Goal: Task Accomplishment & Management: Use online tool/utility

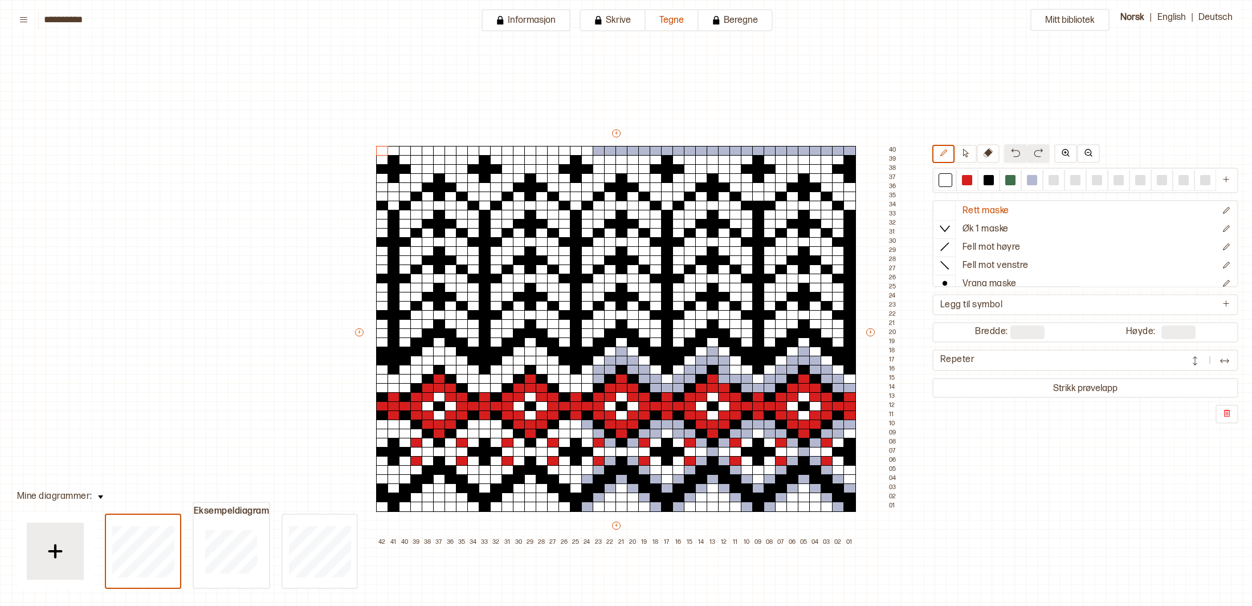
scroll to position [171, 183]
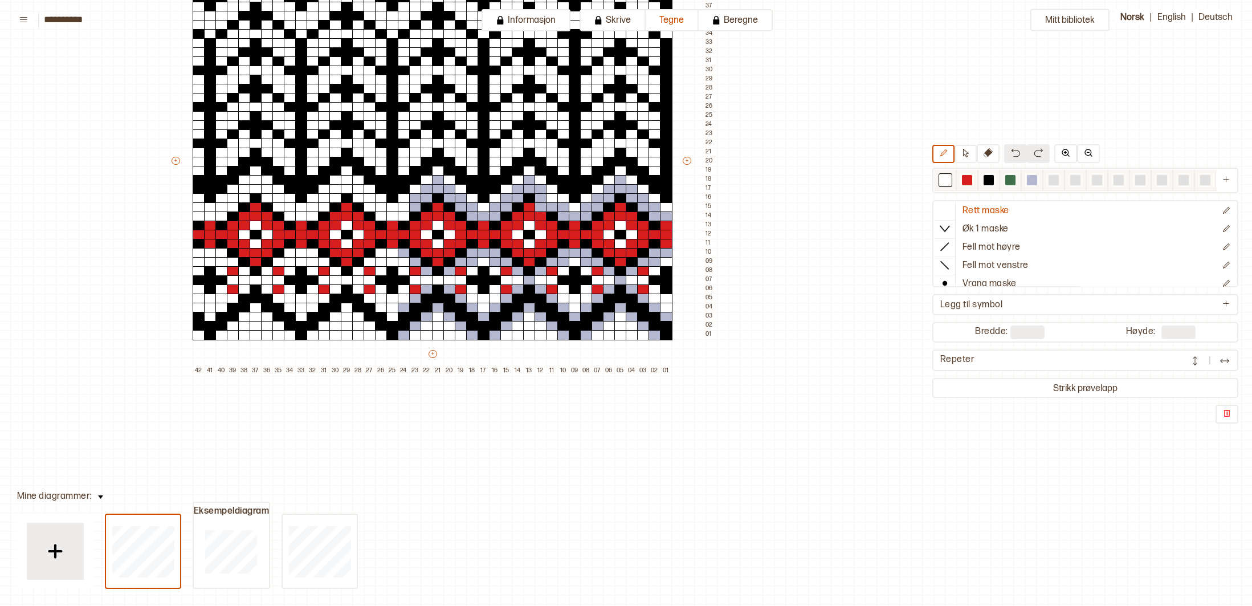
click at [1032, 179] on div at bounding box center [1032, 180] width 10 height 10
click at [623, 69] on div at bounding box center [620, 71] width 13 height 10
click at [622, 105] on div at bounding box center [620, 107] width 13 height 10
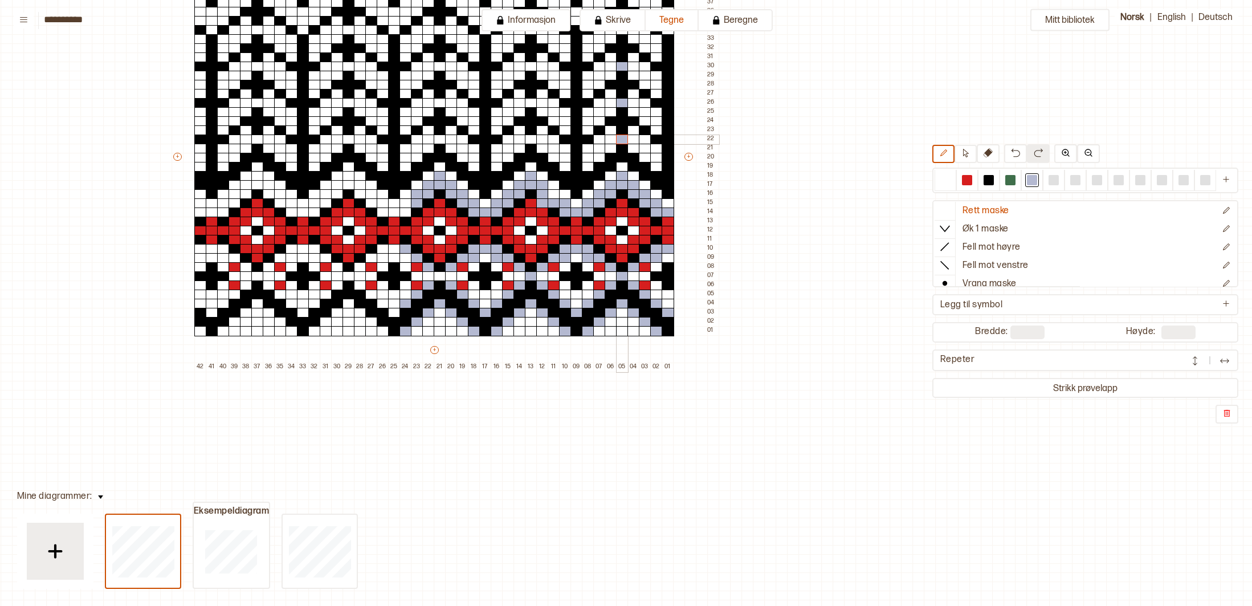
click at [619, 140] on div at bounding box center [622, 139] width 13 height 10
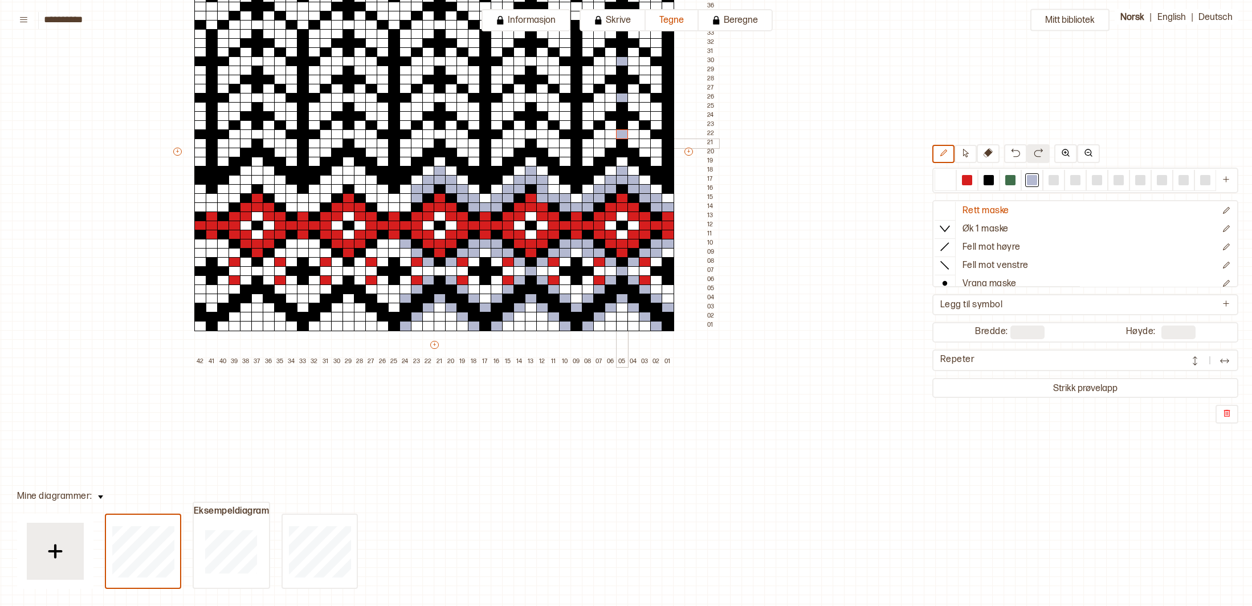
scroll to position [181, 182]
drag, startPoint x: 598, startPoint y: 95, endPoint x: 623, endPoint y: 97, distance: 24.7
drag, startPoint x: 773, startPoint y: 105, endPoint x: 630, endPoint y: 98, distance: 143.8
drag, startPoint x: 505, startPoint y: 97, endPoint x: 536, endPoint y: 98, distance: 30.2
drag, startPoint x: 542, startPoint y: 124, endPoint x: 550, endPoint y: 99, distance: 26.5
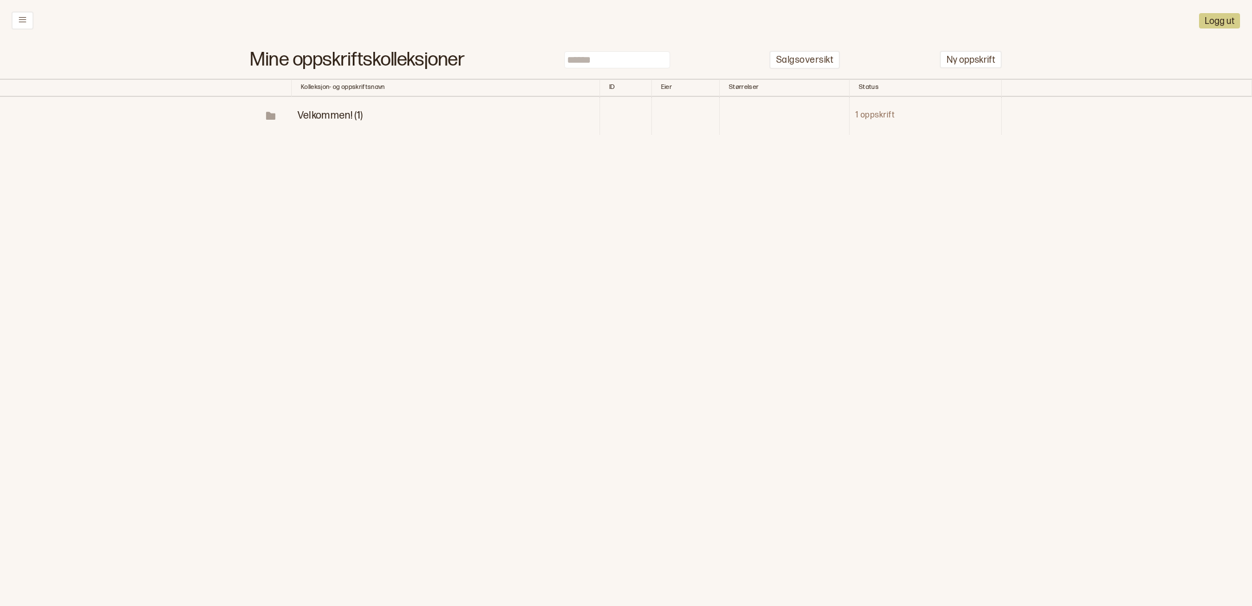
click at [326, 113] on span "Velkommen! (1)" at bounding box center [330, 115] width 66 height 12
click at [340, 152] on p "Diagrammer" at bounding box center [365, 153] width 59 height 13
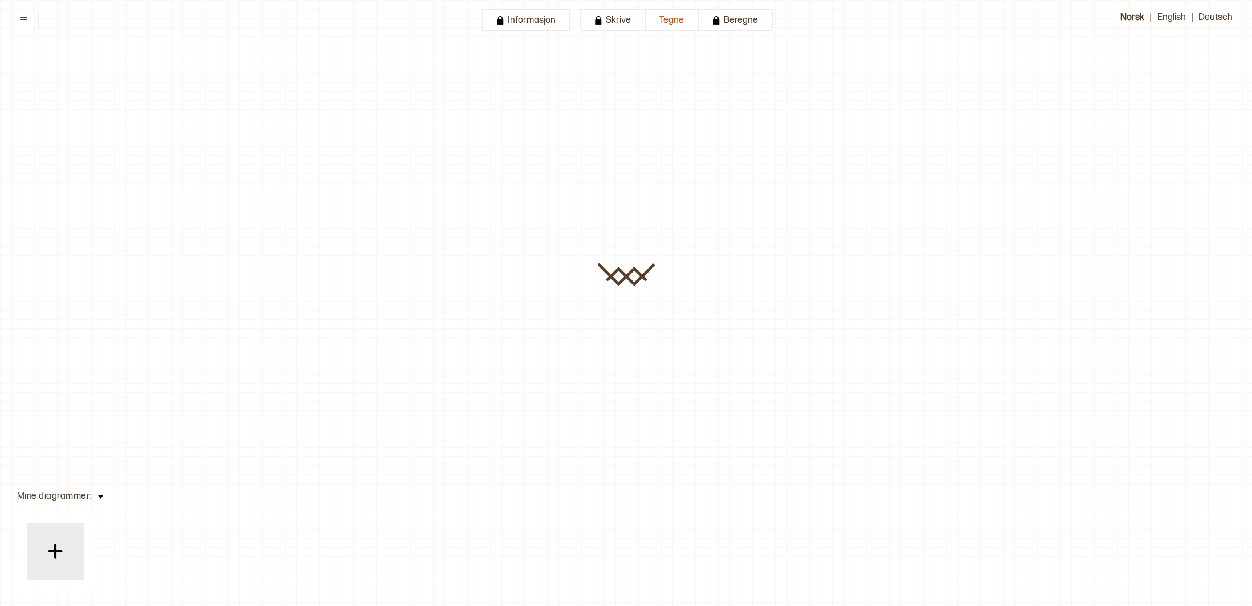
type input "**********"
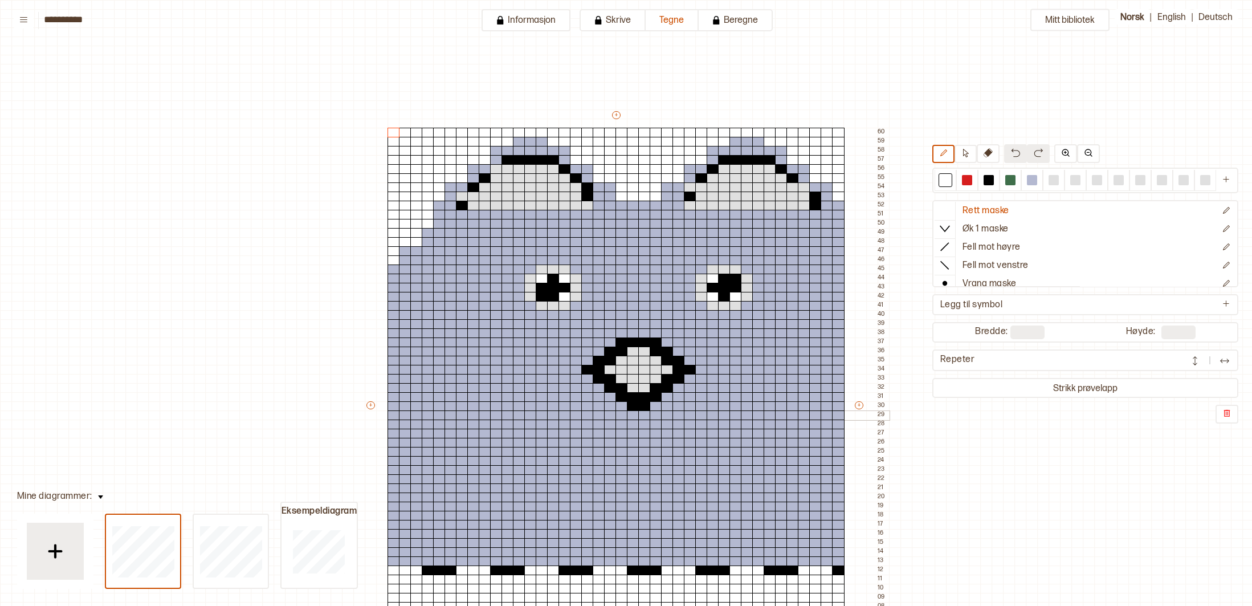
scroll to position [263, 172]
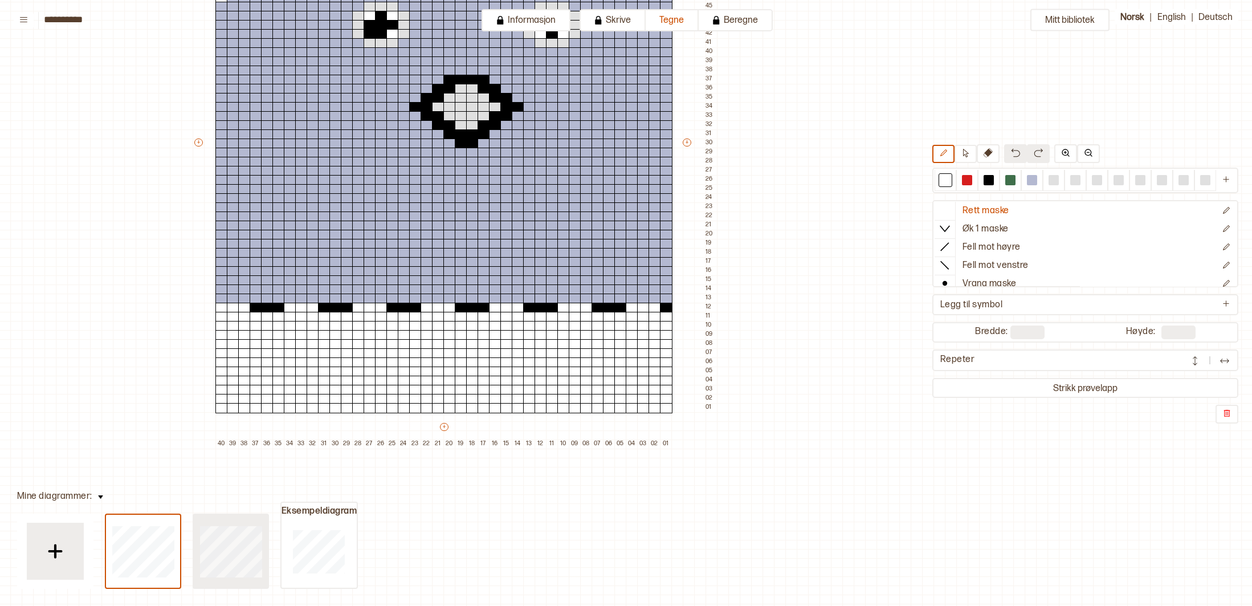
type input "**"
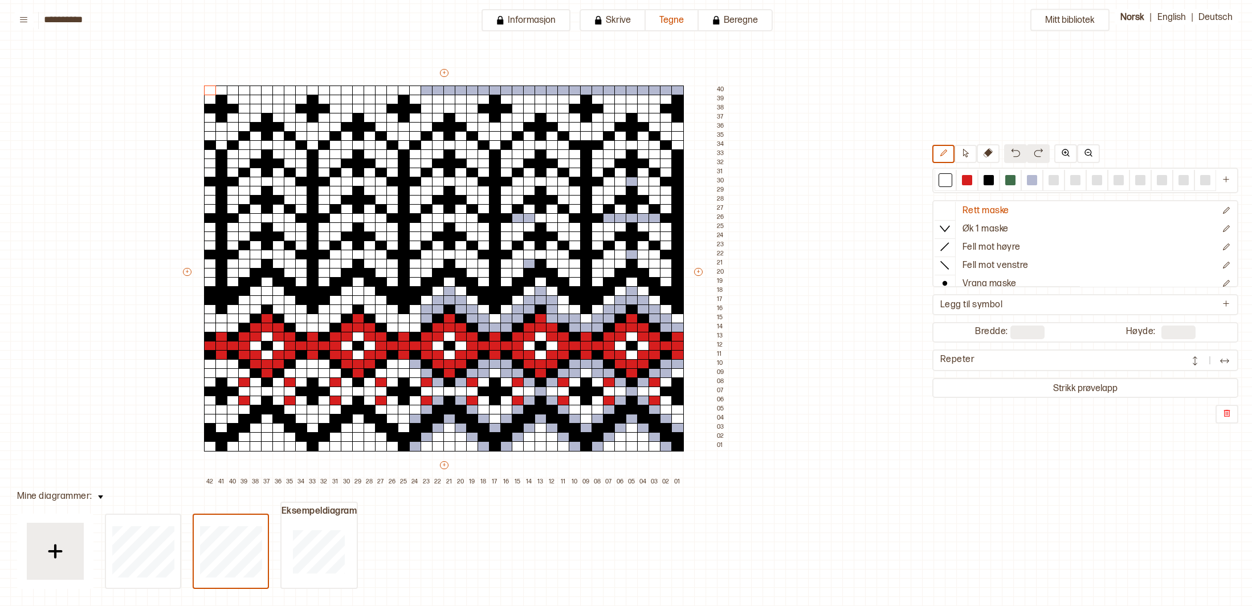
scroll to position [59, 172]
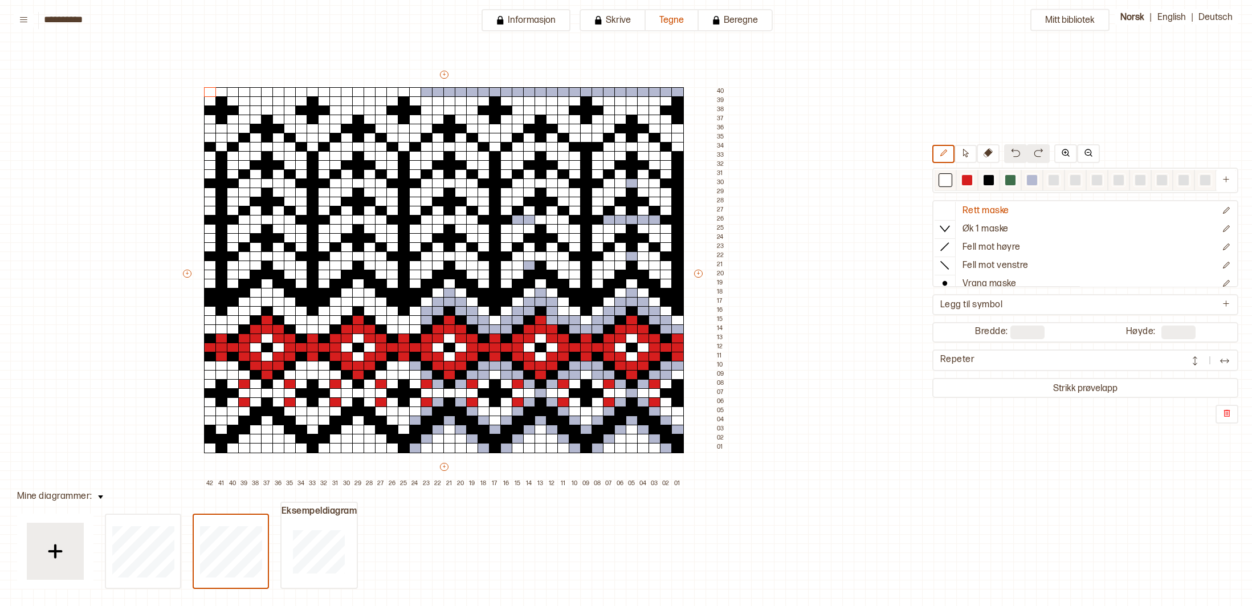
click at [1031, 183] on div at bounding box center [1032, 180] width 10 height 10
drag, startPoint x: 211, startPoint y: 91, endPoint x: 357, endPoint y: 93, distance: 146.4
click at [349, 93] on div "+ + + + 42 41 40 39 38 37 36 35 34 33 32 31 30 29 28 27 26 25 24 23 22 21 20 19…" at bounding box center [454, 278] width 547 height 419
click at [370, 94] on div at bounding box center [369, 92] width 13 height 10
drag, startPoint x: 357, startPoint y: 94, endPoint x: 371, endPoint y: 92, distance: 13.8
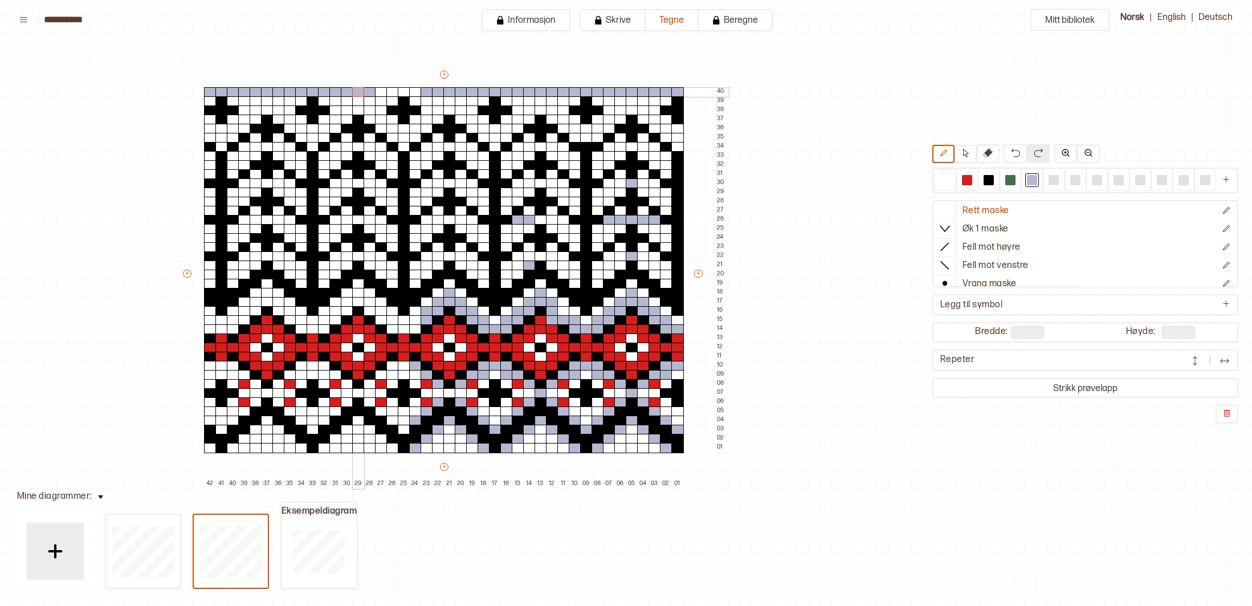
click at [363, 93] on div at bounding box center [358, 92] width 13 height 10
drag, startPoint x: 378, startPoint y: 93, endPoint x: 414, endPoint y: 93, distance: 36.5
click at [414, 93] on div "+ + + + 42 41 40 39 38 37 36 35 34 33 32 31 30 29 28 27 26 25 24 23 22 21 20 19…" at bounding box center [454, 278] width 547 height 419
drag, startPoint x: 536, startPoint y: 221, endPoint x: 566, endPoint y: 221, distance: 29.6
click at [566, 221] on div "+ + + + 42 41 40 39 38 37 36 35 34 33 32 31 30 29 28 27 26 25 24 23 22 21 20 19…" at bounding box center [454, 278] width 547 height 419
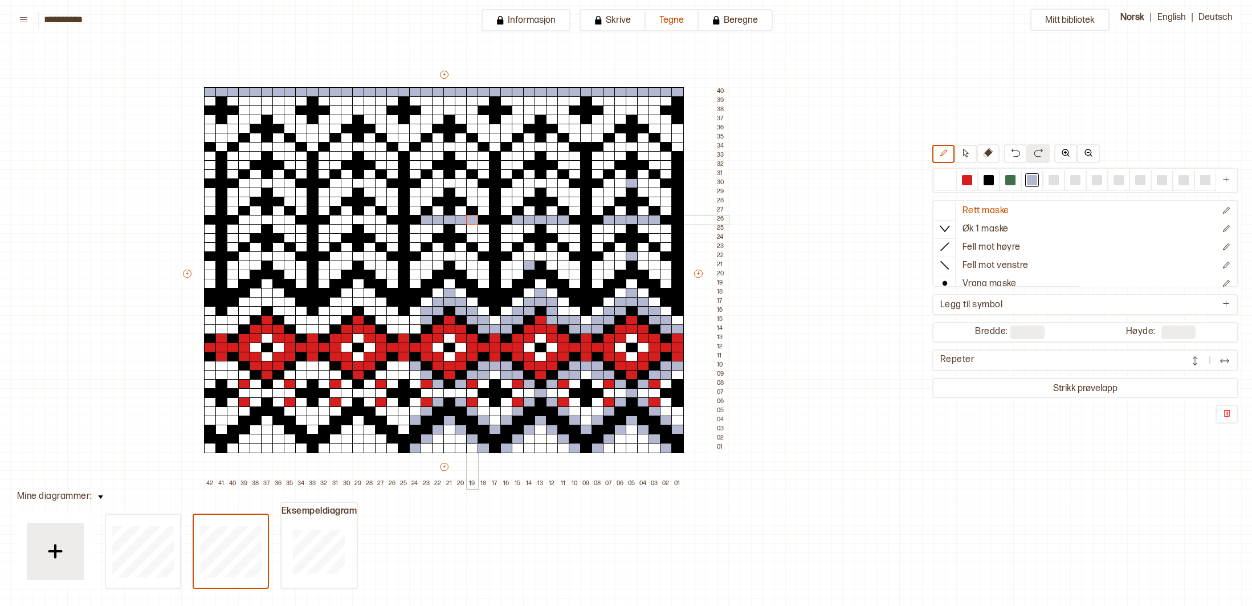
drag, startPoint x: 427, startPoint y: 218, endPoint x: 432, endPoint y: 215, distance: 6.2
click at [474, 219] on div "+ + + + 42 41 40 39 38 37 36 35 34 33 32 31 30 29 28 27 26 25 24 23 22 21 20 19…" at bounding box center [454, 278] width 547 height 419
drag, startPoint x: 333, startPoint y: 220, endPoint x: 309, endPoint y: 210, distance: 26.0
click at [375, 219] on div "+ + + + 42 41 40 39 38 37 36 35 34 33 32 31 30 29 28 27 26 25 24 23 22 21 20 19…" at bounding box center [454, 278] width 547 height 419
drag, startPoint x: 243, startPoint y: 218, endPoint x: 287, endPoint y: 220, distance: 43.9
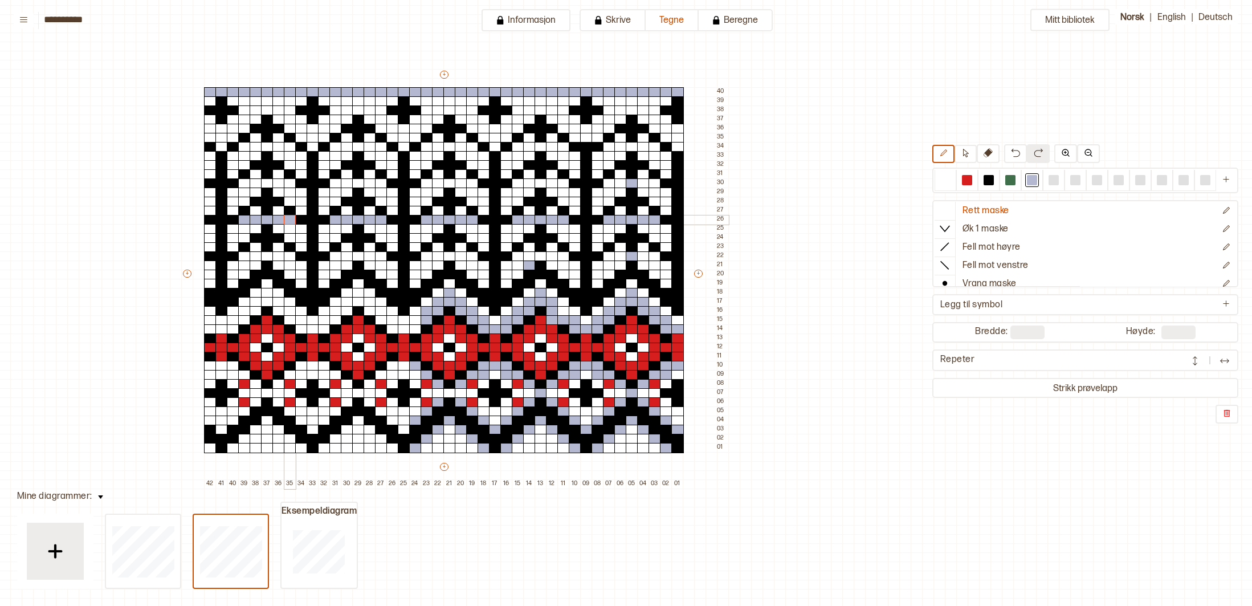
click at [287, 220] on div "+ + + + 42 41 40 39 38 37 36 35 34 33 32 31 30 29 28 27 26 25 24 23 22 21 20 19…" at bounding box center [454, 278] width 547 height 419
drag, startPoint x: 246, startPoint y: 185, endPoint x: 287, endPoint y: 185, distance: 40.5
click at [287, 185] on div "+ + + + 42 41 40 39 38 37 36 35 34 33 32 31 30 29 28 27 26 25 24 23 22 21 20 19…" at bounding box center [454, 278] width 547 height 419
drag, startPoint x: 336, startPoint y: 184, endPoint x: 369, endPoint y: 183, distance: 33.0
click at [366, 183] on div "+ + + + 42 41 40 39 38 37 36 35 34 33 32 31 30 29 28 27 26 25 24 23 22 21 20 19…" at bounding box center [454, 278] width 547 height 419
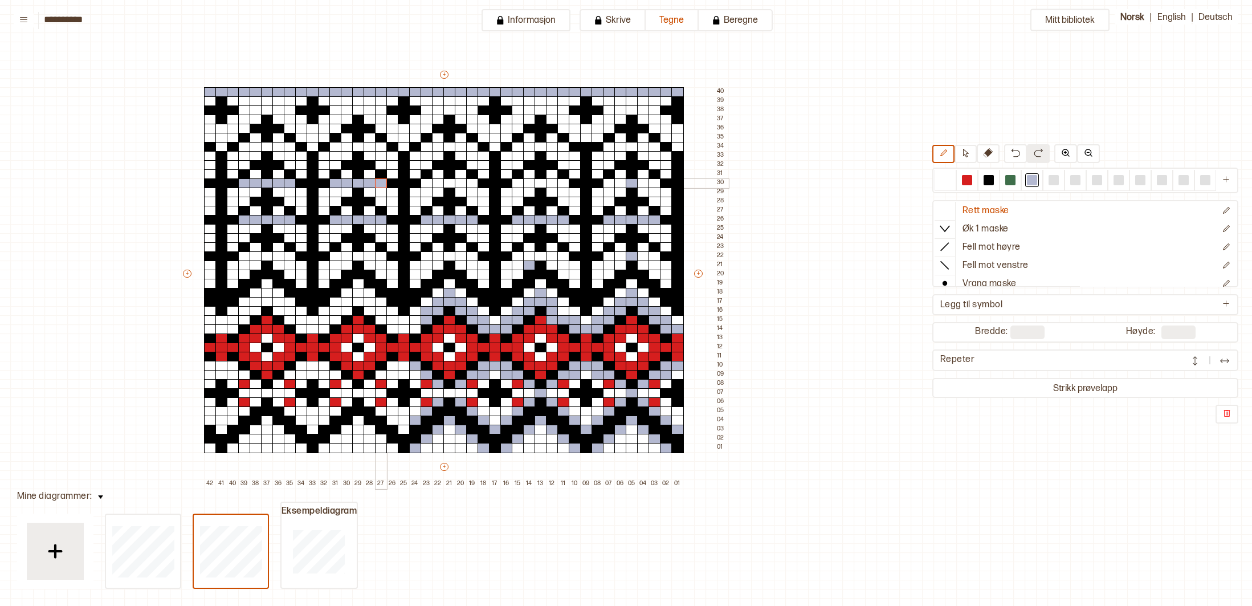
click at [382, 185] on div at bounding box center [381, 183] width 13 height 10
drag, startPoint x: 245, startPoint y: 145, endPoint x: 303, endPoint y: 148, distance: 58.2
click at [288, 146] on div "+ + + + 42 41 40 39 38 37 36 35 34 33 32 31 30 29 28 27 26 25 24 23 22 21 20 19…" at bounding box center [454, 278] width 547 height 419
drag, startPoint x: 337, startPoint y: 148, endPoint x: 377, endPoint y: 146, distance: 39.3
click at [377, 146] on div "+ + + + 42 41 40 39 38 37 36 35 34 33 32 31 30 29 28 27 26 25 24 23 22 21 20 19…" at bounding box center [454, 278] width 547 height 419
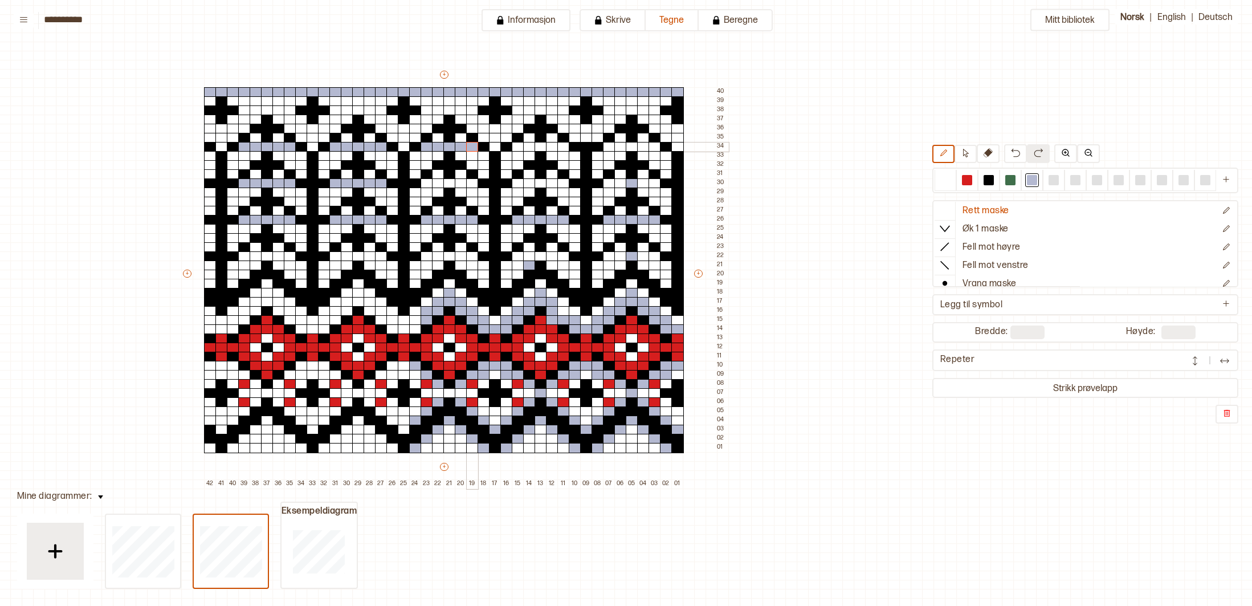
drag, startPoint x: 425, startPoint y: 148, endPoint x: 467, endPoint y: 148, distance: 42.2
click at [467, 147] on div "+ + + + 42 41 40 39 38 37 36 35 34 33 32 31 30 29 28 27 26 25 24 23 22 21 20 19…" at bounding box center [454, 278] width 547 height 419
drag, startPoint x: 518, startPoint y: 144, endPoint x: 562, endPoint y: 146, distance: 44.5
click at [562, 146] on div "+ + + + 42 41 40 39 38 37 36 35 34 33 32 31 30 29 28 27 26 25 24 23 22 21 20 19…" at bounding box center [454, 278] width 547 height 419
drag, startPoint x: 610, startPoint y: 147, endPoint x: 635, endPoint y: 148, distance: 25.1
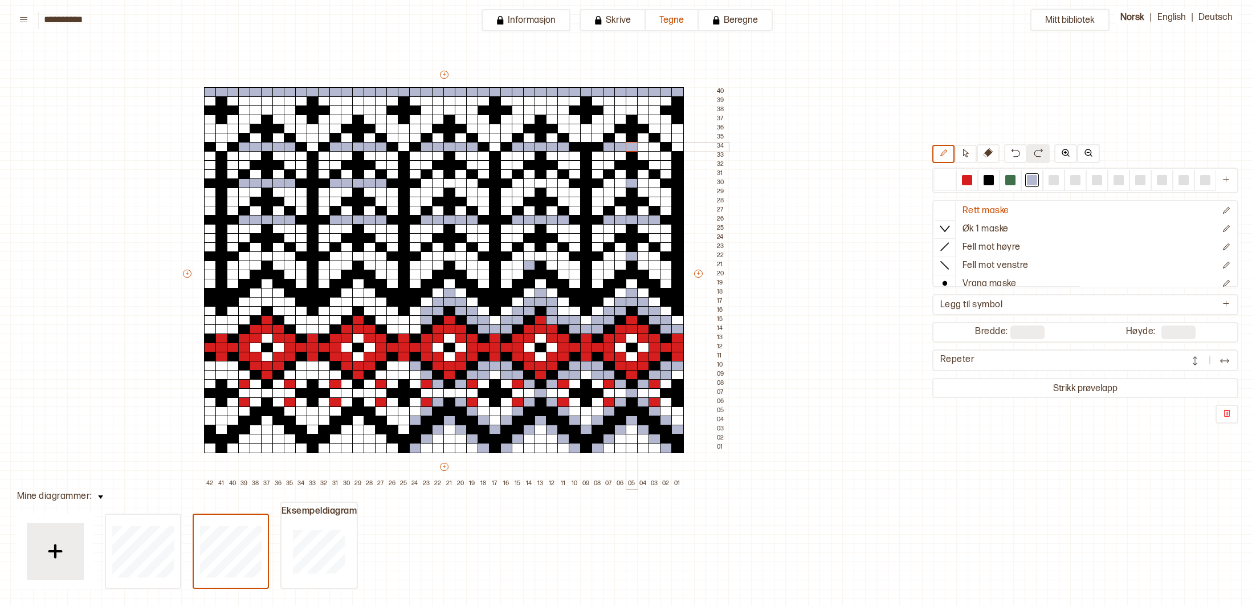
click at [634, 148] on div "+ + + + 42 41 40 39 38 37 36 35 34 33 32 31 30 29 28 27 26 25 24 23 22 21 20 19…" at bounding box center [454, 278] width 547 height 419
drag, startPoint x: 645, startPoint y: 148, endPoint x: 652, endPoint y: 148, distance: 7.4
click at [652, 148] on div "+ + + + 42 41 40 39 38 37 36 35 34 33 32 31 30 29 28 27 26 25 24 23 22 21 20 19…" at bounding box center [454, 278] width 547 height 419
drag, startPoint x: 655, startPoint y: 183, endPoint x: 595, endPoint y: 183, distance: 60.4
click at [609, 185] on div "+ + + + 42 41 40 39 38 37 36 35 34 33 32 31 30 29 28 27 26 25 24 23 22 21 20 19…" at bounding box center [454, 278] width 547 height 419
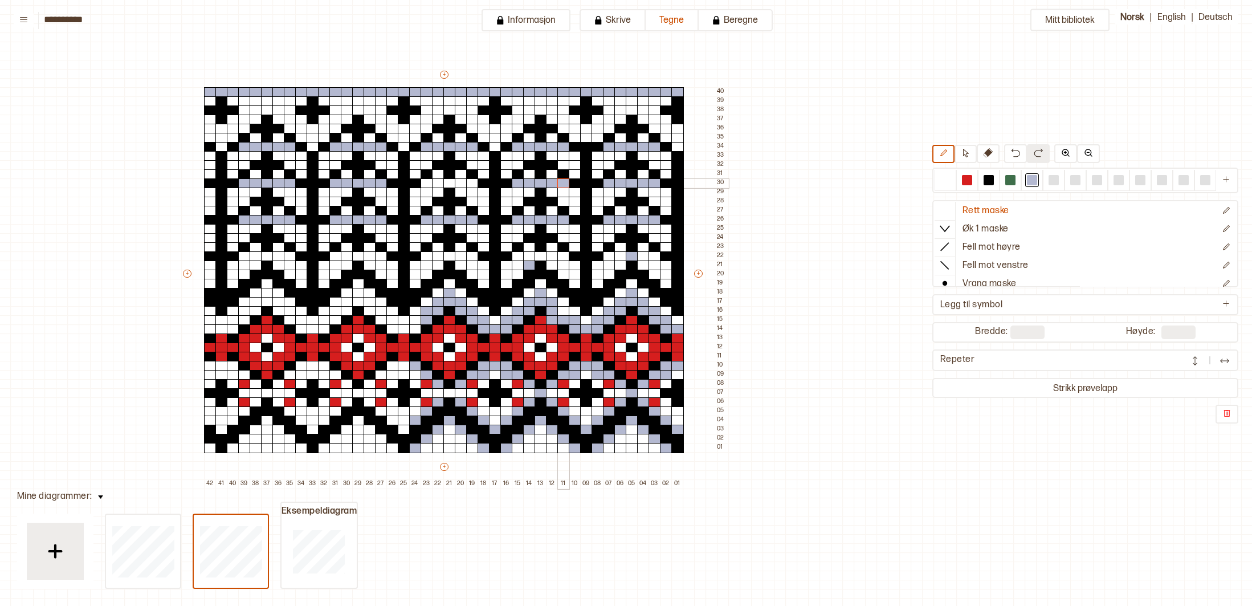
drag, startPoint x: 518, startPoint y: 182, endPoint x: 548, endPoint y: 181, distance: 29.6
click at [560, 182] on div "+ + + + 42 41 40 39 38 37 36 35 34 33 32 31 30 29 28 27 26 25 24 23 22 21 20 19…" at bounding box center [454, 278] width 547 height 419
drag, startPoint x: 426, startPoint y: 183, endPoint x: 465, endPoint y: 183, distance: 38.7
click at [469, 184] on div "+ + + + 42 41 40 39 38 37 36 35 34 33 32 31 30 29 28 27 26 25 24 23 22 21 20 19…" at bounding box center [454, 278] width 547 height 419
drag, startPoint x: 241, startPoint y: 257, endPoint x: 290, endPoint y: 259, distance: 49.0
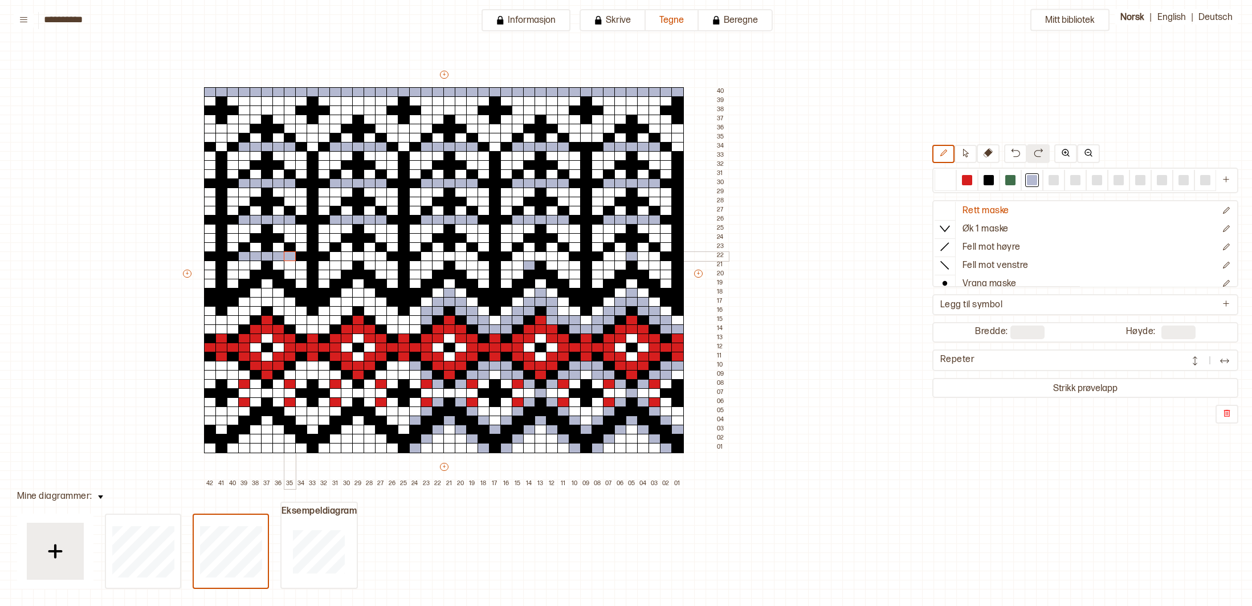
click at [290, 259] on div "+ + + + 42 41 40 39 38 37 36 35 34 33 32 31 30 29 28 27 26 25 24 23 22 21 20 19…" at bounding box center [454, 278] width 547 height 419
drag, startPoint x: 335, startPoint y: 257, endPoint x: 382, endPoint y: 260, distance: 47.4
click at [379, 259] on div "+ + + + 42 41 40 39 38 37 36 35 34 33 32 31 30 29 28 27 26 25 24 23 22 21 20 19…" at bounding box center [454, 278] width 547 height 419
drag, startPoint x: 423, startPoint y: 258, endPoint x: 471, endPoint y: 259, distance: 47.9
click at [472, 259] on div "+ + + + 42 41 40 39 38 37 36 35 34 33 32 31 30 29 28 27 26 25 24 23 22 21 20 19…" at bounding box center [454, 278] width 547 height 419
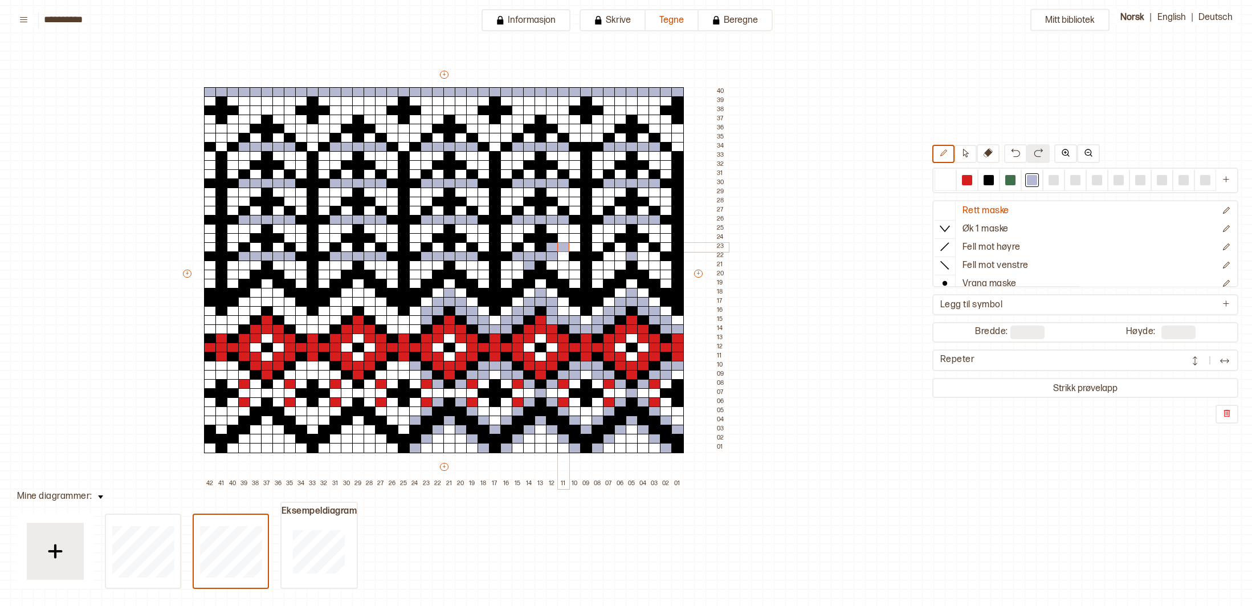
drag, startPoint x: 521, startPoint y: 255, endPoint x: 562, endPoint y: 251, distance: 41.2
click at [562, 251] on div "+ + + + 42 41 40 39 38 37 36 35 34 33 32 31 30 29 28 27 26 25 24 23 22 21 20 19…" at bounding box center [454, 278] width 547 height 419
drag, startPoint x: 564, startPoint y: 257, endPoint x: 618, endPoint y: 254, distance: 54.2
click at [565, 257] on div at bounding box center [563, 256] width 13 height 10
drag, startPoint x: 654, startPoint y: 255, endPoint x: 612, endPoint y: 256, distance: 41.6
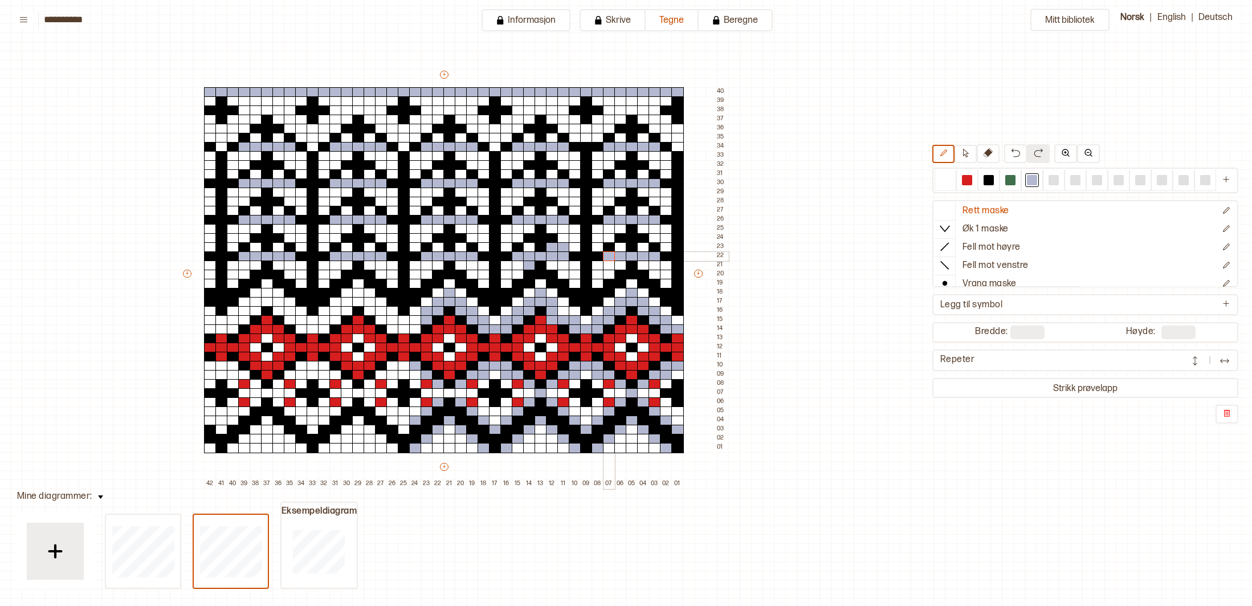
click at [612, 256] on div "+ + + + 42 41 40 39 38 37 36 35 34 33 32 31 30 29 28 27 26 25 24 23 22 21 20 19…" at bounding box center [454, 278] width 547 height 419
click at [942, 182] on div at bounding box center [945, 180] width 10 height 10
click at [565, 244] on div at bounding box center [563, 247] width 13 height 10
click at [554, 245] on div at bounding box center [552, 247] width 13 height 10
click at [985, 179] on div at bounding box center [988, 180] width 10 height 10
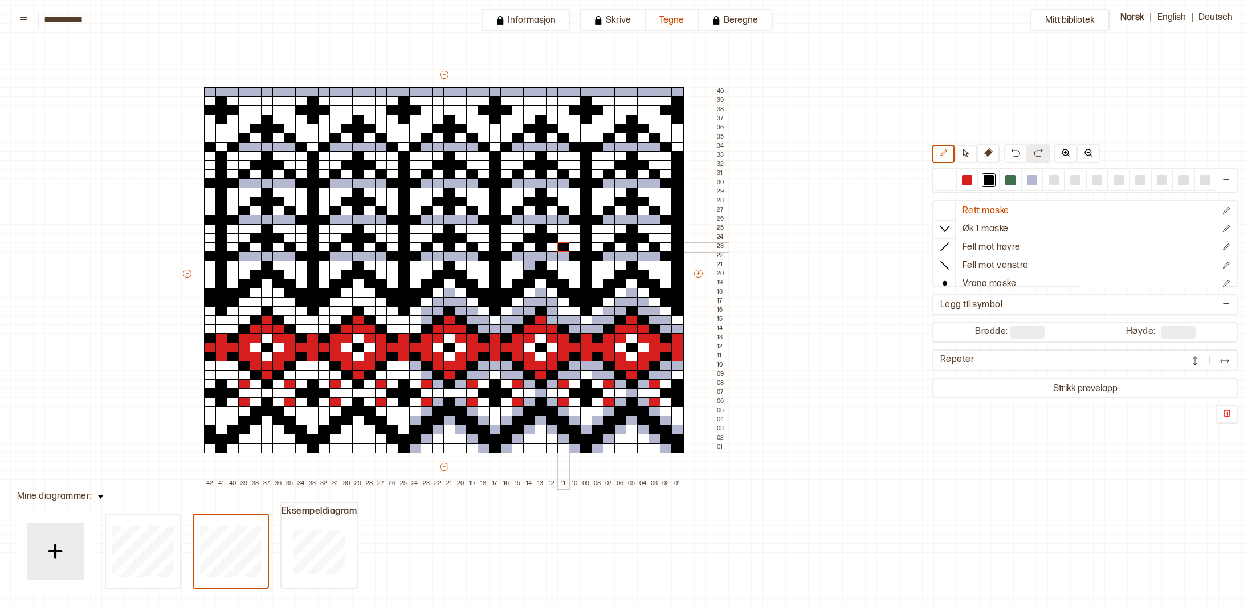
click at [565, 245] on div at bounding box center [563, 247] width 13 height 10
click at [1033, 179] on div at bounding box center [1032, 180] width 10 height 10
drag, startPoint x: 415, startPoint y: 320, endPoint x: 255, endPoint y: 309, distance: 160.5
click at [255, 309] on div "+ + + + 42 41 40 39 38 37 36 35 34 33 32 31 30 29 28 27 26 25 24 23 22 21 20 19…" at bounding box center [454, 278] width 547 height 419
drag, startPoint x: 243, startPoint y: 311, endPoint x: 207, endPoint y: 322, distance: 38.0
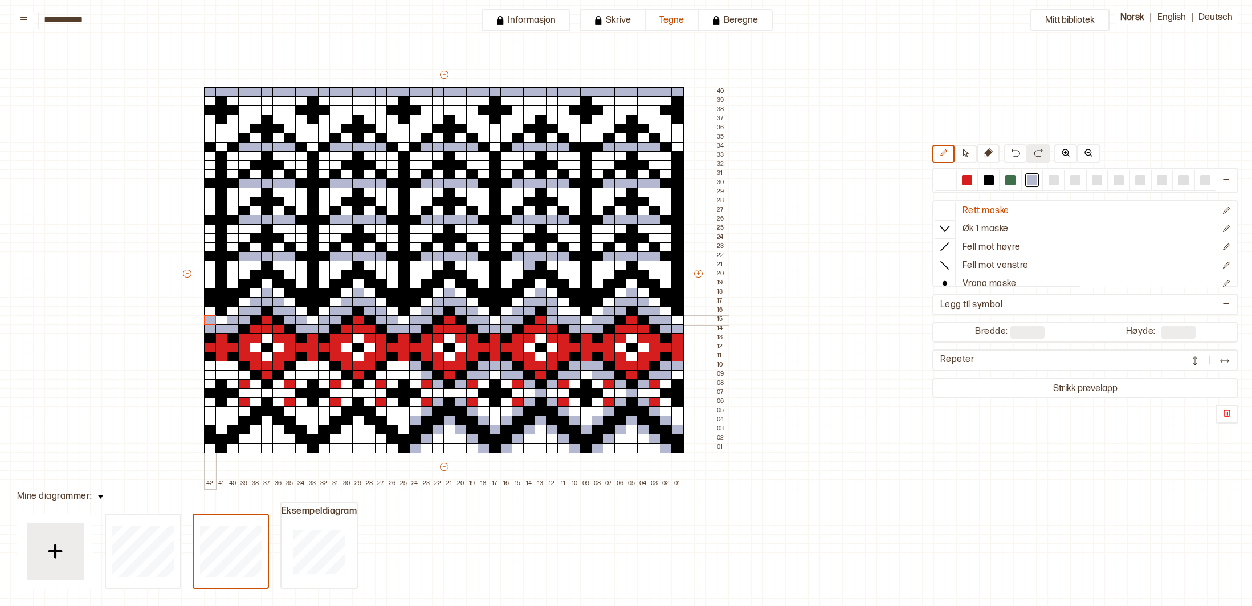
click at [207, 322] on div "+ + + + 42 41 40 39 38 37 36 35 34 33 32 31 30 29 28 27 26 25 24 23 22 21 20 19…" at bounding box center [454, 278] width 547 height 419
drag, startPoint x: 407, startPoint y: 366, endPoint x: 393, endPoint y: 367, distance: 14.3
click at [393, 367] on div "+ + + + 42 41 40 39 38 37 36 35 34 33 32 31 30 29 28 27 26 25 24 23 22 21 20 19…" at bounding box center [454, 278] width 547 height 419
click at [387, 373] on div "+ + + + 42 41 40 39 38 37 36 35 34 33 32 31 30 29 28 27 26 25 24 23 22 21 20 19…" at bounding box center [454, 278] width 547 height 419
click at [413, 374] on div at bounding box center [415, 375] width 13 height 10
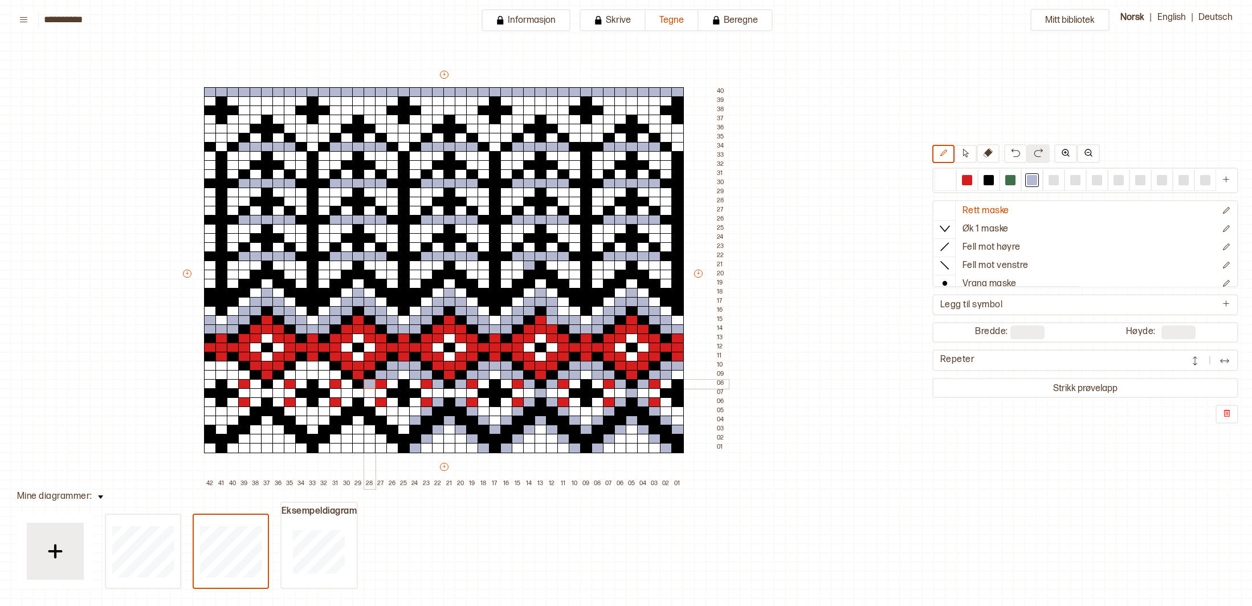
click at [369, 383] on div at bounding box center [369, 384] width 13 height 10
drag, startPoint x: 350, startPoint y: 383, endPoint x: 354, endPoint y: 388, distance: 6.4
click at [350, 383] on div at bounding box center [347, 384] width 13 height 10
drag, startPoint x: 360, startPoint y: 393, endPoint x: 348, endPoint y: 385, distance: 14.4
click at [359, 392] on div at bounding box center [358, 393] width 13 height 10
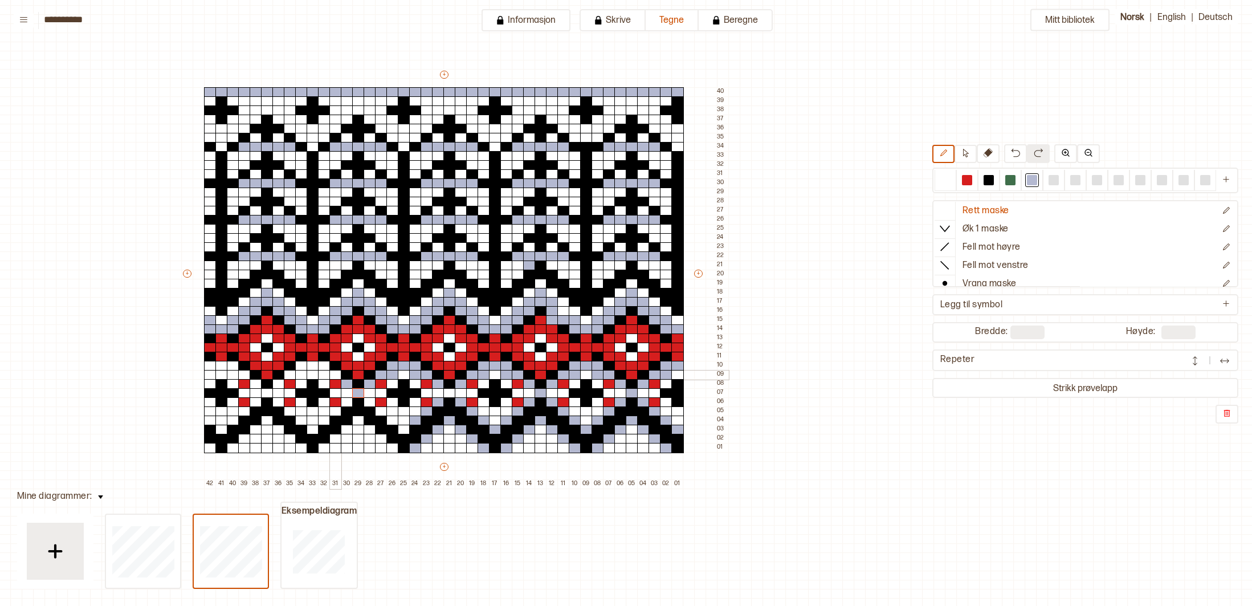
click at [336, 377] on div at bounding box center [335, 375] width 13 height 10
click at [322, 375] on div at bounding box center [324, 375] width 13 height 10
click at [322, 365] on div at bounding box center [324, 366] width 13 height 10
drag, startPoint x: 312, startPoint y: 366, endPoint x: 297, endPoint y: 367, distance: 15.4
click at [305, 366] on div "+ + + + 42 41 40 39 38 37 36 35 34 33 32 31 30 29 28 27 26 25 24 23 22 21 20 19…" at bounding box center [454, 278] width 547 height 419
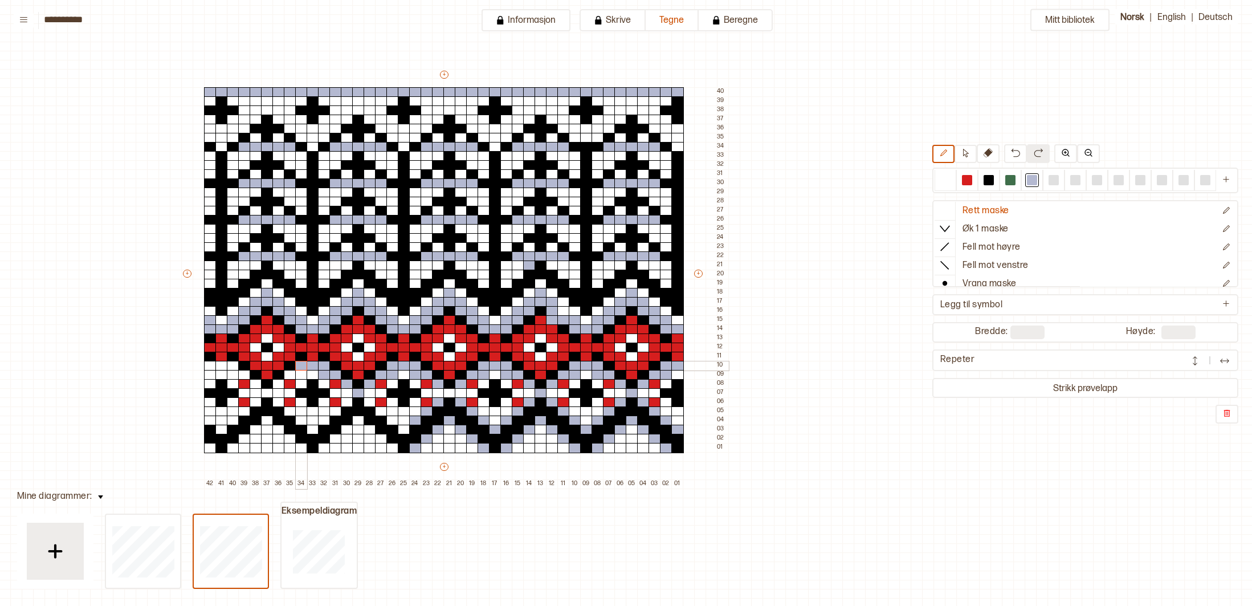
click at [298, 367] on div at bounding box center [301, 366] width 13 height 10
click at [300, 373] on div at bounding box center [301, 375] width 13 height 10
click at [289, 373] on div at bounding box center [290, 375] width 13 height 10
drag, startPoint x: 281, startPoint y: 379, endPoint x: 277, endPoint y: 383, distance: 6.1
click at [281, 380] on div at bounding box center [278, 384] width 13 height 10
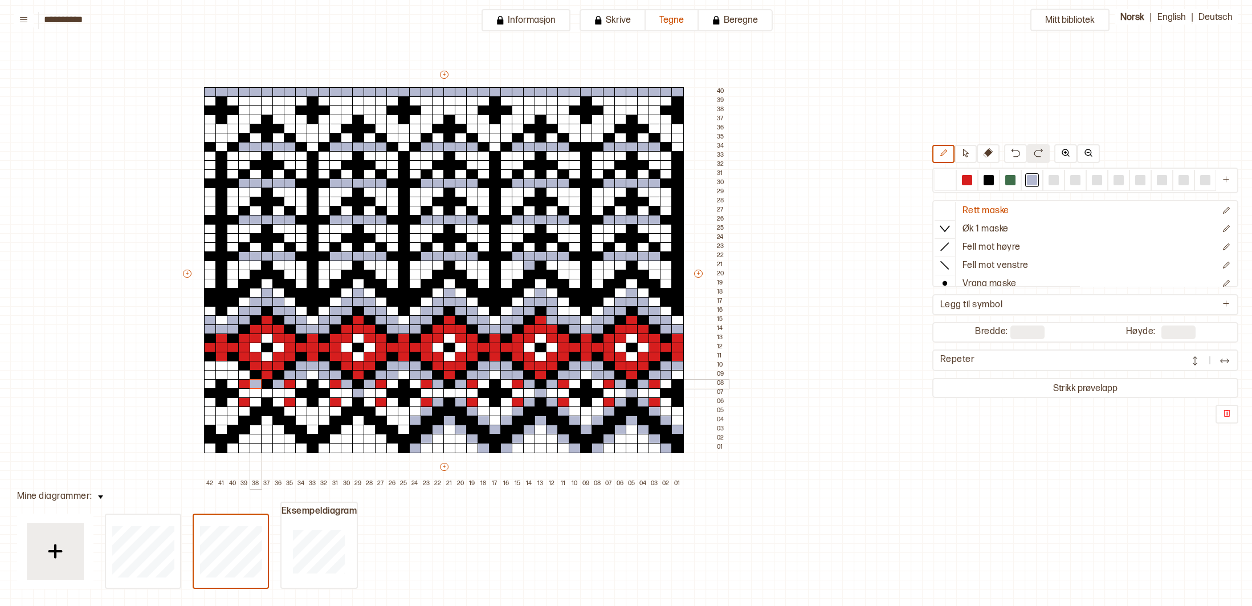
drag, startPoint x: 259, startPoint y: 384, endPoint x: 246, endPoint y: 379, distance: 14.1
click at [257, 383] on div at bounding box center [256, 384] width 13 height 10
click at [243, 377] on div at bounding box center [244, 375] width 13 height 10
click at [233, 374] on div at bounding box center [233, 375] width 13 height 10
drag, startPoint x: 235, startPoint y: 365, endPoint x: 229, endPoint y: 366, distance: 5.7
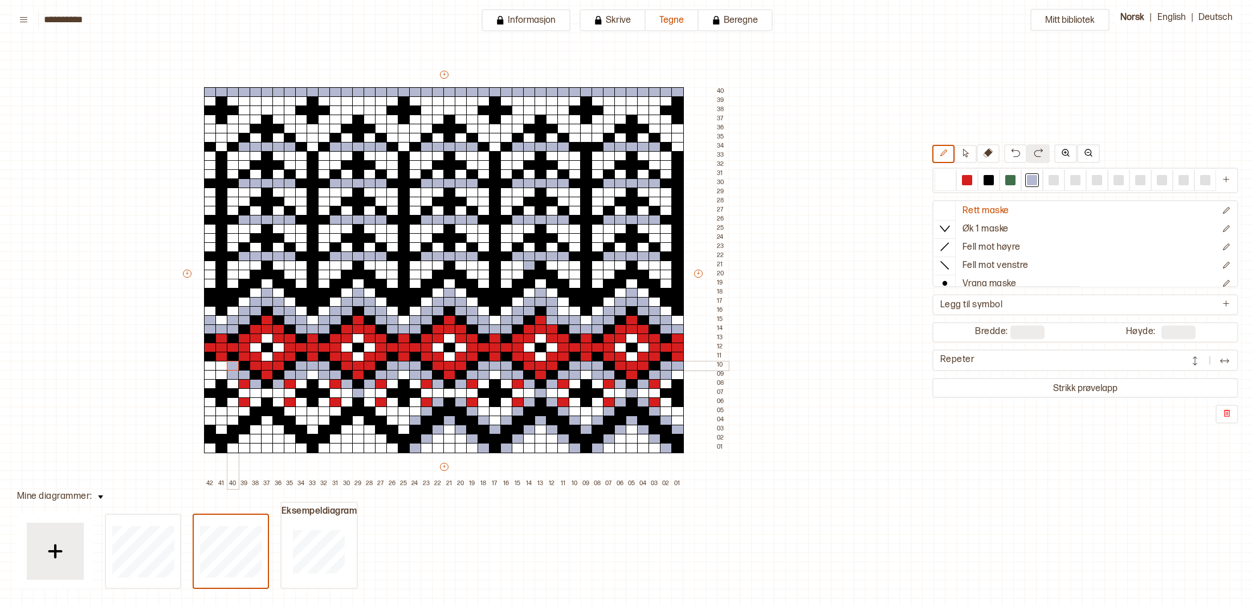
click at [232, 365] on div at bounding box center [233, 366] width 13 height 10
click at [222, 366] on div at bounding box center [221, 366] width 13 height 10
click at [209, 366] on div at bounding box center [210, 366] width 13 height 10
click at [209, 372] on div at bounding box center [210, 375] width 13 height 10
drag, startPoint x: 211, startPoint y: 411, endPoint x: 210, endPoint y: 420, distance: 9.8
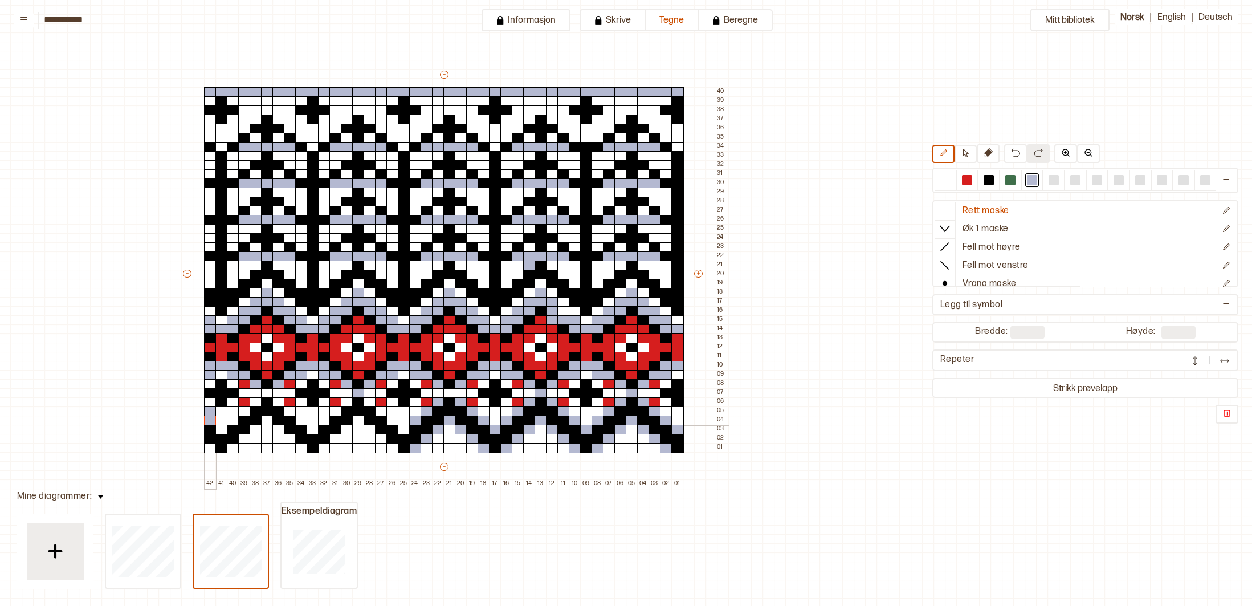
click at [210, 420] on div "+ + + + 42 41 40 39 38 37 36 35 34 33 32 31 30 29 28 27 26 25 24 23 22 21 20 19…" at bounding box center [454, 278] width 547 height 419
click at [946, 180] on div at bounding box center [945, 180] width 10 height 10
click at [211, 407] on div at bounding box center [210, 411] width 13 height 10
drag, startPoint x: 403, startPoint y: 435, endPoint x: 396, endPoint y: 428, distance: 9.7
click at [396, 428] on div "+ + + + 42 41 40 39 38 37 36 35 34 33 32 31 30 29 28 27 26 25 24 23 22 21 20 19…" at bounding box center [454, 278] width 547 height 419
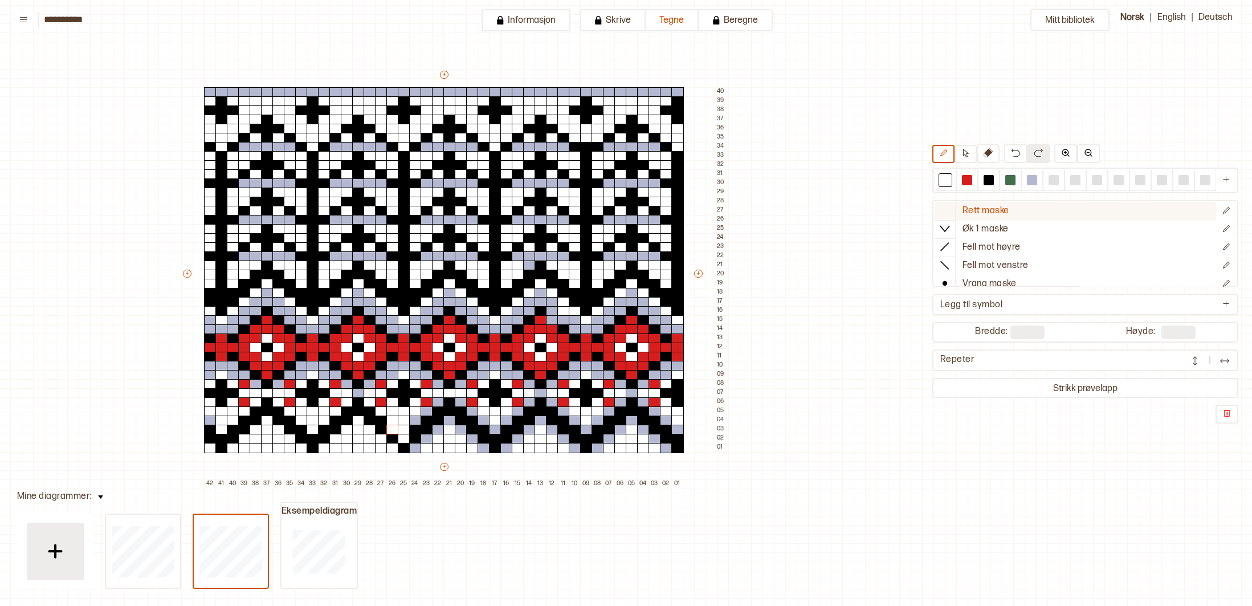
drag, startPoint x: 991, startPoint y: 178, endPoint x: 937, endPoint y: 211, distance: 63.4
click at [990, 178] on div at bounding box center [988, 180] width 10 height 10
click at [390, 430] on div at bounding box center [392, 429] width 13 height 10
click at [403, 438] on div at bounding box center [404, 439] width 13 height 10
click at [1034, 181] on div at bounding box center [1032, 180] width 10 height 10
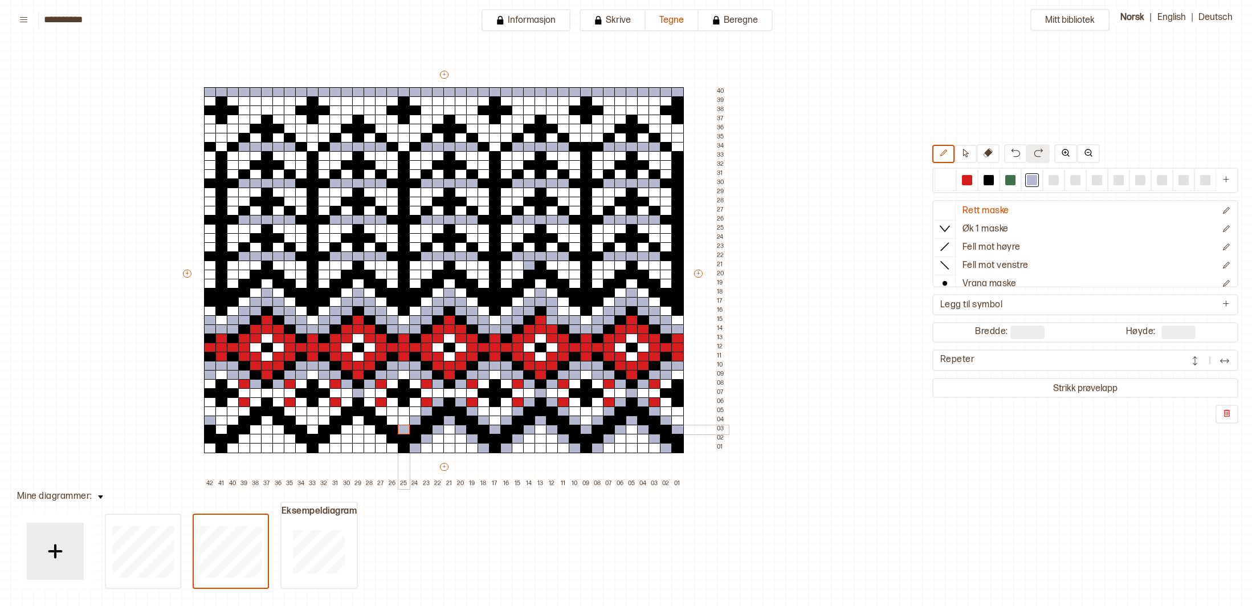
drag, startPoint x: 401, startPoint y: 430, endPoint x: 395, endPoint y: 426, distance: 6.2
click at [401, 430] on div at bounding box center [404, 429] width 13 height 10
drag, startPoint x: 393, startPoint y: 420, endPoint x: 389, endPoint y: 412, distance: 8.9
click at [393, 419] on div at bounding box center [392, 420] width 13 height 10
click at [381, 411] on div at bounding box center [381, 411] width 13 height 10
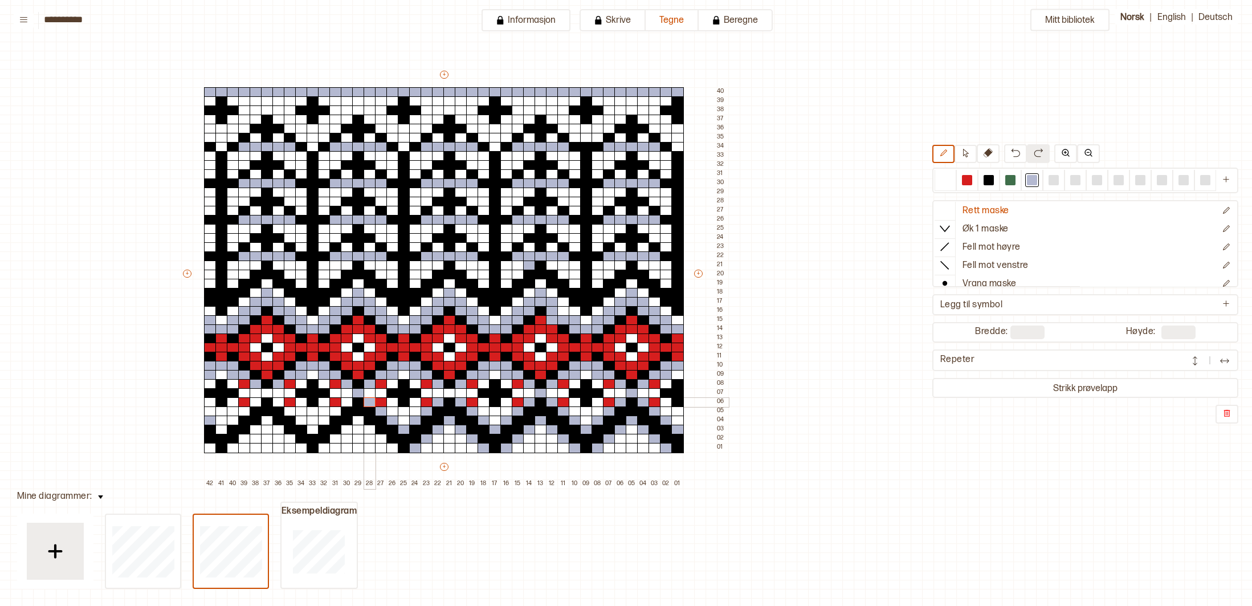
drag, startPoint x: 367, startPoint y: 402, endPoint x: 356, endPoint y: 401, distance: 12.0
click at [365, 402] on div at bounding box center [369, 402] width 13 height 10
click at [350, 402] on div at bounding box center [347, 402] width 13 height 10
click at [338, 411] on div at bounding box center [335, 411] width 13 height 10
click at [324, 419] on div at bounding box center [324, 420] width 13 height 10
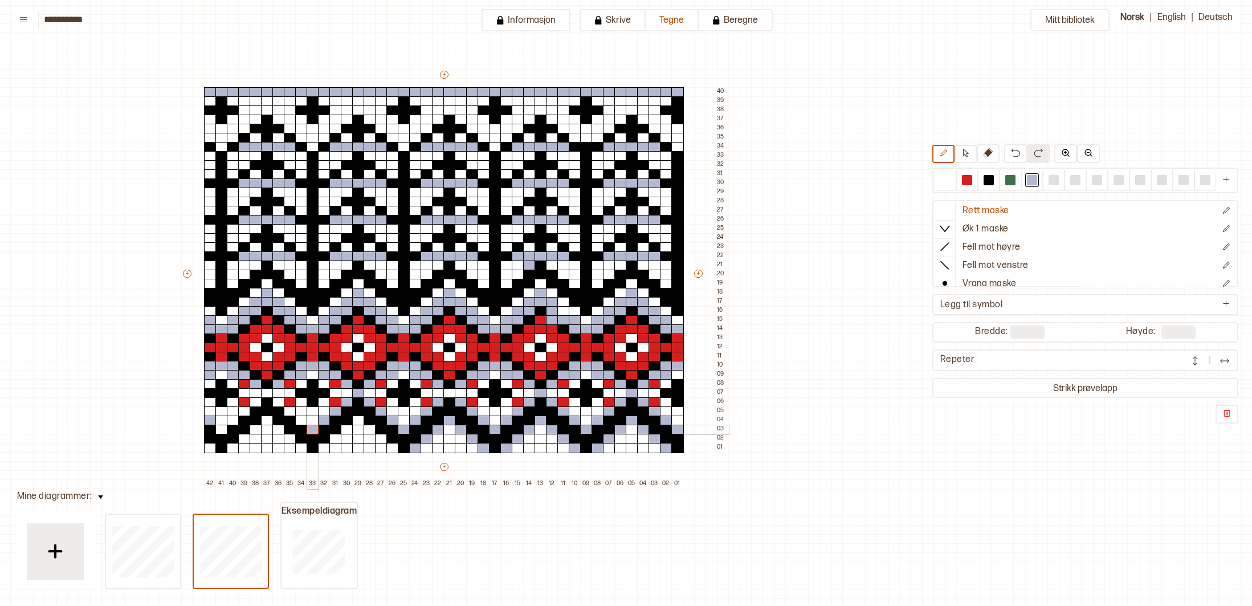
drag, startPoint x: 314, startPoint y: 429, endPoint x: 294, endPoint y: 420, distance: 22.4
click at [313, 428] on div at bounding box center [313, 429] width 13 height 10
drag, startPoint x: 304, startPoint y: 420, endPoint x: 295, endPoint y: 414, distance: 10.6
click at [303, 420] on div at bounding box center [301, 420] width 13 height 10
drag, startPoint x: 292, startPoint y: 412, endPoint x: 280, endPoint y: 406, distance: 13.0
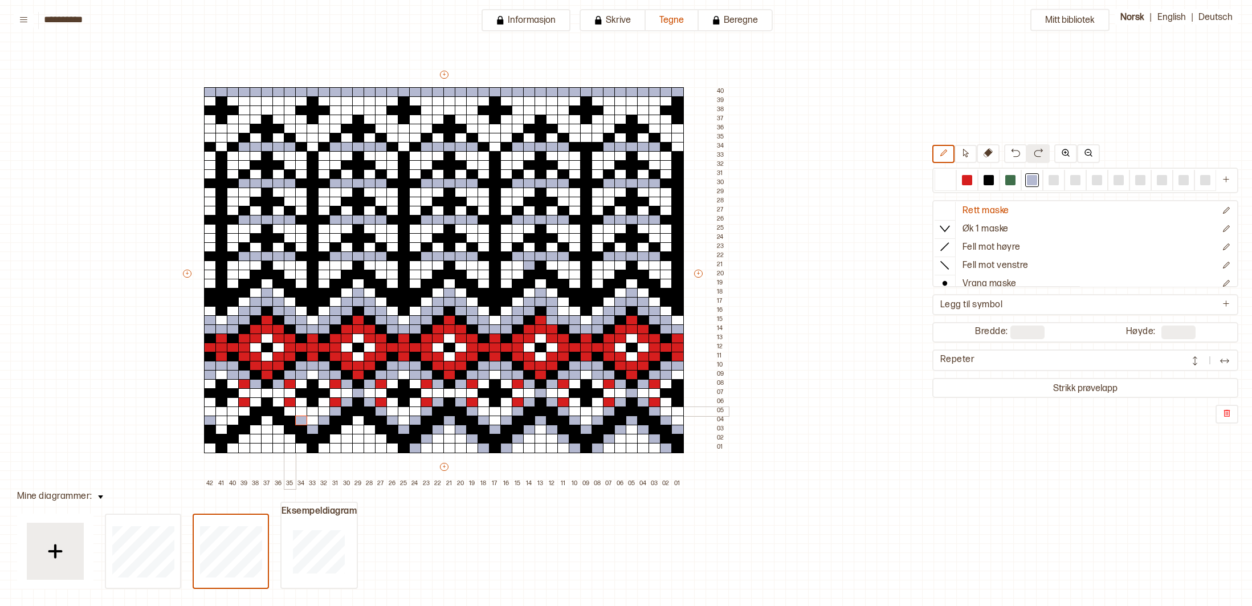
click at [289, 411] on div at bounding box center [290, 411] width 13 height 10
click at [275, 402] on div at bounding box center [278, 402] width 13 height 10
click at [269, 394] on div at bounding box center [267, 393] width 13 height 10
drag, startPoint x: 258, startPoint y: 400, endPoint x: 252, endPoint y: 405, distance: 7.7
click at [258, 400] on div at bounding box center [256, 402] width 13 height 10
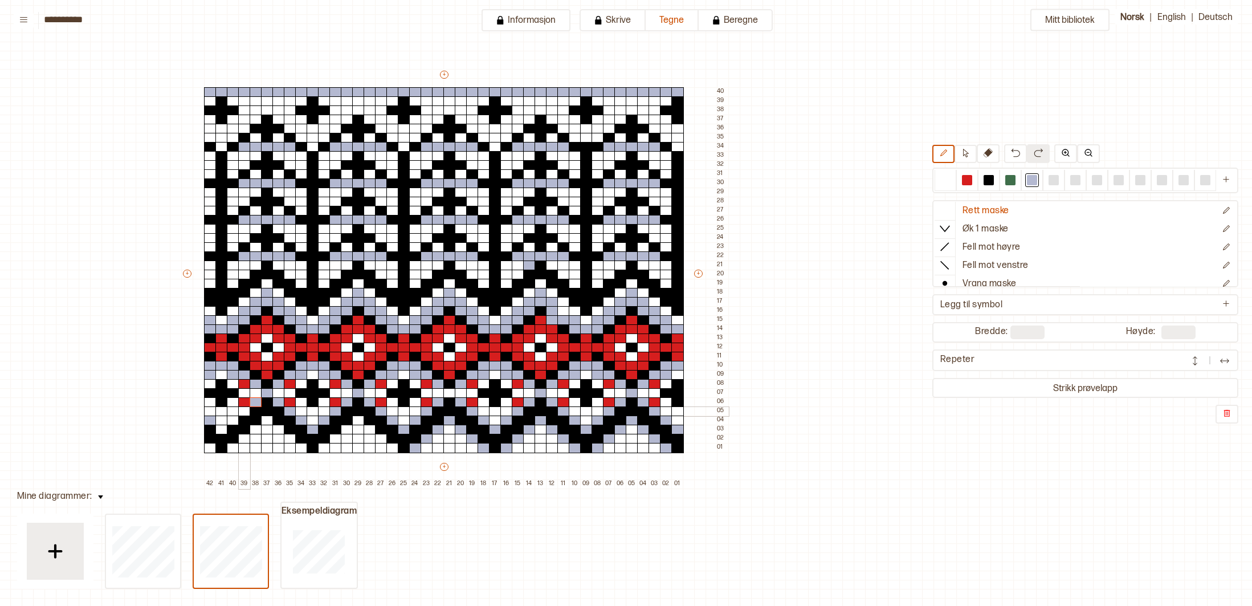
click at [245, 407] on div at bounding box center [244, 411] width 13 height 10
click at [235, 417] on div at bounding box center [233, 420] width 13 height 10
click at [223, 426] on div at bounding box center [221, 429] width 13 height 10
click at [387, 447] on div at bounding box center [392, 448] width 13 height 10
click at [383, 438] on div at bounding box center [381, 439] width 13 height 10
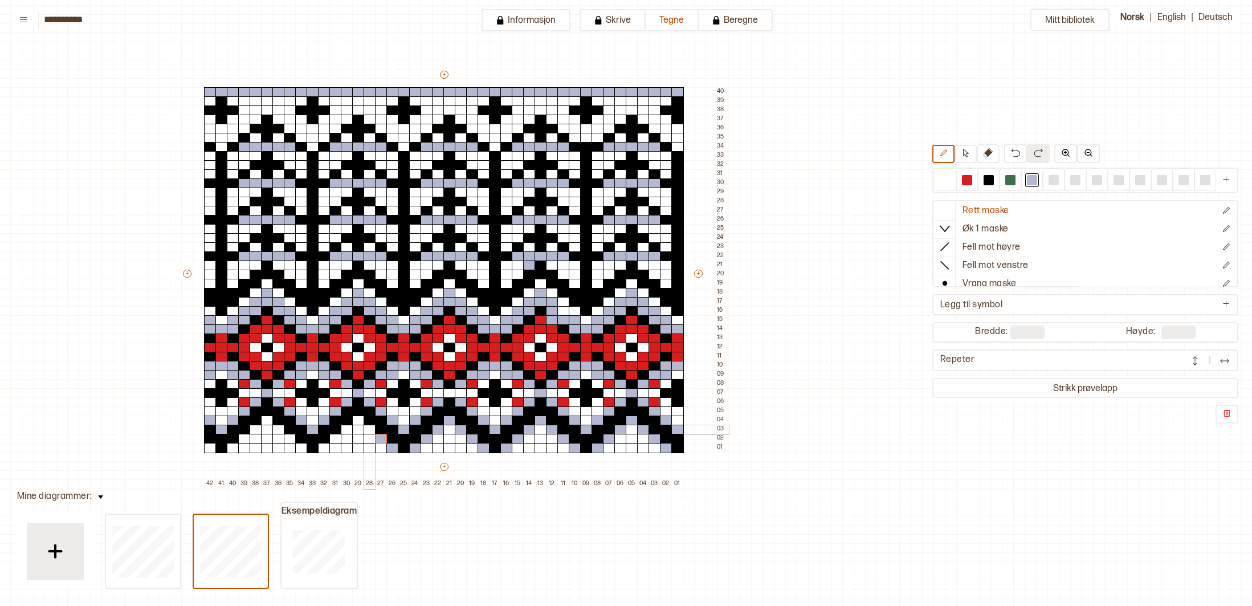
click at [366, 427] on div at bounding box center [369, 429] width 13 height 10
click at [357, 422] on div at bounding box center [358, 420] width 13 height 10
drag, startPoint x: 348, startPoint y: 427, endPoint x: 341, endPoint y: 434, distance: 9.3
click at [348, 428] on div at bounding box center [347, 429] width 13 height 10
drag, startPoint x: 339, startPoint y: 436, endPoint x: 330, endPoint y: 438, distance: 8.7
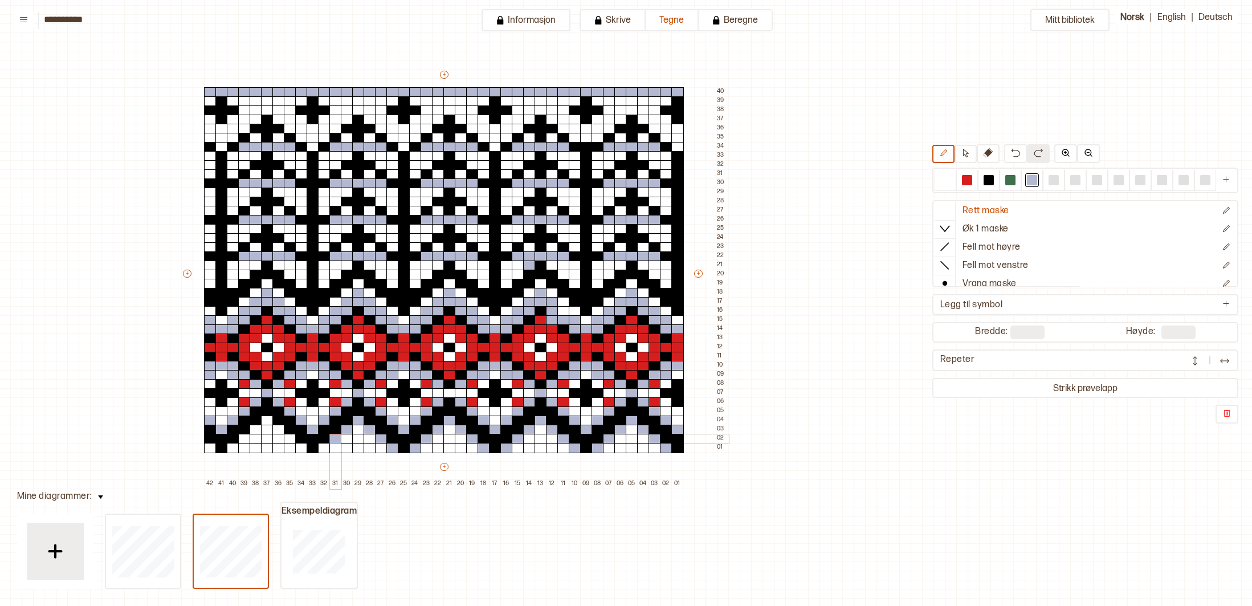
click at [337, 436] on div at bounding box center [335, 439] width 13 height 10
click at [329, 445] on div "+ + + + 42 41 40 39 38 37 36 35 34 33 32 31 30 29 28 27 26 25 24 23 22 21 20 19…" at bounding box center [454, 278] width 547 height 419
drag, startPoint x: 301, startPoint y: 449, endPoint x: 251, endPoint y: 448, distance: 50.7
click at [213, 450] on div "+ + + + 42 41 40 39 38 37 36 35 34 33 32 31 30 29 28 27 26 25 24 23 22 21 20 19…" at bounding box center [454, 278] width 547 height 419
click at [946, 182] on div at bounding box center [945, 180] width 10 height 10
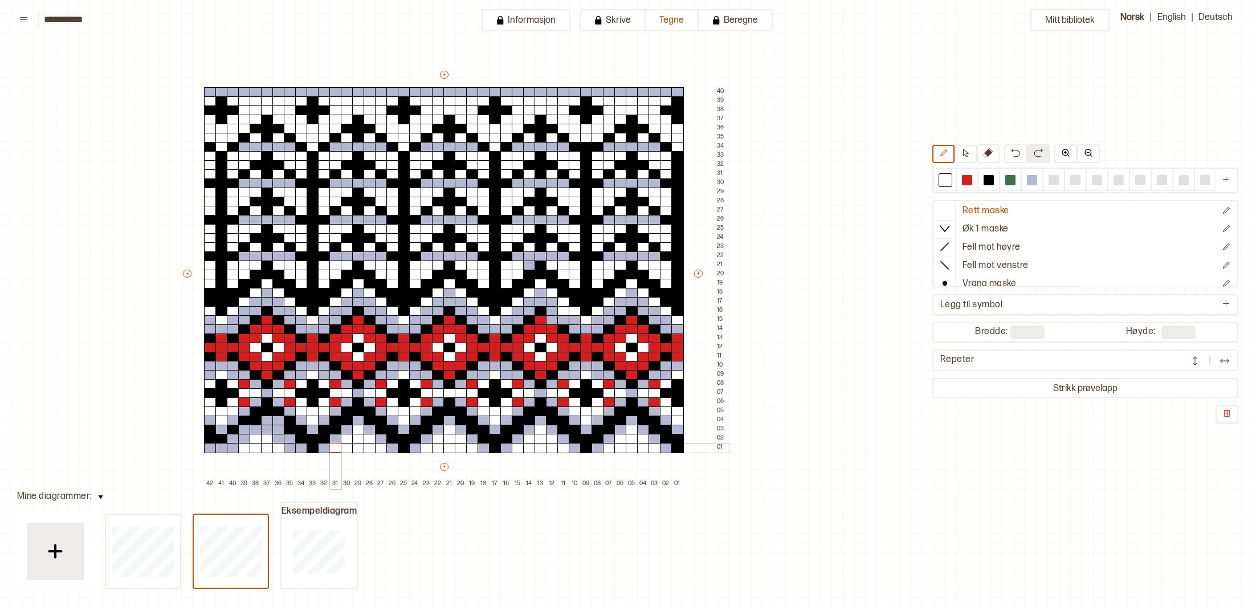
click at [337, 447] on div at bounding box center [335, 448] width 13 height 10
click at [266, 431] on div at bounding box center [267, 429] width 13 height 10
drag, startPoint x: 274, startPoint y: 436, endPoint x: 281, endPoint y: 441, distance: 8.2
click at [276, 438] on div at bounding box center [278, 439] width 13 height 10
click at [286, 448] on div at bounding box center [290, 448] width 13 height 10
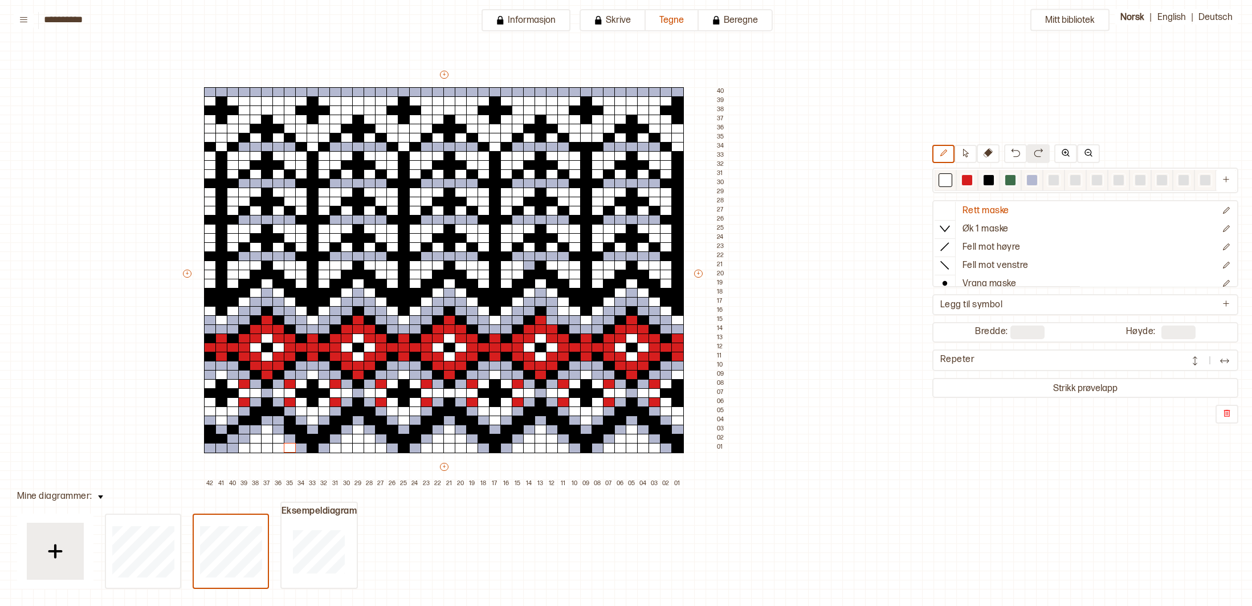
click at [990, 182] on div at bounding box center [988, 180] width 10 height 10
click at [277, 422] on div at bounding box center [278, 420] width 13 height 10
click at [244, 431] on div at bounding box center [244, 429] width 13 height 10
click at [233, 437] on div at bounding box center [233, 439] width 13 height 10
click at [219, 448] on div at bounding box center [221, 448] width 13 height 10
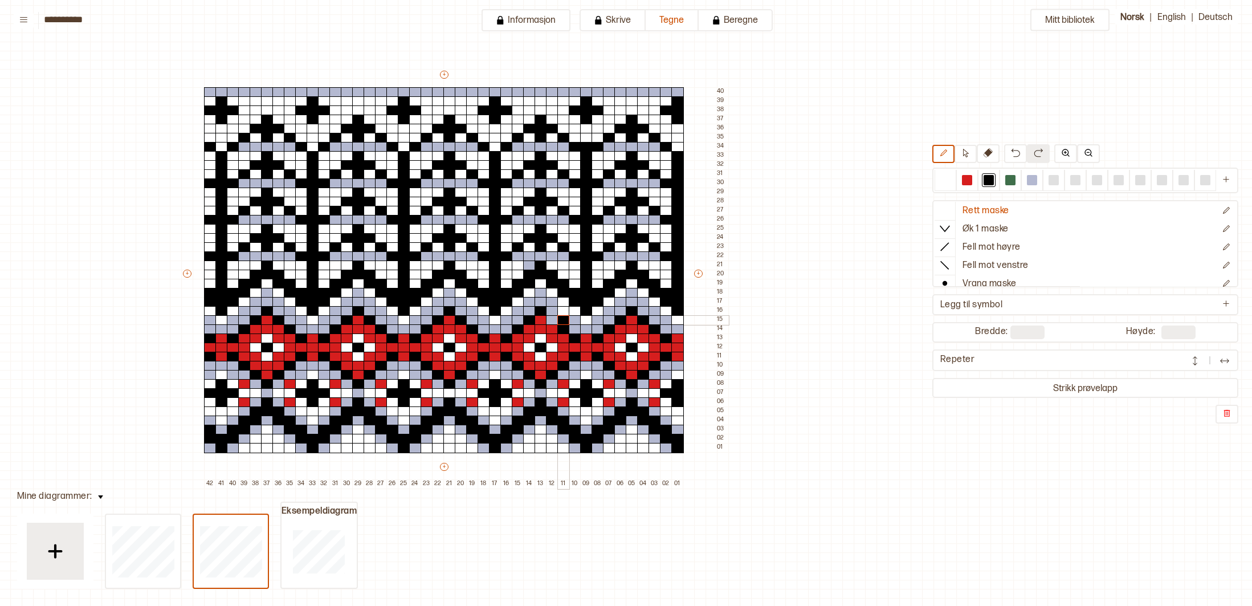
click at [557, 321] on div at bounding box center [563, 320] width 13 height 10
drag, startPoint x: 1029, startPoint y: 183, endPoint x: 975, endPoint y: 223, distance: 66.8
click at [1029, 185] on div at bounding box center [1032, 180] width 14 height 14
click at [564, 320] on div at bounding box center [563, 320] width 13 height 10
drag, startPoint x: 990, startPoint y: 184, endPoint x: 737, endPoint y: 215, distance: 254.3
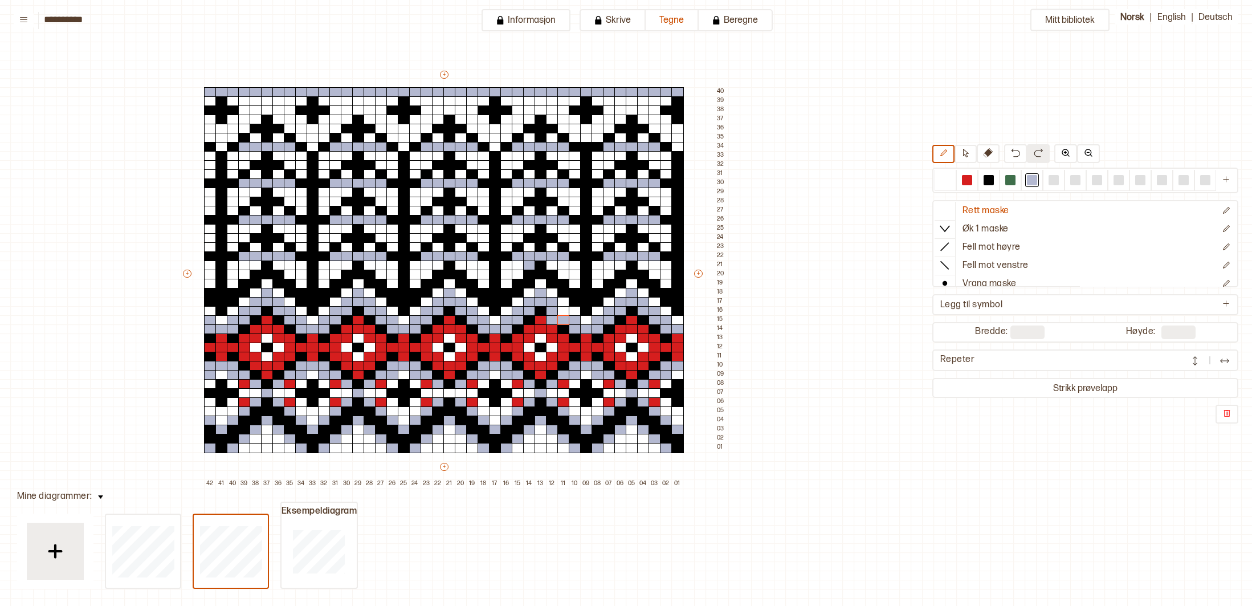
click at [990, 184] on div at bounding box center [988, 180] width 10 height 10
click at [552, 317] on div at bounding box center [552, 320] width 13 height 10
click at [1035, 182] on div at bounding box center [1032, 180] width 10 height 10
click at [597, 412] on div at bounding box center [597, 411] width 13 height 10
drag, startPoint x: 587, startPoint y: 419, endPoint x: 582, endPoint y: 414, distance: 7.3
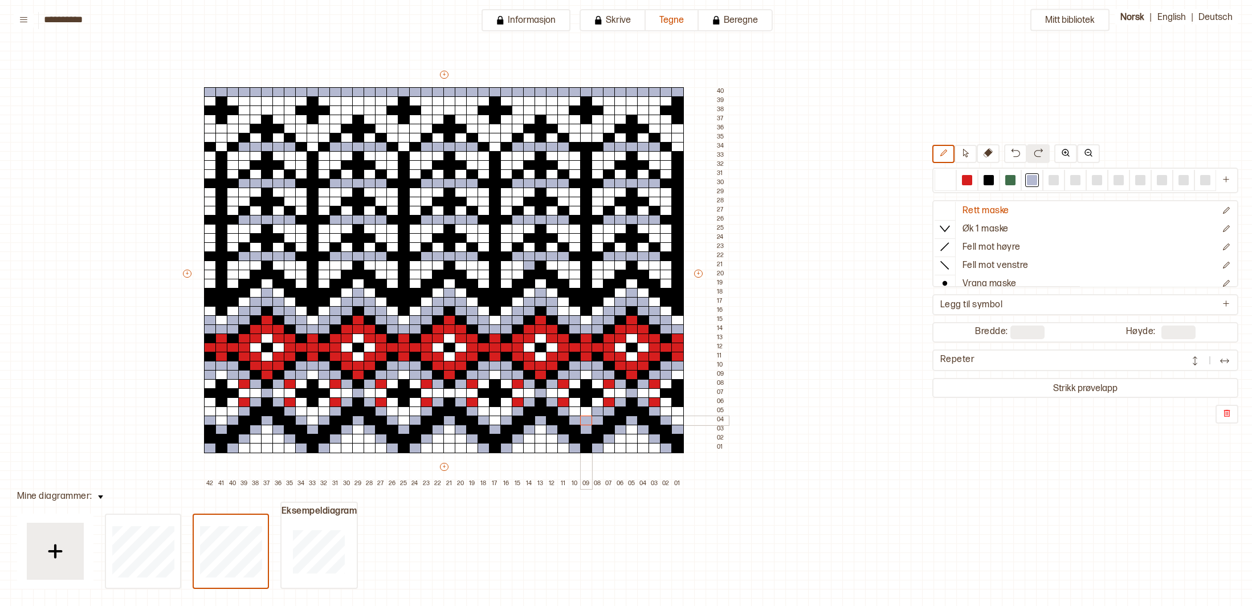
click at [587, 418] on div at bounding box center [586, 420] width 13 height 10
click at [576, 410] on div at bounding box center [575, 411] width 13 height 10
click at [680, 418] on div at bounding box center [677, 420] width 13 height 10
click at [665, 411] on div at bounding box center [666, 411] width 13 height 10
click at [506, 407] on div at bounding box center [506, 411] width 13 height 10
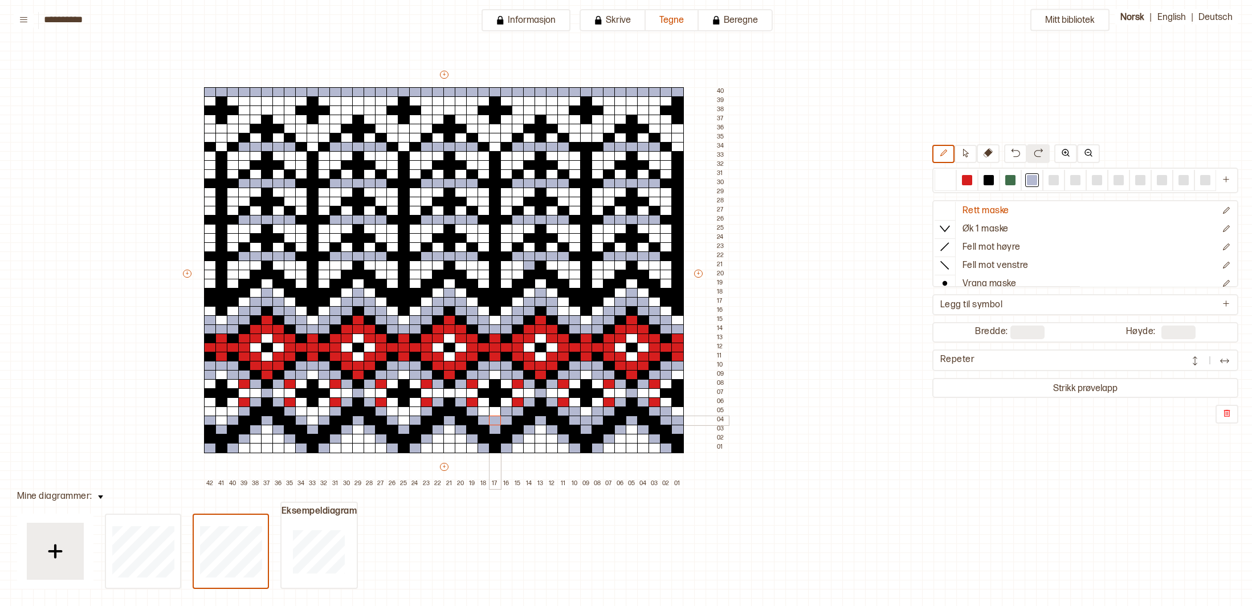
drag, startPoint x: 496, startPoint y: 416, endPoint x: 489, endPoint y: 410, distance: 9.3
click at [494, 414] on div "+ + + + 42 41 40 39 38 37 36 35 34 33 32 31 30 29 28 27 26 25 24 23 22 21 20 19…" at bounding box center [454, 278] width 547 height 419
click at [488, 408] on div at bounding box center [483, 411] width 13 height 10
drag, startPoint x: 416, startPoint y: 414, endPoint x: 405, endPoint y: 417, distance: 11.4
click at [414, 414] on div at bounding box center [415, 411] width 13 height 10
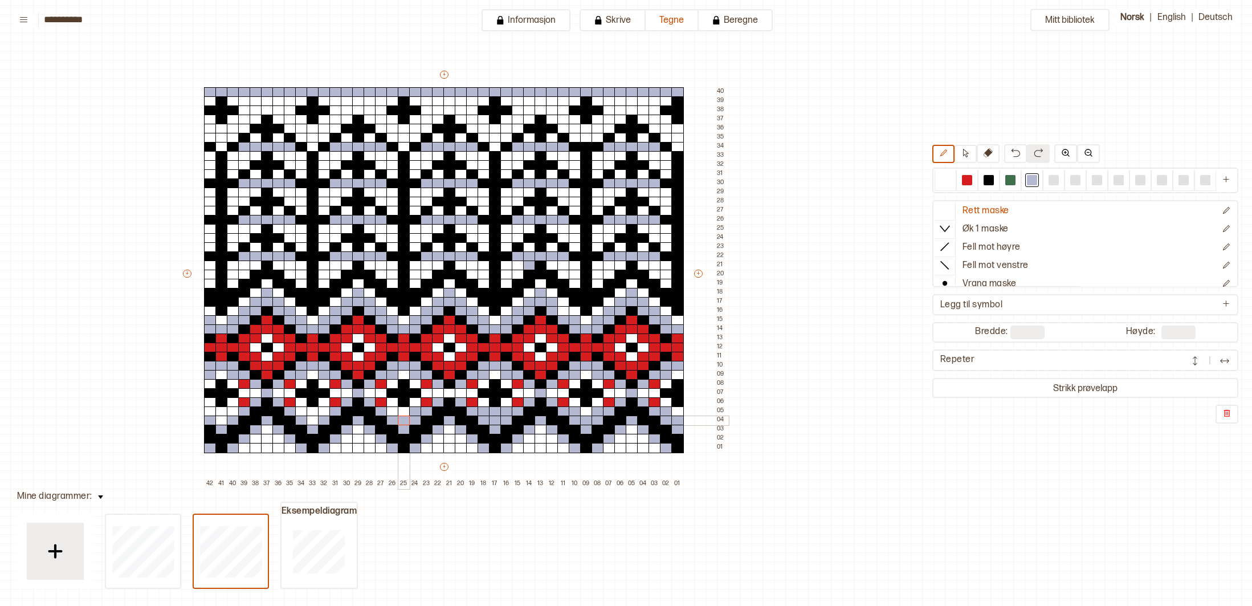
drag, startPoint x: 403, startPoint y: 418, endPoint x: 375, endPoint y: 407, distance: 30.5
click at [401, 417] on div at bounding box center [404, 420] width 13 height 10
drag, startPoint x: 391, startPoint y: 410, endPoint x: 352, endPoint y: 407, distance: 39.4
click at [390, 410] on div at bounding box center [392, 411] width 13 height 10
drag, startPoint x: 326, startPoint y: 408, endPoint x: 320, endPoint y: 412, distance: 7.7
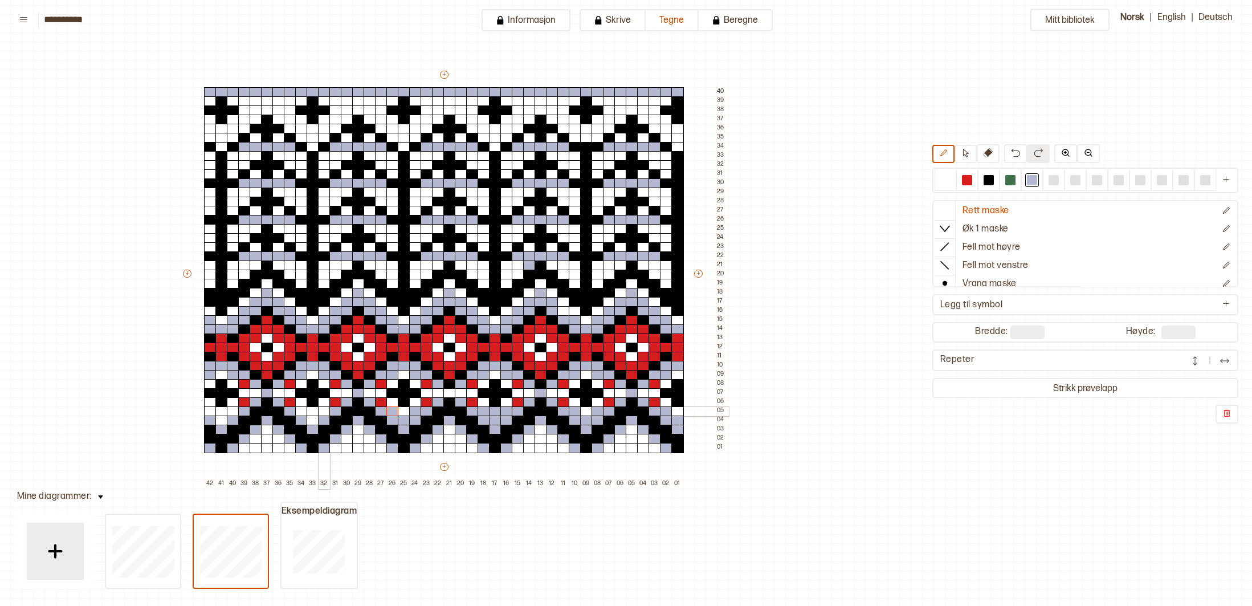
click at [324, 408] on div at bounding box center [324, 411] width 13 height 10
drag, startPoint x: 313, startPoint y: 417, endPoint x: 307, endPoint y: 414, distance: 7.1
click at [312, 417] on div at bounding box center [313, 420] width 13 height 10
drag, startPoint x: 303, startPoint y: 411, endPoint x: 291, endPoint y: 408, distance: 12.3
click at [301, 410] on div at bounding box center [301, 411] width 13 height 10
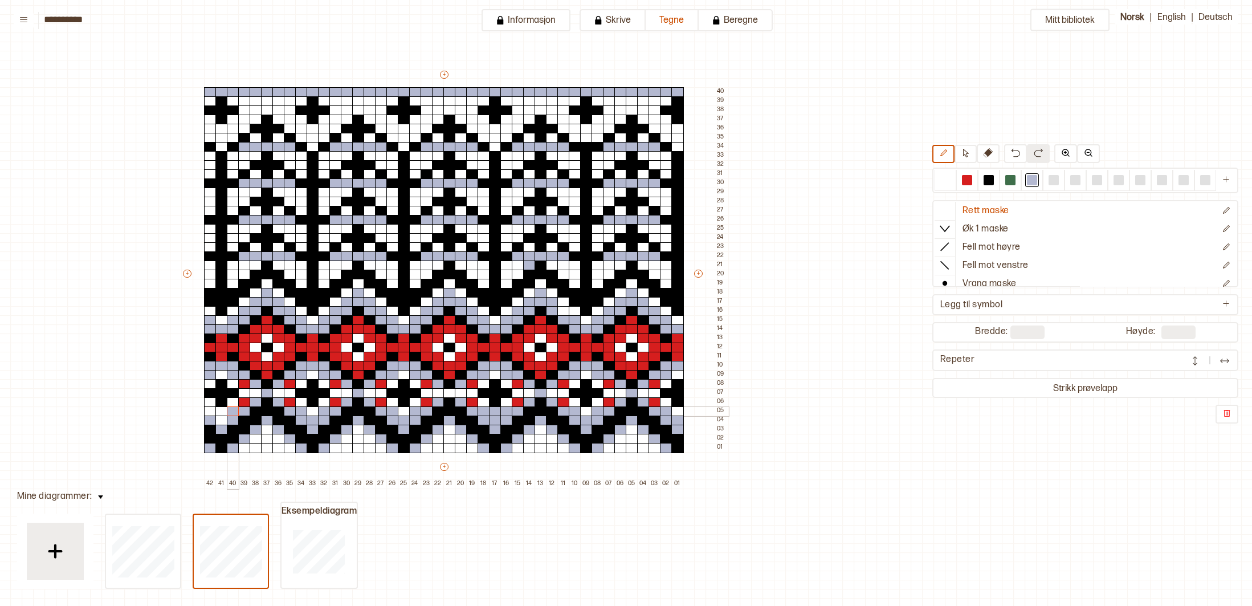
drag, startPoint x: 234, startPoint y: 406, endPoint x: 226, endPoint y: 412, distance: 9.7
click at [233, 407] on div at bounding box center [233, 411] width 13 height 10
click at [222, 418] on div at bounding box center [221, 420] width 13 height 10
click at [210, 410] on div at bounding box center [210, 411] width 13 height 10
click at [945, 178] on div at bounding box center [945, 180] width 10 height 10
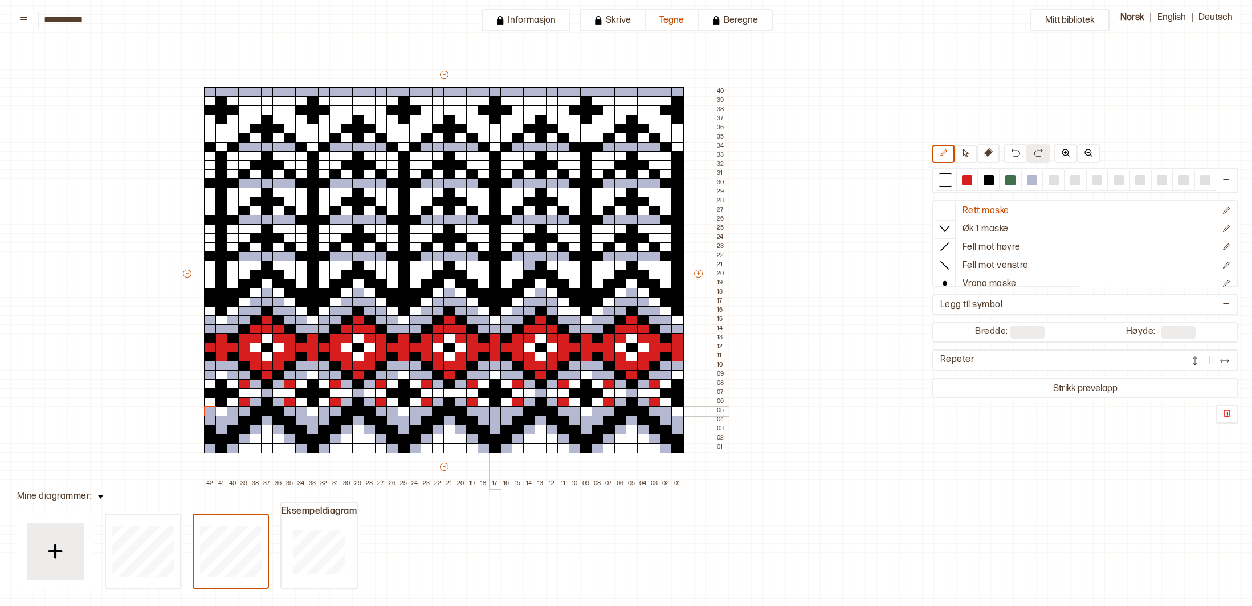
click at [494, 411] on div at bounding box center [495, 411] width 13 height 10
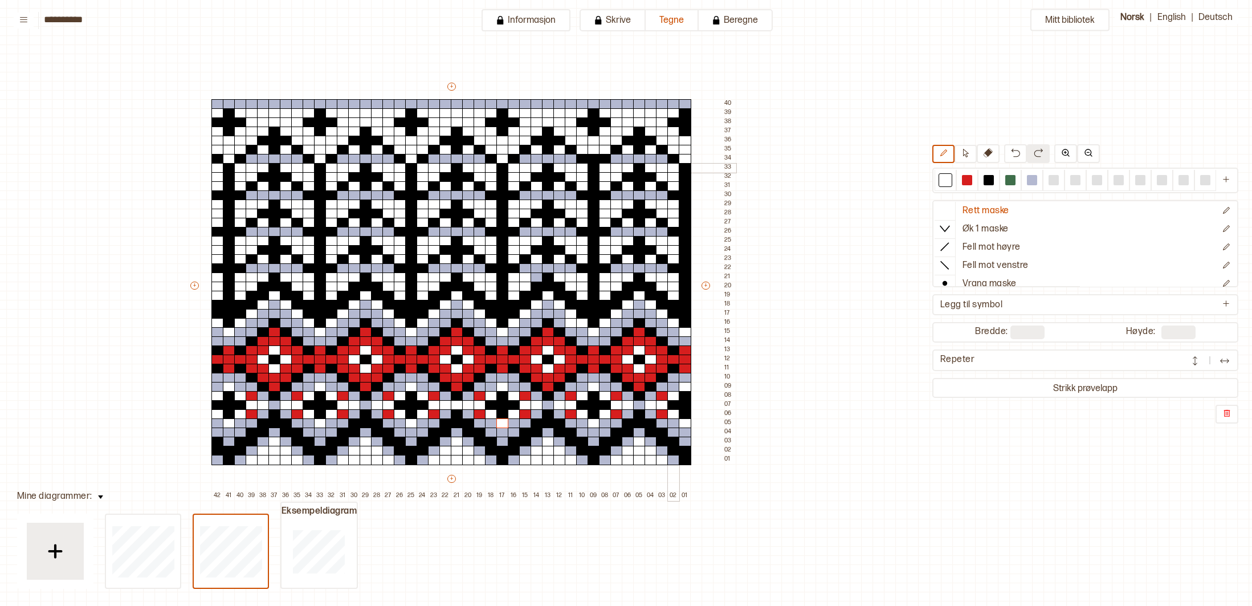
drag, startPoint x: 672, startPoint y: 166, endPoint x: 646, endPoint y: 172, distance: 26.3
click at [663, 168] on div "+ + + + 42 41 40 39 38 37 36 35 34 33 32 31 30 29 28 27 26 25 24 23 22 21 20 19…" at bounding box center [462, 290] width 547 height 419
click at [1031, 181] on div at bounding box center [1032, 180] width 10 height 10
drag, startPoint x: 672, startPoint y: 167, endPoint x: 639, endPoint y: 164, distance: 32.6
click at [671, 166] on div at bounding box center [673, 168] width 13 height 10
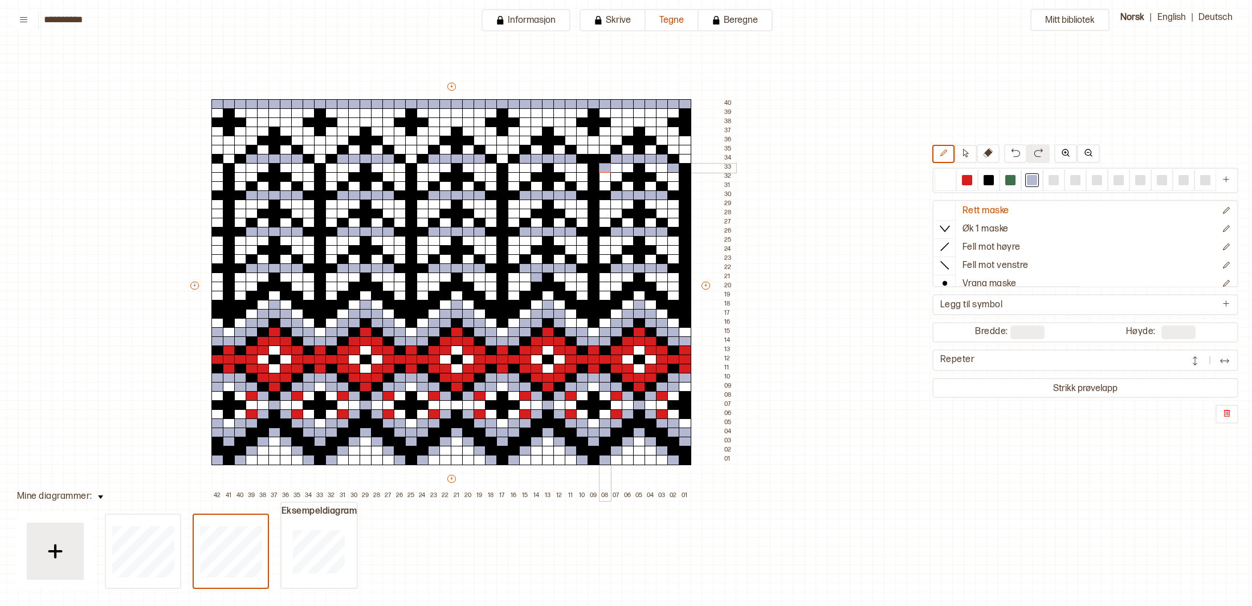
drag, startPoint x: 606, startPoint y: 166, endPoint x: 614, endPoint y: 170, distance: 9.2
click at [606, 166] on div at bounding box center [605, 168] width 13 height 10
drag, startPoint x: 676, startPoint y: 205, endPoint x: 658, endPoint y: 205, distance: 17.7
click at [675, 205] on div at bounding box center [673, 204] width 13 height 10
click at [606, 205] on div at bounding box center [605, 204] width 13 height 10
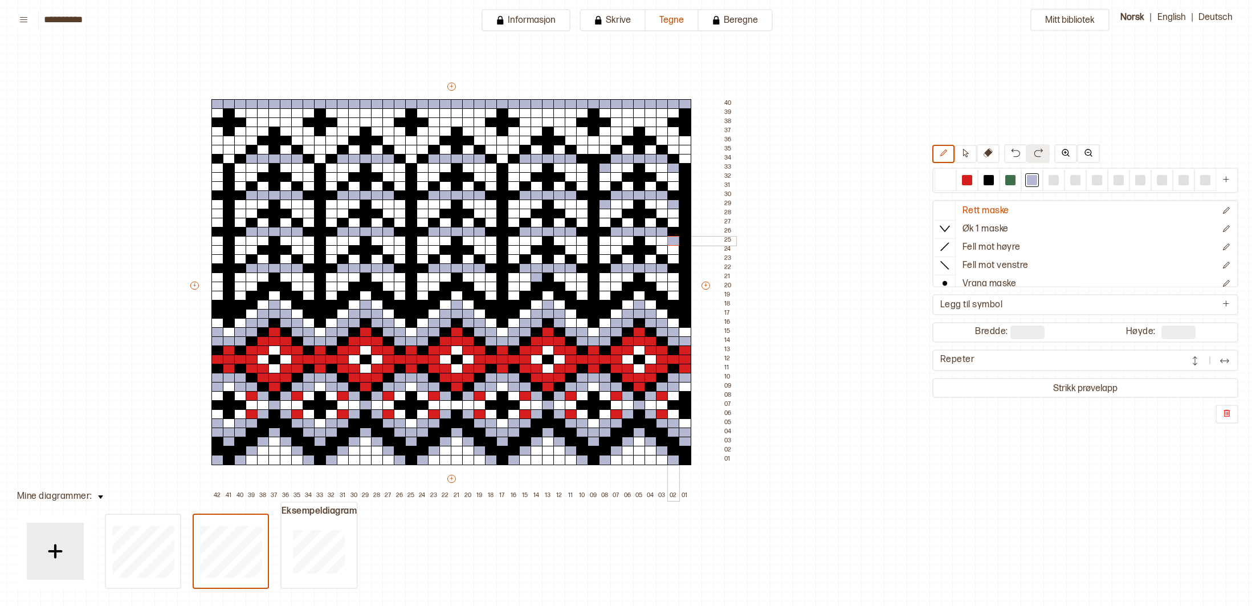
click at [673, 244] on div at bounding box center [673, 241] width 13 height 10
click at [604, 240] on div at bounding box center [605, 241] width 13 height 10
drag, startPoint x: 677, startPoint y: 278, endPoint x: 648, endPoint y: 276, distance: 29.1
click at [677, 278] on div at bounding box center [673, 277] width 13 height 10
click at [603, 276] on div at bounding box center [605, 277] width 13 height 10
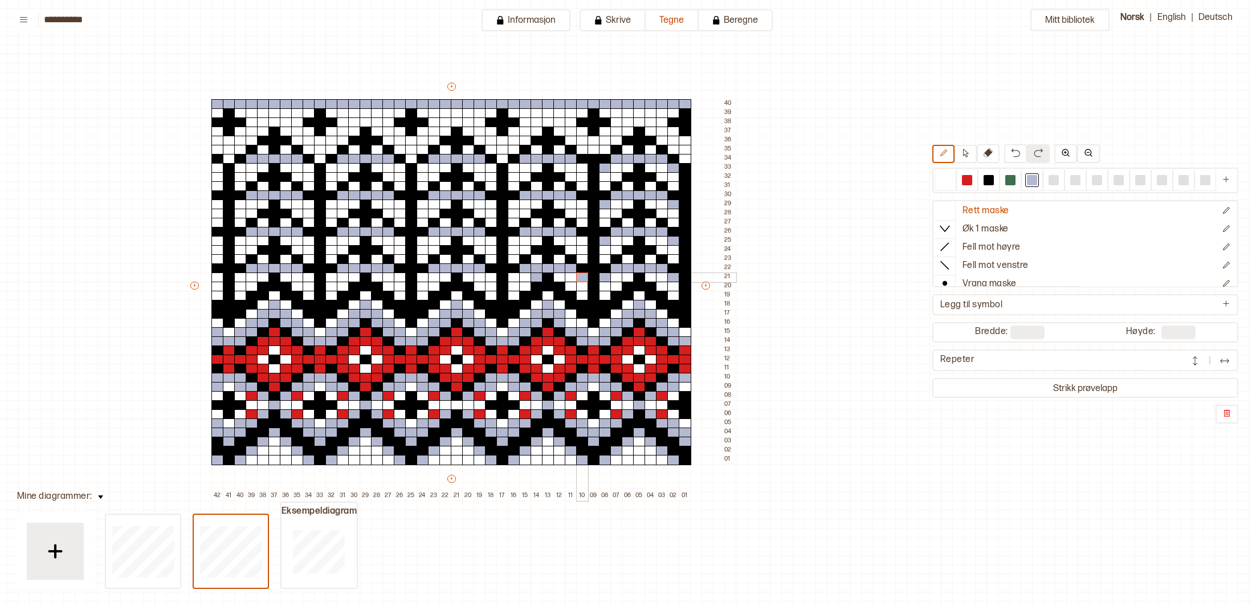
click at [583, 277] on div at bounding box center [582, 277] width 13 height 10
drag, startPoint x: 582, startPoint y: 240, endPoint x: 586, endPoint y: 233, distance: 8.4
click at [582, 240] on div at bounding box center [582, 241] width 13 height 10
click at [579, 203] on div at bounding box center [582, 204] width 13 height 10
click at [582, 169] on div at bounding box center [582, 168] width 13 height 10
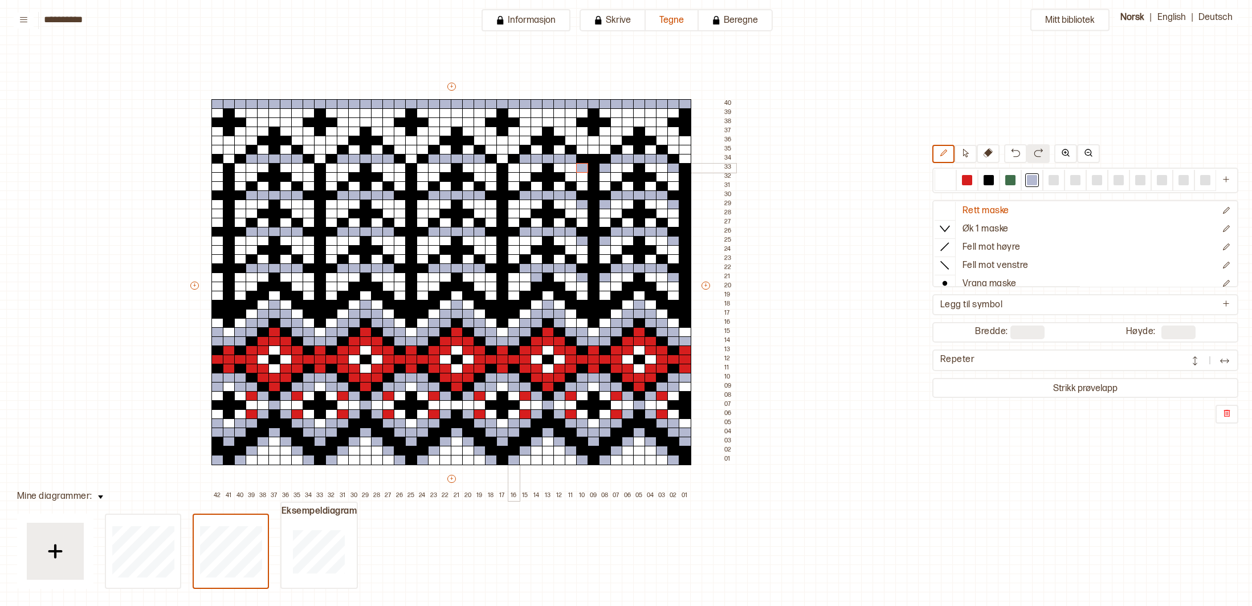
click at [513, 166] on div at bounding box center [514, 168] width 13 height 10
click at [493, 168] on div at bounding box center [491, 168] width 13 height 10
click at [489, 202] on div at bounding box center [491, 204] width 13 height 10
click at [516, 205] on div at bounding box center [514, 204] width 13 height 10
drag, startPoint x: 516, startPoint y: 240, endPoint x: 505, endPoint y: 241, distance: 11.5
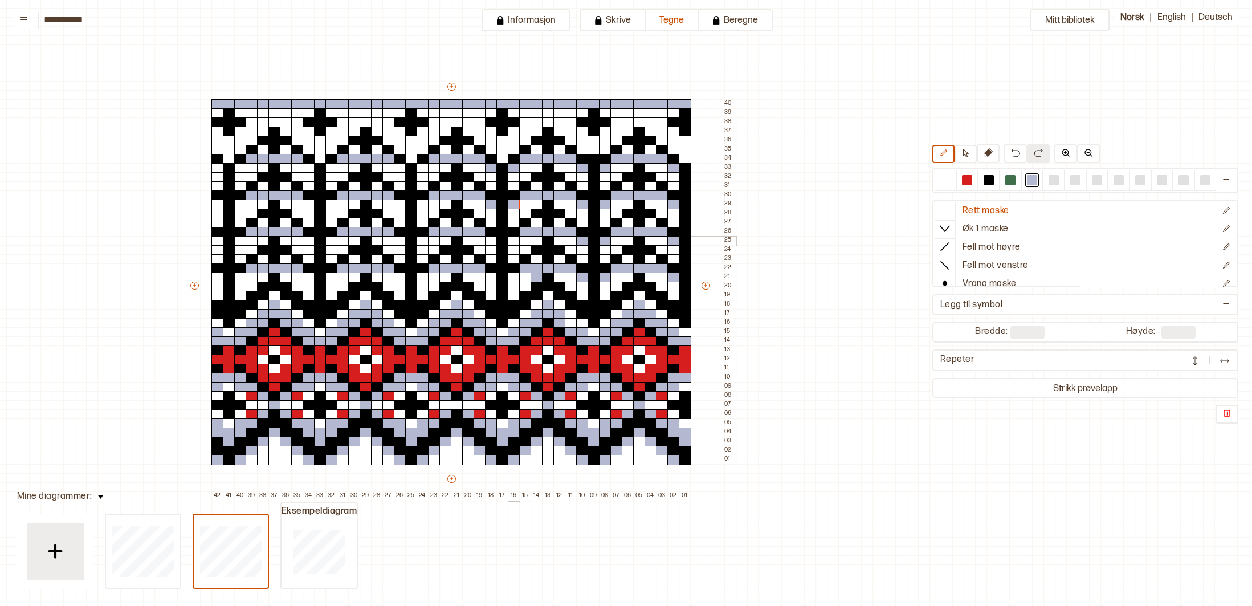
click at [514, 240] on div at bounding box center [514, 241] width 13 height 10
click at [493, 242] on div at bounding box center [491, 241] width 13 height 10
drag, startPoint x: 489, startPoint y: 276, endPoint x: 499, endPoint y: 276, distance: 10.3
click at [491, 276] on div at bounding box center [491, 277] width 13 height 10
click at [515, 279] on div at bounding box center [514, 277] width 13 height 10
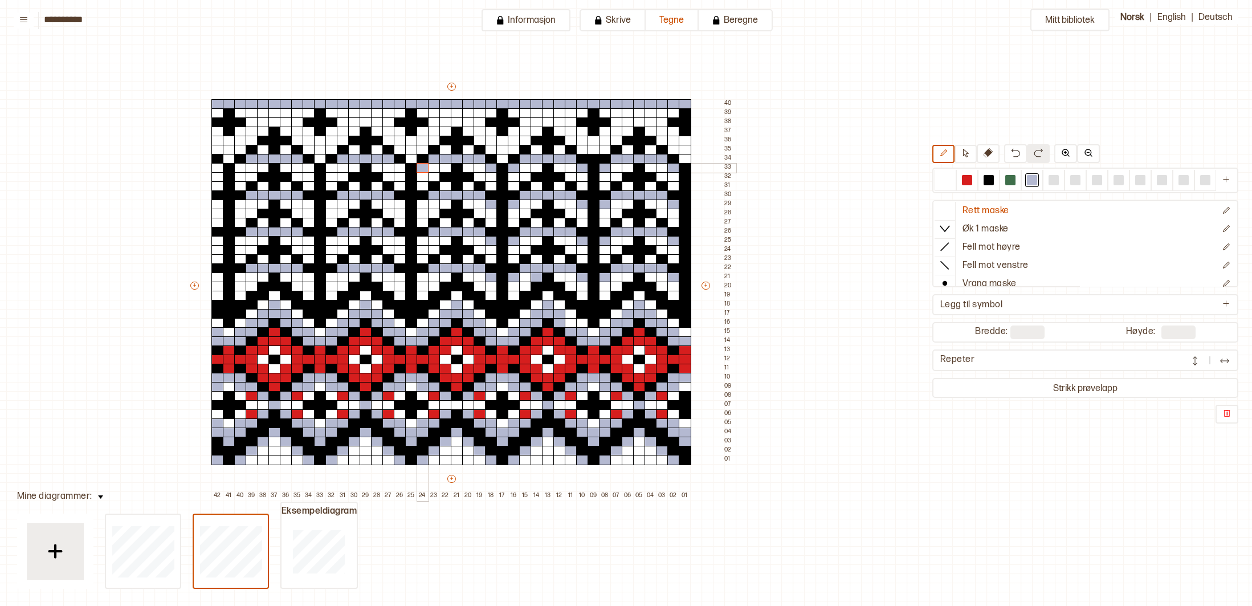
drag, startPoint x: 422, startPoint y: 169, endPoint x: 408, endPoint y: 168, distance: 14.3
click at [422, 169] on div at bounding box center [422, 168] width 13 height 10
drag, startPoint x: 401, startPoint y: 166, endPoint x: 401, endPoint y: 177, distance: 10.8
click at [401, 167] on div at bounding box center [400, 168] width 13 height 10
drag, startPoint x: 400, startPoint y: 203, endPoint x: 411, endPoint y: 207, distance: 11.9
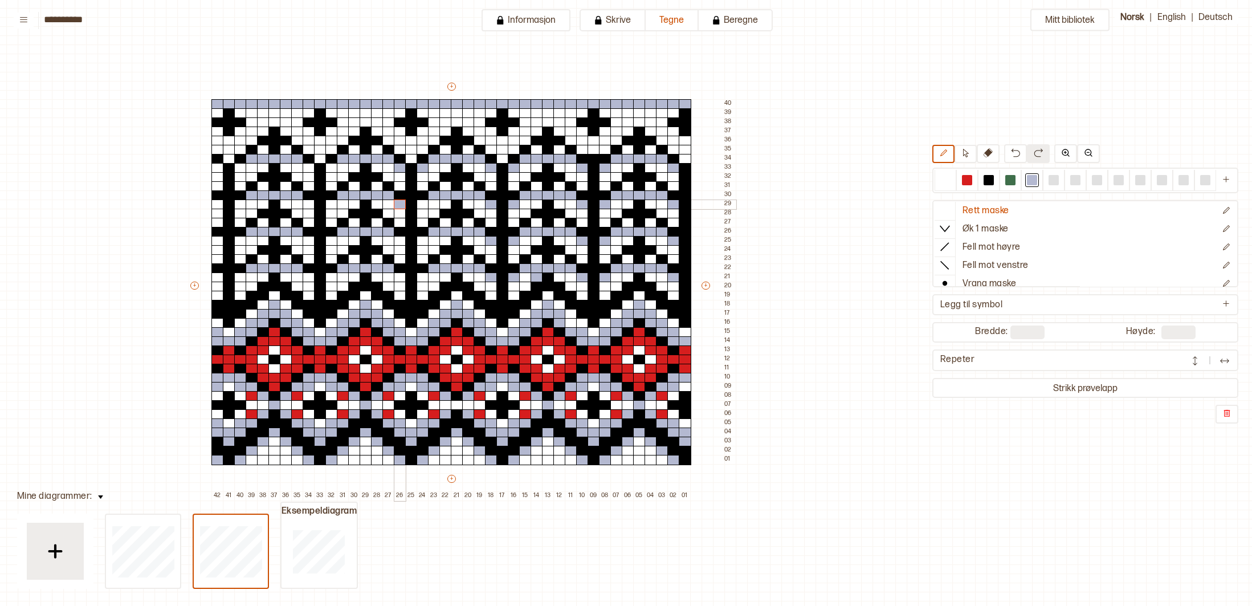
click at [400, 203] on div at bounding box center [400, 204] width 13 height 10
click at [424, 207] on div at bounding box center [422, 204] width 13 height 10
drag, startPoint x: 424, startPoint y: 243, endPoint x: 414, endPoint y: 242, distance: 9.8
click at [424, 243] on div at bounding box center [422, 241] width 13 height 10
click at [396, 239] on div at bounding box center [400, 241] width 13 height 10
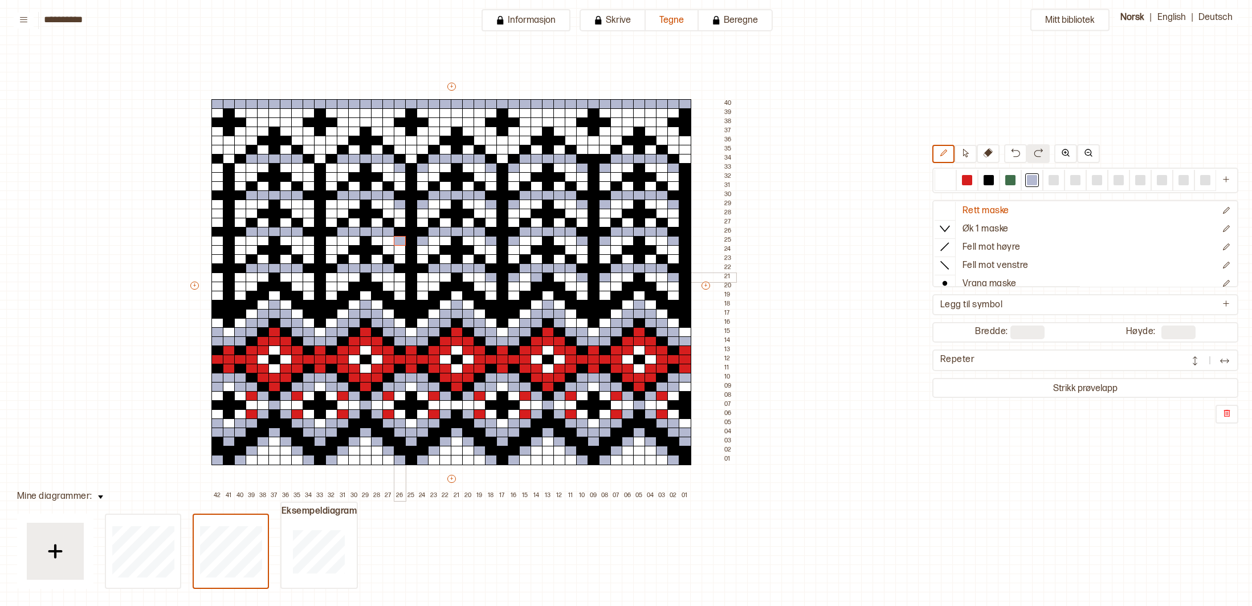
drag, startPoint x: 401, startPoint y: 279, endPoint x: 406, endPoint y: 280, distance: 5.7
click at [402, 279] on div at bounding box center [400, 277] width 13 height 10
click at [424, 279] on div at bounding box center [422, 277] width 13 height 10
drag, startPoint x: 329, startPoint y: 166, endPoint x: 321, endPoint y: 166, distance: 8.0
click at [329, 166] on div at bounding box center [331, 168] width 13 height 10
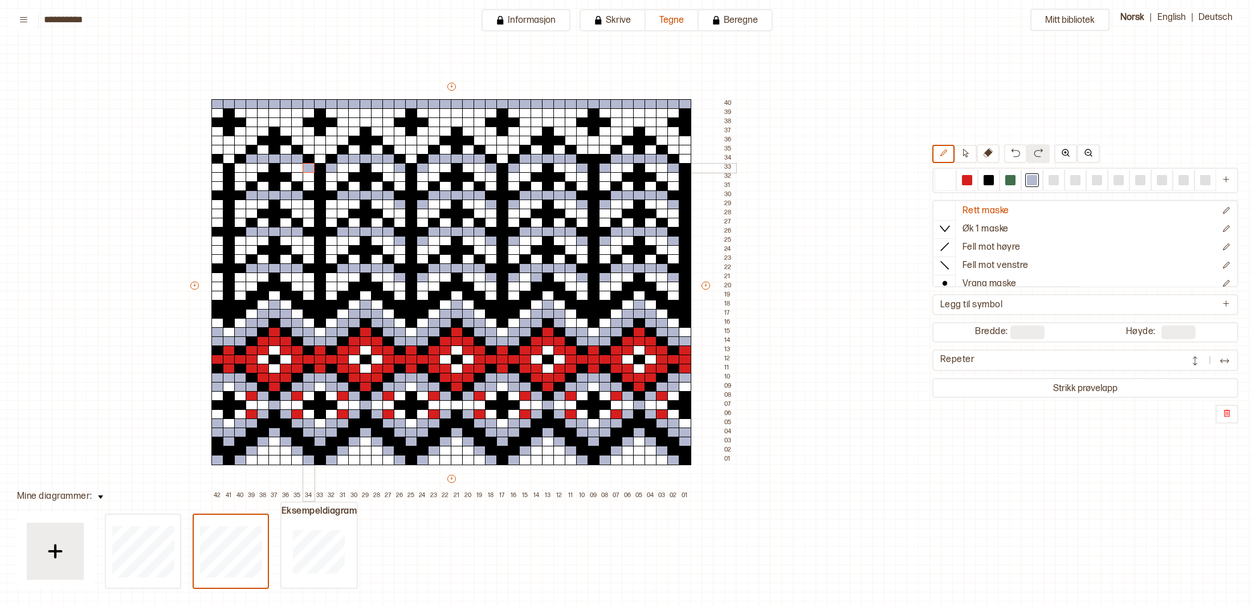
drag, startPoint x: 308, startPoint y: 168, endPoint x: 311, endPoint y: 174, distance: 7.4
click at [308, 168] on div at bounding box center [309, 168] width 13 height 10
click at [310, 203] on div at bounding box center [309, 204] width 13 height 10
drag, startPoint x: 332, startPoint y: 204, endPoint x: 332, endPoint y: 222, distance: 17.7
click at [332, 205] on div at bounding box center [331, 204] width 13 height 10
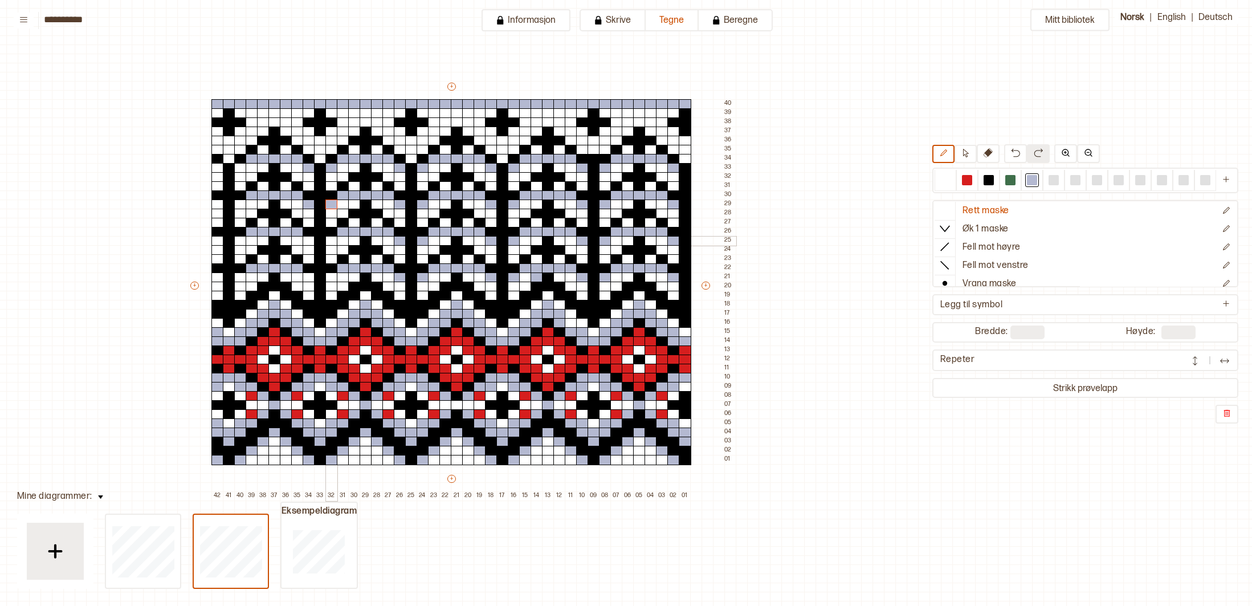
drag, startPoint x: 332, startPoint y: 239, endPoint x: 322, endPoint y: 239, distance: 9.7
click at [329, 239] on div at bounding box center [331, 241] width 13 height 10
click at [311, 240] on div at bounding box center [309, 241] width 13 height 10
drag, startPoint x: 308, startPoint y: 278, endPoint x: 314, endPoint y: 279, distance: 6.9
click at [308, 278] on div at bounding box center [309, 277] width 13 height 10
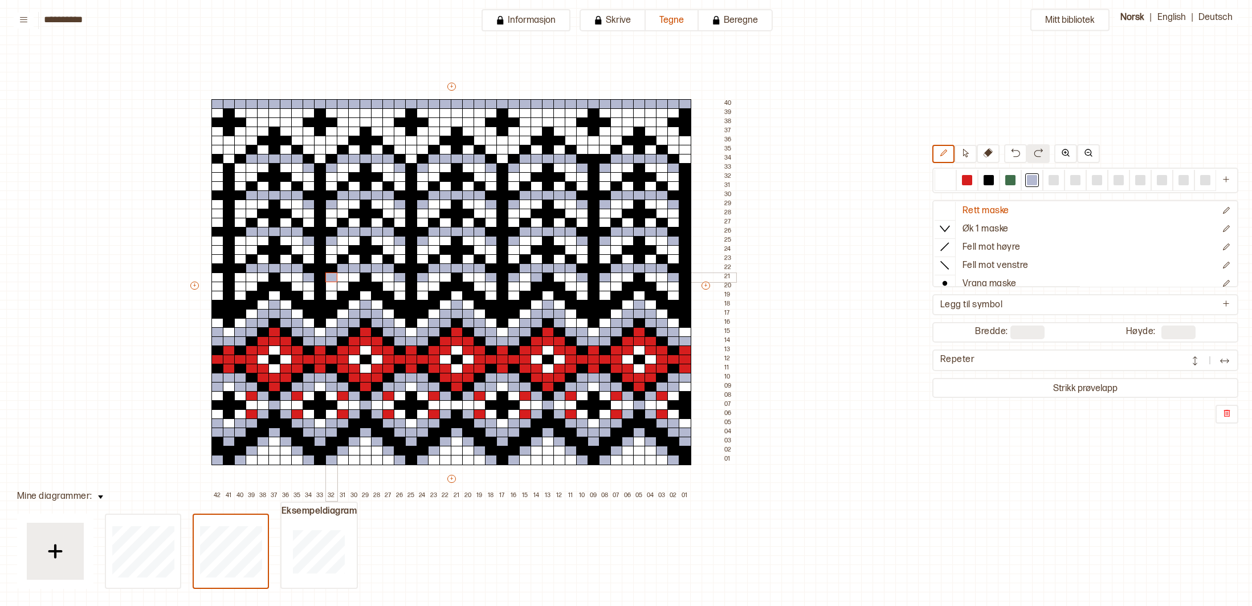
drag, startPoint x: 330, startPoint y: 280, endPoint x: 268, endPoint y: 273, distance: 62.5
click at [329, 280] on div at bounding box center [331, 277] width 13 height 10
drag, startPoint x: 242, startPoint y: 279, endPoint x: 229, endPoint y: 277, distance: 12.6
click at [237, 278] on div at bounding box center [240, 277] width 13 height 10
click at [216, 277] on div at bounding box center [217, 277] width 13 height 10
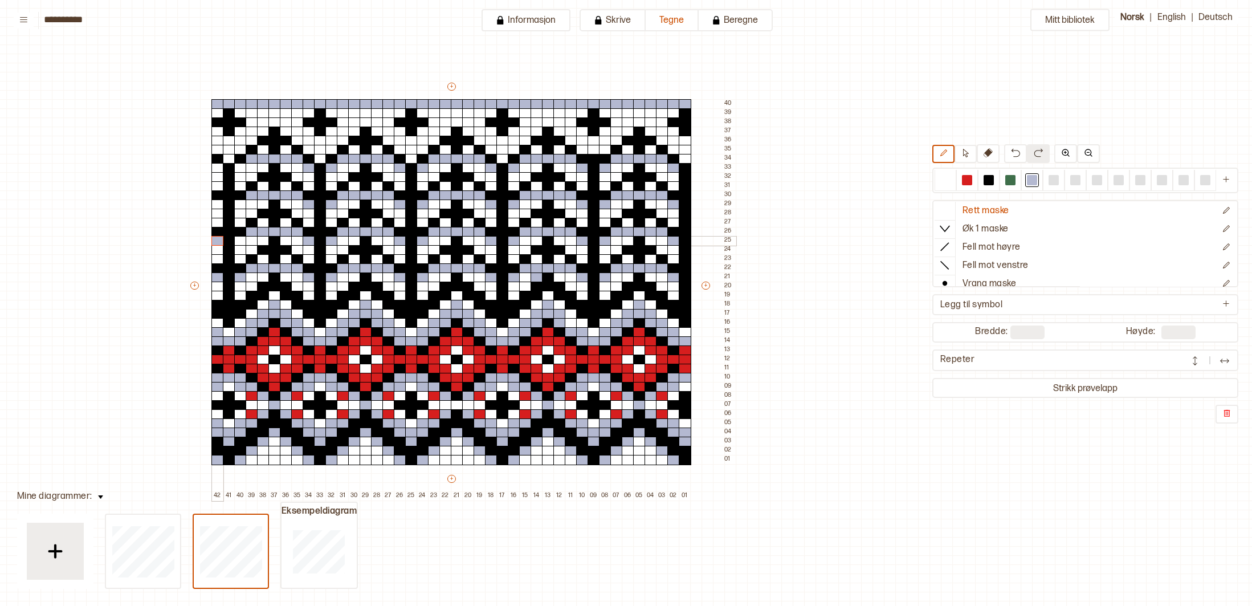
drag, startPoint x: 217, startPoint y: 240, endPoint x: 248, endPoint y: 245, distance: 31.1
click at [218, 240] on div at bounding box center [217, 241] width 13 height 10
drag, startPoint x: 242, startPoint y: 242, endPoint x: 246, endPoint y: 230, distance: 12.1
click at [242, 242] on div at bounding box center [240, 241] width 13 height 10
drag, startPoint x: 239, startPoint y: 203, endPoint x: 230, endPoint y: 203, distance: 9.7
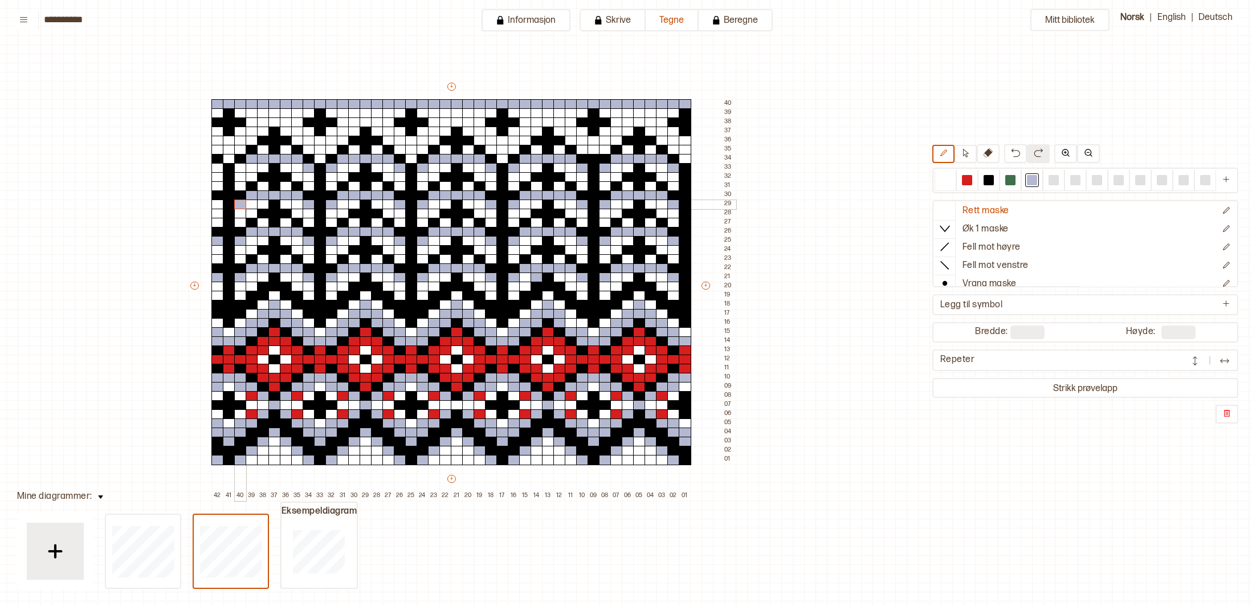
click at [239, 203] on div at bounding box center [240, 204] width 13 height 10
drag, startPoint x: 216, startPoint y: 202, endPoint x: 214, endPoint y: 195, distance: 7.6
click at [216, 201] on div at bounding box center [217, 204] width 13 height 10
click at [218, 168] on div at bounding box center [217, 168] width 13 height 10
click at [242, 169] on div at bounding box center [240, 168] width 13 height 10
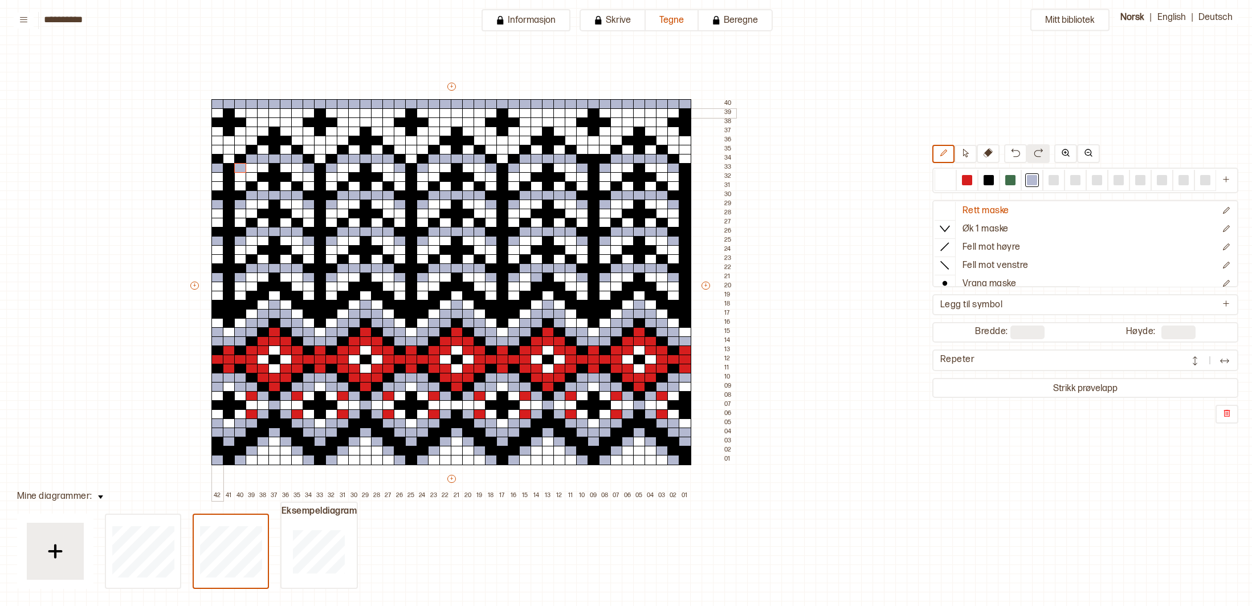
click at [220, 112] on div at bounding box center [217, 113] width 13 height 10
click at [218, 134] on div at bounding box center [217, 131] width 13 height 10
drag, startPoint x: 235, startPoint y: 133, endPoint x: 239, endPoint y: 127, distance: 6.6
click at [236, 132] on div at bounding box center [240, 131] width 13 height 10
click at [239, 115] on div at bounding box center [240, 113] width 13 height 10
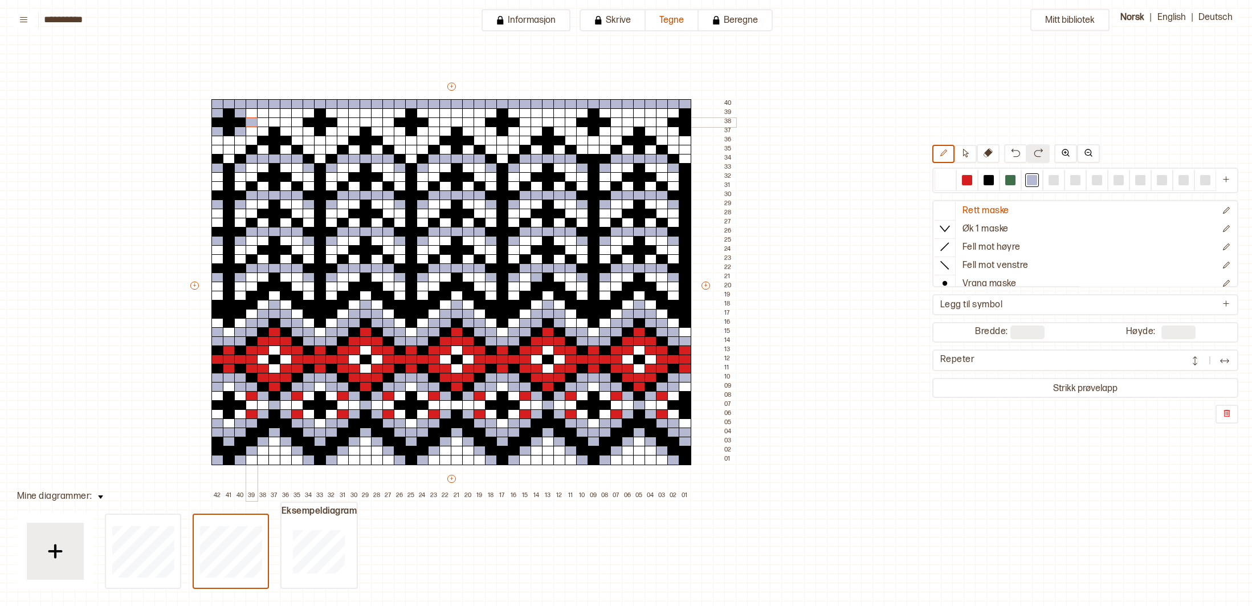
click at [251, 122] on div at bounding box center [252, 122] width 13 height 10
click at [258, 115] on div at bounding box center [263, 113] width 13 height 10
drag, startPoint x: 251, startPoint y: 115, endPoint x: 260, endPoint y: 117, distance: 9.0
click at [252, 115] on div at bounding box center [252, 113] width 13 height 10
drag, startPoint x: 283, startPoint y: 113, endPoint x: 294, endPoint y: 119, distance: 12.7
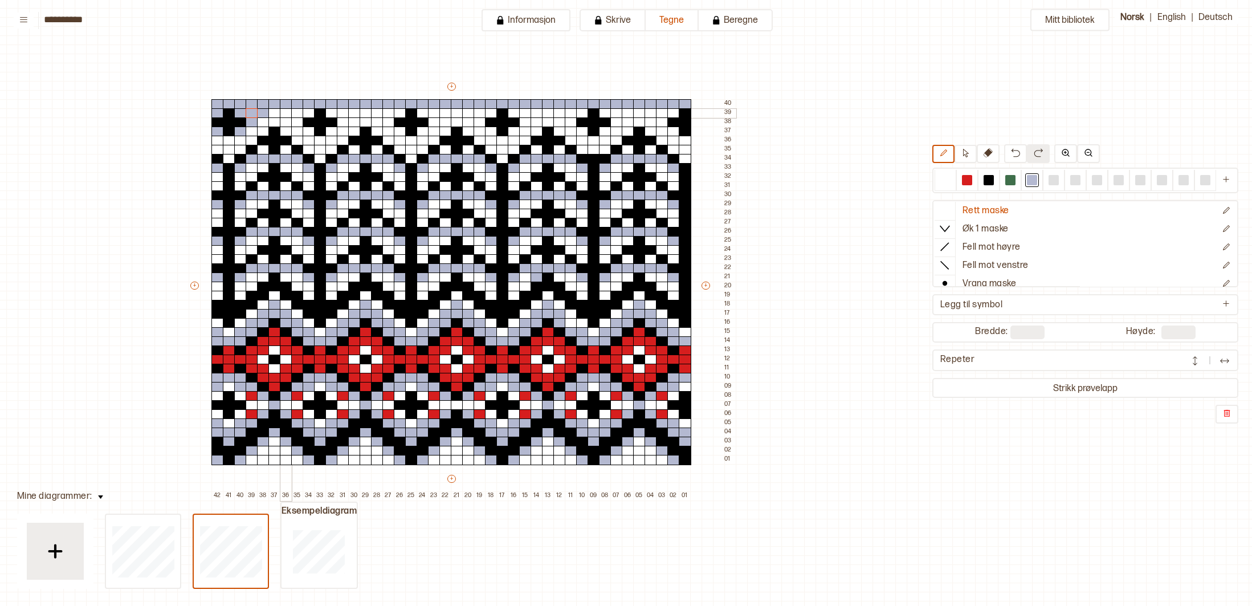
click at [285, 115] on div at bounding box center [286, 113] width 13 height 10
drag, startPoint x: 297, startPoint y: 122, endPoint x: 303, endPoint y: 127, distance: 7.3
click at [297, 122] on div at bounding box center [297, 122] width 13 height 10
drag, startPoint x: 307, startPoint y: 130, endPoint x: 314, endPoint y: 134, distance: 8.7
click at [307, 130] on div at bounding box center [309, 131] width 13 height 10
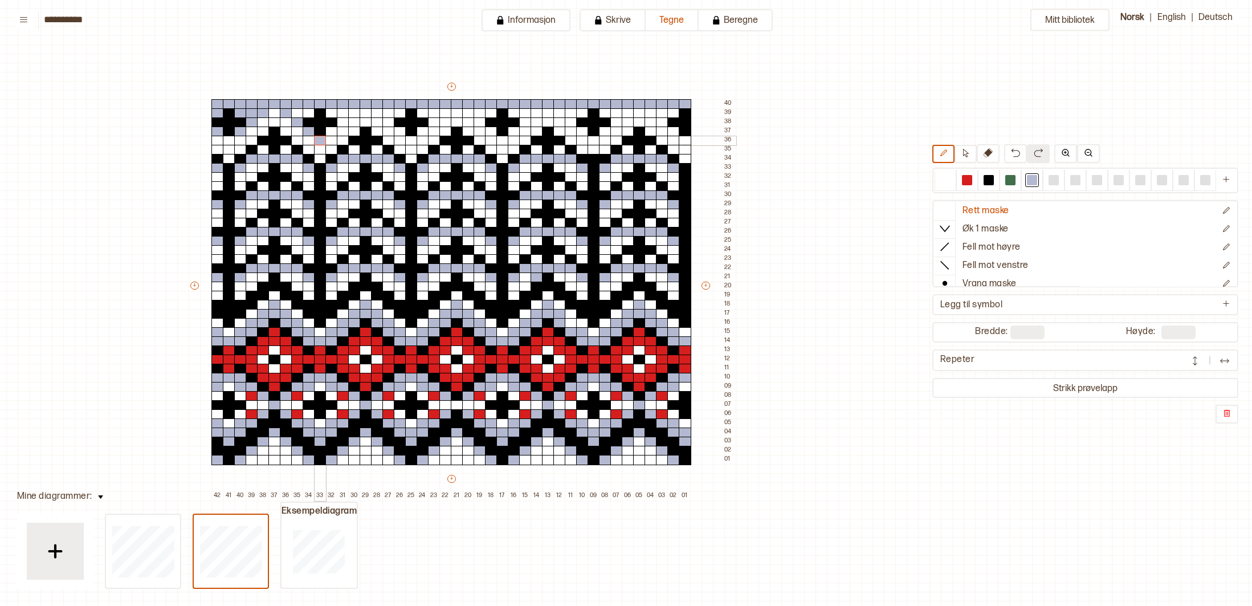
drag, startPoint x: 320, startPoint y: 140, endPoint x: 286, endPoint y: 137, distance: 33.7
click at [316, 139] on div at bounding box center [320, 141] width 13 height 10
drag, startPoint x: 226, startPoint y: 140, endPoint x: 264, endPoint y: 135, distance: 39.1
click at [226, 140] on div at bounding box center [229, 141] width 13 height 10
drag, startPoint x: 295, startPoint y: 112, endPoint x: 306, endPoint y: 115, distance: 11.1
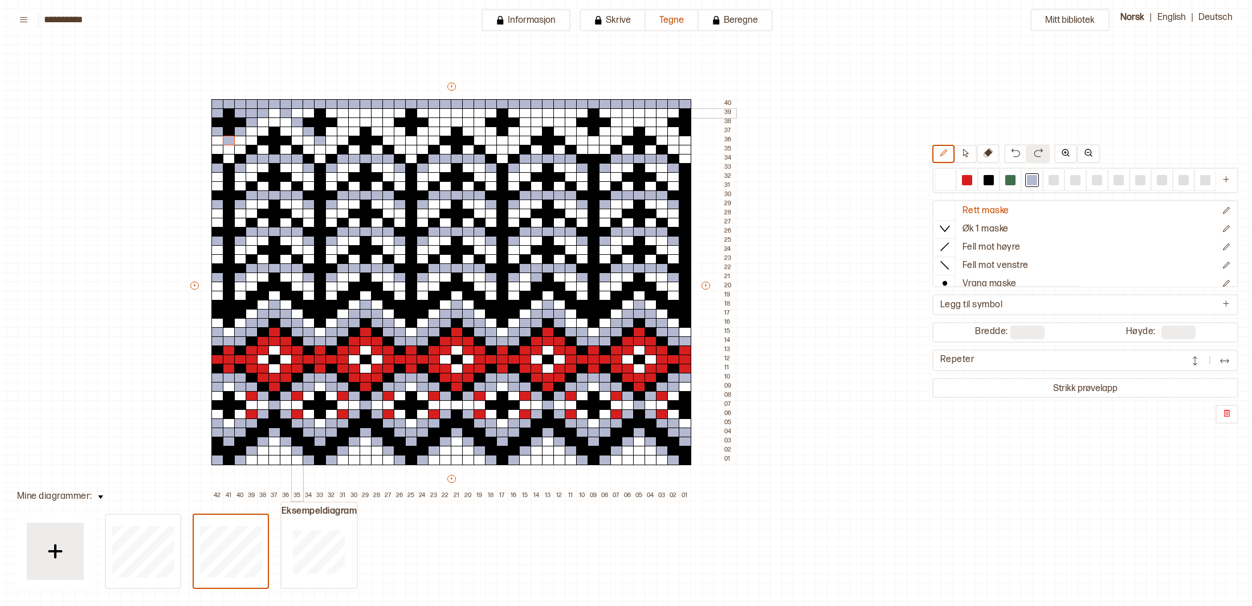
click at [296, 112] on div at bounding box center [297, 113] width 13 height 10
click at [310, 113] on div at bounding box center [309, 113] width 13 height 10
click at [330, 112] on div at bounding box center [331, 113] width 13 height 10
click at [345, 113] on div at bounding box center [343, 113] width 13 height 10
click at [356, 111] on div at bounding box center [354, 113] width 13 height 10
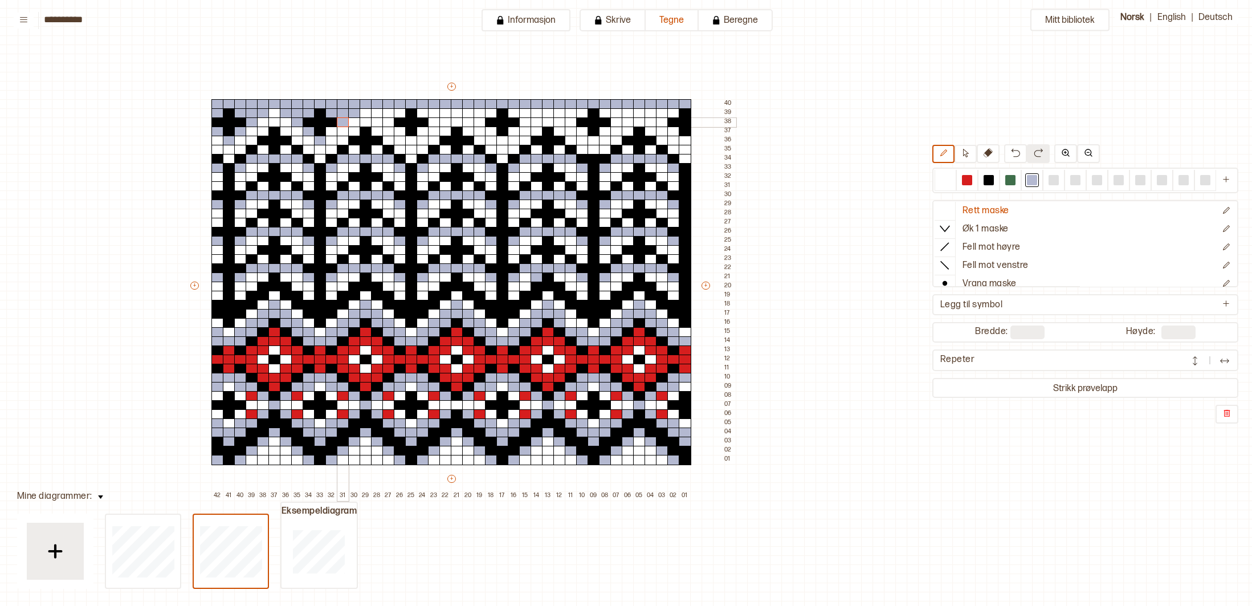
click at [346, 121] on div at bounding box center [343, 122] width 13 height 10
click at [334, 131] on div at bounding box center [331, 131] width 13 height 10
click at [379, 113] on div at bounding box center [377, 113] width 13 height 10
click at [390, 113] on div at bounding box center [388, 113] width 13 height 10
drag, startPoint x: 401, startPoint y: 113, endPoint x: 395, endPoint y: 119, distance: 7.7
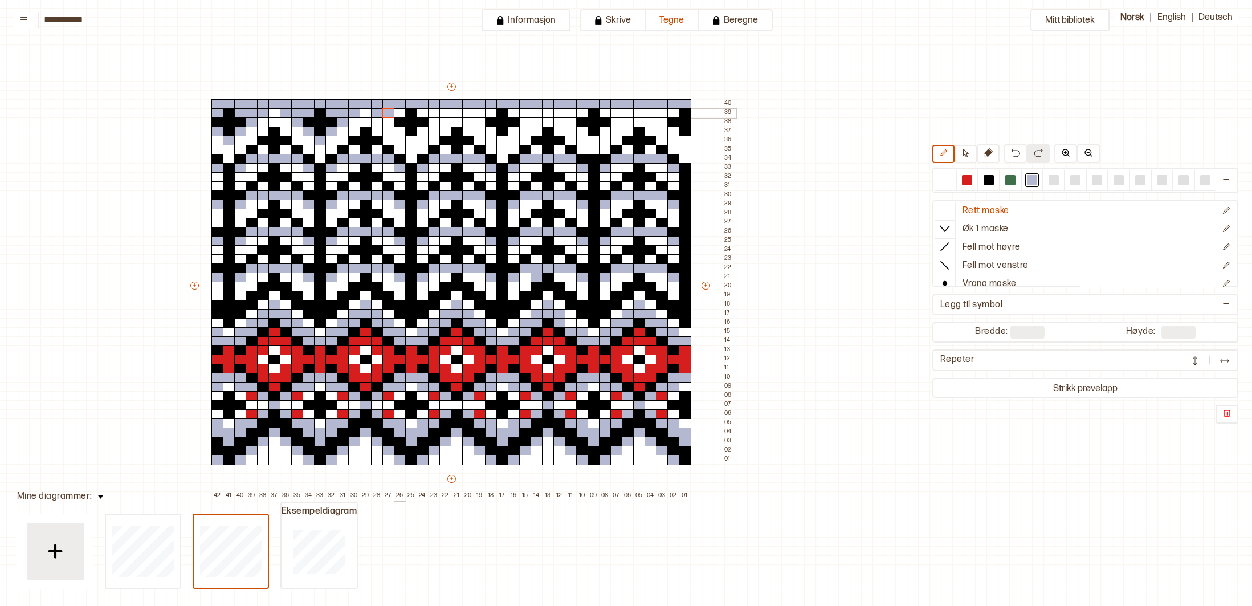
click at [399, 115] on div at bounding box center [400, 113] width 13 height 10
click at [391, 122] on div at bounding box center [388, 122] width 13 height 10
drag, startPoint x: 399, startPoint y: 130, endPoint x: 405, endPoint y: 133, distance: 6.4
click at [400, 130] on div at bounding box center [400, 131] width 13 height 10
drag, startPoint x: 410, startPoint y: 141, endPoint x: 416, endPoint y: 135, distance: 8.5
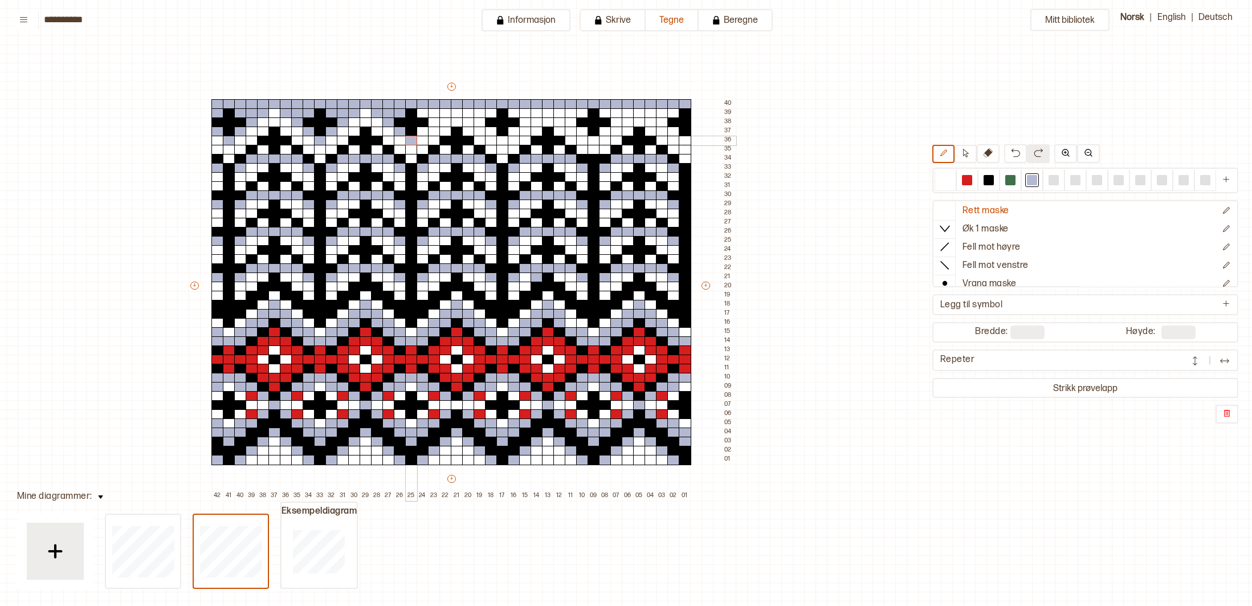
click at [411, 140] on div at bounding box center [411, 141] width 13 height 10
click at [420, 130] on div at bounding box center [422, 131] width 13 height 10
drag, startPoint x: 430, startPoint y: 123, endPoint x: 440, endPoint y: 119, distance: 11.2
click at [430, 123] on div at bounding box center [434, 122] width 13 height 10
click at [440, 113] on div at bounding box center [445, 113] width 13 height 10
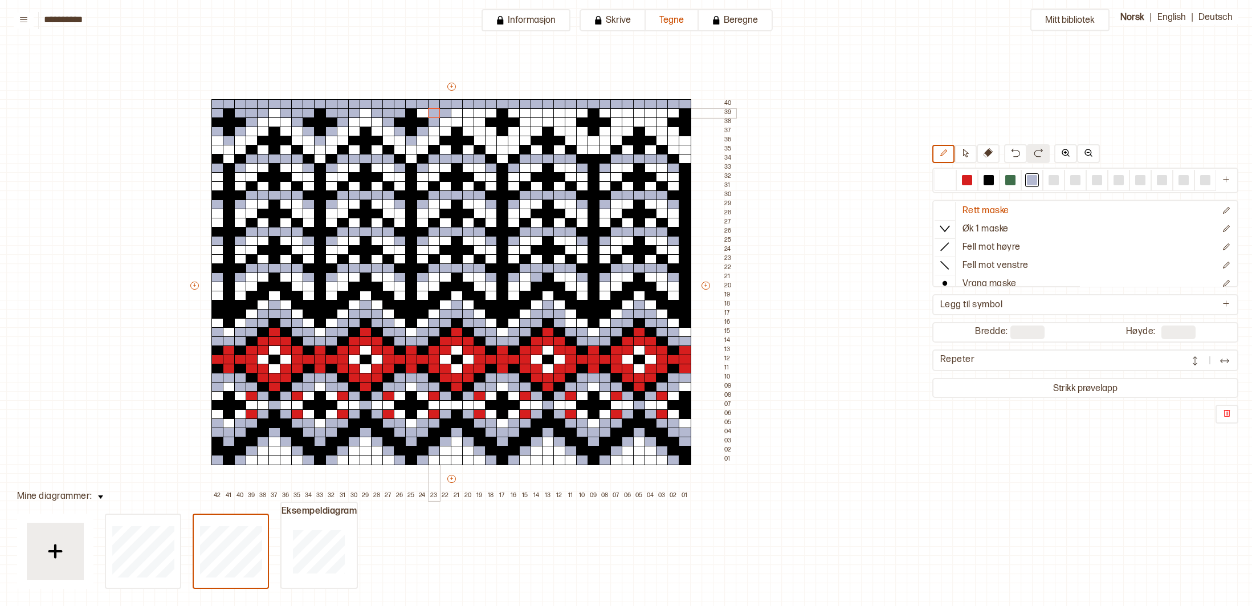
click at [434, 113] on div at bounding box center [434, 113] width 13 height 10
click at [418, 115] on div at bounding box center [422, 113] width 13 height 10
click at [489, 112] on div at bounding box center [491, 113] width 13 height 10
drag, startPoint x: 484, startPoint y: 112, endPoint x: 476, endPoint y: 113, distance: 8.6
click at [481, 112] on div at bounding box center [479, 113] width 13 height 10
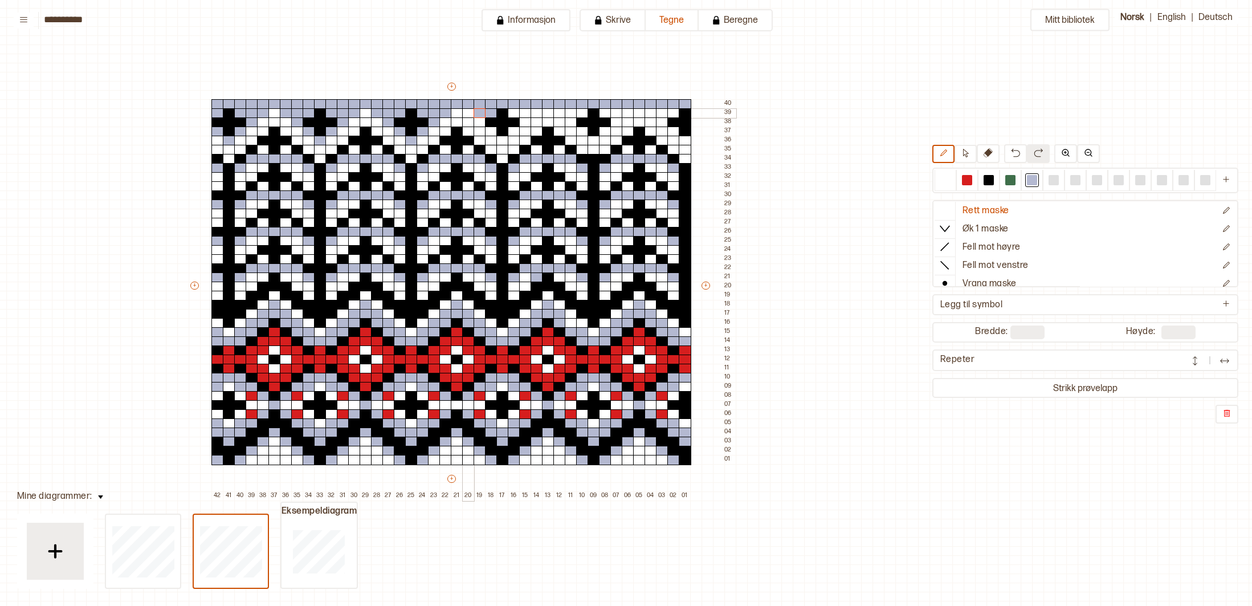
click at [470, 115] on div at bounding box center [468, 113] width 13 height 10
click at [476, 123] on div at bounding box center [479, 122] width 13 height 10
drag, startPoint x: 487, startPoint y: 129, endPoint x: 494, endPoint y: 132, distance: 7.2
click at [487, 129] on div at bounding box center [491, 131] width 13 height 10
click at [501, 141] on div at bounding box center [502, 141] width 13 height 10
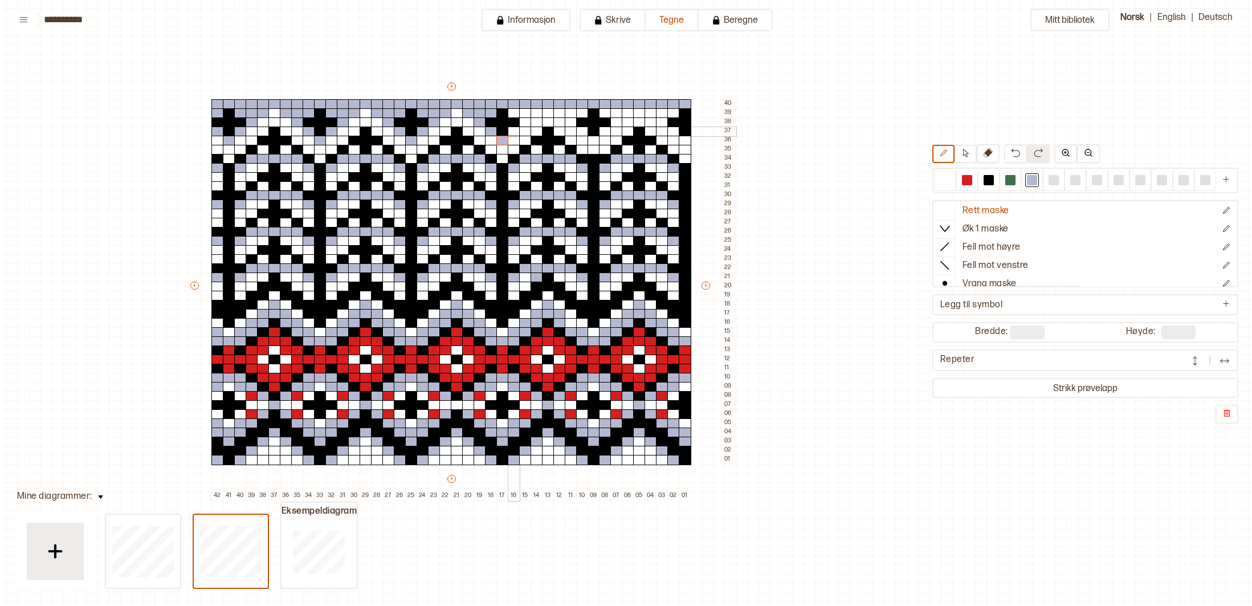
drag, startPoint x: 510, startPoint y: 133, endPoint x: 526, endPoint y: 122, distance: 19.6
click at [510, 133] on div at bounding box center [514, 131] width 13 height 10
click at [527, 121] on div at bounding box center [525, 122] width 13 height 10
drag, startPoint x: 533, startPoint y: 115, endPoint x: 525, endPoint y: 115, distance: 8.5
click at [527, 115] on div "+ + + + 42 41 40 39 38 37 36 35 34 33 32 31 30 29 28 27 26 25 24 23 22 21 20 19…" at bounding box center [462, 290] width 547 height 419
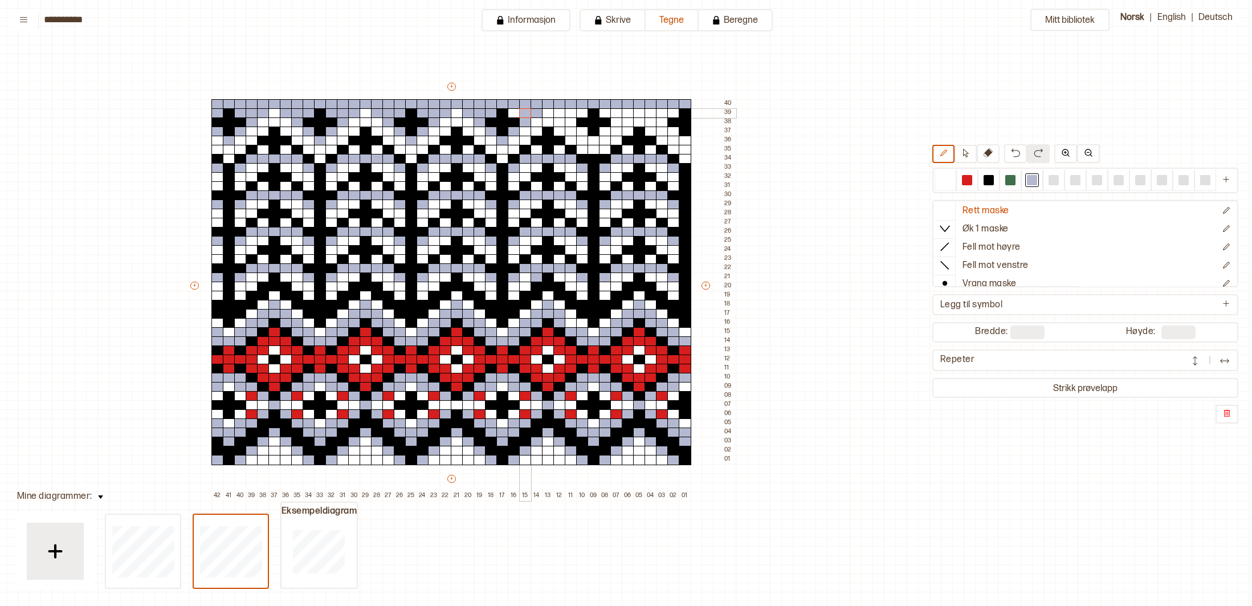
click at [524, 115] on div at bounding box center [525, 113] width 13 height 10
click at [511, 116] on div at bounding box center [514, 113] width 13 height 10
drag, startPoint x: 558, startPoint y: 111, endPoint x: 567, endPoint y: 111, distance: 9.7
click at [558, 111] on div at bounding box center [559, 113] width 13 height 10
click at [569, 111] on div at bounding box center [571, 113] width 13 height 10
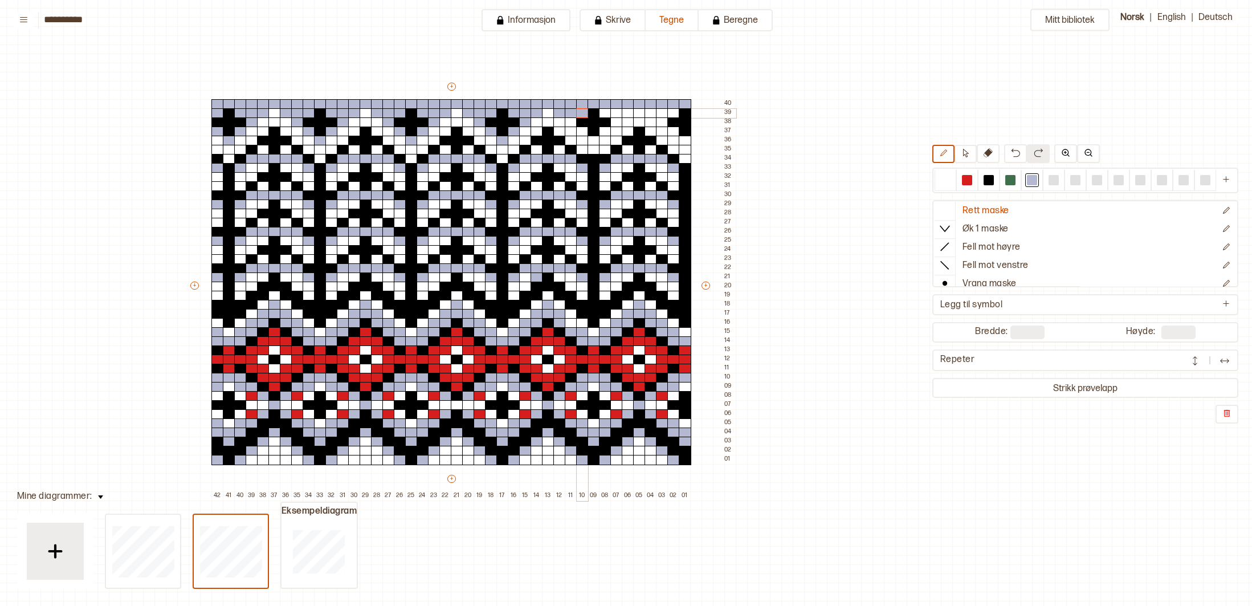
drag, startPoint x: 583, startPoint y: 112, endPoint x: 576, endPoint y: 123, distance: 13.3
click at [583, 112] on div at bounding box center [582, 113] width 13 height 10
drag, startPoint x: 574, startPoint y: 122, endPoint x: 584, endPoint y: 128, distance: 11.7
click at [575, 122] on div at bounding box center [571, 122] width 13 height 10
click at [586, 132] on div at bounding box center [582, 131] width 13 height 10
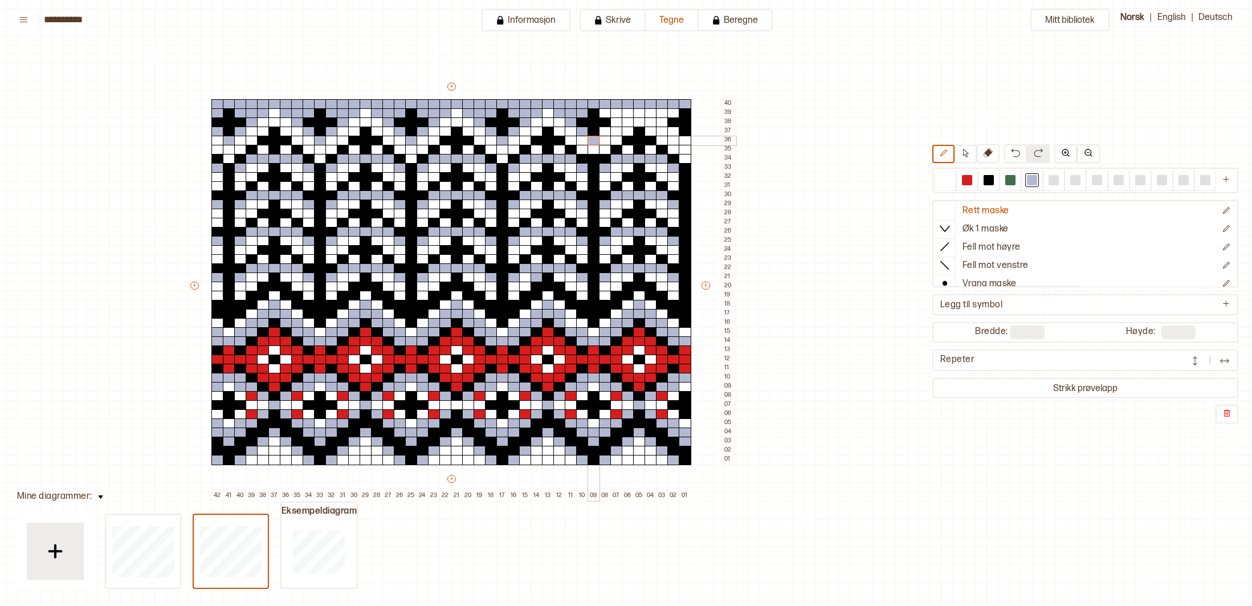
drag, startPoint x: 596, startPoint y: 140, endPoint x: 602, endPoint y: 138, distance: 6.5
click at [597, 140] on div at bounding box center [593, 141] width 13 height 10
click at [607, 131] on div at bounding box center [605, 131] width 13 height 10
drag, startPoint x: 615, startPoint y: 123, endPoint x: 621, endPoint y: 121, distance: 6.1
click at [618, 122] on div at bounding box center [616, 122] width 13 height 10
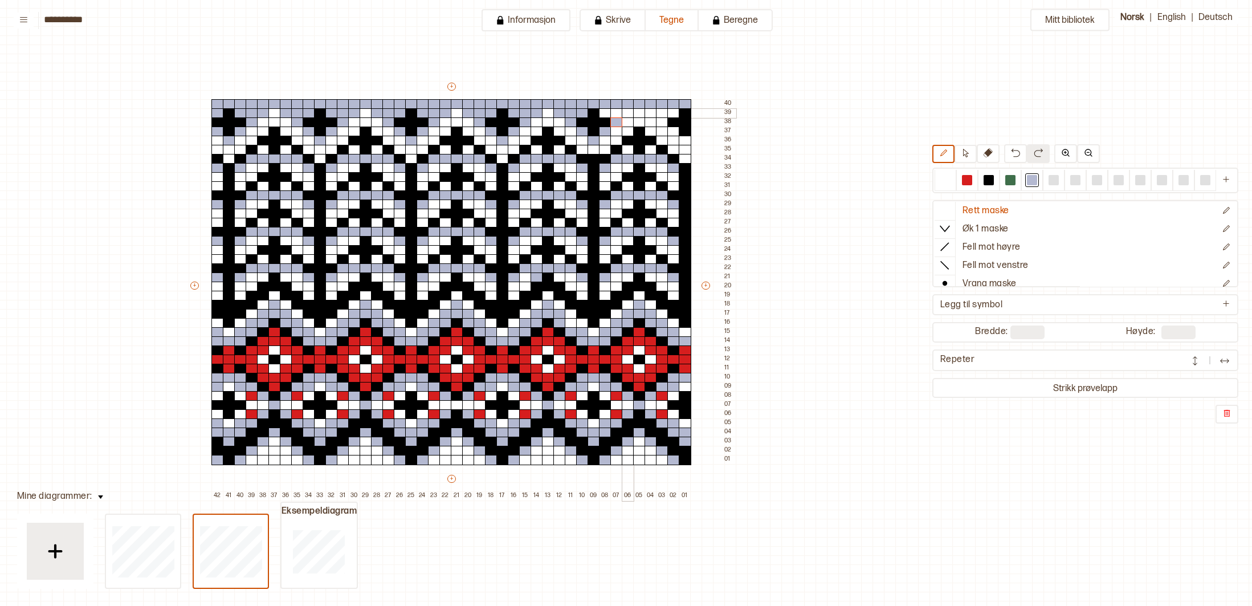
click at [628, 113] on div at bounding box center [628, 113] width 13 height 10
click at [615, 112] on div at bounding box center [616, 113] width 13 height 10
click at [605, 112] on div at bounding box center [605, 113] width 13 height 10
drag, startPoint x: 671, startPoint y: 112, endPoint x: 664, endPoint y: 113, distance: 7.5
click at [670, 112] on div at bounding box center [673, 113] width 13 height 10
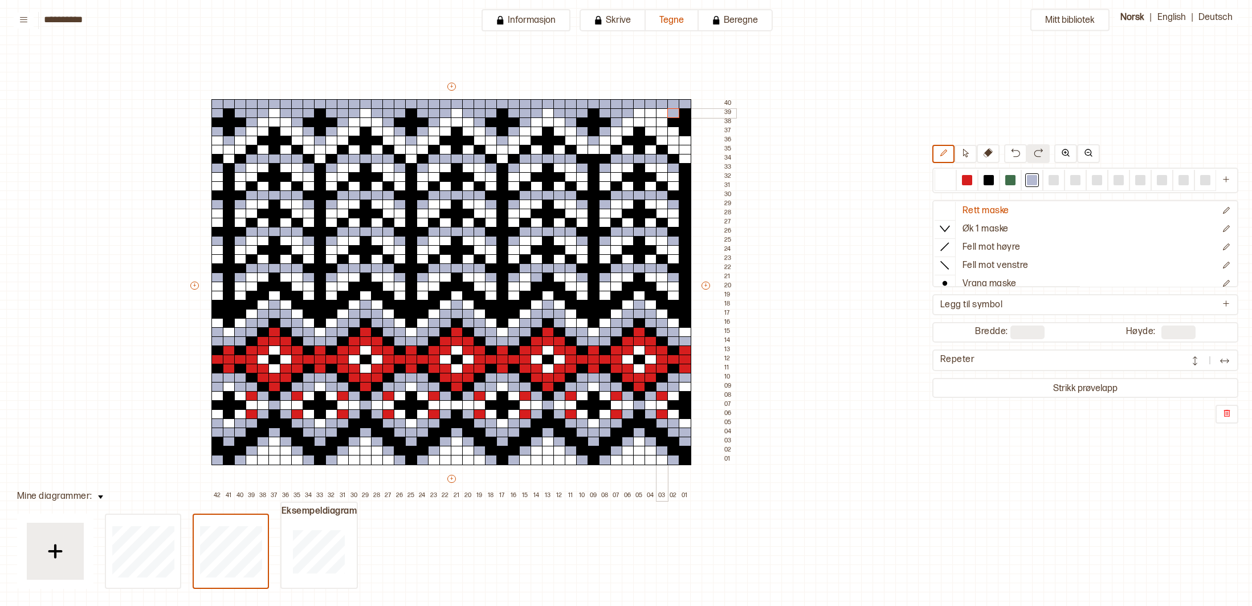
drag, startPoint x: 662, startPoint y: 113, endPoint x: 655, endPoint y: 112, distance: 7.5
click at [661, 113] on div at bounding box center [662, 113] width 13 height 10
click at [649, 111] on div at bounding box center [650, 113] width 13 height 10
click at [660, 120] on div at bounding box center [662, 122] width 13 height 10
drag, startPoint x: 671, startPoint y: 130, endPoint x: 687, endPoint y: 136, distance: 17.1
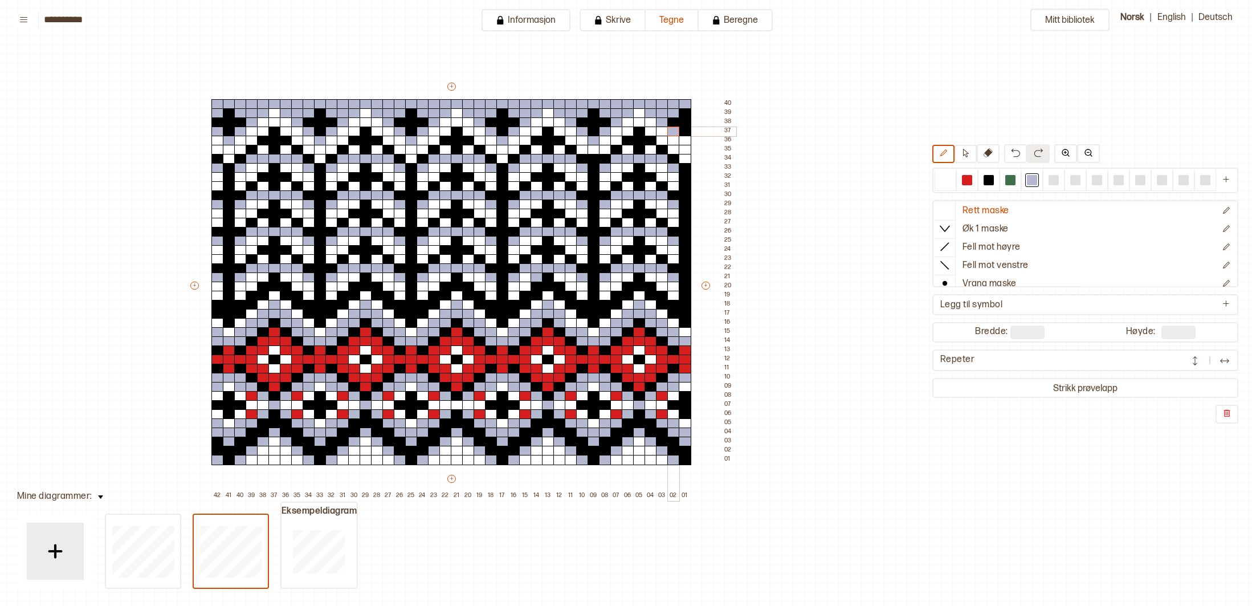
click at [672, 130] on div at bounding box center [673, 131] width 13 height 10
click at [687, 139] on div at bounding box center [685, 141] width 13 height 10
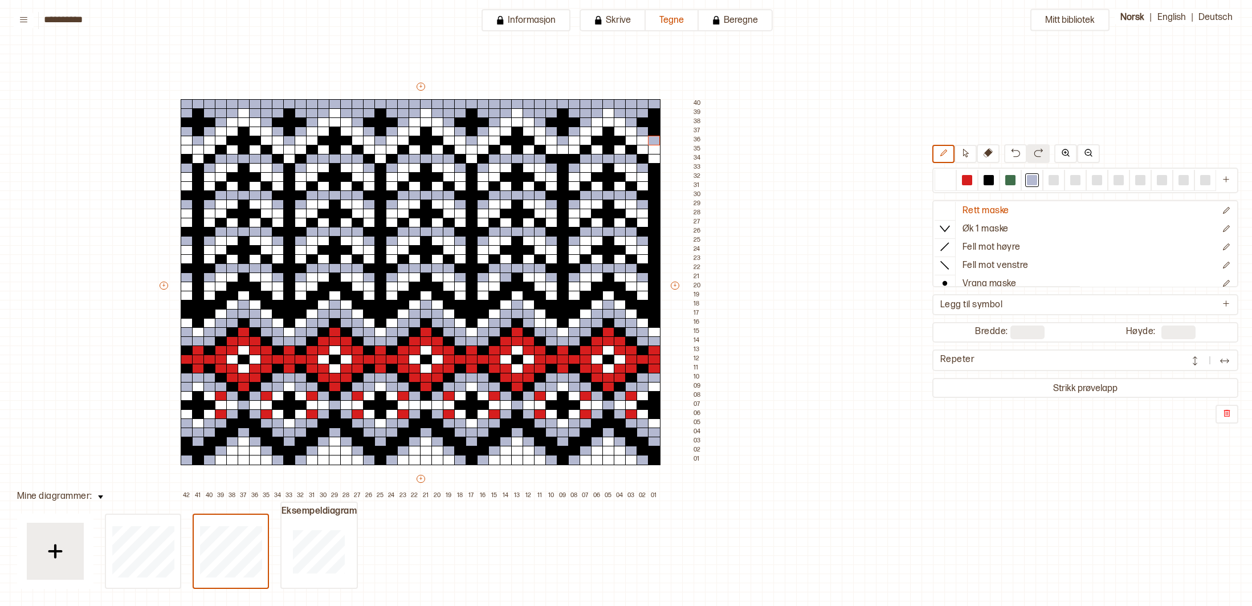
scroll to position [47, 200]
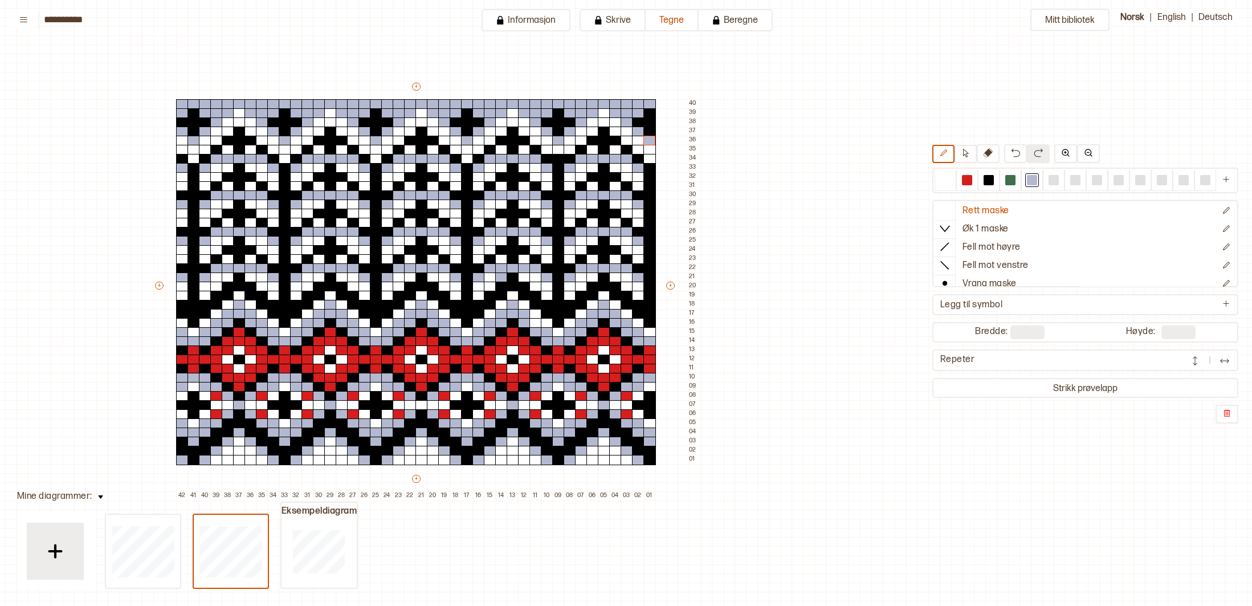
click at [830, 234] on div "Mitt bibliotek Rett maske Øk 1 maske Fell mot høyre Fell mot venstre Vrang mask…" at bounding box center [1051, 558] width 2503 height 1211
click at [965, 180] on div at bounding box center [967, 180] width 10 height 10
click at [1008, 183] on div at bounding box center [1010, 180] width 10 height 10
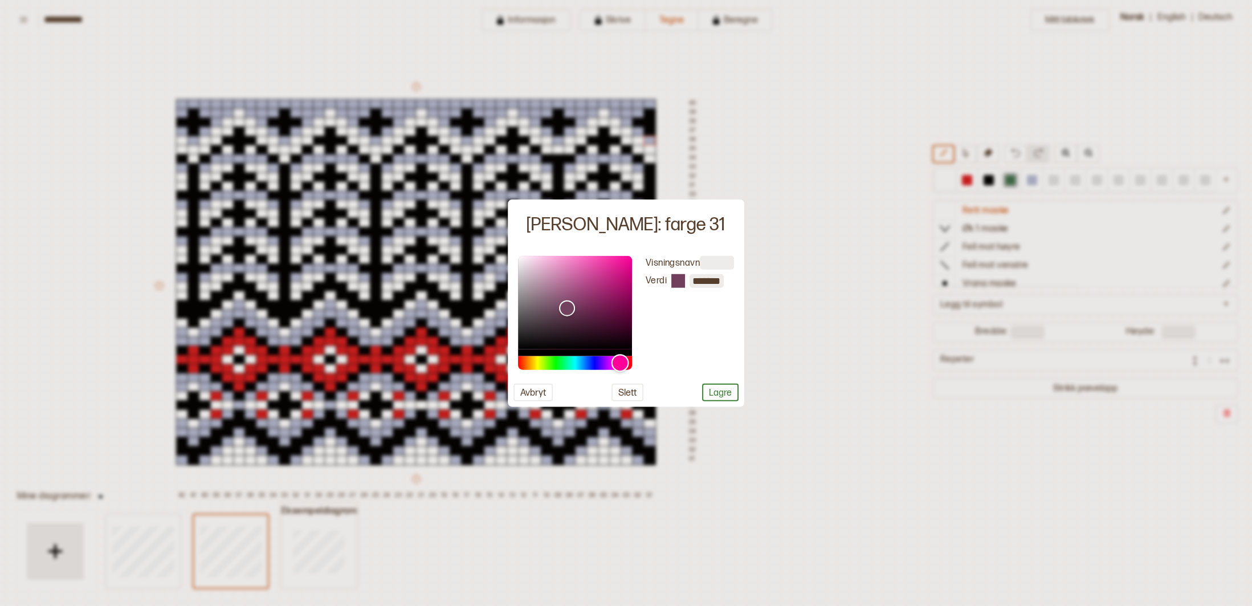
type input "*******"
drag, startPoint x: 559, startPoint y: 361, endPoint x: 617, endPoint y: 363, distance: 57.6
click at [617, 363] on div "Hue" at bounding box center [617, 363] width 18 height 18
click at [731, 394] on button "Lagre" at bounding box center [720, 392] width 36 height 18
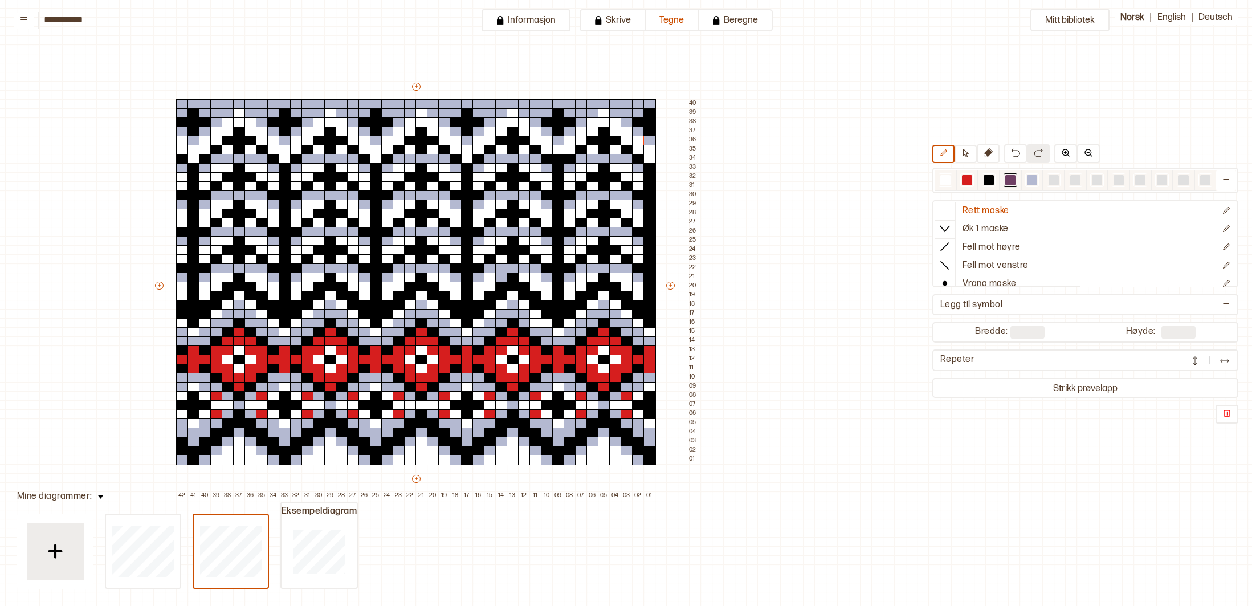
click at [1008, 179] on div at bounding box center [1010, 180] width 10 height 10
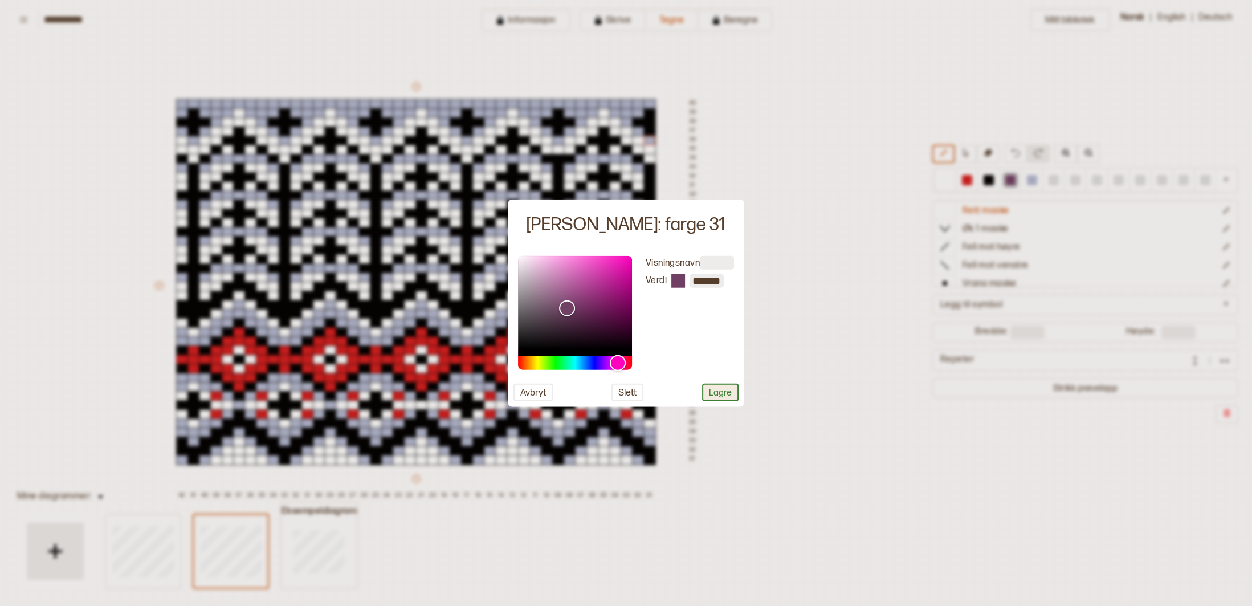
click at [726, 397] on button "Lagre" at bounding box center [720, 392] width 36 height 18
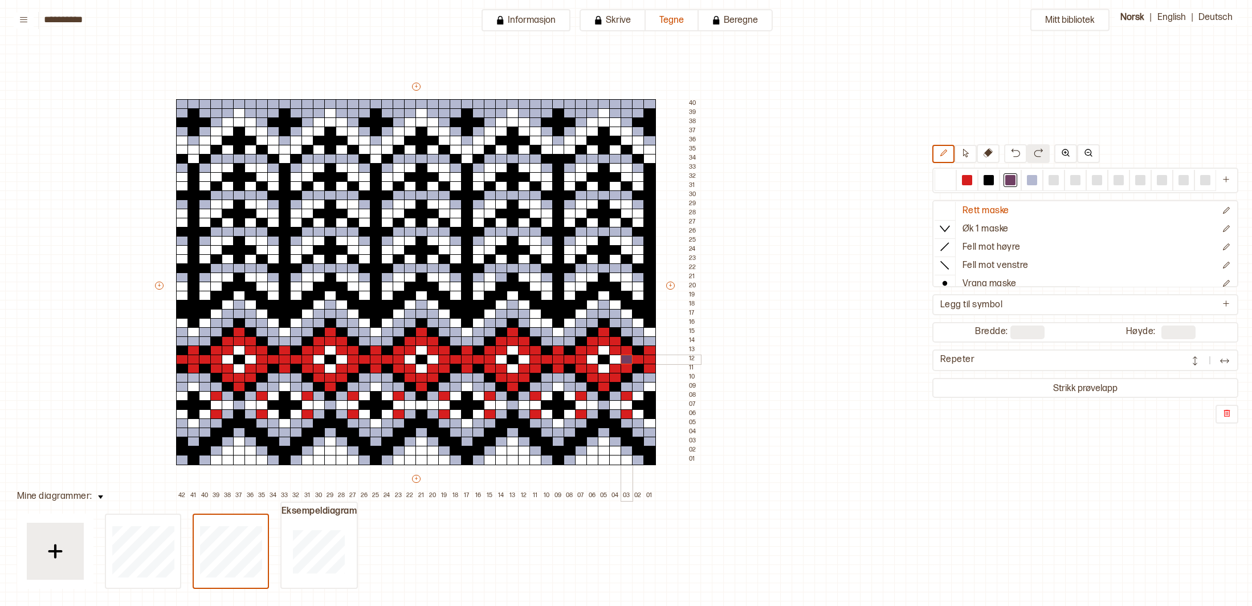
click at [626, 358] on div at bounding box center [626, 359] width 13 height 10
drag, startPoint x: 966, startPoint y: 176, endPoint x: 906, endPoint y: 234, distance: 83.4
click at [966, 177] on div at bounding box center [967, 180] width 10 height 10
click at [628, 358] on div at bounding box center [626, 359] width 13 height 10
click at [1010, 178] on div at bounding box center [1010, 180] width 10 height 10
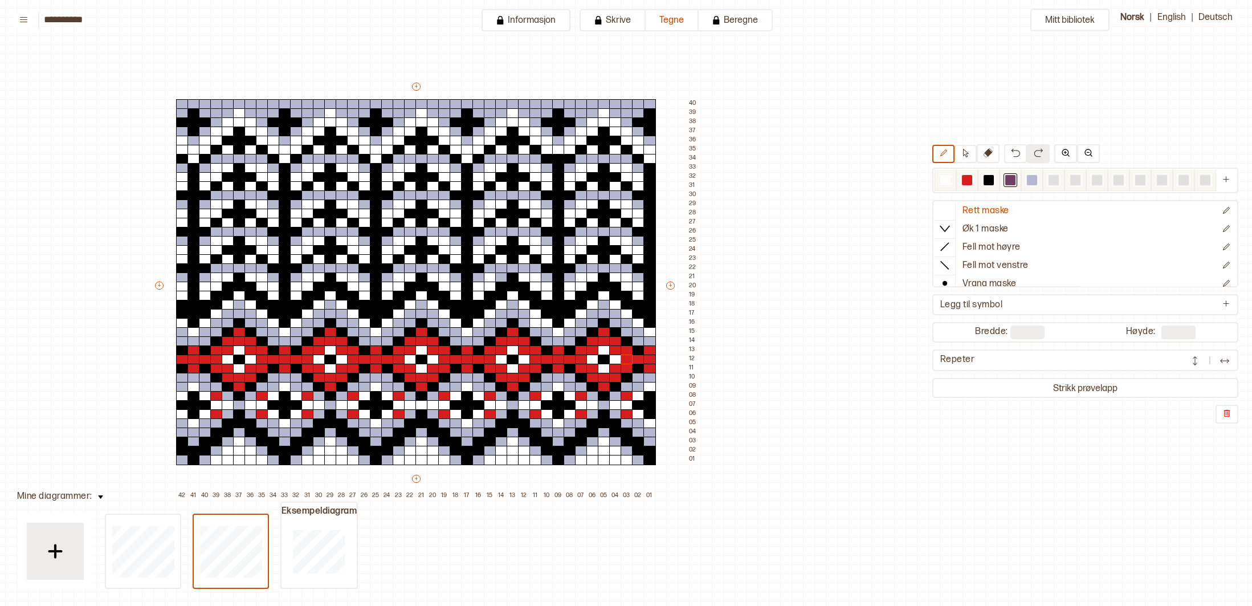
click at [1010, 178] on div at bounding box center [1010, 180] width 10 height 10
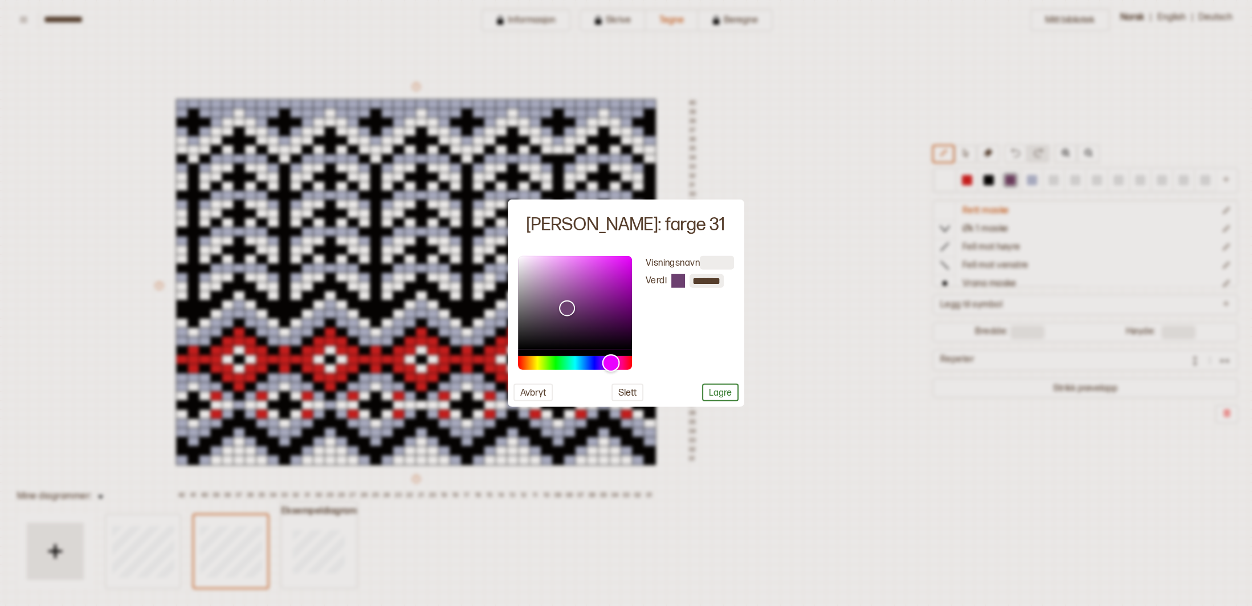
type input "*******"
drag, startPoint x: 618, startPoint y: 362, endPoint x: 610, endPoint y: 363, distance: 7.4
click at [610, 363] on div "Hue" at bounding box center [611, 363] width 18 height 18
click at [724, 392] on button "Lagre" at bounding box center [720, 392] width 36 height 18
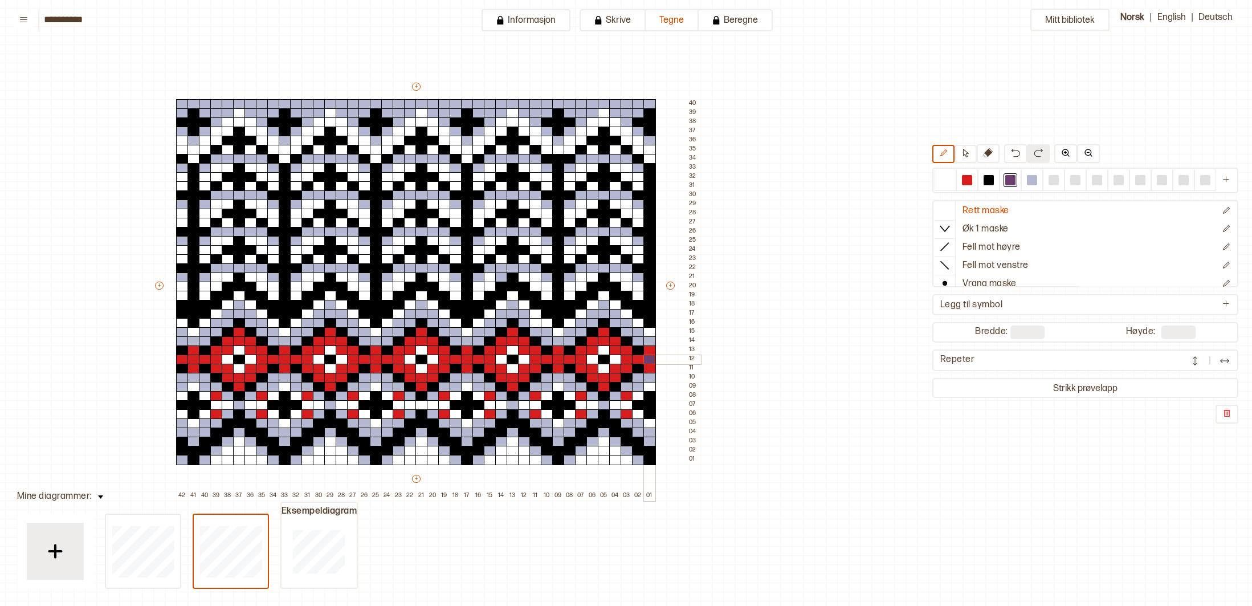
click at [653, 359] on div at bounding box center [649, 359] width 13 height 10
drag, startPoint x: 970, startPoint y: 177, endPoint x: 1061, endPoint y: 132, distance: 101.7
click at [970, 177] on div at bounding box center [967, 180] width 10 height 10
click at [648, 361] on div at bounding box center [649, 359] width 13 height 10
click at [1012, 181] on div at bounding box center [1010, 180] width 10 height 10
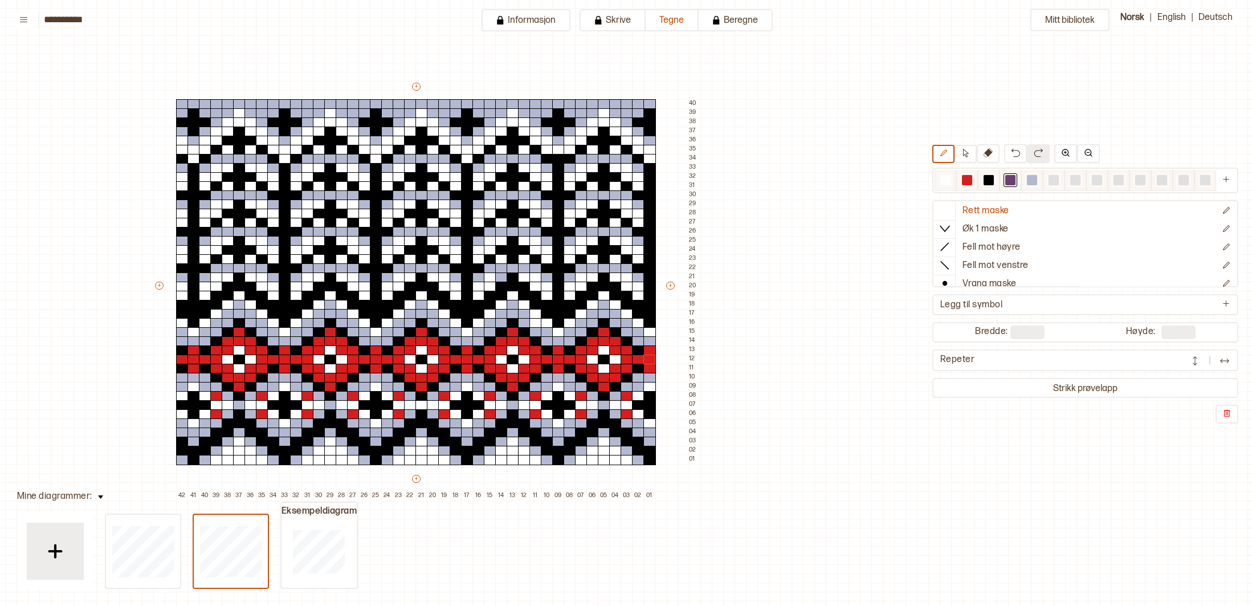
click at [1012, 182] on div at bounding box center [1010, 180] width 10 height 10
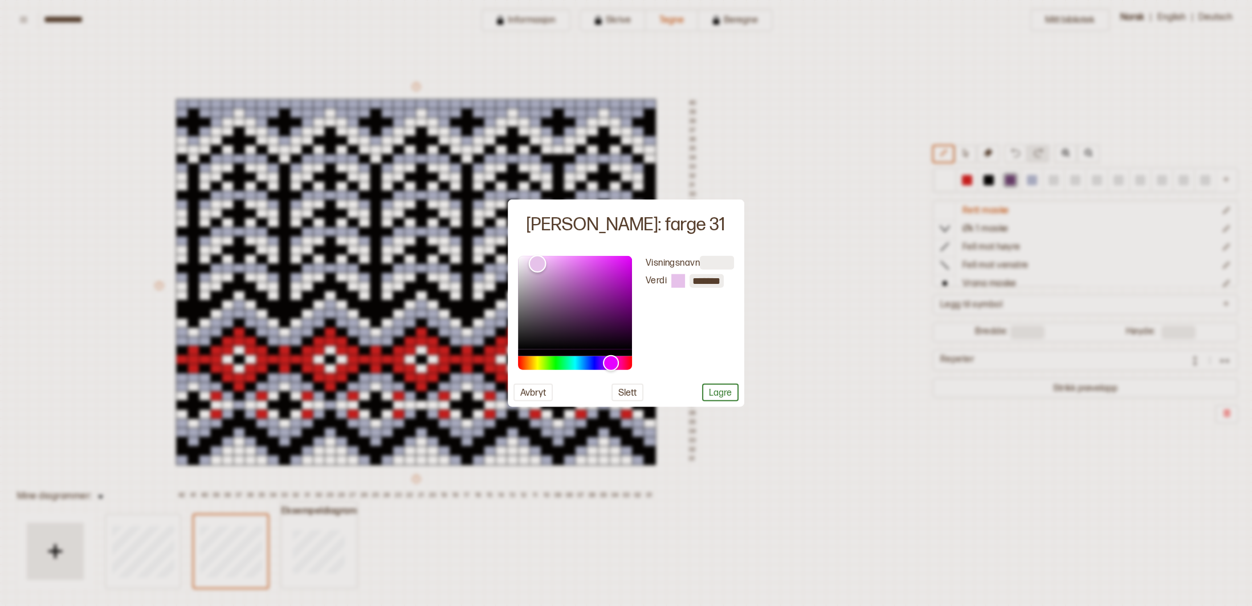
type input "*******"
drag, startPoint x: 567, startPoint y: 310, endPoint x: 538, endPoint y: 263, distance: 55.3
click at [538, 263] on div "Color" at bounding box center [538, 264] width 18 height 18
click at [721, 395] on button "Lagre" at bounding box center [720, 392] width 36 height 18
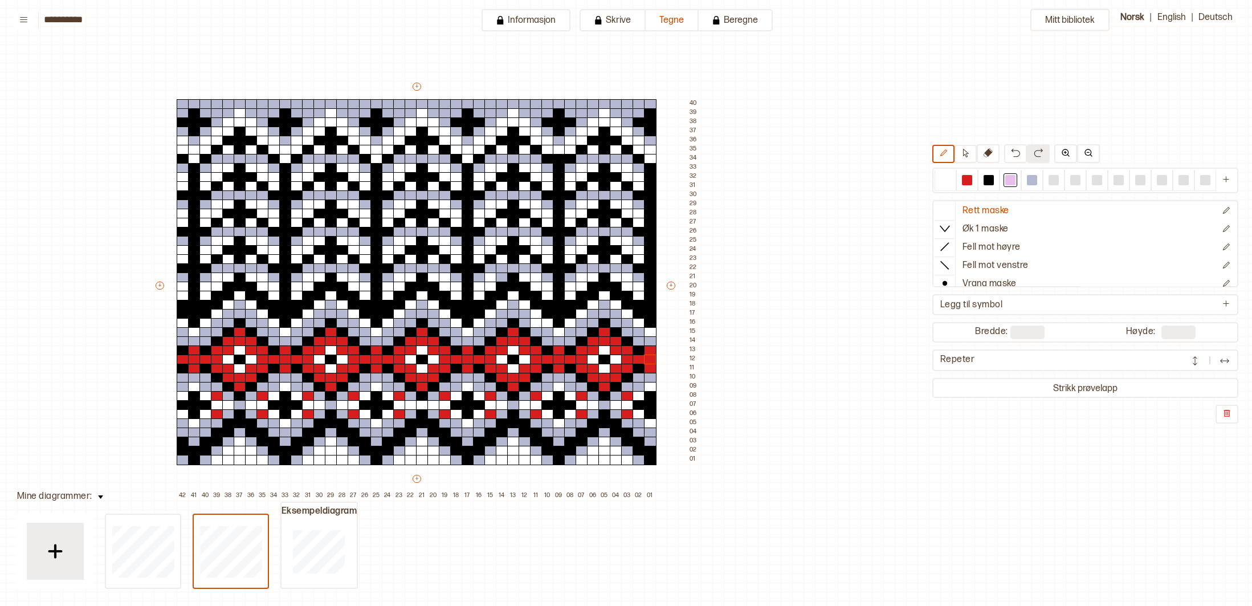
scroll to position [47, 202]
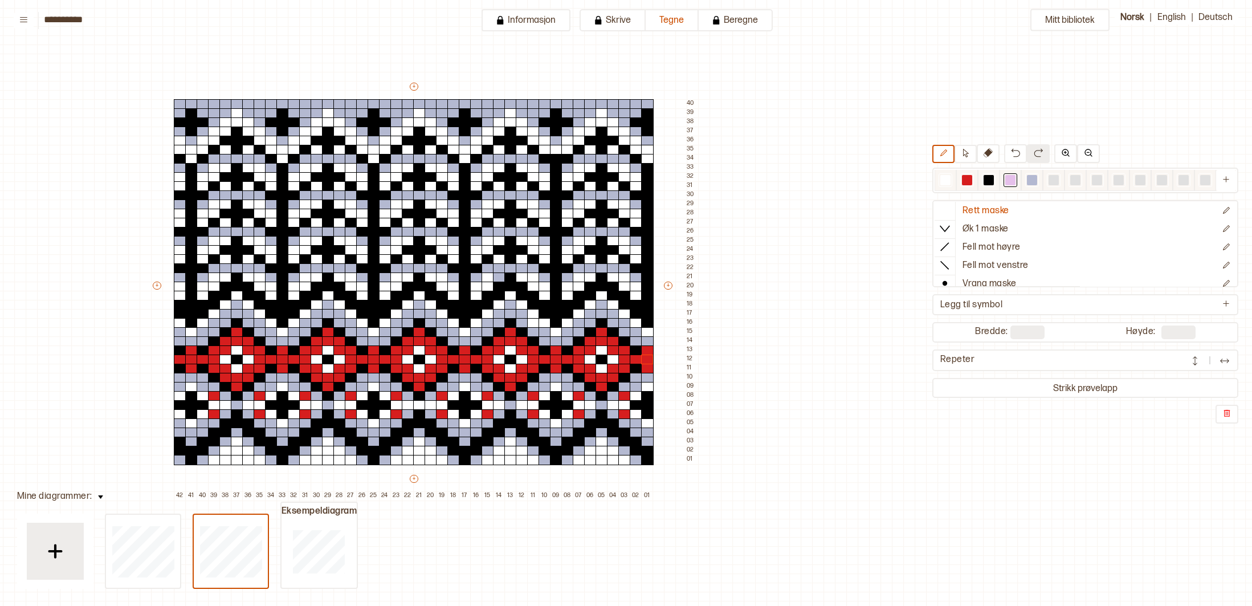
click at [1012, 179] on div at bounding box center [1010, 180] width 10 height 10
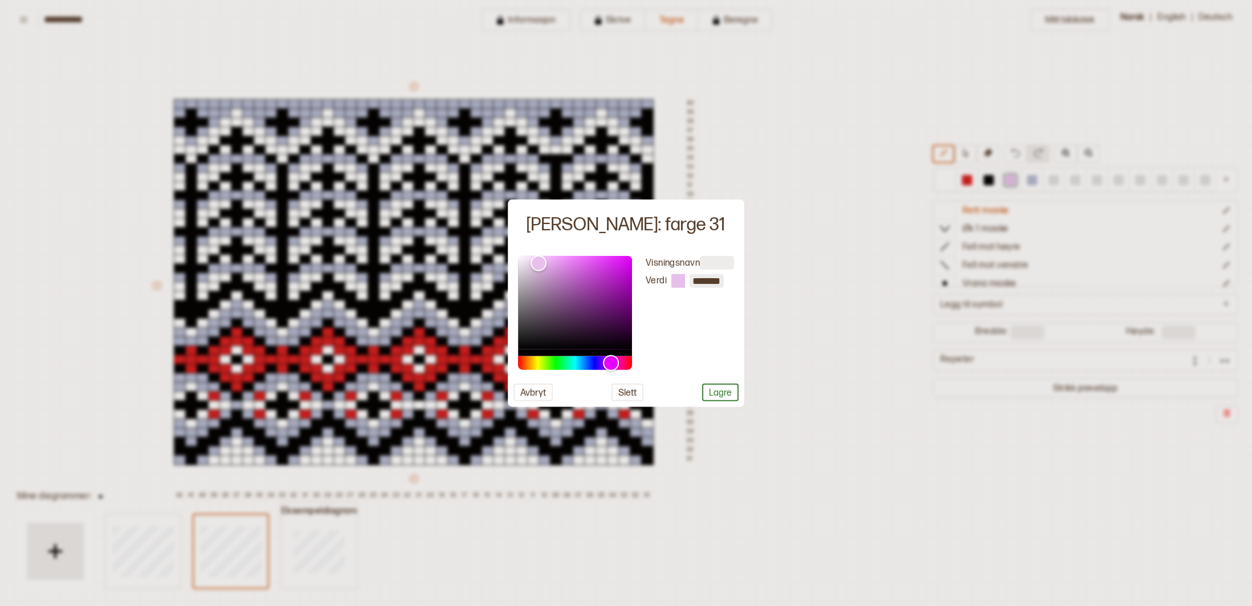
click at [832, 352] on div at bounding box center [626, 303] width 1252 height 606
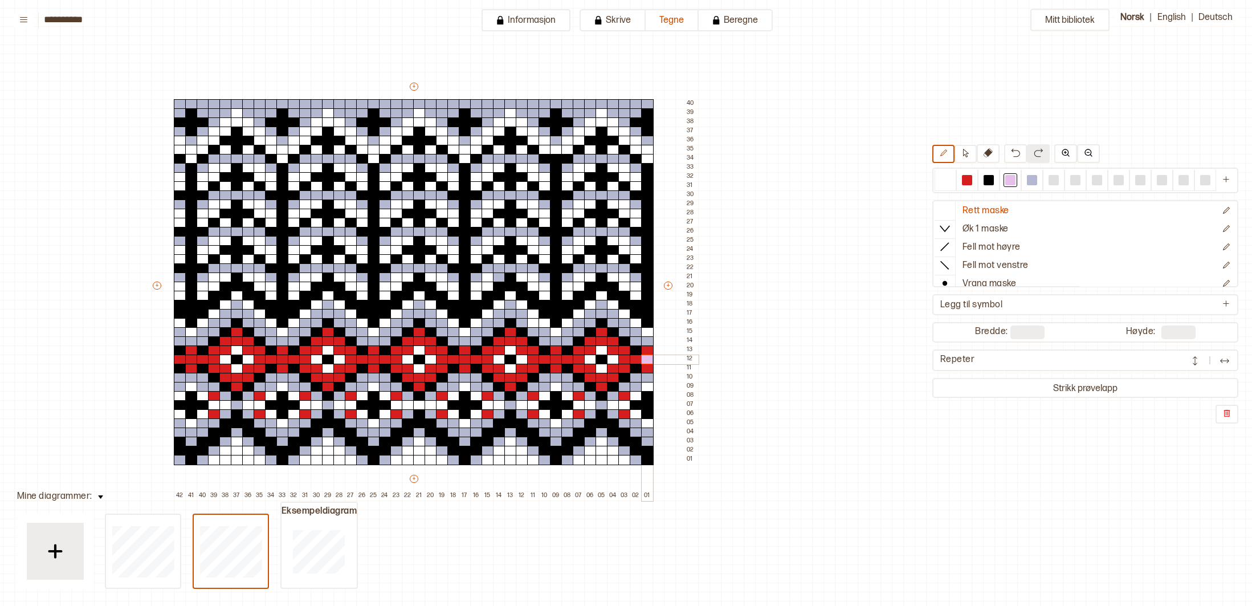
click at [648, 359] on div at bounding box center [647, 359] width 13 height 10
click at [646, 350] on div at bounding box center [647, 350] width 13 height 10
click at [648, 368] on div at bounding box center [647, 368] width 13 height 10
click at [639, 359] on div at bounding box center [636, 359] width 13 height 10
drag, startPoint x: 627, startPoint y: 350, endPoint x: 625, endPoint y: 356, distance: 5.9
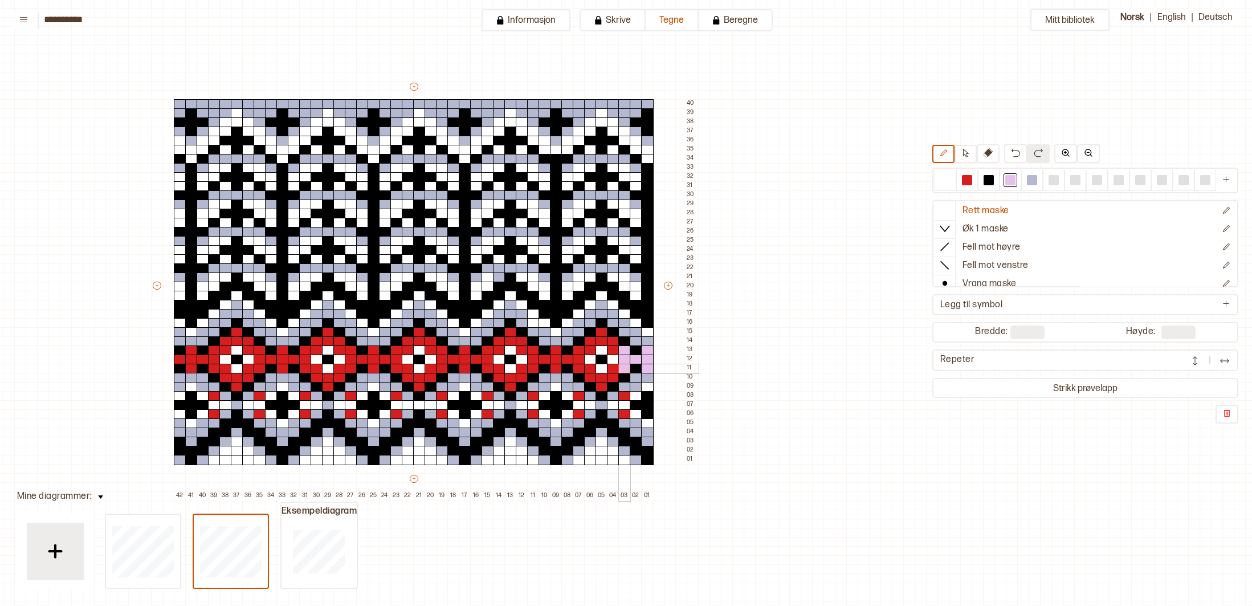
click at [627, 363] on div "+ + + + 42 41 40 39 38 37 36 35 34 33 32 31 30 29 28 27 26 25 24 23 22 21 20 19…" at bounding box center [424, 290] width 547 height 419
drag, startPoint x: 612, startPoint y: 340, endPoint x: 613, endPoint y: 348, distance: 8.6
click at [613, 348] on div "+ + + + 42 41 40 39 38 37 36 35 34 33 32 31 30 29 28 27 26 25 24 23 22 21 20 19…" at bounding box center [424, 290] width 547 height 419
drag, startPoint x: 613, startPoint y: 369, endPoint x: 599, endPoint y: 334, distance: 37.3
click at [599, 334] on div "+ + + + 42 41 40 39 38 37 36 35 34 33 32 31 30 29 28 27 26 25 24 23 22 21 20 19…" at bounding box center [424, 290] width 547 height 419
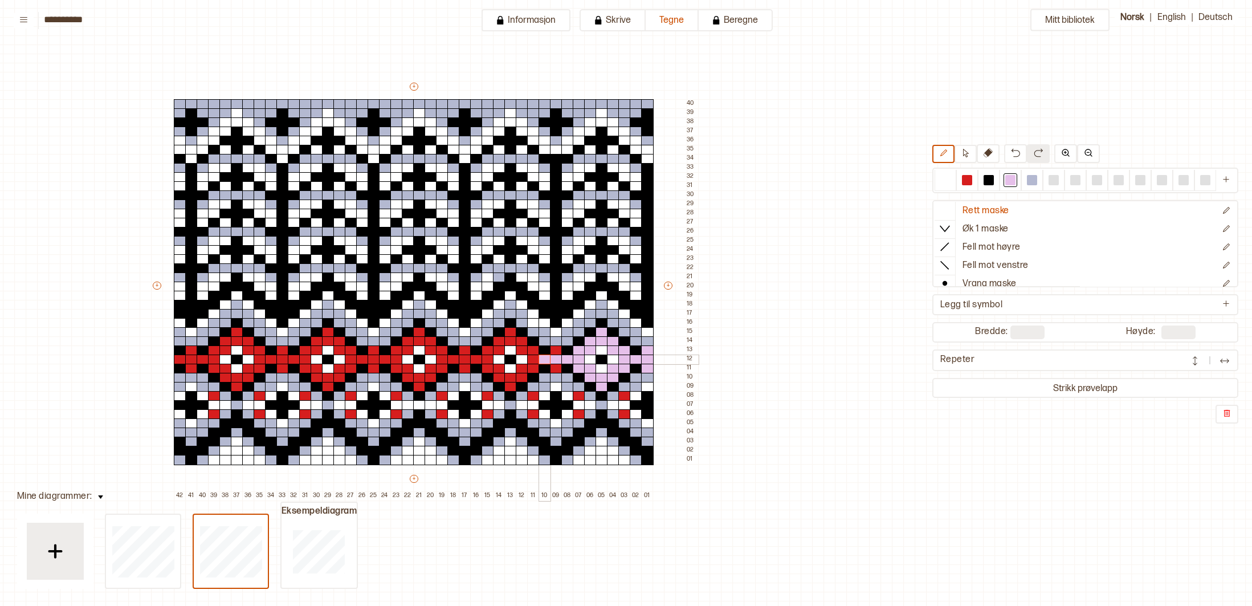
drag, startPoint x: 566, startPoint y: 357, endPoint x: 541, endPoint y: 356, distance: 25.1
click at [541, 356] on div "+ + + + 42 41 40 39 38 37 36 35 34 33 32 31 30 29 28 27 26 25 24 23 22 21 20 19…" at bounding box center [424, 290] width 547 height 419
drag, startPoint x: 557, startPoint y: 352, endPoint x: 558, endPoint y: 366, distance: 14.3
click at [558, 366] on div "+ + + + 42 41 40 39 38 37 36 35 34 33 32 31 30 29 28 27 26 25 24 23 22 21 20 19…" at bounding box center [424, 290] width 547 height 419
drag, startPoint x: 544, startPoint y: 356, endPoint x: 528, endPoint y: 371, distance: 21.8
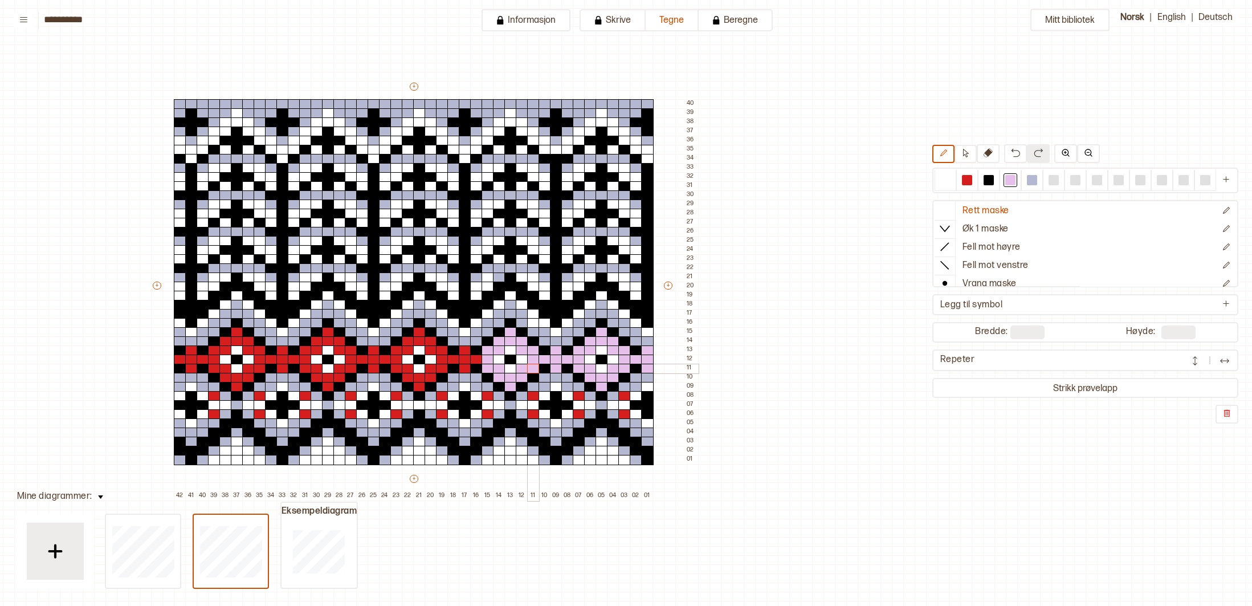
click at [528, 371] on div "+ + + + 42 41 40 39 38 37 36 35 34 33 32 31 30 29 28 27 26 25 24 23 22 21 20 19…" at bounding box center [424, 290] width 547 height 419
click at [622, 397] on div at bounding box center [624, 396] width 13 height 10
click at [623, 411] on div at bounding box center [624, 414] width 13 height 10
drag, startPoint x: 575, startPoint y: 396, endPoint x: 577, endPoint y: 402, distance: 6.4
click at [576, 397] on div at bounding box center [579, 396] width 13 height 10
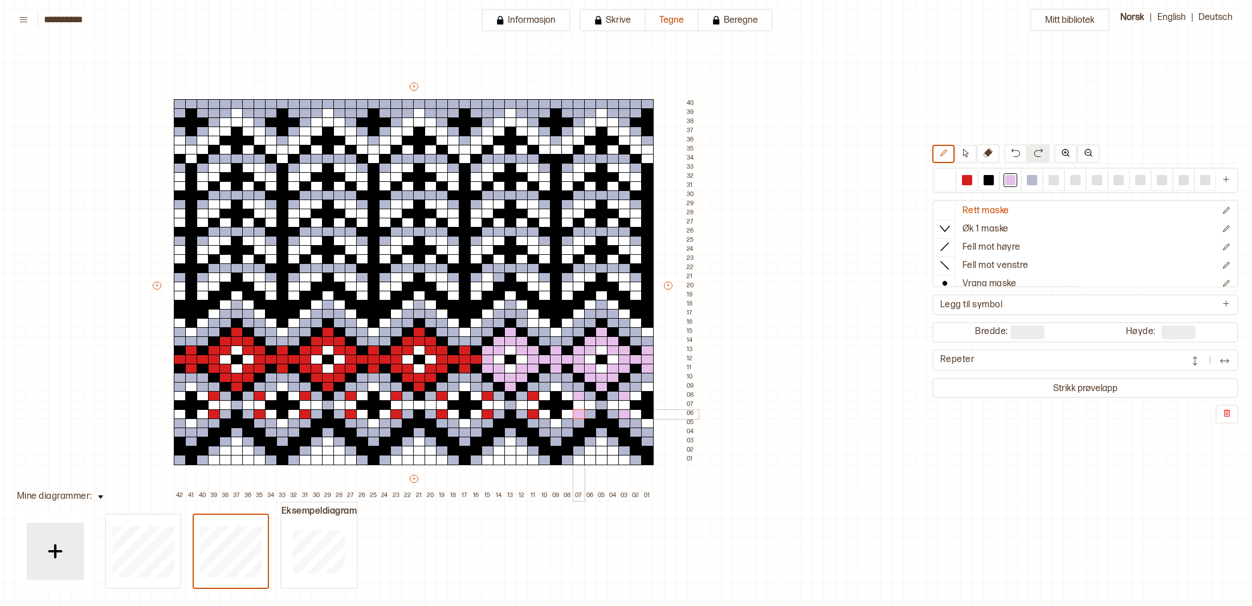
drag, startPoint x: 577, startPoint y: 410, endPoint x: 569, endPoint y: 407, distance: 9.2
click at [577, 410] on div at bounding box center [579, 414] width 13 height 10
drag, startPoint x: 534, startPoint y: 396, endPoint x: 536, endPoint y: 405, distance: 8.7
click at [534, 398] on div at bounding box center [533, 396] width 13 height 10
click at [533, 411] on div at bounding box center [533, 414] width 13 height 10
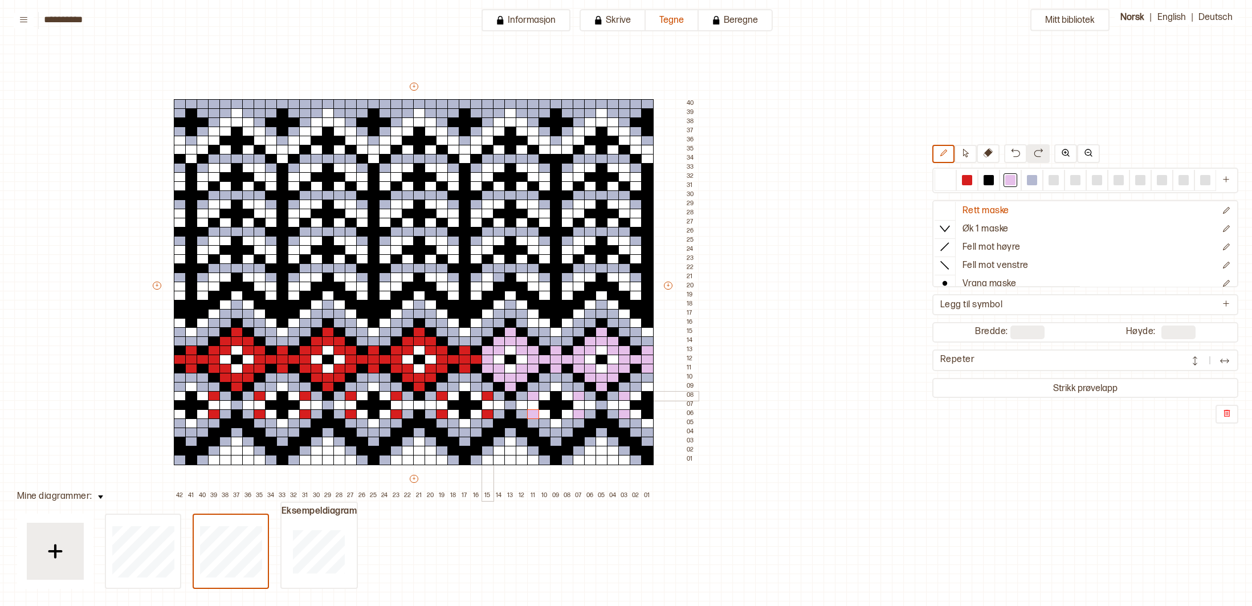
click at [488, 397] on div at bounding box center [487, 396] width 13 height 10
click at [487, 411] on div at bounding box center [487, 414] width 13 height 10
click at [440, 413] on div at bounding box center [442, 414] width 13 height 10
click at [443, 395] on div at bounding box center [442, 396] width 13 height 10
click at [399, 394] on div at bounding box center [396, 396] width 13 height 10
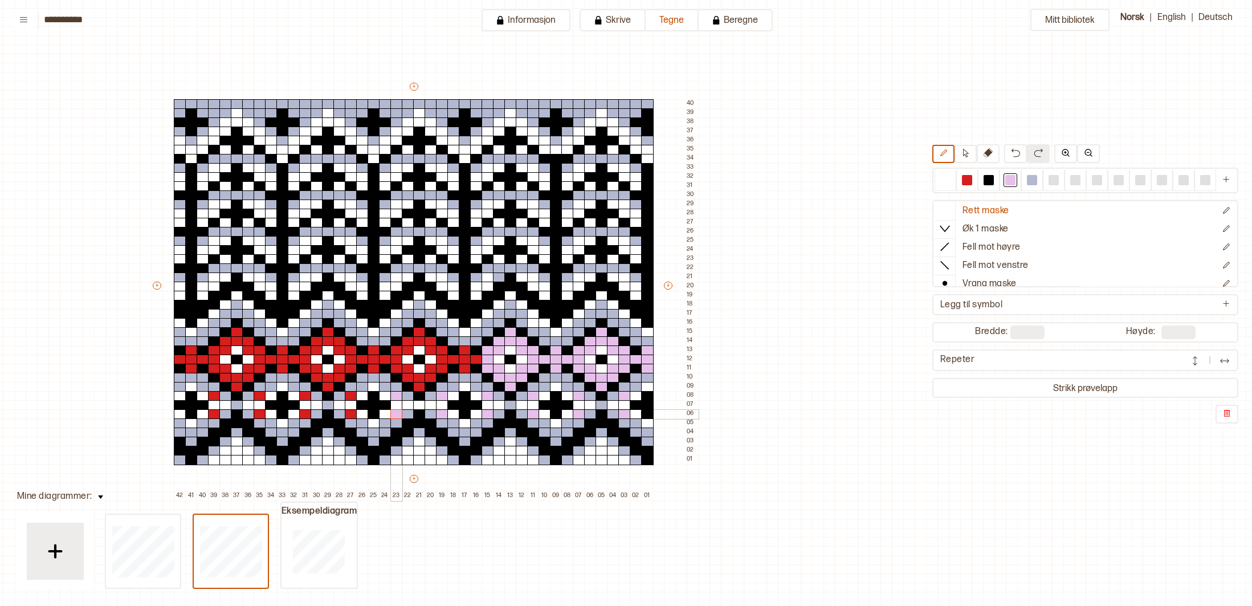
drag, startPoint x: 396, startPoint y: 411, endPoint x: 356, endPoint y: 414, distance: 39.9
click at [395, 411] on div at bounding box center [396, 414] width 13 height 10
click at [349, 412] on div at bounding box center [351, 414] width 13 height 10
drag, startPoint x: 352, startPoint y: 397, endPoint x: 308, endPoint y: 391, distance: 44.2
click at [352, 397] on div at bounding box center [351, 396] width 13 height 10
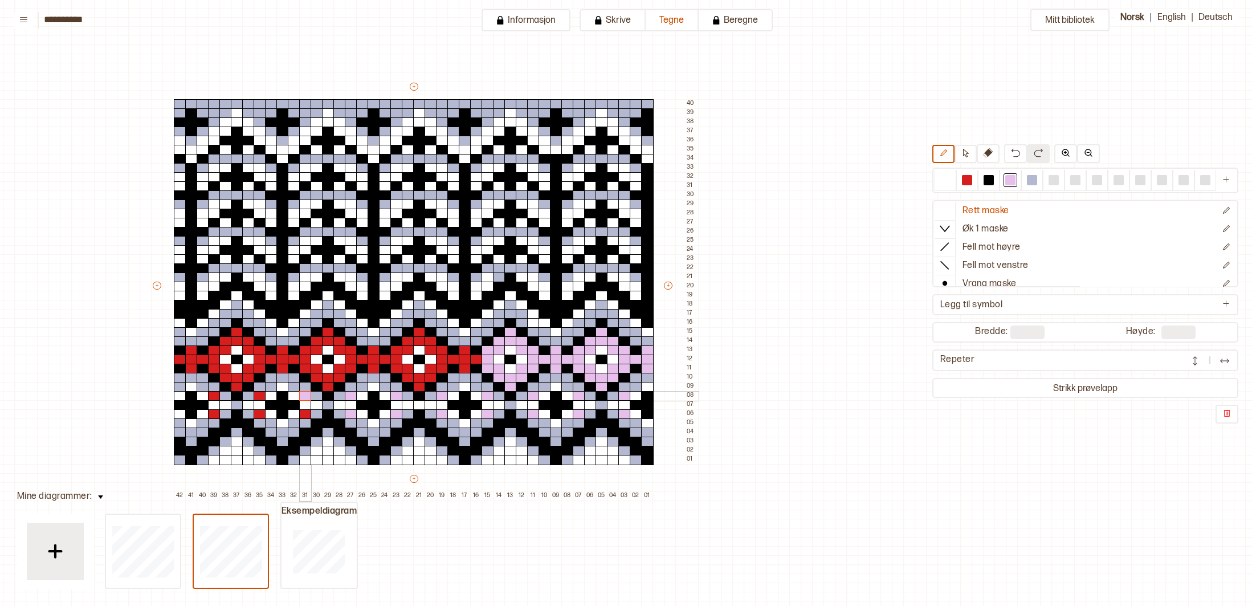
drag, startPoint x: 305, startPoint y: 395, endPoint x: 303, endPoint y: 402, distance: 7.7
click at [305, 395] on div at bounding box center [305, 396] width 13 height 10
drag, startPoint x: 304, startPoint y: 412, endPoint x: 291, endPoint y: 412, distance: 13.1
click at [304, 412] on div at bounding box center [305, 414] width 13 height 10
click at [263, 413] on div at bounding box center [260, 414] width 13 height 10
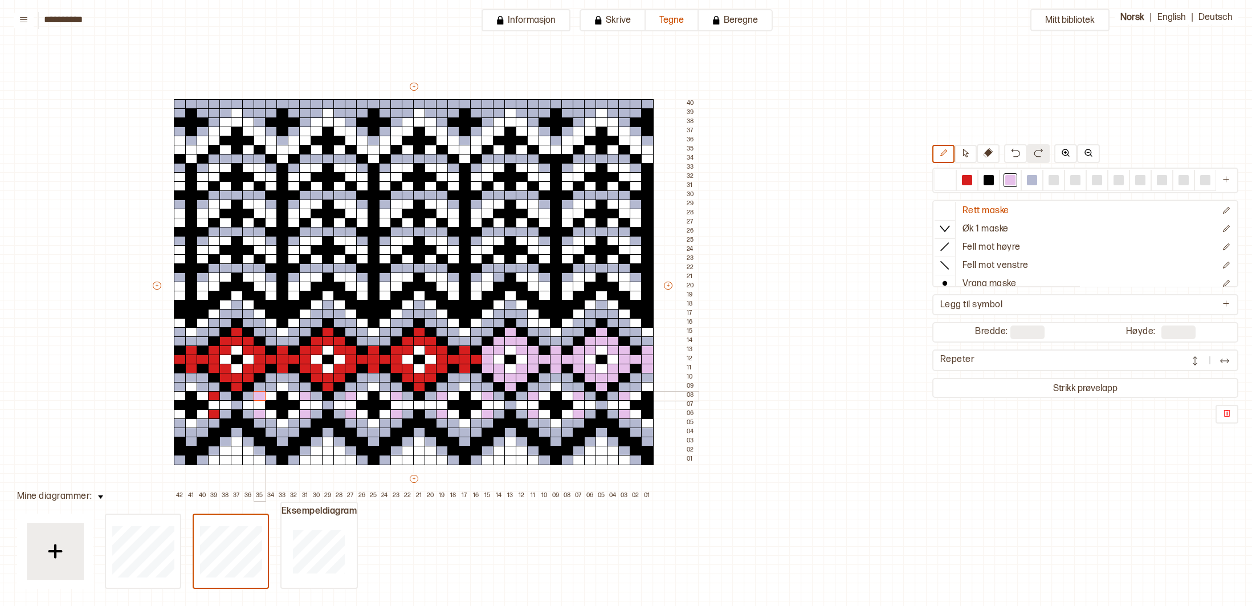
drag, startPoint x: 262, startPoint y: 397, endPoint x: 216, endPoint y: 389, distance: 46.4
click at [261, 397] on div at bounding box center [260, 396] width 13 height 10
click at [213, 395] on div at bounding box center [214, 396] width 13 height 10
click at [213, 412] on div at bounding box center [214, 414] width 13 height 10
drag, startPoint x: 179, startPoint y: 358, endPoint x: 211, endPoint y: 360, distance: 31.4
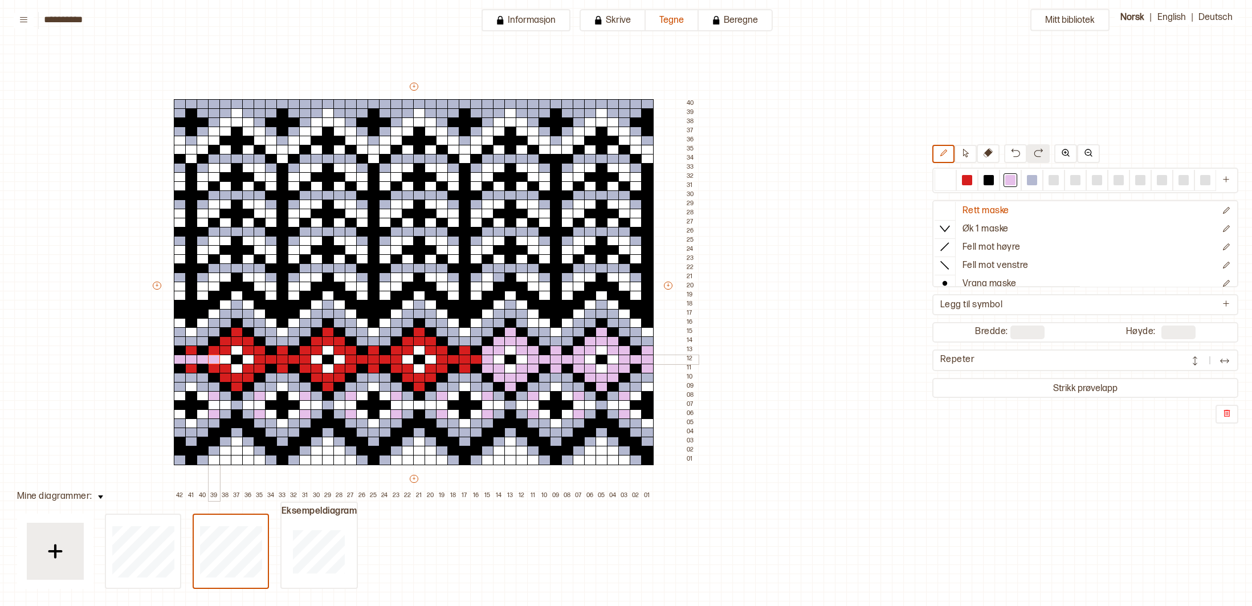
click at [211, 360] on div "+ + + + 42 41 40 39 38 37 36 35 34 33 32 31 30 29 28 27 26 25 24 23 22 21 20 19…" at bounding box center [424, 290] width 547 height 419
drag, startPoint x: 262, startPoint y: 361, endPoint x: 301, endPoint y: 362, distance: 39.3
click at [301, 362] on div "+ + + + 42 41 40 39 38 37 36 35 34 33 32 31 30 29 28 27 26 25 24 23 22 21 20 19…" at bounding box center [424, 290] width 547 height 419
drag, startPoint x: 352, startPoint y: 362, endPoint x: 397, endPoint y: 367, distance: 44.7
click at [397, 367] on div "+ + + + 42 41 40 39 38 37 36 35 34 33 32 31 30 29 28 27 26 25 24 23 22 21 20 19…" at bounding box center [424, 290] width 547 height 419
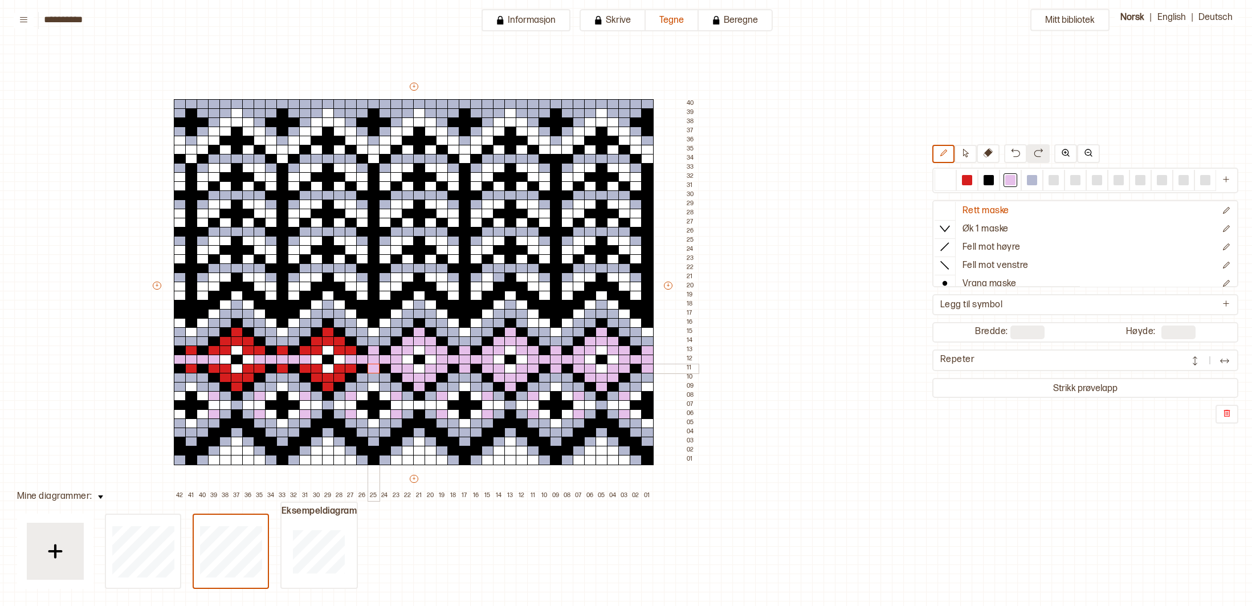
drag, startPoint x: 377, startPoint y: 350, endPoint x: 363, endPoint y: 356, distance: 14.3
click at [374, 366] on div "+ + + + 42 41 40 39 38 37 36 35 34 33 32 31 30 29 28 27 26 25 24 23 22 21 20 19…" at bounding box center [424, 290] width 547 height 419
drag, startPoint x: 354, startPoint y: 347, endPoint x: 327, endPoint y: 380, distance: 42.5
click at [327, 382] on div "+ + + + 42 41 40 39 38 37 36 35 34 33 32 31 30 29 28 27 26 25 24 23 22 21 20 19…" at bounding box center [424, 290] width 547 height 419
drag, startPoint x: 326, startPoint y: 378, endPoint x: 315, endPoint y: 351, distance: 29.4
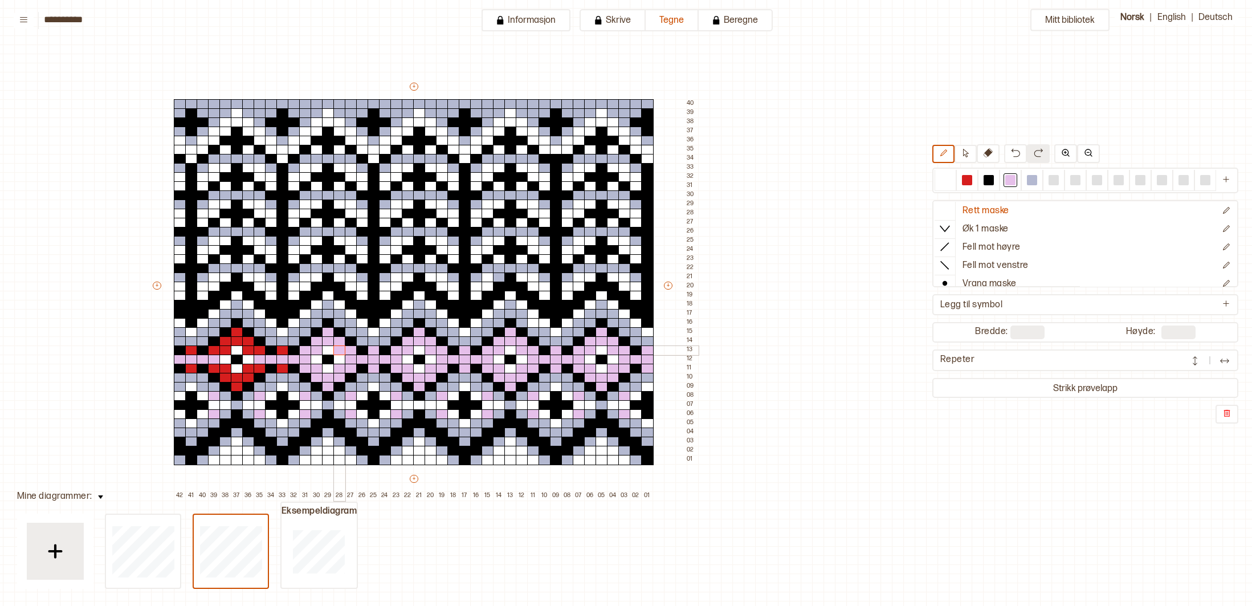
click at [337, 349] on div "+ + + + 42 41 40 39 38 37 36 35 34 33 32 31 30 29 28 27 26 25 24 23 22 21 20 19…" at bounding box center [424, 290] width 547 height 419
drag, startPoint x: 284, startPoint y: 351, endPoint x: 263, endPoint y: 350, distance: 21.1
click at [281, 365] on div "+ + + + 42 41 40 39 38 37 36 35 34 33 32 31 30 29 28 27 26 25 24 23 22 21 20 19…" at bounding box center [424, 290] width 547 height 419
drag, startPoint x: 259, startPoint y: 346, endPoint x: 252, endPoint y: 354, distance: 10.5
click at [255, 359] on div "+ + + + 42 41 40 39 38 37 36 35 34 33 32 31 30 29 28 27 26 25 24 23 22 21 20 19…" at bounding box center [424, 290] width 547 height 419
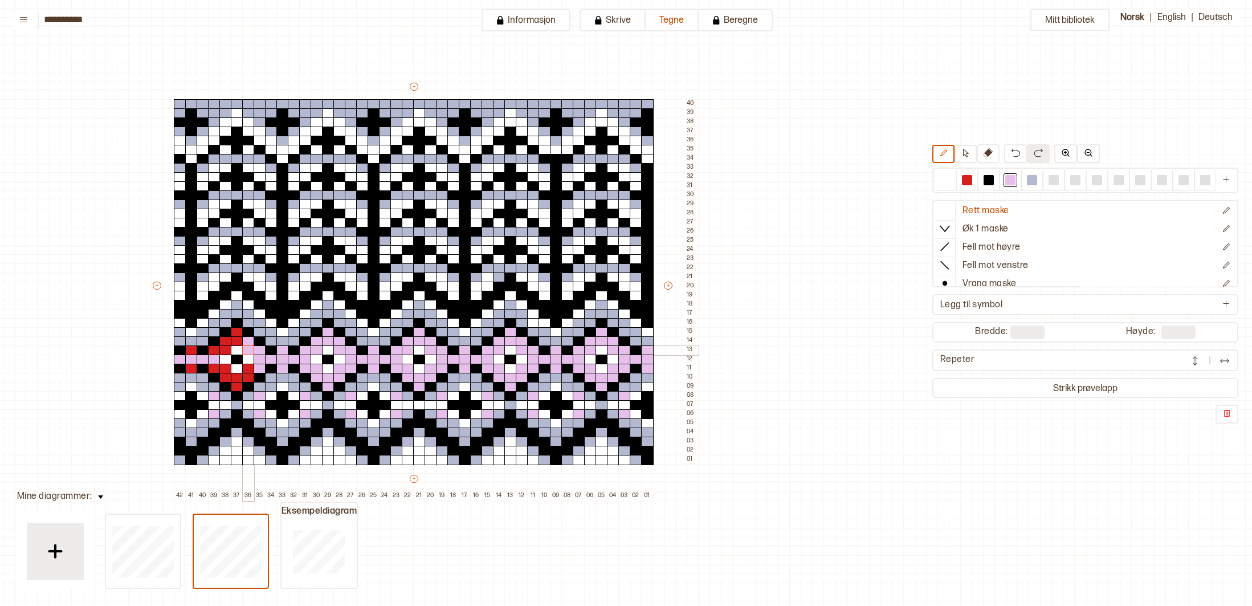
drag, startPoint x: 252, startPoint y: 341, endPoint x: 251, endPoint y: 353, distance: 11.5
click at [251, 350] on div "+ + + + 42 41 40 39 38 37 36 35 34 33 32 31 30 29 28 27 26 25 24 23 22 21 20 19…" at bounding box center [424, 290] width 547 height 419
drag, startPoint x: 247, startPoint y: 368, endPoint x: 236, endPoint y: 379, distance: 15.3
click at [236, 381] on div "+ + + + 42 41 40 39 38 37 36 35 34 33 32 31 30 29 28 27 26 25 24 23 22 21 20 19…" at bounding box center [424, 290] width 547 height 419
drag, startPoint x: 232, startPoint y: 374, endPoint x: 222, endPoint y: 346, distance: 30.3
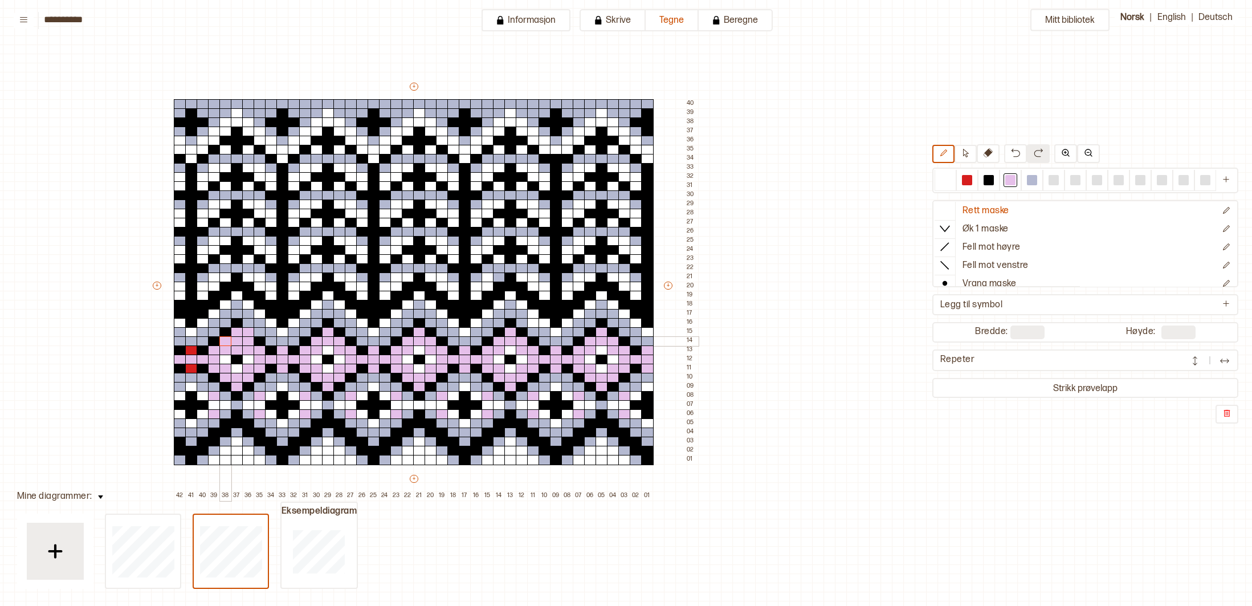
click at [224, 342] on div "+ + + + 42 41 40 39 38 37 36 35 34 33 32 31 30 29 28 27 26 25 24 23 22 21 20 19…" at bounding box center [424, 290] width 547 height 419
drag, startPoint x: 190, startPoint y: 348, endPoint x: 187, endPoint y: 363, distance: 16.2
click at [189, 364] on div "+ + + + 42 41 40 39 38 37 36 35 34 33 32 31 30 29 28 27 26 25 24 23 22 21 20 19…" at bounding box center [424, 290] width 547 height 419
click at [1010, 181] on div at bounding box center [1010, 180] width 10 height 10
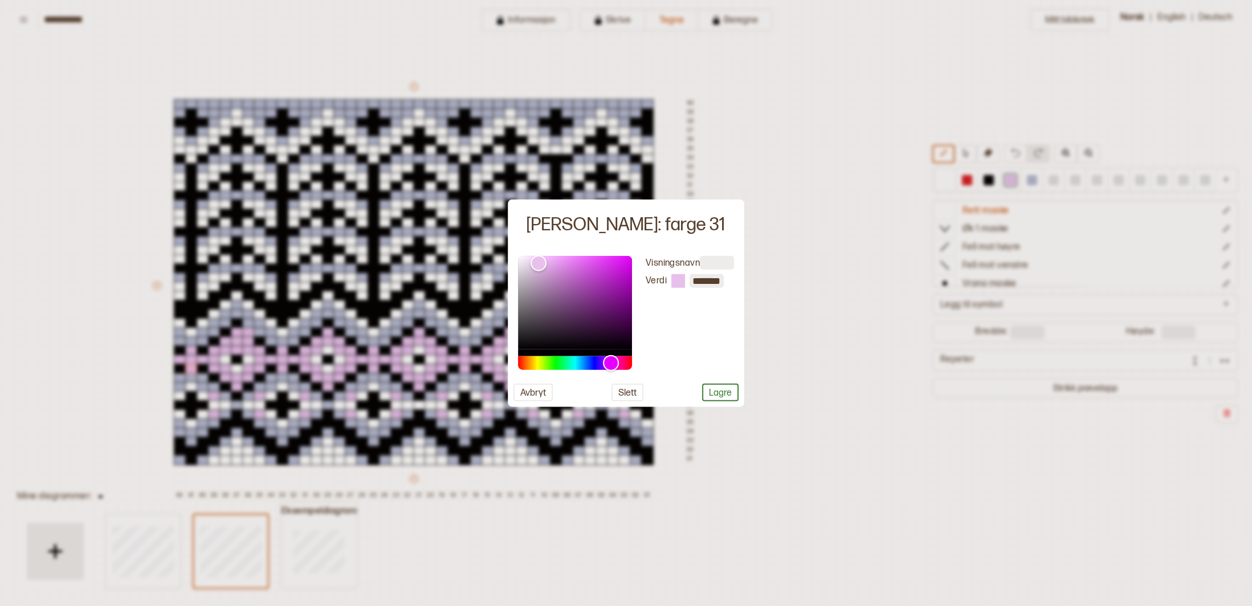
click at [838, 379] on div at bounding box center [626, 303] width 1252 height 606
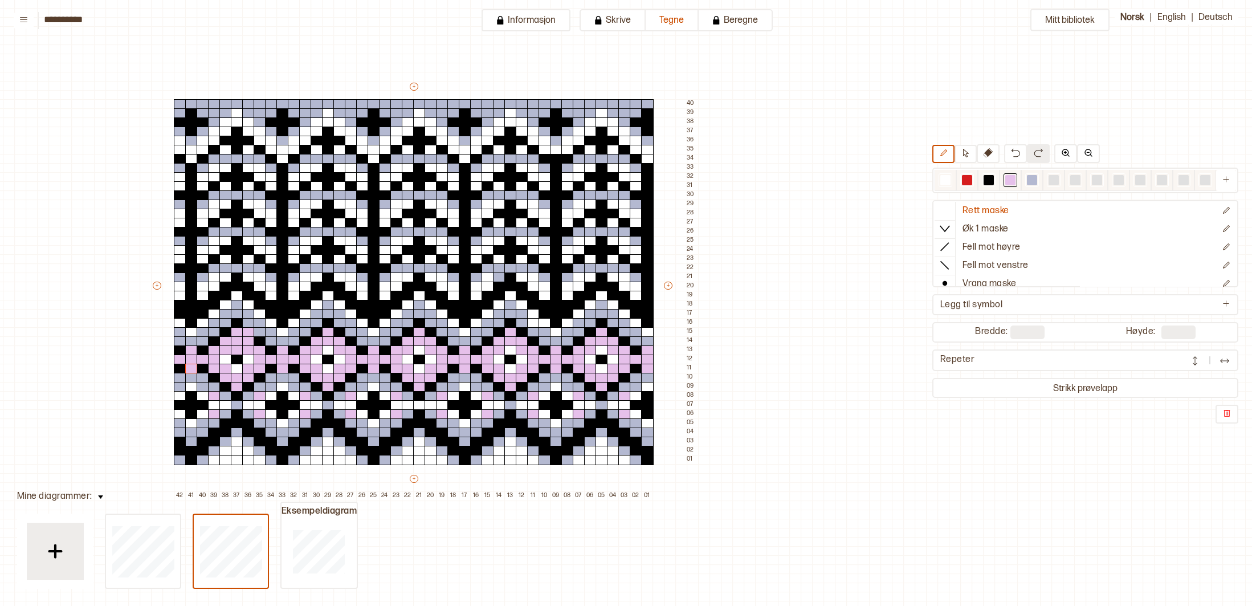
click at [987, 179] on div at bounding box center [988, 180] width 10 height 10
click at [248, 332] on div at bounding box center [248, 332] width 13 height 10
click at [1007, 179] on div at bounding box center [1010, 180] width 10 height 10
drag, startPoint x: 179, startPoint y: 113, endPoint x: 179, endPoint y: 104, distance: 8.6
click at [178, 104] on div "+ + + + 42 41 40 39 38 37 36 35 34 33 32 31 30 29 28 27 26 25 24 23 22 21 20 19…" at bounding box center [424, 290] width 547 height 419
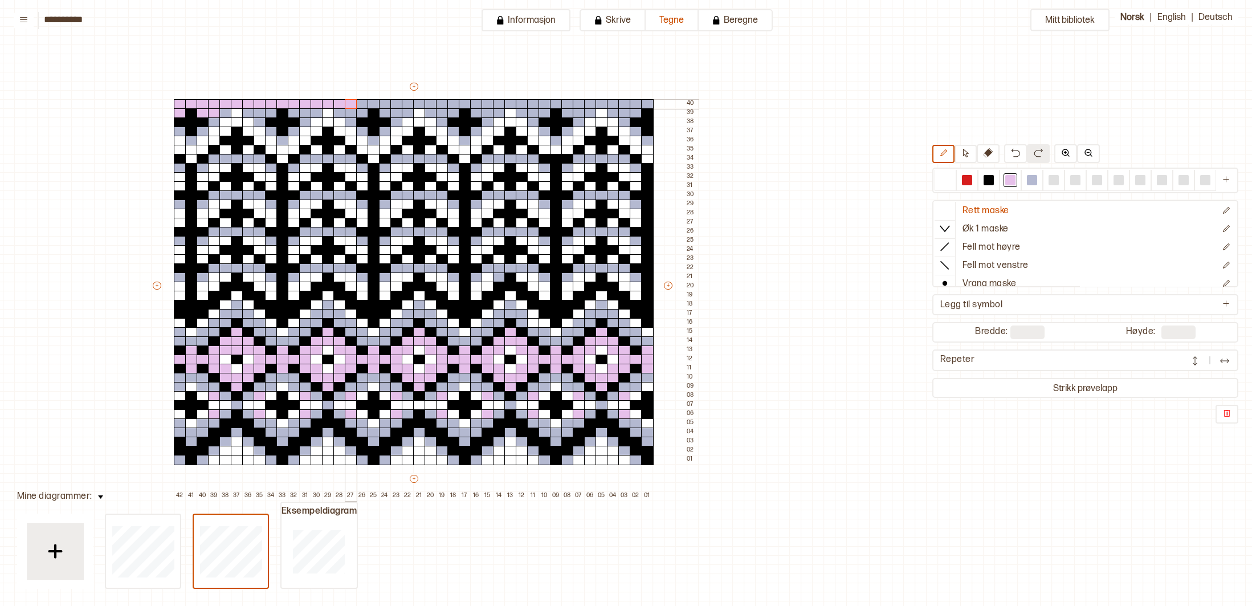
drag, startPoint x: 183, startPoint y: 105, endPoint x: 334, endPoint y: 105, distance: 151.5
click at [334, 105] on div "+ + + + 42 41 40 39 38 37 36 35 34 33 32 31 30 29 28 27 26 25 24 23 22 21 20 19…" at bounding box center [424, 290] width 547 height 419
drag, startPoint x: 359, startPoint y: 102, endPoint x: 499, endPoint y: 105, distance: 139.6
click at [528, 103] on div "+ + + + 42 41 40 39 38 37 36 35 34 33 32 31 30 29 28 27 26 25 24 23 22 21 20 19…" at bounding box center [424, 290] width 547 height 419
drag, startPoint x: 495, startPoint y: 104, endPoint x: 646, endPoint y: 136, distance: 154.9
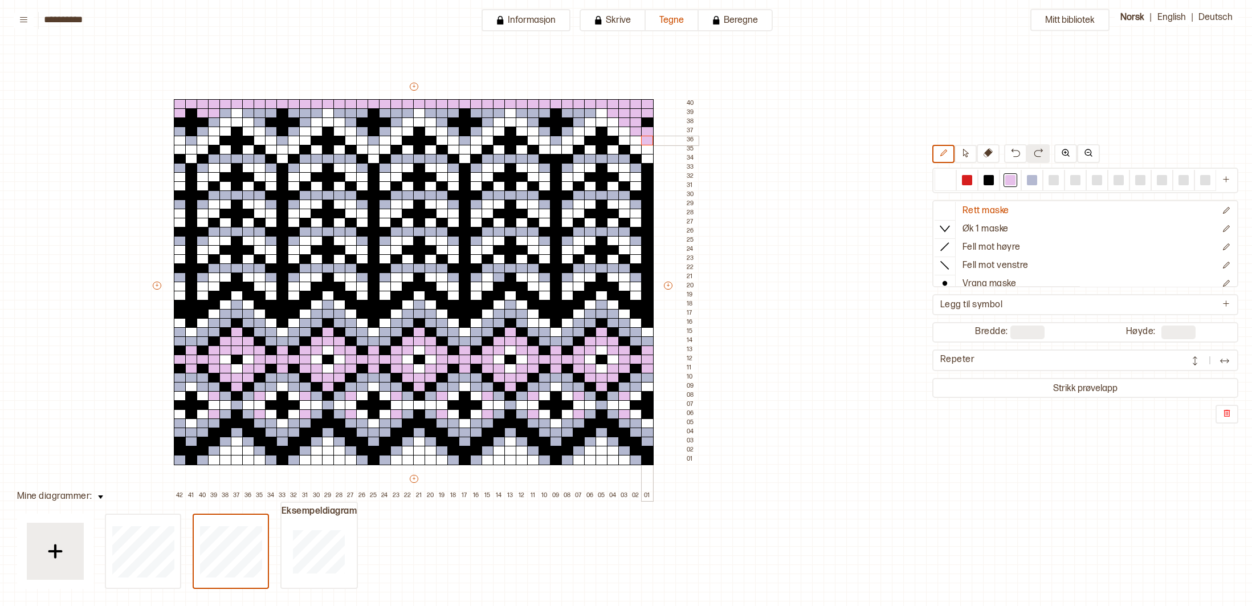
click at [645, 136] on div "+ + + + 42 41 40 39 38 37 36 35 34 33 32 31 30 29 28 27 26 25 24 23 22 21 20 19…" at bounding box center [424, 290] width 547 height 419
drag, startPoint x: 990, startPoint y: 180, endPoint x: 955, endPoint y: 169, distance: 36.6
click at [989, 181] on div at bounding box center [988, 180] width 10 height 10
drag, startPoint x: 636, startPoint y: 120, endPoint x: 644, endPoint y: 115, distance: 9.3
click at [638, 119] on div at bounding box center [636, 122] width 13 height 10
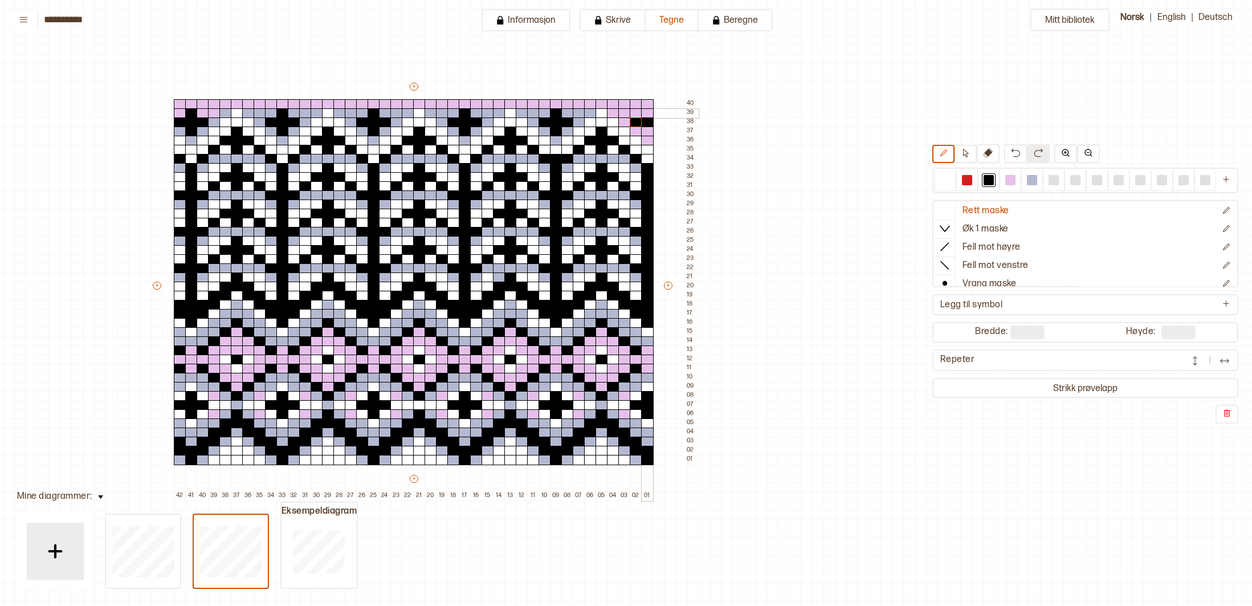
drag, startPoint x: 647, startPoint y: 112, endPoint x: 647, endPoint y: 119, distance: 6.9
click at [647, 115] on div at bounding box center [647, 113] width 13 height 10
click at [648, 129] on div at bounding box center [647, 131] width 13 height 10
click at [1012, 178] on div at bounding box center [1010, 180] width 10 height 10
drag, startPoint x: 593, startPoint y: 113, endPoint x: 587, endPoint y: 112, distance: 6.3
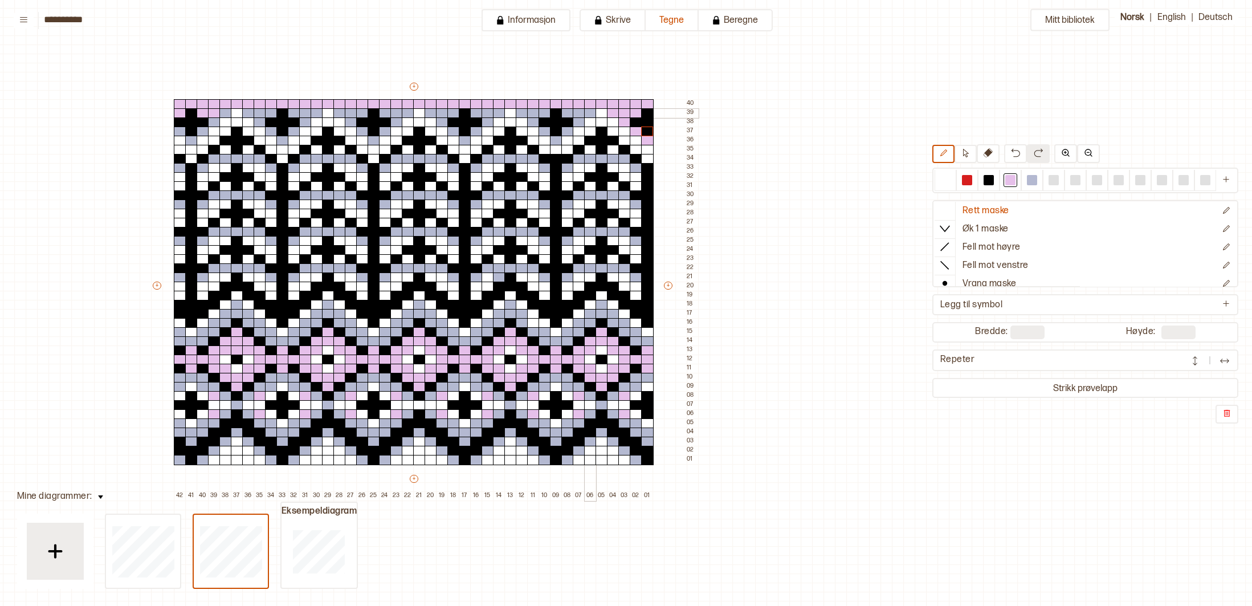
click at [591, 112] on div at bounding box center [590, 113] width 13 height 10
drag, startPoint x: 579, startPoint y: 112, endPoint x: 568, endPoint y: 113, distance: 10.8
click at [578, 112] on div at bounding box center [579, 113] width 13 height 10
drag, startPoint x: 568, startPoint y: 113, endPoint x: 555, endPoint y: 114, distance: 13.2
click at [563, 113] on div at bounding box center [567, 113] width 13 height 10
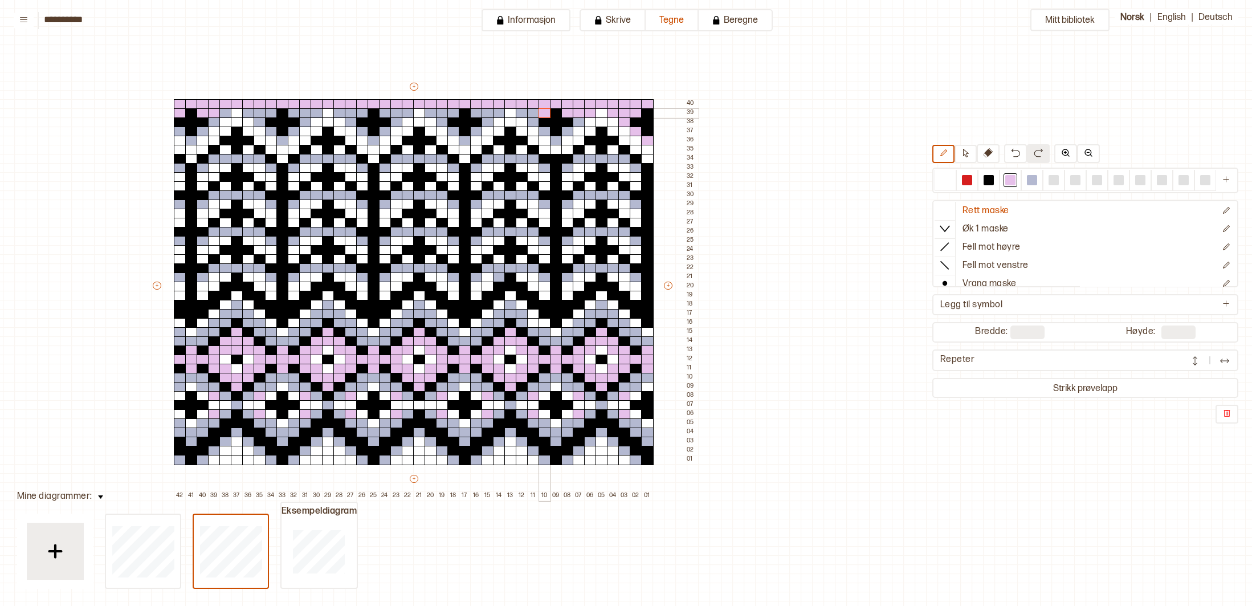
drag, startPoint x: 545, startPoint y: 113, endPoint x: 529, endPoint y: 113, distance: 15.4
click at [545, 113] on div at bounding box center [544, 113] width 13 height 10
drag, startPoint x: 529, startPoint y: 112, endPoint x: 521, endPoint y: 112, distance: 8.6
click at [529, 112] on div at bounding box center [533, 113] width 13 height 10
drag, startPoint x: 521, startPoint y: 112, endPoint x: 530, endPoint y: 121, distance: 13.3
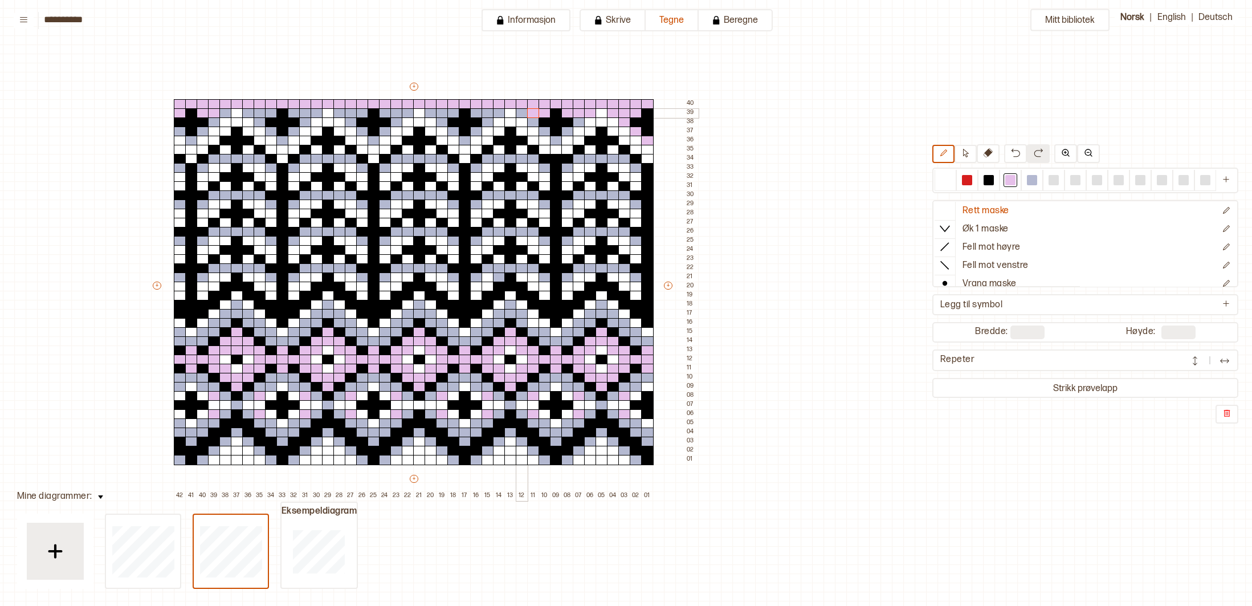
click at [521, 112] on div at bounding box center [522, 113] width 13 height 10
drag, startPoint x: 532, startPoint y: 122, endPoint x: 552, endPoint y: 133, distance: 23.2
click at [533, 124] on div at bounding box center [533, 122] width 13 height 10
drag, startPoint x: 545, startPoint y: 133, endPoint x: 551, endPoint y: 139, distance: 8.9
click at [548, 136] on div "+ + + + 42 41 40 39 38 37 36 35 34 33 32 31 30 29 28 27 26 25 24 23 22 21 20 19…" at bounding box center [424, 290] width 547 height 419
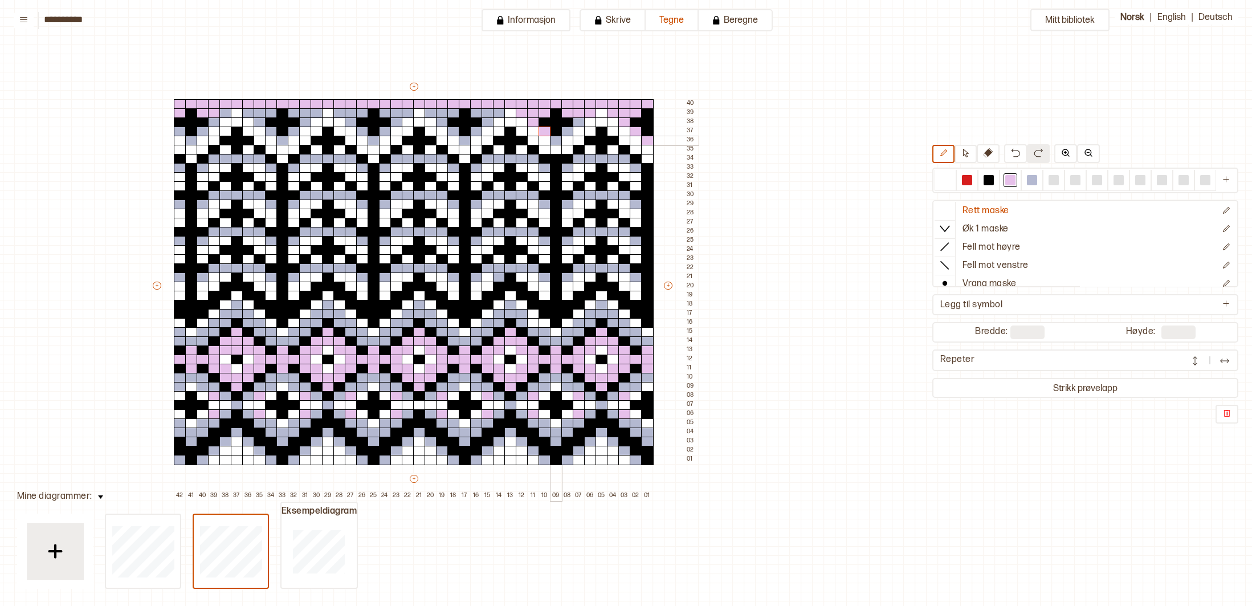
drag, startPoint x: 555, startPoint y: 141, endPoint x: 569, endPoint y: 136, distance: 15.0
click at [555, 141] on div at bounding box center [556, 141] width 13 height 10
drag, startPoint x: 568, startPoint y: 130, endPoint x: 578, endPoint y: 128, distance: 10.4
click at [569, 130] on div at bounding box center [567, 131] width 13 height 10
click at [578, 125] on div at bounding box center [579, 122] width 13 height 10
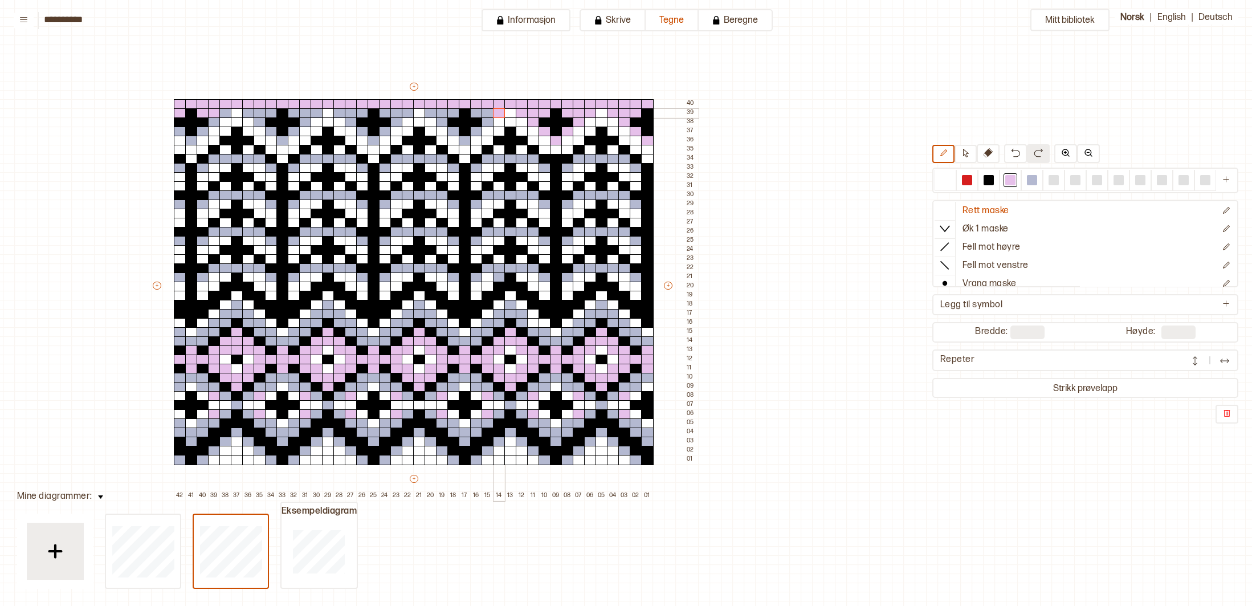
drag, startPoint x: 501, startPoint y: 111, endPoint x: 489, endPoint y: 110, distance: 12.6
click at [499, 111] on div at bounding box center [499, 113] width 13 height 10
drag, startPoint x: 489, startPoint y: 110, endPoint x: 482, endPoint y: 111, distance: 6.9
click at [488, 110] on div at bounding box center [487, 113] width 13 height 10
drag, startPoint x: 475, startPoint y: 111, endPoint x: 482, endPoint y: 115, distance: 8.7
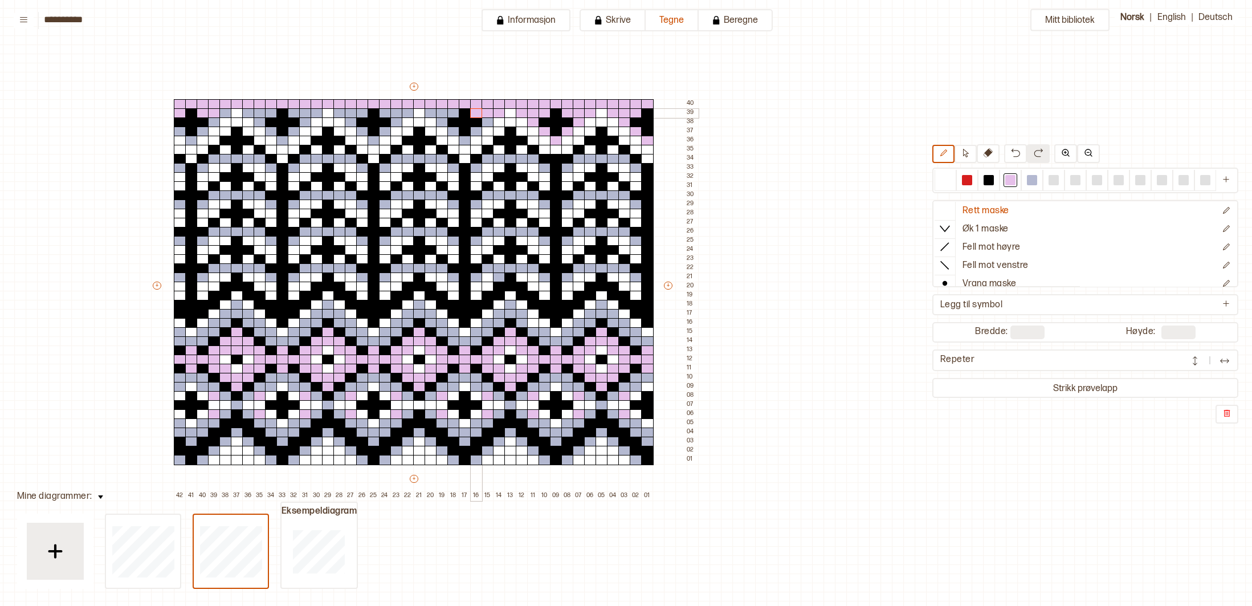
click at [476, 111] on div at bounding box center [476, 113] width 13 height 10
click at [485, 121] on div at bounding box center [487, 122] width 13 height 10
drag, startPoint x: 478, startPoint y: 128, endPoint x: 472, endPoint y: 136, distance: 9.3
click at [478, 129] on div at bounding box center [476, 131] width 13 height 10
click at [464, 138] on div at bounding box center [465, 141] width 13 height 10
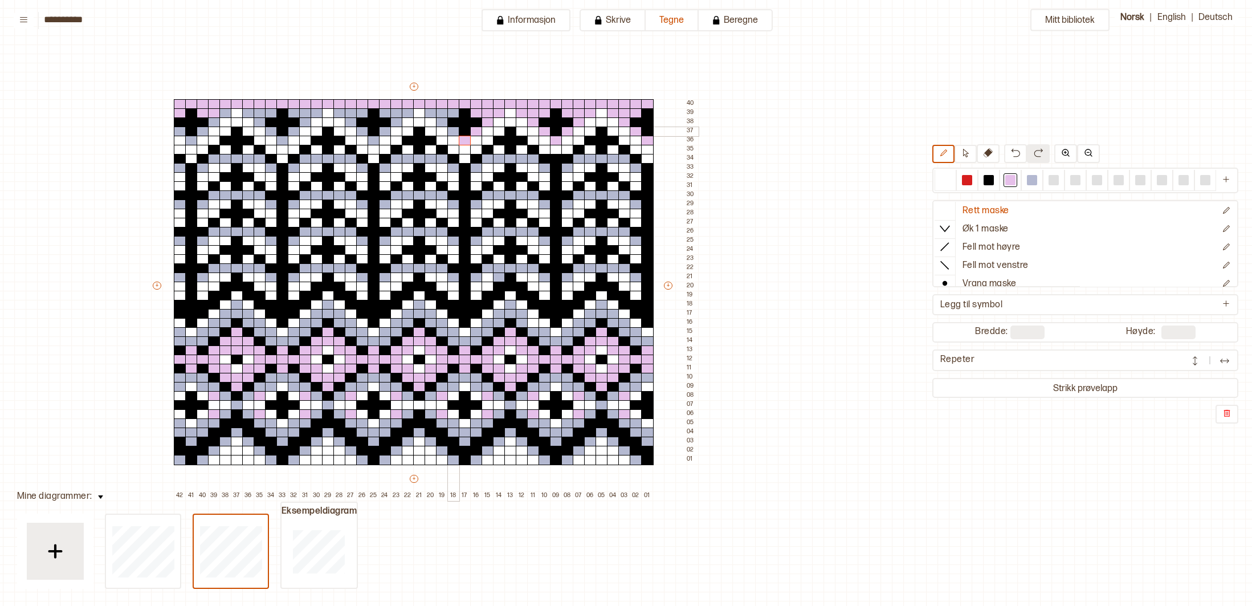
click at [452, 129] on div at bounding box center [453, 131] width 13 height 10
click at [444, 122] on div at bounding box center [442, 122] width 13 height 10
click at [448, 113] on div at bounding box center [453, 113] width 13 height 10
click at [443, 112] on div at bounding box center [442, 113] width 13 height 10
click at [426, 111] on div at bounding box center [430, 113] width 13 height 10
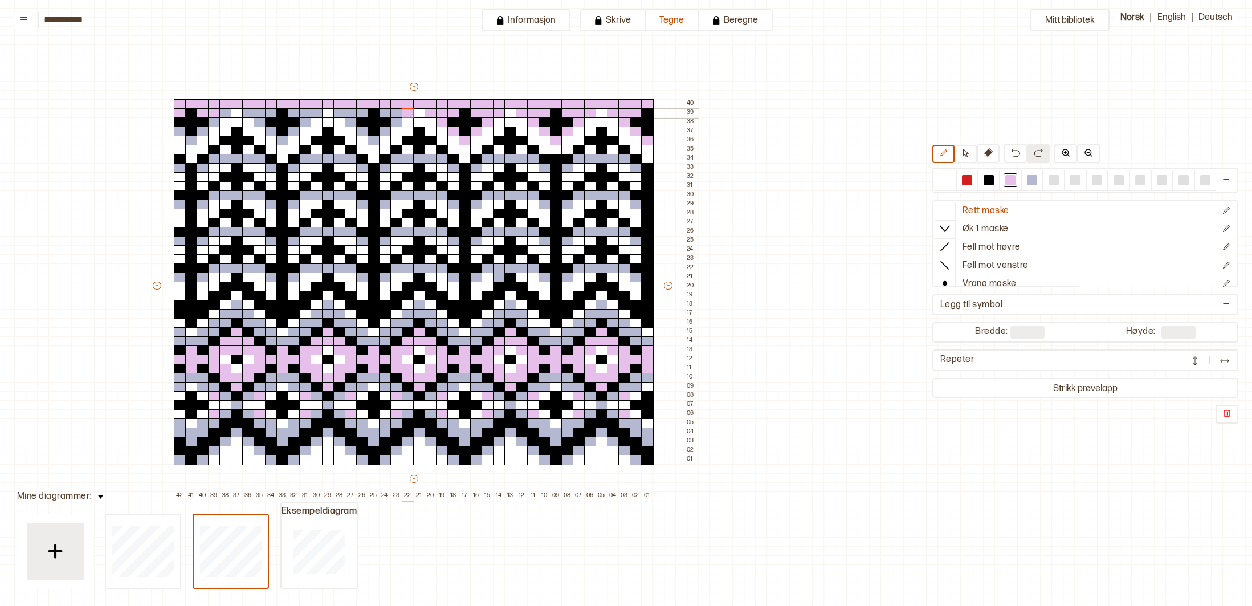
drag, startPoint x: 408, startPoint y: 109, endPoint x: 399, endPoint y: 109, distance: 9.1
click at [405, 109] on div at bounding box center [408, 113] width 13 height 10
click at [394, 111] on div at bounding box center [396, 113] width 13 height 10
drag, startPoint x: 382, startPoint y: 111, endPoint x: 393, endPoint y: 119, distance: 13.9
click at [384, 113] on div at bounding box center [385, 113] width 13 height 10
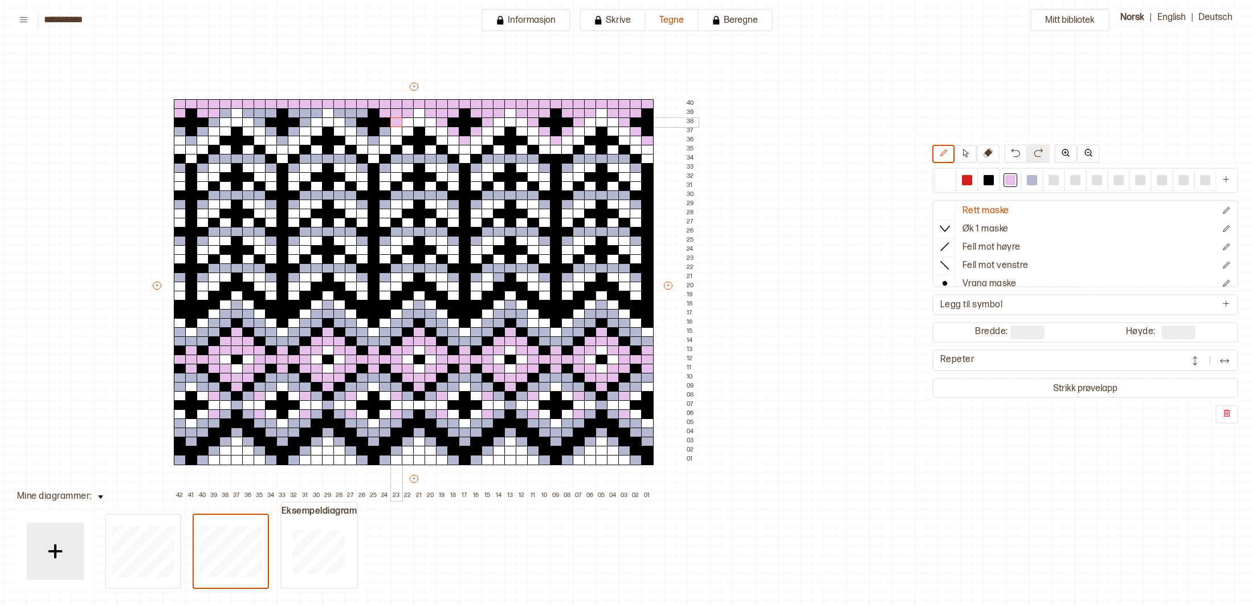
drag, startPoint x: 395, startPoint y: 121, endPoint x: 387, endPoint y: 129, distance: 10.9
click at [394, 122] on div at bounding box center [396, 122] width 13 height 10
drag, startPoint x: 387, startPoint y: 129, endPoint x: 369, endPoint y: 141, distance: 22.3
click at [381, 133] on div at bounding box center [385, 131] width 13 height 10
drag, startPoint x: 374, startPoint y: 141, endPoint x: 359, endPoint y: 136, distance: 15.1
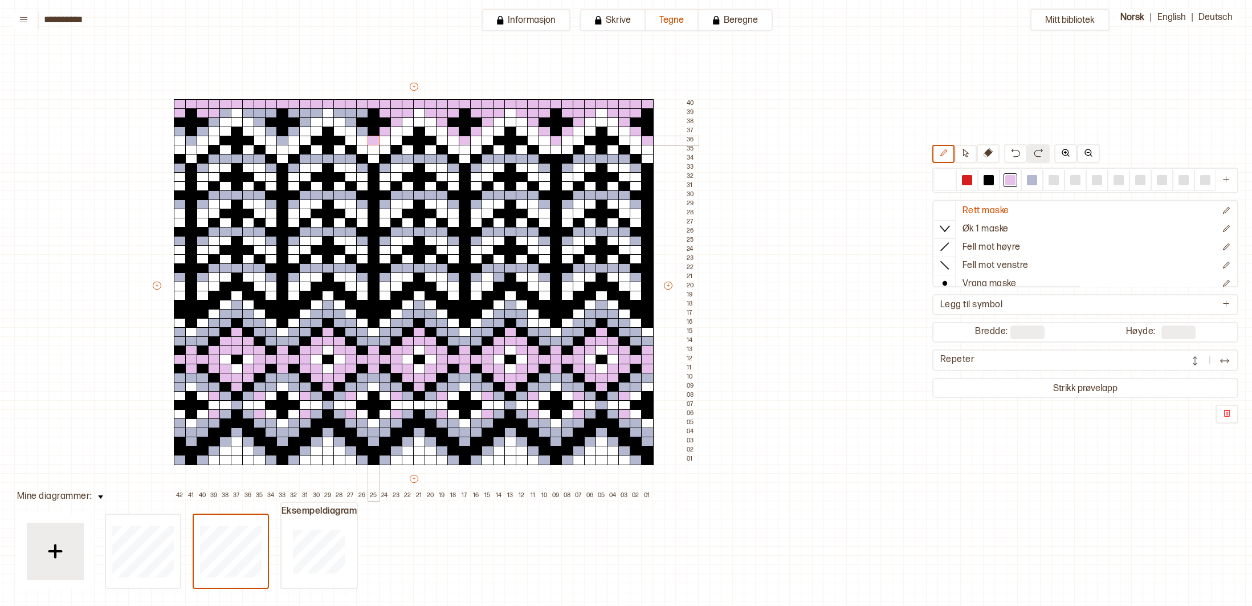
click at [367, 138] on div at bounding box center [373, 141] width 13 height 10
drag, startPoint x: 360, startPoint y: 133, endPoint x: 353, endPoint y: 129, distance: 7.9
click at [357, 130] on div at bounding box center [362, 131] width 13 height 10
drag, startPoint x: 350, startPoint y: 121, endPoint x: 362, endPoint y: 118, distance: 13.0
click at [350, 121] on div at bounding box center [351, 122] width 13 height 10
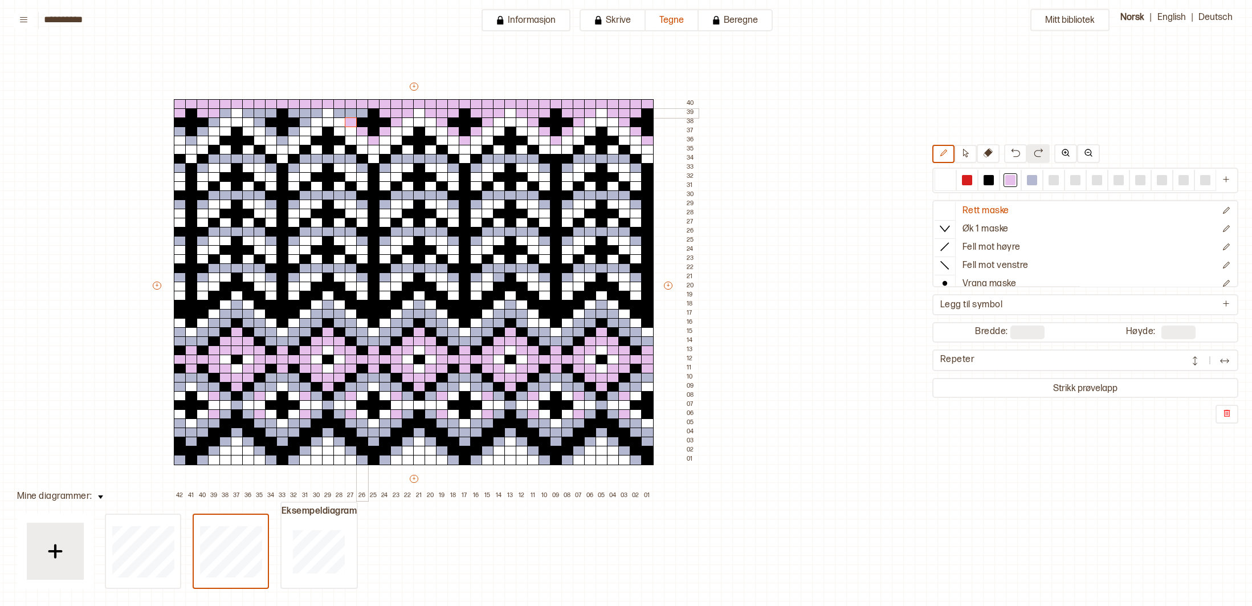
click at [359, 113] on div at bounding box center [362, 113] width 13 height 10
drag, startPoint x: 350, startPoint y: 113, endPoint x: 337, endPoint y: 113, distance: 13.7
click at [348, 113] on div at bounding box center [351, 113] width 13 height 10
click at [336, 112] on div at bounding box center [339, 113] width 13 height 10
drag, startPoint x: 317, startPoint y: 112, endPoint x: 311, endPoint y: 111, distance: 6.5
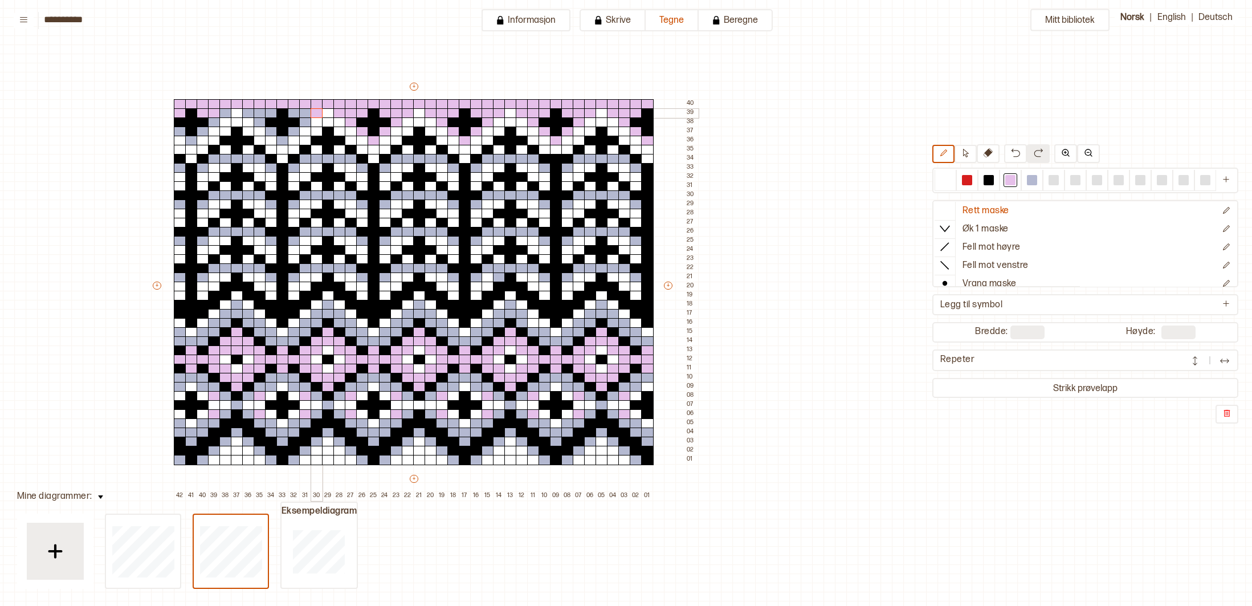
click at [316, 112] on div at bounding box center [317, 113] width 13 height 10
drag
click at [306, 111] on div at bounding box center [305, 113] width 13 height 10
click at [294, 111] on div at bounding box center [294, 113] width 13 height 10
click at [306, 122] on div at bounding box center [305, 122] width 13 height 10
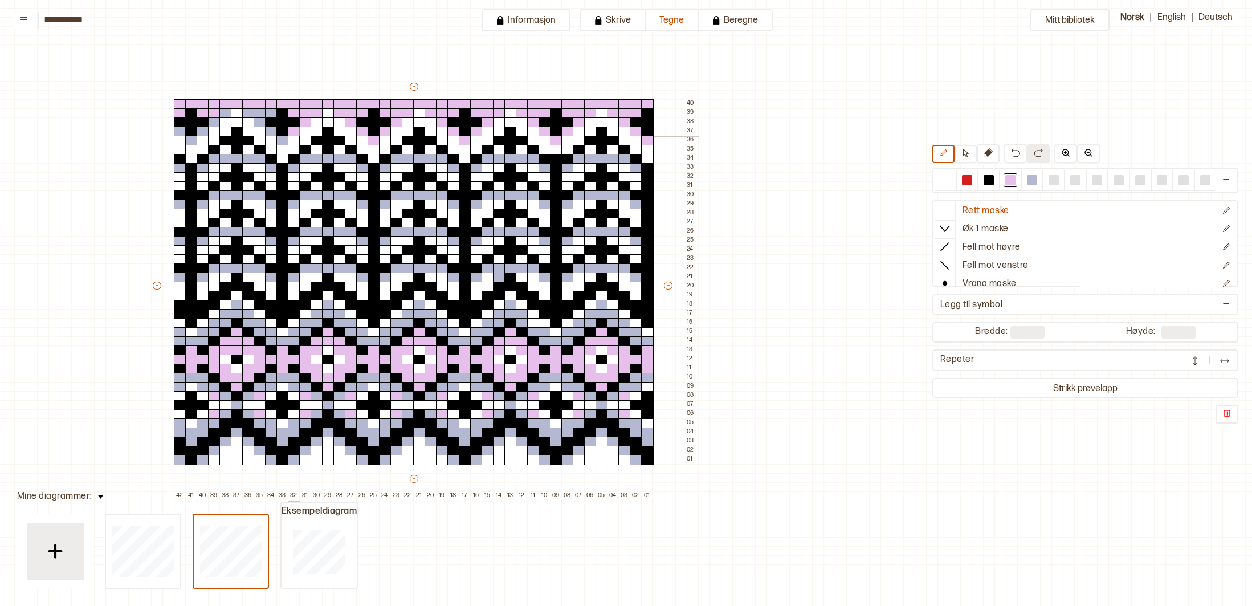
click at [292, 131] on div at bounding box center [294, 131] width 13 height 10
click at [279, 140] on div at bounding box center [282, 141] width 13 height 10
click at [271, 128] on div at bounding box center [271, 131] width 13 height 10
click at [262, 119] on div at bounding box center [260, 122] width 13 height 10
click at [269, 115] on div at bounding box center [271, 113] width 13 height 10
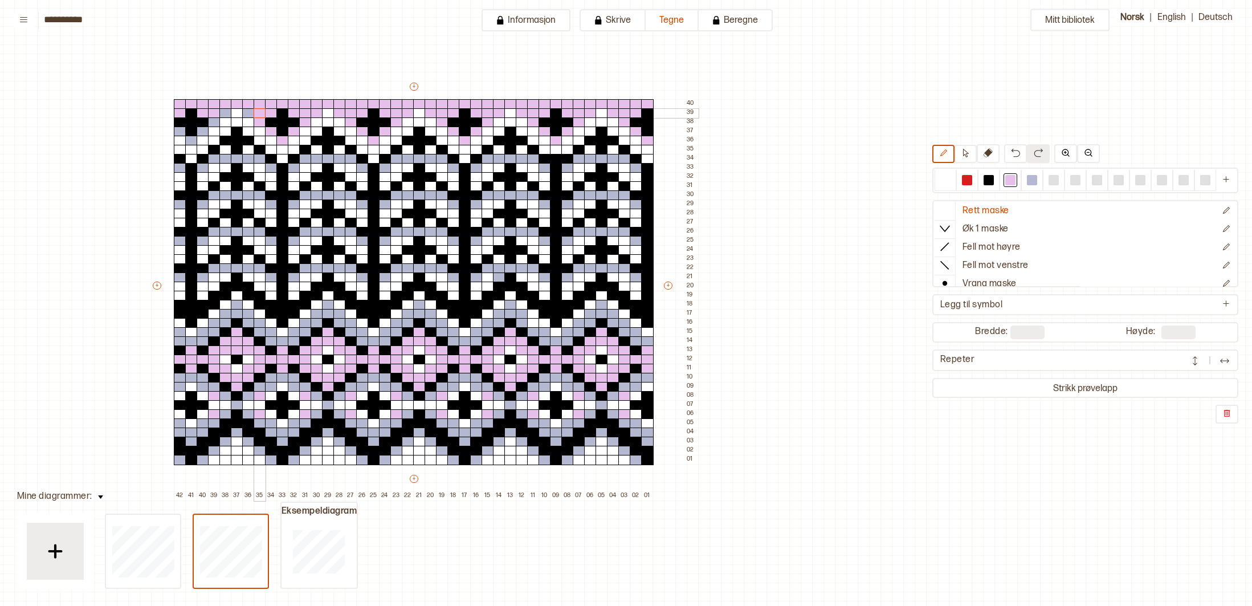
click at [257, 112] on div at bounding box center [260, 113] width 13 height 10
click at [251, 111] on div at bounding box center [248, 113] width 13 height 10
click at [224, 111] on div at bounding box center [225, 113] width 13 height 10
click at [215, 120] on div at bounding box center [214, 122] width 13 height 10
click at [204, 132] on div at bounding box center [203, 131] width 13 height 10
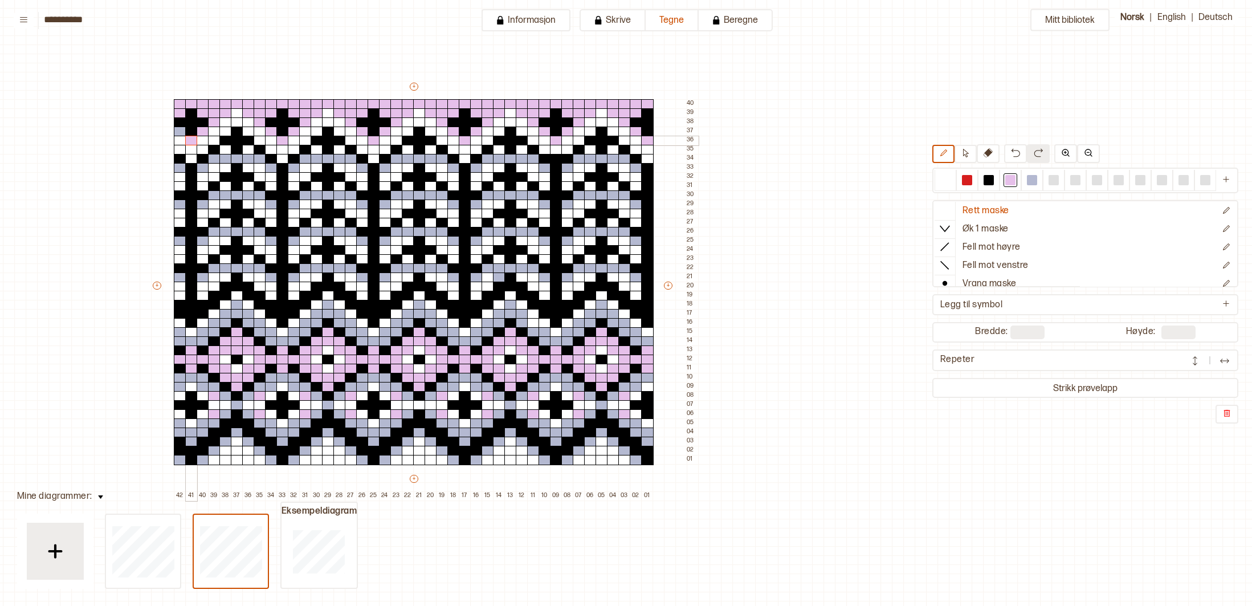
click at [194, 138] on div at bounding box center [191, 141] width 13 height 10
click at [177, 131] on div at bounding box center [180, 131] width 13 height 10
click at [177, 165] on div at bounding box center [180, 168] width 13 height 10
click at [202, 169] on div at bounding box center [203, 168] width 13 height 10
click at [258, 162] on div "+ + + + 42 41 40 39 38 37 36 35 34 33 32 31 30 29 28 27 26 25 24 23 22 21 20 19…" at bounding box center [424, 290] width 547 height 419
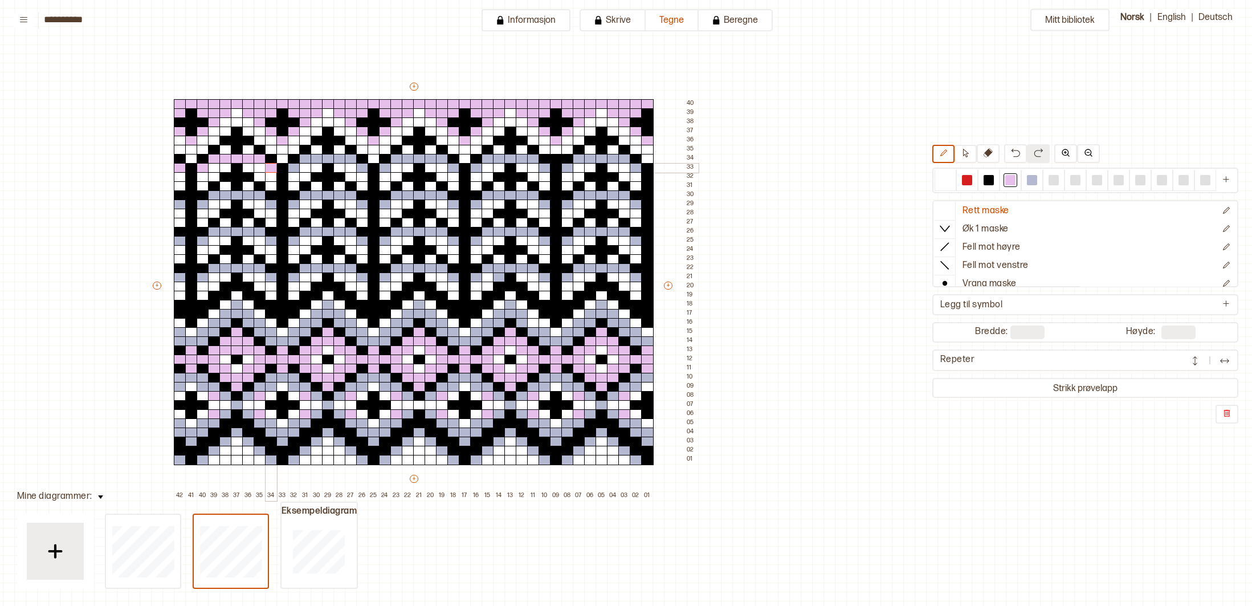
click at [272, 168] on div at bounding box center [271, 168] width 13 height 10
click at [299, 167] on div "+ + + + 42 41 40 39 38 37 36 35 34 33 32 31 30 29 28 27 26 25 24 23 22 21 20 19…" at bounding box center [424, 290] width 547 height 419
click at [350, 162] on div "+ + + + 42 41 40 39 38 37 36 35 34 33 32 31 30 29 28 27 26 25 24 23 22 21 20 19…" at bounding box center [424, 290] width 547 height 419
click at [363, 168] on div at bounding box center [362, 168] width 13 height 10
click at [390, 170] on div at bounding box center [396, 168] width 13 height 10
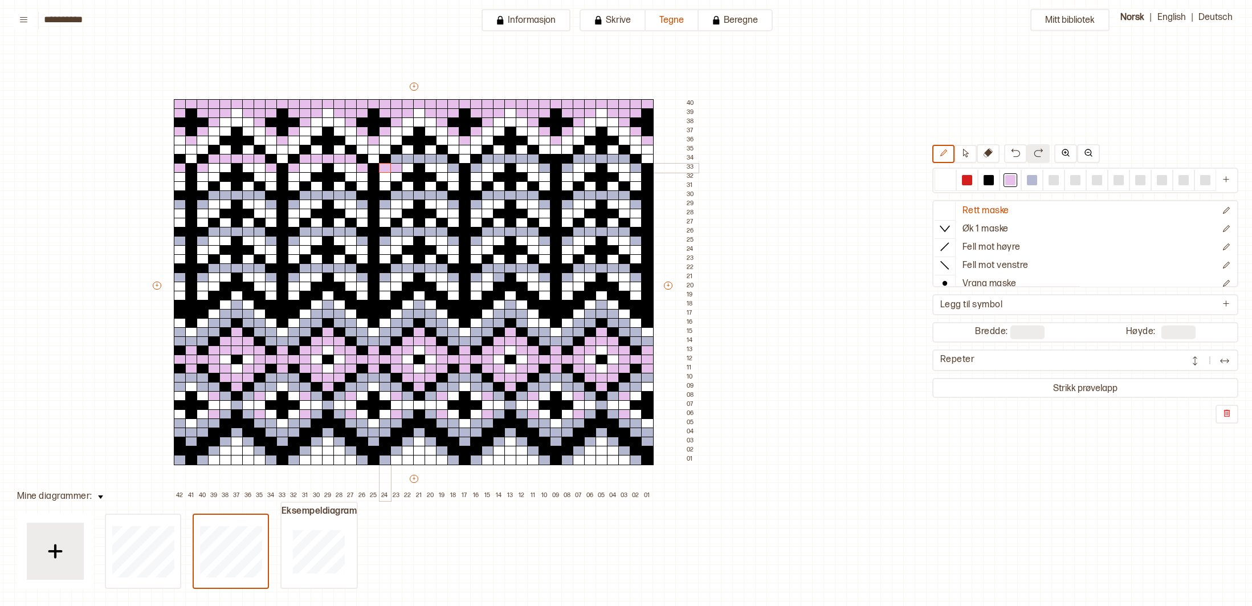
click at [385, 168] on div at bounding box center [385, 168] width 13 height 10
click at [440, 161] on div "+ + + + 42 41 40 39 38 37 36 35 34 33 32 31 30 29 28 27 26 25 24 23 22 21 20 19…" at bounding box center [424, 290] width 547 height 419
click at [454, 169] on div at bounding box center [453, 168] width 13 height 10
click at [479, 169] on div at bounding box center [476, 168] width 13 height 10
click at [528, 160] on div "+ + + + 42 41 40 39 38 37 36 35 34 33 32 31 30 29 28 27 26 25 24 23 22 21 20 19…" at bounding box center [424, 290] width 547 height 419
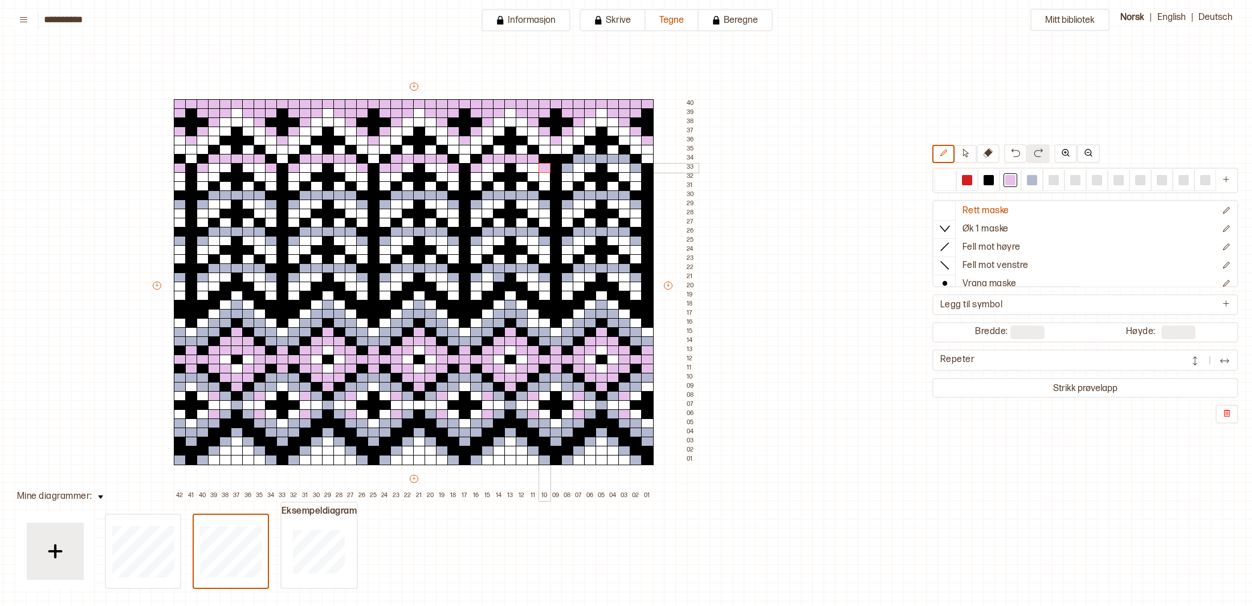
click at [556, 169] on div "+ + + + 42 41 40 39 38 37 36 35 34 33 32 31 30 29 28 27 26 25 24 23 22 21 20 19…" at bounding box center [424, 290] width 547 height 419
click at [567, 169] on div at bounding box center [567, 168] width 13 height 10
click at [622, 159] on div "+ + + + 42 41 40 39 38 37 36 35 34 33 32 31 30 29 28 27 26 25 24 23 22 21 20 19…" at bounding box center [424, 290] width 547 height 419
click at [637, 169] on div at bounding box center [636, 168] width 13 height 10
click at [987, 178] on div at bounding box center [988, 180] width 10 height 10
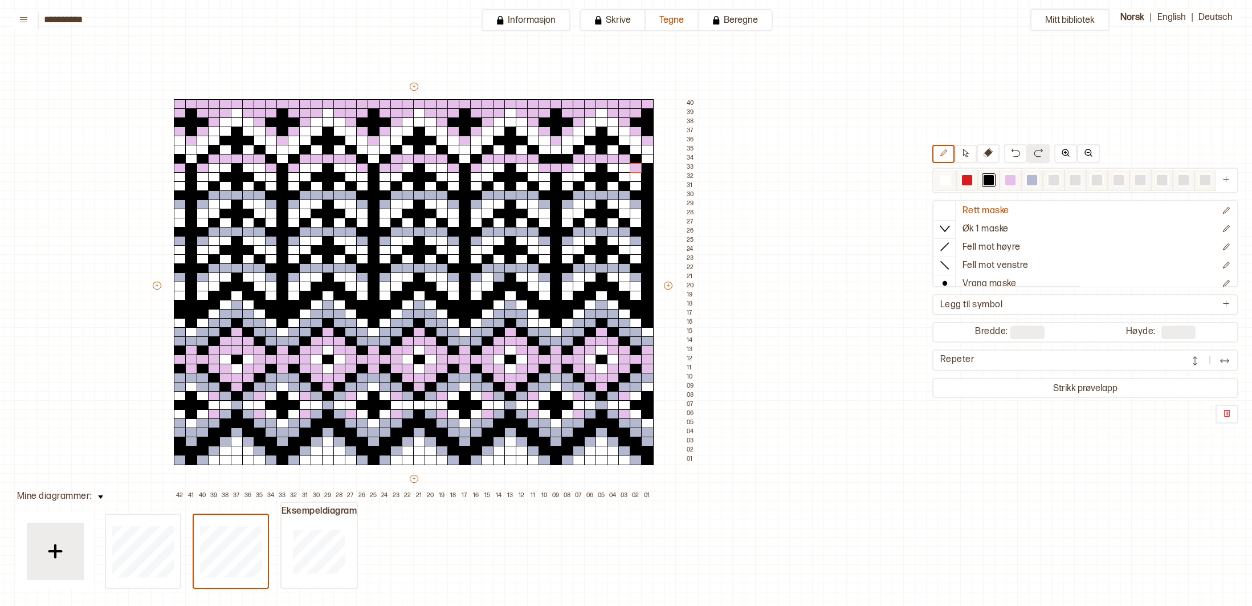
click at [942, 177] on div at bounding box center [945, 180] width 10 height 10
click at [556, 156] on div at bounding box center [556, 159] width 13 height 10
click at [399, 169] on div at bounding box center [396, 168] width 13 height 10
drag, startPoint x: 986, startPoint y: 181, endPoint x: 842, endPoint y: 178, distance: 144.2
click at [986, 181] on div at bounding box center [988, 180] width 10 height 10
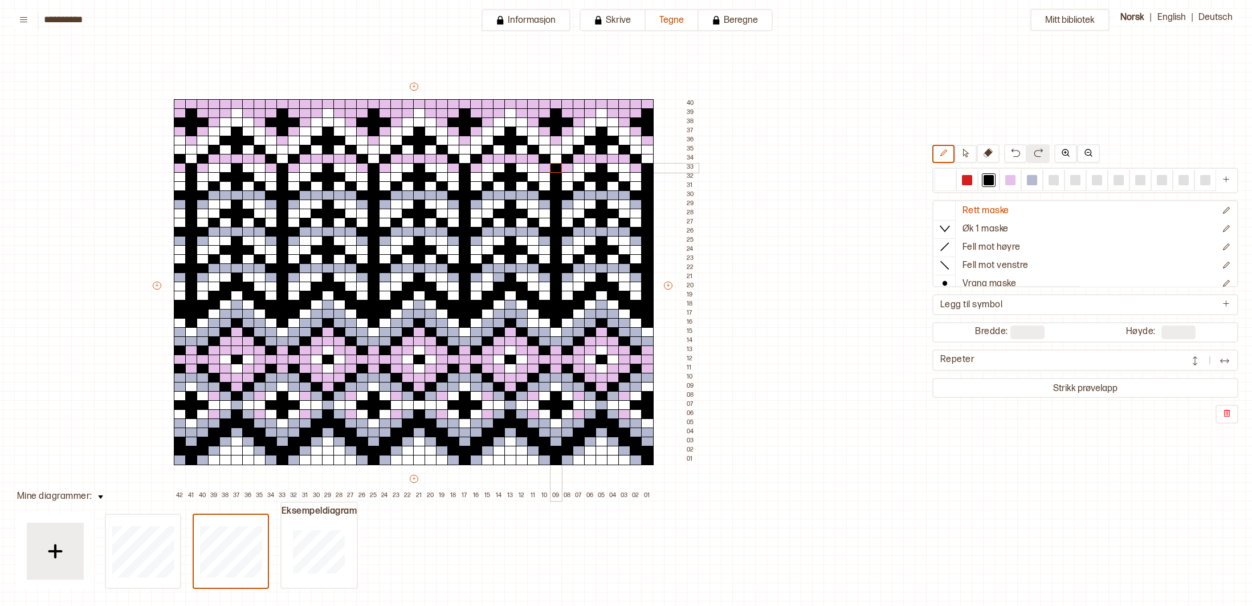
click at [553, 167] on div at bounding box center [556, 168] width 13 height 10
click at [1008, 178] on div at bounding box center [1010, 180] width 10 height 10
drag, startPoint x: 181, startPoint y: 205, endPoint x: 189, endPoint y: 206, distance: 8.0
click at [181, 205] on div at bounding box center [180, 204] width 13 height 10
drag, startPoint x: 199, startPoint y: 206, endPoint x: 202, endPoint y: 215, distance: 9.0
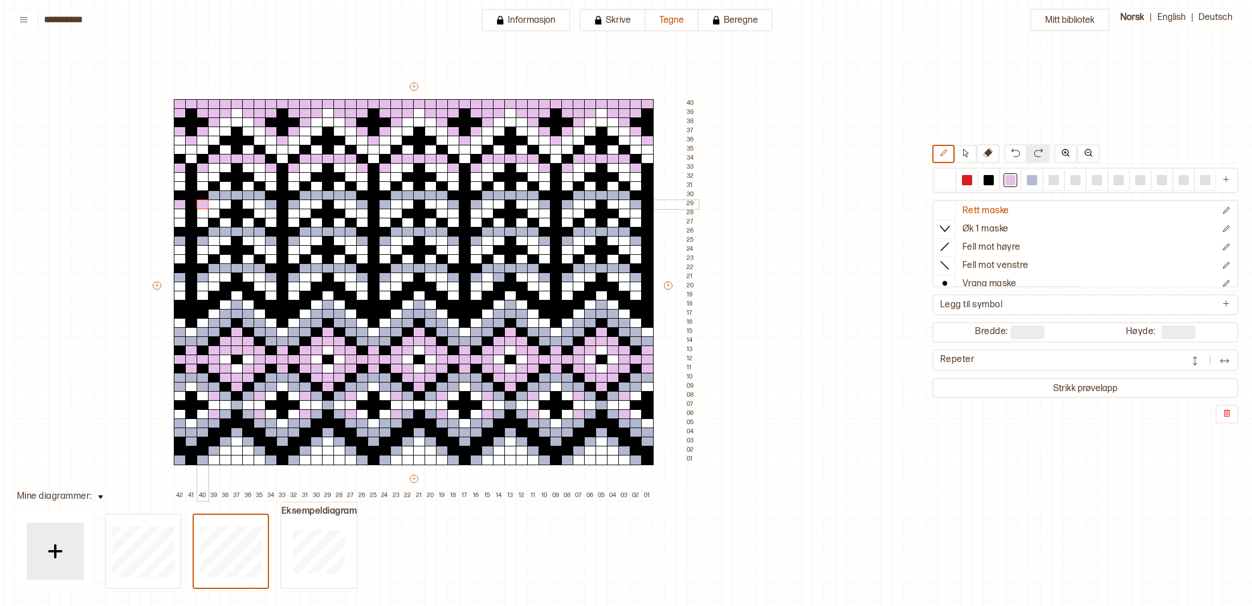
click at [199, 207] on div at bounding box center [203, 204] width 13 height 10
drag, startPoint x: 203, startPoint y: 242, endPoint x: 180, endPoint y: 239, distance: 23.5
click at [203, 242] on div at bounding box center [203, 241] width 13 height 10
click at [177, 241] on div at bounding box center [180, 241] width 13 height 10
drag, startPoint x: 178, startPoint y: 277, endPoint x: 194, endPoint y: 278, distance: 16.0
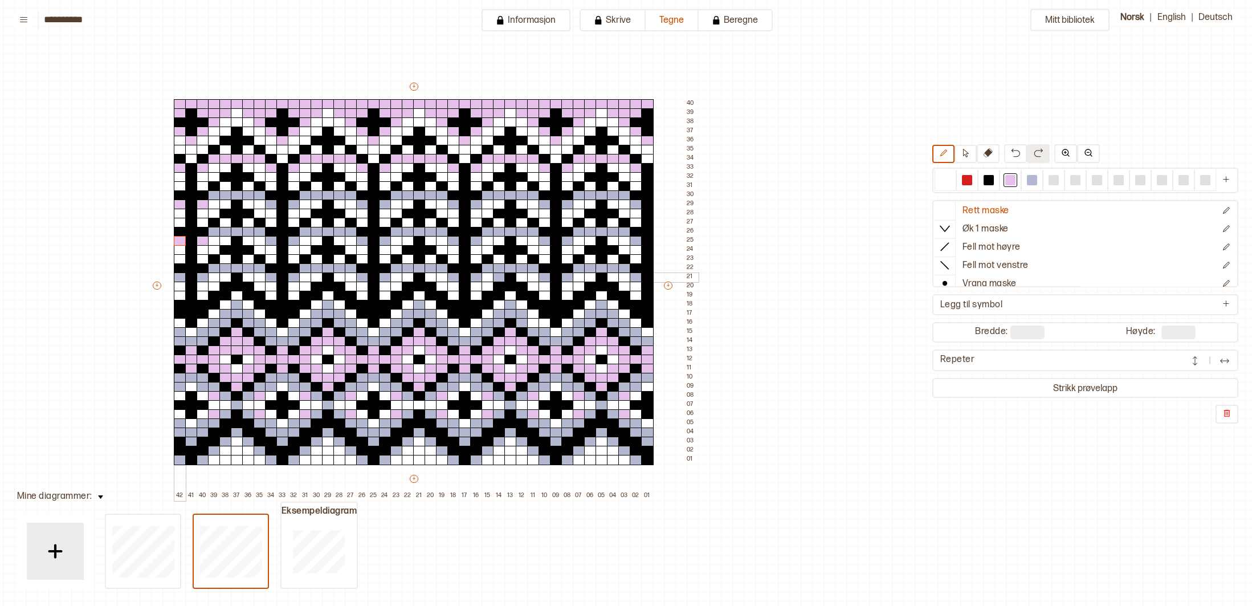
click at [179, 277] on div at bounding box center [180, 277] width 13 height 10
click at [205, 279] on div at bounding box center [203, 277] width 13 height 10
drag, startPoint x: 214, startPoint y: 270, endPoint x: 230, endPoint y: 268, distance: 16.1
click at [230, 268] on div "+ + + + 42 41 40 39 38 37 36 35 34 33 32 31 30 29 28 27 26 25 24 23 22 21 20 19…" at bounding box center [424, 290] width 547 height 419
drag, startPoint x: 215, startPoint y: 231, endPoint x: 251, endPoint y: 229, distance: 36.0
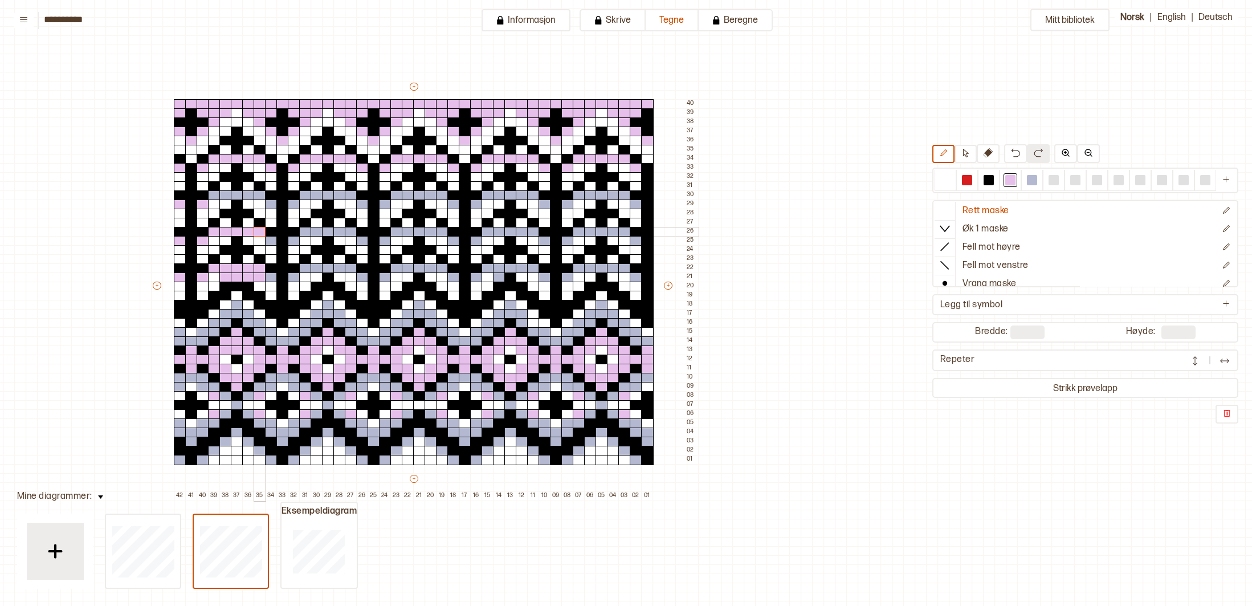
click at [255, 234] on div "+ + + + 42 41 40 39 38 37 36 35 34 33 32 31 30 29 28 27 26 25 24 23 22 21 20 19…" at bounding box center [424, 290] width 547 height 419
drag, startPoint x: 256, startPoint y: 198, endPoint x: 215, endPoint y: 196, distance: 41.1
click at [215, 196] on div "+ + + + 42 41 40 39 38 37 36 35 34 33 32 31 30 29 28 27 26 25 24 23 22 21 20 19…" at bounding box center [424, 290] width 547 height 419
drag, startPoint x: 291, startPoint y: 203, endPoint x: 282, endPoint y: 204, distance: 8.6
click at [290, 203] on div at bounding box center [294, 204] width 13 height 10
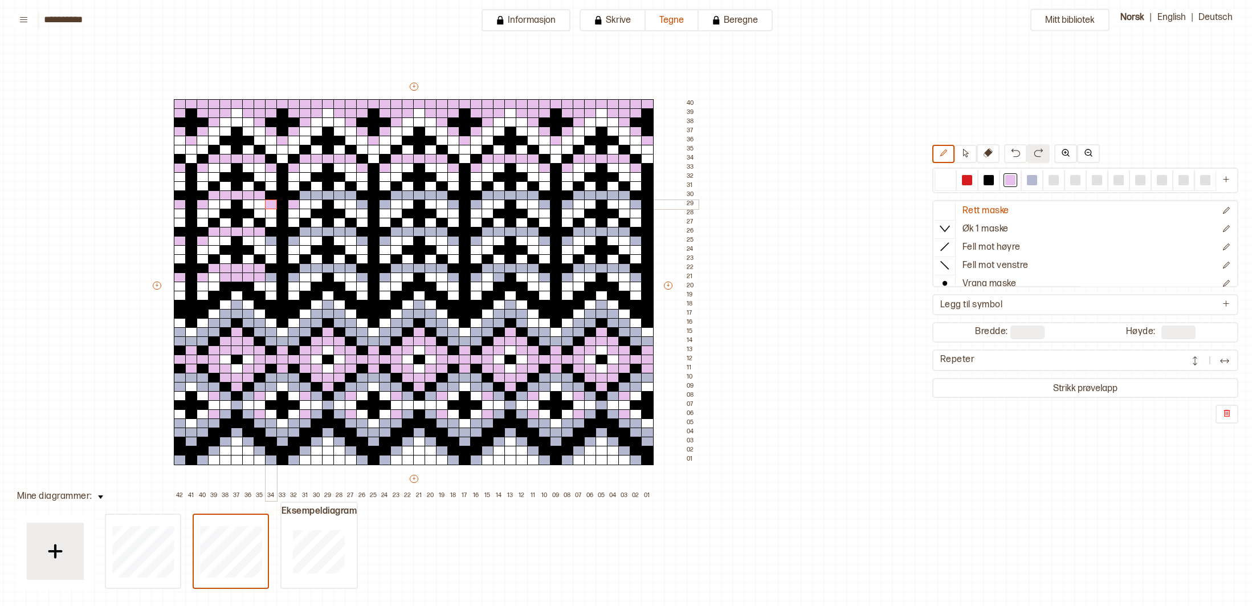
drag, startPoint x: 268, startPoint y: 203, endPoint x: 271, endPoint y: 234, distance: 30.4
click at [268, 208] on div at bounding box center [271, 204] width 13 height 10
drag, startPoint x: 269, startPoint y: 241, endPoint x: 287, endPoint y: 244, distance: 17.9
click at [270, 241] on div at bounding box center [271, 241] width 13 height 10
drag, startPoint x: 296, startPoint y: 243, endPoint x: 296, endPoint y: 251, distance: 7.4
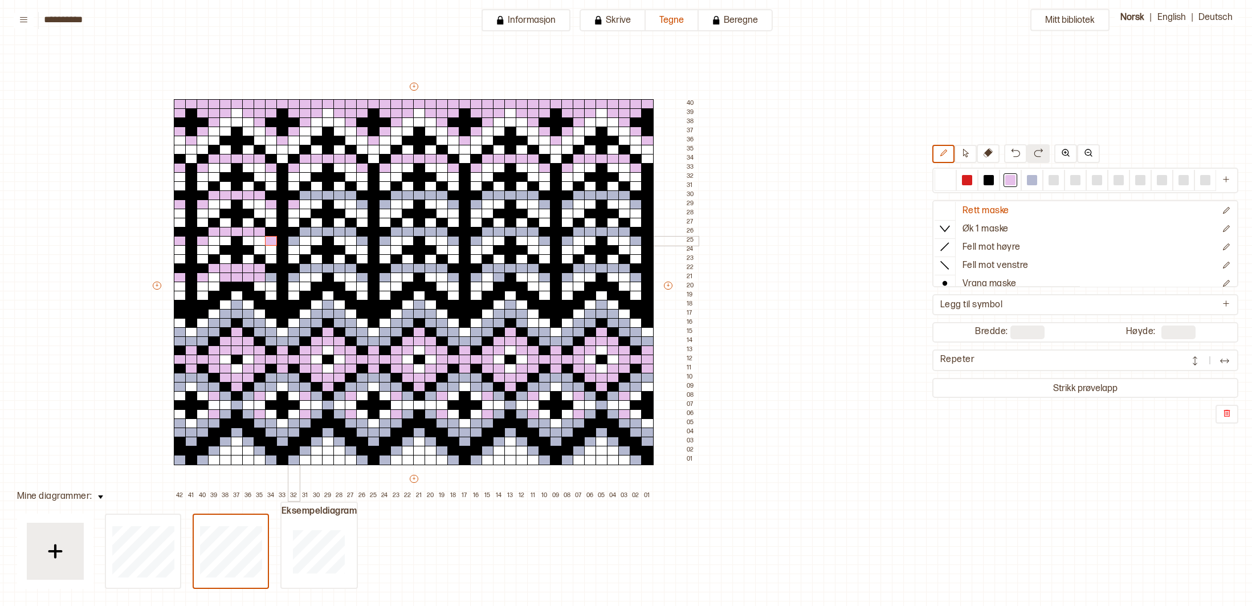
click at [296, 246] on div "+ + + + 42 41 40 39 38 37 36 35 34 33 32 31 30 29 28 27 26 25 24 23 22 21 20 19…" at bounding box center [424, 290] width 547 height 419
drag, startPoint x: 295, startPoint y: 277, endPoint x: 279, endPoint y: 276, distance: 16.6
click at [292, 276] on div at bounding box center [294, 277] width 13 height 10
click at [273, 276] on div at bounding box center [271, 277] width 13 height 10
drag, startPoint x: 305, startPoint y: 197, endPoint x: 348, endPoint y: 197, distance: 42.2
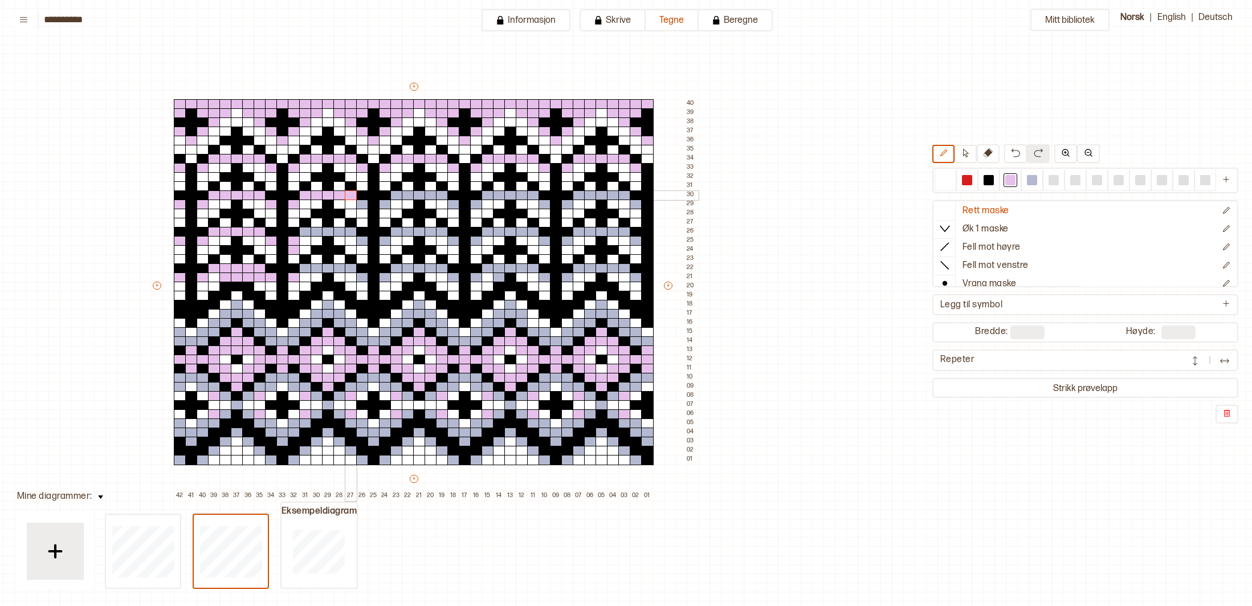
click at [348, 197] on div "+ + + + 42 41 40 39 38 37 36 35 34 33 32 31 30 29 28 27 26 25 24 23 22 21 20 19…" at bounding box center [424, 290] width 547 height 419
click at [362, 205] on div at bounding box center [362, 204] width 13 height 10
drag, startPoint x: 383, startPoint y: 206, endPoint x: 386, endPoint y: 227, distance: 21.2
click at [383, 206] on div at bounding box center [385, 204] width 13 height 10
drag, startPoint x: 385, startPoint y: 242, endPoint x: 359, endPoint y: 239, distance: 25.8
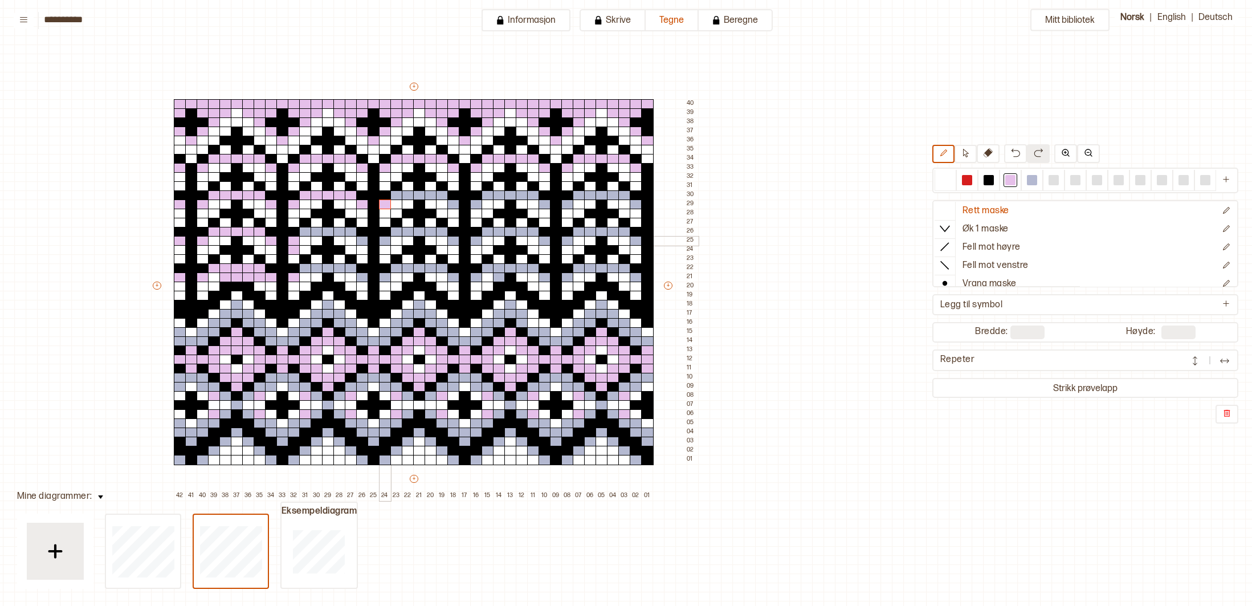
click at [375, 240] on div "+ + + + 42 41 40 39 38 37 36 35 34 33 32 31 30 29 28 27 26 25 24 23 22 21 20 19…" at bounding box center [424, 290] width 547 height 419
drag, startPoint x: 359, startPoint y: 240, endPoint x: 313, endPoint y: 230, distance: 47.8
click at [355, 239] on div "+ + + + 42 41 40 39 38 37 36 35 34 33 32 31 30 29 28 27 26 25 24 23 22 21 20 19…" at bounding box center [424, 290] width 547 height 419
drag, startPoint x: 304, startPoint y: 231, endPoint x: 346, endPoint y: 234, distance: 42.8
click at [349, 234] on div "+ + + + 42 41 40 39 38 37 36 35 34 33 32 31 30 29 28 27 26 25 24 23 22 21 20 19…" at bounding box center [424, 290] width 547 height 419
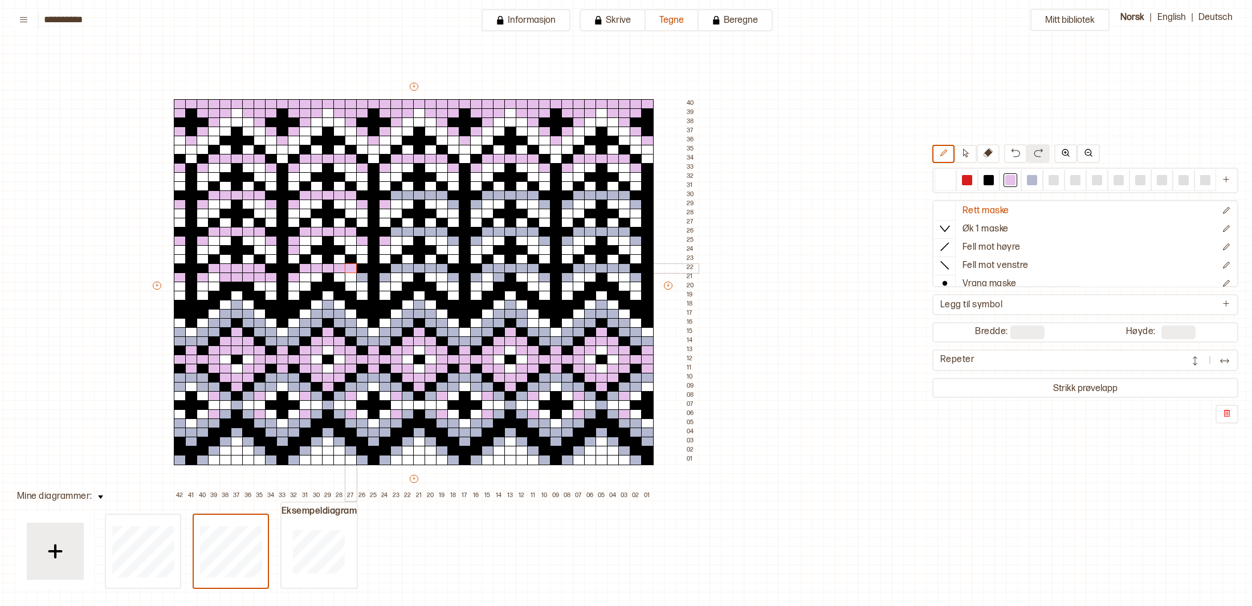
drag, startPoint x: 309, startPoint y: 268, endPoint x: 347, endPoint y: 271, distance: 38.2
click at [346, 269] on div "+ + + + 42 41 40 39 38 37 36 35 34 33 32 31 30 29 28 27 26 25 24 23 22 21 20 19…" at bounding box center [424, 290] width 547 height 419
drag, startPoint x: 363, startPoint y: 279, endPoint x: 374, endPoint y: 280, distance: 11.4
click at [366, 279] on div at bounding box center [362, 277] width 13 height 10
drag, startPoint x: 382, startPoint y: 280, endPoint x: 405, endPoint y: 275, distance: 22.8
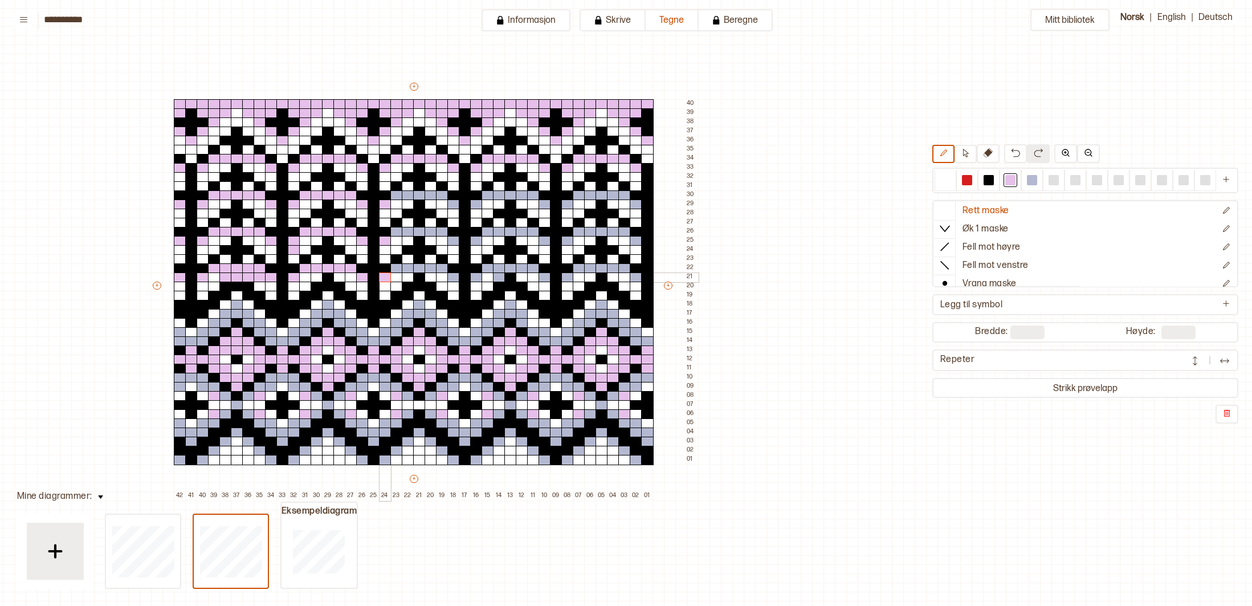
click at [384, 279] on div at bounding box center [385, 277] width 13 height 10
drag, startPoint x: 398, startPoint y: 268, endPoint x: 434, endPoint y: 267, distance: 35.9
click at [437, 267] on div "+ + + + 42 41 40 39 38 37 36 35 34 33 32 31 30 29 28 27 26 25 24 23 22 21 20 19…" at bounding box center [424, 290] width 547 height 419
drag, startPoint x: 443, startPoint y: 231, endPoint x: 396, endPoint y: 231, distance: 46.7
click at [396, 231] on div "+ + + + 42 41 40 39 38 37 36 35 34 33 32 31 30 29 28 27 26 25 24 23 22 21 20 19…" at bounding box center [424, 290] width 547 height 419
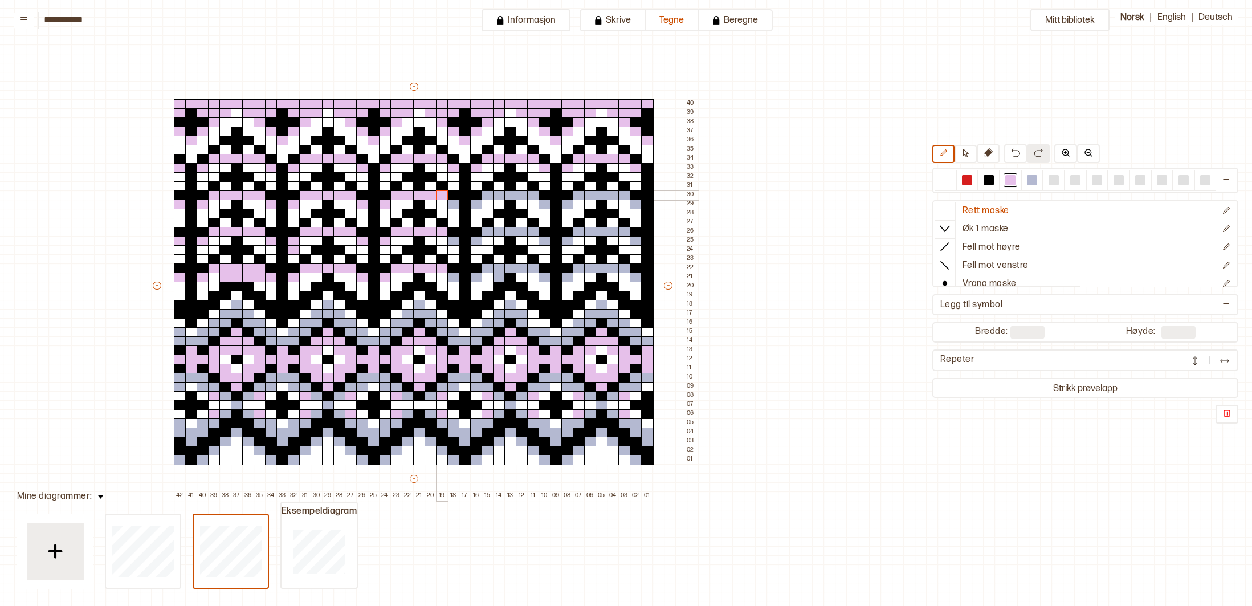
drag, startPoint x: 396, startPoint y: 195, endPoint x: 460, endPoint y: 207, distance: 65.5
click at [438, 196] on div "+ + + + 42 41 40 39 38 37 36 35 34 33 32 31 30 29 28 27 26 25 24 23 22 21 20 19…" at bounding box center [424, 290] width 547 height 419
drag, startPoint x: 450, startPoint y: 203, endPoint x: 456, endPoint y: 220, distance: 17.7
click at [451, 205] on div at bounding box center [453, 204] width 13 height 10
drag, startPoint x: 453, startPoint y: 241, endPoint x: 456, endPoint y: 255, distance: 14.0
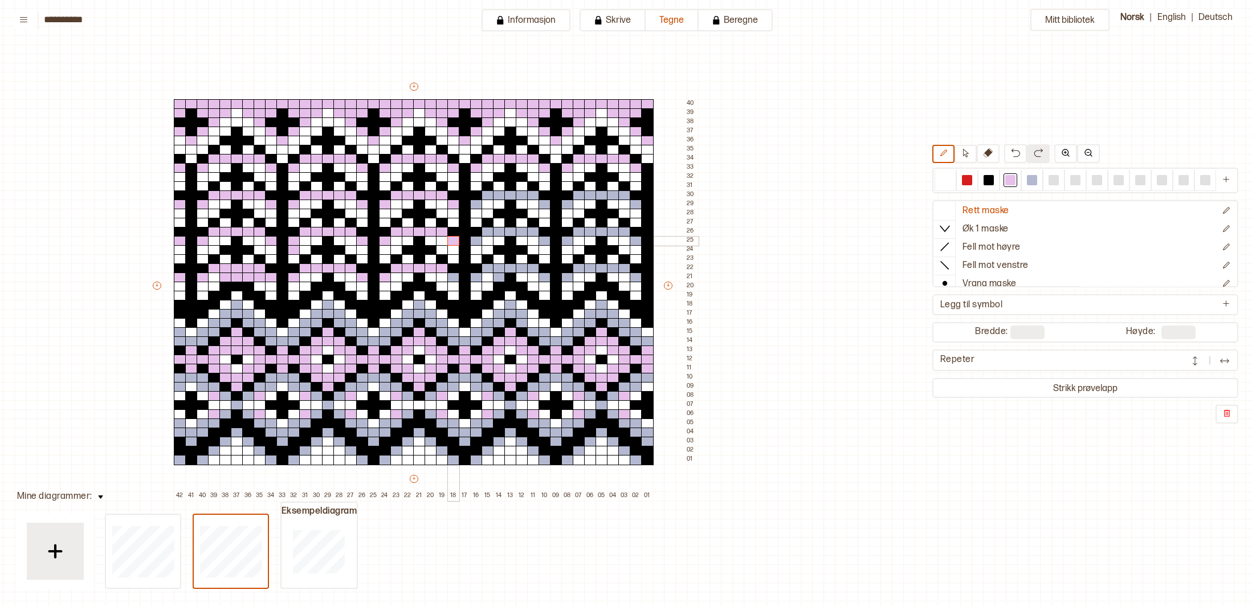
click at [453, 242] on div at bounding box center [453, 241] width 13 height 10
drag, startPoint x: 454, startPoint y: 274, endPoint x: 465, endPoint y: 276, distance: 11.5
click at [455, 274] on div at bounding box center [453, 277] width 13 height 10
drag, startPoint x: 478, startPoint y: 277, endPoint x: 478, endPoint y: 269, distance: 8.0
click at [478, 276] on div at bounding box center [476, 277] width 13 height 10
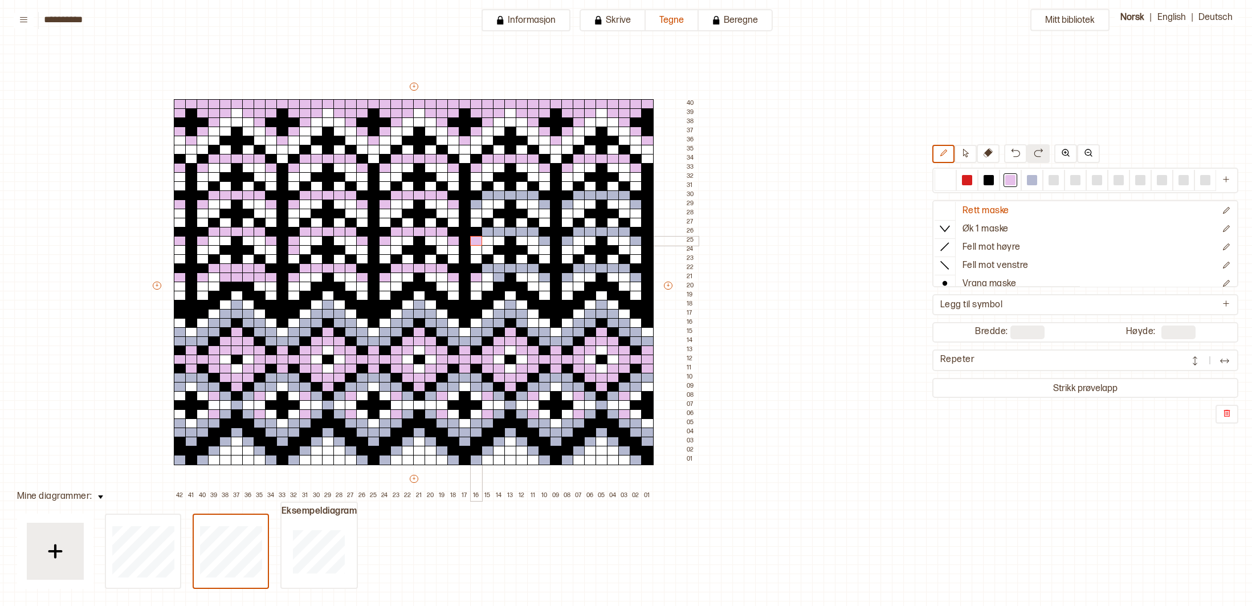
drag, startPoint x: 476, startPoint y: 243, endPoint x: 472, endPoint y: 229, distance: 14.2
click at [475, 242] on div at bounding box center [476, 241] width 13 height 10
click at [475, 207] on div at bounding box center [476, 204] width 13 height 10
drag, startPoint x: 489, startPoint y: 195, endPoint x: 534, endPoint y: 194, distance: 45.0
click at [534, 194] on div "+ + + + 42 41 40 39 38 37 36 35 34 33 32 31 30 29 28 27 26 25 24 23 22 21 20 19…" at bounding box center [424, 290] width 547 height 419
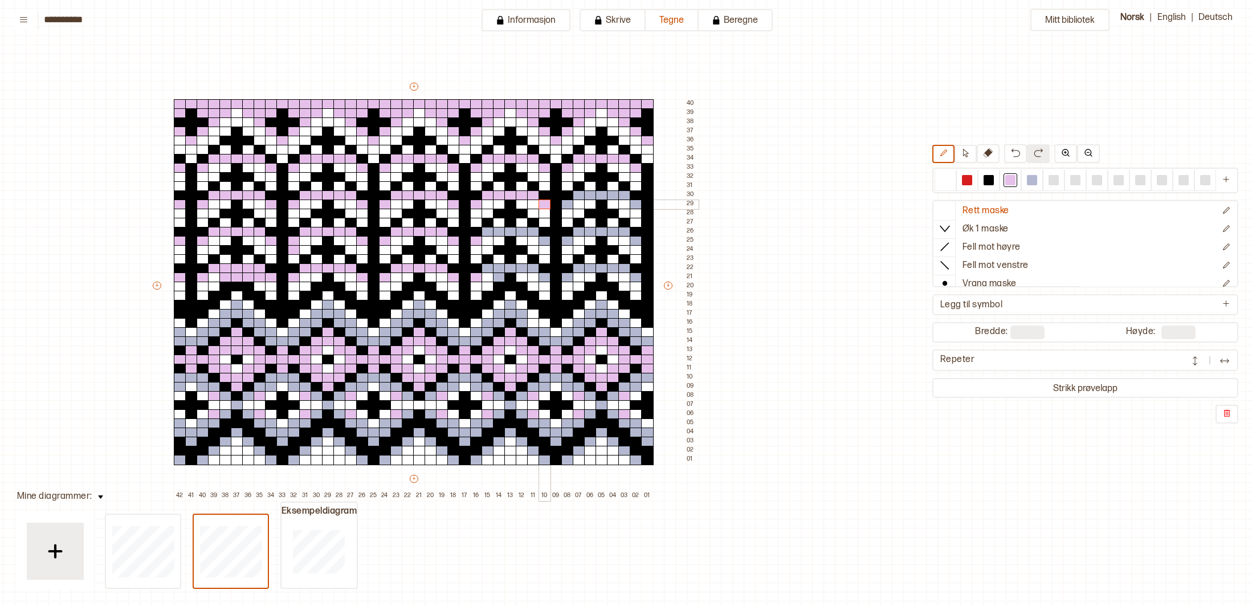
click at [542, 206] on div at bounding box center [544, 204] width 13 height 10
click at [489, 232] on div "+ + + + 42 41 40 39 38 37 36 35 34 33 32 31 30 29 28 27 26 25 24 23 22 21 20 19…" at bounding box center [424, 290] width 547 height 419
click at [484, 268] on div at bounding box center [487, 268] width 13 height 10
click at [483, 268] on div at bounding box center [487, 268] width 13 height 10
click at [529, 265] on div "+ + + + 42 41 40 39 38 37 36 35 34 33 32 31 30 29 28 27 26 25 24 23 22 21 20 19…" at bounding box center [424, 290] width 547 height 419
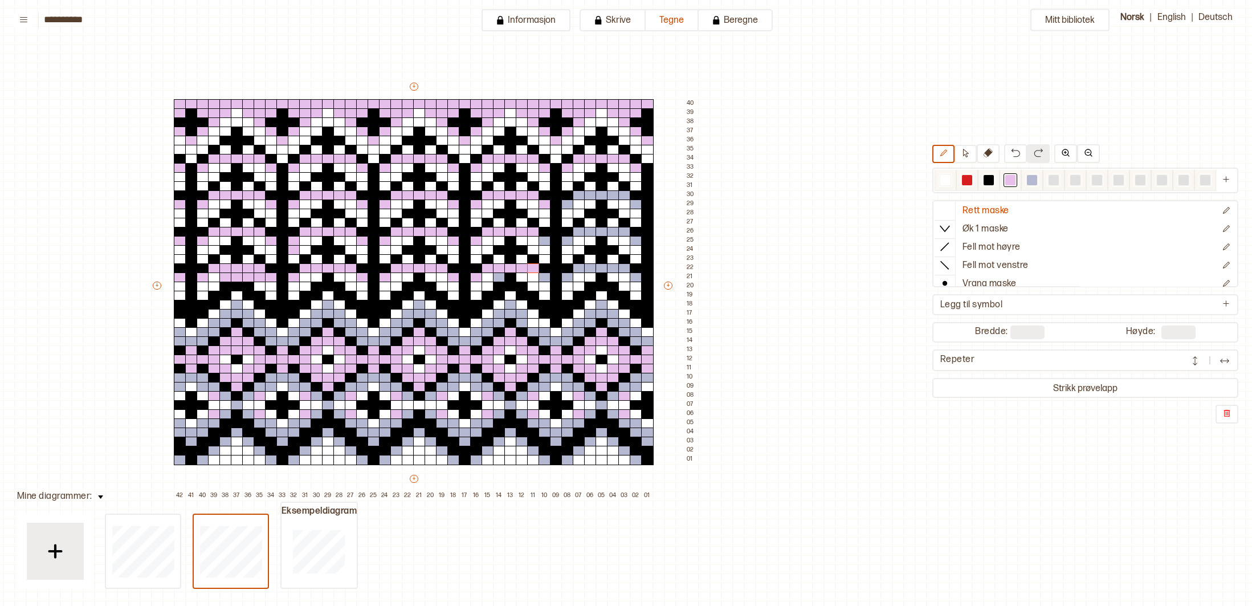
click at [940, 180] on div at bounding box center [945, 180] width 10 height 10
click at [502, 280] on div at bounding box center [499, 277] width 13 height 10
click at [228, 276] on div at bounding box center [225, 277] width 13 height 10
click at [264, 277] on div "+ + + + 42 41 40 39 38 37 36 35 34 33 32 31 30 29 28 27 26 25 24 23 22 21 20 19…" at bounding box center [424, 290] width 547 height 419
drag, startPoint x: 990, startPoint y: 181, endPoint x: 589, endPoint y: 263, distance: 409.4
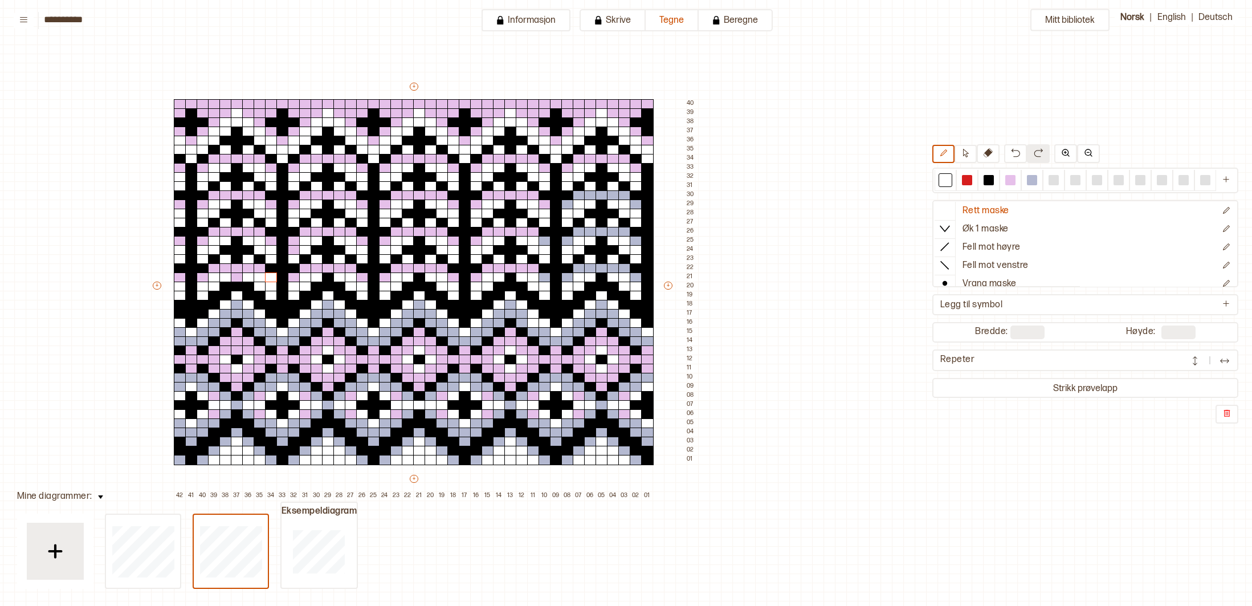
click at [990, 181] on div at bounding box center [988, 180] width 10 height 10
drag, startPoint x: 234, startPoint y: 279, endPoint x: 246, endPoint y: 280, distance: 12.5
click at [234, 279] on div at bounding box center [237, 277] width 13 height 10
drag, startPoint x: 1010, startPoint y: 181, endPoint x: 619, endPoint y: 263, distance: 398.8
click at [1009, 181] on div at bounding box center [1010, 180] width 10 height 10
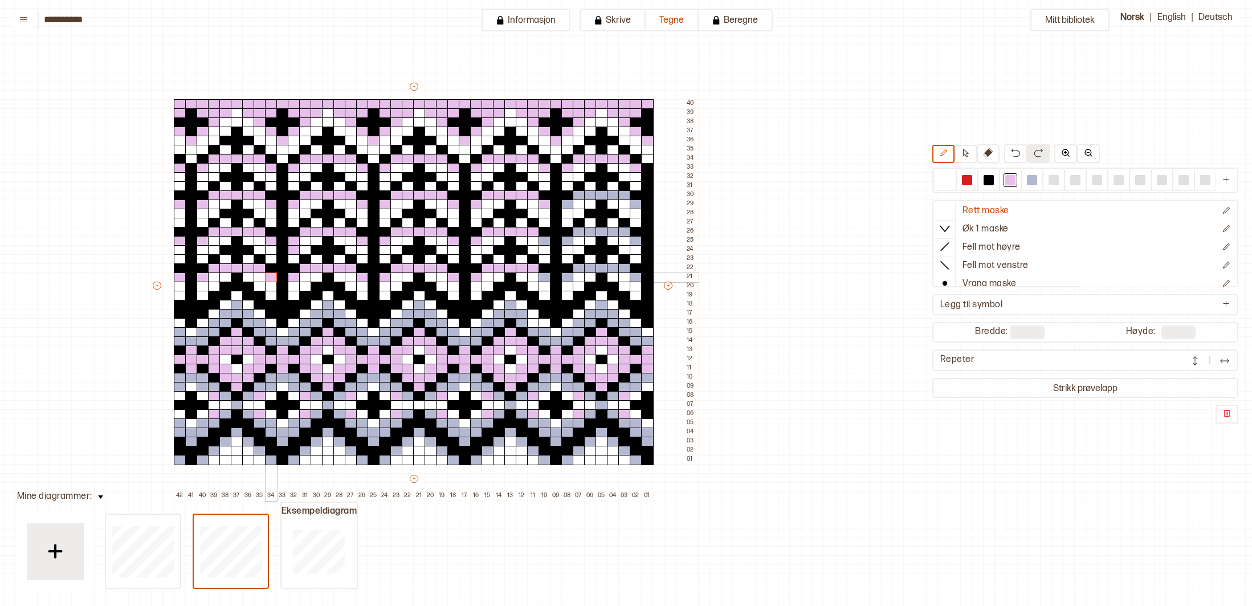
click at [272, 277] on div at bounding box center [271, 277] width 13 height 10
click at [598, 193] on div at bounding box center [601, 195] width 13 height 10
drag, startPoint x: 607, startPoint y: 194, endPoint x: 576, endPoint y: 202, distance: 31.6
click at [578, 197] on div "+ + + + 42 41 40 39 38 37 36 35 34 33 32 31 30 29 28 27 26 25 24 23 22 21 20 19…" at bounding box center [424, 290] width 547 height 419
click at [563, 206] on div at bounding box center [567, 204] width 13 height 10
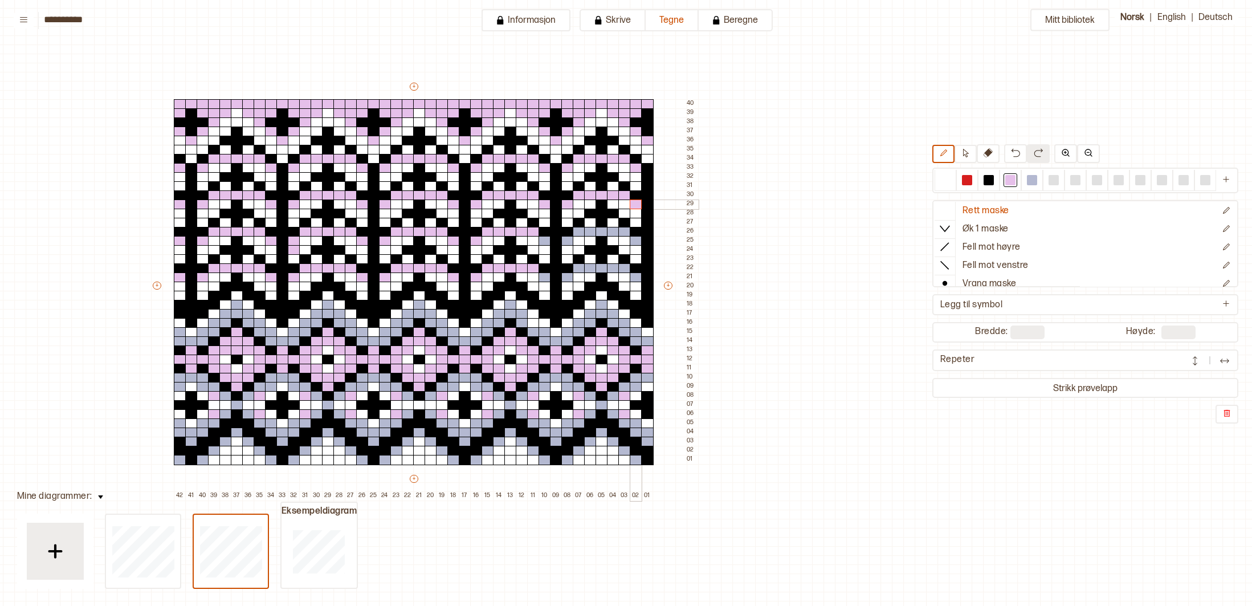
drag, startPoint x: 638, startPoint y: 205, endPoint x: 639, endPoint y: 225, distance: 20.5
click at [638, 207] on div at bounding box center [636, 204] width 13 height 10
drag, startPoint x: 637, startPoint y: 240, endPoint x: 622, endPoint y: 236, distance: 15.2
click at [636, 239] on div at bounding box center [636, 241] width 13 height 10
drag, startPoint x: 599, startPoint y: 234, endPoint x: 573, endPoint y: 237, distance: 26.4
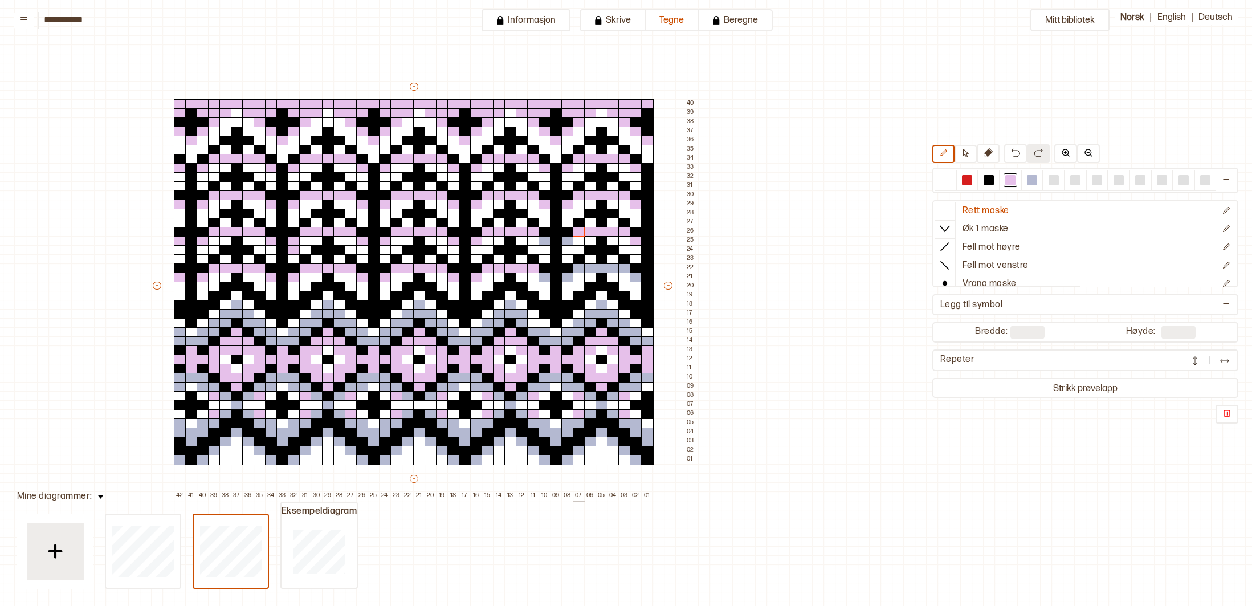
click at [577, 235] on div "+ + + + 42 41 40 39 38 37 36 35 34 33 32 31 30 29 28 27 26 25 24 23 22 21 20 19…" at bounding box center [424, 290] width 547 height 419
click at [568, 240] on div at bounding box center [567, 241] width 13 height 10
drag, startPoint x: 542, startPoint y: 241, endPoint x: 545, endPoint y: 254, distance: 13.5
click at [542, 242] on div at bounding box center [544, 241] width 13 height 10
click at [544, 277] on div at bounding box center [544, 277] width 13 height 10
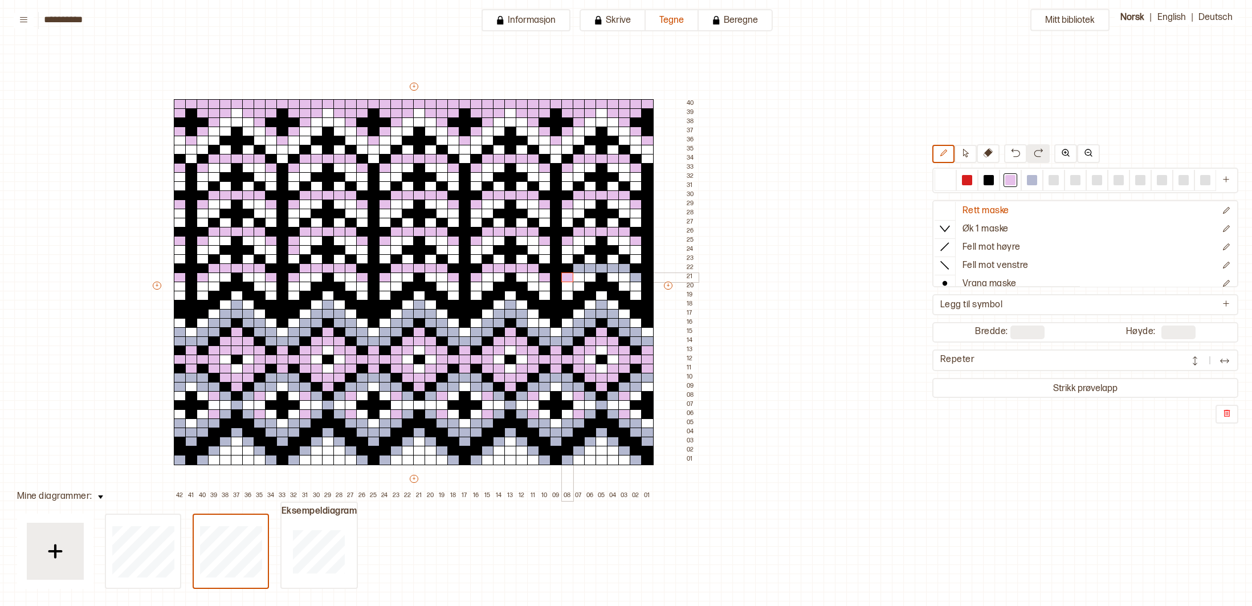
click at [568, 277] on div at bounding box center [567, 277] width 13 height 10
drag, startPoint x: 604, startPoint y: 267, endPoint x: 623, endPoint y: 268, distance: 18.8
click at [622, 267] on div "+ + + + 42 41 40 39 38 37 36 35 34 33 32 31 30 29 28 27 26 25 24 23 22 21 20 19…" at bounding box center [424, 290] width 547 height 419
click at [634, 277] on div at bounding box center [636, 277] width 13 height 10
click at [182, 459] on div at bounding box center [180, 460] width 13 height 10
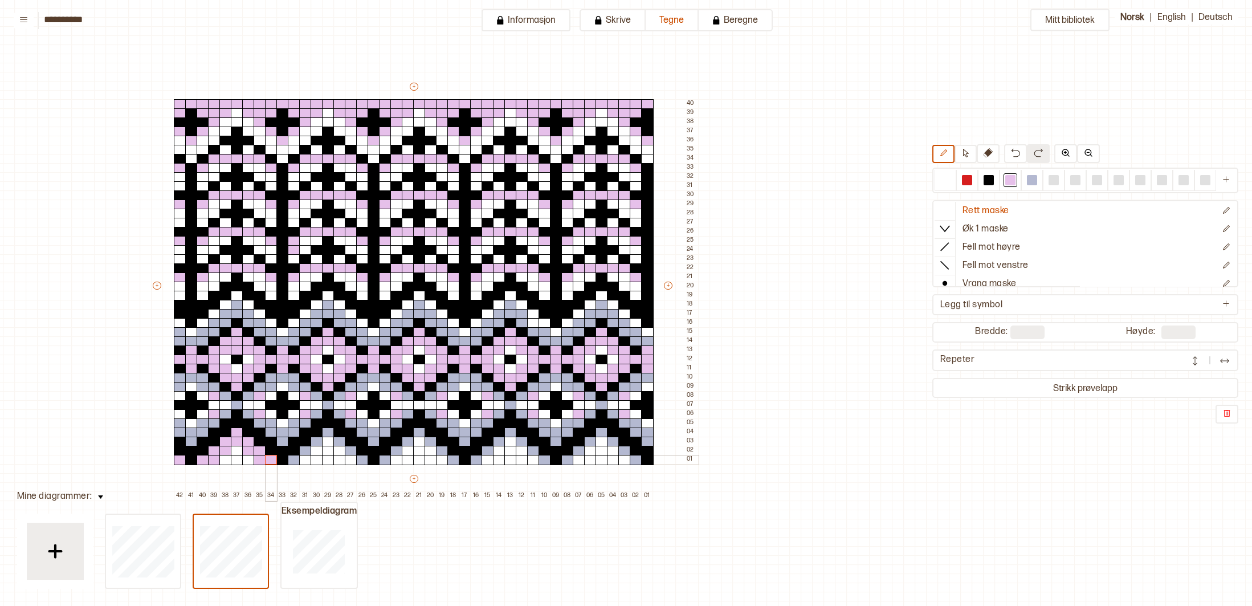
drag, startPoint x: 201, startPoint y: 461, endPoint x: 265, endPoint y: 457, distance: 65.1
click at [265, 457] on div "+ + + + 42 41 40 39 38 37 36 35 34 33 32 31 30 29 28 27 26 25 24 23 22 21 20 19…" at bounding box center [424, 290] width 547 height 419
drag, startPoint x: 294, startPoint y: 460, endPoint x: 359, endPoint y: 456, distance: 65.0
click at [356, 456] on div "+ + + + 42 41 40 39 38 37 36 35 34 33 32 31 30 29 28 27 26 25 24 23 22 21 20 19…" at bounding box center [424, 290] width 547 height 419
drag, startPoint x: 387, startPoint y: 459, endPoint x: 418, endPoint y: 438, distance: 36.5
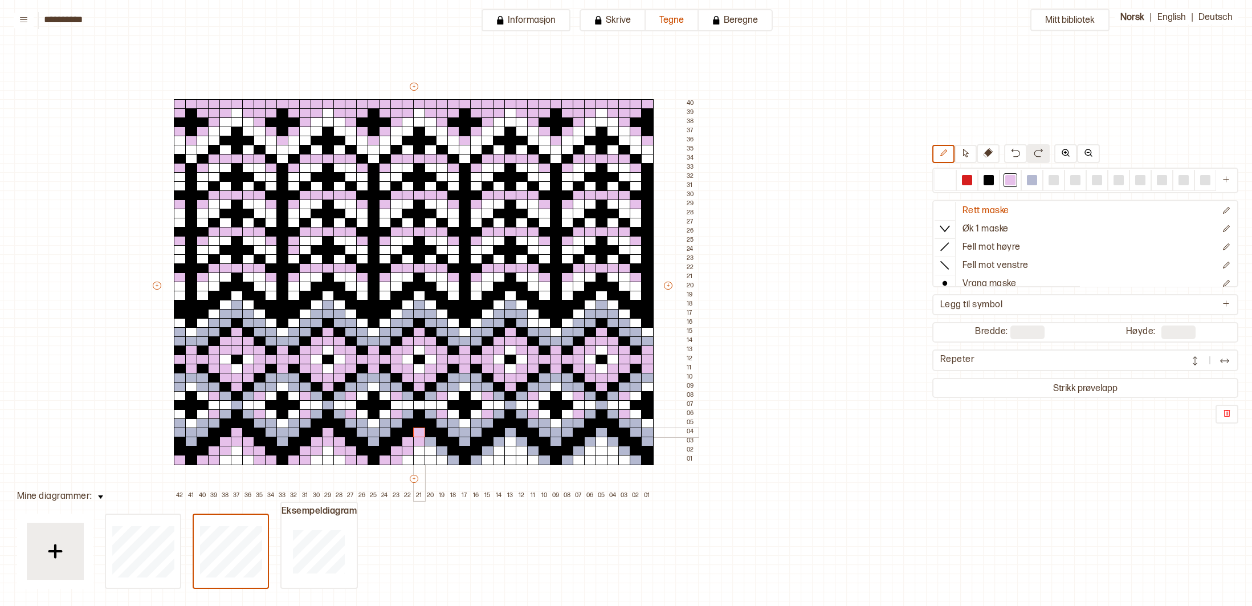
click at [415, 434] on div "+ + + + 42 41 40 39 38 37 36 35 34 33 32 31 30 29 28 27 26 25 24 23 22 21 20 19…" at bounding box center [424, 290] width 547 height 419
drag, startPoint x: 427, startPoint y: 440, endPoint x: 461, endPoint y: 464, distance: 41.7
click at [449, 459] on div "+ + + + 42 41 40 39 38 37 36 35 34 33 32 31 30 29 28 27 26 25 24 23 22 21 20 19…" at bounding box center [424, 290] width 547 height 419
drag, startPoint x: 473, startPoint y: 459, endPoint x: 487, endPoint y: 449, distance: 17.6
click at [487, 448] on div "+ + + + 42 41 40 39 38 37 36 35 34 33 32 31 30 29 28 27 26 25 24 23 22 21 20 19…" at bounding box center [424, 290] width 547 height 419
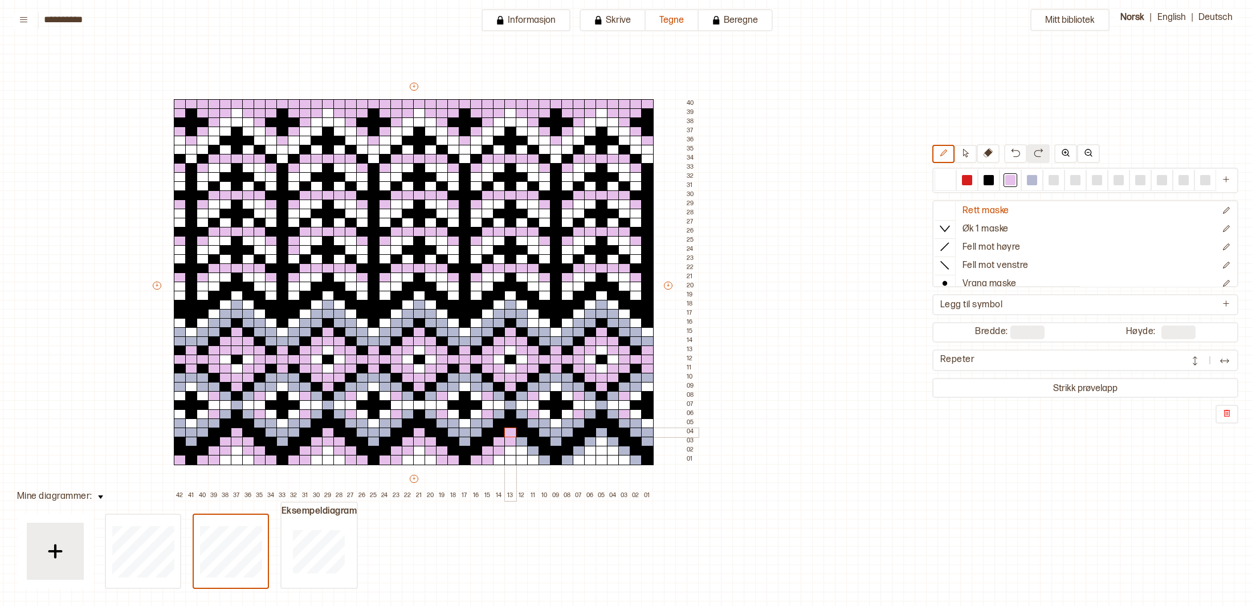
drag, startPoint x: 492, startPoint y: 447, endPoint x: 510, endPoint y: 445, distance: 17.7
click at [506, 434] on div "+ + + + 42 41 40 39 38 37 36 35 34 33 32 31 30 29 28 27 26 25 24 23 22 21 20 19…" at bounding box center [424, 290] width 547 height 419
drag, startPoint x: 518, startPoint y: 439, endPoint x: 526, endPoint y: 461, distance: 23.6
click at [538, 457] on div "+ + + + 42 41 40 39 38 37 36 35 34 33 32 31 30 29 28 27 26 25 24 23 22 21 20 19…" at bounding box center [424, 290] width 547 height 419
drag, startPoint x: 566, startPoint y: 459, endPoint x: 635, endPoint y: 457, distance: 69.0
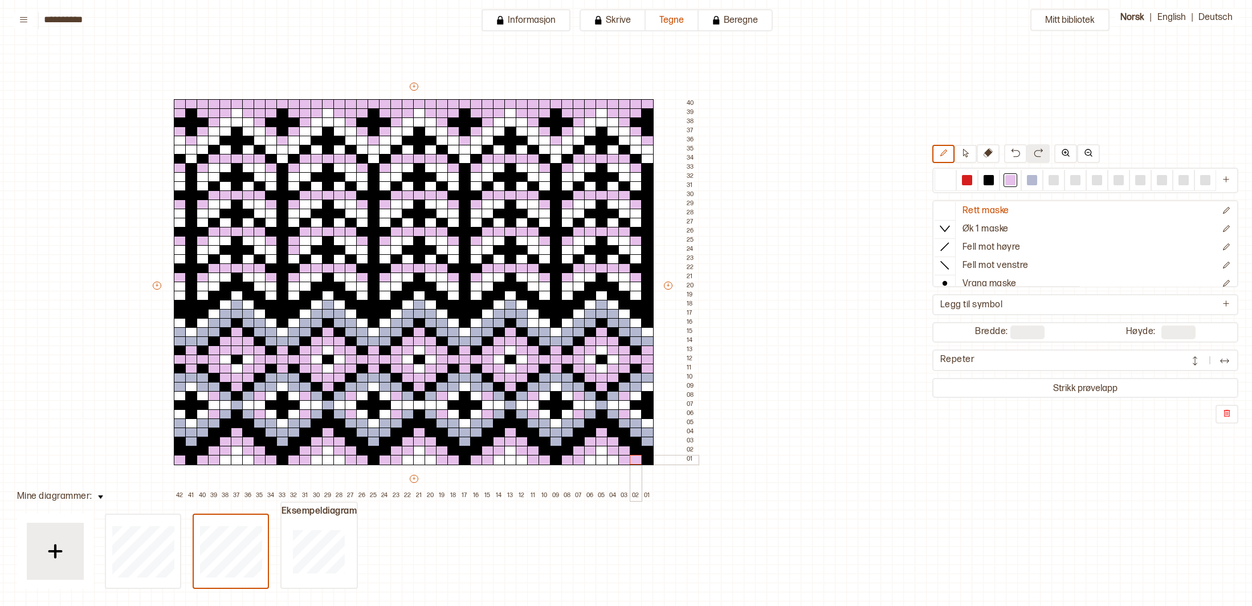
click at [635, 457] on div "+ + + + 42 41 40 39 38 37 36 35 34 33 32 31 30 29 28 27 26 25 24 23 22 21 20 19…" at bounding box center [424, 290] width 547 height 419
click at [1035, 182] on div at bounding box center [1032, 180] width 10 height 10
click at [284, 371] on div at bounding box center [282, 368] width 13 height 10
click at [190, 371] on div at bounding box center [191, 368] width 13 height 10
drag, startPoint x: 373, startPoint y: 370, endPoint x: 380, endPoint y: 370, distance: 7.4
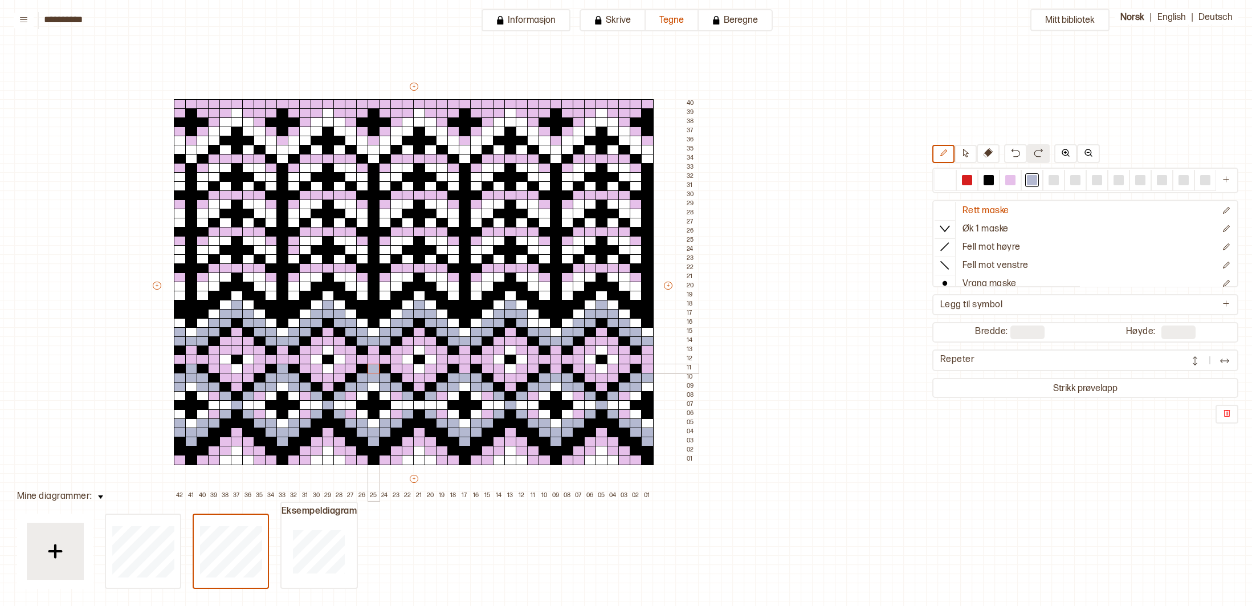
click at [373, 370] on div at bounding box center [373, 368] width 13 height 10
drag, startPoint x: 468, startPoint y: 366, endPoint x: 499, endPoint y: 366, distance: 30.2
click at [469, 366] on div at bounding box center [465, 368] width 13 height 10
drag, startPoint x: 559, startPoint y: 370, endPoint x: 569, endPoint y: 369, distance: 10.3
click at [559, 370] on div at bounding box center [556, 368] width 13 height 10
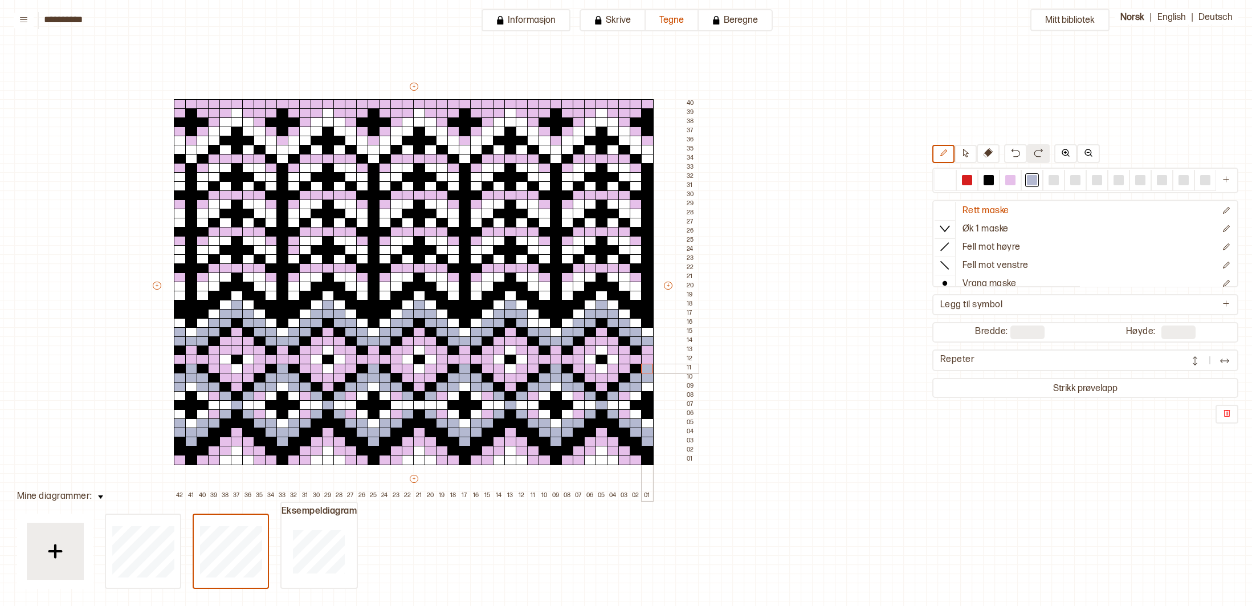
click at [651, 369] on div at bounding box center [647, 368] width 13 height 10
click at [990, 185] on div at bounding box center [989, 180] width 14 height 14
click at [283, 357] on div at bounding box center [282, 359] width 13 height 10
click at [371, 361] on div at bounding box center [373, 359] width 13 height 10
click at [467, 359] on div at bounding box center [465, 359] width 13 height 10
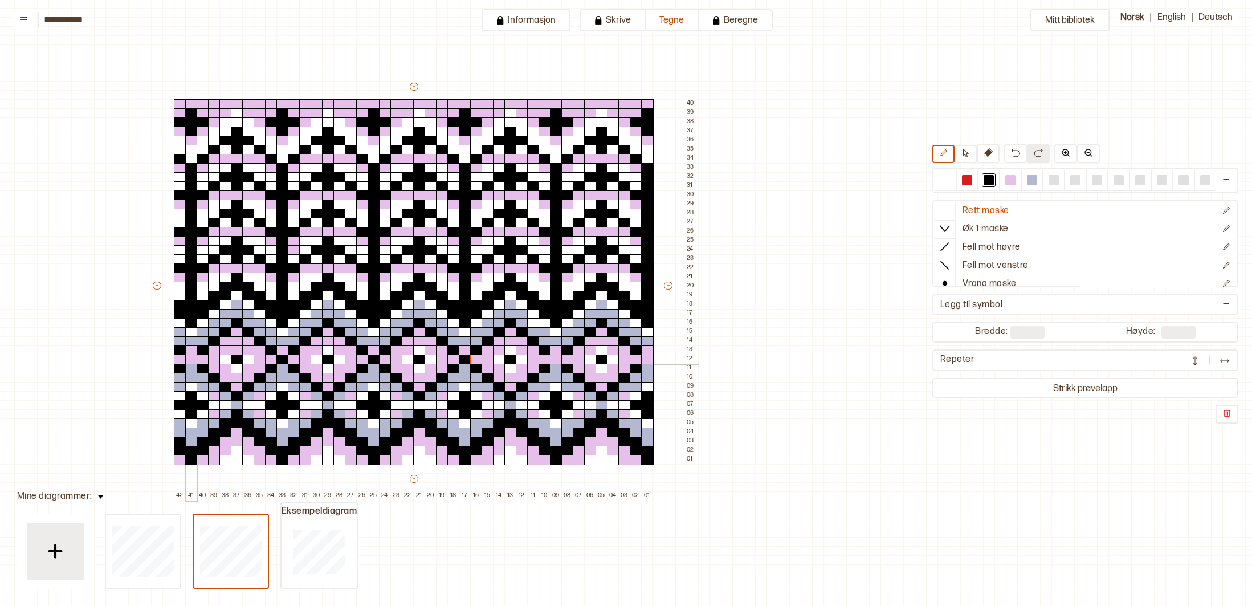
drag, startPoint x: 192, startPoint y: 361, endPoint x: 245, endPoint y: 359, distance: 53.0
click at [193, 361] on div at bounding box center [191, 359] width 13 height 10
click at [559, 359] on div at bounding box center [556, 359] width 13 height 10
click at [646, 358] on div at bounding box center [647, 359] width 13 height 10
click at [1073, 178] on div at bounding box center [1075, 180] width 10 height 10
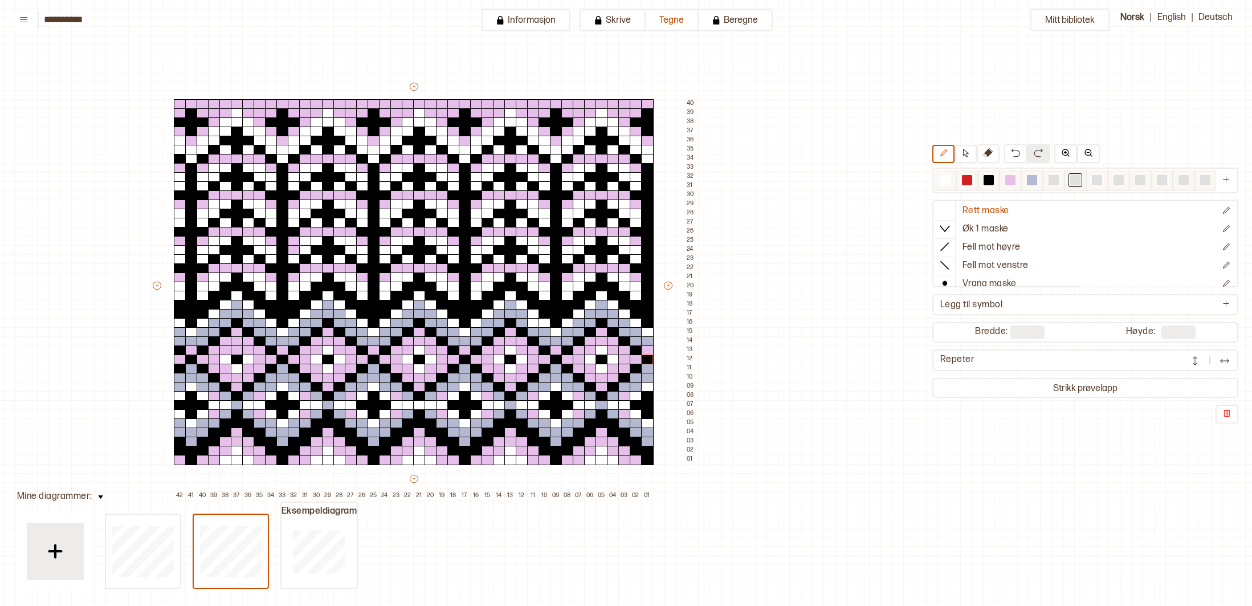
click at [1073, 178] on div at bounding box center [1075, 180] width 10 height 10
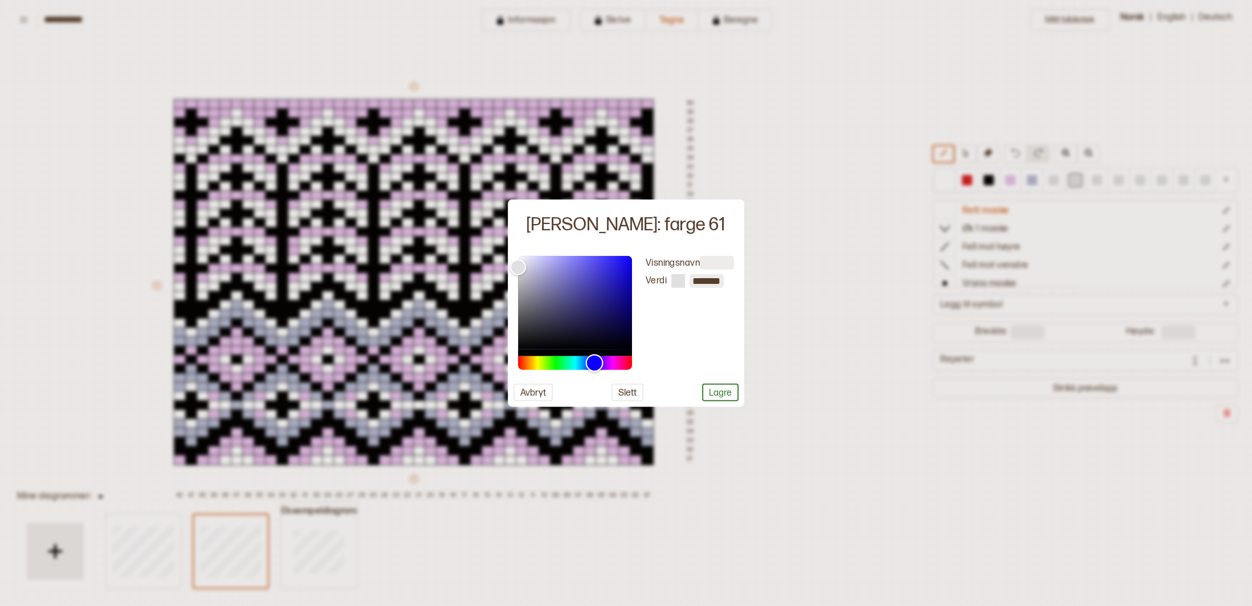
click at [594, 362] on div "Hue" at bounding box center [575, 363] width 114 height 14
click at [616, 279] on div "Color" at bounding box center [575, 302] width 114 height 93
type input "*******"
drag, startPoint x: 616, startPoint y: 279, endPoint x: 585, endPoint y: 308, distance: 42.3
click at [585, 308] on div "Color" at bounding box center [586, 309] width 18 height 18
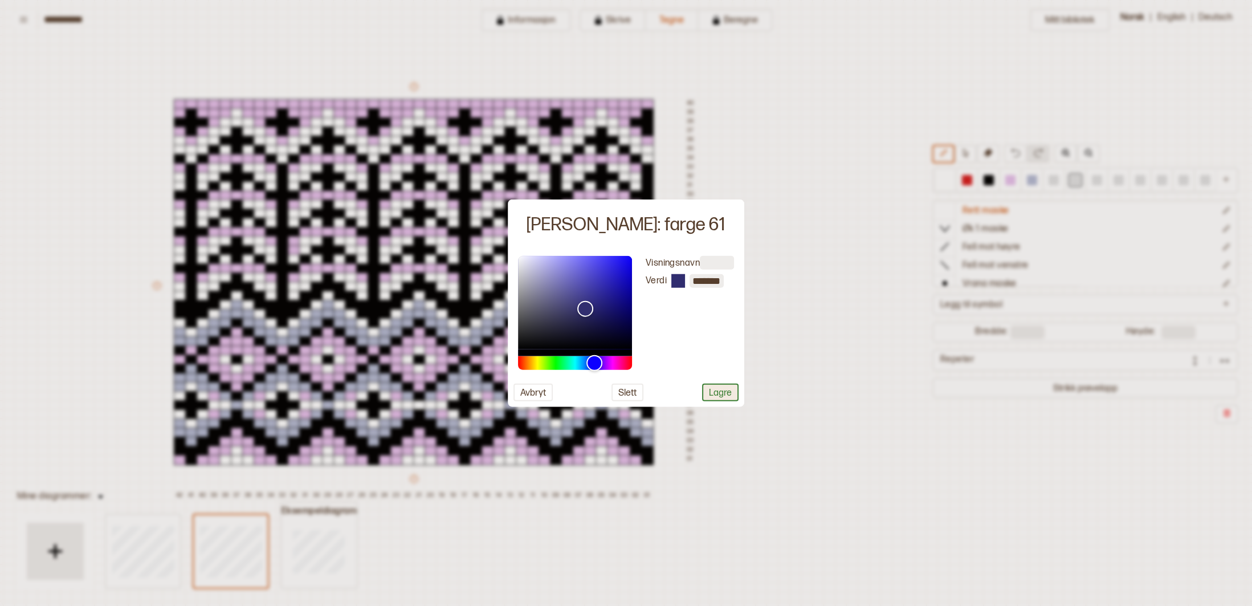
click at [730, 386] on button "Lagre" at bounding box center [720, 392] width 36 height 18
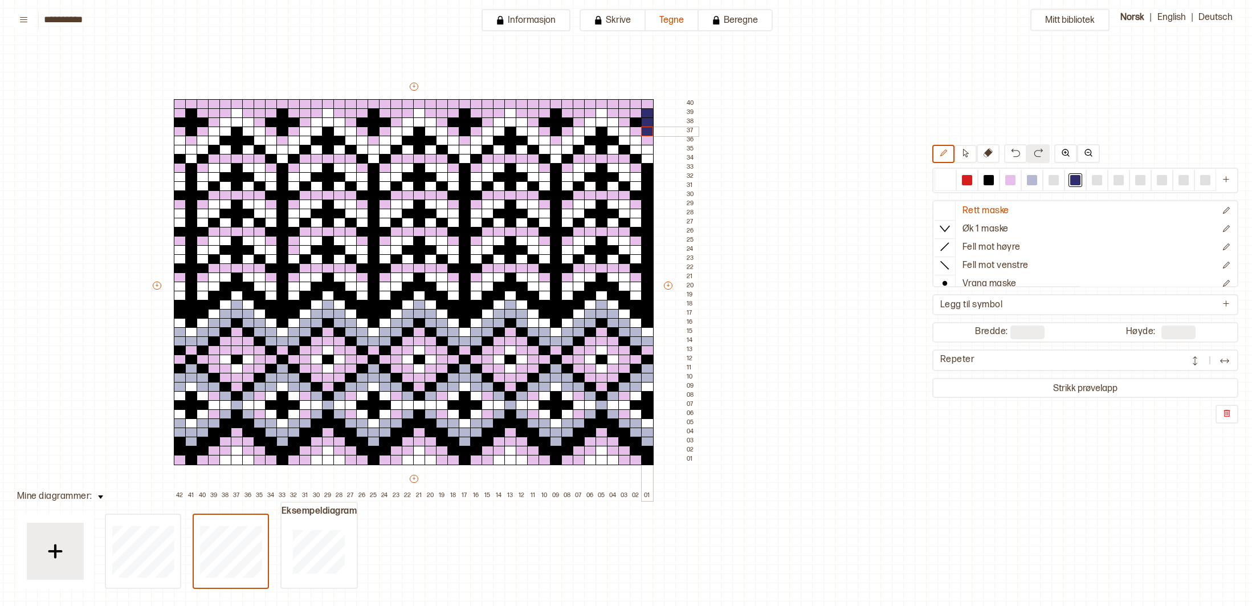
drag, startPoint x: 648, startPoint y: 115, endPoint x: 648, endPoint y: 126, distance: 12.0
click at [648, 127] on div "+ + + + 42 41 40 39 38 37 36 35 34 33 32 31 30 29 28 27 26 25 24 23 22 21 20 19…" at bounding box center [424, 290] width 547 height 419
click at [636, 122] on div "+ + + + 42 41 40 39 38 37 36 35 34 33 32 31 30 29 28 27 26 25 24 23 22 21 20 19…" at bounding box center [424, 290] width 547 height 419
drag, startPoint x: 558, startPoint y: 111, endPoint x: 554, endPoint y: 125, distance: 14.6
click at [555, 126] on div "+ + + + 42 41 40 39 38 37 36 35 34 33 32 31 30 29 28 27 26 25 24 23 22 21 20 19…" at bounding box center [424, 290] width 547 height 419
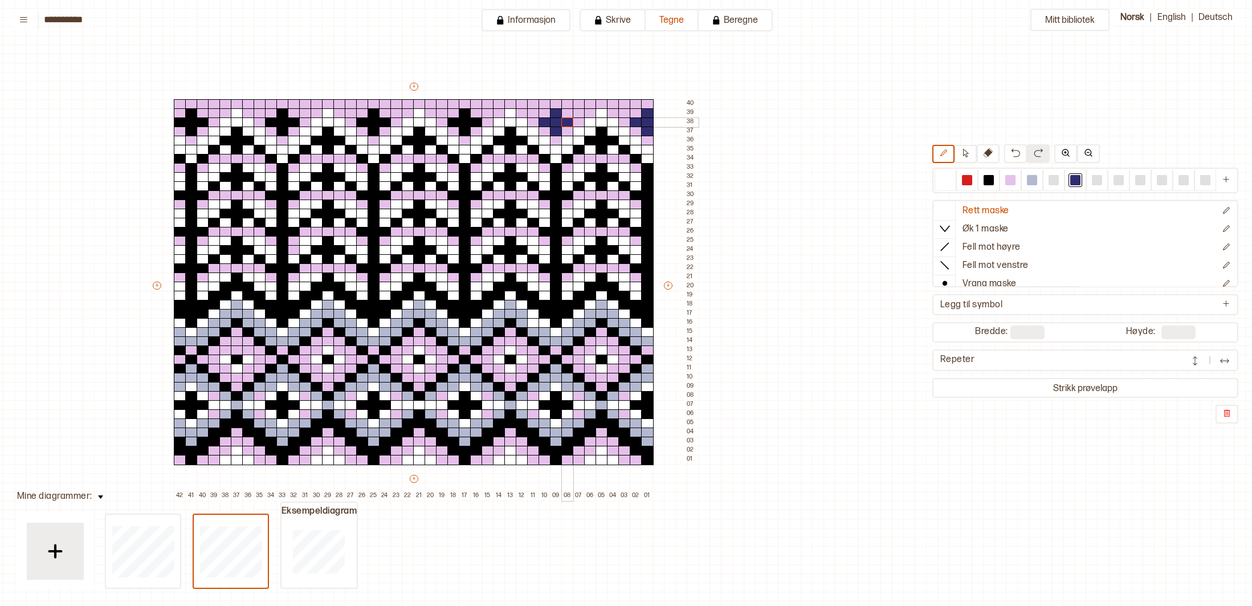
drag, startPoint x: 546, startPoint y: 121, endPoint x: 519, endPoint y: 108, distance: 30.1
click at [566, 123] on div "+ + + + 42 41 40 39 38 37 36 35 34 33 32 31 30 29 28 27 26 25 24 23 22 21 20 19…" at bounding box center [424, 290] width 547 height 419
drag, startPoint x: 465, startPoint y: 112, endPoint x: 462, endPoint y: 127, distance: 15.1
click at [463, 128] on div "+ + + + 42 41 40 39 38 37 36 35 34 33 32 31 30 29 28 27 26 25 24 23 22 21 20 19…" at bounding box center [424, 290] width 547 height 419
drag, startPoint x: 456, startPoint y: 122, endPoint x: 453, endPoint y: 117, distance: 5.9
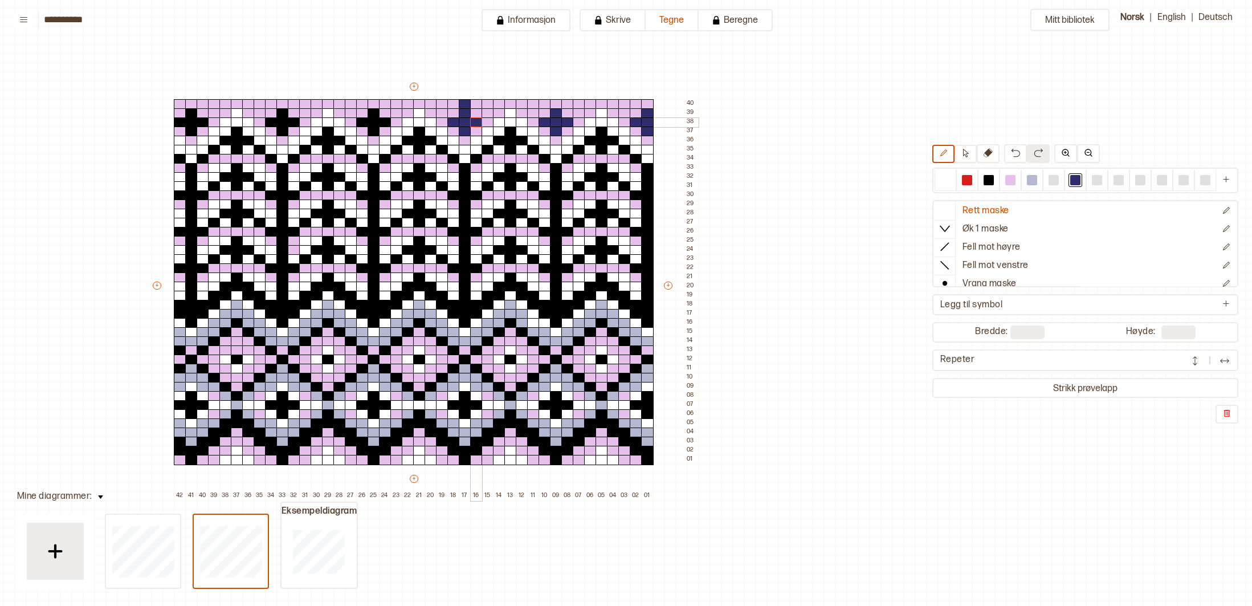
click at [477, 125] on div "+ + + + 42 41 40 39 38 37 36 35 34 33 32 31 30 29 28 27 26 25 24 23 22 21 20 19…" at bounding box center [424, 290] width 547 height 419
drag, startPoint x: 371, startPoint y: 109, endPoint x: 373, endPoint y: 127, distance: 17.8
click at [370, 128] on div "+ + + + 42 41 40 39 38 37 36 35 34 33 32 31 30 29 28 27 26 25 24 23 22 21 20 19…" at bounding box center [424, 290] width 547 height 419
drag, startPoint x: 391, startPoint y: 123, endPoint x: 349, endPoint y: 121, distance: 41.6
click at [349, 121] on div "+ + + + 42 41 40 39 38 37 36 35 34 33 32 31 30 29 28 27 26 25 24 23 22 21 20 19…" at bounding box center [424, 290] width 547 height 419
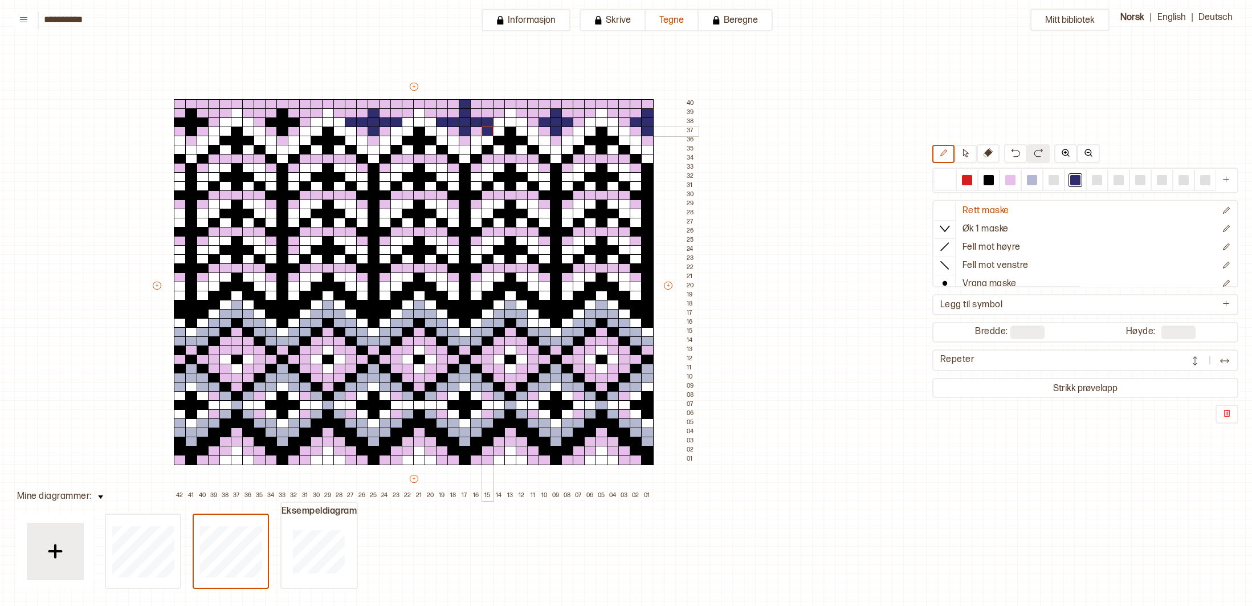
drag, startPoint x: 442, startPoint y: 123, endPoint x: 541, endPoint y: 126, distance: 99.2
click at [484, 126] on div "+ + + + 42 41 40 39 38 37 36 35 34 33 32 31 30 29 28 27 26 25 24 23 22 21 20 19…" at bounding box center [424, 290] width 547 height 419
drag, startPoint x: 279, startPoint y: 117, endPoint x: 267, endPoint y: 116, distance: 11.5
click at [258, 117] on div "+ + + + 42 41 40 39 38 37 36 35 34 33 32 31 30 29 28 27 26 25 24 23 22 21 20 19…" at bounding box center [424, 290] width 547 height 419
drag, startPoint x: 280, startPoint y: 115, endPoint x: 280, endPoint y: 126, distance: 11.4
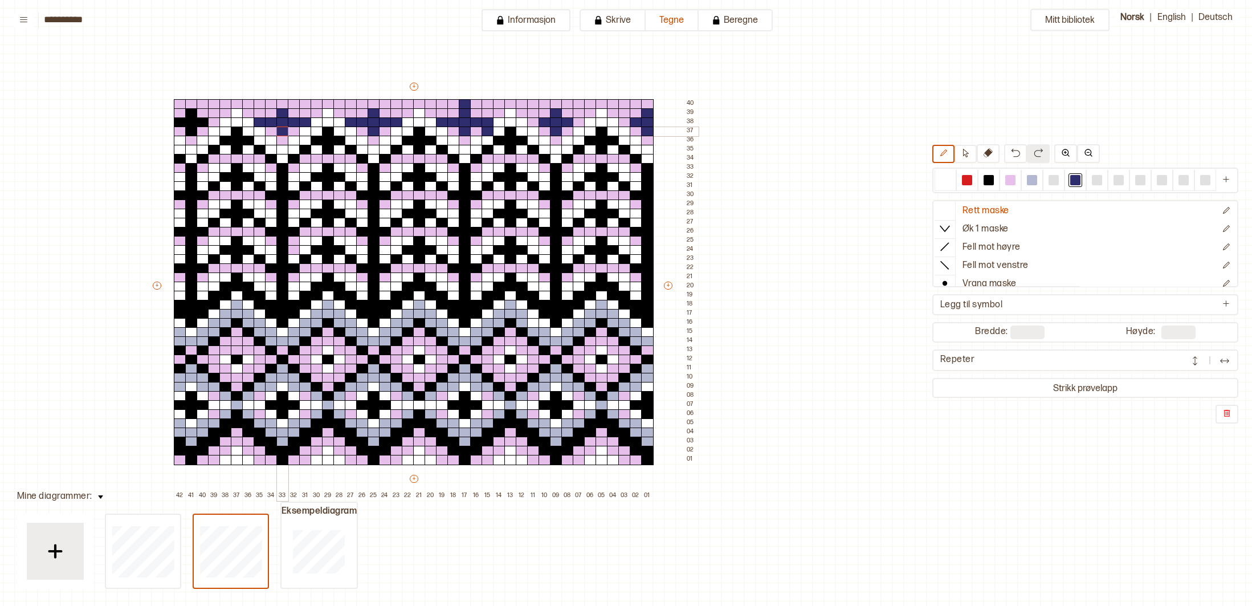
click at [280, 126] on div "+ + + + 42 41 40 39 38 37 36 35 34 33 32 31 30 29 28 27 26 25 24 23 22 21 20 19…" at bounding box center [424, 290] width 547 height 419
drag, startPoint x: 193, startPoint y: 111, endPoint x: 191, endPoint y: 129, distance: 18.9
click at [191, 129] on div "+ + + + 42 41 40 39 38 37 36 35 34 33 32 31 30 29 28 27 26 25 24 23 22 21 20 19…" at bounding box center [424, 290] width 547 height 419
drag, startPoint x: 179, startPoint y: 122, endPoint x: 210, endPoint y: 126, distance: 31.6
click at [210, 126] on div "+ + + + 42 41 40 39 38 37 36 35 34 33 32 31 30 29 28 27 26 25 24 23 22 21 20 19…" at bounding box center [424, 290] width 547 height 419
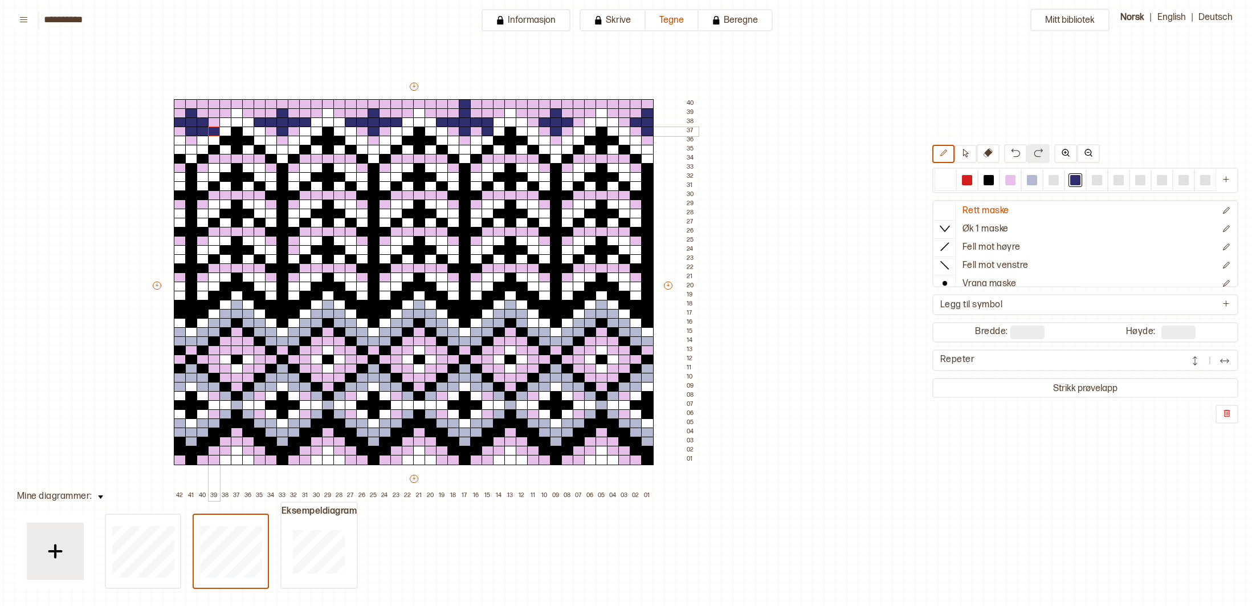
click at [211, 125] on div "+ + + + 42 41 40 39 38 37 36 35 34 33 32 31 30 29 28 27 26 25 24 23 22 21 20 19…" at bounding box center [424, 290] width 547 height 419
click at [211, 124] on div at bounding box center [214, 122] width 13 height 10
click at [947, 181] on div at bounding box center [945, 180] width 10 height 10
click at [215, 130] on div at bounding box center [214, 131] width 13 height 10
click at [203, 130] on div at bounding box center [203, 131] width 13 height 10
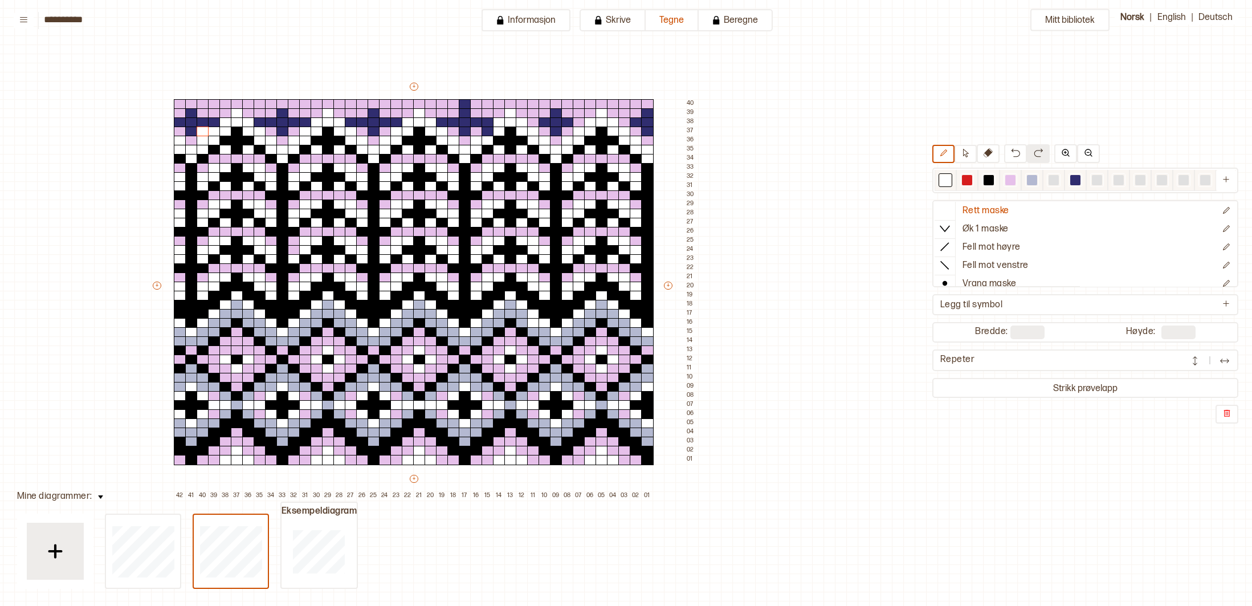
drag, startPoint x: 1011, startPoint y: 181, endPoint x: 992, endPoint y: 174, distance: 20.5
click at [1010, 181] on div at bounding box center [1010, 180] width 10 height 10
click at [204, 131] on div at bounding box center [203, 131] width 13 height 10
click at [480, 132] on div at bounding box center [476, 131] width 13 height 10
click at [488, 132] on div at bounding box center [487, 131] width 13 height 10
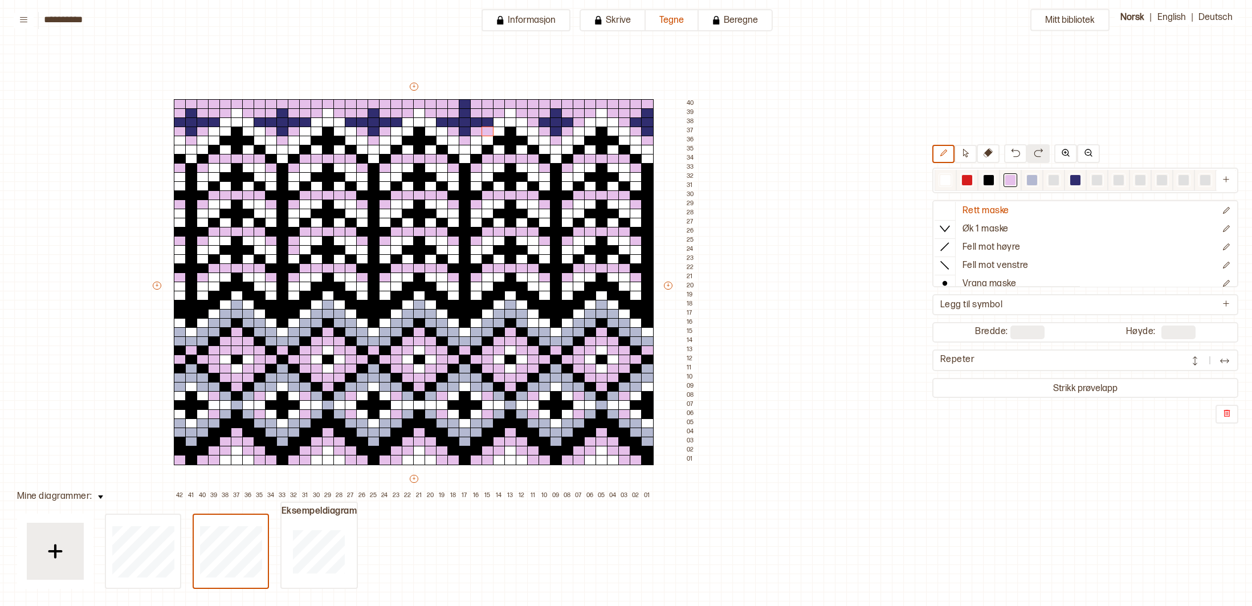
drag, startPoint x: 1074, startPoint y: 180, endPoint x: 1051, endPoint y: 177, distance: 23.0
click at [1074, 180] on div at bounding box center [1075, 180] width 10 height 10
drag, startPoint x: 533, startPoint y: 122, endPoint x: 549, endPoint y: 121, distance: 16.0
click at [546, 121] on div "+ + + + 42 41 40 39 38 37 36 35 34 33 32 31 30 29 28 27 26 25 24 23 22 21 20 19…" at bounding box center [424, 290] width 547 height 419
click at [579, 121] on div at bounding box center [579, 122] width 13 height 10
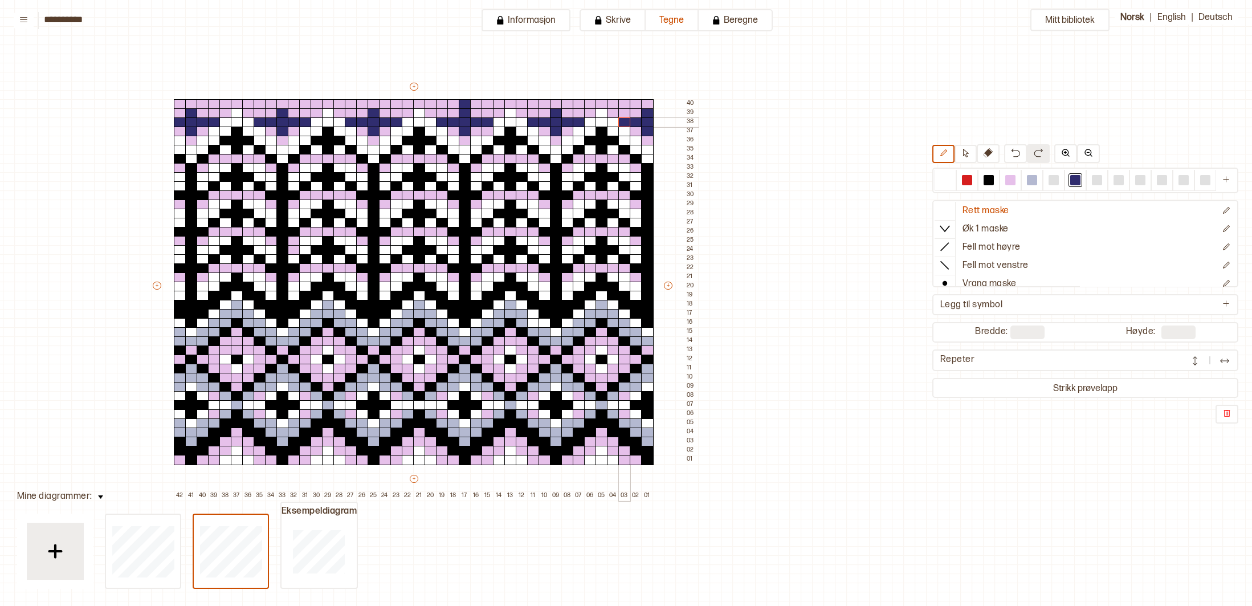
click at [625, 122] on div at bounding box center [624, 122] width 13 height 10
drag, startPoint x: 1008, startPoint y: 180, endPoint x: 867, endPoint y: 167, distance: 141.9
click at [1008, 179] on div at bounding box center [1010, 180] width 10 height 10
click at [460, 104] on div at bounding box center [465, 104] width 13 height 10
drag, startPoint x: 1073, startPoint y: 182, endPoint x: 950, endPoint y: 154, distance: 126.2
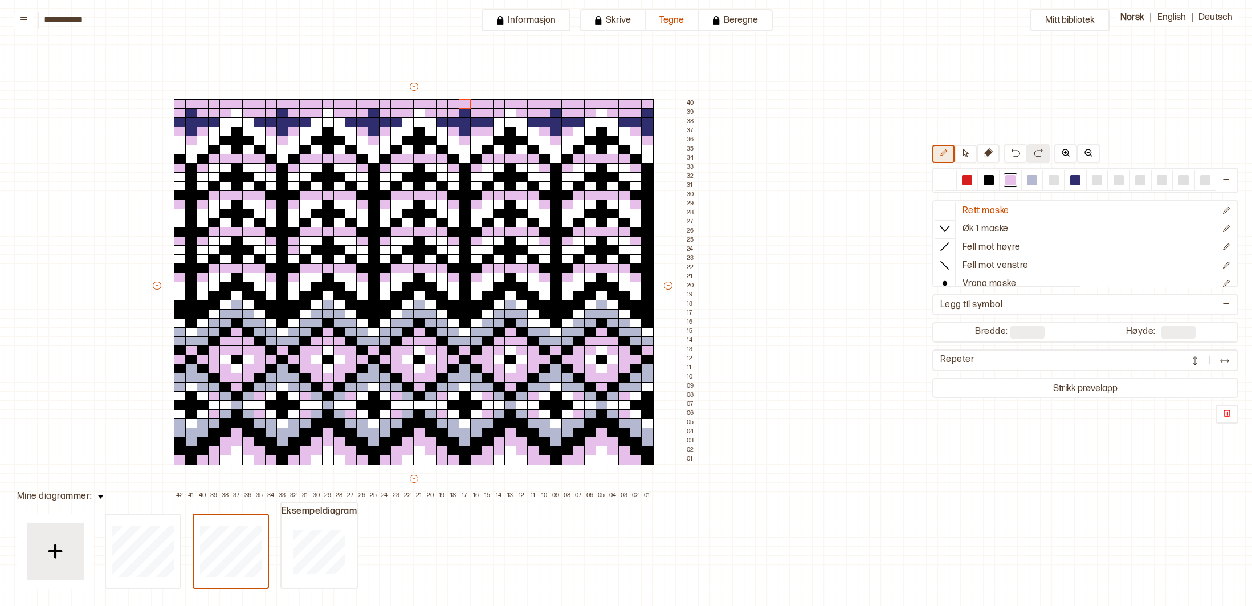
click at [1072, 182] on div at bounding box center [1075, 180] width 10 height 10
click at [181, 159] on div at bounding box center [180, 159] width 13 height 10
drag, startPoint x: 191, startPoint y: 166, endPoint x: 193, endPoint y: 282, distance: 115.7
click at [192, 288] on div "+ + + + 42 41 40 39 38 37 36 35 34 33 32 31 30 29 28 27 26 25 24 23 22 21 20 19…" at bounding box center [424, 290] width 547 height 419
drag, startPoint x: 203, startPoint y: 271, endPoint x: 182, endPoint y: 271, distance: 21.1
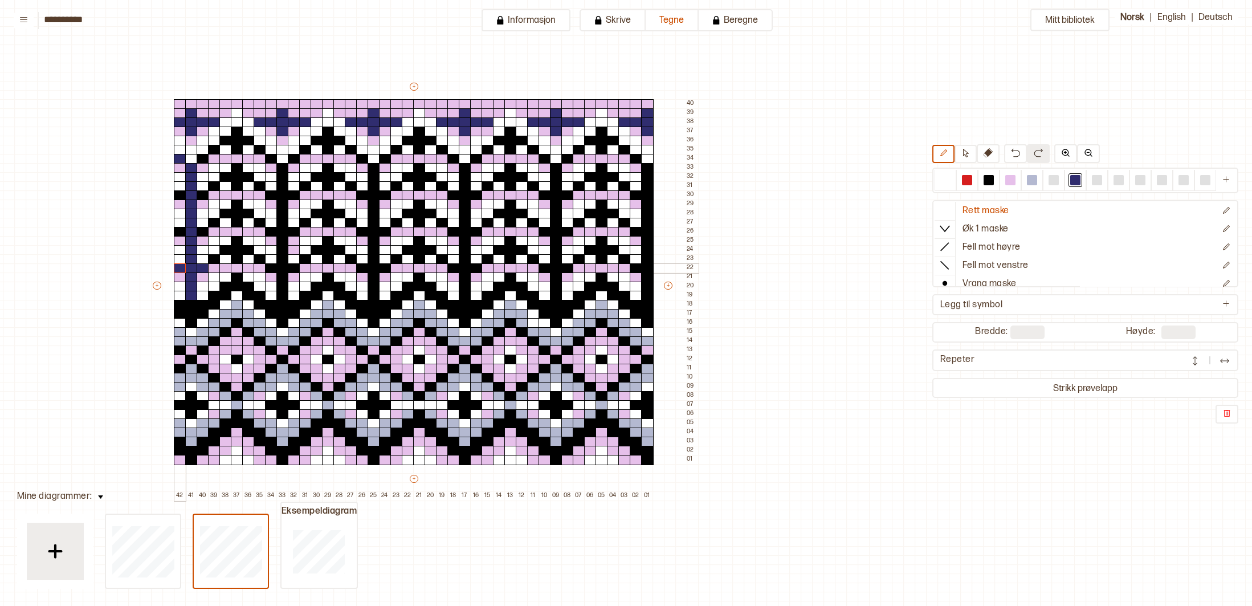
click at [182, 271] on div "+ + + + 42 41 40 39 38 37 36 35 34 33 32 31 30 29 28 27 26 25 24 23 22 21 20 19…" at bounding box center [424, 290] width 547 height 419
drag, startPoint x: 207, startPoint y: 234, endPoint x: 189, endPoint y: 229, distance: 18.2
click at [179, 233] on div "+ + + + 42 41 40 39 38 37 36 35 34 33 32 31 30 29 28 27 26 25 24 23 22 21 20 19…" at bounding box center [424, 290] width 547 height 419
drag, startPoint x: 205, startPoint y: 197, endPoint x: 181, endPoint y: 197, distance: 23.9
click at [181, 197] on div "+ + + + 42 41 40 39 38 37 36 35 34 33 32 31 30 29 28 27 26 25 24 23 22 21 20 19…" at bounding box center [424, 290] width 547 height 419
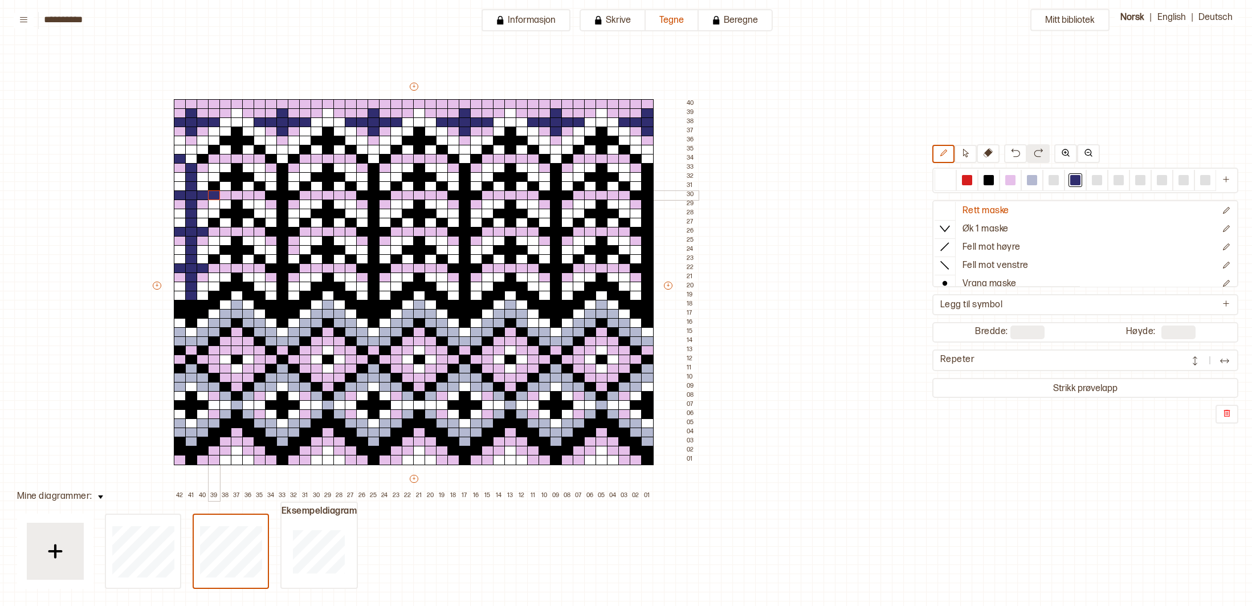
drag, startPoint x: 197, startPoint y: 194, endPoint x: 212, endPoint y: 194, distance: 14.8
click at [212, 194] on div "+ + + + 42 41 40 39 38 37 36 35 34 33 32 31 30 29 28 27 26 25 24 23 22 21 20 19…" at bounding box center [424, 290] width 547 height 419
drag, startPoint x: 306, startPoint y: 197, endPoint x: 262, endPoint y: 197, distance: 43.9
click at [262, 197] on div "+ + + + 42 41 40 39 38 37 36 35 34 33 32 31 30 29 28 27 26 25 24 23 22 21 20 19…" at bounding box center [424, 290] width 547 height 419
drag, startPoint x: 307, startPoint y: 267, endPoint x: 268, endPoint y: 275, distance: 40.1
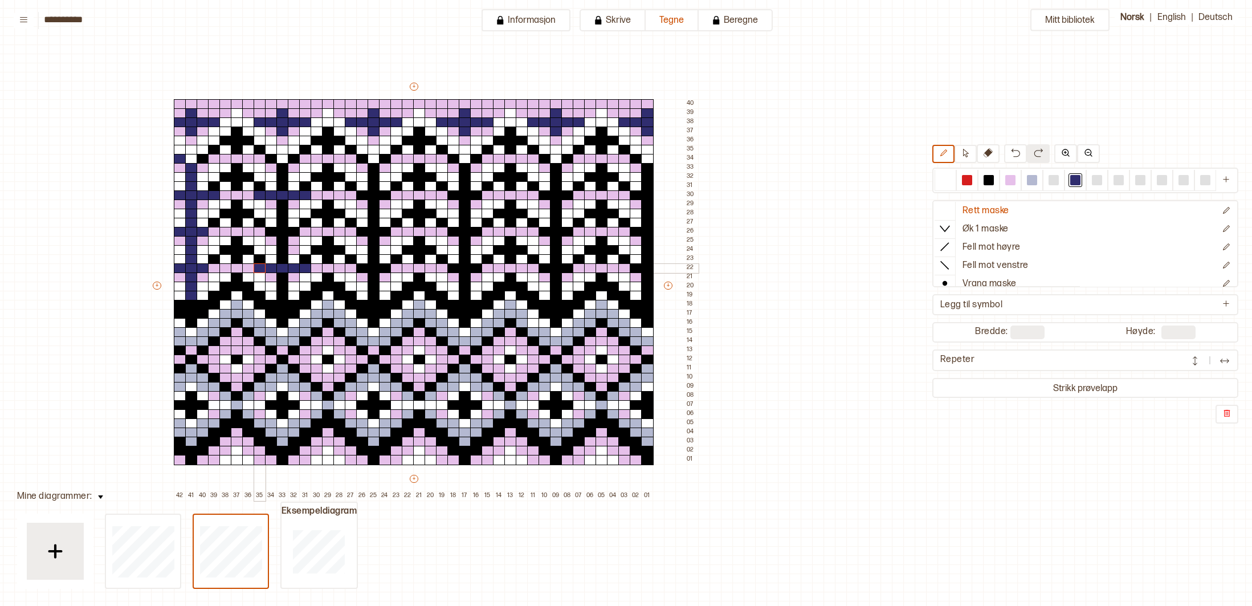
click at [260, 269] on div "+ + + + 42 41 40 39 38 37 36 35 34 33 32 31 30 29 28 27 26 25 24 23 22 21 20 19…" at bounding box center [424, 290] width 547 height 419
drag, startPoint x: 397, startPoint y: 267, endPoint x: 360, endPoint y: 267, distance: 36.5
click at [356, 268] on div "+ + + + 42 41 40 39 38 37 36 35 34 33 32 31 30 29 28 27 26 25 24 23 22 21 20 19…" at bounding box center [424, 290] width 547 height 419
drag, startPoint x: 396, startPoint y: 231, endPoint x: 367, endPoint y: 226, distance: 29.4
click at [354, 231] on div "+ + + + 42 41 40 39 38 37 36 35 34 33 32 31 30 29 28 27 26 25 24 23 22 21 20 19…" at bounding box center [424, 290] width 547 height 419
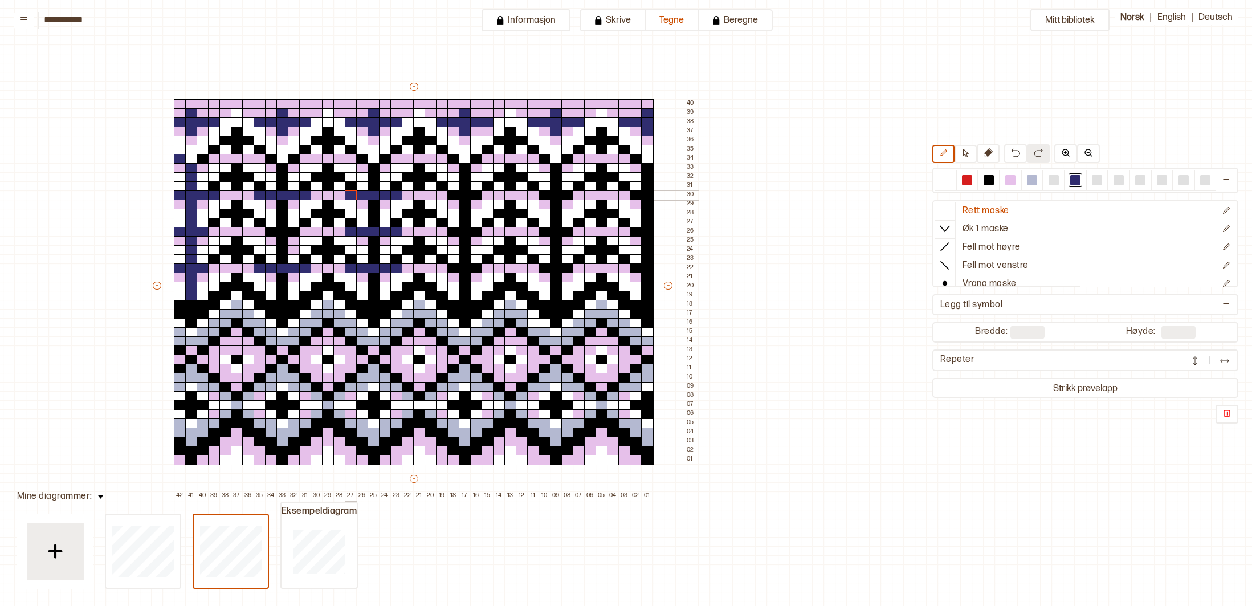
drag, startPoint x: 395, startPoint y: 196, endPoint x: 352, endPoint y: 197, distance: 43.3
click at [352, 197] on div "+ + + + 42 41 40 39 38 37 36 35 34 33 32 31 30 29 28 27 26 25 24 23 22 21 20 19…" at bounding box center [424, 290] width 547 height 419
drag, startPoint x: 354, startPoint y: 186, endPoint x: 338, endPoint y: 178, distance: 17.8
click at [347, 184] on div at bounding box center [351, 186] width 13 height 10
click at [320, 177] on div "+ + + + 42 41 40 39 38 37 36 35 34 33 32 31 30 29 28 27 26 25 24 23 22 21 20 19…" at bounding box center [424, 290] width 547 height 419
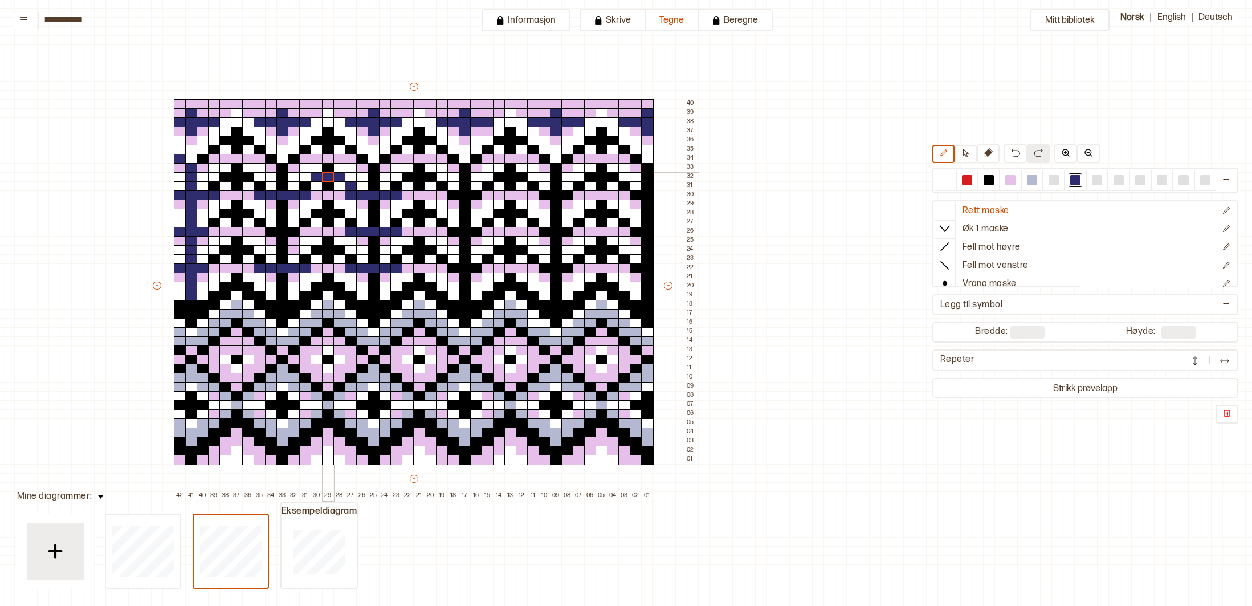
click at [329, 174] on div at bounding box center [328, 177] width 13 height 10
drag, startPoint x: 329, startPoint y: 168, endPoint x: 331, endPoint y: 174, distance: 5.9
click at [329, 169] on div at bounding box center [328, 168] width 13 height 10
click at [331, 185] on div at bounding box center [328, 186] width 13 height 10
click at [306, 185] on div at bounding box center [305, 186] width 13 height 10
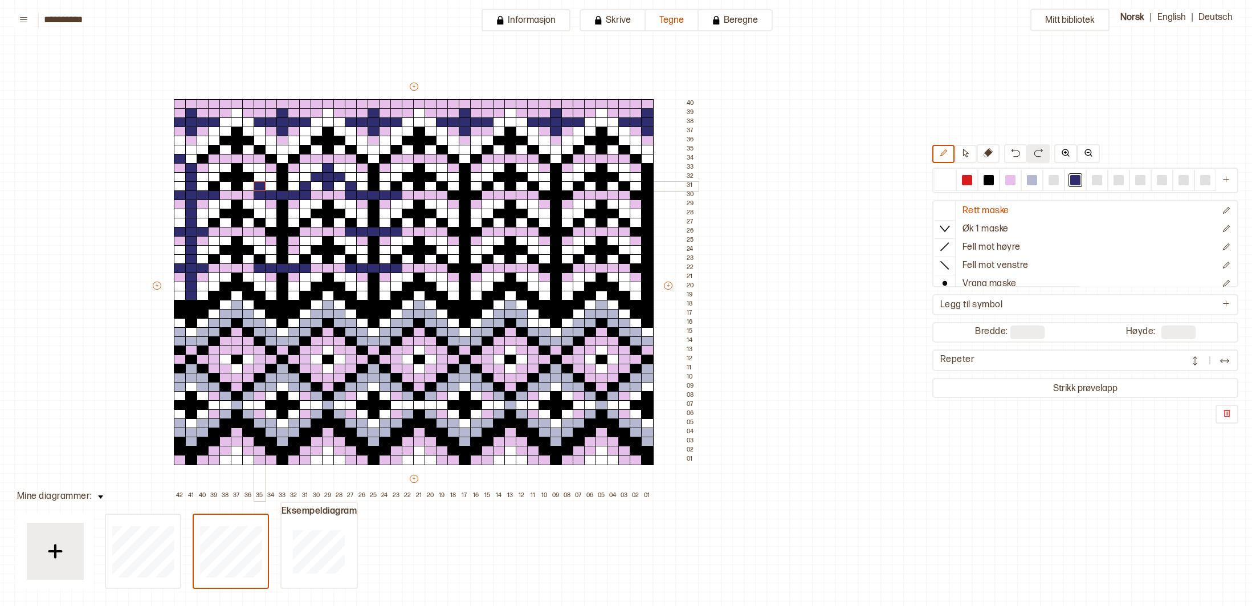
drag, startPoint x: 259, startPoint y: 183, endPoint x: 242, endPoint y: 183, distance: 17.1
click at [258, 183] on div at bounding box center [260, 186] width 13 height 10
click at [217, 186] on div at bounding box center [214, 186] width 13 height 10
drag, startPoint x: 226, startPoint y: 177, endPoint x: 242, endPoint y: 177, distance: 16.5
click at [249, 179] on div "+ + + + 42 41 40 39 38 37 36 35 34 33 32 31 30 29 28 27 26 25 24 23 22 21 20 19…" at bounding box center [424, 290] width 547 height 419
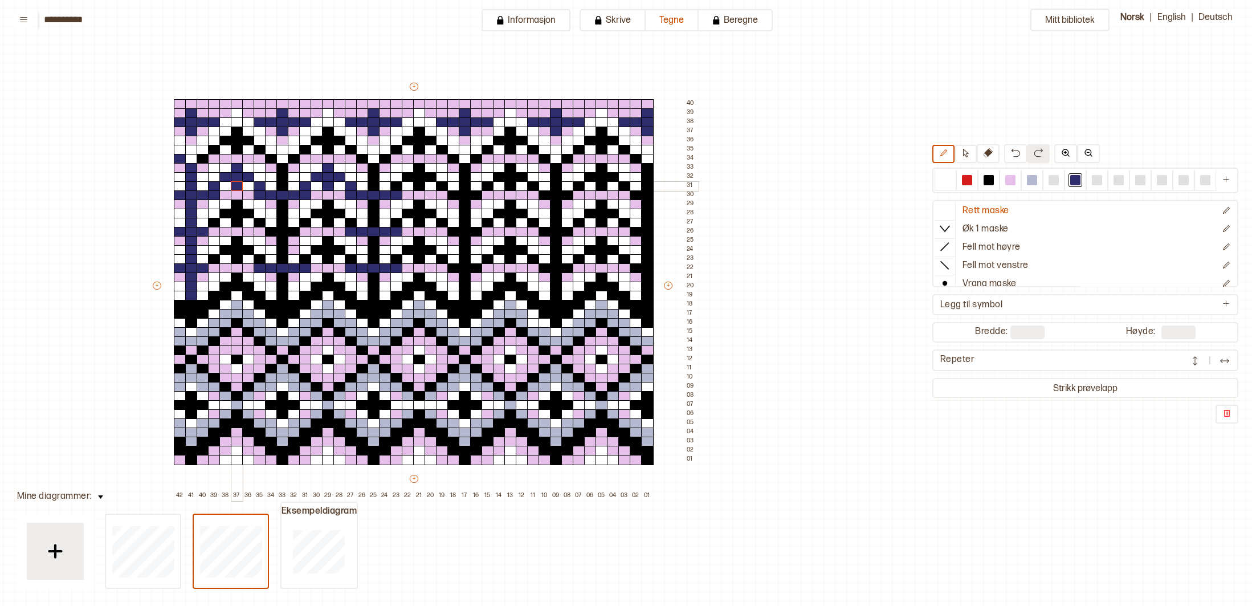
drag, startPoint x: 240, startPoint y: 170, endPoint x: 239, endPoint y: 183, distance: 12.6
click at [239, 183] on div "+ + + + 42 41 40 39 38 37 36 35 34 33 32 31 30 29 28 27 26 25 24 23 22 21 20 19…" at bounding box center [424, 290] width 547 height 419
drag, startPoint x: 240, startPoint y: 202, endPoint x: 250, endPoint y: 215, distance: 15.5
click at [240, 220] on div "+ + + + 42 41 40 39 38 37 36 35 34 33 32 31 30 29 28 27 26 25 24 23 22 21 20 19…" at bounding box center [424, 290] width 547 height 419
drag, startPoint x: 251, startPoint y: 214, endPoint x: 219, endPoint y: 221, distance: 32.1
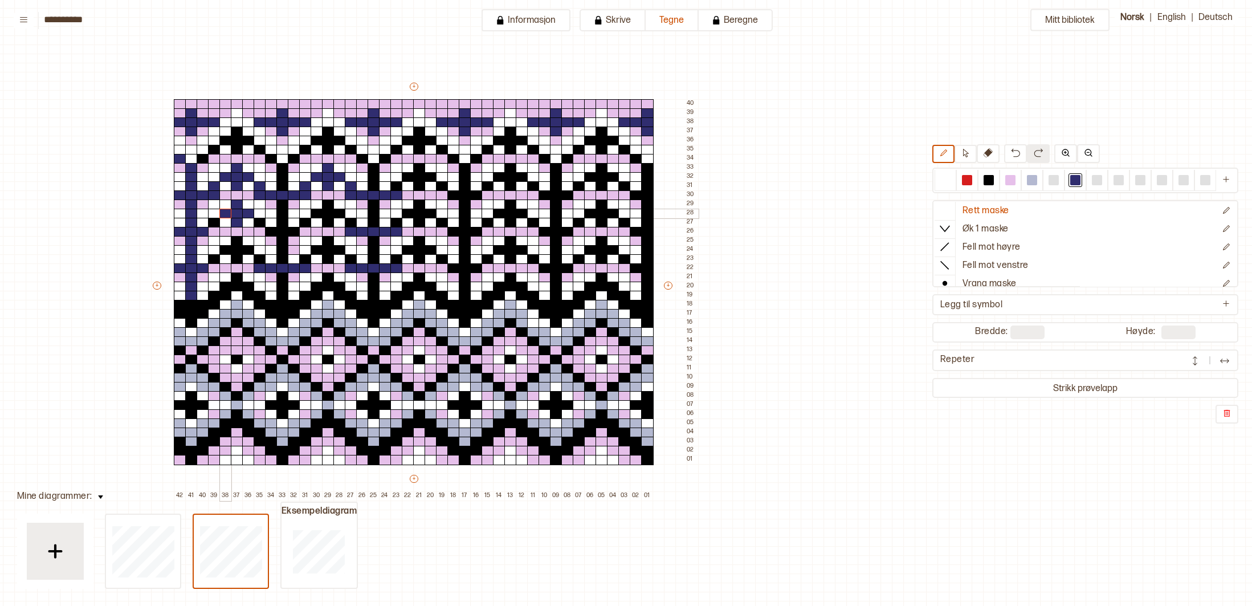
click at [228, 213] on div "+ + + + 42 41 40 39 38 37 36 35 34 33 32 31 30 29 28 27 26 25 24 23 22 21 20 19…" at bounding box center [424, 290] width 547 height 419
drag, startPoint x: 218, startPoint y: 223, endPoint x: 285, endPoint y: 229, distance: 68.0
click at [222, 224] on div "+ + + + 42 41 40 39 38 37 36 35 34 33 32 31 30 29 28 27 26 25 24 23 22 21 20 19…" at bounding box center [424, 290] width 547 height 419
click at [265, 222] on div at bounding box center [271, 223] width 13 height 10
drag, startPoint x: 271, startPoint y: 231, endPoint x: 292, endPoint y: 236, distance: 21.7
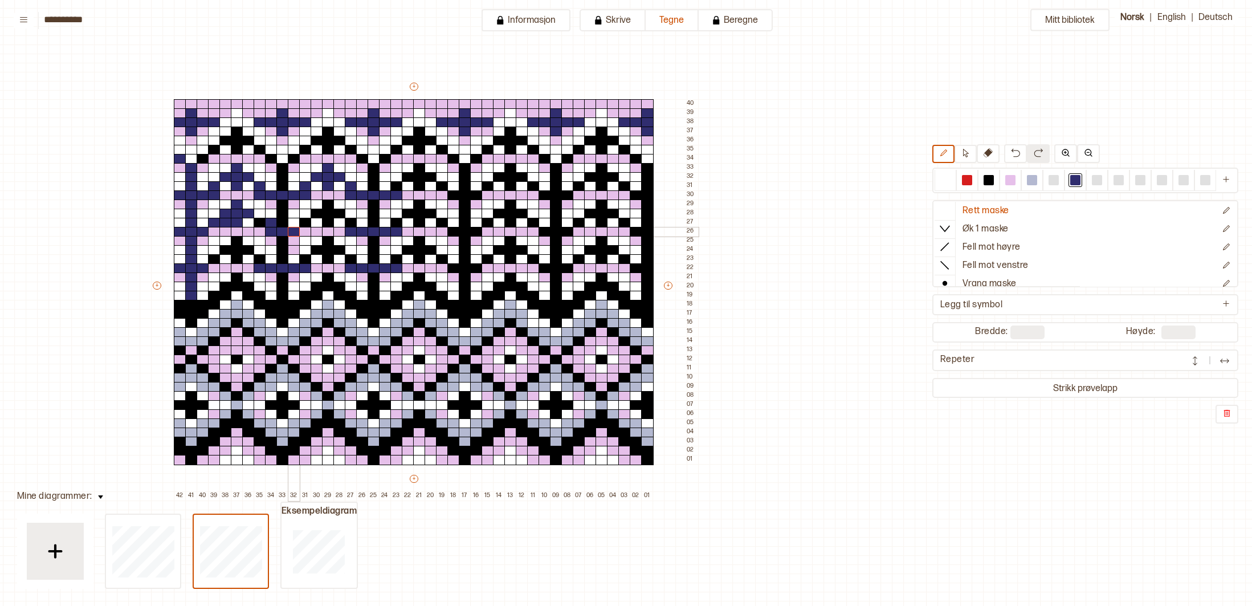
click at [296, 232] on div "+ + + + 42 41 40 39 38 37 36 35 34 33 32 31 30 29 28 27 26 25 24 23 22 21 20 19…" at bounding box center [424, 290] width 547 height 419
drag, startPoint x: 249, startPoint y: 248, endPoint x: 226, endPoint y: 247, distance: 22.8
click at [223, 248] on div "+ + + + 42 41 40 39 38 37 36 35 34 33 32 31 30 29 28 27 26 25 24 23 22 21 20 19…" at bounding box center [424, 290] width 547 height 419
drag, startPoint x: 239, startPoint y: 240, endPoint x: 235, endPoint y: 256, distance: 17.0
click at [237, 257] on div "+ + + + 42 41 40 39 38 37 36 35 34 33 32 31 30 29 28 27 26 25 24 23 22 21 20 19…" at bounding box center [424, 290] width 547 height 419
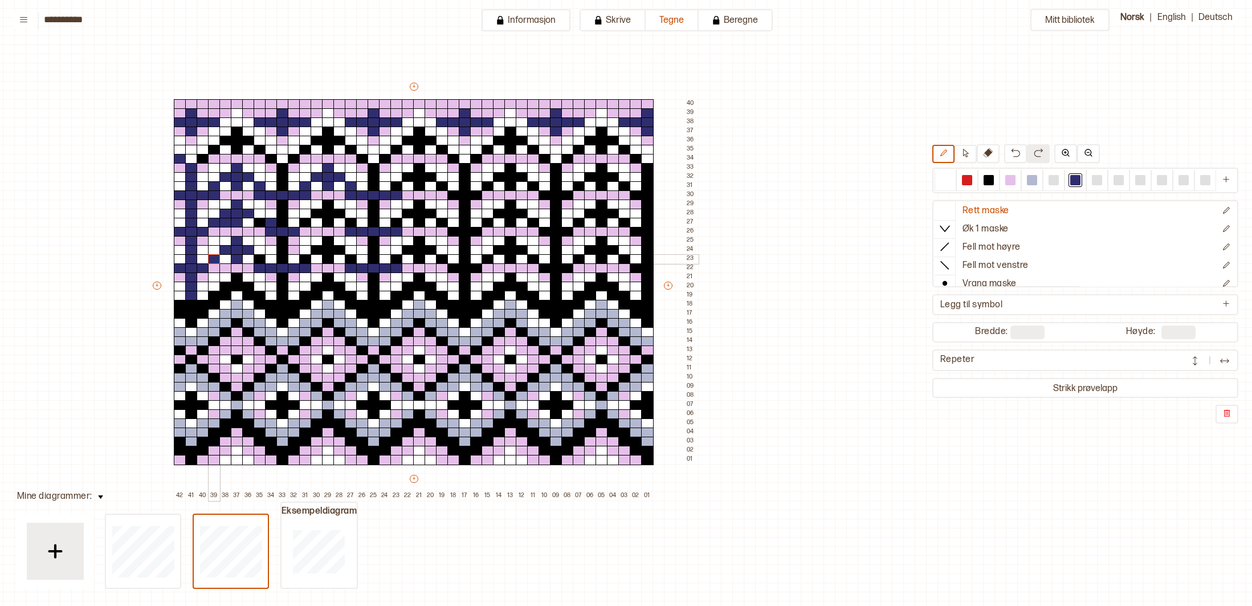
drag, startPoint x: 216, startPoint y: 259, endPoint x: 231, endPoint y: 256, distance: 15.0
drag, startPoint x: 262, startPoint y: 255, endPoint x: 426, endPoint y: 246, distance: 164.9
click at [264, 255] on div at bounding box center [260, 259] width 13 height 10
click at [939, 179] on div at bounding box center [945, 180] width 14 height 14
click at [226, 223] on div at bounding box center [225, 223] width 13 height 10
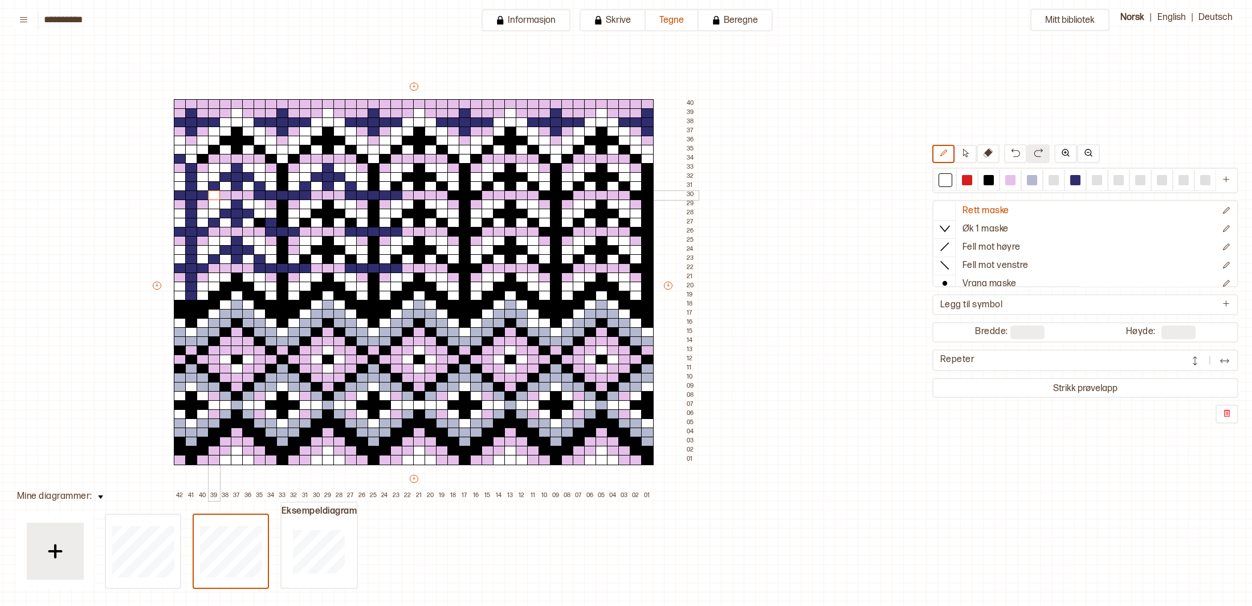
click at [211, 197] on div at bounding box center [214, 195] width 13 height 10
click at [305, 198] on div at bounding box center [305, 195] width 13 height 10
drag, startPoint x: 260, startPoint y: 198, endPoint x: 264, endPoint y: 218, distance: 20.3
click at [260, 198] on div at bounding box center [260, 195] width 13 height 10
drag, startPoint x: 264, startPoint y: 269, endPoint x: 317, endPoint y: 272, distance: 53.6
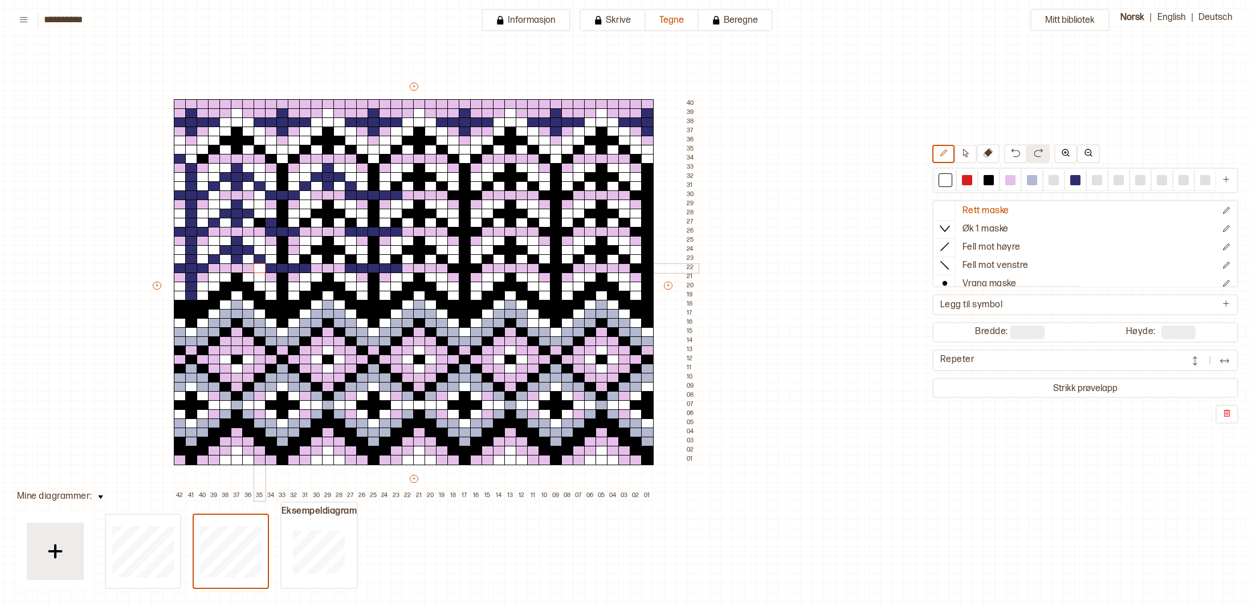
click at [271, 270] on div "+ + + + 42 41 40 39 38 37 36 35 34 33 32 31 30 29 28 27 26 25 24 23 22 21 20 19…" at bounding box center [424, 290] width 547 height 419
drag, startPoint x: 307, startPoint y: 269, endPoint x: 306, endPoint y: 244, distance: 25.7
click at [307, 269] on div at bounding box center [305, 268] width 13 height 10
click at [353, 198] on div at bounding box center [351, 195] width 13 height 10
click at [353, 235] on div at bounding box center [351, 232] width 13 height 10
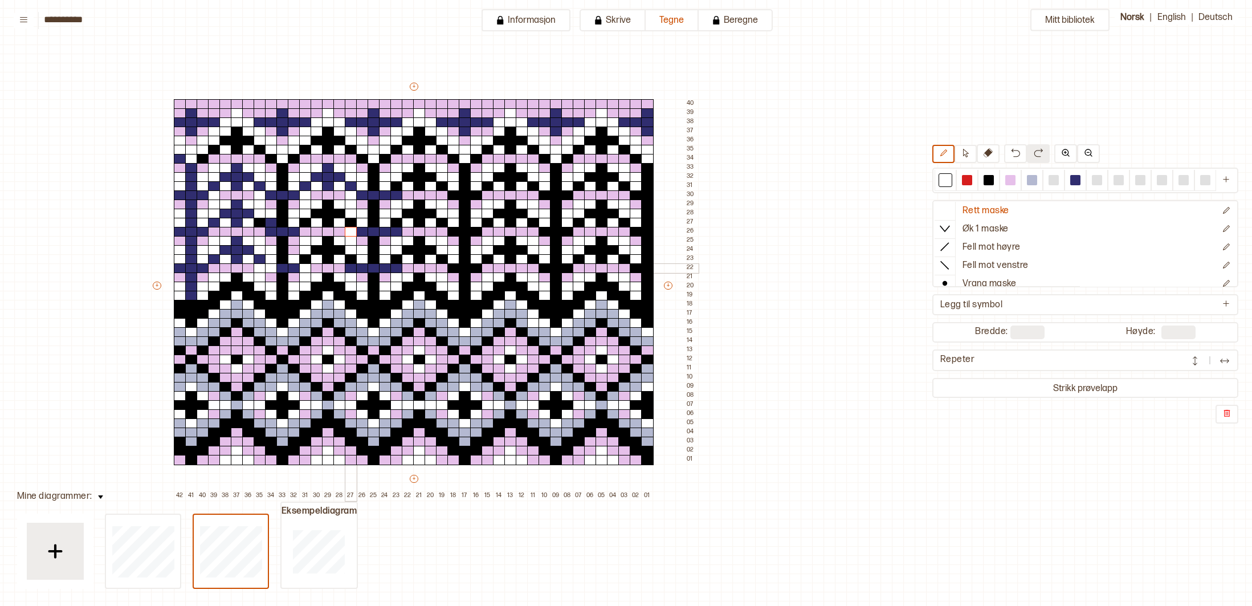
click at [353, 266] on div at bounding box center [351, 268] width 13 height 10
click at [394, 265] on div at bounding box center [396, 268] width 13 height 10
click at [395, 232] on div at bounding box center [396, 232] width 13 height 10
click at [395, 194] on div at bounding box center [396, 195] width 13 height 10
drag, startPoint x: 1074, startPoint y: 178, endPoint x: 1003, endPoint y: 181, distance: 70.7
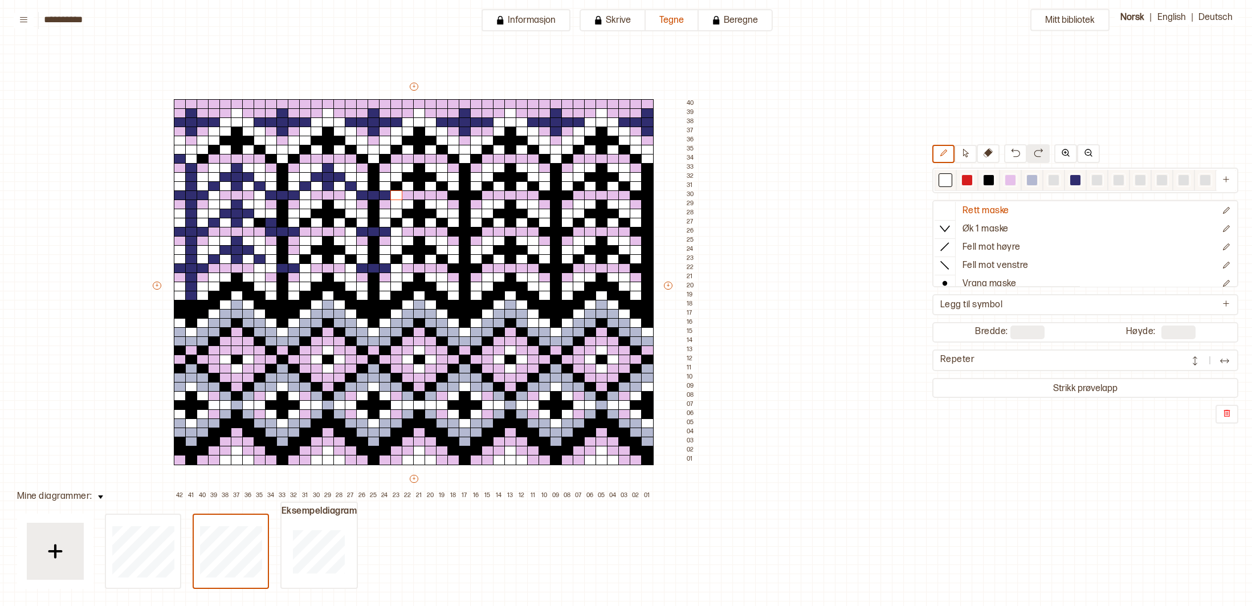
click at [1073, 178] on div at bounding box center [1075, 180] width 10 height 10
click at [1006, 182] on div at bounding box center [1010, 180] width 10 height 10
drag, startPoint x: 215, startPoint y: 197, endPoint x: 302, endPoint y: 198, distance: 87.2
click at [255, 196] on div "+ + + + 42 41 40 39 38 37 36 35 34 33 32 31 30 29 28 27 26 25 24 23 22 21 20 19…" at bounding box center [424, 290] width 547 height 419
drag, startPoint x: 302, startPoint y: 197, endPoint x: 352, endPoint y: 197, distance: 49.6
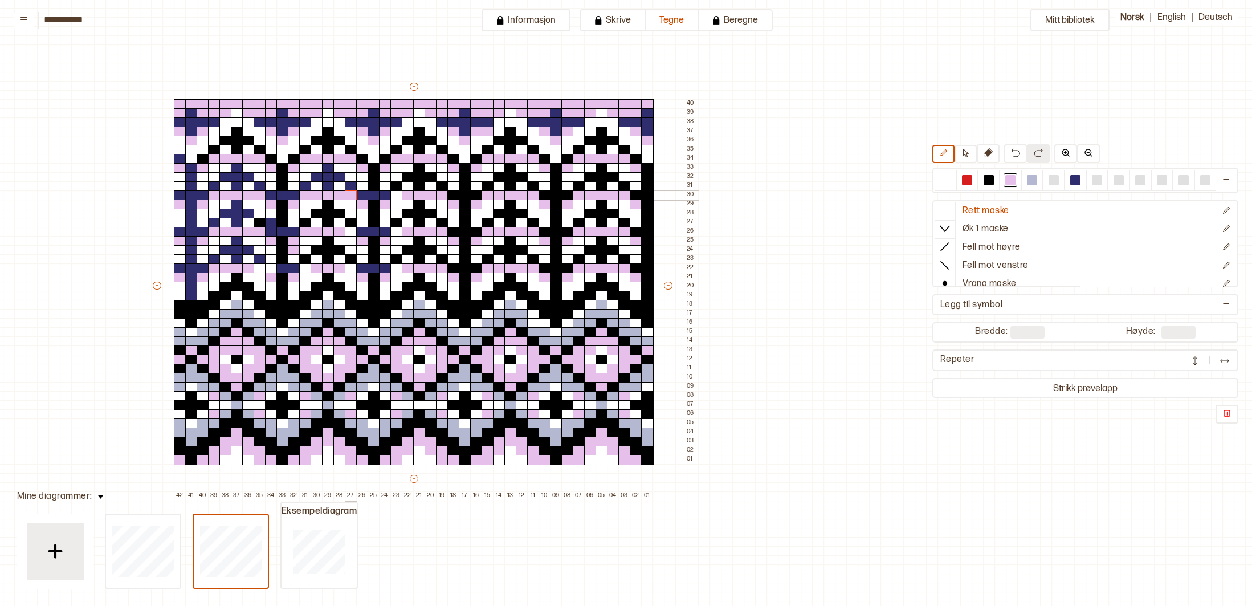
click at [352, 197] on div "+ + + + 42 41 40 39 38 37 36 35 34 33 32 31 30 29 28 27 26 25 24 23 22 21 20 19…" at bounding box center [424, 290] width 547 height 419
click at [350, 232] on div at bounding box center [351, 232] width 13 height 10
drag, startPoint x: 350, startPoint y: 267, endPoint x: 333, endPoint y: 270, distance: 18.0
click at [350, 267] on div at bounding box center [351, 268] width 13 height 10
drag, startPoint x: 307, startPoint y: 268, endPoint x: 415, endPoint y: 261, distance: 109.0
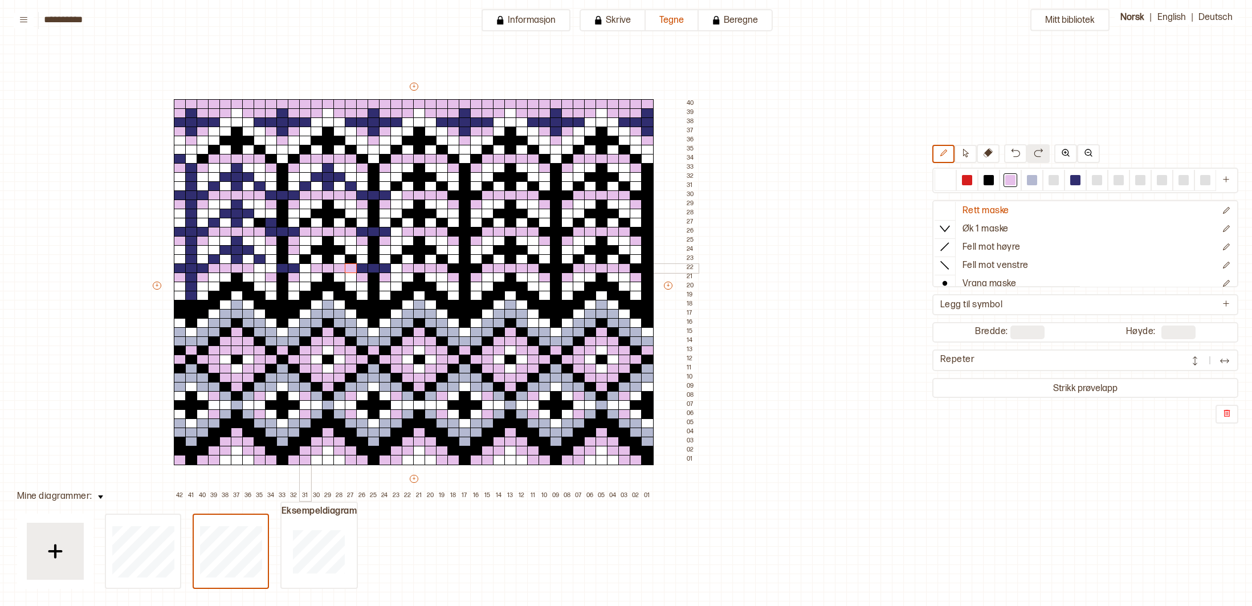
click at [310, 268] on div "+ + + + 42 41 40 39 38 37 36 35 34 33 32 31 30 29 28 27 26 25 24 23 22 21 20 19…" at bounding box center [424, 290] width 547 height 419
click at [398, 266] on div at bounding box center [396, 268] width 13 height 10
click at [395, 229] on div at bounding box center [396, 232] width 13 height 10
click at [398, 194] on div at bounding box center [396, 195] width 13 height 10
drag, startPoint x: 1073, startPoint y: 177, endPoint x: 966, endPoint y: 164, distance: 108.5
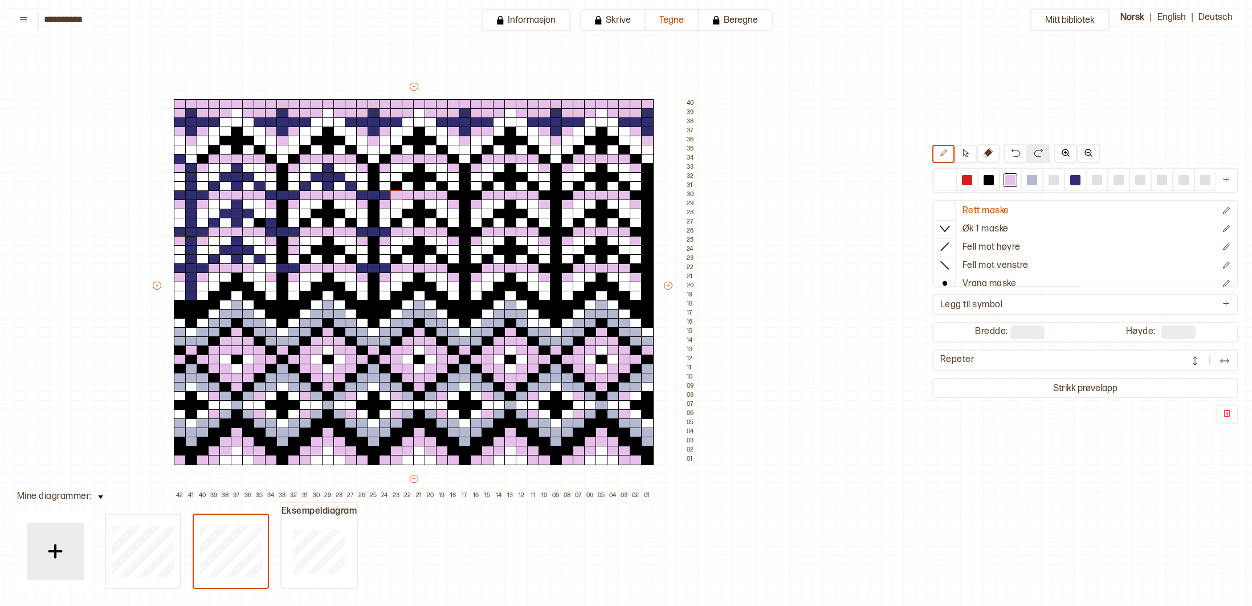
click at [1072, 177] on div at bounding box center [1075, 180] width 10 height 10
click at [350, 222] on div at bounding box center [351, 223] width 13 height 10
drag, startPoint x: 341, startPoint y: 216, endPoint x: 324, endPoint y: 211, distance: 17.8
click at [321, 216] on div "+ + + + 42 41 40 39 38 37 36 35 34 33 32 31 30 29 28 27 26 25 24 23 22 21 20 19…" at bounding box center [424, 290] width 547 height 419
drag, startPoint x: 327, startPoint y: 205, endPoint x: 321, endPoint y: 219, distance: 15.6
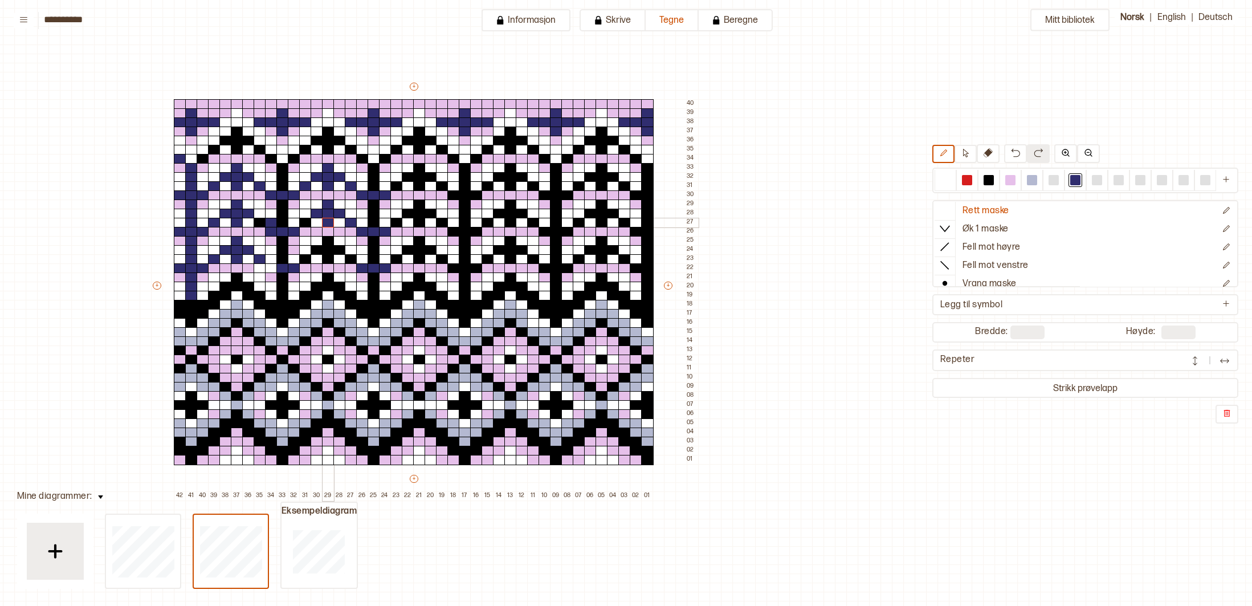
click at [326, 219] on div "+ + + + 42 41 40 39 38 37 36 35 34 33 32 31 30 29 28 27 26 25 24 23 22 21 20 19…" at bounding box center [424, 290] width 547 height 419
click at [307, 220] on div at bounding box center [305, 223] width 13 height 10
drag, startPoint x: 1007, startPoint y: 183, endPoint x: 935, endPoint y: 173, distance: 72.4
click at [1005, 183] on div at bounding box center [1010, 180] width 10 height 10
click at [275, 223] on div at bounding box center [271, 223] width 13 height 10
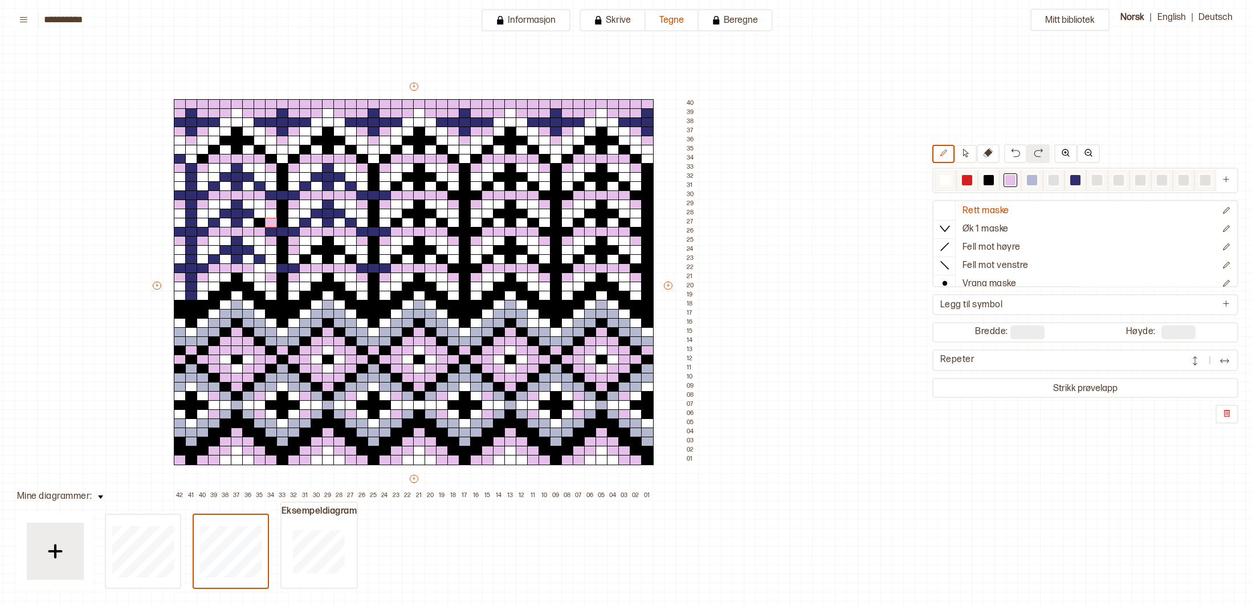
drag, startPoint x: 1072, startPoint y: 181, endPoint x: 1060, endPoint y: 179, distance: 11.5
click at [1071, 181] on div at bounding box center [1075, 180] width 10 height 10
click at [257, 224] on div at bounding box center [260, 223] width 13 height 10
click at [201, 157] on div at bounding box center [203, 159] width 13 height 10
click at [211, 150] on div at bounding box center [214, 150] width 13 height 10
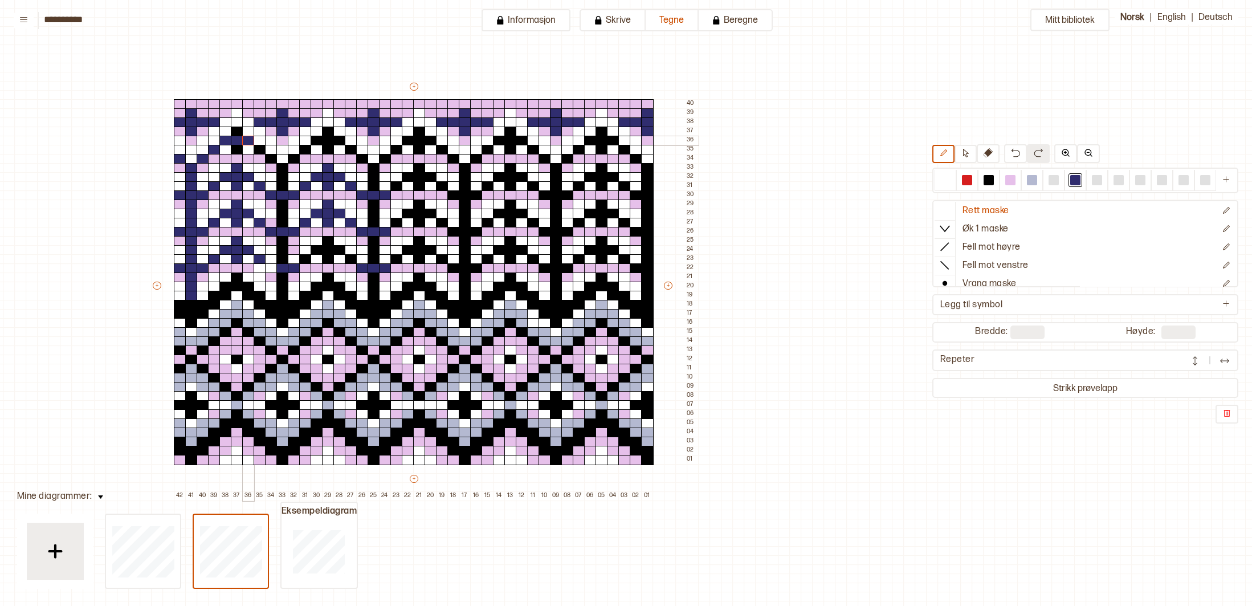
drag, startPoint x: 226, startPoint y: 140, endPoint x: 239, endPoint y: 138, distance: 13.8
click at [246, 141] on div "+ + + + 42 41 40 39 38 37 36 35 34 33 32 31 30 29 28 27 26 25 24 23 22 21 20 19…" at bounding box center [424, 290] width 547 height 419
drag, startPoint x: 238, startPoint y: 133, endPoint x: 237, endPoint y: 145, distance: 12.0
click at [237, 145] on div "+ + + + 42 41 40 39 38 37 36 35 34 33 32 31 30 29 28 27 26 25 24 23 22 21 20 19…" at bounding box center [424, 290] width 547 height 419
drag, startPoint x: 259, startPoint y: 146, endPoint x: 265, endPoint y: 153, distance: 8.9
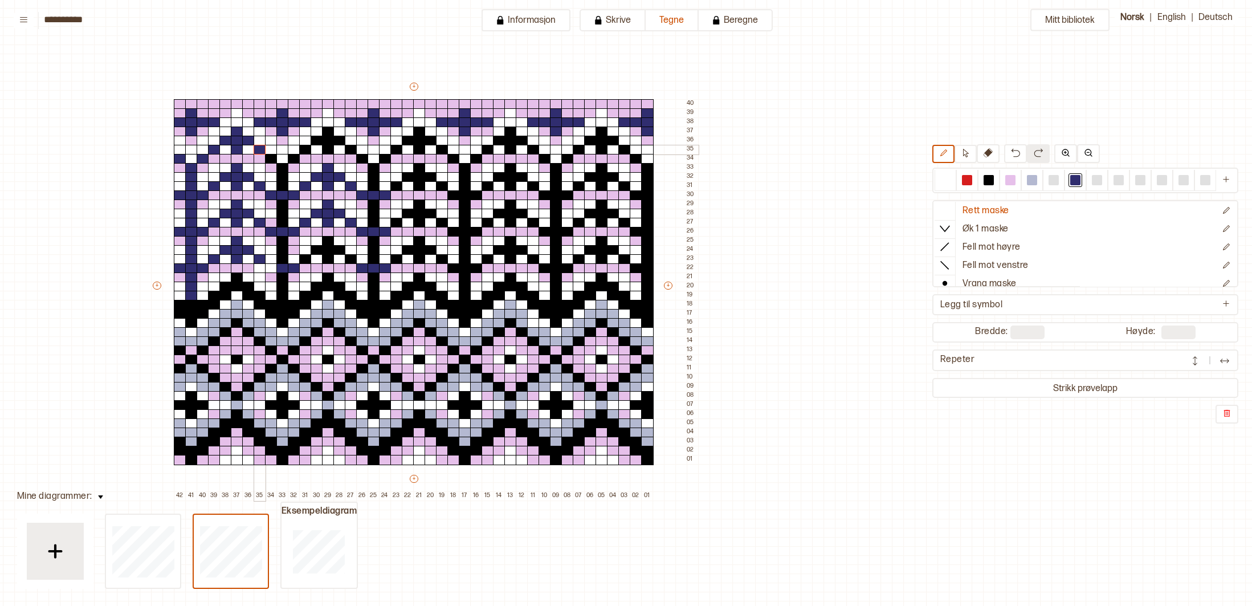
click at [260, 148] on div at bounding box center [260, 150] width 13 height 10
drag, startPoint x: 268, startPoint y: 156, endPoint x: 275, endPoint y: 158, distance: 7.7
click at [268, 156] on div at bounding box center [271, 159] width 13 height 10
drag, startPoint x: 292, startPoint y: 158, endPoint x: 305, endPoint y: 154, distance: 13.7
click at [292, 158] on div at bounding box center [294, 159] width 13 height 10
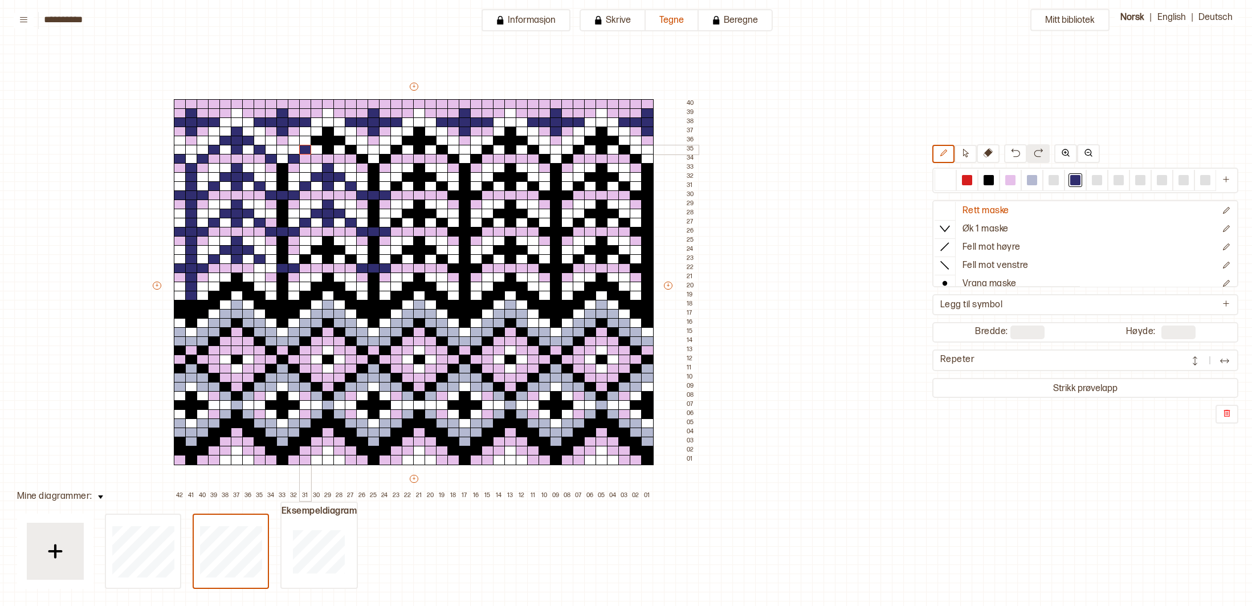
drag, startPoint x: 304, startPoint y: 151, endPoint x: 315, endPoint y: 141, distance: 14.5
click at [305, 150] on div at bounding box center [305, 150] width 13 height 10
drag, startPoint x: 317, startPoint y: 138, endPoint x: 337, endPoint y: 138, distance: 19.9
click at [342, 140] on div "+ + + + 42 41 40 39 38 37 36 35 34 33 32 31 30 29 28 27 26 25 24 23 22 21 20 19…" at bounding box center [424, 290] width 547 height 419
drag, startPoint x: 330, startPoint y: 133, endPoint x: 310, endPoint y: 152, distance: 27.4
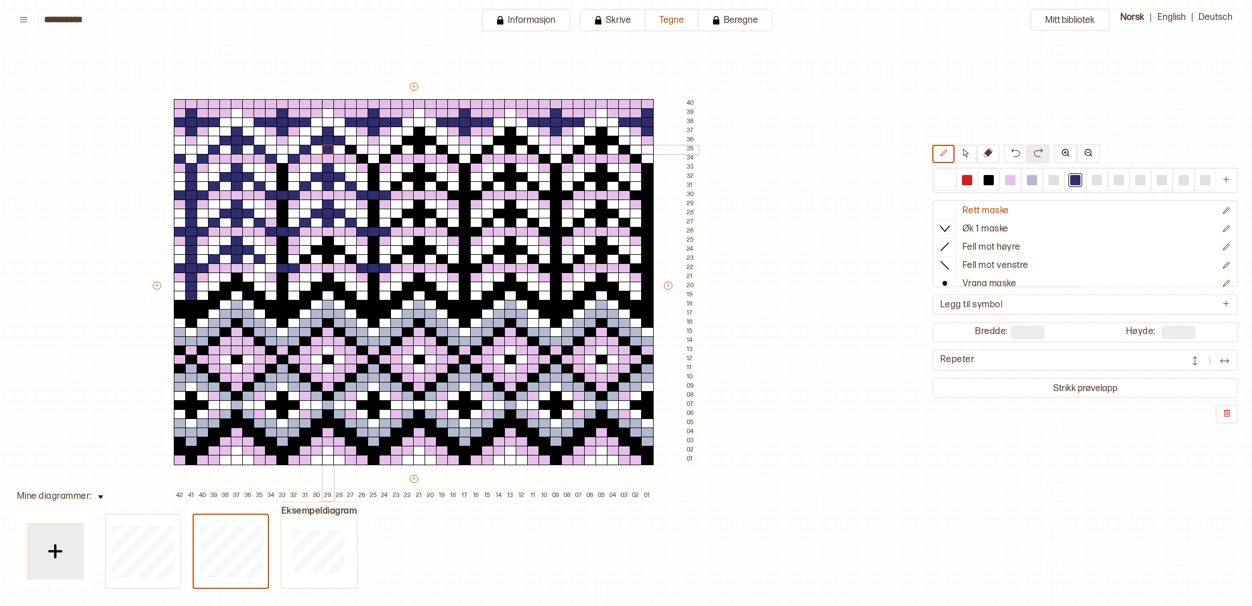
click at [329, 152] on div "+ + + + 42 41 40 39 38 37 36 35 34 33 32 31 30 29 28 27 26 25 24 23 22 21 20 19…" at bounding box center [424, 290] width 547 height 419
drag, startPoint x: 283, startPoint y: 167, endPoint x: 287, endPoint y: 319, distance: 152.2
click at [285, 320] on div "+ + + + 42 41 40 39 38 37 36 35 34 33 32 31 30 29 28 27 26 25 24 23 22 21 20 19…" at bounding box center [424, 290] width 547 height 419
click at [291, 311] on div "+ + + + 42 41 40 39 38 37 36 35 34 33 32 31 30 29 28 27 26 25 24 23 22 21 20 19…" at bounding box center [424, 290] width 547 height 419
drag, startPoint x: 307, startPoint y: 292, endPoint x: 310, endPoint y: 298, distance: 6.9
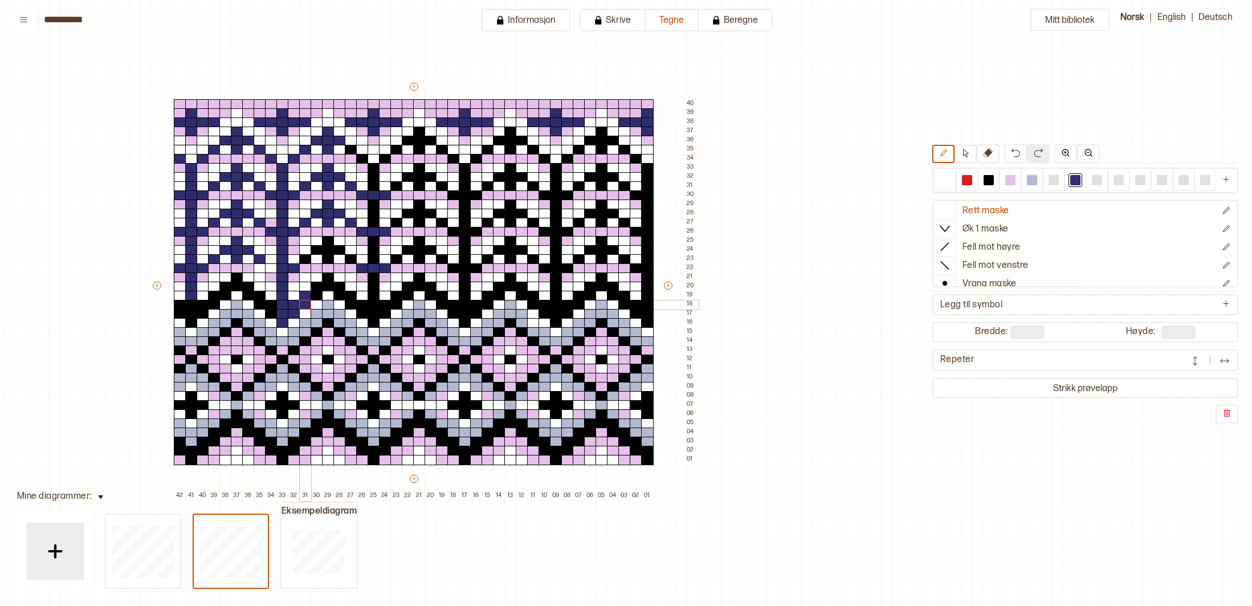
click at [307, 300] on div "+ + + + 42 41 40 39 38 37 36 35 34 33 32 31 30 29 28 27 26 25 24 23 22 21 20 19…" at bounding box center [424, 290] width 547 height 419
drag, startPoint x: 316, startPoint y: 283, endPoint x: 320, endPoint y: 289, distance: 7.1
click at [317, 291] on div "+ + + + 42 41 40 39 38 37 36 35 34 33 32 31 30 29 28 27 26 25 24 23 22 21 20 19…" at bounding box center [424, 290] width 547 height 419
click at [326, 283] on div "+ + + + 42 41 40 39 38 37 36 35 34 33 32 31 30 29 28 27 26 25 24 23 22 21 20 19…" at bounding box center [424, 290] width 547 height 419
drag, startPoint x: 337, startPoint y: 285, endPoint x: 338, endPoint y: 291, distance: 6.5
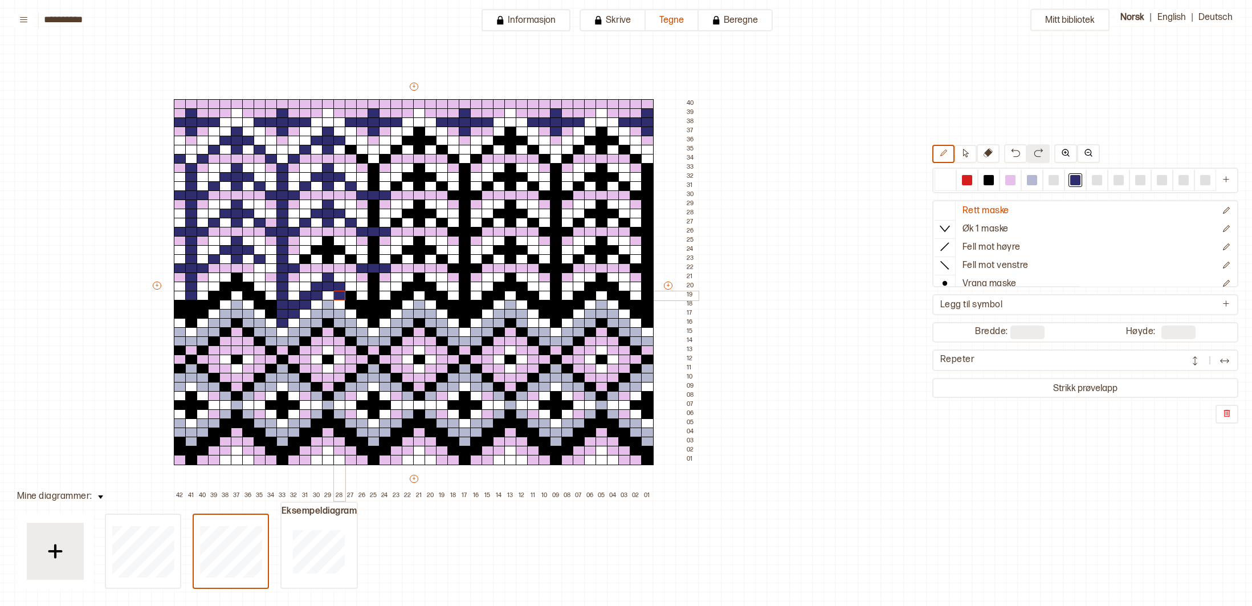
click at [337, 291] on div "+ + + + 42 41 40 39 38 37 36 35 34 33 32 31 30 29 28 27 26 25 24 23 22 21 20 19…" at bounding box center [424, 290] width 547 height 419
drag, startPoint x: 350, startPoint y: 296, endPoint x: 365, endPoint y: 304, distance: 16.8
click at [350, 303] on div "+ + + + 42 41 40 39 38 37 36 35 34 33 32 31 30 29 28 27 26 25 24 23 22 21 20 19…" at bounding box center [424, 290] width 547 height 419
drag, startPoint x: 365, startPoint y: 305, endPoint x: 366, endPoint y: 313, distance: 8.6
click at [365, 313] on div "+ + + + 42 41 40 39 38 37 36 35 34 33 32 31 30 29 28 27 26 25 24 23 22 21 20 19…" at bounding box center [424, 290] width 547 height 419
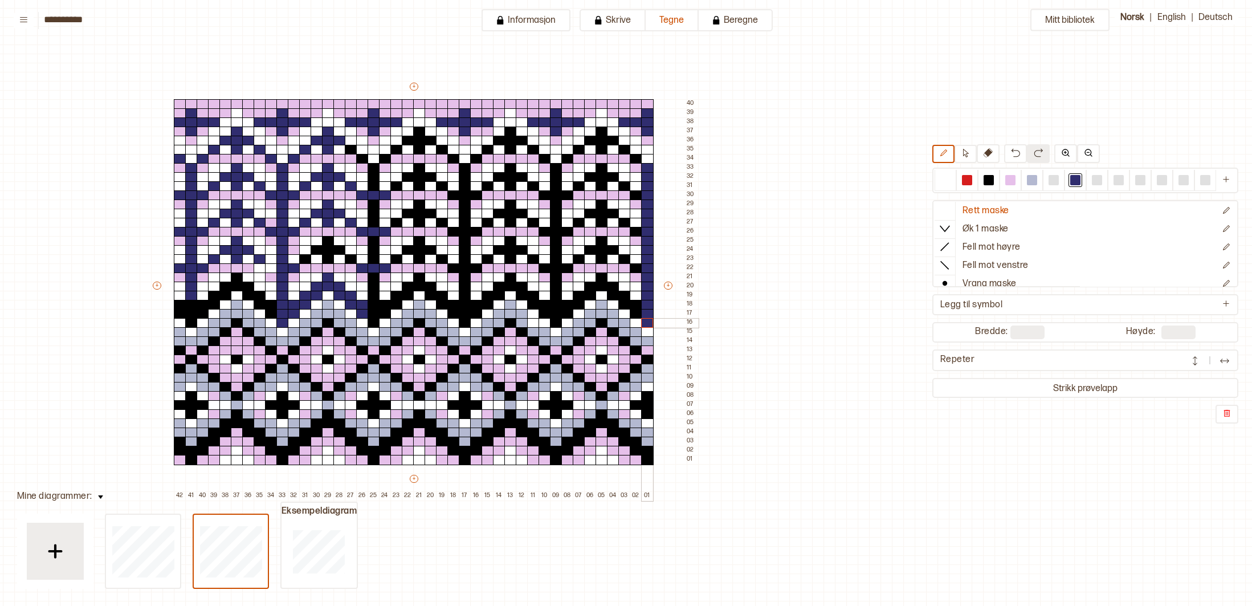
drag, startPoint x: 649, startPoint y: 166, endPoint x: 646, endPoint y: 316, distance: 149.9
click at [647, 317] on div "+ + + + 42 41 40 39 38 37 36 35 34 33 32 31 30 29 28 27 26 25 24 23 22 21 20 19…" at bounding box center [424, 290] width 547 height 419
drag, startPoint x: 646, startPoint y: 316, endPoint x: 602, endPoint y: 277, distance: 58.1
click at [602, 277] on div "+ + + + 42 41 40 39 38 37 36 35 34 33 32 31 30 29 28 27 26 25 24 23 22 21 20 19…" at bounding box center [424, 290] width 547 height 419
drag, startPoint x: 591, startPoint y: 281, endPoint x: 540, endPoint y: 307, distance: 57.6
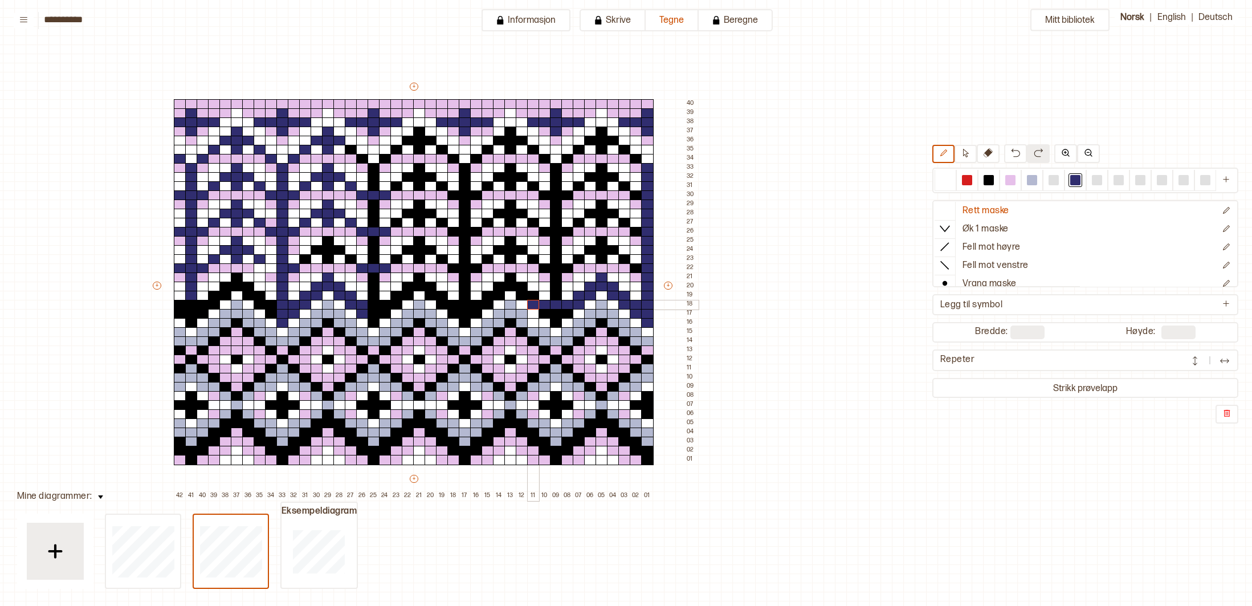
click at [536, 300] on div "+ + + + 42 41 40 39 38 37 36 35 34 33 32 31 30 29 28 27 26 25 24 23 22 21 20 19…" at bounding box center [424, 290] width 547 height 419
drag, startPoint x: 540, startPoint y: 311, endPoint x: 556, endPoint y: 321, distance: 19.3
click at [556, 321] on div "+ + + + 42 41 40 39 38 37 36 35 34 33 32 31 30 29 28 27 26 25 24 23 22 21 20 19…" at bounding box center [424, 290] width 547 height 419
drag, startPoint x: 535, startPoint y: 297, endPoint x: 509, endPoint y: 280, distance: 30.8
click at [509, 280] on div "+ + + + 42 41 40 39 38 37 36 35 34 33 32 31 30 29 28 27 26 25 24 23 22 21 20 19…" at bounding box center [424, 290] width 547 height 419
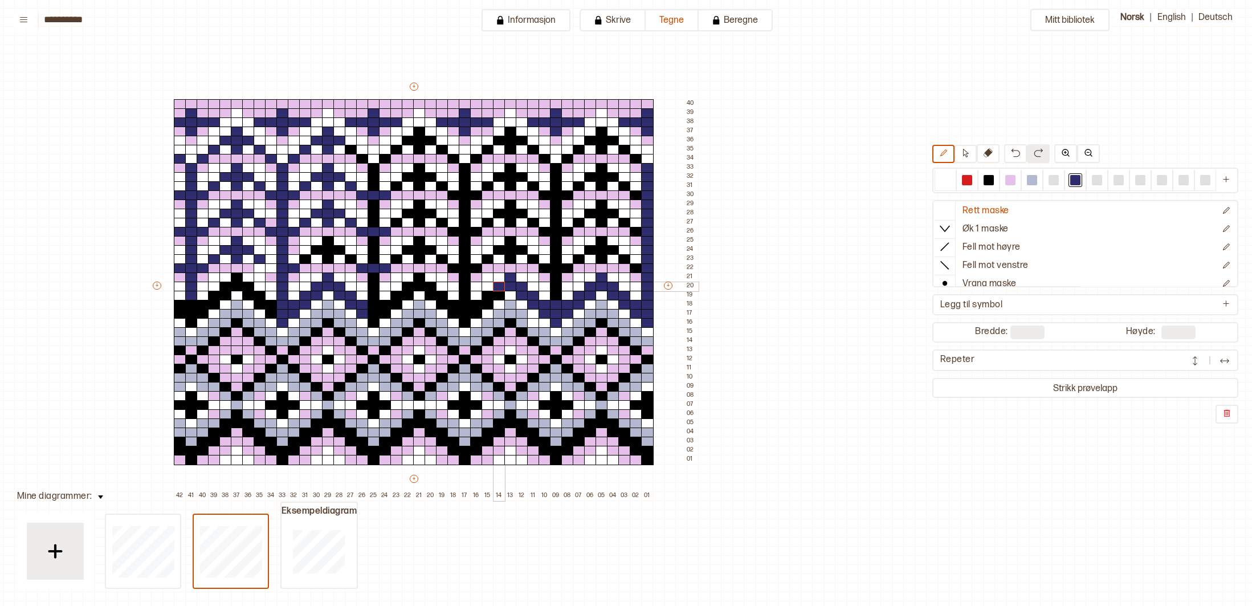
drag, startPoint x: 503, startPoint y: 284, endPoint x: 503, endPoint y: 290, distance: 6.3
click at [503, 290] on div at bounding box center [499, 286] width 13 height 10
drag, startPoint x: 497, startPoint y: 296, endPoint x: 487, endPoint y: 303, distance: 13.1
click at [487, 303] on div "+ + + + 42 41 40 39 38 37 36 35 34 33 32 31 30 29 28 27 26 25 24 23 22 21 20 19…" at bounding box center [424, 290] width 547 height 419
drag, startPoint x: 371, startPoint y: 325, endPoint x: 373, endPoint y: 190, distance: 134.5
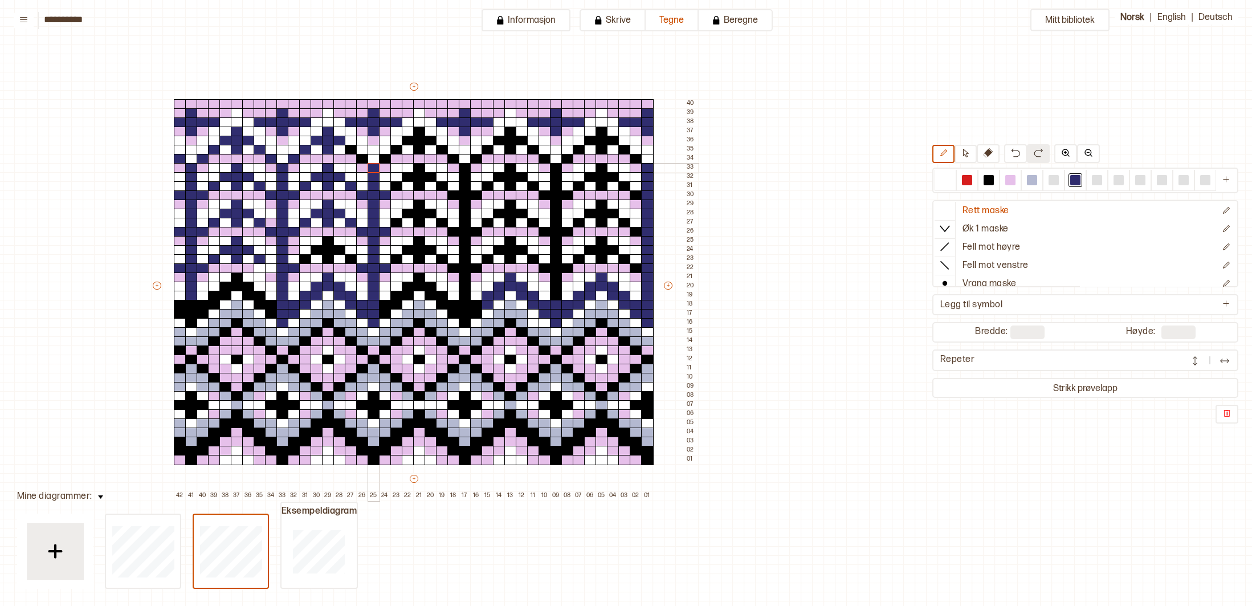
click at [373, 166] on div "+ + + + 42 41 40 39 38 37 36 35 34 33 32 31 30 29 28 27 26 25 24 23 22 21 20 19…" at bounding box center [424, 290] width 547 height 419
drag, startPoint x: 383, startPoint y: 312, endPoint x: 464, endPoint y: 191, distance: 145.4
click at [464, 177] on div "+ + + + 42 41 40 39 38 37 36 35 34 33 32 31 30 29 28 27 26 25 24 23 22 21 20 19…" at bounding box center [424, 290] width 547 height 419
drag, startPoint x: 465, startPoint y: 194, endPoint x: 454, endPoint y: 210, distance: 19.1
click at [454, 203] on div "+ + + + 42 41 40 39 38 37 36 35 34 33 32 31 30 29 28 27 26 25 24 23 22 21 20 19…" at bounding box center [424, 290] width 547 height 419
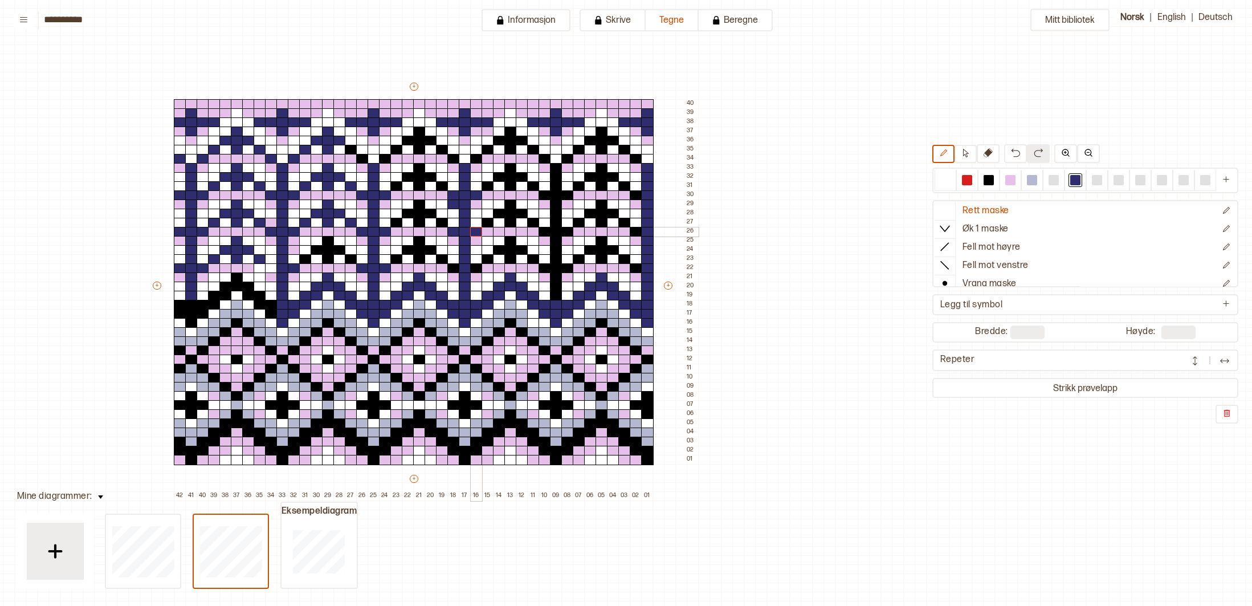
drag, startPoint x: 454, startPoint y: 230, endPoint x: 474, endPoint y: 236, distance: 21.3
click at [474, 231] on div "+ + + + 42 41 40 39 38 37 36 35 34 33 32 31 30 29 28 27 26 25 24 23 22 21 20 19…" at bounding box center [424, 290] width 547 height 419
drag, startPoint x: 477, startPoint y: 266, endPoint x: 445, endPoint y: 262, distance: 32.2
click at [452, 267] on div "+ + + + 42 41 40 39 38 37 36 35 34 33 32 31 30 29 28 27 26 25 24 23 22 21 20 19…" at bounding box center [424, 290] width 547 height 419
drag, startPoint x: 440, startPoint y: 258, endPoint x: 432, endPoint y: 251, distance: 11.3
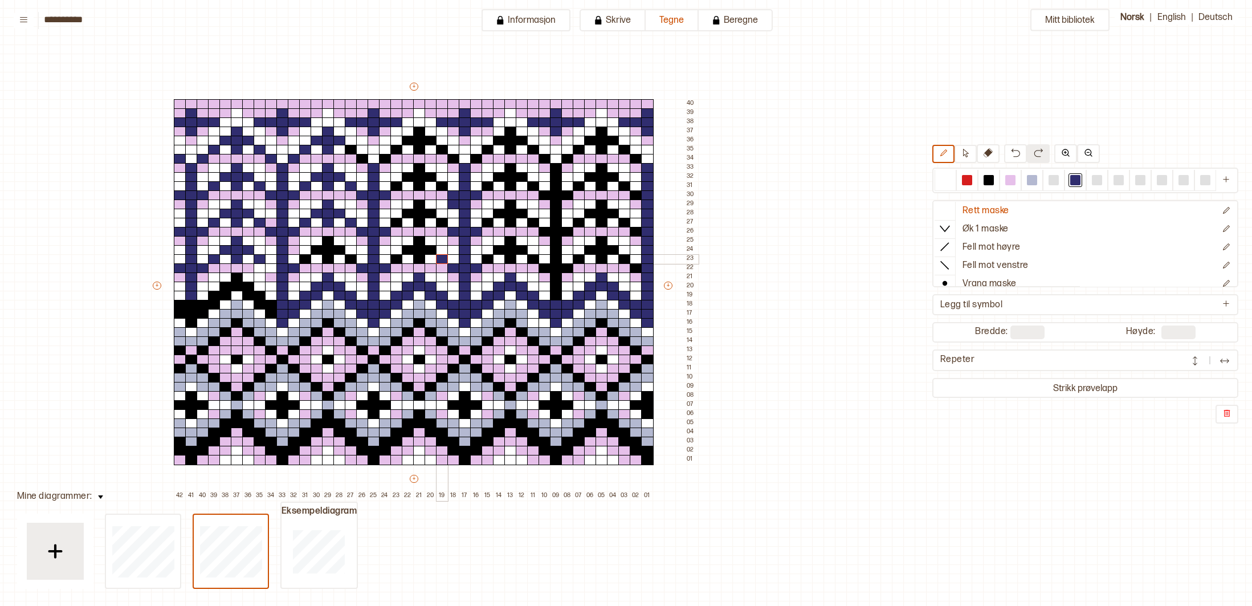
click at [436, 254] on div at bounding box center [442, 259] width 13 height 10
drag, startPoint x: 432, startPoint y: 251, endPoint x: 415, endPoint y: 243, distance: 18.3
click at [402, 249] on div "+ + + + 42 41 40 39 38 37 36 35 34 33 32 31 30 29 28 27 26 25 24 23 22 21 20 19…" at bounding box center [424, 290] width 547 height 419
drag, startPoint x: 416, startPoint y: 238, endPoint x: 419, endPoint y: 256, distance: 18.4
click at [419, 256] on div "+ + + + 42 41 40 39 38 37 36 35 34 33 32 31 30 29 28 27 26 25 24 23 22 21 20 19…" at bounding box center [424, 290] width 547 height 419
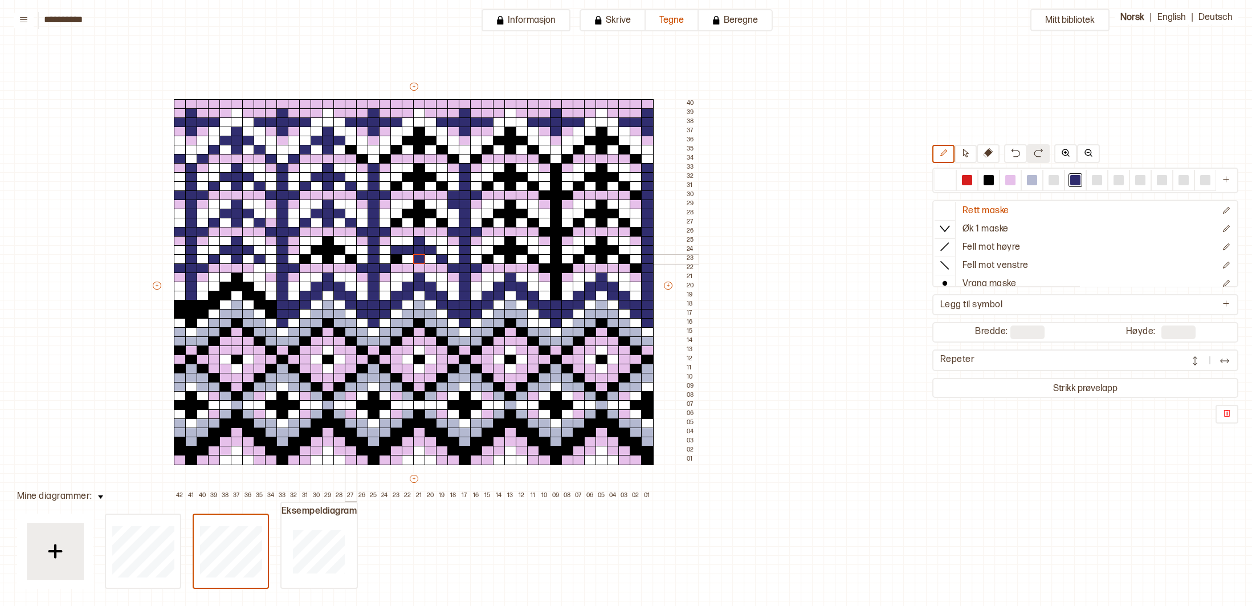
drag, startPoint x: 353, startPoint y: 257, endPoint x: 338, endPoint y: 248, distance: 16.6
click at [352, 256] on div at bounding box center [351, 259] width 13 height 10
drag, startPoint x: 337, startPoint y: 248, endPoint x: 322, endPoint y: 243, distance: 15.0
click at [313, 247] on div "+ + + + 42 41 40 39 38 37 36 35 34 33 32 31 30 29 28 27 26 25 24 23 22 21 20 19…" at bounding box center [424, 290] width 547 height 419
drag, startPoint x: 325, startPoint y: 242, endPoint x: 325, endPoint y: 255, distance: 13.7
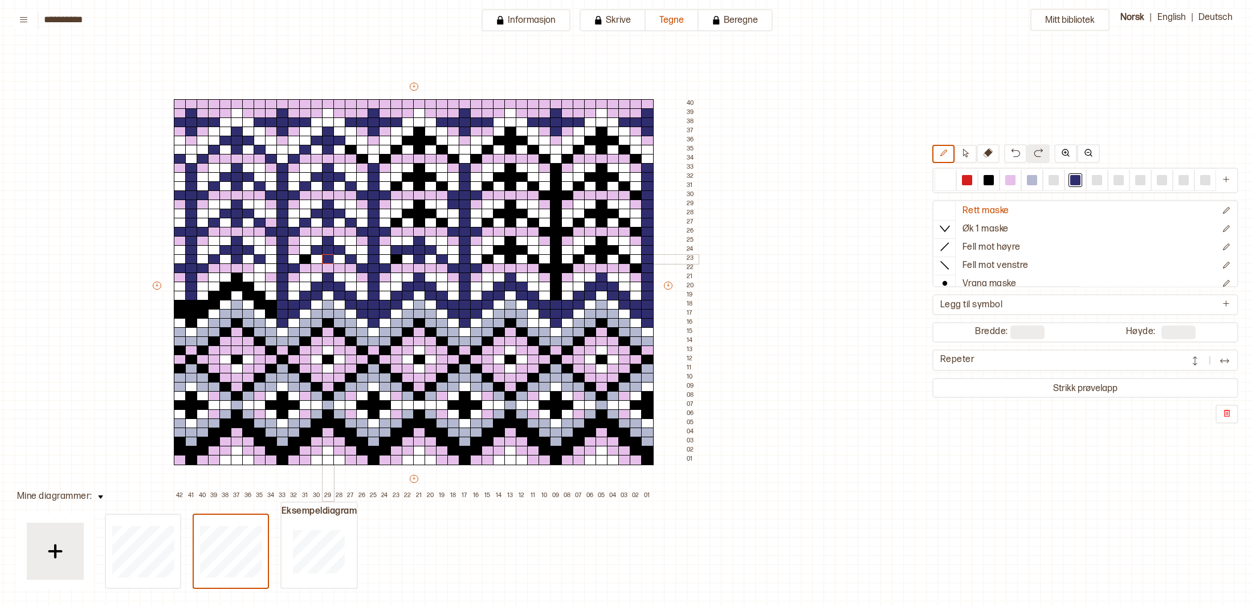
click at [325, 255] on div "+ + + + 42 41 40 39 38 37 36 35 34 33 32 31 30 29 28 27 26 25 24 23 22 21 20 19…" at bounding box center [424, 290] width 547 height 419
drag, startPoint x: 304, startPoint y: 256, endPoint x: 333, endPoint y: 246, distance: 31.4
click at [304, 256] on div at bounding box center [305, 259] width 13 height 10
drag, startPoint x: 400, startPoint y: 222, endPoint x: 407, endPoint y: 213, distance: 10.9
click at [401, 220] on div "+ + + + 42 41 40 39 38 37 36 35 34 33 32 31 30 29 28 27 26 25 24 23 22 21 20 19…" at bounding box center [424, 290] width 547 height 419
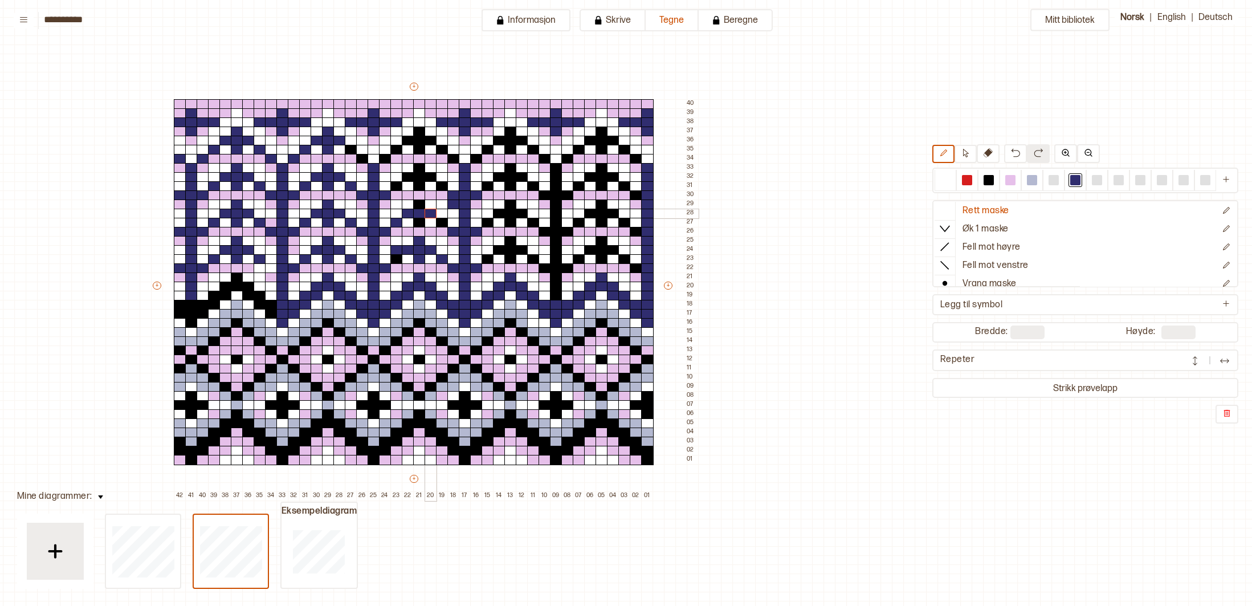
drag, startPoint x: 411, startPoint y: 213, endPoint x: 437, endPoint y: 220, distance: 27.4
click at [436, 220] on div "+ + + + 42 41 40 39 38 37 36 35 34 33 32 31 30 29 28 27 26 25 24 23 22 21 20 19…" at bounding box center [424, 290] width 547 height 419
click at [415, 223] on div at bounding box center [419, 223] width 13 height 10
drag, startPoint x: 439, startPoint y: 223, endPoint x: 423, endPoint y: 209, distance: 21.4
click at [436, 221] on div at bounding box center [442, 223] width 13 height 10
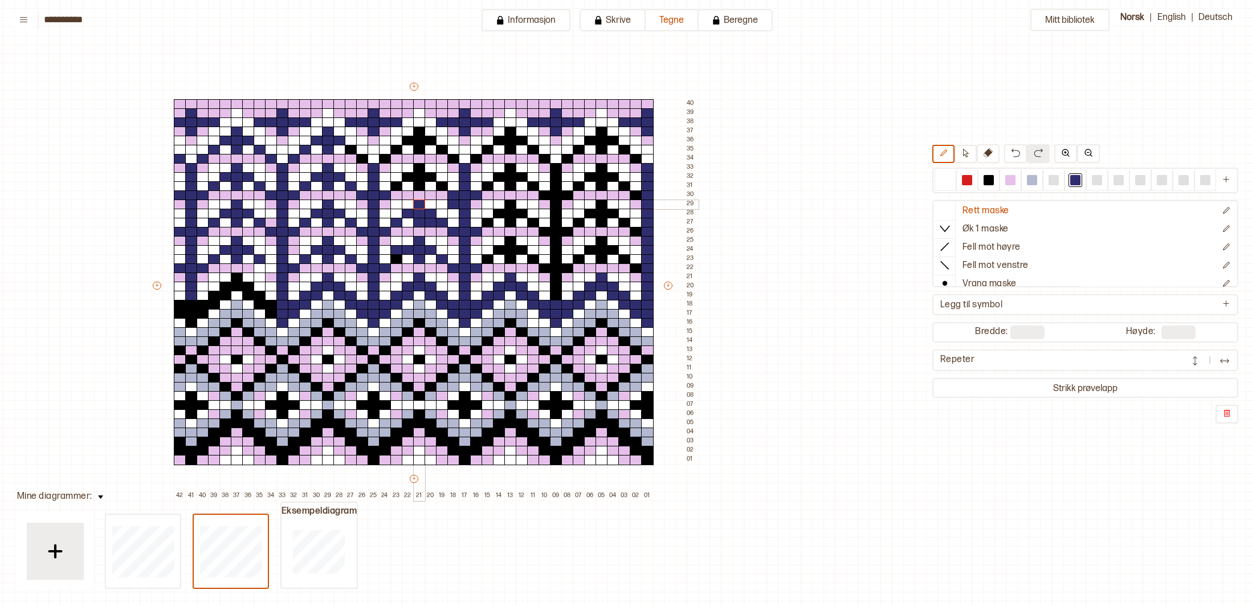
drag, startPoint x: 419, startPoint y: 201, endPoint x: 415, endPoint y: 187, distance: 14.4
click at [419, 201] on div at bounding box center [419, 204] width 13 height 10
drag, startPoint x: 416, startPoint y: 170, endPoint x: 415, endPoint y: 181, distance: 11.5
click at [415, 183] on div "+ + + + 42 41 40 39 38 37 36 35 34 33 32 31 30 29 28 27 26 25 24 23 22 21 20 19…" at bounding box center [424, 290] width 547 height 419
drag, startPoint x: 411, startPoint y: 177, endPoint x: 433, endPoint y: 180, distance: 22.5
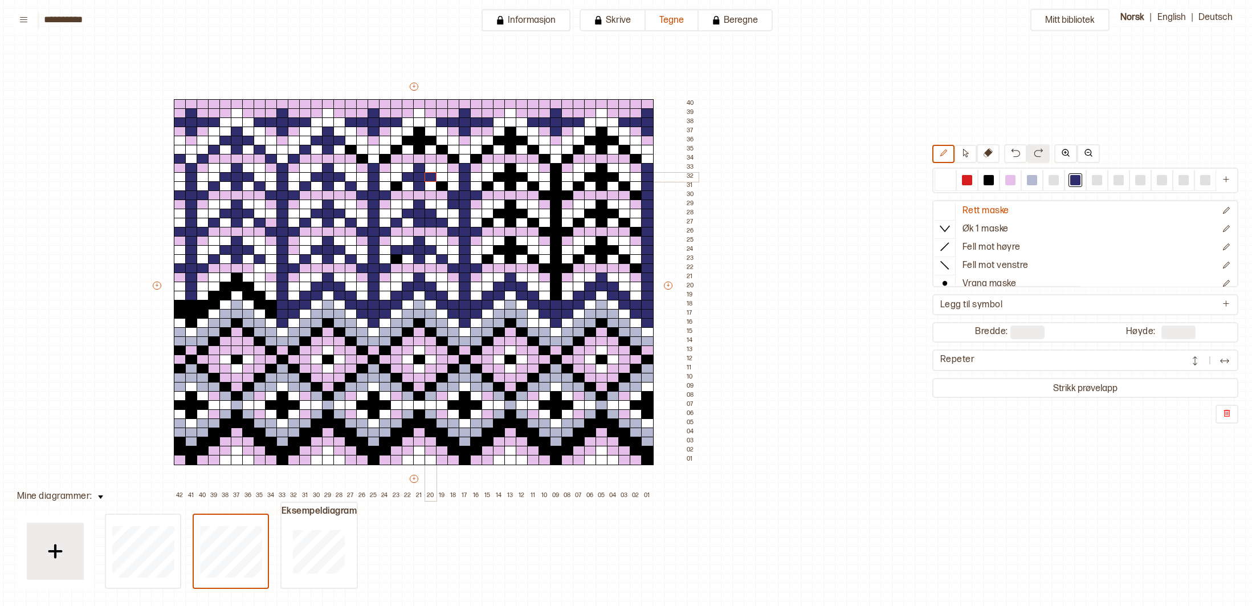
click at [428, 177] on div "+ + + + 42 41 40 39 38 37 36 35 34 33 32 31 30 29 28 27 26 25 24 23 22 21 20 19…" at bounding box center [424, 290] width 547 height 419
drag, startPoint x: 440, startPoint y: 183, endPoint x: 403, endPoint y: 182, distance: 36.5
click at [425, 182] on div "+ + + + 42 41 40 39 38 37 36 35 34 33 32 31 30 29 28 27 26 25 24 23 22 21 20 19…" at bounding box center [424, 290] width 547 height 419
drag, startPoint x: 399, startPoint y: 183, endPoint x: 396, endPoint y: 166, distance: 17.9
click at [398, 178] on div "+ + + + 42 41 40 39 38 37 36 35 34 33 32 31 30 29 28 27 26 25 24 23 22 21 20 19…" at bounding box center [424, 290] width 547 height 419
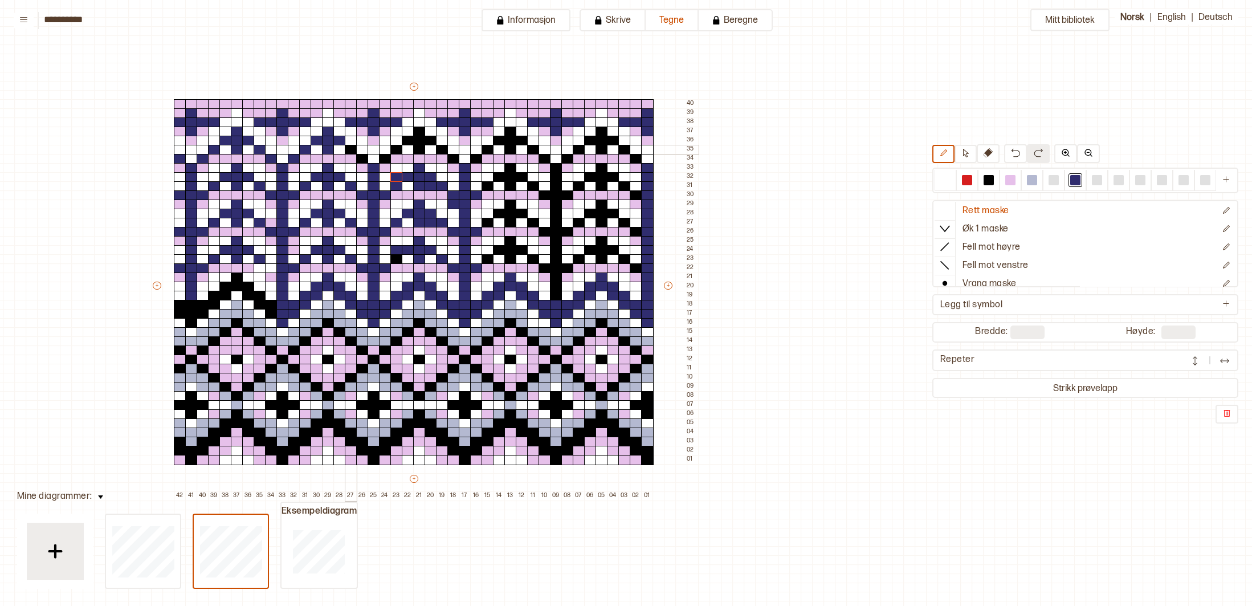
click at [350, 147] on div at bounding box center [351, 150] width 13 height 10
drag, startPoint x: 358, startPoint y: 157, endPoint x: 365, endPoint y: 158, distance: 6.9
click at [361, 157] on div at bounding box center [362, 159] width 13 height 10
click at [385, 157] on div at bounding box center [385, 159] width 13 height 10
drag, startPoint x: 397, startPoint y: 150, endPoint x: 404, endPoint y: 144, distance: 9.3
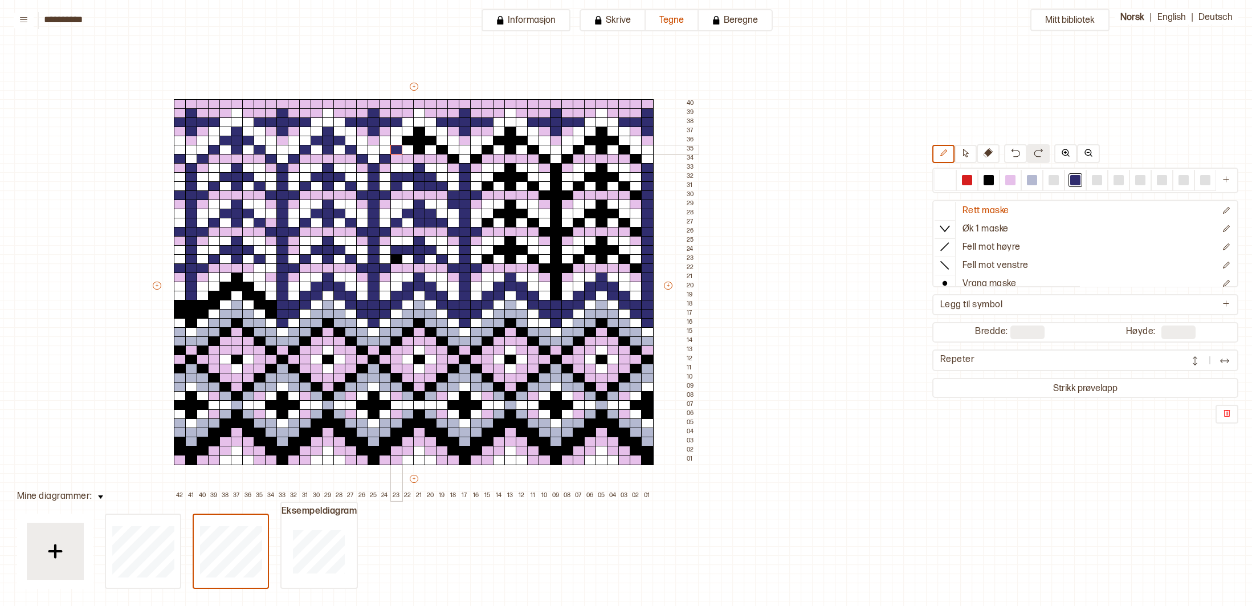
click at [397, 150] on div at bounding box center [396, 150] width 13 height 10
click at [415, 140] on div at bounding box center [419, 141] width 13 height 10
drag, startPoint x: 408, startPoint y: 139, endPoint x: 419, endPoint y: 140, distance: 10.9
click at [412, 140] on div at bounding box center [408, 141] width 13 height 10
click at [426, 140] on div at bounding box center [430, 141] width 13 height 10
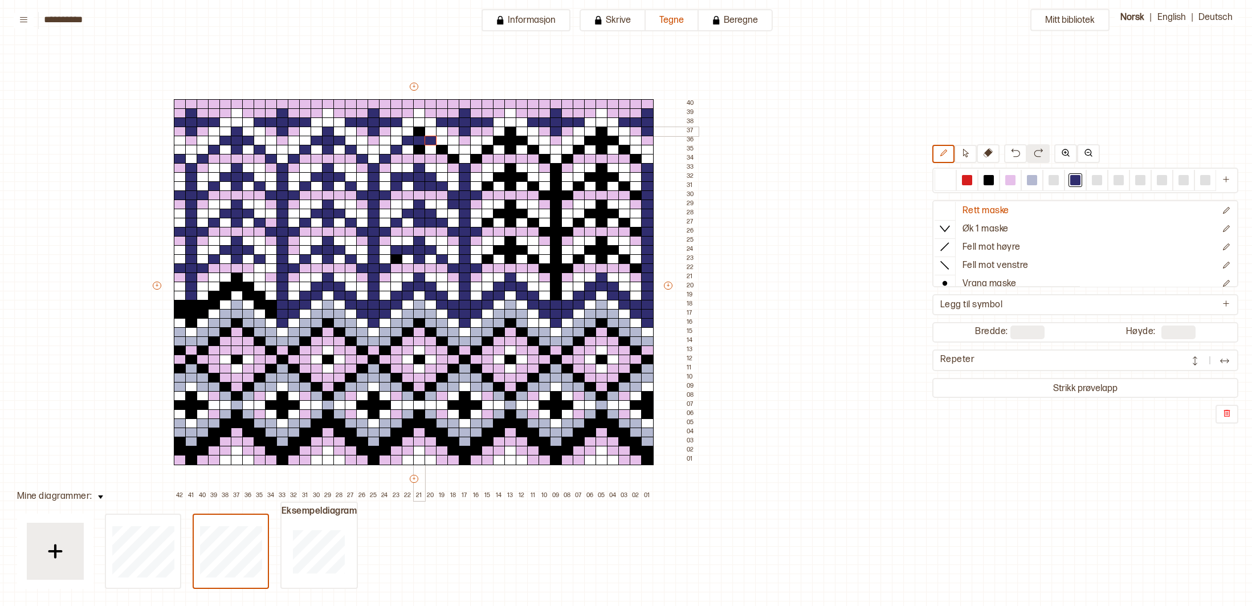
drag, startPoint x: 420, startPoint y: 133, endPoint x: 420, endPoint y: 141, distance: 7.4
click at [420, 137] on div "+ + + + 42 41 40 39 38 37 36 35 34 33 32 31 30 29 28 27 26 25 24 23 22 21 20 19…" at bounding box center [424, 290] width 547 height 419
drag, startPoint x: 418, startPoint y: 149, endPoint x: 424, endPoint y: 149, distance: 6.3
click at [418, 149] on div at bounding box center [419, 150] width 13 height 10
drag, startPoint x: 440, startPoint y: 149, endPoint x: 446, endPoint y: 154, distance: 7.7
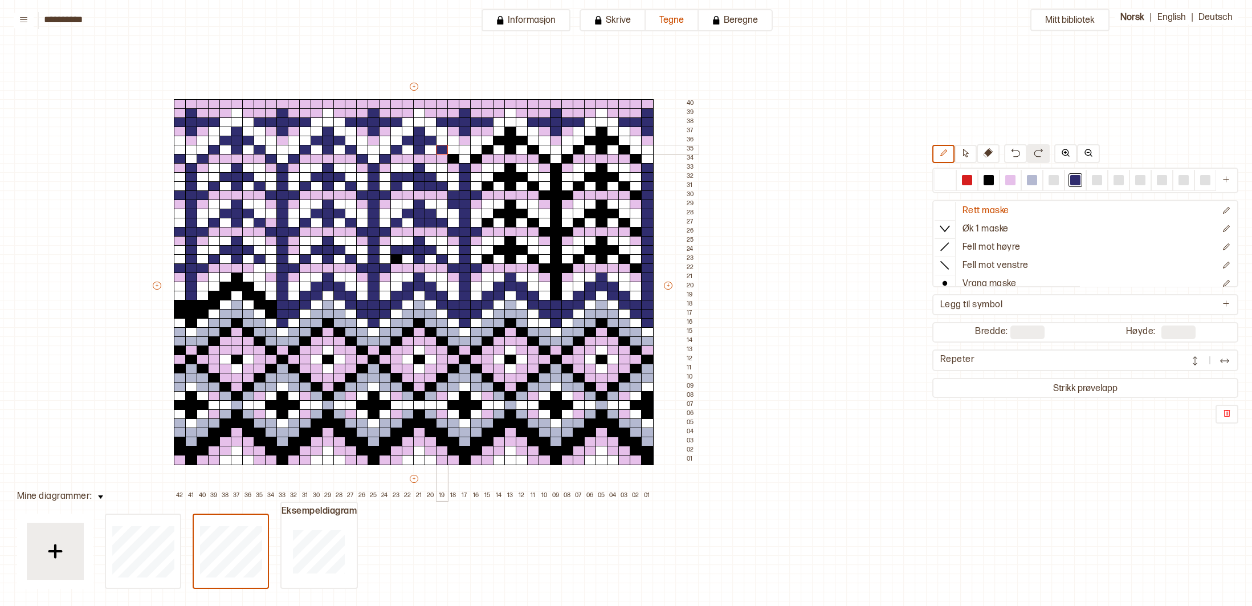
click at [443, 151] on div at bounding box center [442, 150] width 13 height 10
click at [451, 159] on div at bounding box center [453, 159] width 13 height 10
drag, startPoint x: 473, startPoint y: 158, endPoint x: 483, endPoint y: 152, distance: 11.2
click at [473, 158] on div at bounding box center [476, 159] width 13 height 10
drag, startPoint x: 484, startPoint y: 149, endPoint x: 501, endPoint y: 141, distance: 18.9
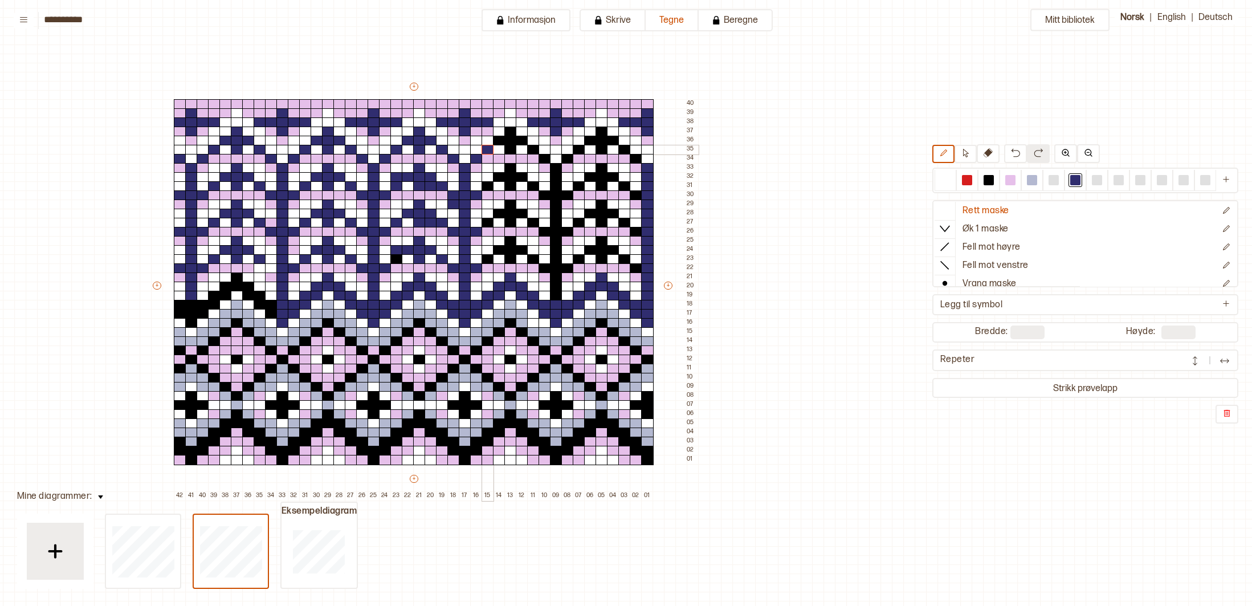
click at [485, 149] on div at bounding box center [487, 150] width 13 height 10
click at [522, 141] on div "+ + + + 42 41 40 39 38 37 36 35 34 33 32 31 30 29 28 27 26 25 24 23 22 21 20 19…" at bounding box center [424, 290] width 547 height 419
click at [510, 145] on div "+ + + + 42 41 40 39 38 37 36 35 34 33 32 31 30 29 28 27 26 25 24 23 22 21 20 19…" at bounding box center [424, 290] width 547 height 419
click at [511, 149] on div at bounding box center [510, 150] width 13 height 10
click at [535, 152] on div at bounding box center [533, 150] width 13 height 10
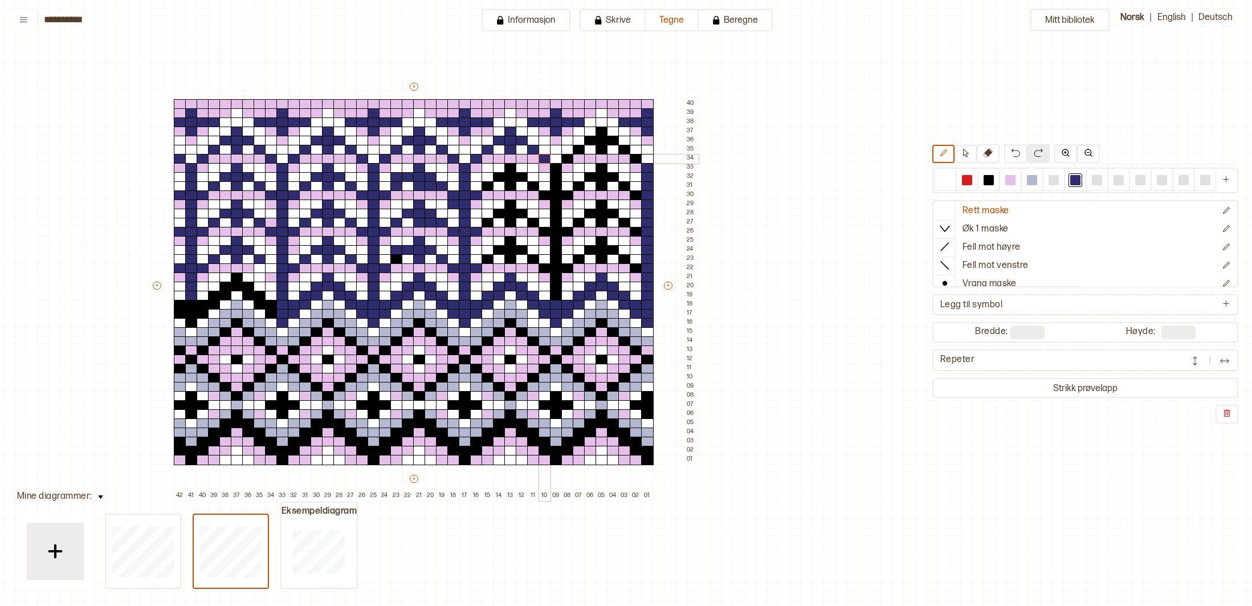
click at [544, 157] on div at bounding box center [544, 159] width 13 height 10
click at [570, 156] on div at bounding box center [567, 159] width 13 height 10
click at [577, 149] on div at bounding box center [579, 150] width 13 height 10
click at [590, 142] on div at bounding box center [590, 141] width 13 height 10
click at [597, 136] on div "+ + + + 42 41 40 39 38 37 36 35 34 33 32 31 30 29 28 27 26 25 24 23 22 21 20 19…" at bounding box center [424, 290] width 547 height 419
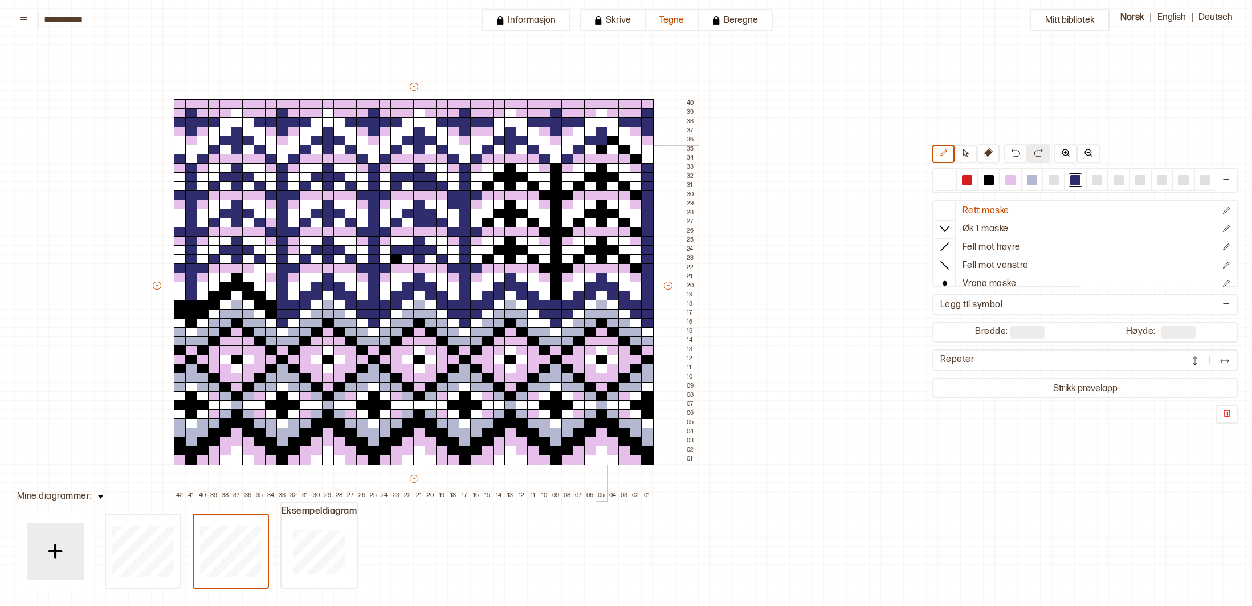
click at [598, 142] on div at bounding box center [601, 141] width 13 height 10
click at [599, 147] on div at bounding box center [601, 150] width 13 height 10
click at [612, 139] on div at bounding box center [613, 141] width 13 height 10
click at [622, 145] on div at bounding box center [624, 150] width 13 height 10
click at [633, 158] on div at bounding box center [636, 159] width 13 height 10
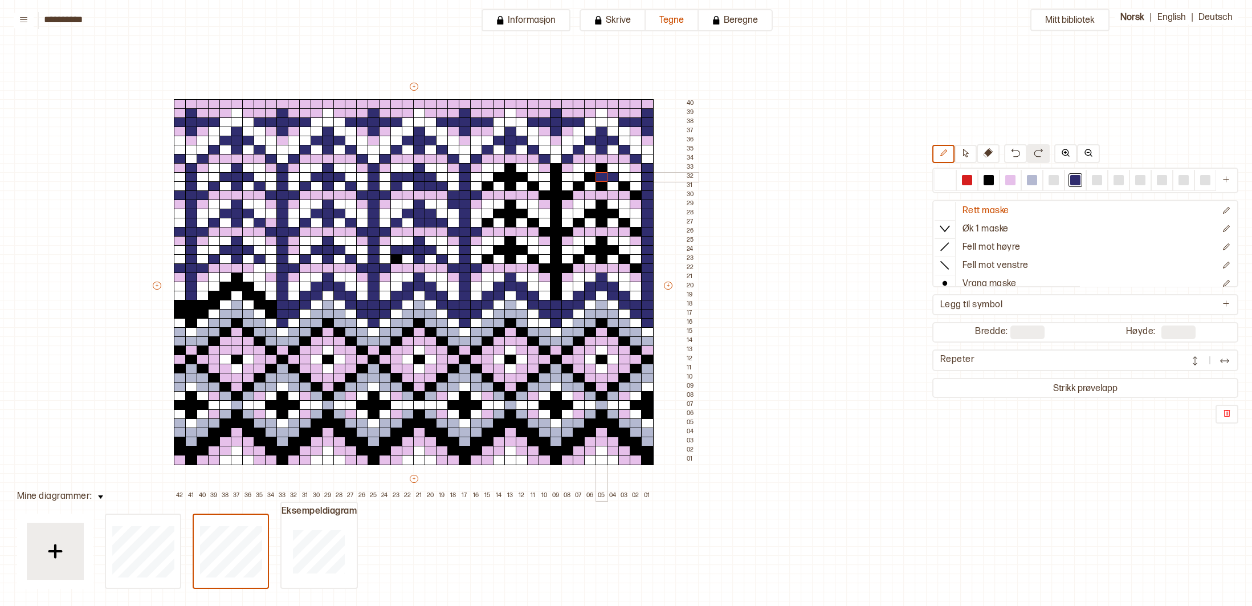
click at [591, 179] on div "+ + + + 42 41 40 39 38 37 36 35 34 33 32 31 30 29 28 27 26 25 24 23 22 21 20 19…" at bounding box center [424, 290] width 547 height 419
click at [601, 184] on div "+ + + + 42 41 40 39 38 37 36 35 34 33 32 31 30 29 28 27 26 25 24 23 22 21 20 19…" at bounding box center [424, 290] width 547 height 419
click at [628, 187] on div at bounding box center [624, 186] width 13 height 10
click at [638, 195] on div at bounding box center [636, 195] width 13 height 10
click at [635, 232] on div at bounding box center [636, 232] width 13 height 10
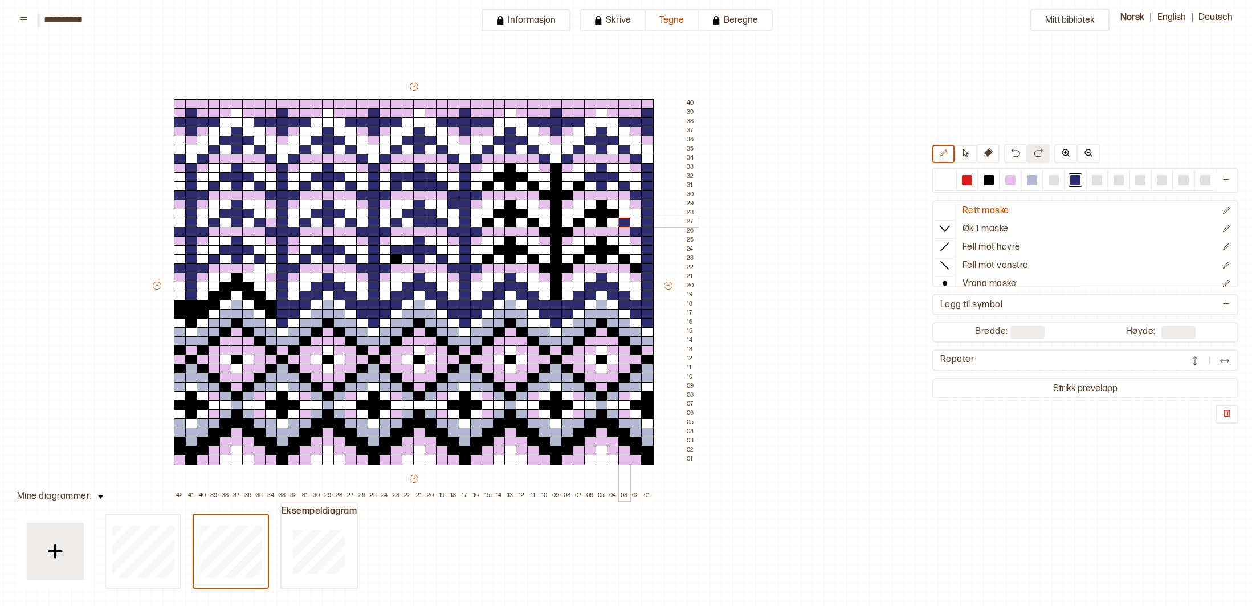
click at [624, 228] on div "+ + + + 42 41 40 39 38 37 36 35 34 33 32 31 30 29 28 27 26 25 24 23 22 21 20 19…" at bounding box center [424, 290] width 547 height 419
click at [633, 264] on div at bounding box center [636, 268] width 13 height 10
click at [625, 257] on div at bounding box center [624, 259] width 13 height 10
click at [599, 219] on div "+ + + + 42 41 40 39 38 37 36 35 34 33 32 31 30 29 28 27 26 25 24 23 22 21 20 19…" at bounding box center [424, 290] width 547 height 419
click at [608, 212] on div "+ + + + 42 41 40 39 38 37 36 35 34 33 32 31 30 29 28 27 26 25 24 23 22 21 20 19…" at bounding box center [424, 290] width 547 height 419
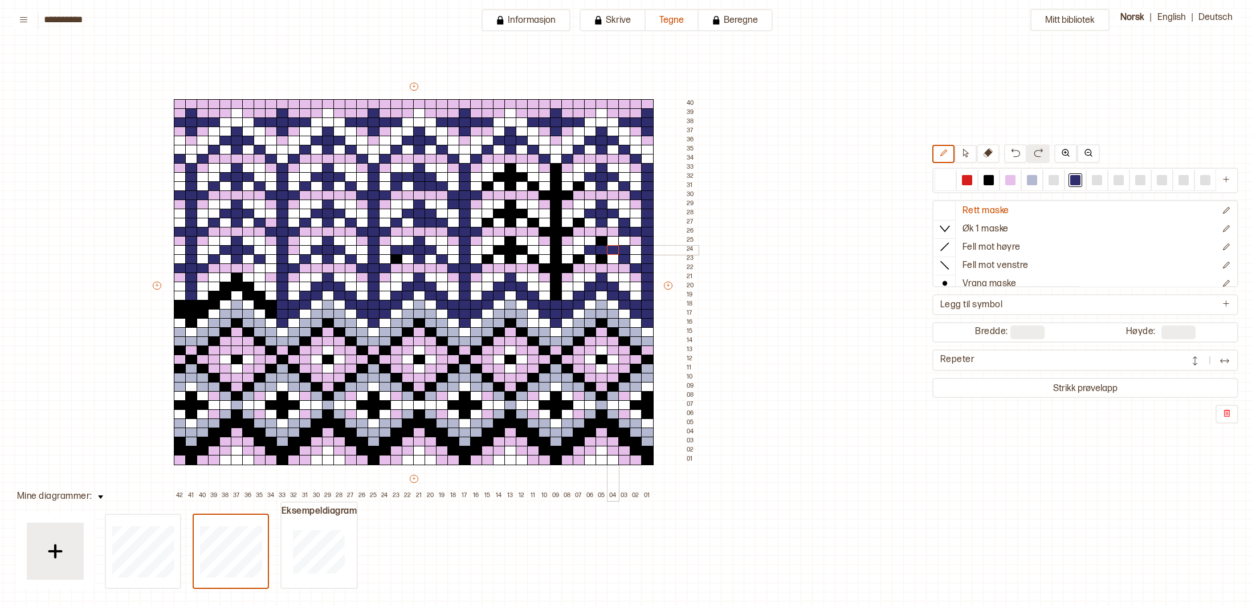
click at [607, 247] on div "+ + + + 42 41 40 39 38 37 36 35 34 33 32 31 30 29 28 27 26 25 24 23 22 21 20 19…" at bounding box center [424, 290] width 547 height 419
click at [603, 255] on div "+ + + + 42 41 40 39 38 37 36 35 34 33 32 31 30 29 28 27 26 25 24 23 22 21 20 19…" at bounding box center [424, 290] width 547 height 419
click at [580, 259] on div at bounding box center [579, 259] width 13 height 10
click at [548, 267] on div "+ + + + 42 41 40 39 38 37 36 35 34 33 32 31 30 29 28 27 26 25 24 23 22 21 20 19…" at bounding box center [424, 290] width 547 height 419
click at [556, 292] on div "+ + + + 42 41 40 39 38 37 36 35 34 33 32 31 30 29 28 27 26 25 24 23 22 21 20 19…" at bounding box center [424, 290] width 547 height 419
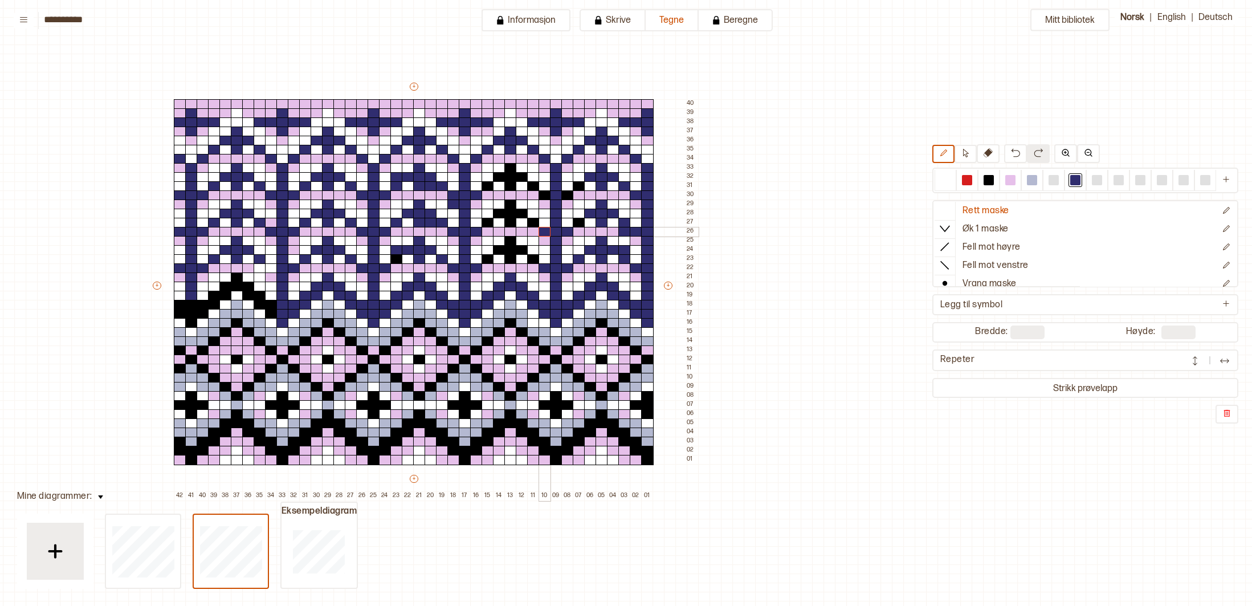
click at [546, 232] on div "+ + + + 42 41 40 39 38 37 36 35 34 33 32 31 30 29 28 27 26 25 24 23 22 21 20 19…" at bounding box center [424, 290] width 547 height 419
click at [501, 210] on div "+ + + + 42 41 40 39 38 37 36 35 34 33 32 31 30 29 28 27 26 25 24 23 22 21 20 19…" at bounding box center [424, 290] width 547 height 419
click at [498, 178] on div "+ + + + 42 41 40 39 38 37 36 35 34 33 32 31 30 29 28 27 26 25 24 23 22 21 20 19…" at bounding box center [424, 290] width 547 height 419
click at [516, 247] on div "+ + + + 42 41 40 39 38 37 36 35 34 33 32 31 30 29 28 27 26 25 24 23 22 21 20 19…" at bounding box center [424, 290] width 547 height 419
click at [511, 242] on div "+ + + + 42 41 40 39 38 37 36 35 34 33 32 31 30 29 28 27 26 25 24 23 22 21 20 19…" at bounding box center [424, 290] width 547 height 419
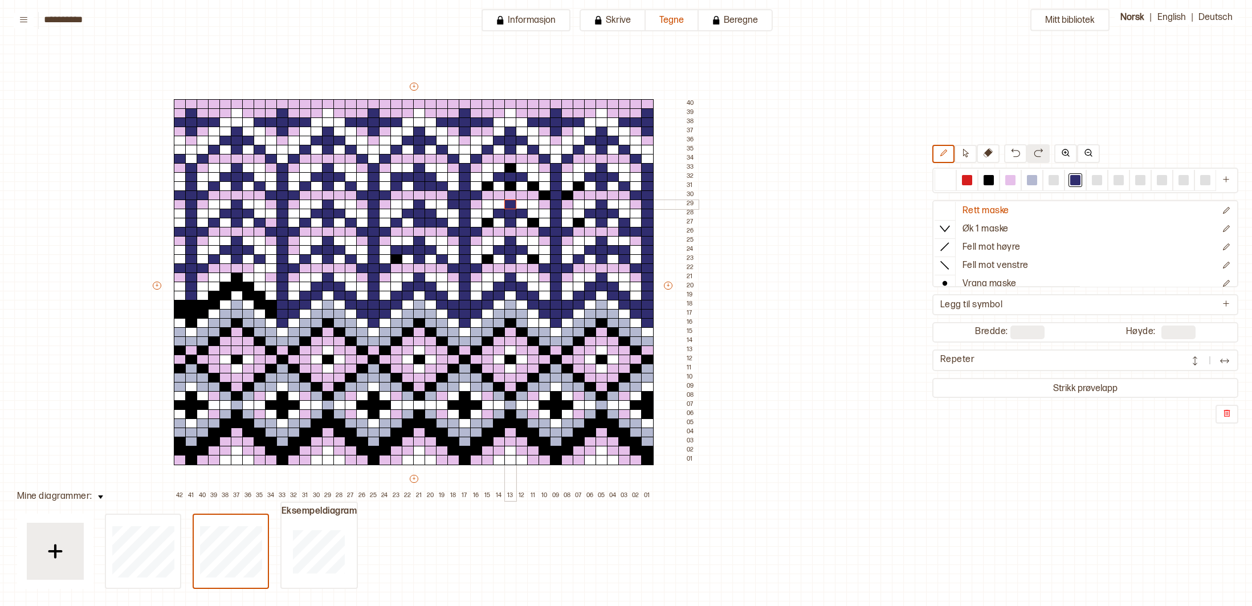
click at [512, 203] on div "+ + + + 42 41 40 39 38 37 36 35 34 33 32 31 30 29 28 27 26 25 24 23 22 21 20 19…" at bounding box center [424, 290] width 547 height 419
click at [512, 169] on div "+ + + + 42 41 40 39 38 37 36 35 34 33 32 31 30 29 28 27 26 25 24 23 22 21 20 19…" at bounding box center [424, 290] width 547 height 419
click at [546, 197] on div "+ + + + 42 41 40 39 38 37 36 35 34 33 32 31 30 29 28 27 26 25 24 23 22 21 20 19…" at bounding box center [424, 290] width 547 height 419
click at [575, 188] on div at bounding box center [579, 186] width 13 height 10
click at [536, 185] on div at bounding box center [533, 186] width 13 height 10
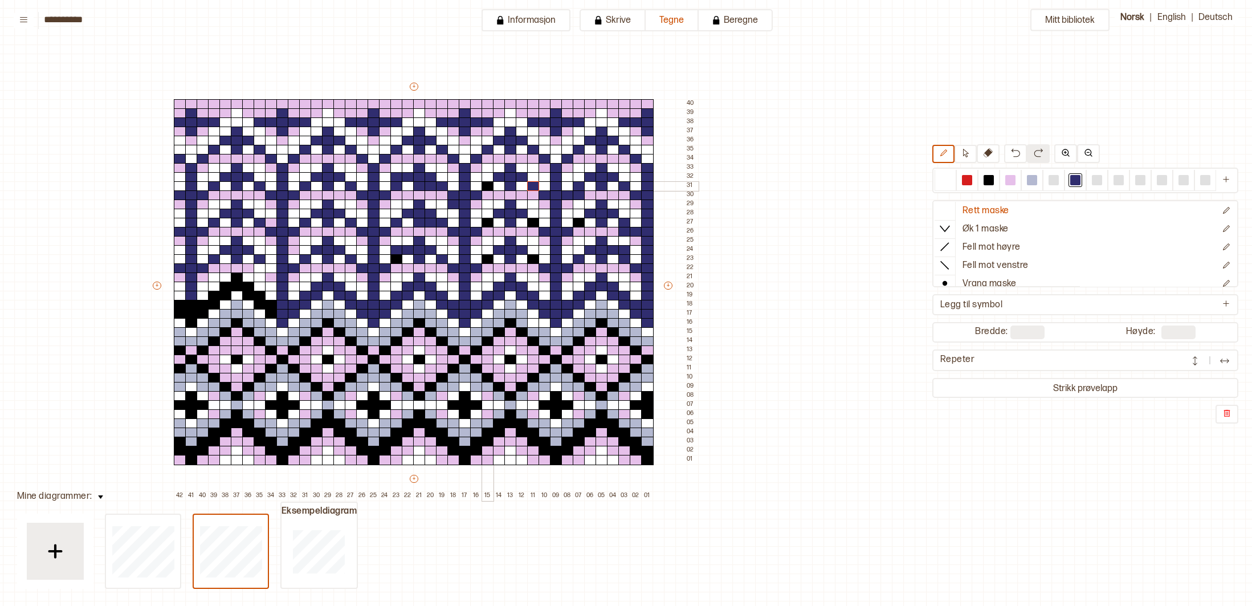
click at [487, 187] on div at bounding box center [487, 186] width 13 height 10
click at [485, 225] on div at bounding box center [487, 223] width 13 height 10
click at [533, 223] on div at bounding box center [533, 223] width 13 height 10
click at [533, 260] on div at bounding box center [533, 259] width 13 height 10
click at [485, 258] on div at bounding box center [487, 259] width 13 height 10
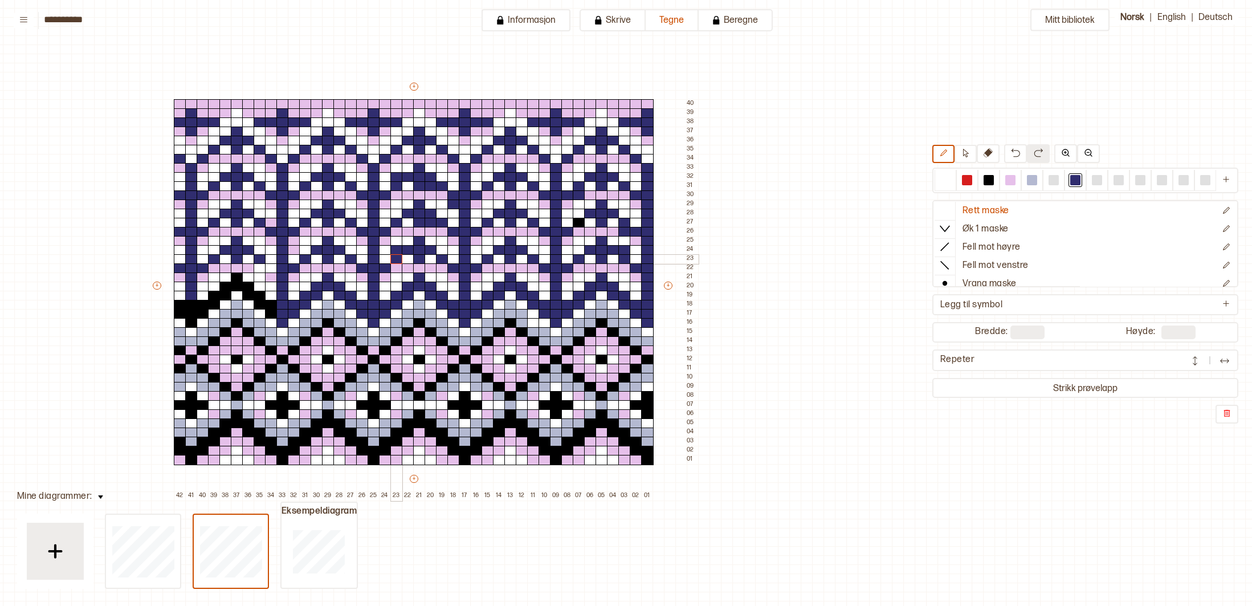
click at [398, 260] on div at bounding box center [396, 259] width 13 height 10
click at [581, 222] on div at bounding box center [579, 223] width 13 height 10
drag, startPoint x: 187, startPoint y: 304, endPoint x: 238, endPoint y: 283, distance: 54.9
click at [236, 280] on div "+ + + + 42 41 40 39 38 37 36 35 34 33 32 31 30 29 28 27 26 25 24 23 22 21 20 19…" at bounding box center [424, 290] width 547 height 419
drag, startPoint x: 240, startPoint y: 287, endPoint x: 267, endPoint y: 309, distance: 34.4
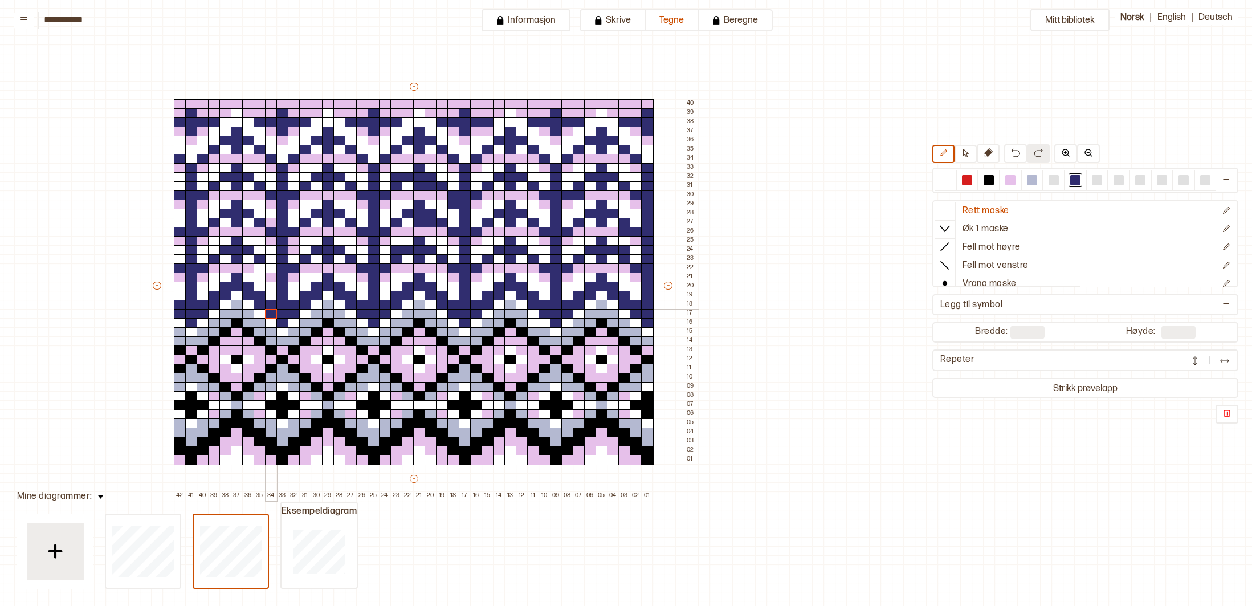
click at [267, 309] on div "+ + + + 42 41 40 39 38 37 36 35 34 33 32 31 30 29 28 27 26 25 24 23 22 21 20 19…" at bounding box center [424, 290] width 547 height 419
click at [945, 181] on div at bounding box center [945, 180] width 10 height 10
click at [430, 222] on div at bounding box center [430, 223] width 13 height 10
click at [397, 252] on div at bounding box center [396, 250] width 13 height 10
click at [397, 175] on div at bounding box center [396, 177] width 13 height 10
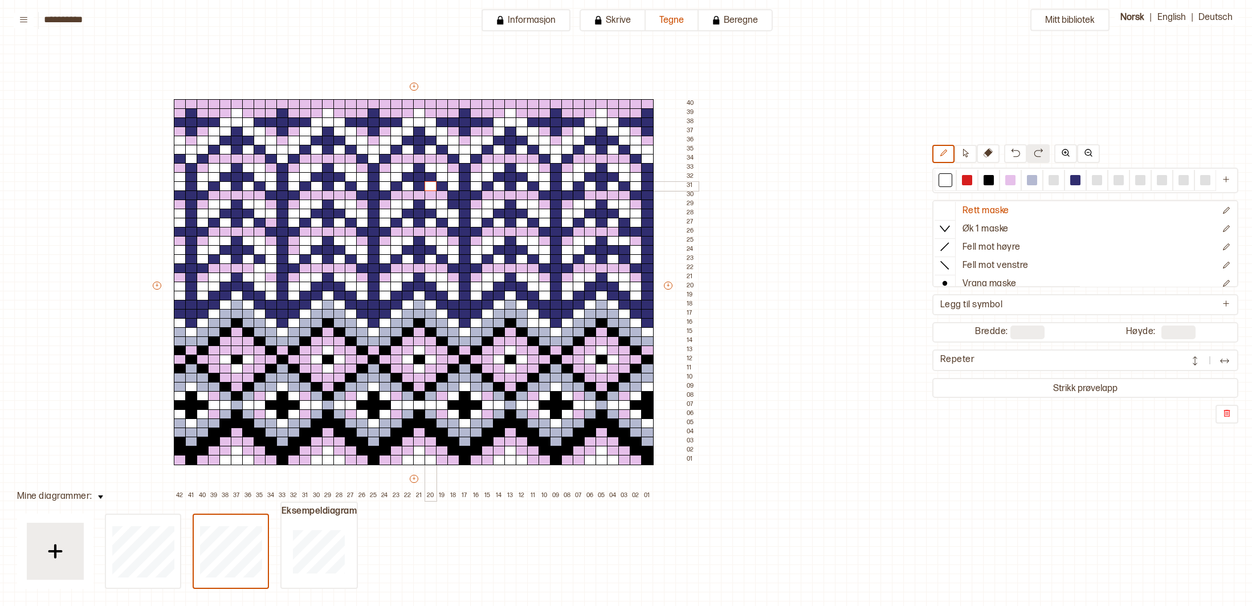
click at [432, 187] on div at bounding box center [430, 186] width 13 height 10
click at [580, 194] on div at bounding box center [579, 195] width 13 height 10
click at [623, 252] on div at bounding box center [624, 250] width 13 height 10
click at [1006, 178] on div at bounding box center [1010, 180] width 10 height 10
click at [578, 195] on div at bounding box center [579, 195] width 13 height 10
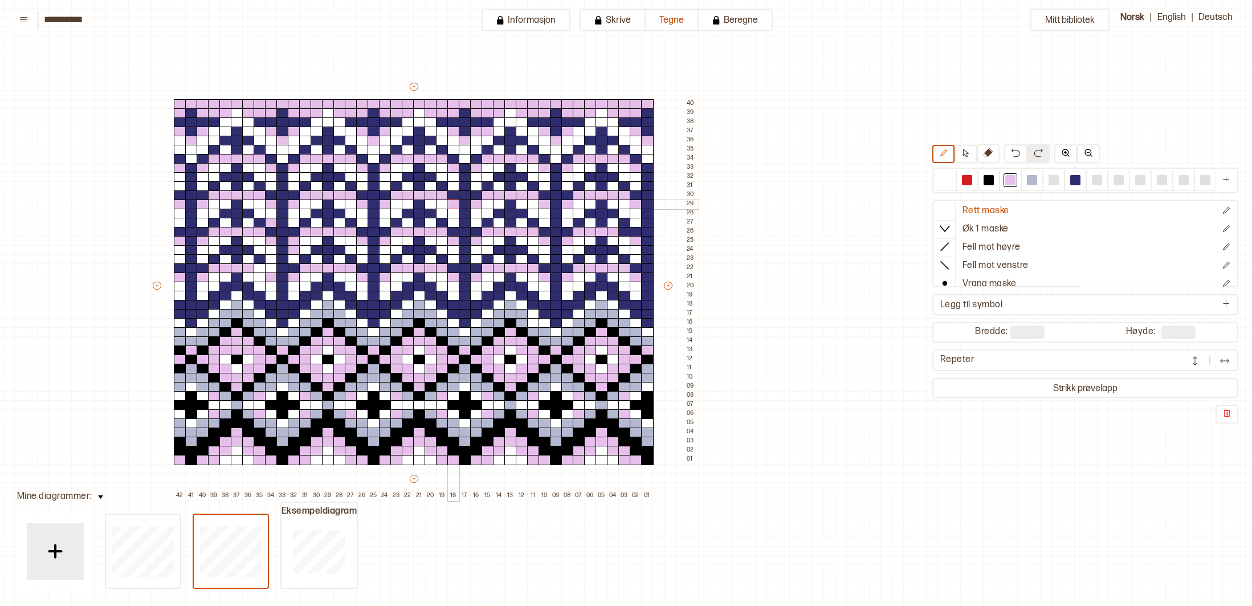
click at [454, 203] on div at bounding box center [453, 204] width 13 height 10
click at [178, 137] on div at bounding box center [180, 141] width 13 height 10
click at [1077, 177] on div at bounding box center [1075, 180] width 10 height 10
click at [178, 140] on div at bounding box center [180, 141] width 13 height 10
click at [188, 149] on div at bounding box center [191, 150] width 13 height 10
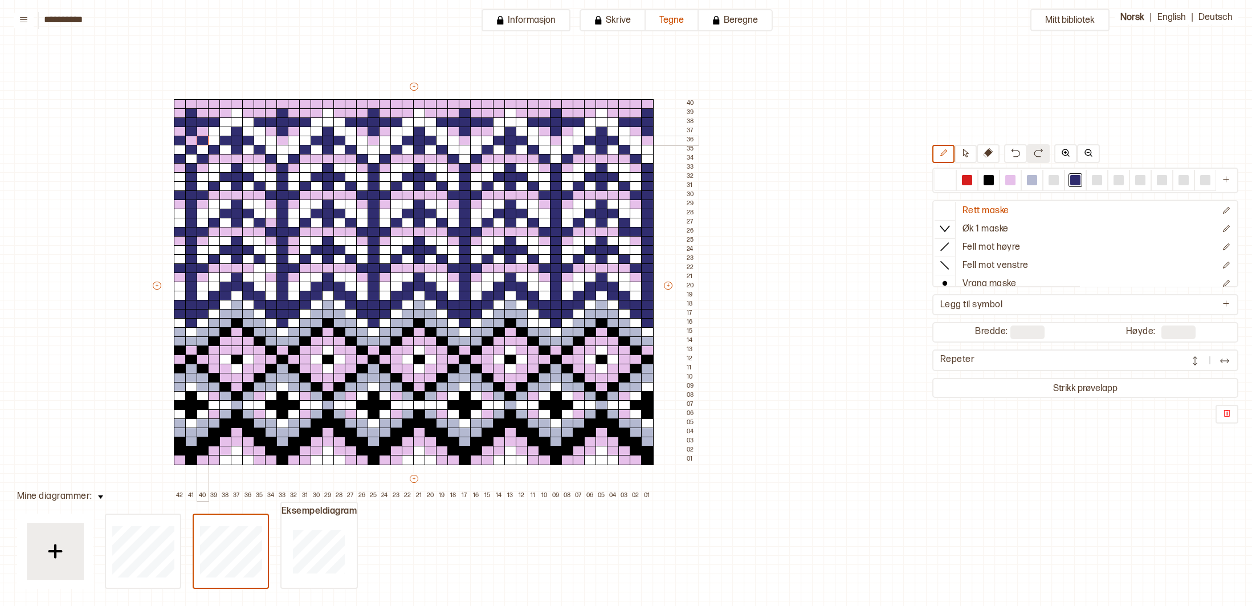
drag, startPoint x: 205, startPoint y: 142, endPoint x: 209, endPoint y: 136, distance: 7.3
click at [205, 141] on div at bounding box center [203, 141] width 13 height 10
drag, startPoint x: 213, startPoint y: 132, endPoint x: 222, endPoint y: 125, distance: 12.2
click at [214, 131] on div at bounding box center [214, 131] width 13 height 10
click at [223, 122] on div at bounding box center [225, 122] width 13 height 10
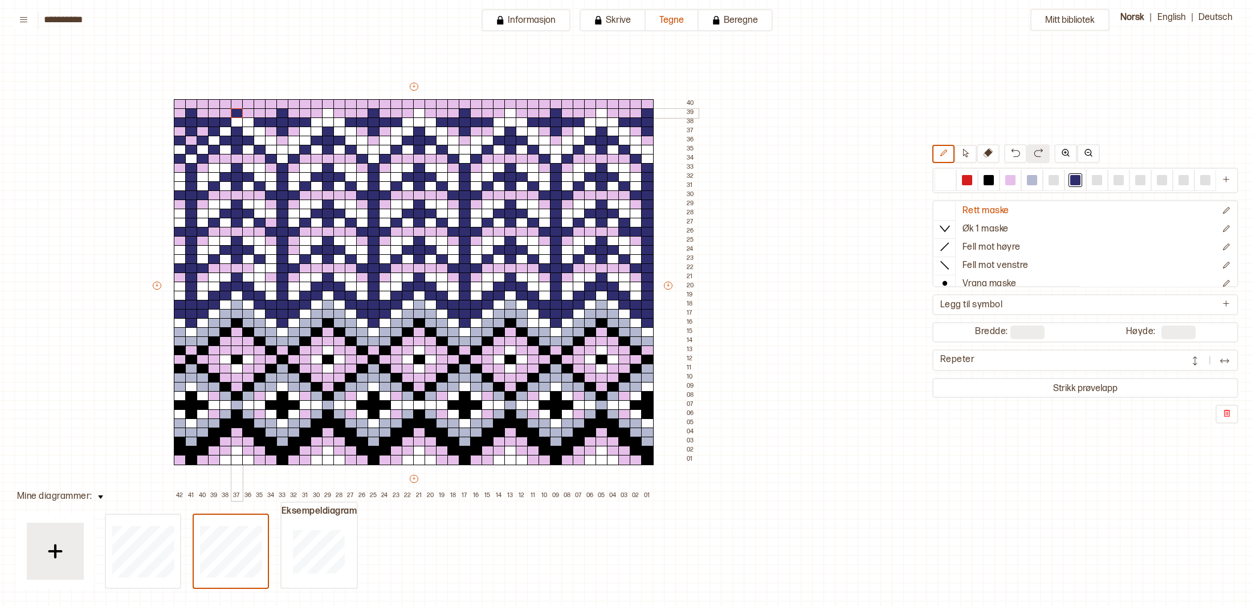
click at [235, 115] on div at bounding box center [237, 113] width 13 height 10
click at [236, 122] on div at bounding box center [237, 122] width 13 height 10
click at [246, 122] on div at bounding box center [248, 122] width 13 height 10
drag, startPoint x: 257, startPoint y: 129, endPoint x: 264, endPoint y: 133, distance: 8.2
click at [258, 129] on div at bounding box center [260, 131] width 13 height 10
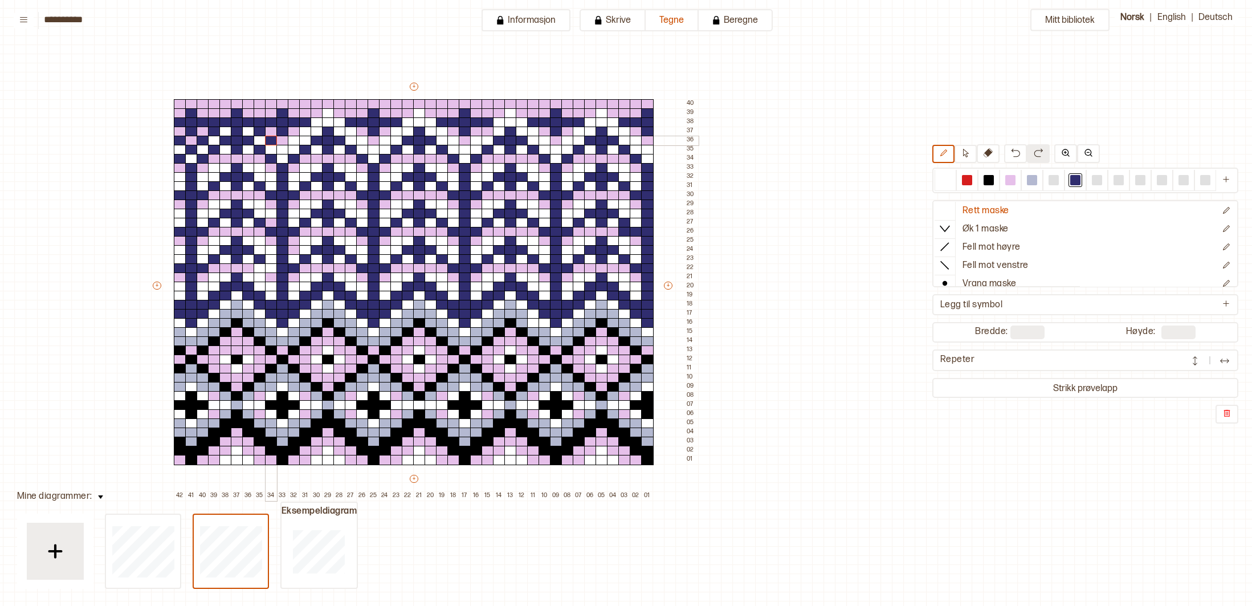
drag, startPoint x: 269, startPoint y: 141, endPoint x: 276, endPoint y: 142, distance: 7.5
click at [270, 141] on div at bounding box center [271, 141] width 13 height 10
click at [283, 148] on div at bounding box center [282, 150] width 13 height 10
drag, startPoint x: 295, startPoint y: 141, endPoint x: 297, endPoint y: 135, distance: 6.4
click at [296, 138] on div at bounding box center [294, 141] width 13 height 10
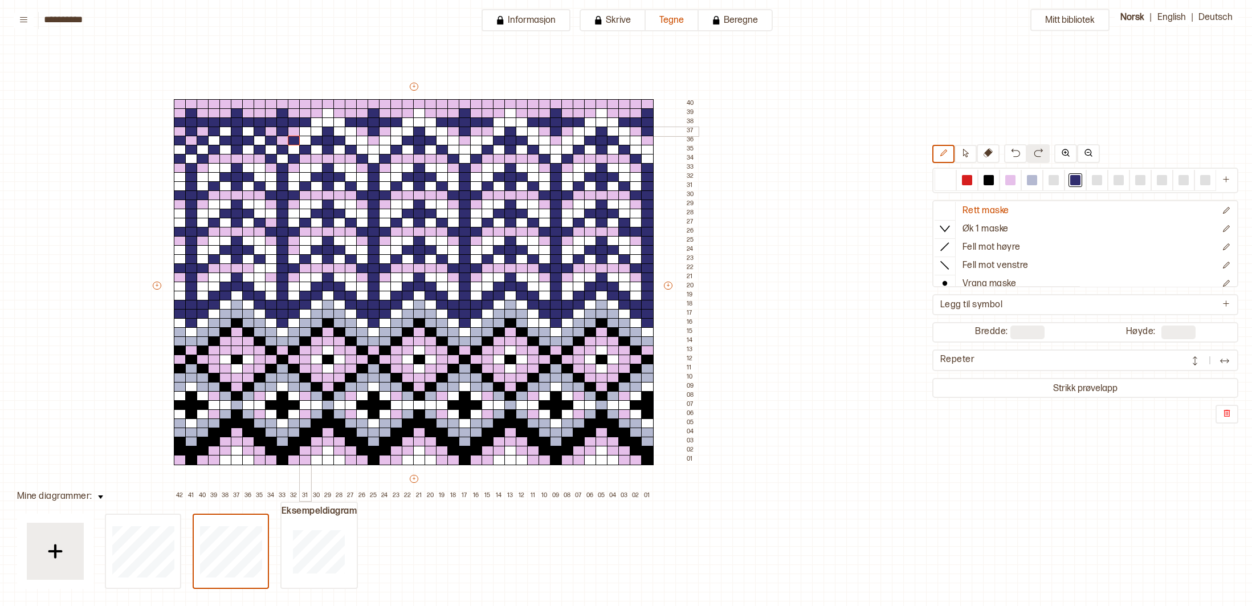
drag, startPoint x: 304, startPoint y: 129, endPoint x: 314, endPoint y: 125, distance: 10.5
click at [305, 129] on div at bounding box center [305, 131] width 13 height 10
drag, startPoint x: 315, startPoint y: 121, endPoint x: 330, endPoint y: 114, distance: 16.6
click at [316, 121] on div at bounding box center [317, 122] width 13 height 10
drag, startPoint x: 329, startPoint y: 111, endPoint x: 336, endPoint y: 116, distance: 8.1
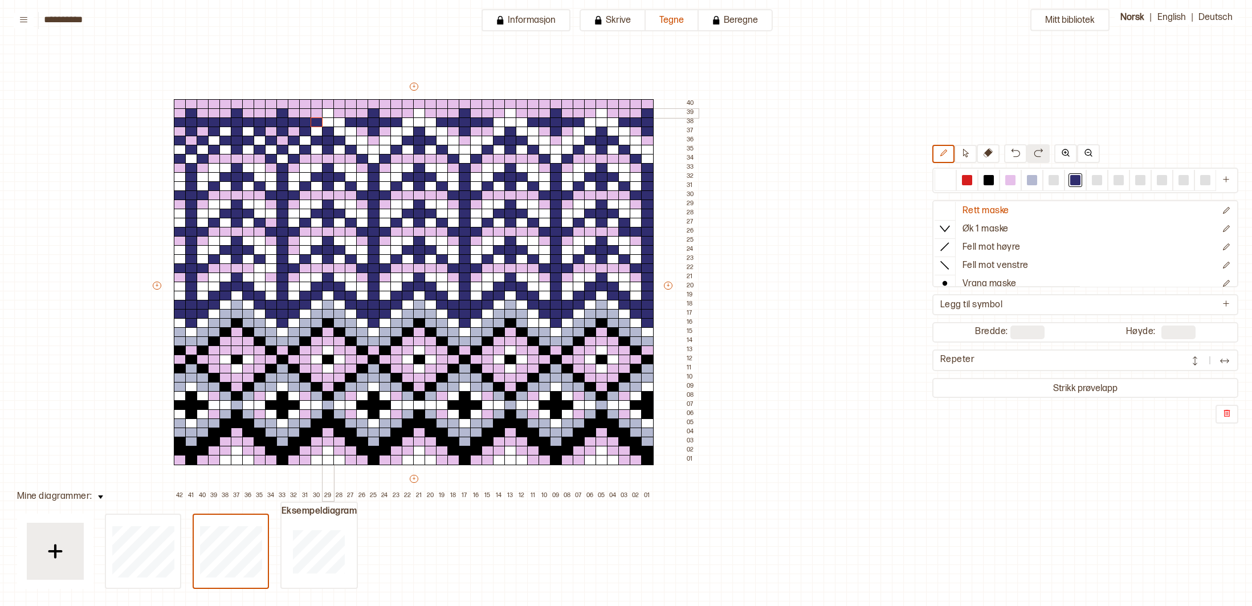
click at [331, 112] on div at bounding box center [328, 113] width 13 height 10
drag, startPoint x: 338, startPoint y: 122, endPoint x: 346, endPoint y: 128, distance: 9.8
click at [339, 124] on div at bounding box center [339, 122] width 13 height 10
drag, startPoint x: 348, startPoint y: 131, endPoint x: 354, endPoint y: 136, distance: 7.3
click at [349, 132] on div at bounding box center [351, 131] width 13 height 10
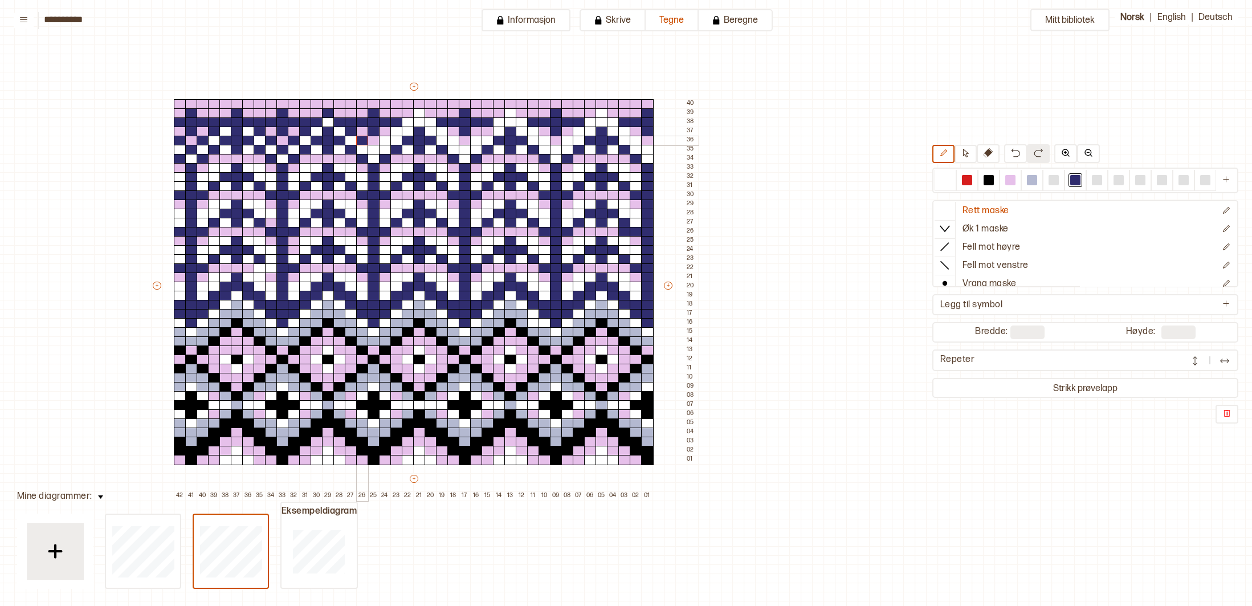
drag, startPoint x: 357, startPoint y: 139, endPoint x: 365, endPoint y: 140, distance: 7.5
click at [359, 140] on div at bounding box center [362, 141] width 13 height 10
drag, startPoint x: 372, startPoint y: 150, endPoint x: 381, endPoint y: 146, distance: 9.4
click at [374, 149] on div at bounding box center [373, 150] width 13 height 10
drag, startPoint x: 385, startPoint y: 140, endPoint x: 394, endPoint y: 134, distance: 10.3
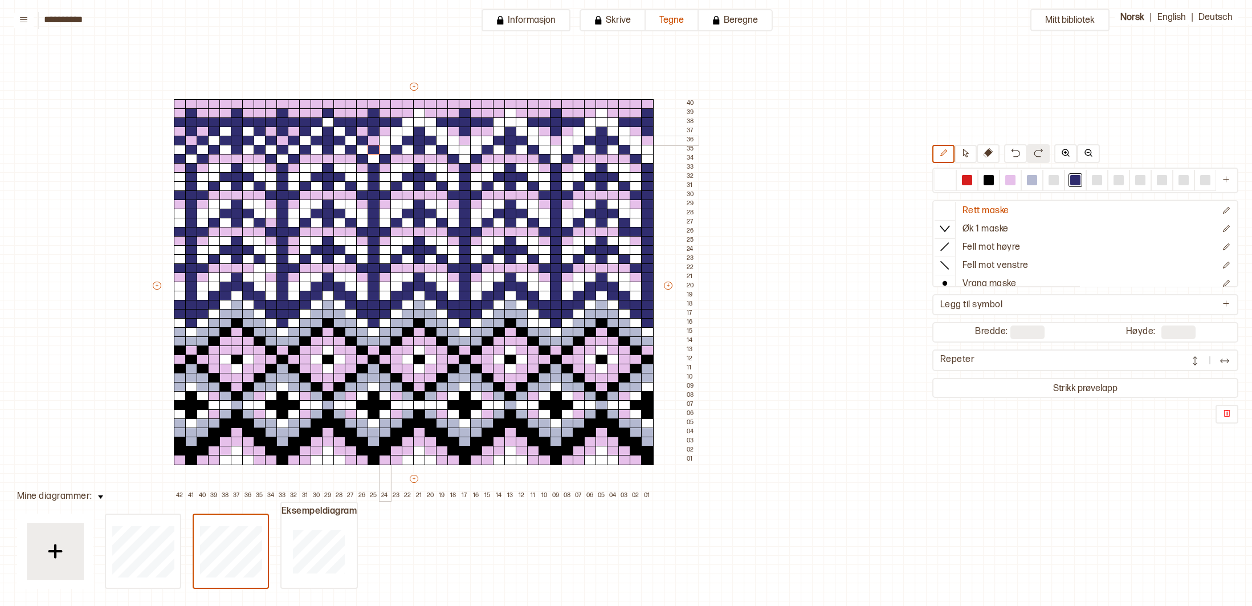
click at [387, 139] on div at bounding box center [385, 141] width 13 height 10
click at [395, 131] on div at bounding box center [396, 131] width 13 height 10
drag, startPoint x: 403, startPoint y: 122, endPoint x: 418, endPoint y: 116, distance: 15.9
click at [427, 122] on div "+ + + + 42 41 40 39 38 37 36 35 34 33 32 31 30 29 28 27 26 25 24 23 22 21 20 19…" at bounding box center [424, 290] width 547 height 419
drag, startPoint x: 418, startPoint y: 113, endPoint x: 412, endPoint y: 116, distance: 6.9
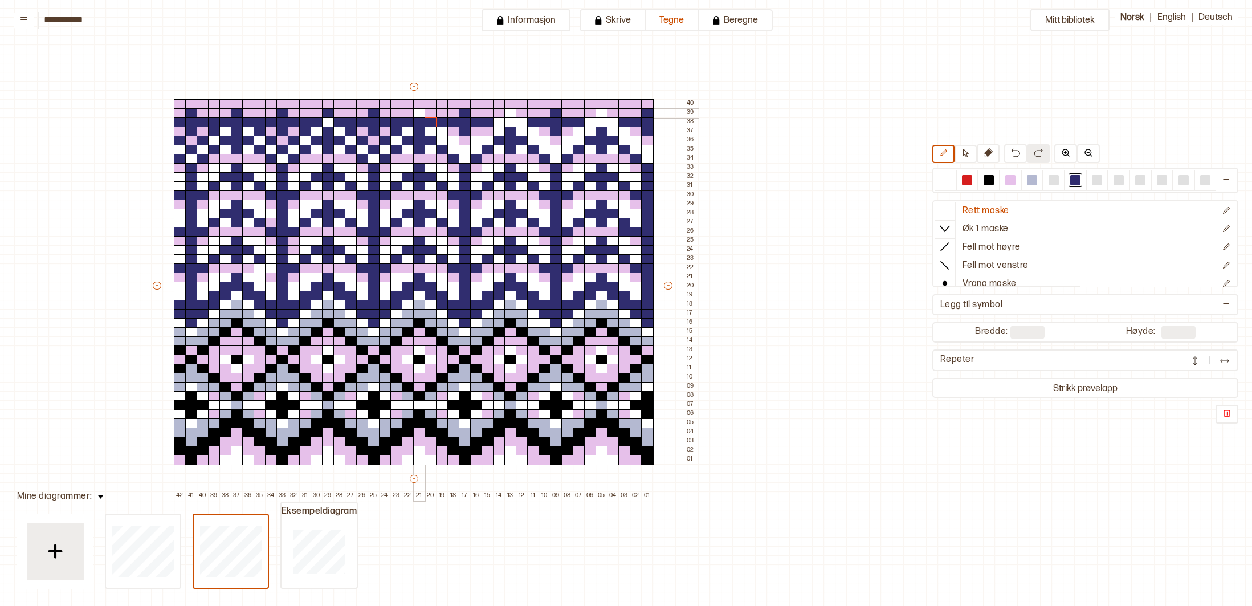
click at [418, 114] on div at bounding box center [419, 113] width 13 height 10
drag, startPoint x: 441, startPoint y: 130, endPoint x: 449, endPoint y: 137, distance: 10.5
click at [447, 135] on div "+ + + + 42 41 40 39 38 37 36 35 34 33 32 31 30 29 28 27 26 25 24 23 22 21 20 19…" at bounding box center [424, 290] width 547 height 419
drag, startPoint x: 449, startPoint y: 137, endPoint x: 468, endPoint y: 144, distance: 20.0
click at [459, 141] on div "+ + + + 42 41 40 39 38 37 36 35 34 33 32 31 30 29 28 27 26 25 24 23 22 21 20 19…" at bounding box center [424, 290] width 547 height 419
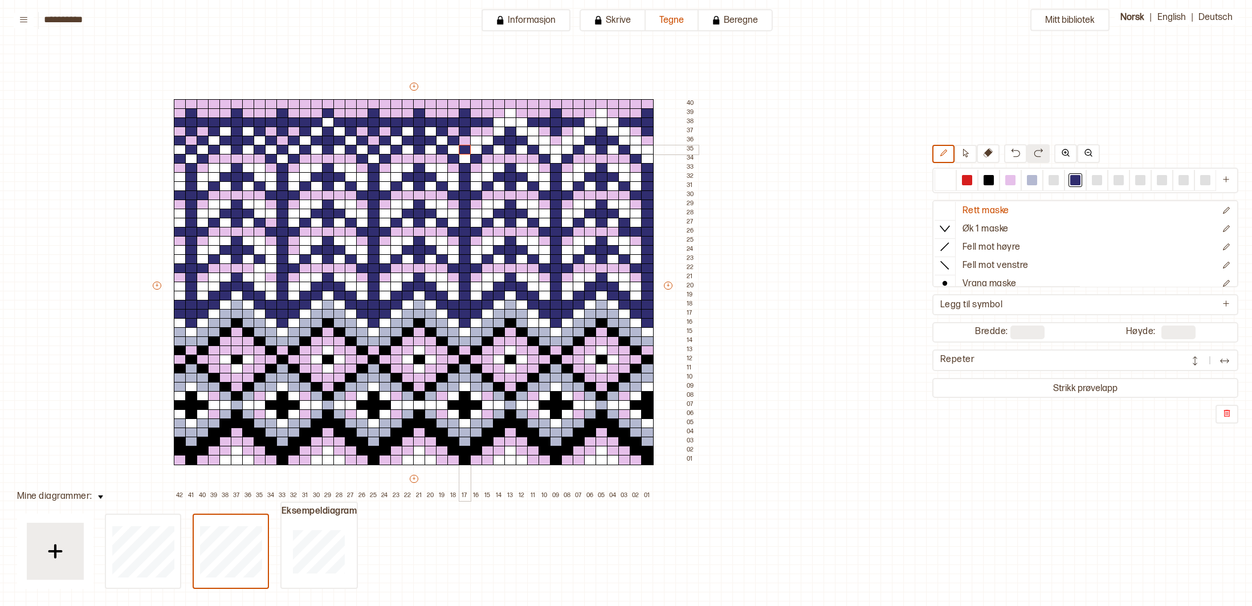
drag, startPoint x: 466, startPoint y: 148, endPoint x: 474, endPoint y: 143, distance: 9.5
click at [467, 148] on div at bounding box center [465, 150] width 13 height 10
click at [476, 140] on div at bounding box center [476, 141] width 13 height 10
drag, startPoint x: 489, startPoint y: 130, endPoint x: 495, endPoint y: 122, distance: 9.8
click at [492, 128] on div at bounding box center [487, 131] width 13 height 10
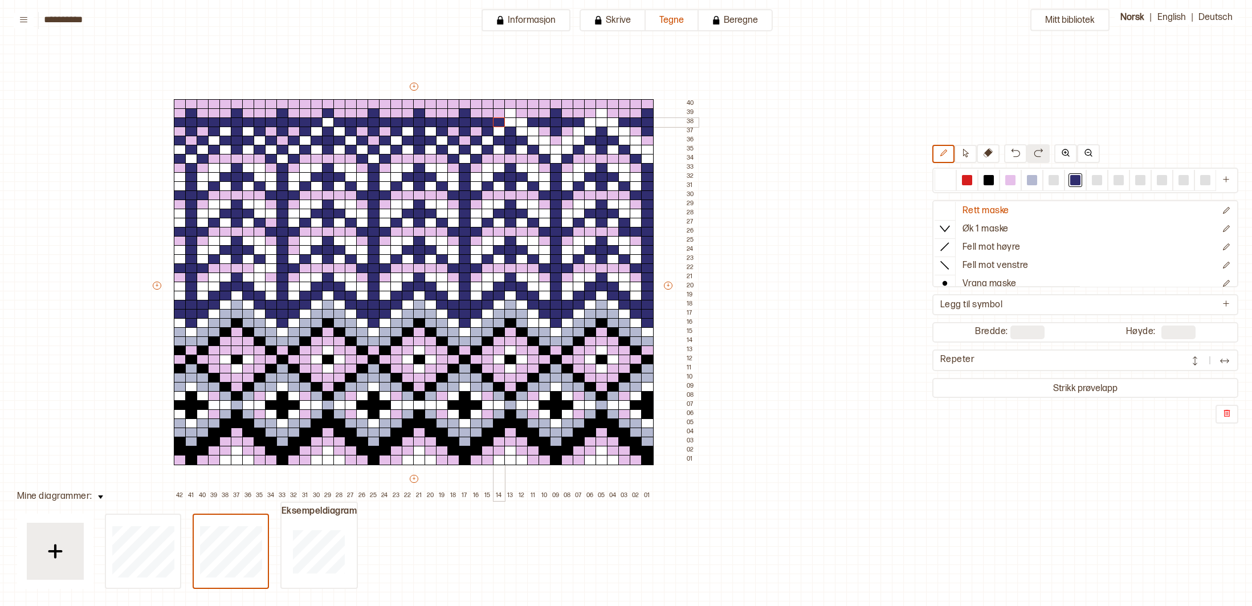
drag, startPoint x: 496, startPoint y: 121, endPoint x: 501, endPoint y: 117, distance: 7.0
click at [496, 121] on div at bounding box center [499, 122] width 13 height 10
click at [509, 116] on div at bounding box center [510, 113] width 13 height 10
click at [509, 121] on div at bounding box center [510, 122] width 13 height 10
click at [520, 121] on div at bounding box center [522, 122] width 13 height 10
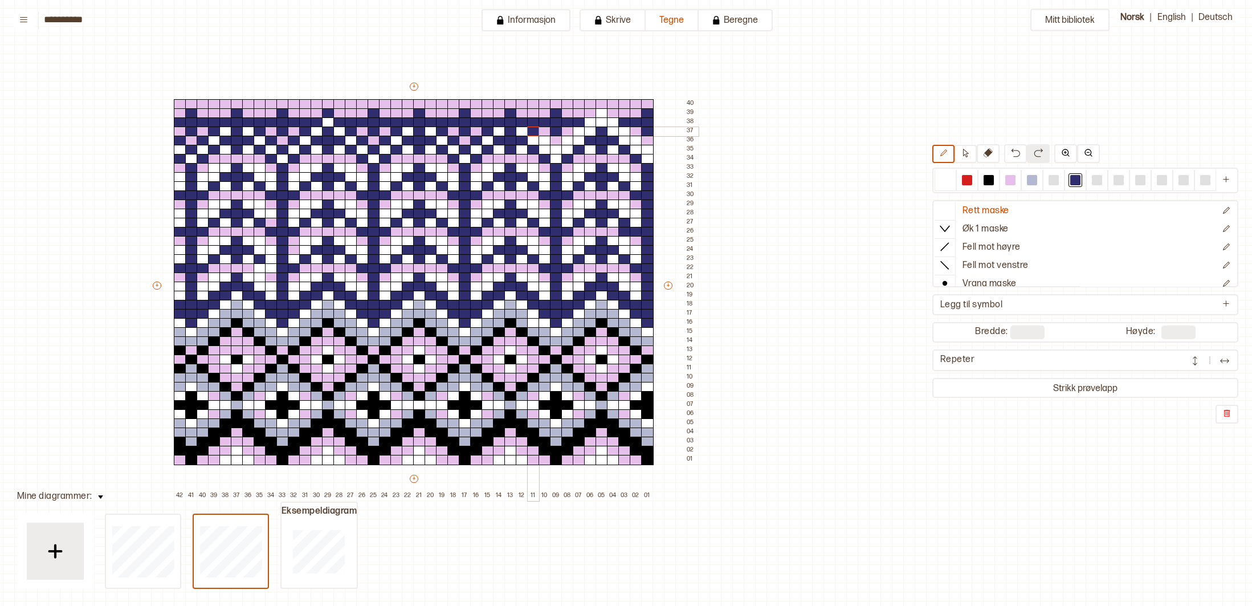
drag, startPoint x: 531, startPoint y: 130, endPoint x: 541, endPoint y: 135, distance: 11.5
click at [533, 132] on div at bounding box center [533, 131] width 13 height 10
drag, startPoint x: 546, startPoint y: 140, endPoint x: 549, endPoint y: 145, distance: 5.9
click at [546, 141] on div at bounding box center [544, 141] width 13 height 10
click at [559, 150] on div at bounding box center [556, 150] width 13 height 10
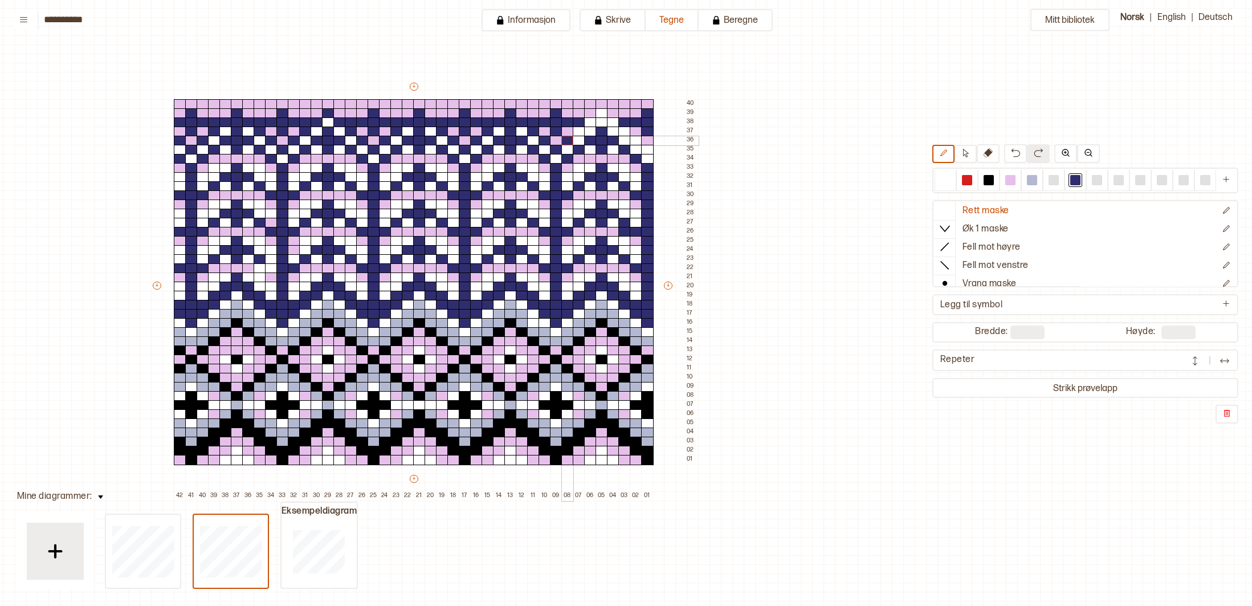
drag, startPoint x: 568, startPoint y: 140, endPoint x: 571, endPoint y: 133, distance: 7.1
click at [568, 139] on div at bounding box center [567, 141] width 13 height 10
drag, startPoint x: 577, startPoint y: 131, endPoint x: 583, endPoint y: 125, distance: 8.1
click at [577, 131] on div at bounding box center [579, 131] width 13 height 10
drag, startPoint x: 584, startPoint y: 123, endPoint x: 600, endPoint y: 120, distance: 16.8
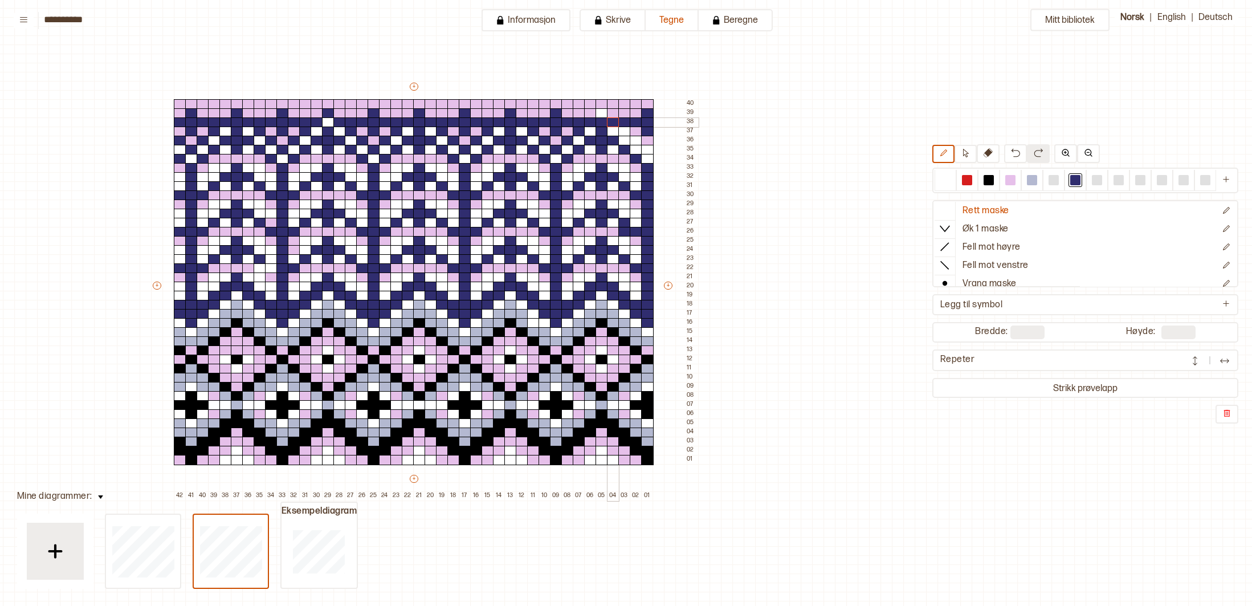
click at [611, 122] on div "+ + + + 42 41 40 39 38 37 36 35 34 33 32 31 30 29 28 27 26 25 24 23 22 21 20 19…" at bounding box center [424, 290] width 547 height 419
drag, startPoint x: 600, startPoint y: 114, endPoint x: 606, endPoint y: 121, distance: 9.3
click at [602, 116] on div at bounding box center [601, 113] width 13 height 10
click at [626, 132] on div at bounding box center [624, 131] width 13 height 10
click at [632, 138] on div at bounding box center [636, 141] width 13 height 10
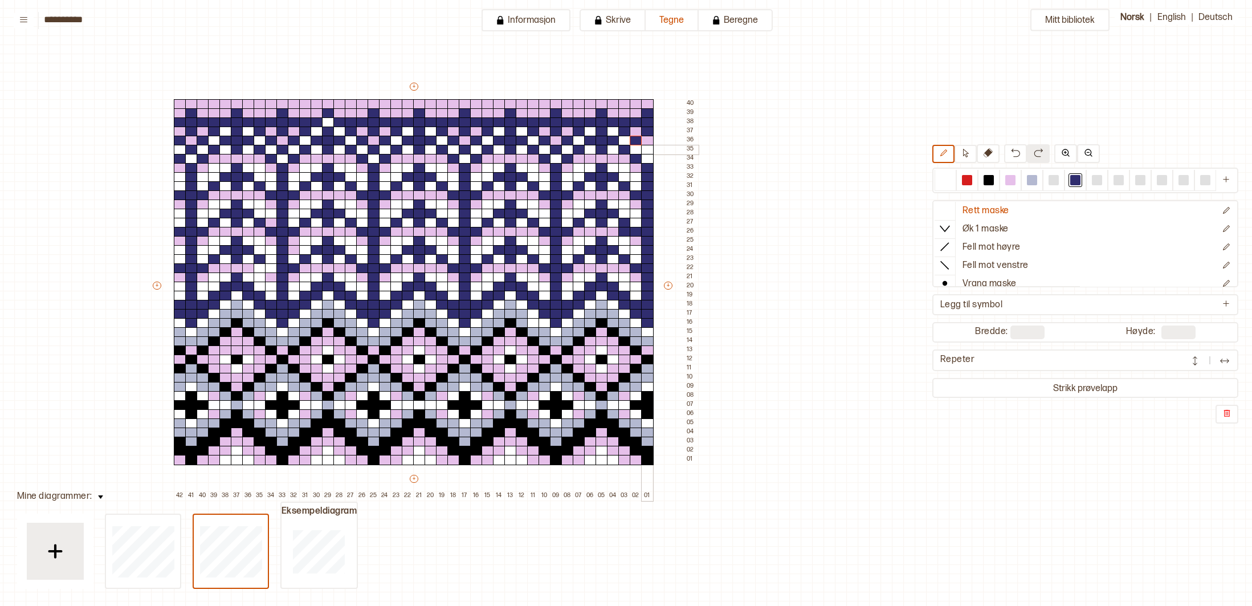
click at [652, 149] on div at bounding box center [647, 150] width 13 height 10
drag, startPoint x: 181, startPoint y: 164, endPoint x: 187, endPoint y: 167, distance: 6.6
click at [183, 165] on div at bounding box center [180, 168] width 13 height 10
click at [200, 168] on div at bounding box center [203, 168] width 13 height 10
click at [211, 159] on div at bounding box center [214, 159] width 13 height 10
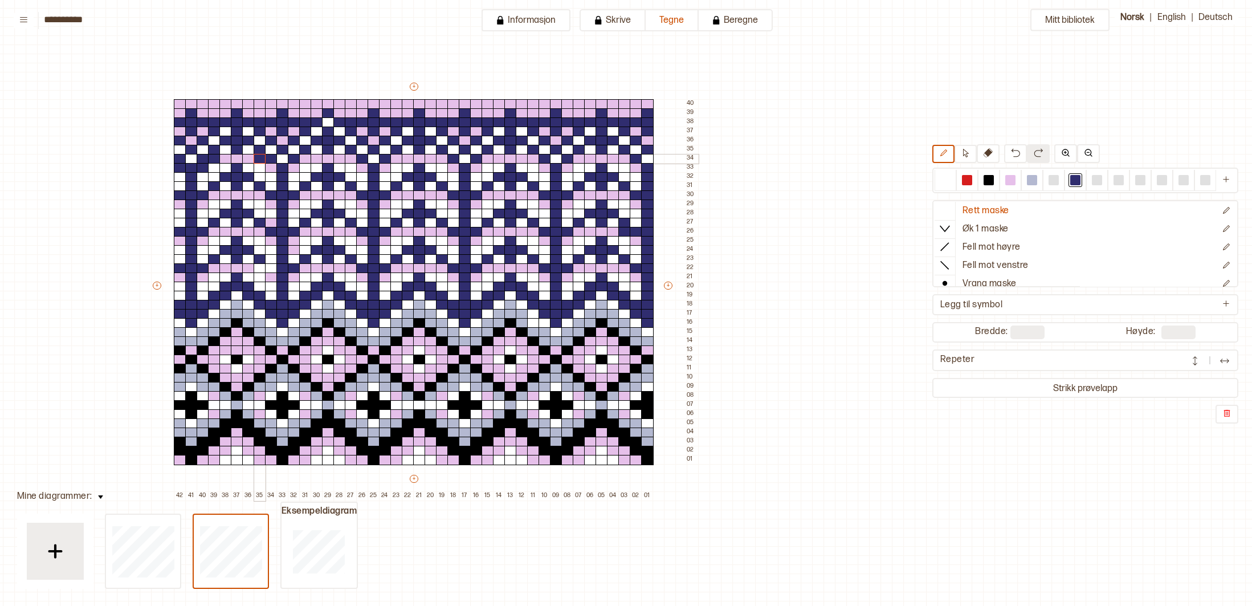
drag, startPoint x: 258, startPoint y: 160, endPoint x: 265, endPoint y: 162, distance: 7.4
click at [263, 161] on div at bounding box center [260, 159] width 13 height 10
drag, startPoint x: 269, startPoint y: 166, endPoint x: 280, endPoint y: 167, distance: 10.9
click at [273, 166] on div at bounding box center [271, 168] width 13 height 10
click at [290, 167] on div at bounding box center [294, 168] width 13 height 10
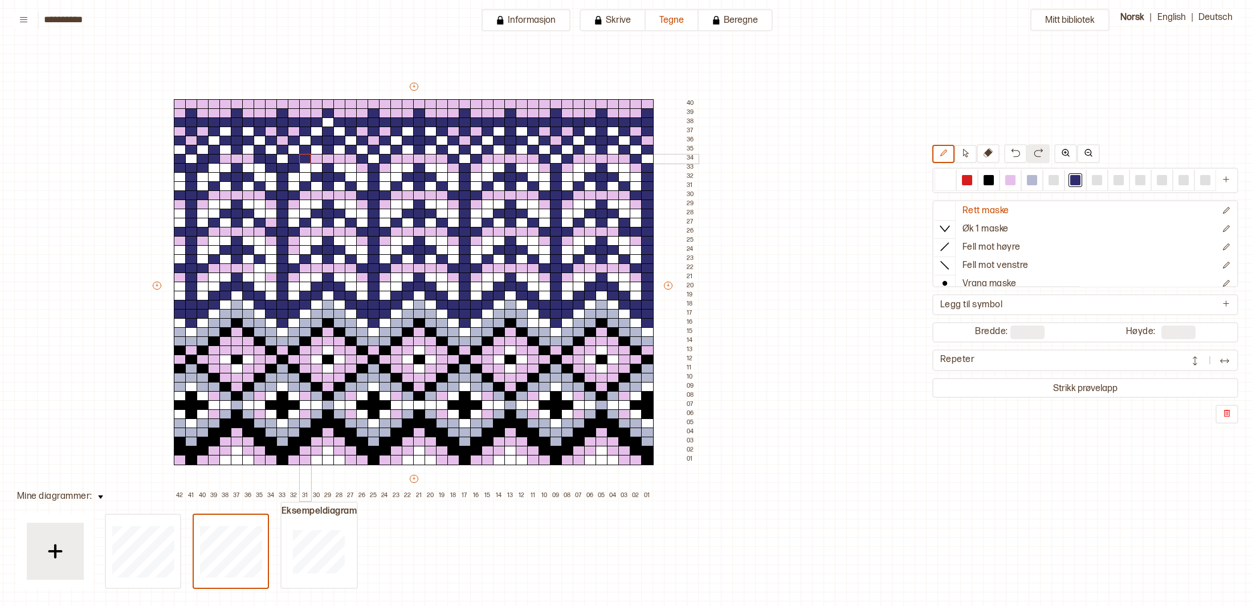
click at [307, 160] on div at bounding box center [305, 159] width 13 height 10
drag, startPoint x: 352, startPoint y: 159, endPoint x: 357, endPoint y: 165, distance: 7.3
click at [354, 161] on div at bounding box center [351, 159] width 13 height 10
click at [363, 169] on div at bounding box center [362, 168] width 13 height 10
click at [387, 167] on div at bounding box center [385, 168] width 13 height 10
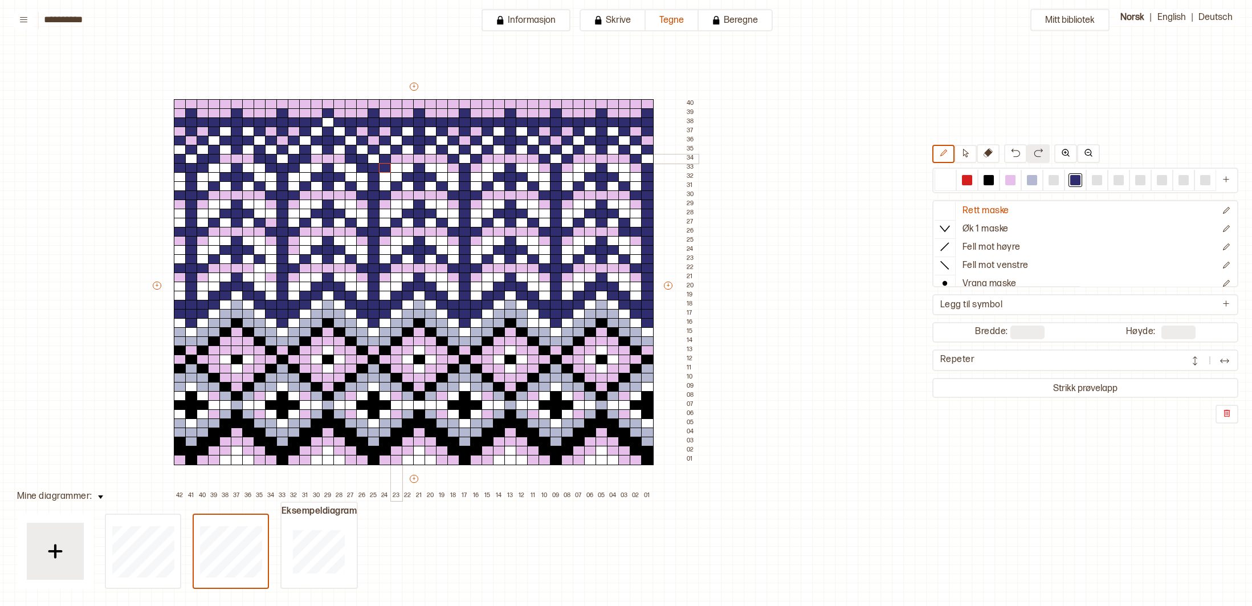
click at [393, 158] on div at bounding box center [396, 159] width 13 height 10
drag, startPoint x: 181, startPoint y: 205, endPoint x: 189, endPoint y: 205, distance: 7.4
click at [181, 205] on div at bounding box center [180, 204] width 13 height 10
click at [203, 205] on div at bounding box center [203, 204] width 13 height 10
click at [273, 203] on div at bounding box center [271, 204] width 13 height 10
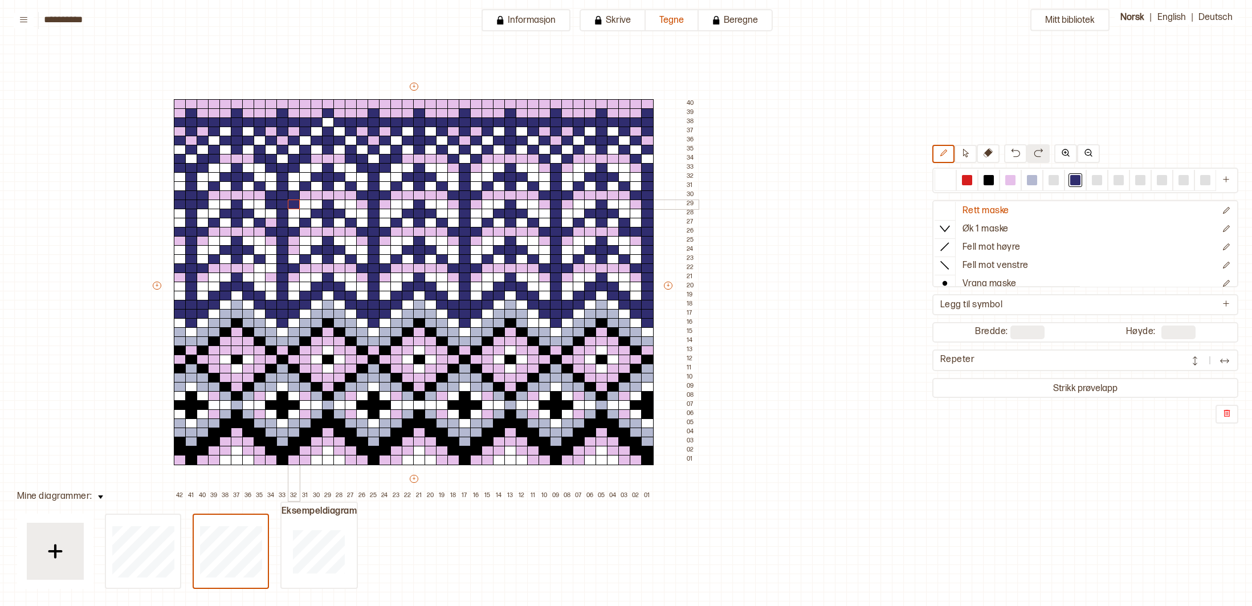
click at [295, 205] on div at bounding box center [294, 204] width 13 height 10
click at [365, 203] on div at bounding box center [362, 204] width 13 height 10
click at [385, 202] on div at bounding box center [385, 204] width 13 height 10
click at [383, 238] on div at bounding box center [385, 241] width 13 height 10
click at [363, 243] on div at bounding box center [362, 241] width 13 height 10
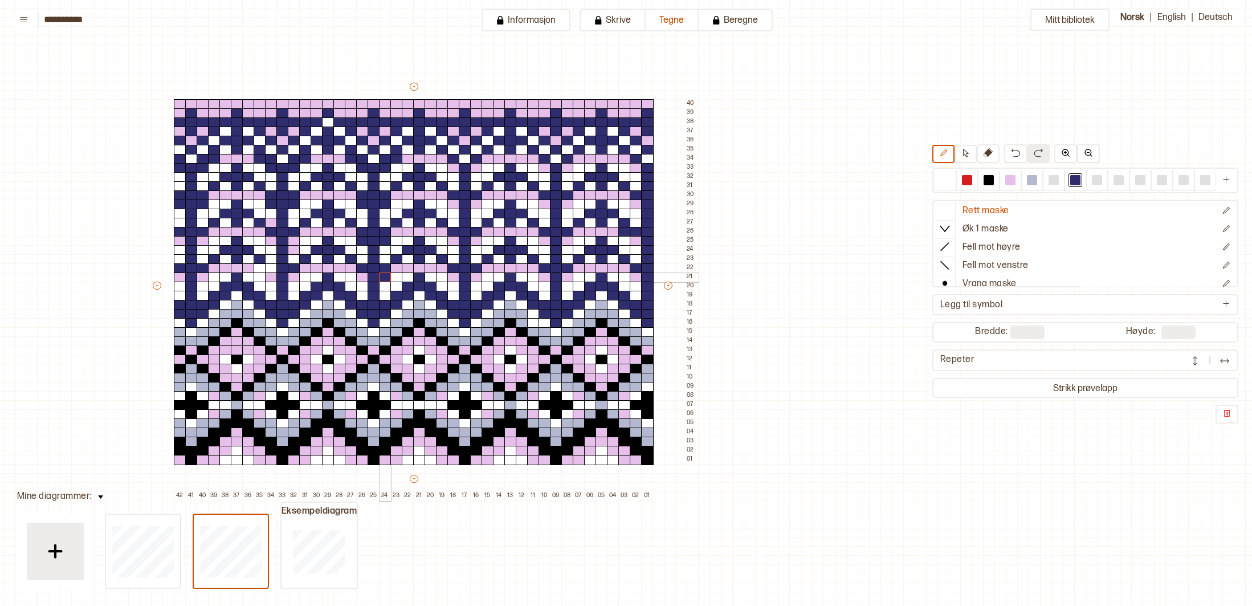
drag, startPoint x: 386, startPoint y: 275, endPoint x: 375, endPoint y: 275, distance: 10.8
click at [384, 274] on div at bounding box center [385, 277] width 13 height 10
drag, startPoint x: 367, startPoint y: 276, endPoint x: 322, endPoint y: 275, distance: 45.0
click at [353, 275] on div "+ + + + 42 41 40 39 38 37 36 35 34 33 32 31 30 29 28 27 26 25 24 23 22 21 20 19…" at bounding box center [424, 290] width 547 height 419
click at [290, 277] on div at bounding box center [294, 277] width 13 height 10
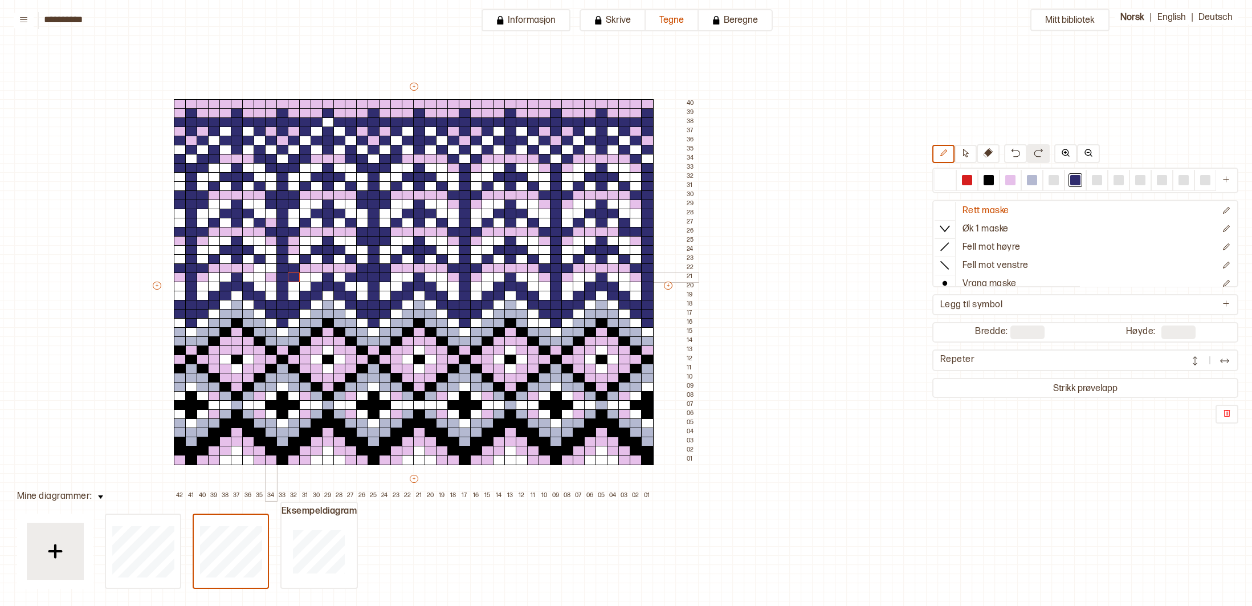
drag, startPoint x: 268, startPoint y: 278, endPoint x: 247, endPoint y: 278, distance: 21.1
click at [266, 278] on div at bounding box center [271, 277] width 13 height 10
drag, startPoint x: 198, startPoint y: 280, endPoint x: 188, endPoint y: 278, distance: 9.9
click at [194, 279] on div "+ + + + 42 41 40 39 38 37 36 35 34 33 32 31 30 29 28 27 26 25 24 23 22 21 20 19…" at bounding box center [424, 290] width 547 height 419
drag, startPoint x: 186, startPoint y: 278, endPoint x: 176, endPoint y: 267, distance: 15.3
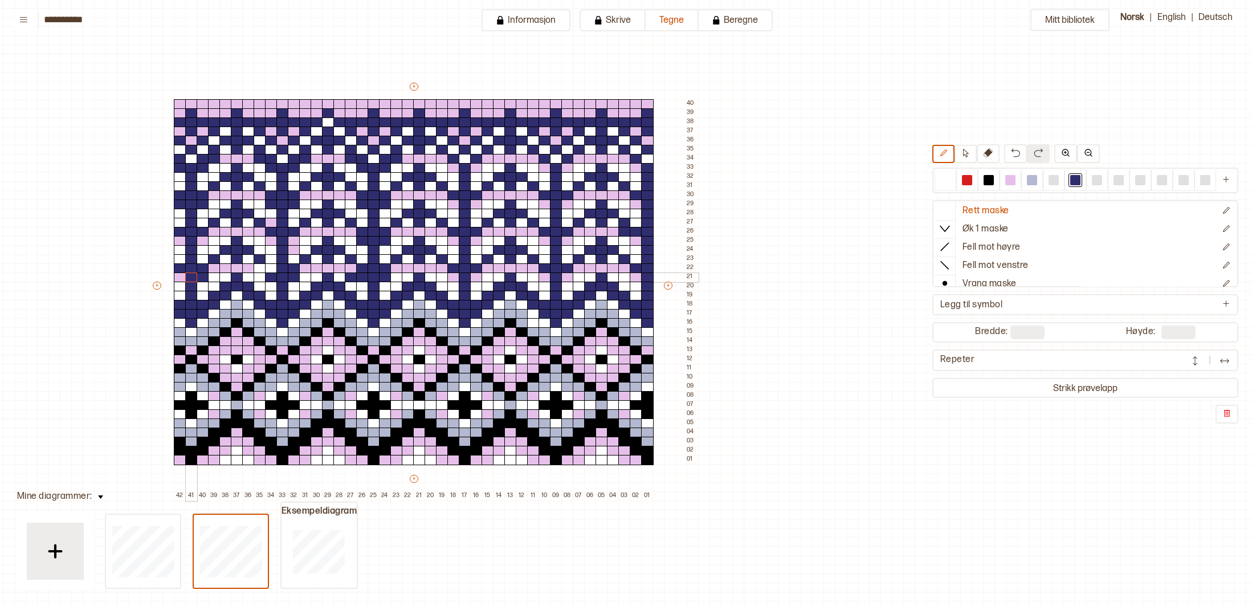
click at [182, 275] on div "+ + + + 42 41 40 39 38 37 36 35 34 33 32 31 30 29 28 27 26 25 24 23 22 21 20 19…" at bounding box center [424, 290] width 547 height 419
click at [178, 243] on div at bounding box center [180, 241] width 13 height 10
click at [207, 243] on div at bounding box center [203, 241] width 13 height 10
drag, startPoint x: 271, startPoint y: 242, endPoint x: 279, endPoint y: 241, distance: 8.0
click at [273, 242] on div at bounding box center [271, 241] width 13 height 10
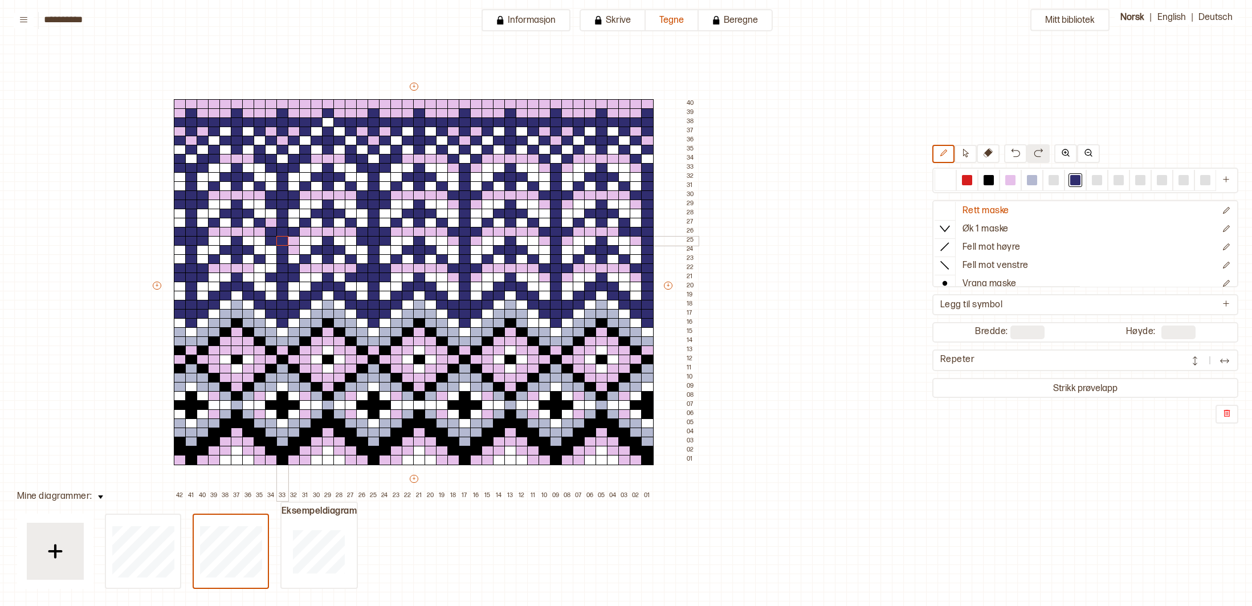
click at [287, 241] on div at bounding box center [282, 241] width 13 height 10
click at [297, 239] on div at bounding box center [294, 241] width 13 height 10
click at [943, 178] on div at bounding box center [945, 180] width 10 height 10
click at [269, 222] on div at bounding box center [271, 223] width 13 height 10
click at [1075, 173] on div at bounding box center [1075, 180] width 14 height 14
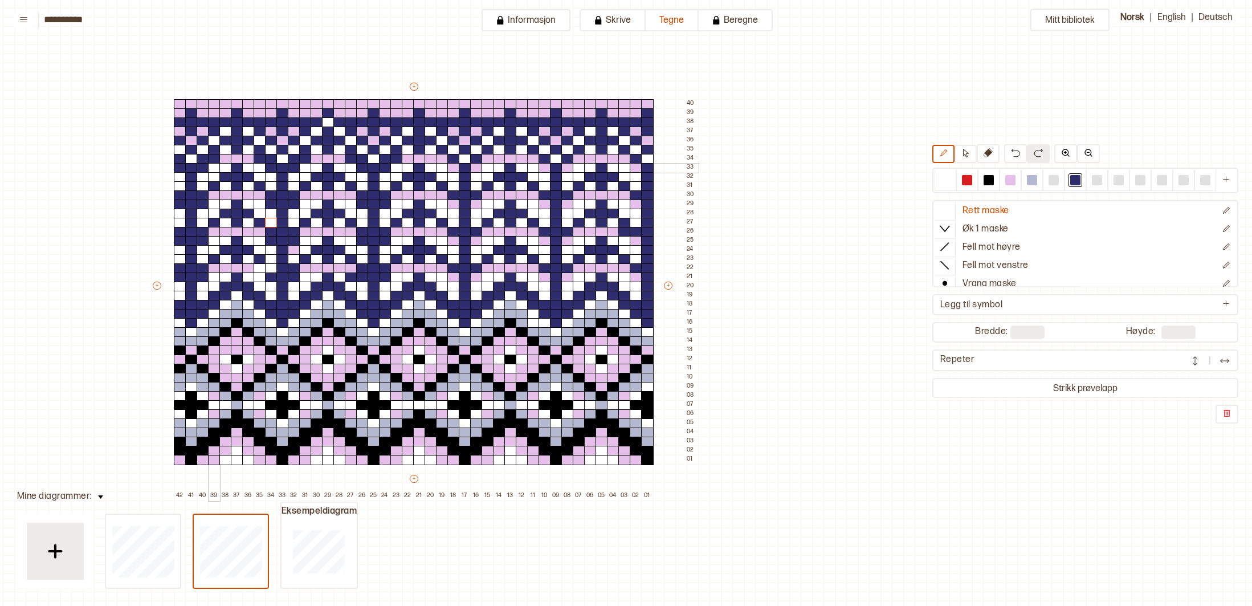
click at [218, 165] on div at bounding box center [214, 168] width 13 height 10
click at [259, 169] on div at bounding box center [260, 168] width 13 height 10
drag, startPoint x: 262, startPoint y: 202, endPoint x: 244, endPoint y: 203, distance: 17.7
click at [262, 202] on div at bounding box center [260, 204] width 13 height 10
click at [210, 203] on div at bounding box center [214, 204] width 13 height 10
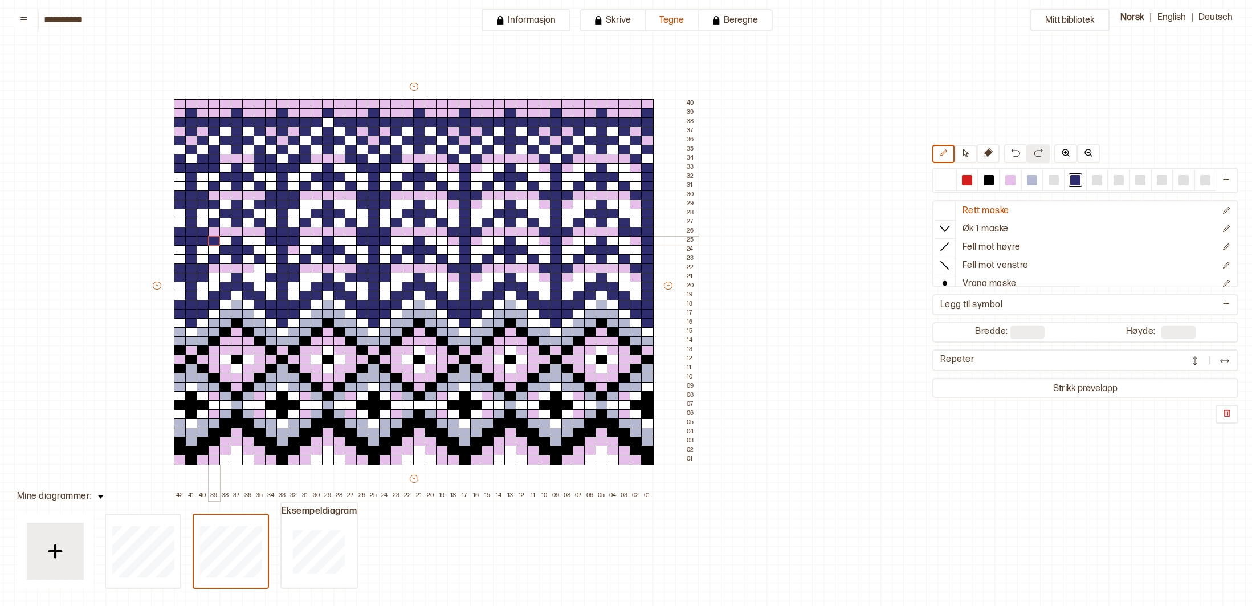
drag, startPoint x: 217, startPoint y: 243, endPoint x: 249, endPoint y: 243, distance: 31.9
click at [219, 243] on div "+ + + + 42 41 40 39 38 37 36 35 34 33 32 31 30 29 28 27 26 25 24 23 22 21 20 19…" at bounding box center [424, 290] width 547 height 419
drag, startPoint x: 264, startPoint y: 242, endPoint x: 260, endPoint y: 251, distance: 9.9
click at [262, 244] on div at bounding box center [260, 241] width 13 height 10
drag, startPoint x: 1010, startPoint y: 180, endPoint x: 999, endPoint y: 180, distance: 11.4
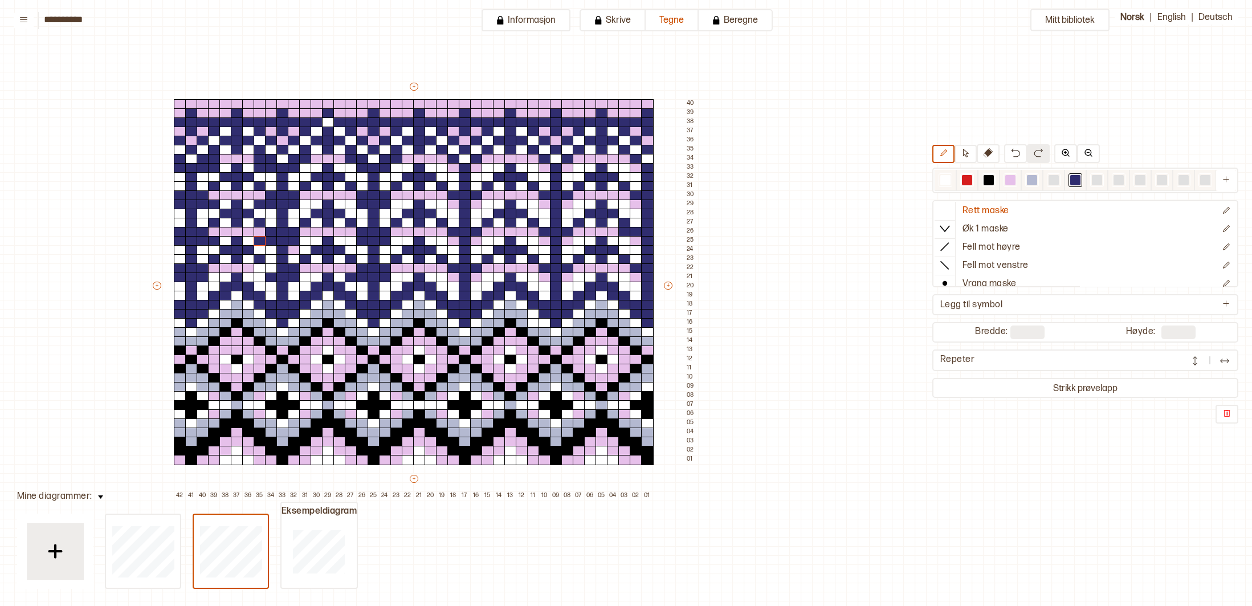
click at [1010, 180] on div at bounding box center [1010, 180] width 10 height 10
click at [258, 265] on div at bounding box center [260, 268] width 13 height 10
click at [304, 202] on div at bounding box center [305, 204] width 13 height 10
click at [1071, 178] on div at bounding box center [1075, 180] width 10 height 10
drag, startPoint x: 305, startPoint y: 204, endPoint x: 307, endPoint y: 233, distance: 29.1
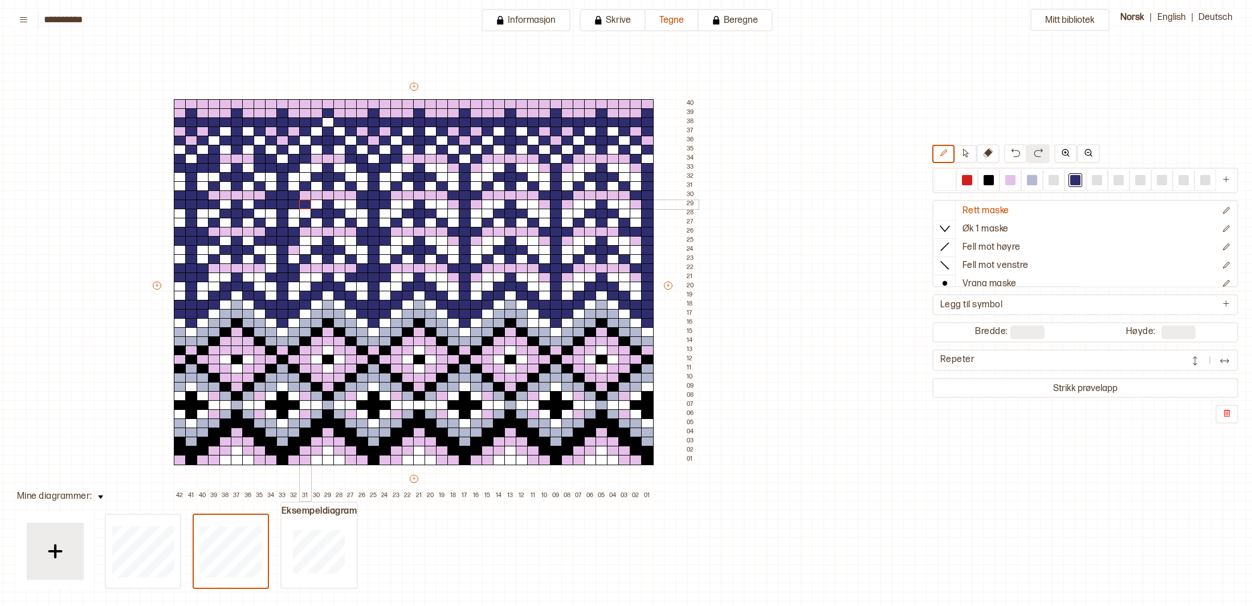
click at [305, 208] on div at bounding box center [305, 204] width 13 height 10
click at [307, 238] on div at bounding box center [305, 241] width 13 height 10
drag, startPoint x: 308, startPoint y: 275, endPoint x: 295, endPoint y: 273, distance: 13.2
click at [308, 275] on div at bounding box center [305, 277] width 13 height 10
click at [270, 268] on div at bounding box center [271, 268] width 13 height 10
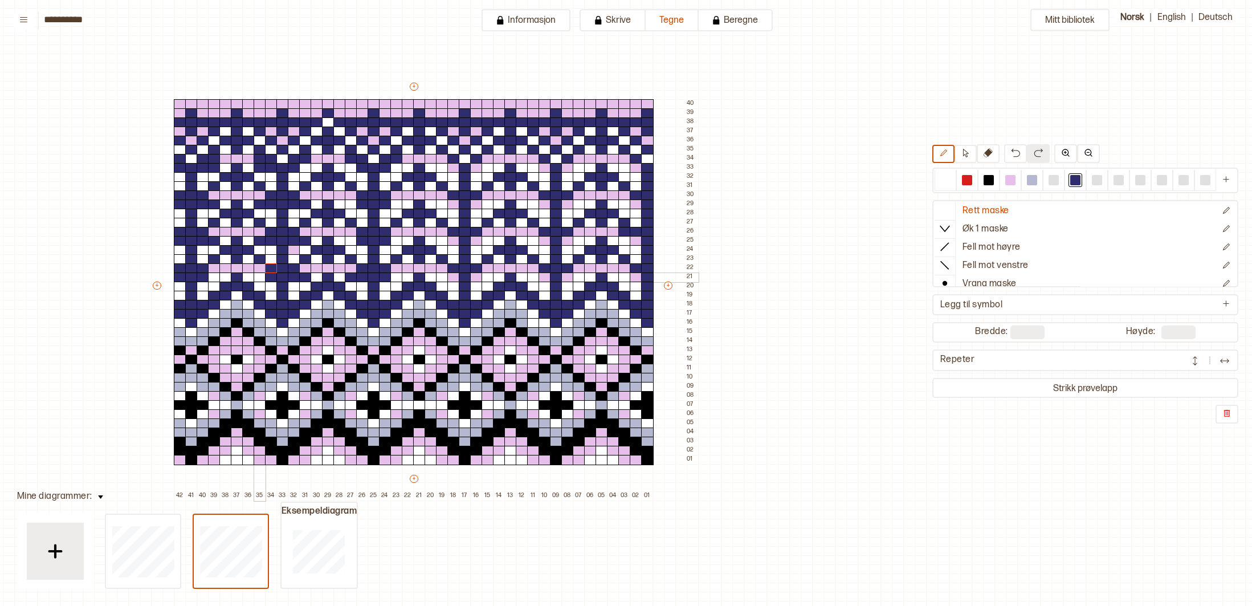
drag, startPoint x: 256, startPoint y: 275, endPoint x: 248, endPoint y: 274, distance: 8.0
click at [255, 275] on div at bounding box center [260, 277] width 13 height 10
click at [214, 273] on div at bounding box center [214, 277] width 13 height 10
click at [399, 279] on div at bounding box center [396, 277] width 13 height 10
drag, startPoint x: 240, startPoint y: 146, endPoint x: 239, endPoint y: 284, distance: 138.4
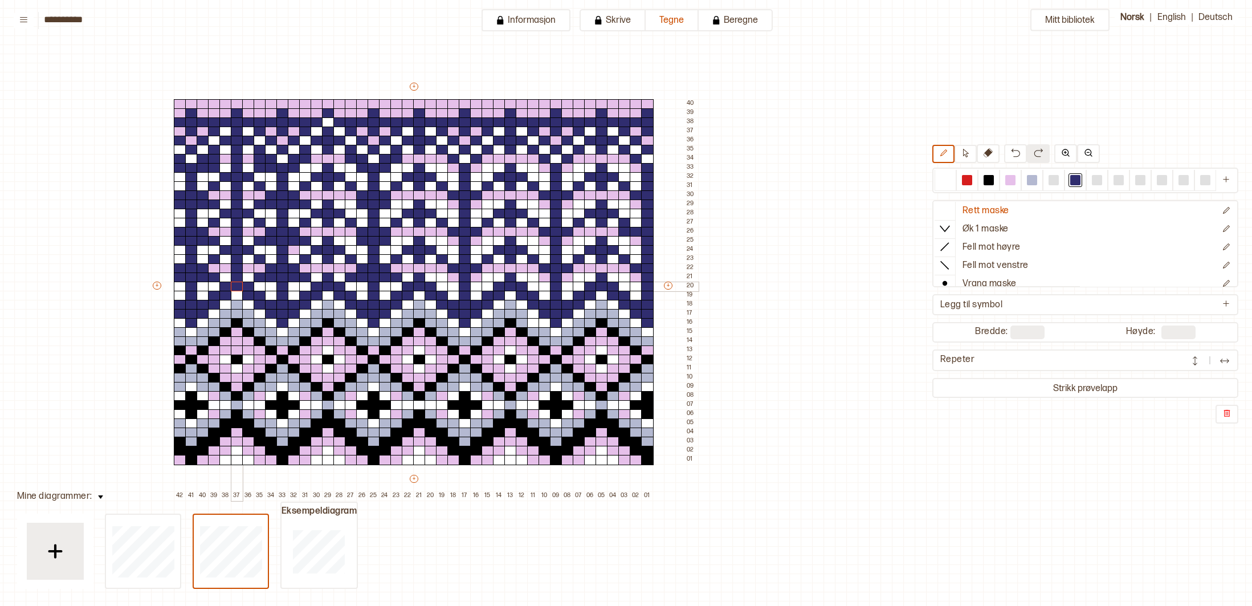
click at [239, 284] on div "+ + + + 42 41 40 39 38 37 36 35 34 33 32 31 30 29 28 27 26 25 24 23 22 21 20 19…" at bounding box center [424, 290] width 547 height 419
drag, startPoint x: 329, startPoint y: 145, endPoint x: 329, endPoint y: 277, distance: 131.6
click at [329, 279] on div "+ + + + 42 41 40 39 38 37 36 35 34 33 32 31 30 29 28 27 26 25 24 23 22 21 20 19…" at bounding box center [424, 290] width 547 height 419
click at [341, 169] on div at bounding box center [339, 168] width 13 height 10
drag, startPoint x: 311, startPoint y: 166, endPoint x: 317, endPoint y: 175, distance: 10.3
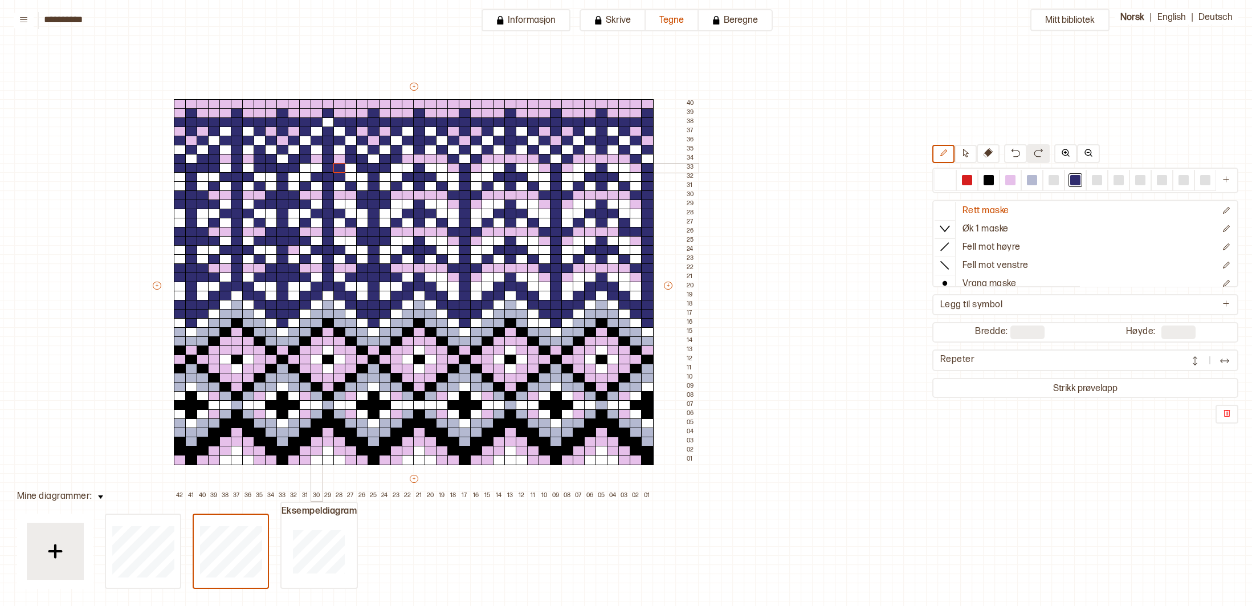
click at [312, 168] on div at bounding box center [317, 168] width 13 height 10
drag, startPoint x: 317, startPoint y: 186, endPoint x: 326, endPoint y: 186, distance: 8.5
click at [318, 186] on div at bounding box center [317, 186] width 13 height 10
click at [337, 186] on div at bounding box center [339, 186] width 13 height 10
click at [339, 202] on div at bounding box center [339, 204] width 13 height 10
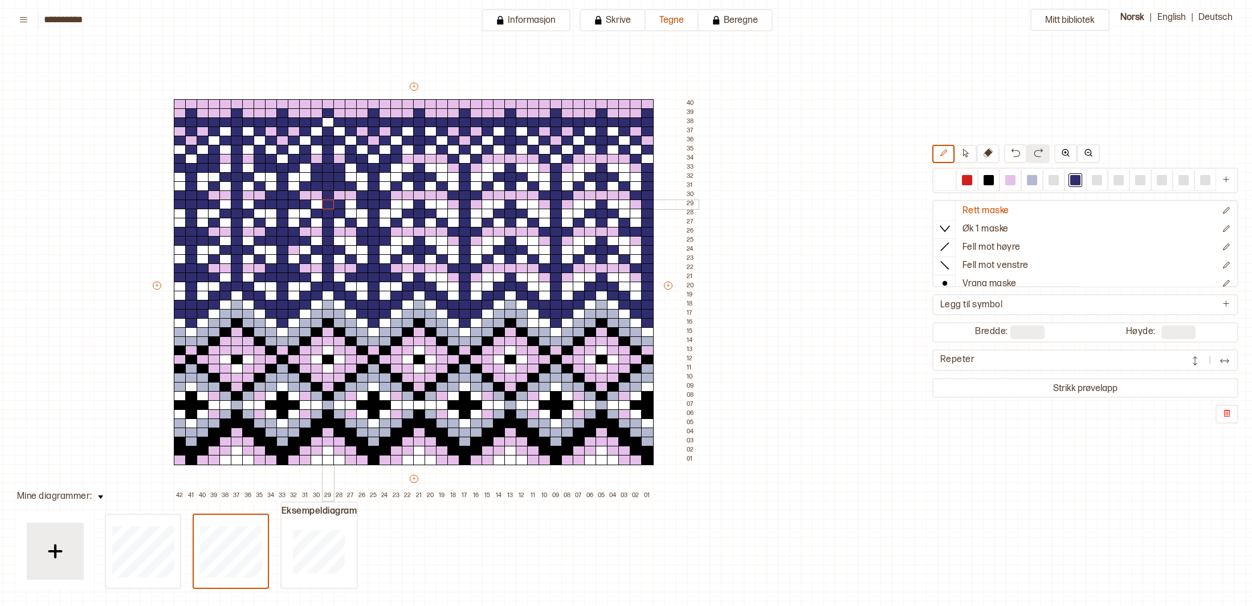
click at [320, 203] on div "+ + + + 42 41 40 39 38 37 36 35 34 33 32 31 30 29 28 27 26 25 24 23 22 21 20 19…" at bounding box center [424, 290] width 547 height 419
click at [318, 221] on div at bounding box center [317, 223] width 13 height 10
click at [341, 222] on div at bounding box center [339, 223] width 13 height 10
drag, startPoint x: 344, startPoint y: 245, endPoint x: 330, endPoint y: 238, distance: 15.8
click at [342, 244] on div "+ + + + 42 41 40 39 38 37 36 35 34 33 32 31 30 29 28 27 26 25 24 23 22 21 20 19…" at bounding box center [424, 290] width 547 height 419
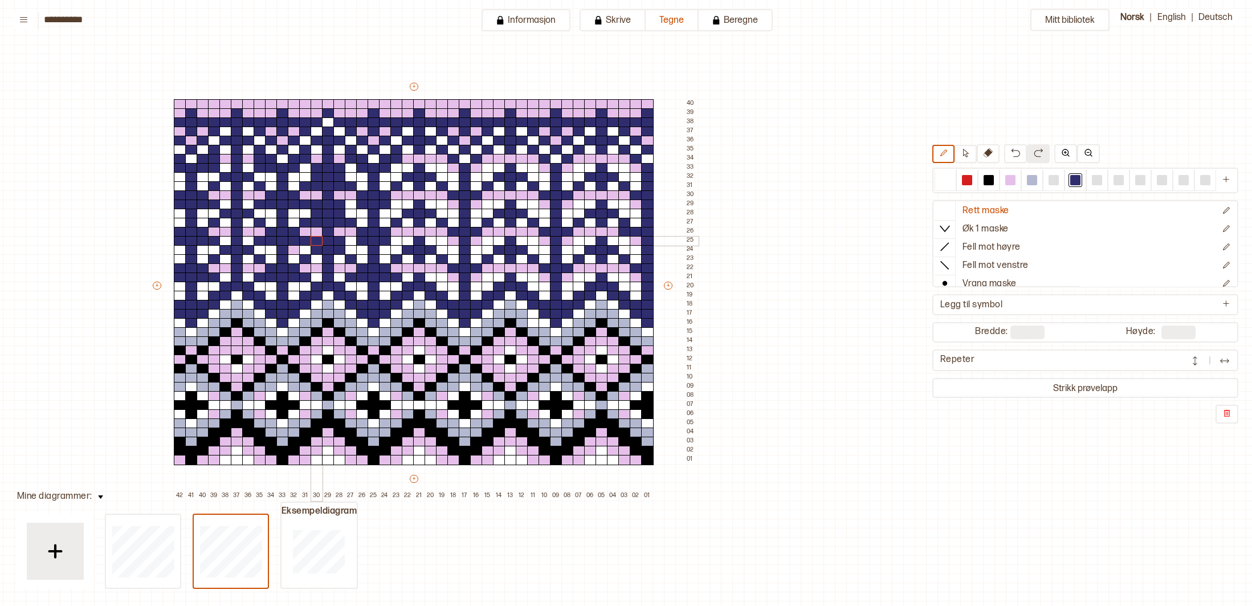
drag, startPoint x: 317, startPoint y: 240, endPoint x: 317, endPoint y: 250, distance: 9.7
click at [317, 242] on div at bounding box center [317, 241] width 13 height 10
drag, startPoint x: 317, startPoint y: 258, endPoint x: 330, endPoint y: 258, distance: 13.1
click at [320, 258] on div at bounding box center [317, 259] width 13 height 10
click at [338, 258] on div at bounding box center [339, 259] width 13 height 10
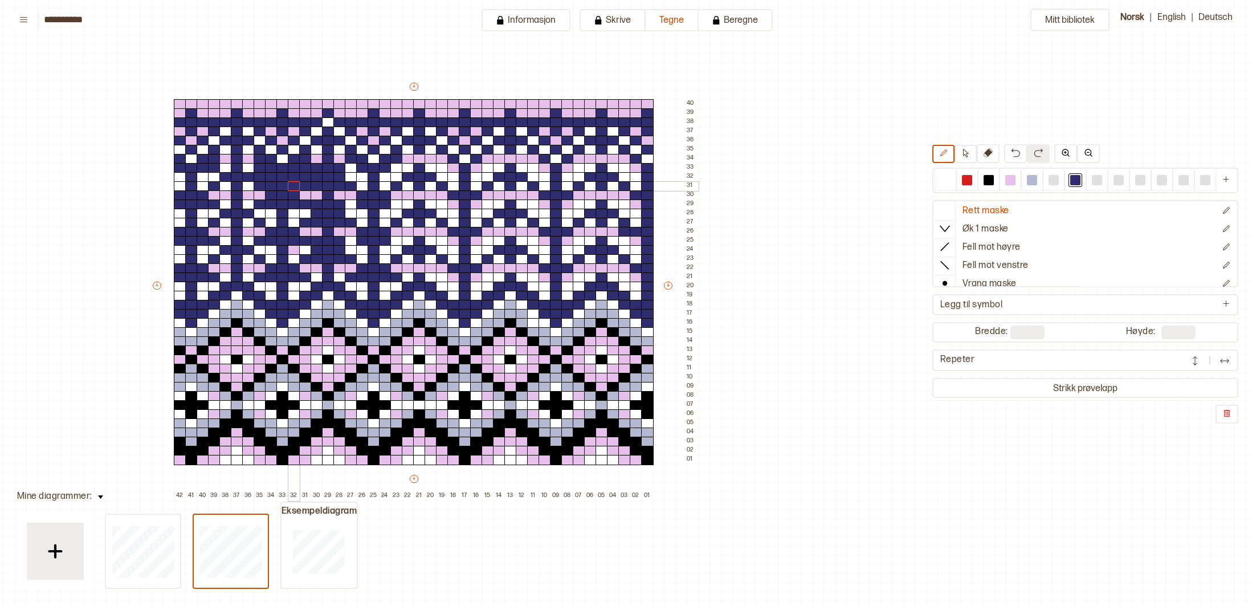
drag, startPoint x: 304, startPoint y: 167, endPoint x: 249, endPoint y: 177, distance: 55.6
click at [284, 185] on div "+ + + + 42 41 40 39 38 37 36 35 34 33 32 31 30 29 28 27 26 25 24 23 22 21 20 19…" at bounding box center [424, 290] width 547 height 419
drag, startPoint x: 253, startPoint y: 170, endPoint x: 225, endPoint y: 167, distance: 28.1
click at [225, 169] on div "+ + + + 42 41 40 39 38 37 36 35 34 33 32 31 30 29 28 27 26 25 24 23 22 21 20 19…" at bounding box center [424, 290] width 547 height 419
click at [217, 177] on div at bounding box center [214, 177] width 13 height 10
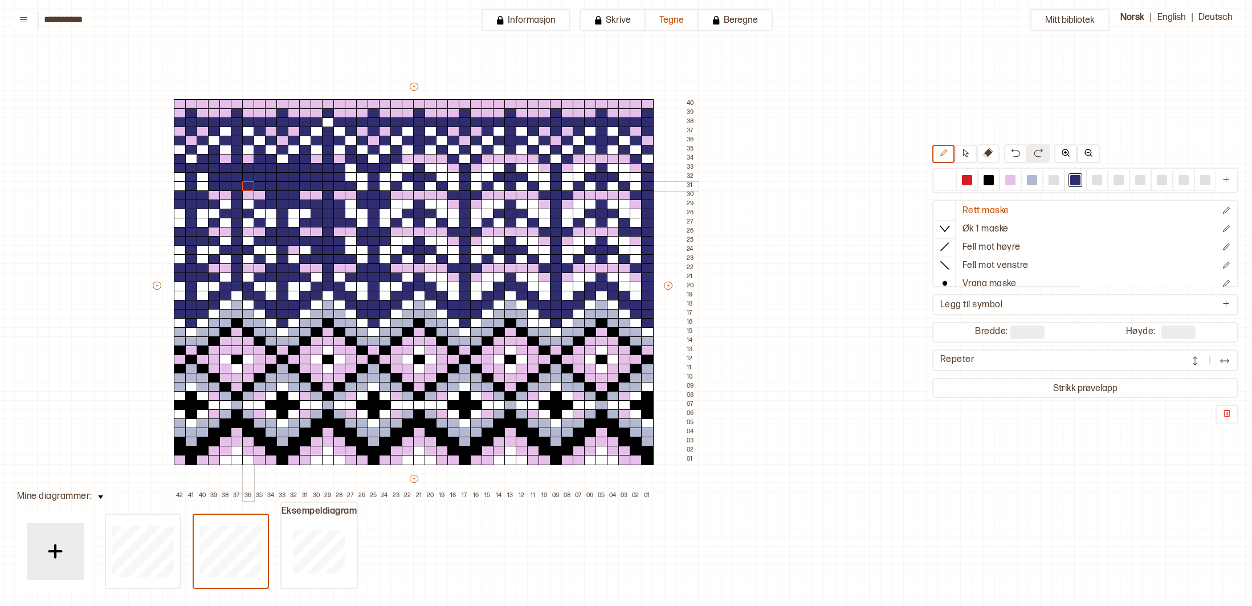
drag, startPoint x: 226, startPoint y: 187, endPoint x: 249, endPoint y: 189, distance: 22.9
click at [249, 189] on div "+ + + + 42 41 40 39 38 37 36 35 34 33 32 31 30 29 28 27 26 25 24 23 22 21 20 19…" at bounding box center [424, 290] width 547 height 419
drag, startPoint x: 249, startPoint y: 203, endPoint x: 225, endPoint y: 202, distance: 23.9
click at [228, 203] on div "+ + + + 42 41 40 39 38 37 36 35 34 33 32 31 30 29 28 27 26 25 24 23 22 21 20 19…" at bounding box center [424, 290] width 547 height 419
drag, startPoint x: 354, startPoint y: 168, endPoint x: 354, endPoint y: 181, distance: 13.7
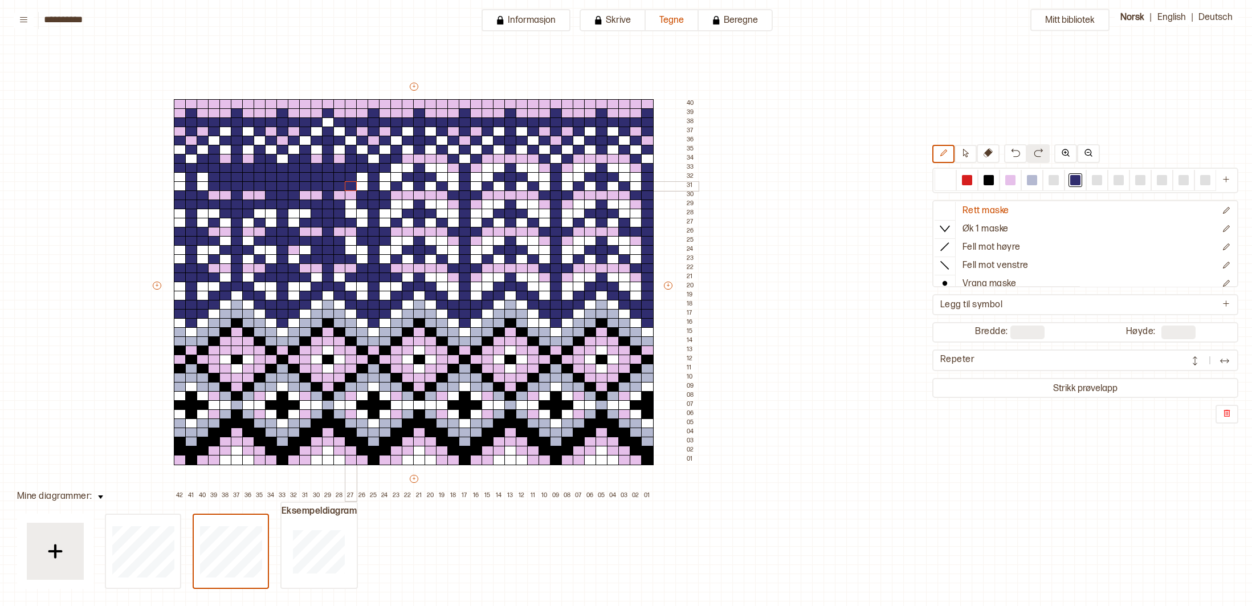
click at [354, 181] on div "+ + + + 42 41 40 39 38 37 36 35 34 33 32 31 30 29 28 27 26 25 24 23 22 21 20 19…" at bounding box center [424, 290] width 547 height 419
click at [329, 119] on div at bounding box center [328, 122] width 13 height 10
click at [1008, 182] on div at bounding box center [1010, 180] width 10 height 10
drag, startPoint x: 236, startPoint y: 139, endPoint x: 246, endPoint y: 139, distance: 10.3
click at [236, 139] on div at bounding box center [237, 141] width 13 height 10
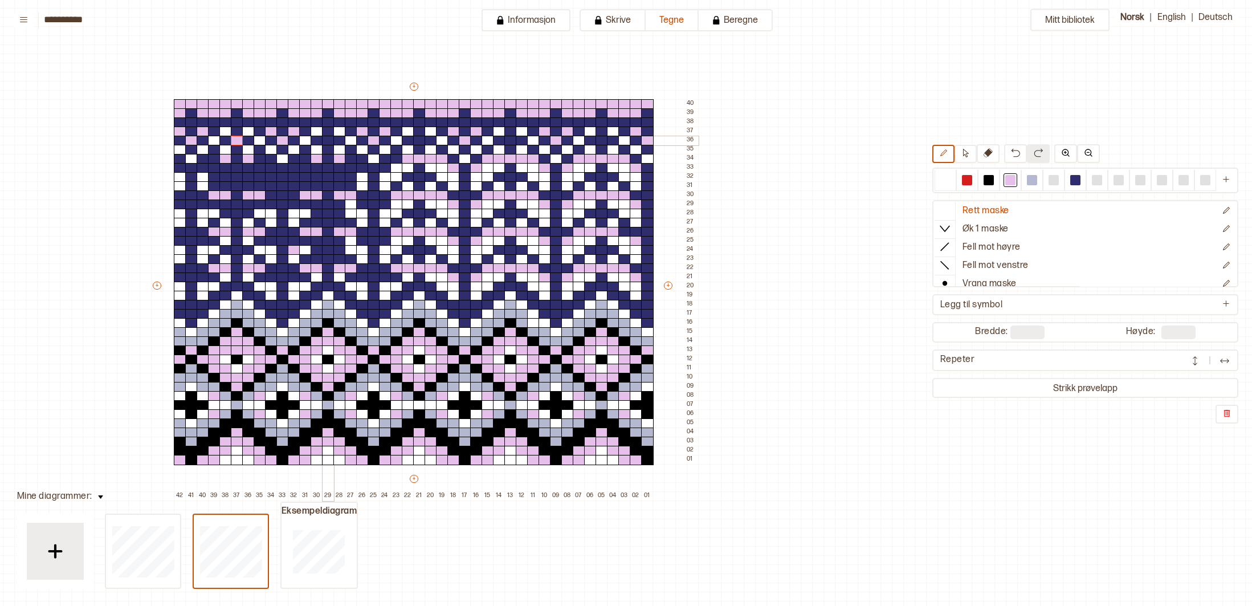
drag, startPoint x: 332, startPoint y: 142, endPoint x: 324, endPoint y: 141, distance: 7.5
click at [329, 142] on div at bounding box center [328, 141] width 13 height 10
drag, startPoint x: 302, startPoint y: 142, endPoint x: 289, endPoint y: 140, distance: 13.4
click at [302, 142] on div at bounding box center [305, 141] width 13 height 10
drag, startPoint x: 215, startPoint y: 138, endPoint x: 259, endPoint y: 141, distance: 44.0
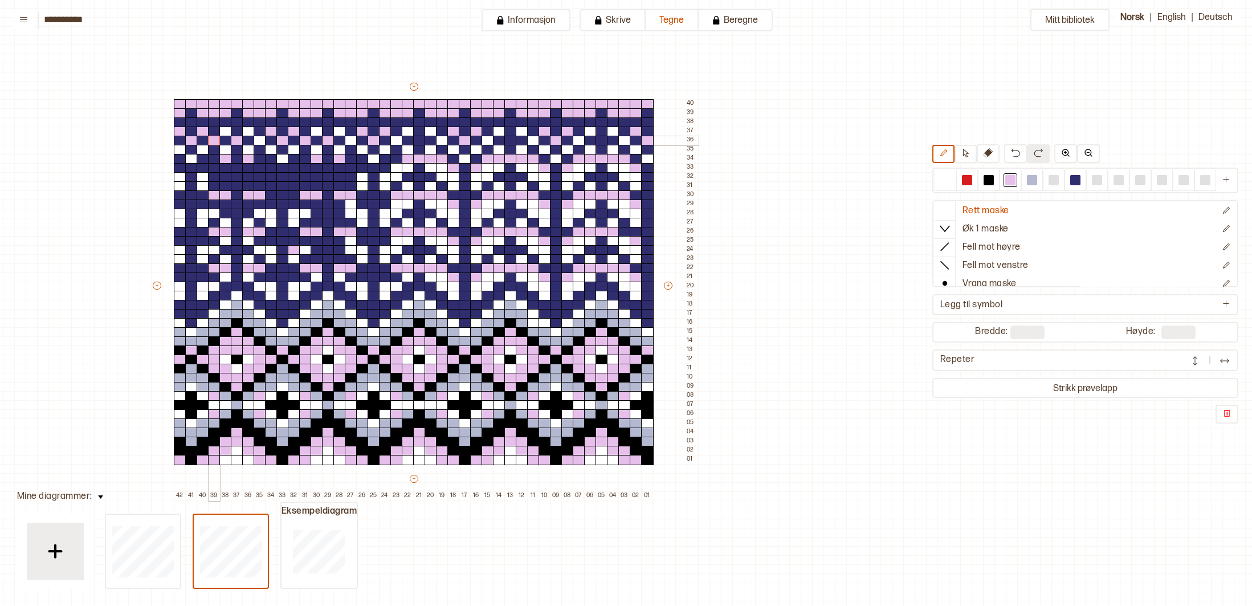
click at [216, 138] on div at bounding box center [214, 141] width 13 height 10
drag, startPoint x: 264, startPoint y: 141, endPoint x: 258, endPoint y: 137, distance: 7.7
click at [263, 141] on div at bounding box center [260, 141] width 13 height 10
drag, startPoint x: 250, startPoint y: 132, endPoint x: 234, endPoint y: 129, distance: 16.2
click at [248, 131] on div at bounding box center [248, 131] width 13 height 10
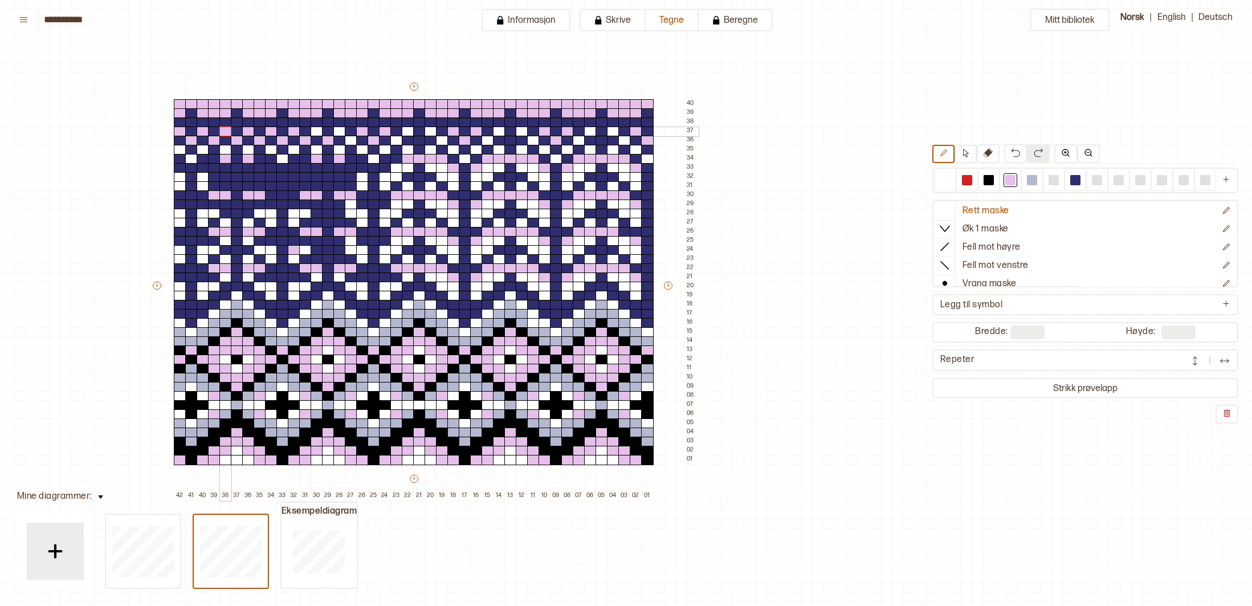
drag, startPoint x: 226, startPoint y: 128, endPoint x: 289, endPoint y: 137, distance: 63.3
click at [228, 129] on div at bounding box center [225, 131] width 13 height 10
drag, startPoint x: 320, startPoint y: 130, endPoint x: 326, endPoint y: 131, distance: 5.8
click at [320, 130] on div at bounding box center [317, 131] width 13 height 10
drag, startPoint x: 337, startPoint y: 132, endPoint x: 345, endPoint y: 140, distance: 11.3
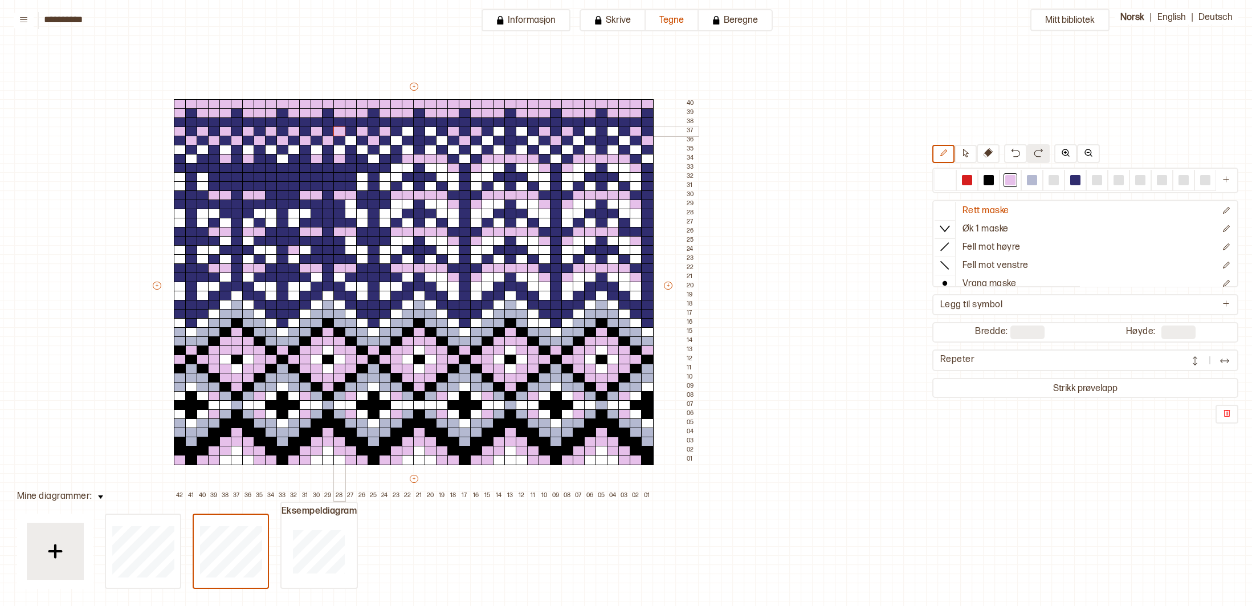
click at [337, 132] on div at bounding box center [339, 131] width 13 height 10
click at [350, 140] on div at bounding box center [351, 141] width 13 height 10
drag, startPoint x: 339, startPoint y: 147, endPoint x: 330, endPoint y: 146, distance: 8.6
click at [334, 146] on div at bounding box center [339, 150] width 13 height 10
drag, startPoint x: 315, startPoint y: 148, endPoint x: 297, endPoint y: 145, distance: 18.5
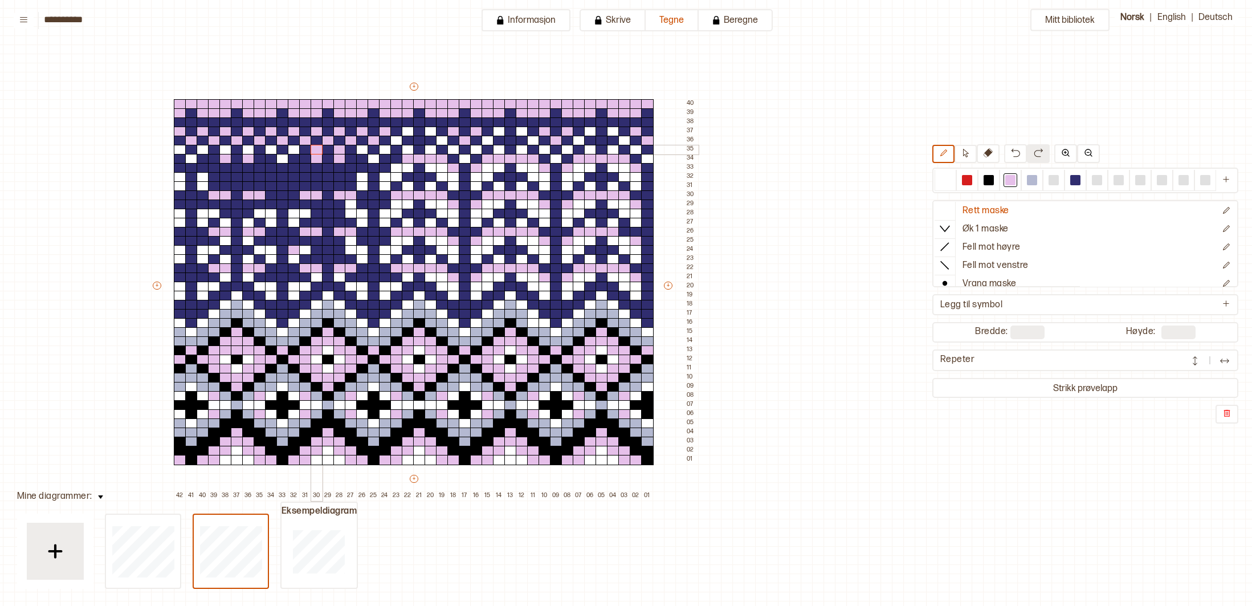
click at [311, 147] on div at bounding box center [317, 150] width 13 height 10
click at [291, 145] on div at bounding box center [294, 150] width 13 height 10
drag, startPoint x: 273, startPoint y: 146, endPoint x: 247, endPoint y: 146, distance: 26.8
click at [271, 146] on div at bounding box center [271, 150] width 13 height 10
click at [243, 147] on div at bounding box center [248, 150] width 13 height 10
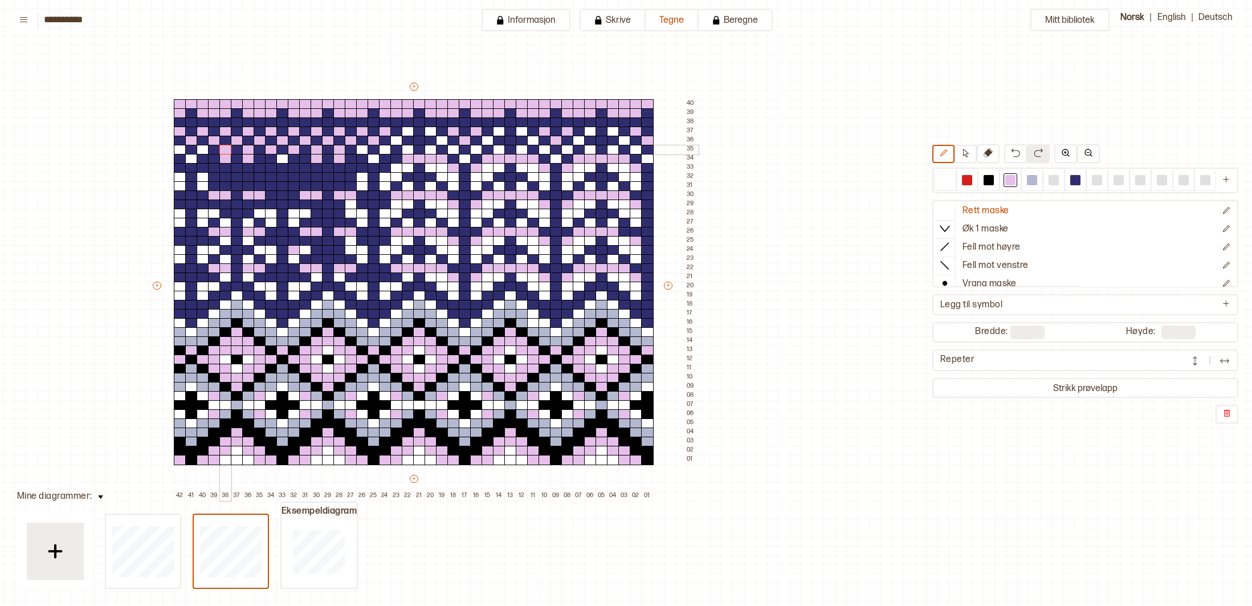
drag, startPoint x: 227, startPoint y: 148, endPoint x: 197, endPoint y: 145, distance: 29.8
click at [226, 148] on div at bounding box center [225, 150] width 13 height 10
drag, startPoint x: 201, startPoint y: 149, endPoint x: 194, endPoint y: 148, distance: 6.9
click at [199, 149] on div at bounding box center [203, 150] width 13 height 10
drag, startPoint x: 182, startPoint y: 146, endPoint x: 241, endPoint y: 152, distance: 59.5
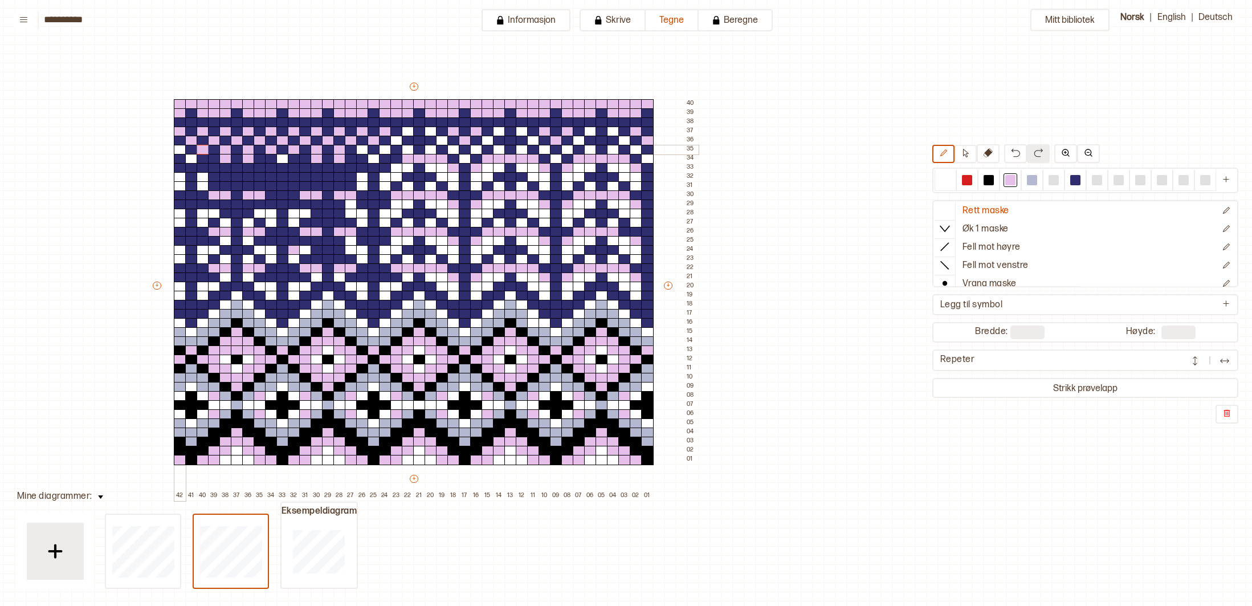
click at [185, 147] on div "+ + + + 42 41 40 39 38 37 36 35 34 33 32 31 30 29 28 27 26 25 24 23 22 21 20 19…" at bounding box center [424, 290] width 547 height 419
click at [189, 159] on div at bounding box center [191, 159] width 13 height 10
click at [280, 161] on div at bounding box center [282, 159] width 13 height 10
click at [946, 180] on div at bounding box center [945, 180] width 10 height 10
drag, startPoint x: 647, startPoint y: 322, endPoint x: 643, endPoint y: 171, distance: 151.6
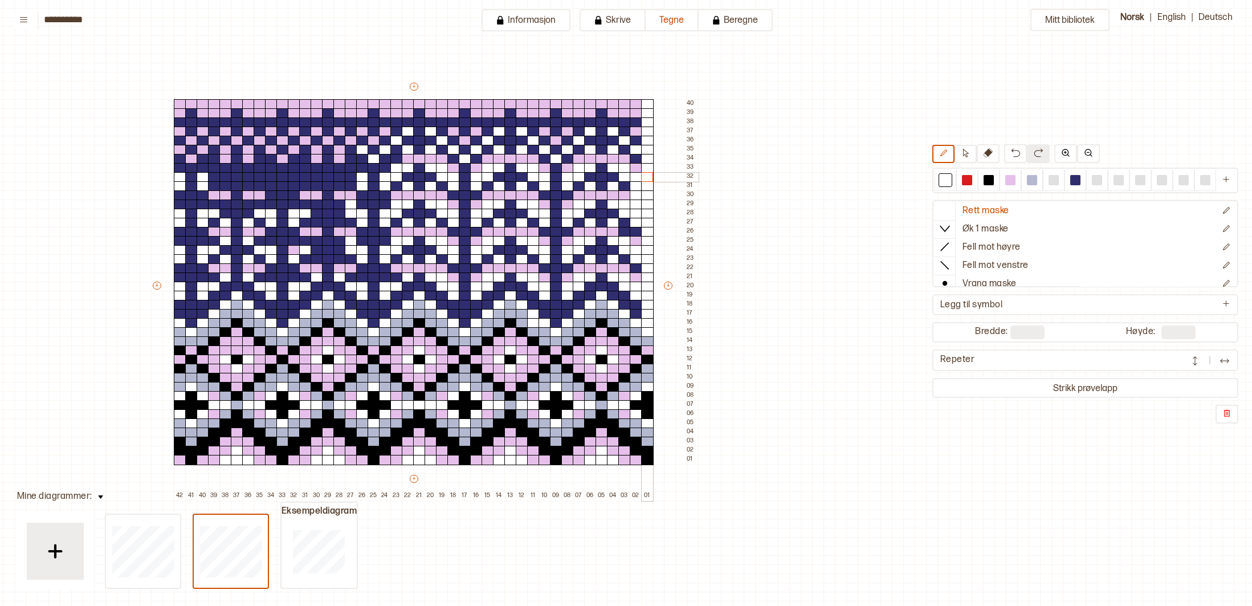
click at [648, 173] on div "+ + + + 42 41 40 39 38 37 36 35 34 33 32 31 30 29 28 27 26 25 24 23 22 21 20 19…" at bounding box center [424, 290] width 547 height 419
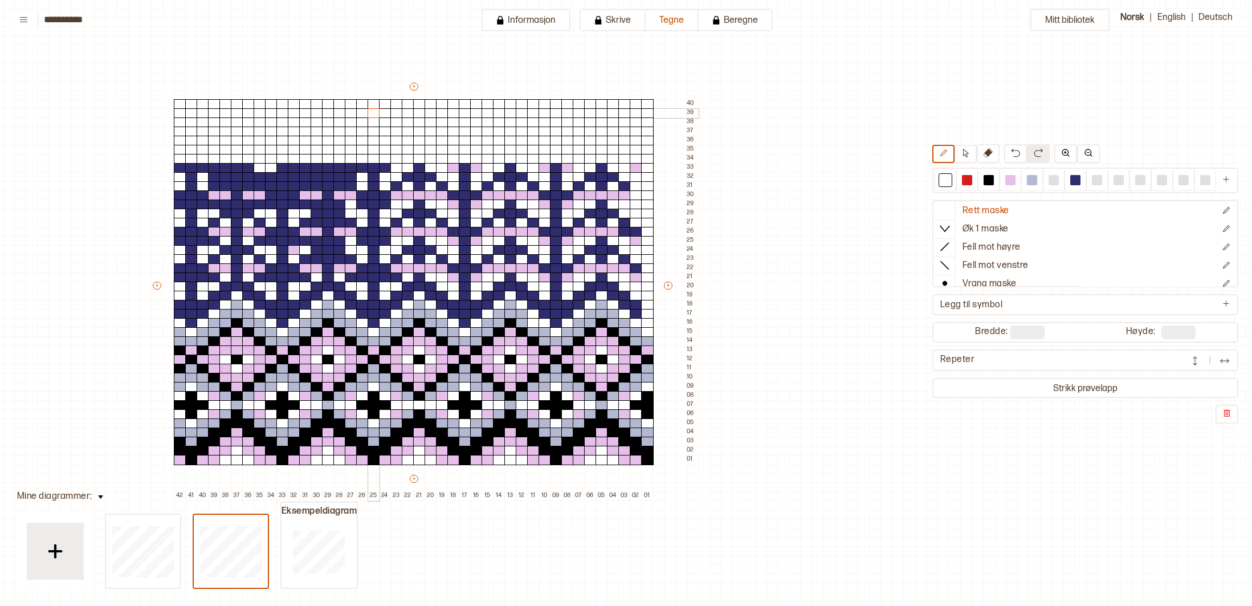
drag, startPoint x: 176, startPoint y: 103, endPoint x: 187, endPoint y: 136, distance: 34.8
click at [330, 114] on div "+ + + + 42 41 40 39 38 37 36 35 34 33 32 31 30 29 28 27 26 25 24 23 22 21 20 19…" at bounding box center [424, 290] width 547 height 419
drag, startPoint x: 169, startPoint y: 168, endPoint x: 574, endPoint y: 179, distance: 404.7
click at [320, 174] on div "+ + + + 42 41 40 39 38 37 36 35 34 33 32 31 30 29 28 27 26 25 24 23 22 21 20 19…" at bounding box center [424, 290] width 547 height 419
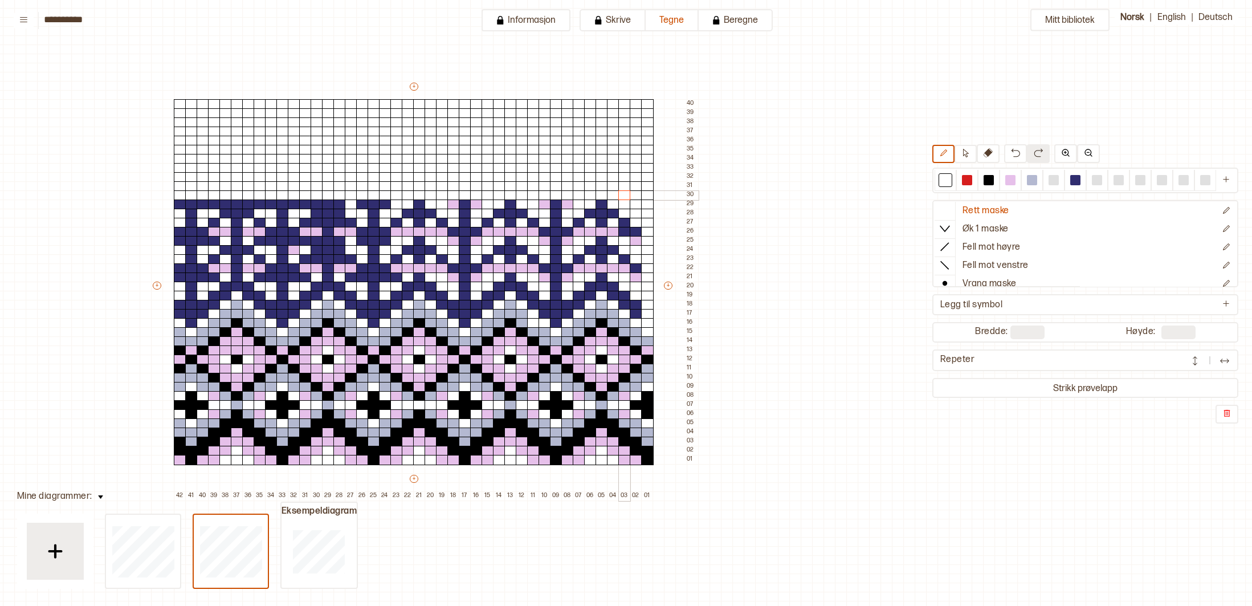
drag, startPoint x: 642, startPoint y: 168, endPoint x: 627, endPoint y: 202, distance: 37.5
click at [627, 202] on div "+ + + + 42 41 40 39 38 37 36 35 34 33 32 31 30 29 28 27 26 25 24 23 22 21 20 19…" at bounding box center [424, 290] width 547 height 419
click at [390, 201] on div at bounding box center [396, 204] width 13 height 10
drag, startPoint x: 350, startPoint y: 202, endPoint x: 178, endPoint y: 207, distance: 171.6
click at [178, 207] on div "+ + + + 42 41 40 39 38 37 36 35 34 33 32 31 30 29 28 27 26 25 24 23 22 21 20 19…" at bounding box center [424, 290] width 547 height 419
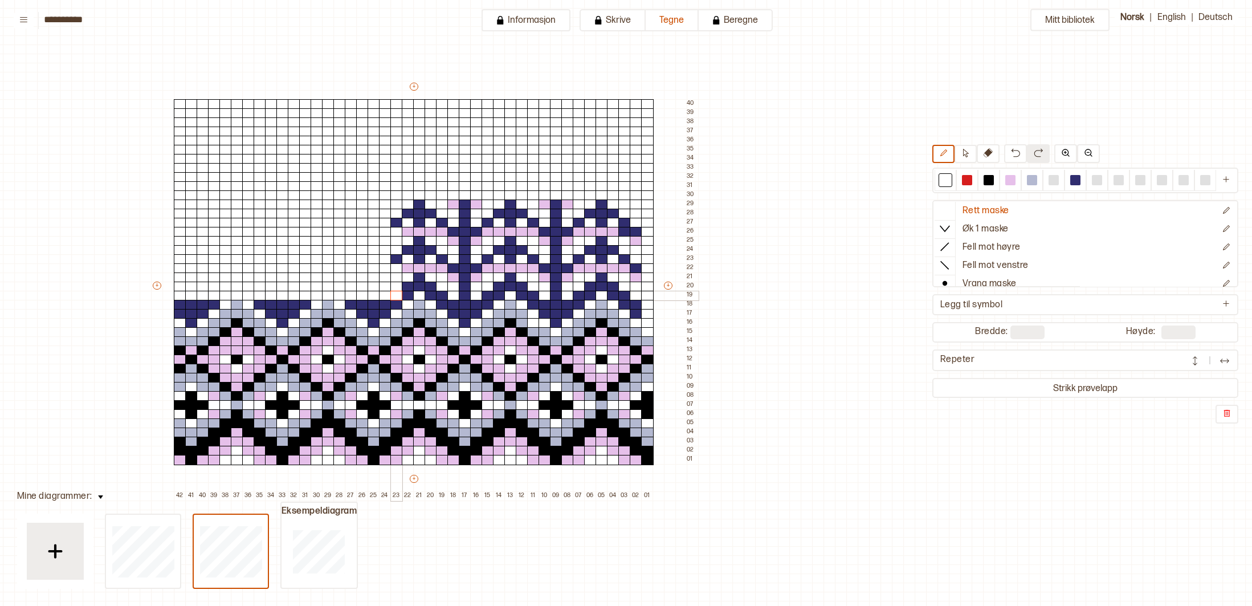
drag, startPoint x: 177, startPoint y: 210, endPoint x: 395, endPoint y: 288, distance: 231.2
click at [394, 292] on div "+ + + + 42 41 40 39 38 37 36 35 34 33 32 31 30 29 28 27 26 25 24 23 22 21 20 19…" at bounding box center [424, 290] width 547 height 419
drag, startPoint x: 395, startPoint y: 279, endPoint x: 385, endPoint y: 191, distance: 88.3
click at [387, 195] on div "+ + + + 42 41 40 39 38 37 36 35 34 33 32 31 30 29 28 27 26 25 24 23 22 21 20 19…" at bounding box center [424, 290] width 547 height 419
click at [1076, 179] on div at bounding box center [1075, 180] width 10 height 10
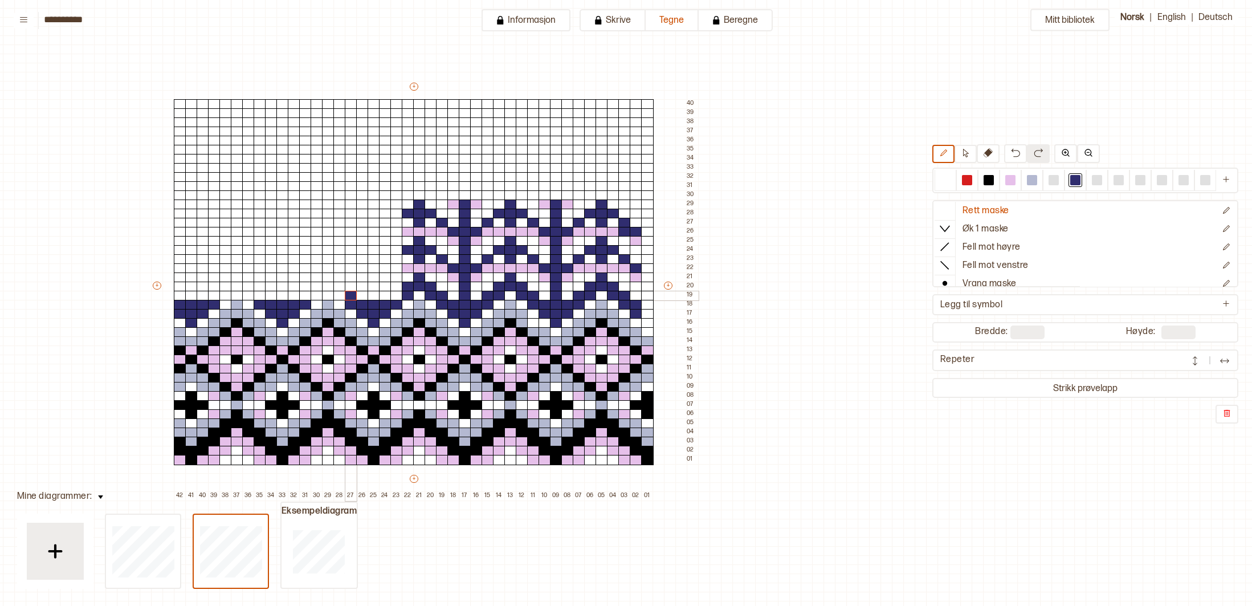
click at [351, 291] on div at bounding box center [351, 296] width 13 height 10
click at [337, 284] on div at bounding box center [339, 286] width 13 height 10
drag, startPoint x: 330, startPoint y: 279, endPoint x: 324, endPoint y: 281, distance: 6.4
click at [329, 279] on div at bounding box center [328, 277] width 13 height 10
click at [316, 285] on div at bounding box center [317, 286] width 13 height 10
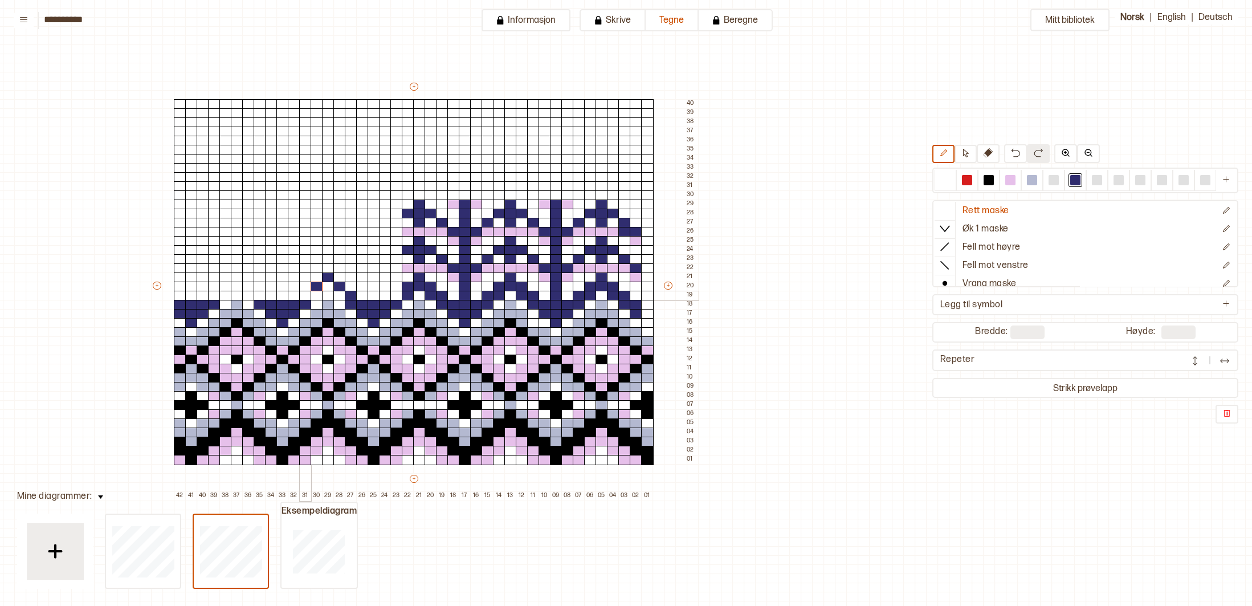
click at [304, 296] on div at bounding box center [305, 296] width 13 height 10
click at [254, 291] on div at bounding box center [260, 296] width 13 height 10
drag, startPoint x: 250, startPoint y: 286, endPoint x: 248, endPoint y: 280, distance: 5.8
click at [248, 284] on div at bounding box center [248, 286] width 13 height 10
click at [236, 276] on div at bounding box center [237, 277] width 13 height 10
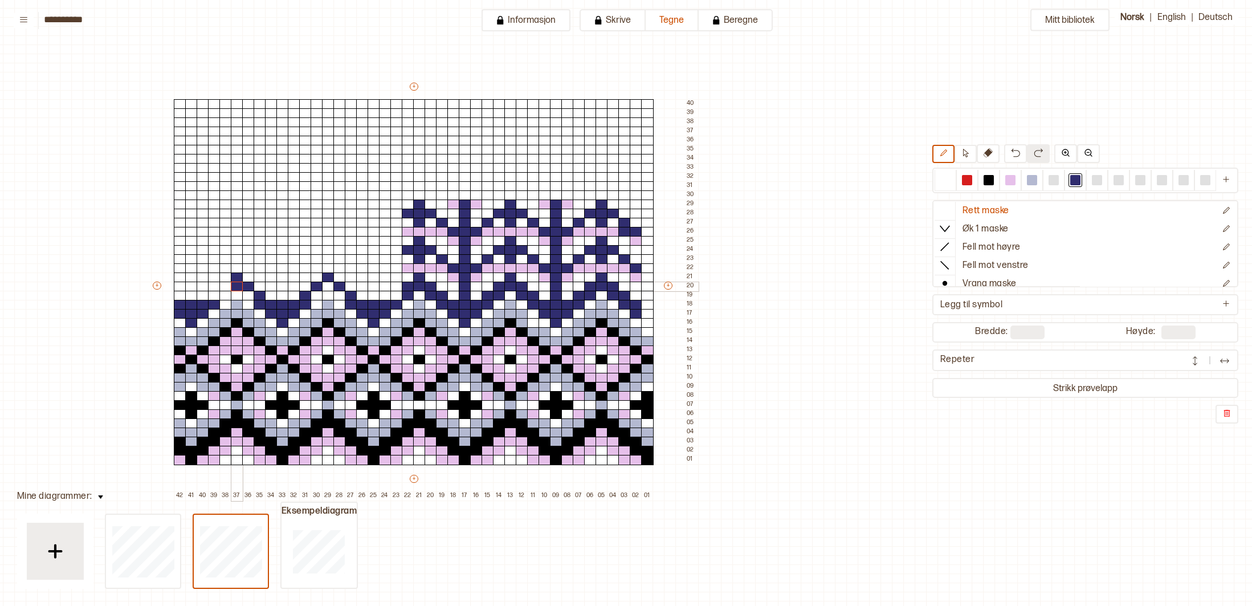
click at [228, 283] on div "+ + + + 42 41 40 39 38 37 36 35 34 33 32 31 30 29 28 27 26 25 24 23 22 21 20 19…" at bounding box center [424, 290] width 547 height 419
click at [211, 295] on div at bounding box center [214, 296] width 13 height 10
drag, startPoint x: 947, startPoint y: 178, endPoint x: 571, endPoint y: 266, distance: 386.1
click at [946, 179] on div at bounding box center [945, 180] width 10 height 10
click at [236, 286] on div at bounding box center [237, 286] width 13 height 10
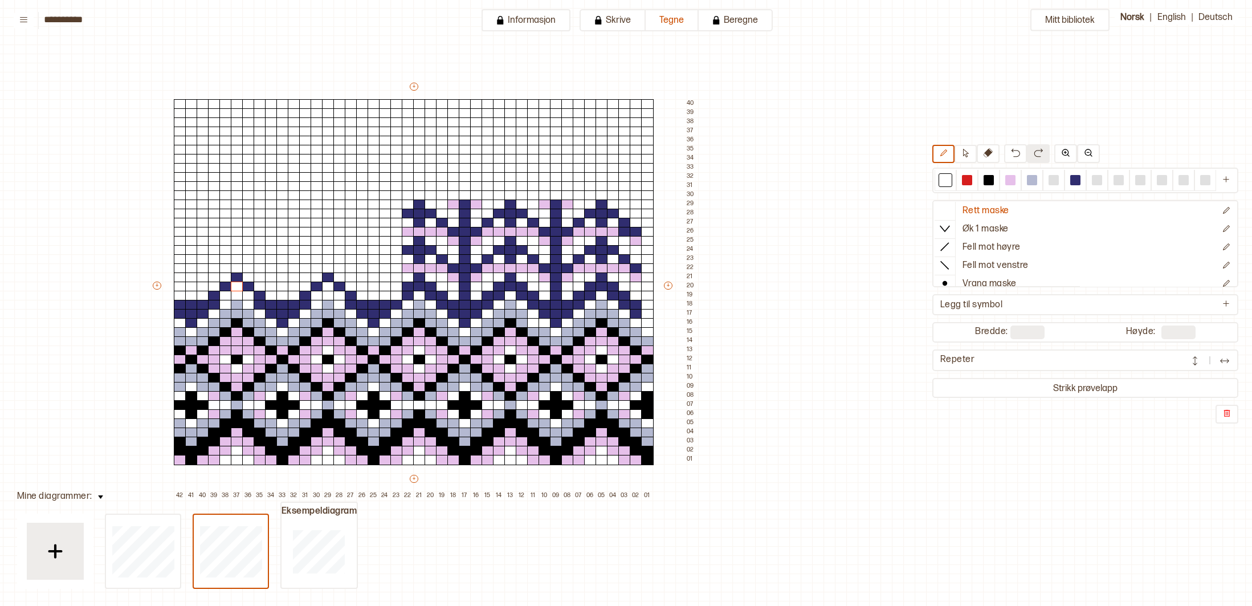
drag, startPoint x: 1073, startPoint y: 179, endPoint x: 680, endPoint y: 249, distance: 398.6
click at [1072, 179] on div at bounding box center [1075, 180] width 10 height 10
drag, startPoint x: 318, startPoint y: 296, endPoint x: 322, endPoint y: 290, distance: 6.6
click at [319, 295] on div at bounding box center [317, 296] width 13 height 10
click at [324, 288] on div at bounding box center [328, 286] width 13 height 10
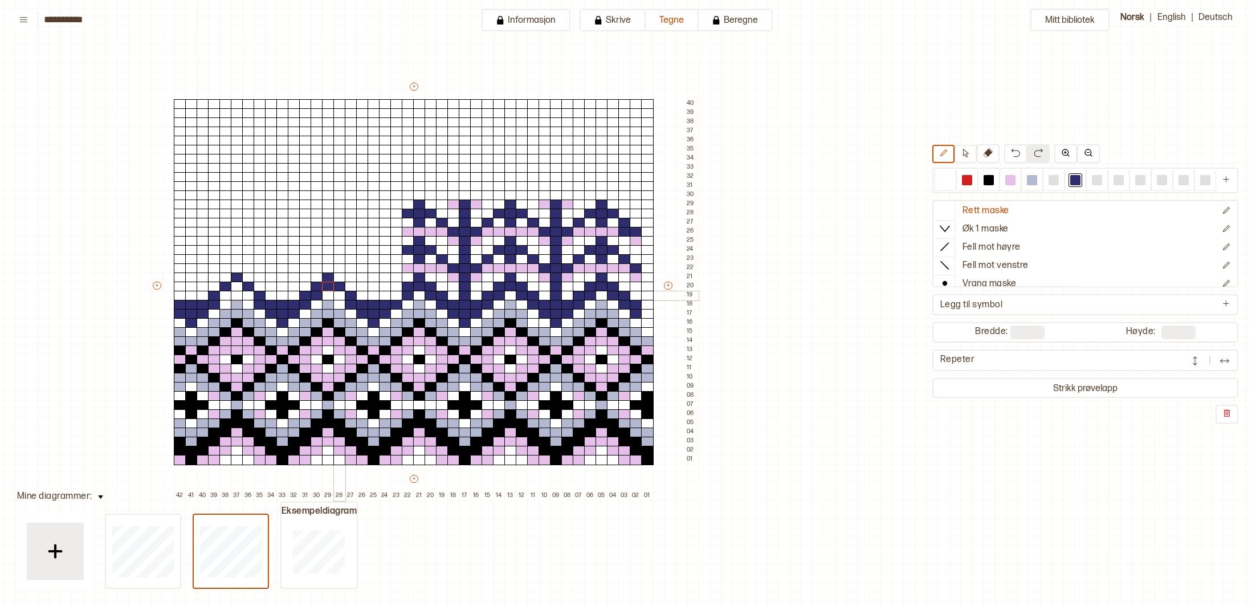
click at [340, 297] on div at bounding box center [339, 296] width 13 height 10
drag, startPoint x: 247, startPoint y: 293, endPoint x: 243, endPoint y: 289, distance: 6.4
click at [246, 291] on div at bounding box center [248, 296] width 13 height 10
drag, startPoint x: 239, startPoint y: 286, endPoint x: 228, endPoint y: 291, distance: 11.7
click at [238, 287] on div at bounding box center [237, 286] width 13 height 10
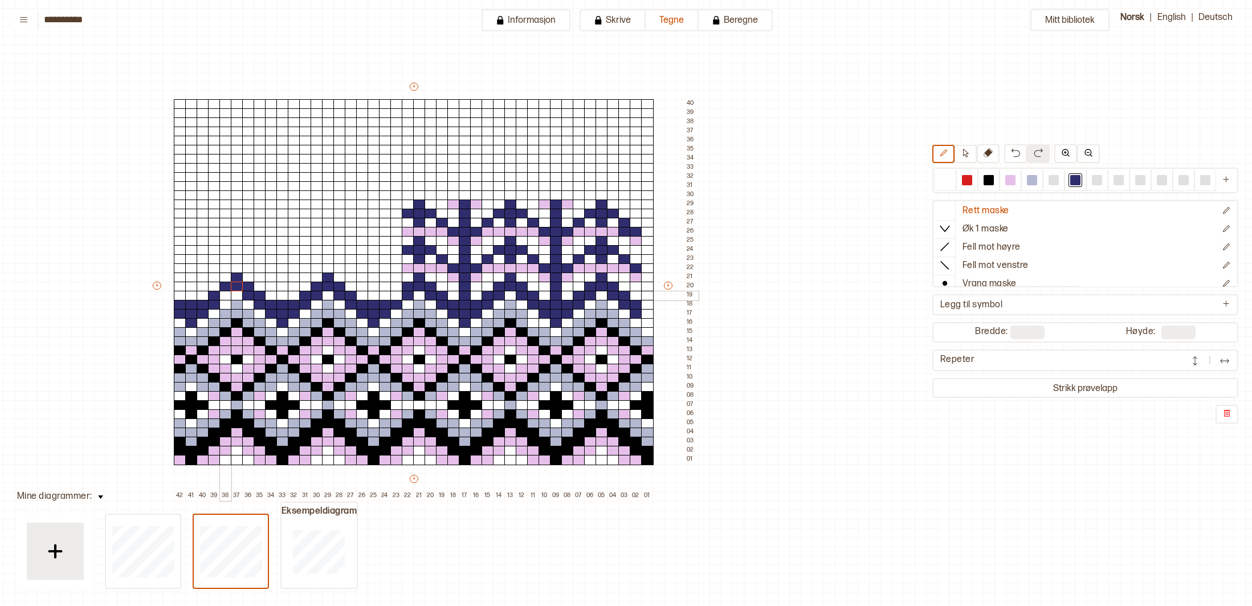
click at [226, 295] on div at bounding box center [225, 296] width 13 height 10
click at [398, 294] on div at bounding box center [396, 296] width 13 height 10
click at [237, 267] on div at bounding box center [237, 268] width 13 height 10
click at [247, 261] on div at bounding box center [248, 259] width 13 height 10
click at [262, 252] on div at bounding box center [260, 250] width 13 height 10
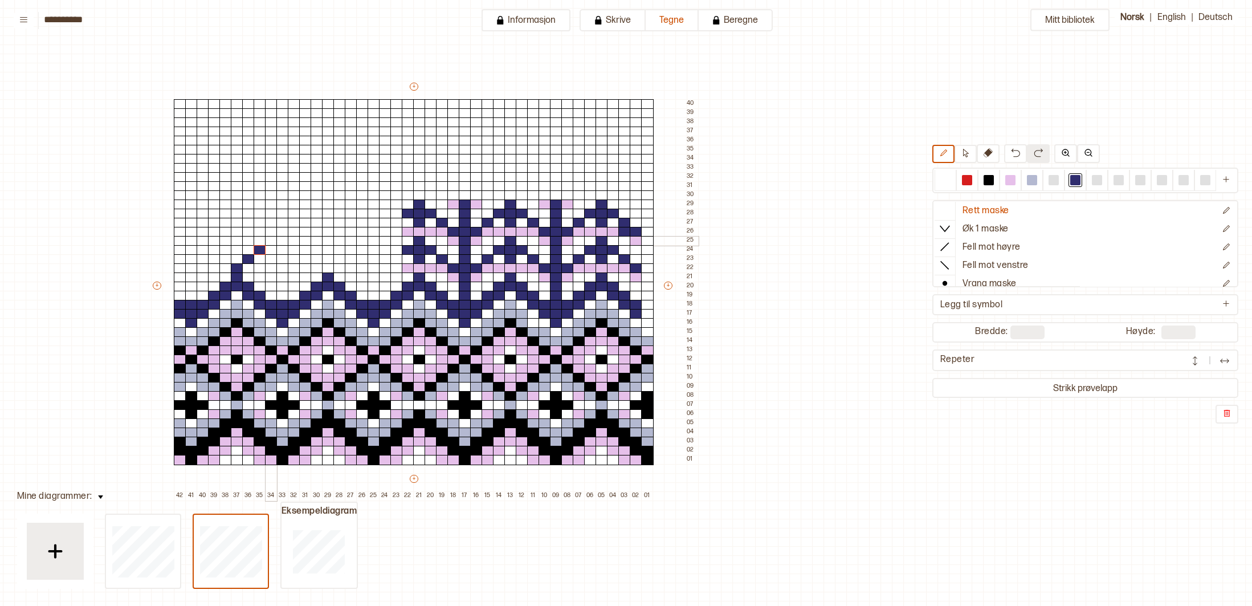
click at [271, 244] on div at bounding box center [271, 241] width 13 height 10
click at [312, 264] on div at bounding box center [317, 268] width 13 height 10
drag, startPoint x: 302, startPoint y: 258, endPoint x: 294, endPoint y: 251, distance: 10.5
click at [297, 253] on div "+ + + + 42 41 40 39 38 37 36 35 34 33 32 31 30 29 28 27 26 25 24 23 22 21 20 19…" at bounding box center [424, 290] width 547 height 419
drag, startPoint x: 294, startPoint y: 251, endPoint x: 287, endPoint y: 246, distance: 8.5
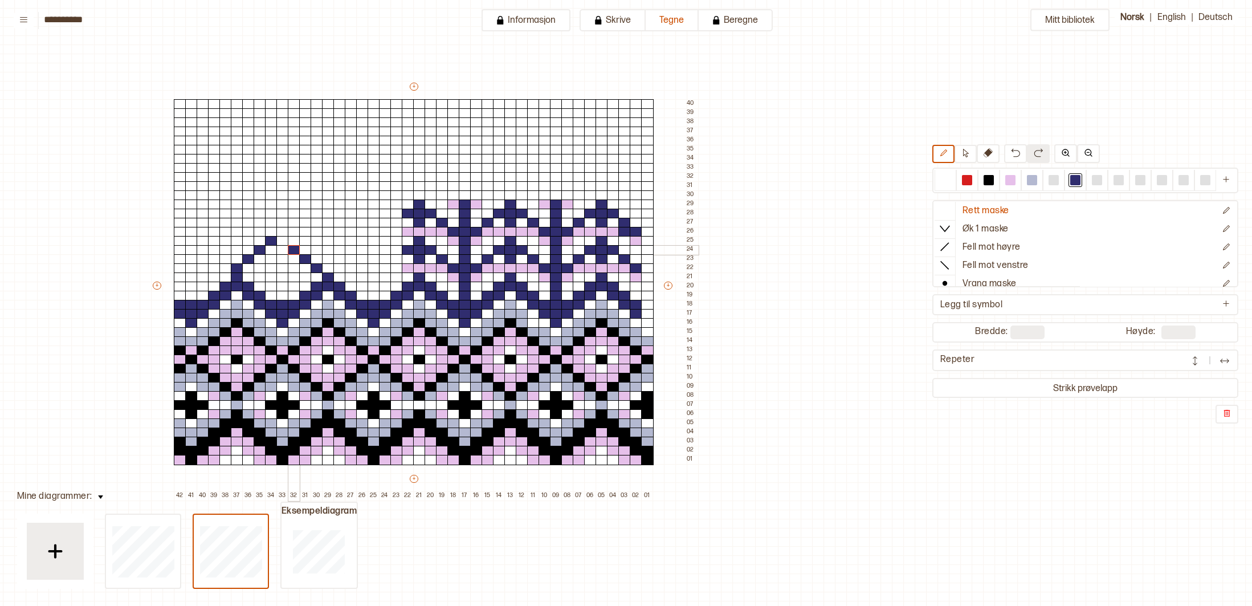
click at [293, 250] on div at bounding box center [294, 250] width 13 height 10
click at [284, 241] on div at bounding box center [282, 241] width 13 height 10
click at [942, 180] on div at bounding box center [945, 180] width 10 height 10
drag, startPoint x: 286, startPoint y: 238, endPoint x: 291, endPoint y: 244, distance: 8.5
click at [288, 240] on div "+ + + + 42 41 40 39 38 37 36 35 34 33 32 31 30 29 28 27 26 25 24 23 22 21 20 19…" at bounding box center [424, 290] width 547 height 419
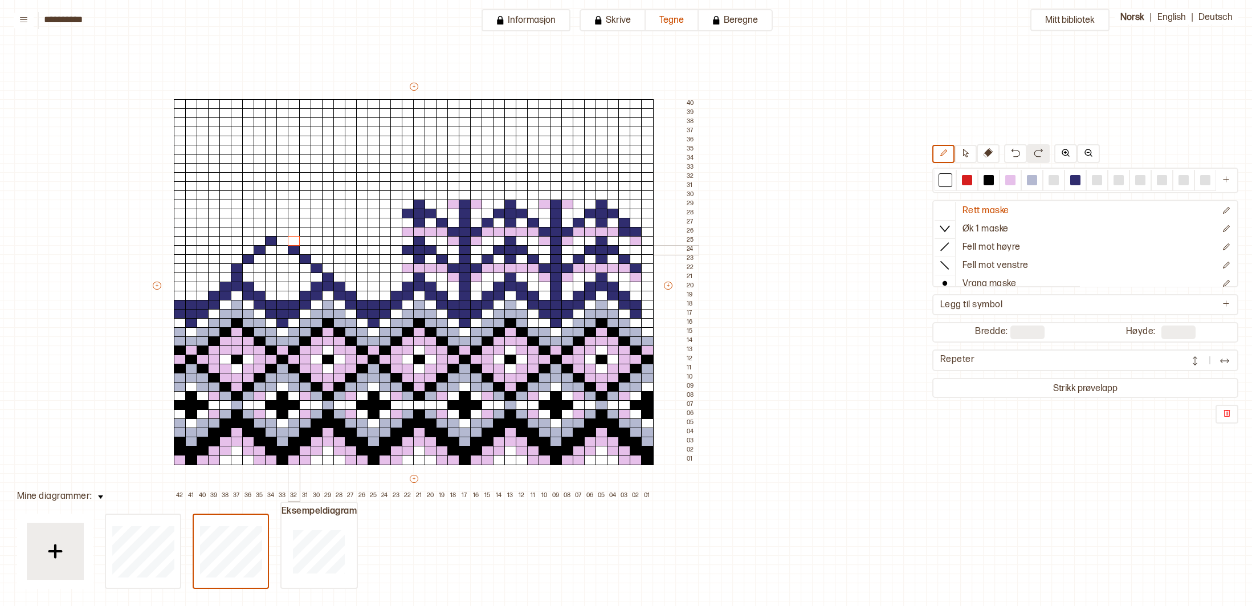
click at [292, 247] on div at bounding box center [294, 250] width 13 height 10
click at [302, 255] on div at bounding box center [305, 259] width 13 height 10
drag, startPoint x: 313, startPoint y: 263, endPoint x: 332, endPoint y: 269, distance: 20.4
click at [313, 263] on div at bounding box center [317, 268] width 13 height 10
drag, startPoint x: 1073, startPoint y: 179, endPoint x: 636, endPoint y: 184, distance: 437.6
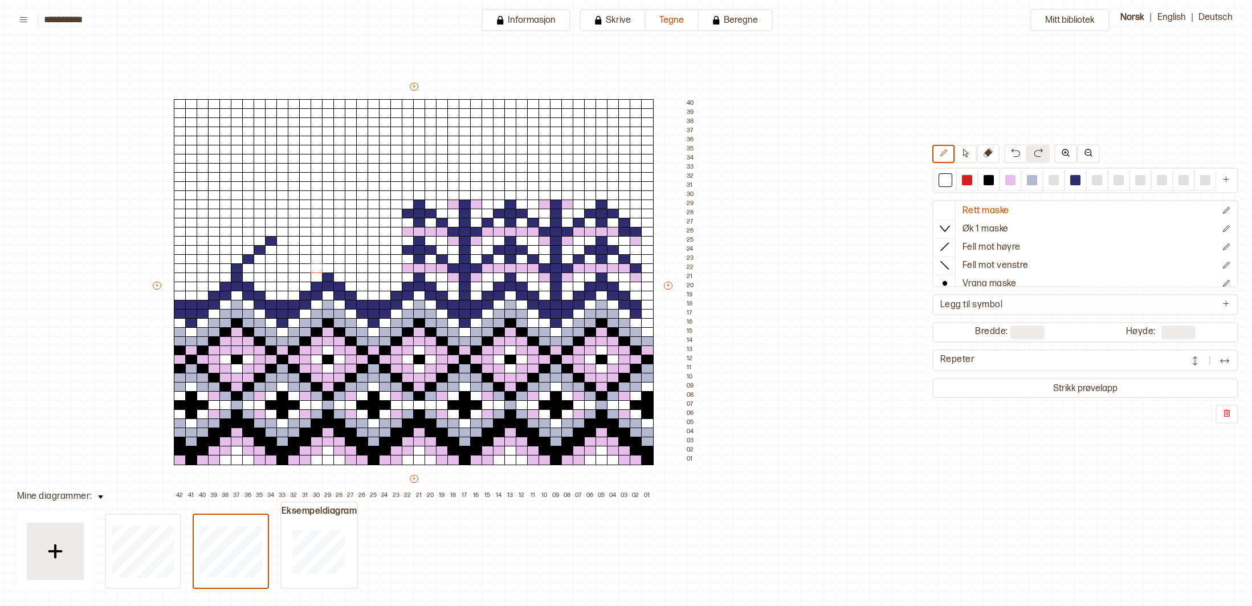
click at [1053, 179] on div at bounding box center [1074, 180] width 281 height 21
click at [326, 267] on div at bounding box center [328, 268] width 13 height 10
drag, startPoint x: 1073, startPoint y: 178, endPoint x: 1040, endPoint y: 183, distance: 34.1
click at [1073, 178] on div at bounding box center [1075, 180] width 10 height 10
click at [324, 269] on div at bounding box center [328, 268] width 13 height 10
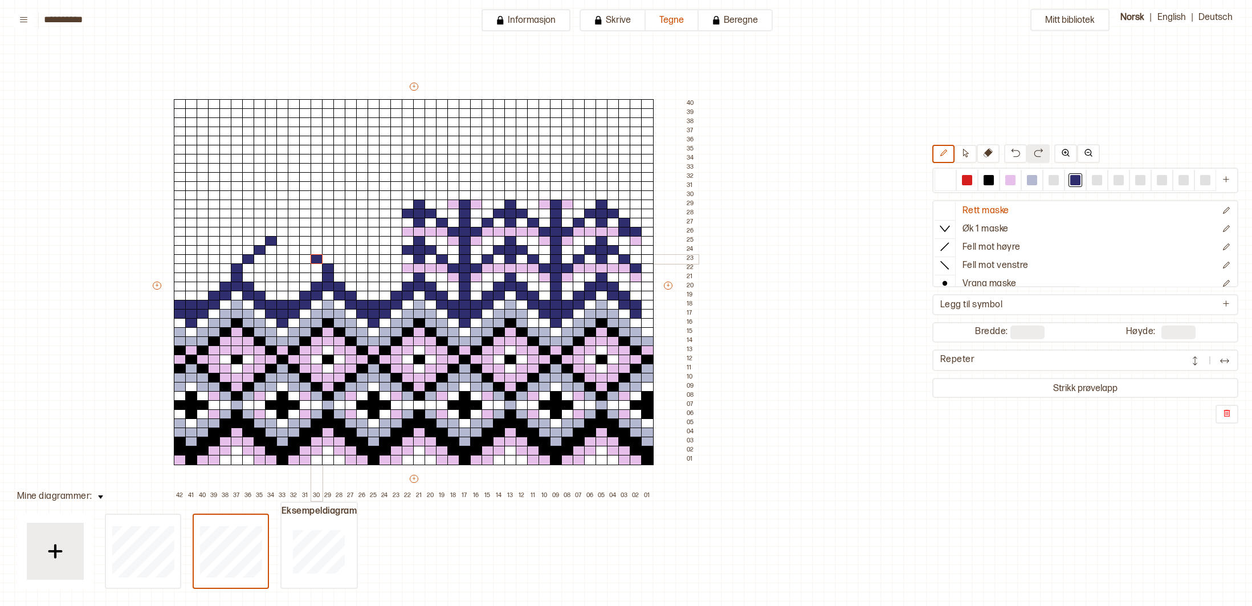
drag, startPoint x: 313, startPoint y: 262, endPoint x: 308, endPoint y: 257, distance: 6.9
click at [312, 261] on div at bounding box center [317, 259] width 13 height 10
click at [303, 251] on div at bounding box center [305, 250] width 13 height 10
drag, startPoint x: 295, startPoint y: 244, endPoint x: 287, endPoint y: 243, distance: 7.4
click at [291, 243] on div at bounding box center [294, 241] width 13 height 10
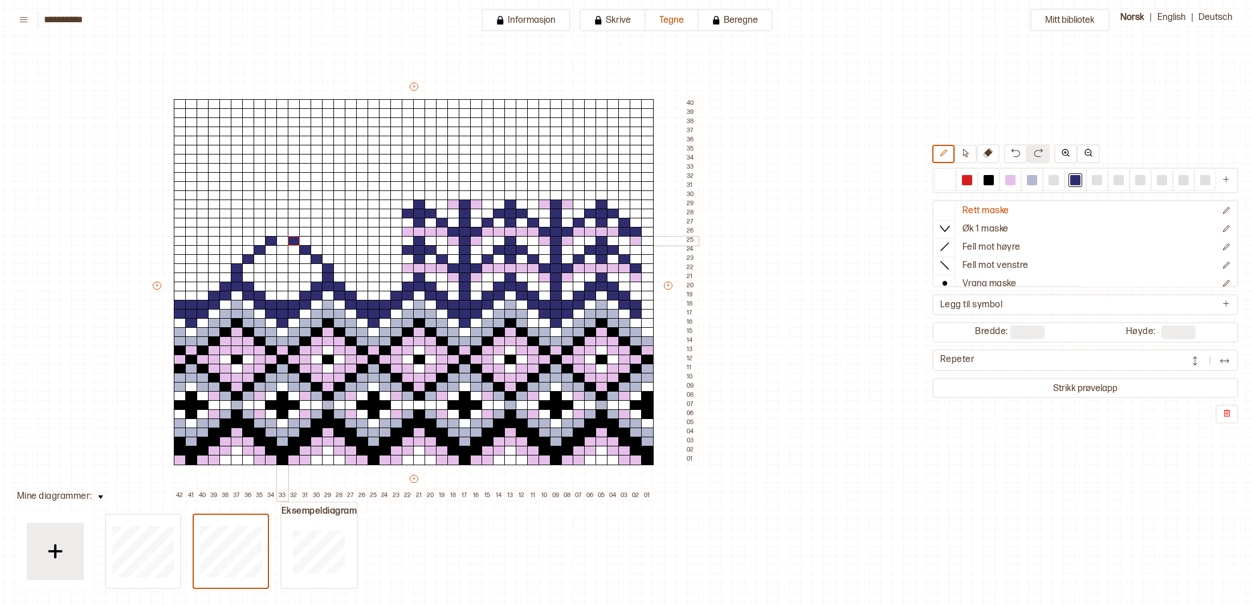
drag, startPoint x: 286, startPoint y: 243, endPoint x: 280, endPoint y: 236, distance: 9.3
click at [285, 243] on div at bounding box center [282, 241] width 13 height 10
click at [281, 233] on div at bounding box center [282, 232] width 13 height 10
click at [251, 267] on div at bounding box center [248, 268] width 13 height 10
click at [322, 267] on div at bounding box center [328, 268] width 13 height 10
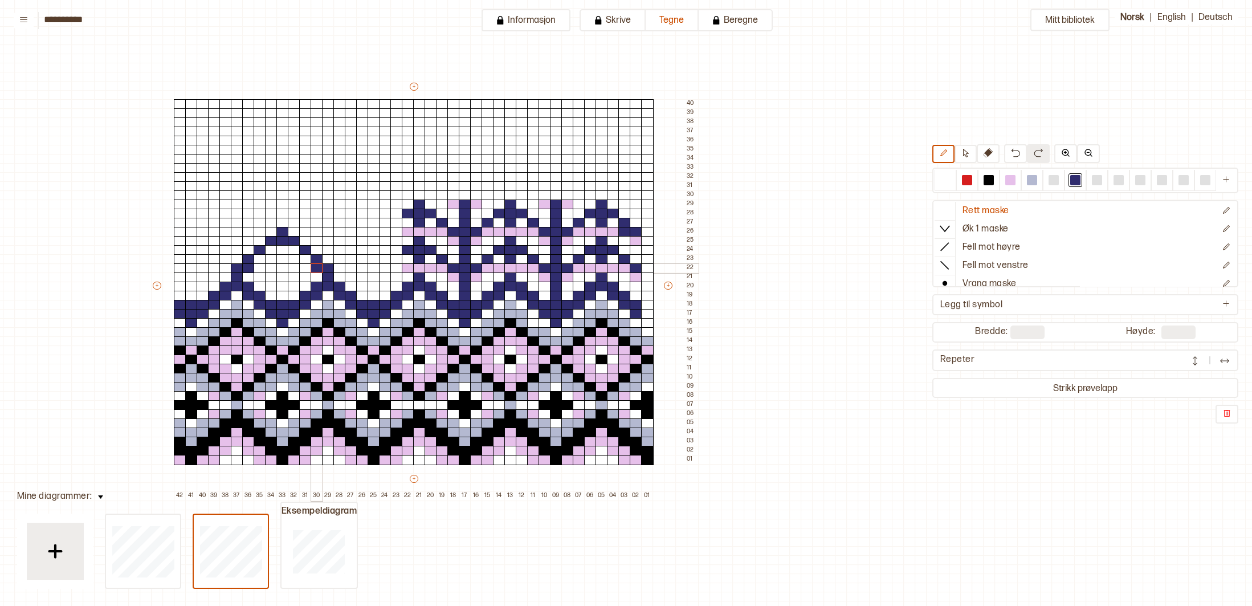
click at [318, 267] on div at bounding box center [317, 268] width 13 height 10
click at [310, 261] on div "+ + + + 42 41 40 39 38 37 36 35 34 33 32 31 30 29 28 27 26 25 24 23 22 21 20 19…" at bounding box center [424, 290] width 547 height 419
drag, startPoint x: 306, startPoint y: 260, endPoint x: 299, endPoint y: 254, distance: 8.9
click at [302, 256] on div at bounding box center [305, 259] width 13 height 10
click at [293, 250] on div at bounding box center [294, 250] width 13 height 10
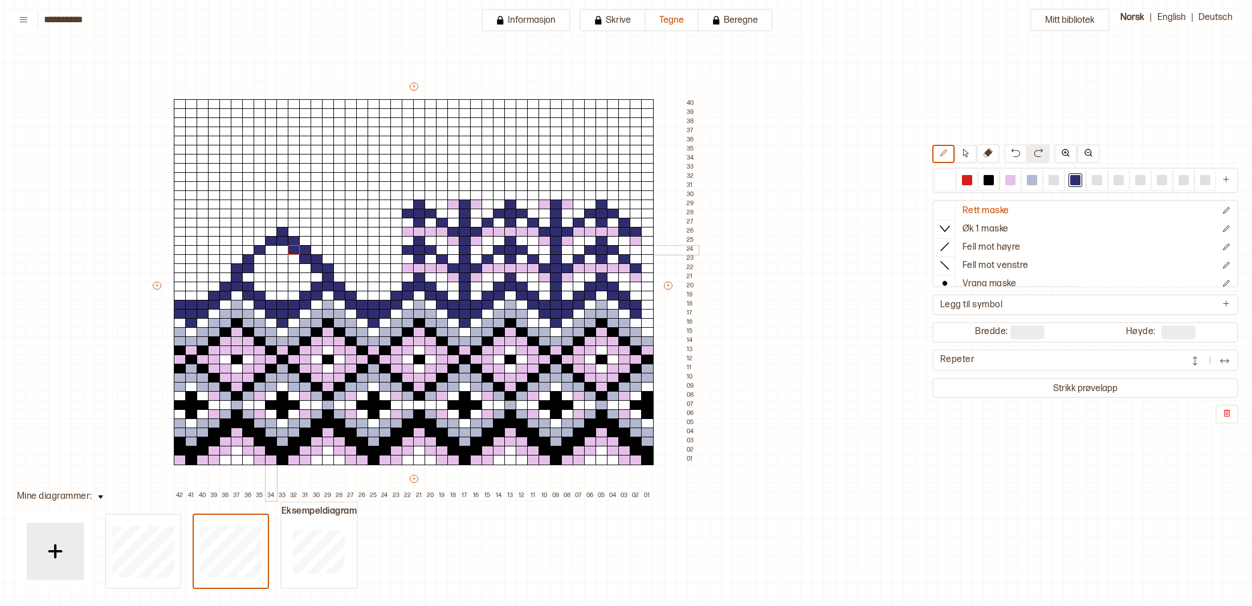
click at [275, 252] on div at bounding box center [271, 250] width 13 height 10
drag, startPoint x: 259, startPoint y: 260, endPoint x: 266, endPoint y: 264, distance: 7.9
click at [259, 260] on div at bounding box center [260, 259] width 13 height 10
drag, startPoint x: 939, startPoint y: 181, endPoint x: 835, endPoint y: 220, distance: 111.4
click at [937, 182] on div at bounding box center [945, 180] width 22 height 21
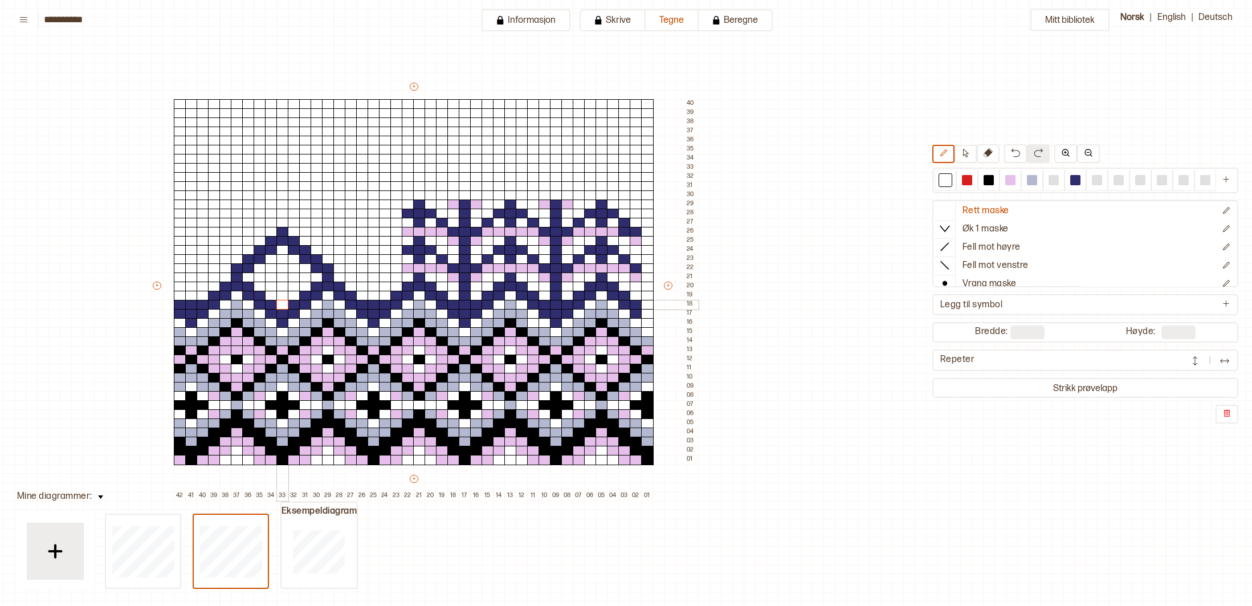
click at [280, 302] on div at bounding box center [282, 305] width 13 height 10
click at [1080, 179] on div at bounding box center [1075, 180] width 14 height 14
drag, startPoint x: 268, startPoint y: 222, endPoint x: 262, endPoint y: 216, distance: 8.5
click at [267, 220] on div at bounding box center [271, 223] width 13 height 10
drag, startPoint x: 261, startPoint y: 214, endPoint x: 244, endPoint y: 205, distance: 19.6
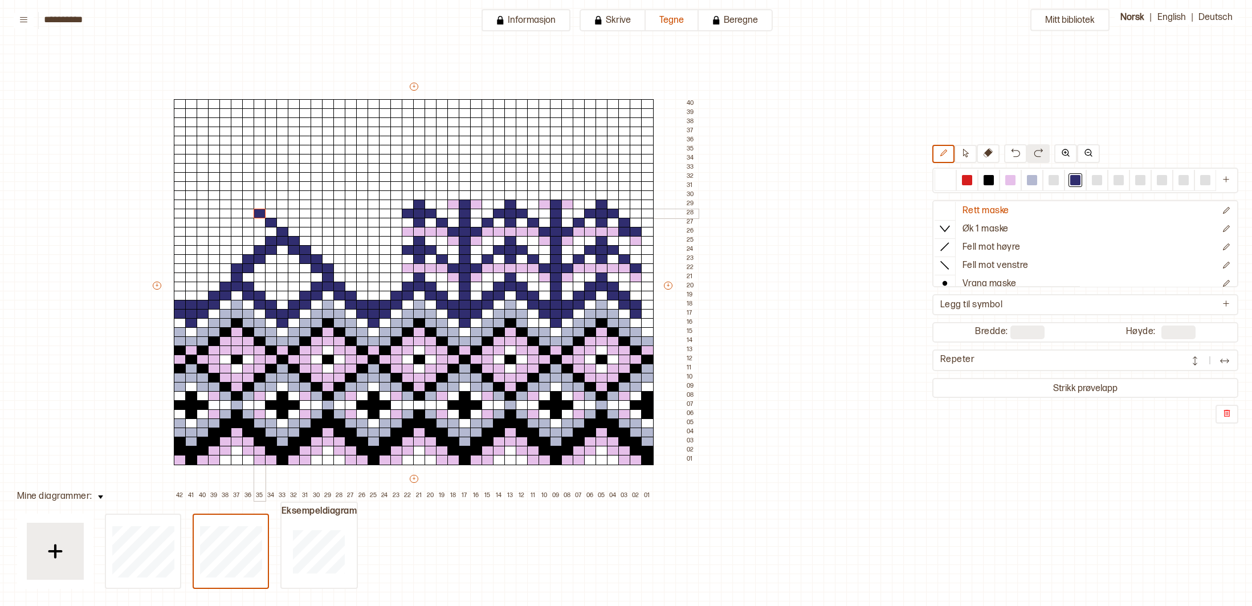
click at [256, 210] on div at bounding box center [260, 214] width 13 height 10
click at [246, 203] on div at bounding box center [248, 204] width 13 height 10
drag, startPoint x: 239, startPoint y: 196, endPoint x: 229, endPoint y: 189, distance: 11.9
click at [237, 194] on div at bounding box center [237, 195] width 13 height 10
click at [224, 182] on div at bounding box center [225, 186] width 13 height 10
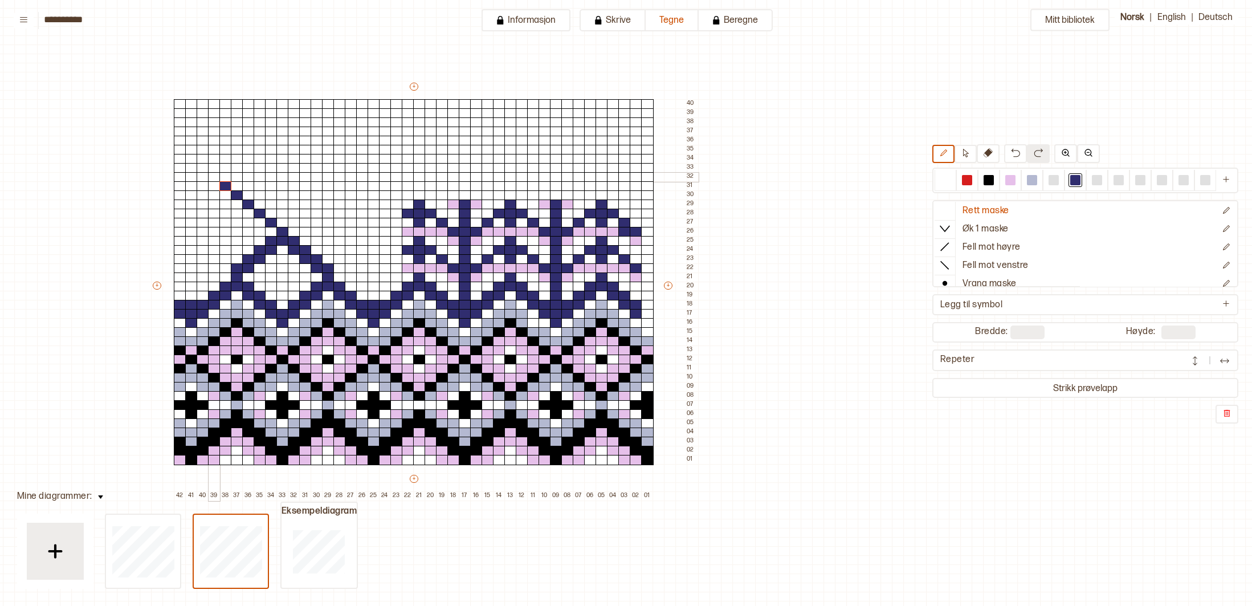
click at [214, 175] on div at bounding box center [214, 177] width 13 height 10
click at [201, 166] on div at bounding box center [203, 168] width 13 height 10
click at [189, 157] on div at bounding box center [191, 159] width 13 height 10
click at [295, 222] on div at bounding box center [294, 223] width 13 height 10
drag, startPoint x: 308, startPoint y: 215, endPoint x: 318, endPoint y: 209, distance: 12.0
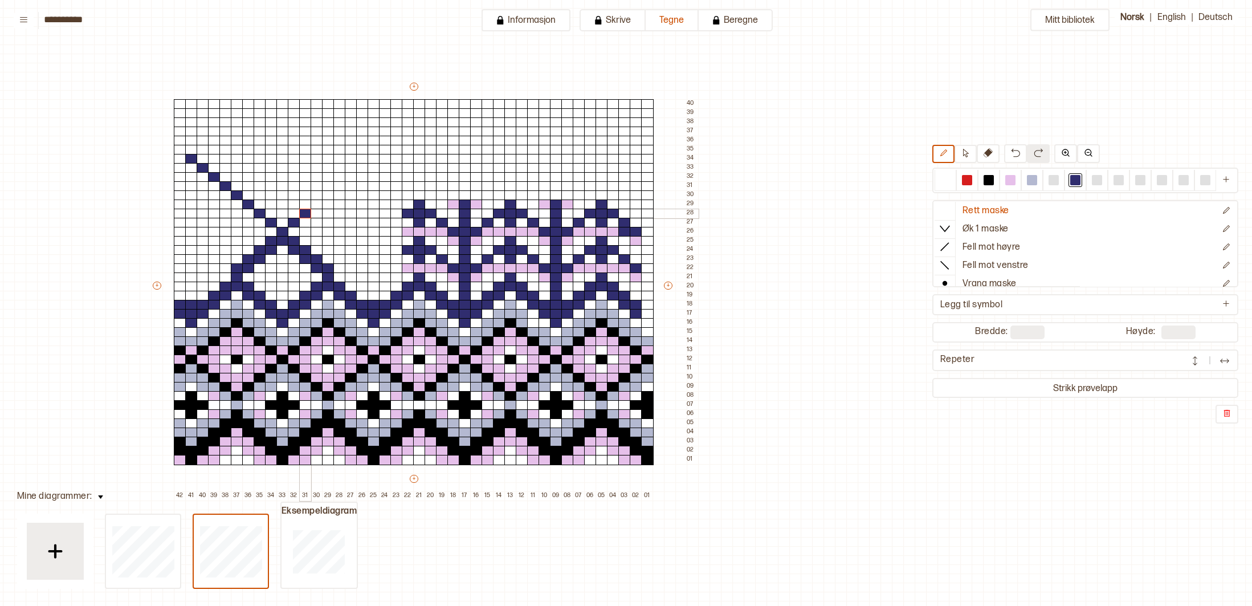
click at [309, 214] on div at bounding box center [305, 214] width 13 height 10
drag, startPoint x: 320, startPoint y: 205, endPoint x: 325, endPoint y: 201, distance: 6.2
click at [320, 205] on div at bounding box center [317, 204] width 13 height 10
drag, startPoint x: 329, startPoint y: 196, endPoint x: 335, endPoint y: 191, distance: 8.1
click at [329, 195] on div at bounding box center [328, 195] width 13 height 10
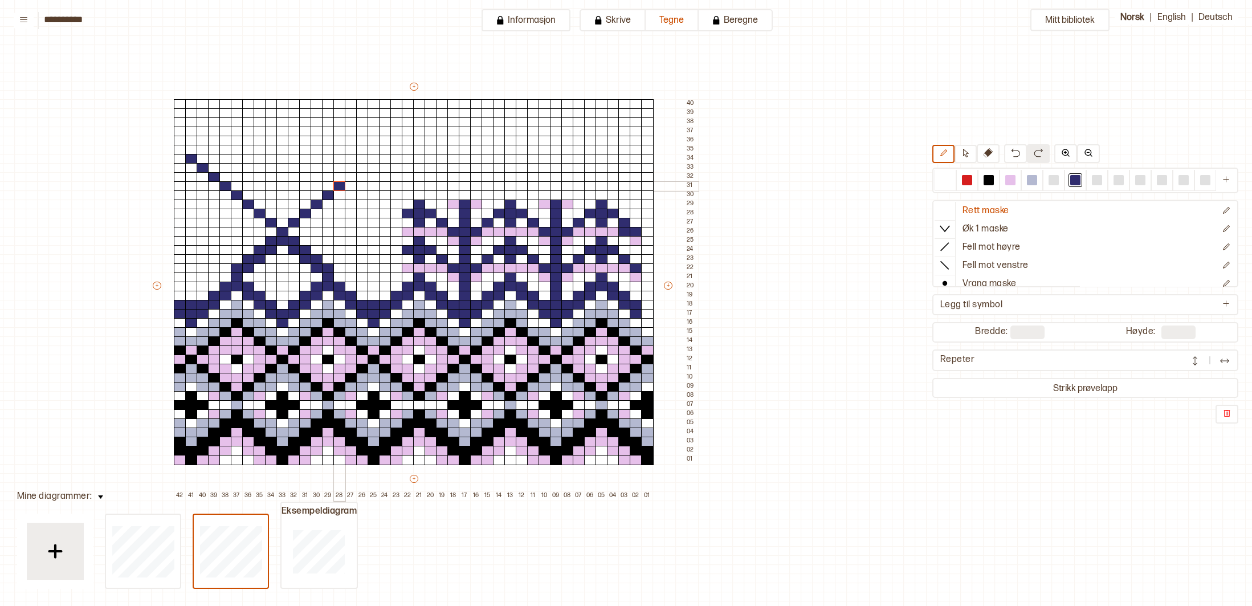
drag, startPoint x: 338, startPoint y: 186, endPoint x: 346, endPoint y: 182, distance: 8.7
click at [339, 185] on div at bounding box center [339, 186] width 13 height 10
drag, startPoint x: 349, startPoint y: 179, endPoint x: 358, endPoint y: 171, distance: 12.5
click at [353, 175] on div at bounding box center [351, 177] width 13 height 10
drag, startPoint x: 360, startPoint y: 169, endPoint x: 369, endPoint y: 164, distance: 10.5
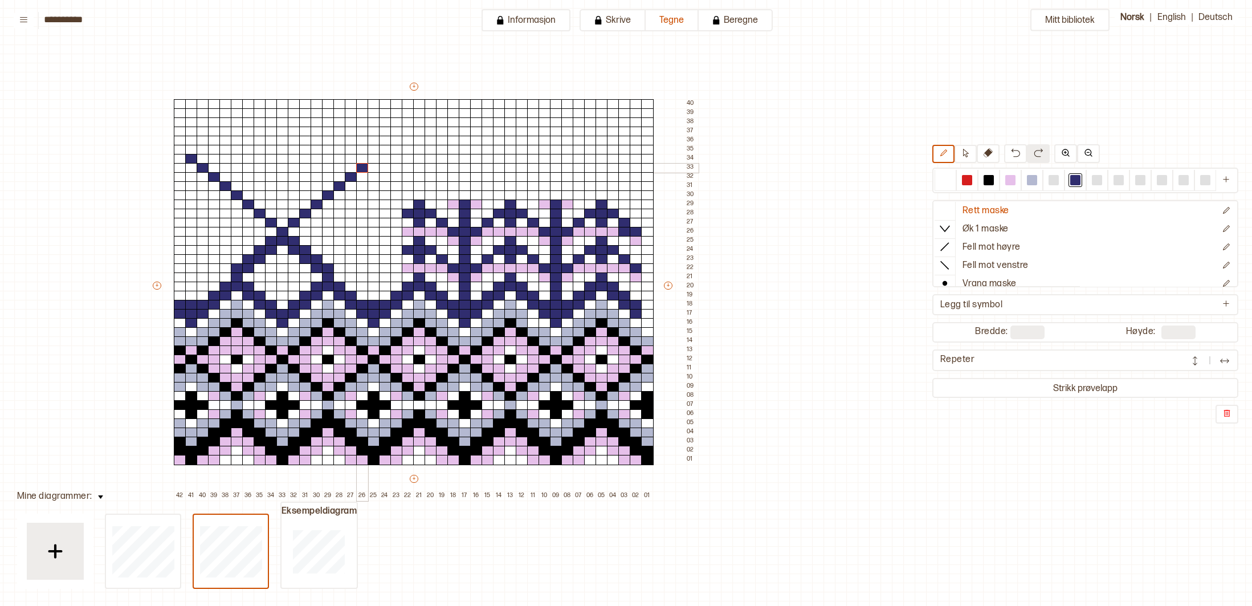
click at [361, 168] on div at bounding box center [362, 168] width 13 height 10
click at [374, 160] on div at bounding box center [373, 159] width 13 height 10
click at [362, 152] on div "+ + + + 42 41 40 39 38 37 36 35 34 33 32 31 30 29 28 27 26 25 24 23 22 21 20 19…" at bounding box center [424, 290] width 547 height 419
click at [199, 155] on div at bounding box center [203, 159] width 13 height 10
click at [200, 149] on div at bounding box center [203, 150] width 13 height 10
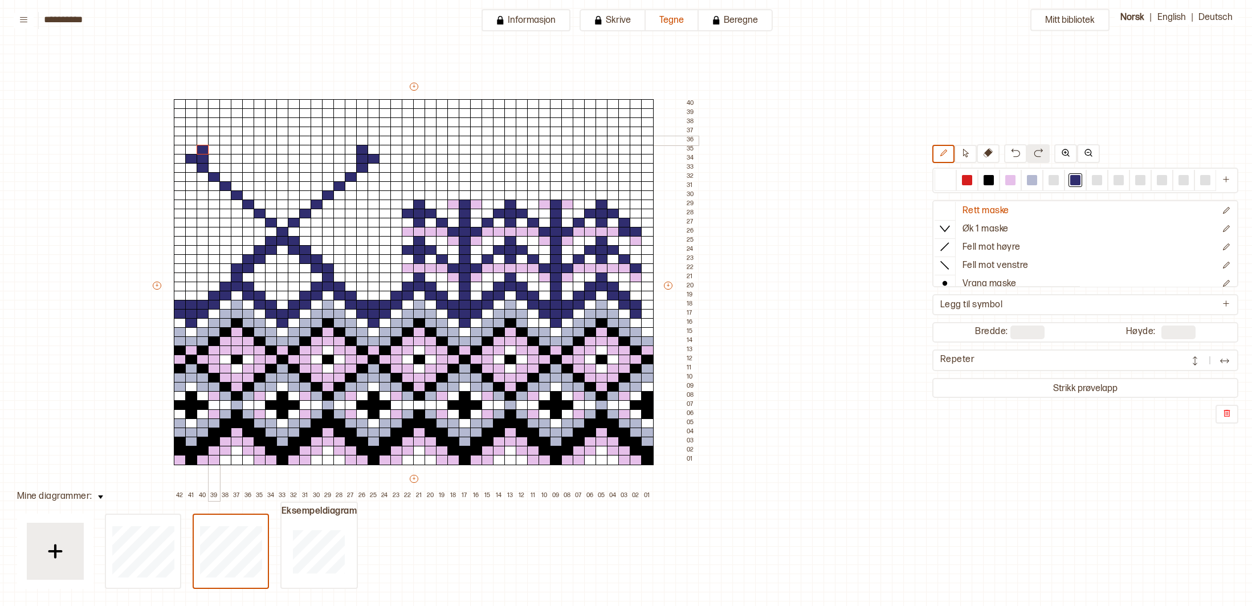
click at [211, 141] on div at bounding box center [214, 141] width 13 height 10
click at [225, 132] on div at bounding box center [225, 131] width 13 height 10
click at [232, 125] on div "+ + + + 42 41 40 39 38 37 36 35 34 33 32 31 30 29 28 27 26 25 24 23 22 21 20 19…" at bounding box center [424, 290] width 547 height 419
click at [248, 113] on div at bounding box center [248, 113] width 13 height 10
click at [281, 104] on div at bounding box center [282, 104] width 13 height 10
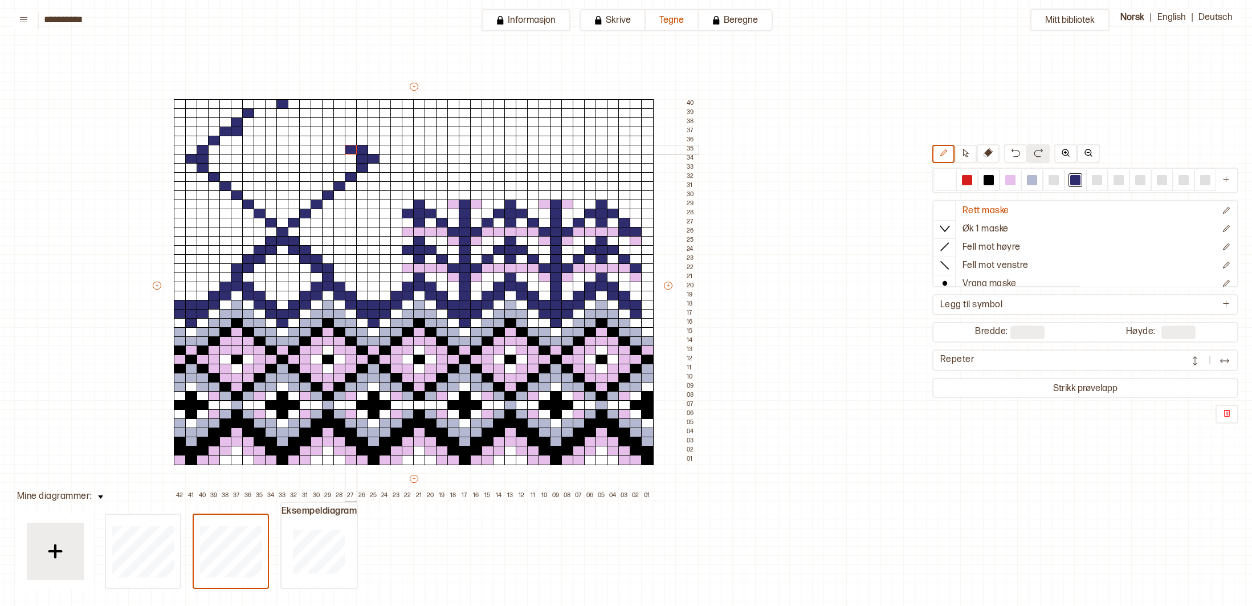
drag, startPoint x: 348, startPoint y: 149, endPoint x: 346, endPoint y: 142, distance: 6.7
click at [346, 145] on div at bounding box center [351, 150] width 13 height 10
drag, startPoint x: 348, startPoint y: 138, endPoint x: 341, endPoint y: 138, distance: 6.8
click at [341, 138] on div "+ + + + 42 41 40 39 38 37 36 35 34 33 32 31 30 29 28 27 26 25 24 23 22 21 20 19…" at bounding box center [424, 290] width 547 height 419
click at [338, 138] on div at bounding box center [339, 141] width 13 height 10
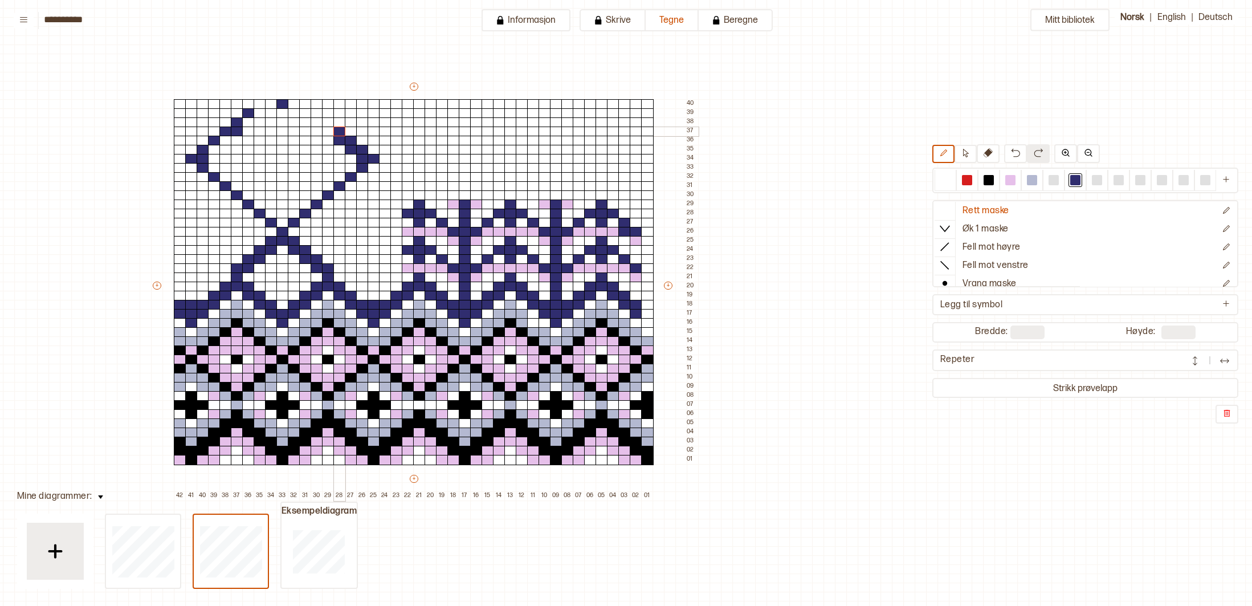
drag, startPoint x: 337, startPoint y: 131, endPoint x: 329, endPoint y: 130, distance: 8.0
click at [330, 130] on div "+ + + + 42 41 40 39 38 37 36 35 34 33 32 31 30 29 28 27 26 25 24 23 22 21 20 19…" at bounding box center [424, 290] width 547 height 419
click at [328, 130] on div at bounding box center [328, 131] width 13 height 10
click at [325, 125] on div at bounding box center [328, 122] width 13 height 10
click at [315, 124] on div at bounding box center [317, 122] width 13 height 10
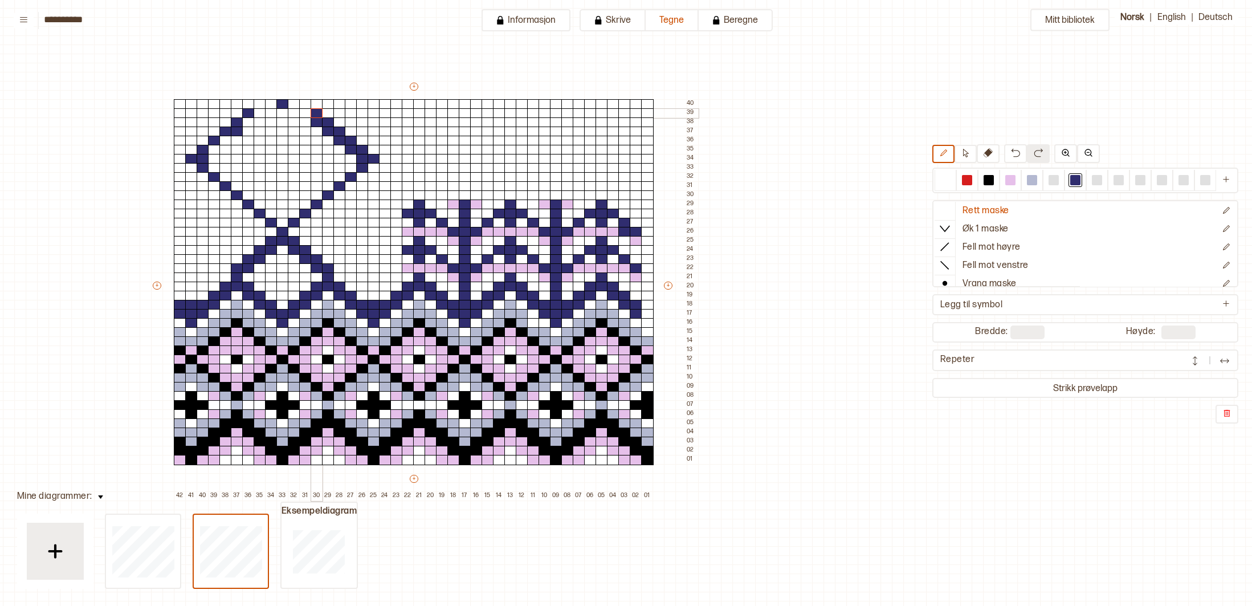
click at [313, 116] on div at bounding box center [317, 113] width 13 height 10
click at [305, 116] on div at bounding box center [305, 113] width 13 height 10
click at [304, 105] on div at bounding box center [305, 104] width 13 height 10
click at [297, 106] on div at bounding box center [294, 104] width 13 height 10
drag, startPoint x: 258, startPoint y: 105, endPoint x: 269, endPoint y: 104, distance: 11.4
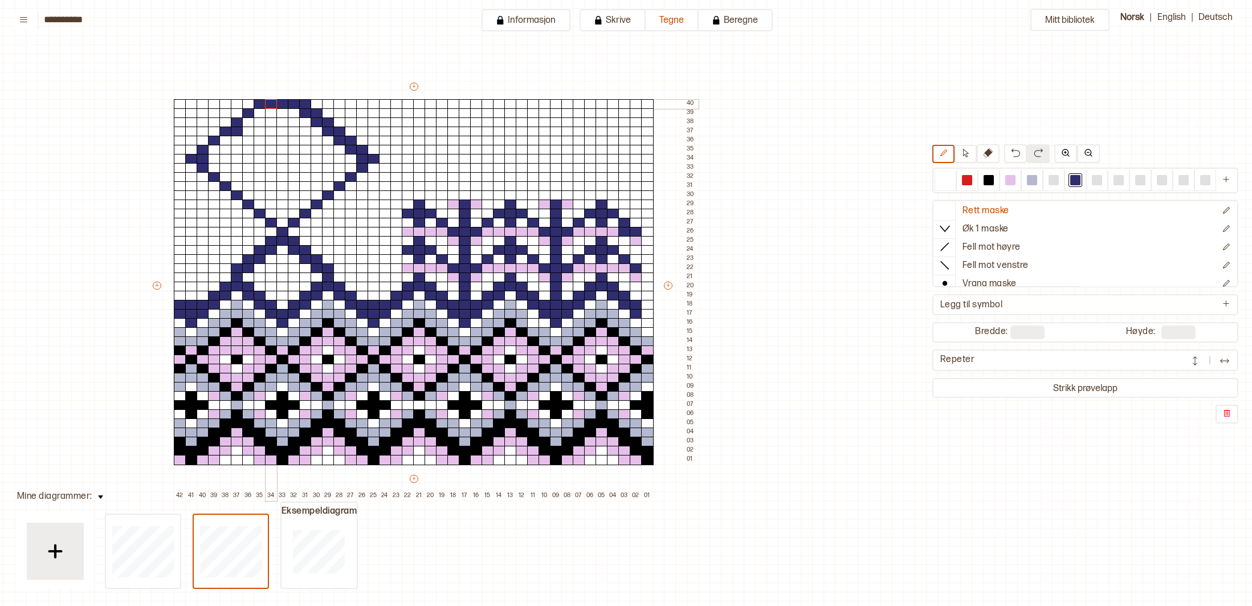
click at [269, 104] on div "+ + + + 42 41 40 39 38 37 36 35 34 33 32 31 30 29 28 27 26 25 24 23 22 21 20 19…" at bounding box center [424, 290] width 547 height 419
click at [254, 113] on div at bounding box center [260, 113] width 13 height 10
click at [219, 148] on div "+ + + + 42 41 40 39 38 37 36 35 34 33 32 31 30 29 28 27 26 25 24 23 22 21 20 19…" at bounding box center [424, 290] width 547 height 419
click at [224, 142] on div at bounding box center [225, 141] width 13 height 10
click at [250, 124] on div at bounding box center [248, 122] width 13 height 10
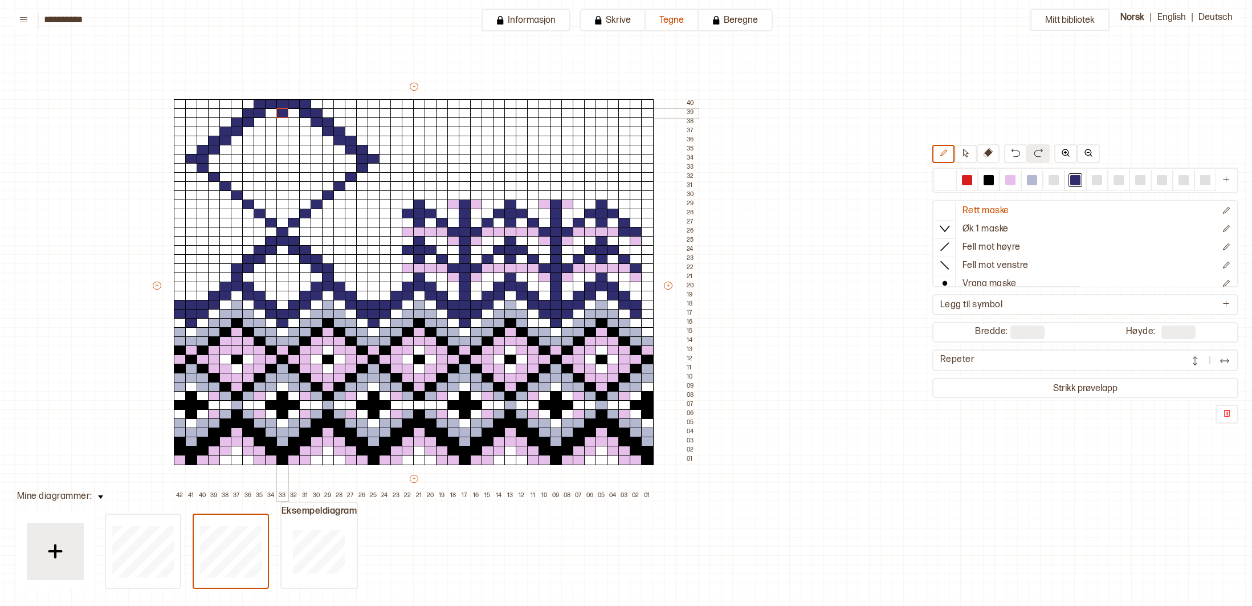
drag, startPoint x: 281, startPoint y: 113, endPoint x: 275, endPoint y: 123, distance: 12.0
click at [281, 113] on div at bounding box center [282, 113] width 13 height 10
drag, startPoint x: 214, startPoint y: 166, endPoint x: 355, endPoint y: 164, distance: 141.3
click at [355, 164] on div "+ + + + 42 41 40 39 38 37 36 35 34 33 32 31 30 29 28 27 26 25 24 23 22 21 20 19…" at bounding box center [424, 290] width 547 height 419
drag, startPoint x: 932, startPoint y: 181, endPoint x: 812, endPoint y: 186, distance: 119.7
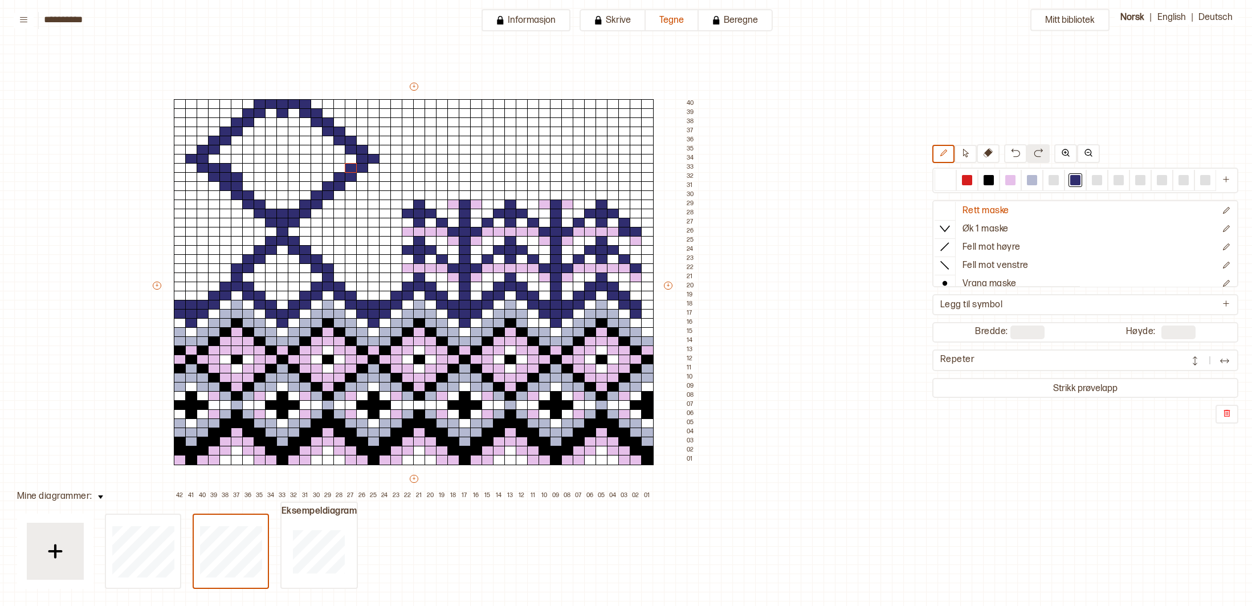
click at [932, 181] on div at bounding box center [1085, 181] width 306 height 26
click at [228, 170] on div at bounding box center [225, 168] width 13 height 10
click at [943, 179] on div at bounding box center [945, 180] width 10 height 10
drag, startPoint x: 284, startPoint y: 116, endPoint x: 277, endPoint y: 119, distance: 7.1
click at [284, 116] on div at bounding box center [282, 113] width 13 height 10
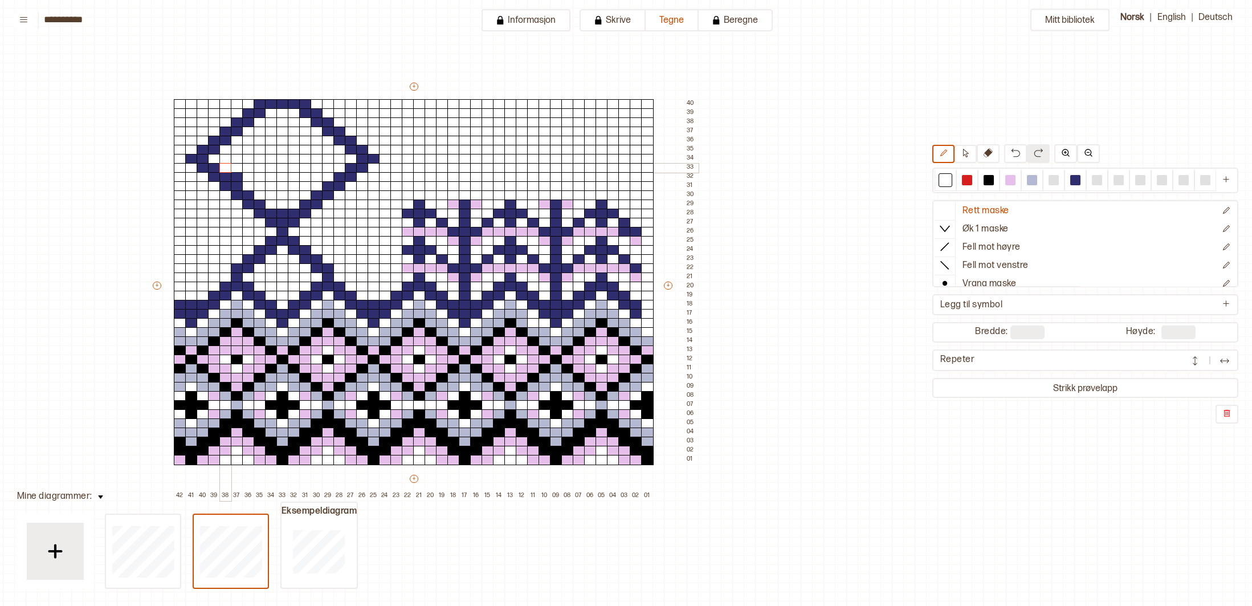
click at [227, 167] on div at bounding box center [225, 168] width 13 height 10
click at [238, 177] on div at bounding box center [237, 177] width 13 height 10
drag, startPoint x: 374, startPoint y: 151, endPoint x: 341, endPoint y: 132, distance: 38.3
click at [341, 132] on div "+ + + + 42 41 40 39 38 37 36 35 34 33 32 31 30 29 28 27 26 25 24 23 22 21 20 19…" at bounding box center [424, 290] width 547 height 419
drag, startPoint x: 226, startPoint y: 202, endPoint x: 220, endPoint y: 126, distance: 75.4
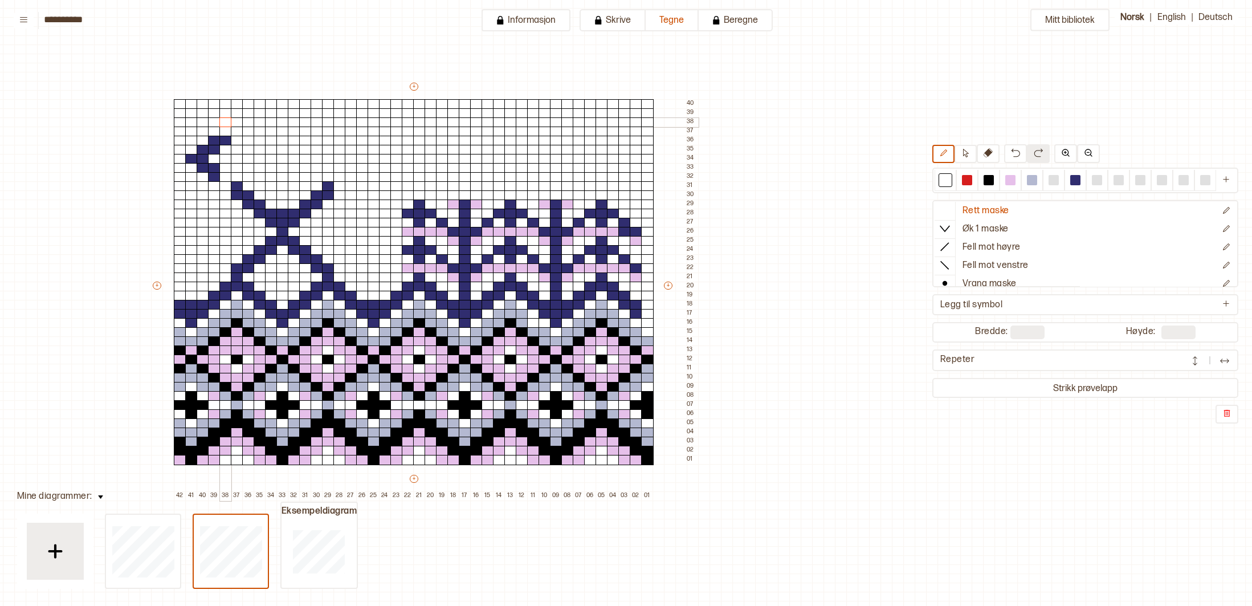
click at [216, 122] on div "+ + + + 42 41 40 39 38 37 36 35 34 33 32 31 30 29 28 27 26 25 24 23 22 21 20 19…" at bounding box center [424, 290] width 547 height 419
drag, startPoint x: 222, startPoint y: 138, endPoint x: 216, endPoint y: 171, distance: 34.1
click at [215, 170] on div "+ + + + 42 41 40 39 38 37 36 35 34 33 32 31 30 29 28 27 26 25 24 23 22 21 20 19…" at bounding box center [424, 290] width 547 height 419
drag, startPoint x: 1079, startPoint y: 179, endPoint x: 1039, endPoint y: 173, distance: 40.9
click at [1076, 178] on div at bounding box center [1075, 180] width 10 height 10
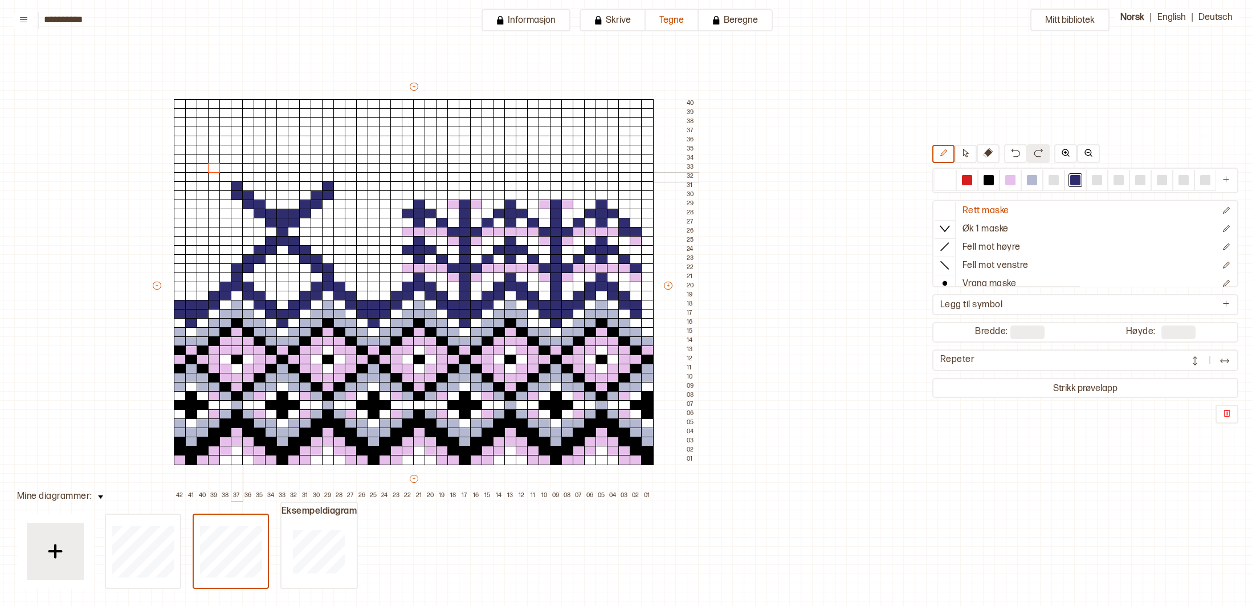
click at [237, 176] on div at bounding box center [237, 177] width 13 height 10
click at [326, 177] on div at bounding box center [328, 177] width 13 height 10
click at [334, 186] on div at bounding box center [339, 186] width 13 height 10
click at [227, 186] on div at bounding box center [225, 186] width 13 height 10
click at [244, 167] on div at bounding box center [248, 168] width 13 height 10
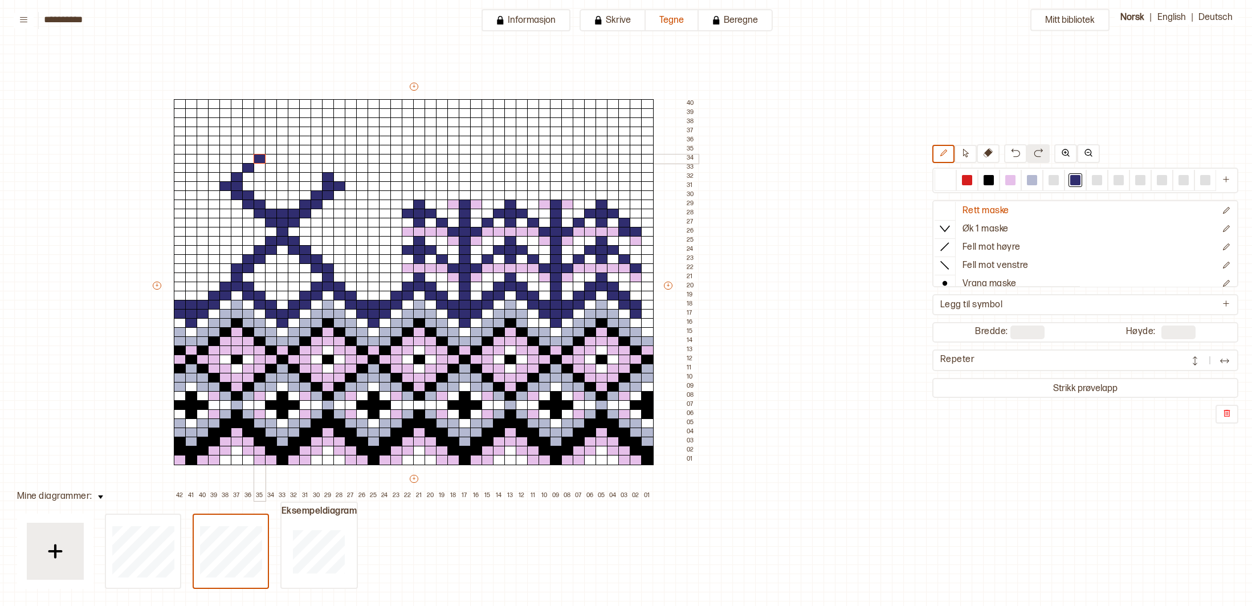
click at [258, 160] on div at bounding box center [260, 159] width 13 height 10
click at [271, 151] on div at bounding box center [271, 150] width 13 height 10
drag, startPoint x: 320, startPoint y: 166, endPoint x: 311, endPoint y: 159, distance: 11.4
click at [313, 162] on div "+ + + + 42 41 40 39 38 37 36 35 34 33 32 31 30 29 28 27 26 25 24 23 22 21 20 19…" at bounding box center [424, 290] width 547 height 419
click at [304, 158] on div at bounding box center [305, 159] width 13 height 10
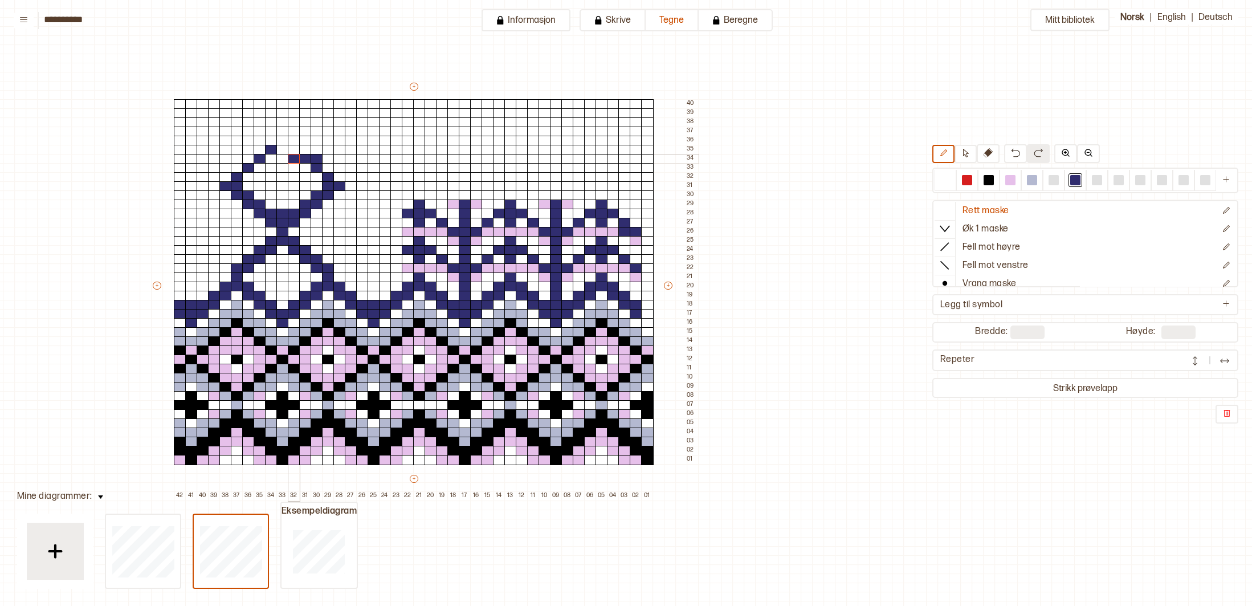
drag, startPoint x: 295, startPoint y: 154, endPoint x: 282, endPoint y: 150, distance: 13.5
click at [283, 151] on div "+ + + + 42 41 40 39 38 37 36 35 34 33 32 31 30 29 28 27 26 25 24 23 22 21 20 19…" at bounding box center [424, 290] width 547 height 419
drag, startPoint x: 950, startPoint y: 180, endPoint x: 905, endPoint y: 173, distance: 45.6
click at [949, 180] on div at bounding box center [945, 180] width 14 height 14
click at [296, 158] on div at bounding box center [294, 159] width 13 height 10
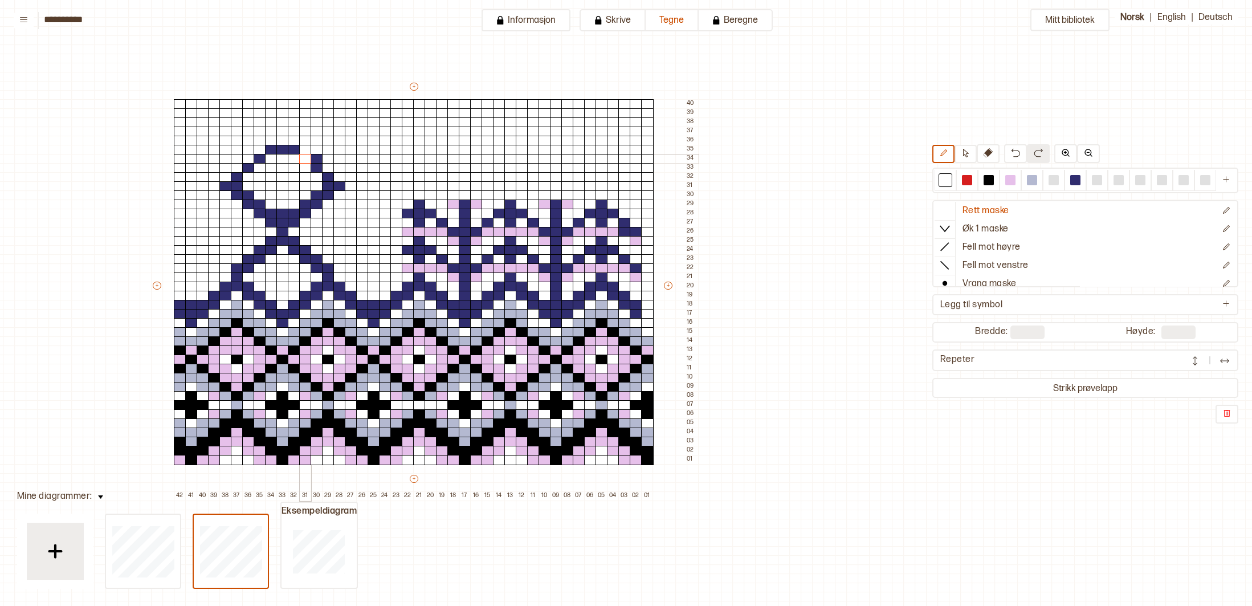
click at [307, 160] on div at bounding box center [305, 159] width 13 height 10
click at [314, 161] on div at bounding box center [317, 159] width 13 height 10
click at [316, 168] on div at bounding box center [317, 168] width 13 height 10
click at [1074, 180] on div at bounding box center [1075, 180] width 10 height 10
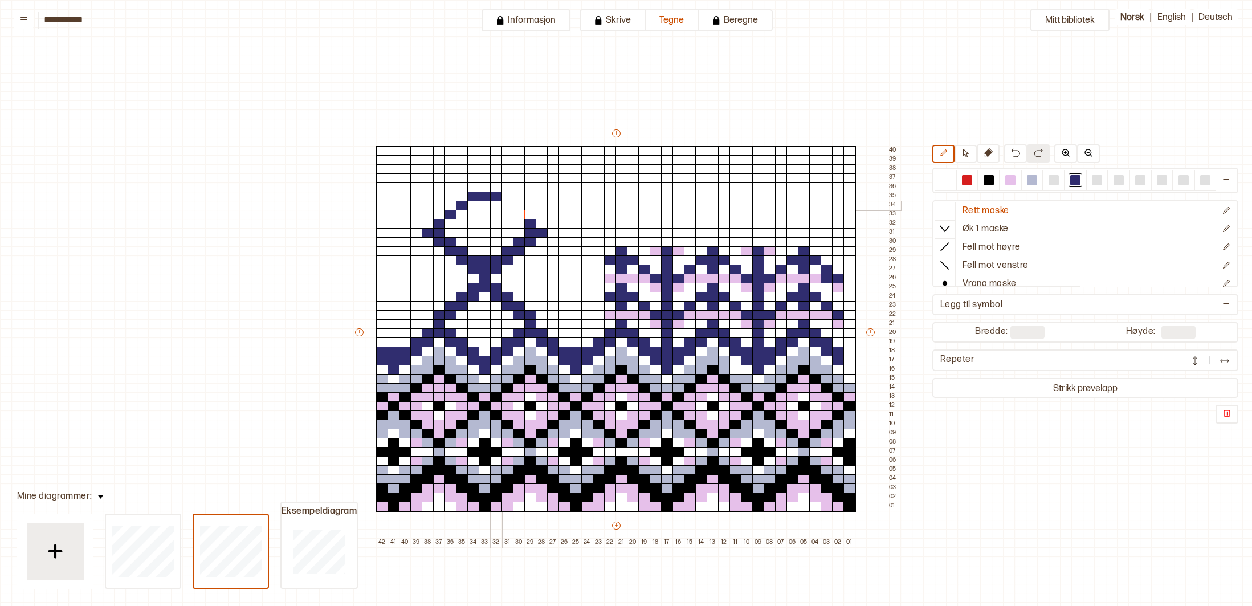
scroll to position [47, 202]
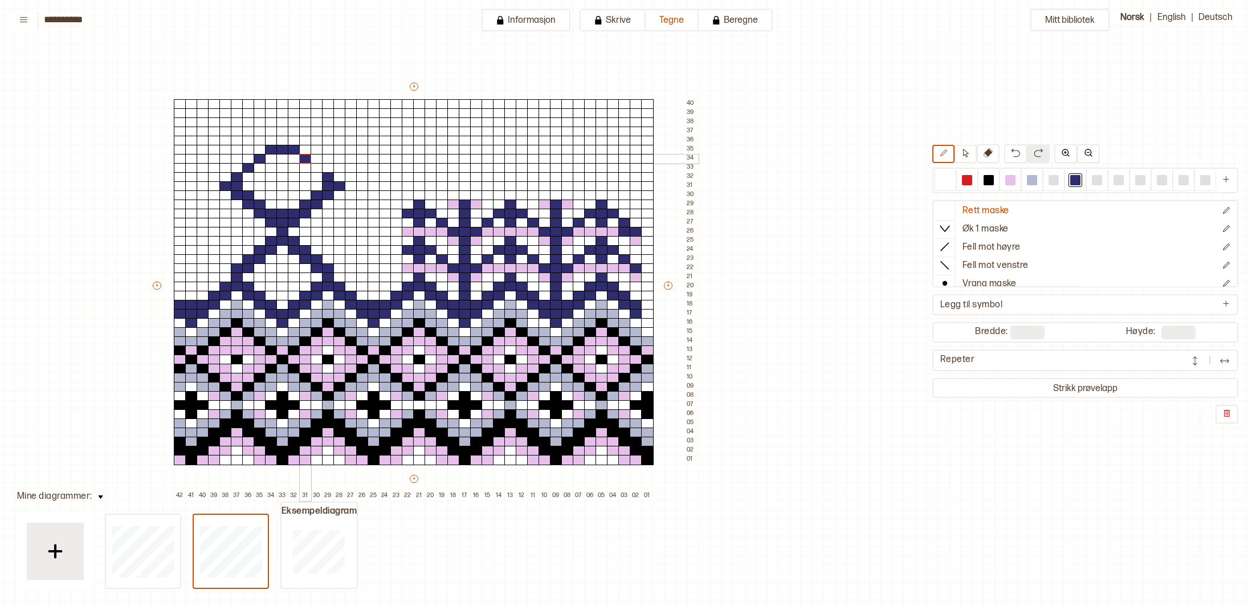
click at [303, 161] on div at bounding box center [305, 159] width 13 height 10
click at [313, 168] on div at bounding box center [317, 168] width 13 height 10
click at [251, 173] on div at bounding box center [248, 177] width 13 height 10
drag, startPoint x: 258, startPoint y: 168, endPoint x: 274, endPoint y: 161, distance: 17.6
click at [260, 168] on div at bounding box center [260, 168] width 13 height 10
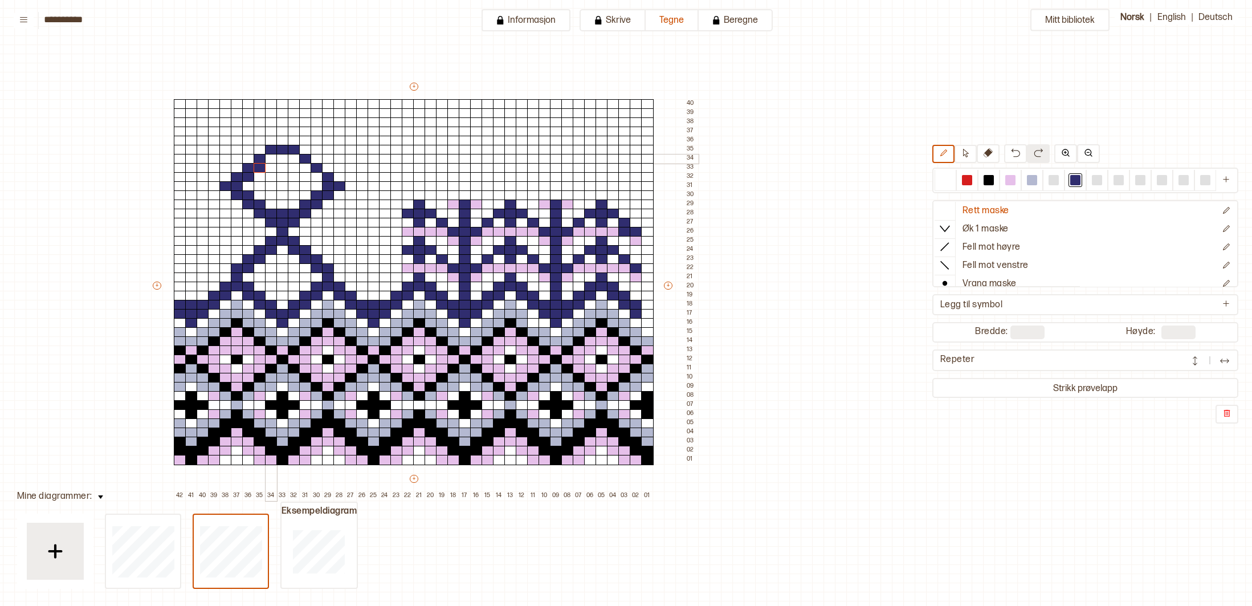
drag, startPoint x: 272, startPoint y: 158, endPoint x: 283, endPoint y: 158, distance: 10.8
click at [273, 158] on div at bounding box center [271, 159] width 13 height 10
drag, startPoint x: 292, startPoint y: 158, endPoint x: 300, endPoint y: 161, distance: 8.5
click at [293, 158] on div at bounding box center [294, 159] width 13 height 10
click at [304, 166] on div at bounding box center [305, 168] width 13 height 10
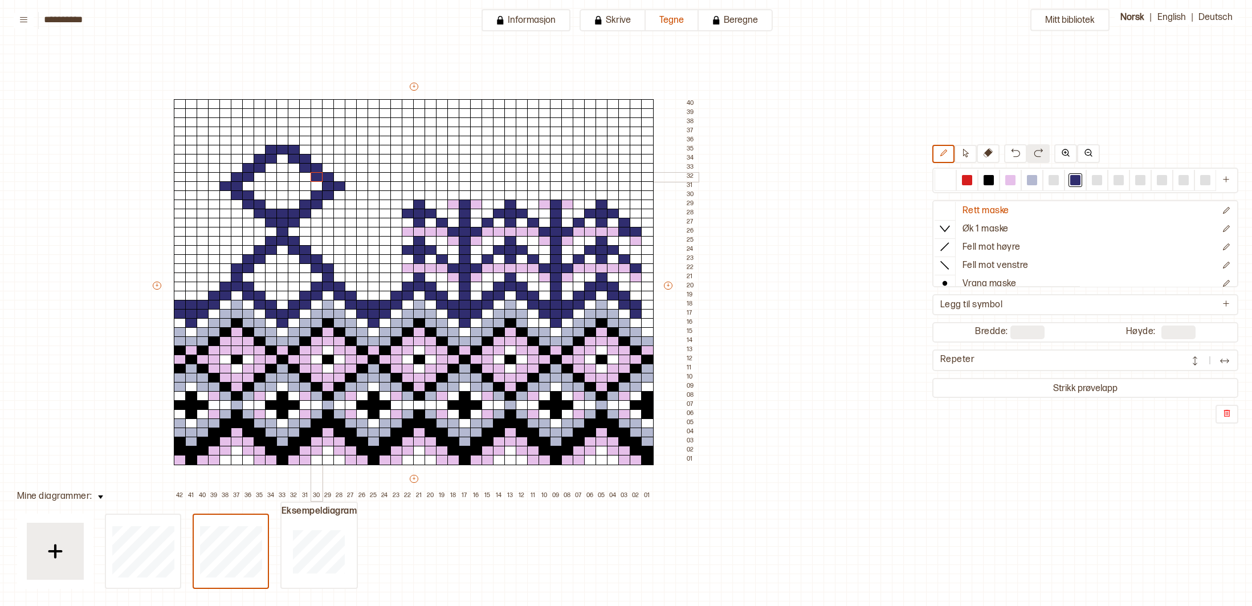
click at [316, 175] on div at bounding box center [317, 177] width 13 height 10
click at [286, 143] on div at bounding box center [282, 141] width 13 height 10
drag, startPoint x: 944, startPoint y: 179, endPoint x: 697, endPoint y: 203, distance: 248.4
click at [943, 179] on div at bounding box center [945, 180] width 10 height 10
click at [286, 216] on div at bounding box center [282, 214] width 13 height 10
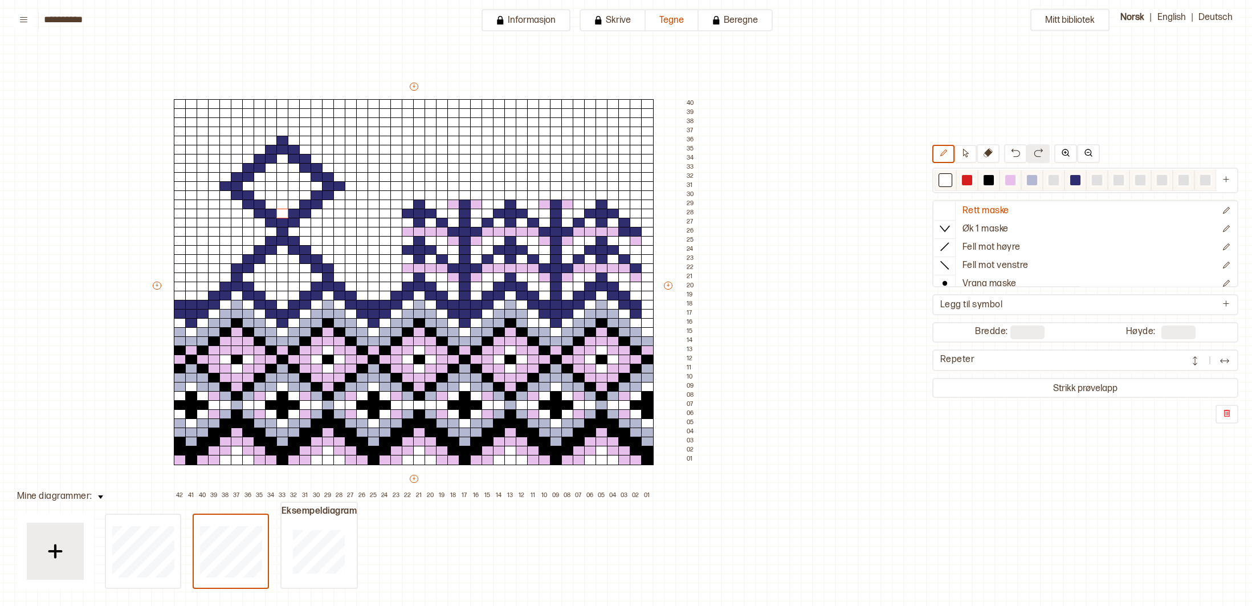
click at [942, 180] on div at bounding box center [945, 180] width 10 height 10
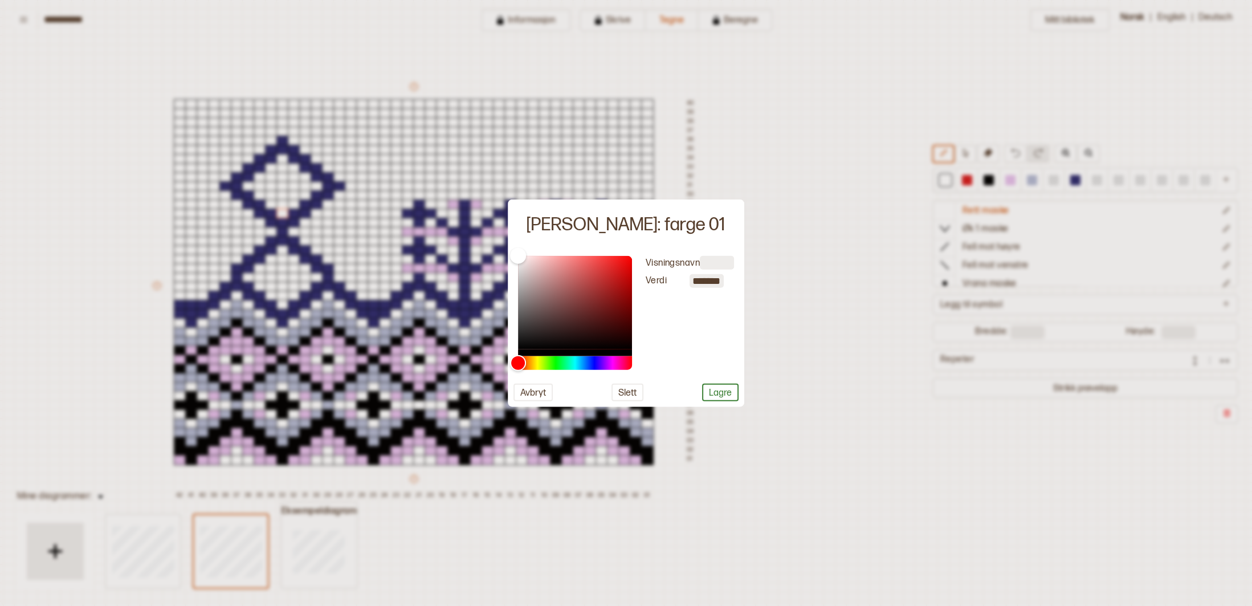
click at [813, 231] on div at bounding box center [626, 303] width 1252 height 606
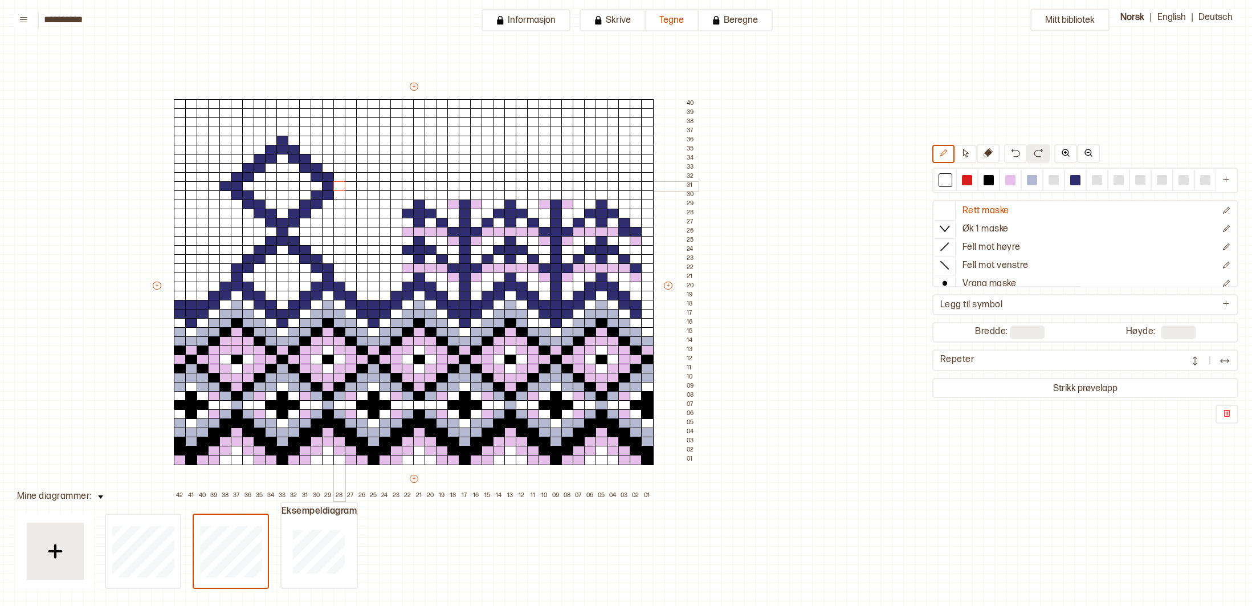
click at [341, 186] on div at bounding box center [339, 186] width 13 height 10
click at [223, 183] on div at bounding box center [225, 186] width 13 height 10
click at [1076, 182] on div at bounding box center [1075, 180] width 10 height 10
click at [337, 203] on div at bounding box center [339, 204] width 13 height 10
click at [350, 213] on div at bounding box center [351, 214] width 13 height 10
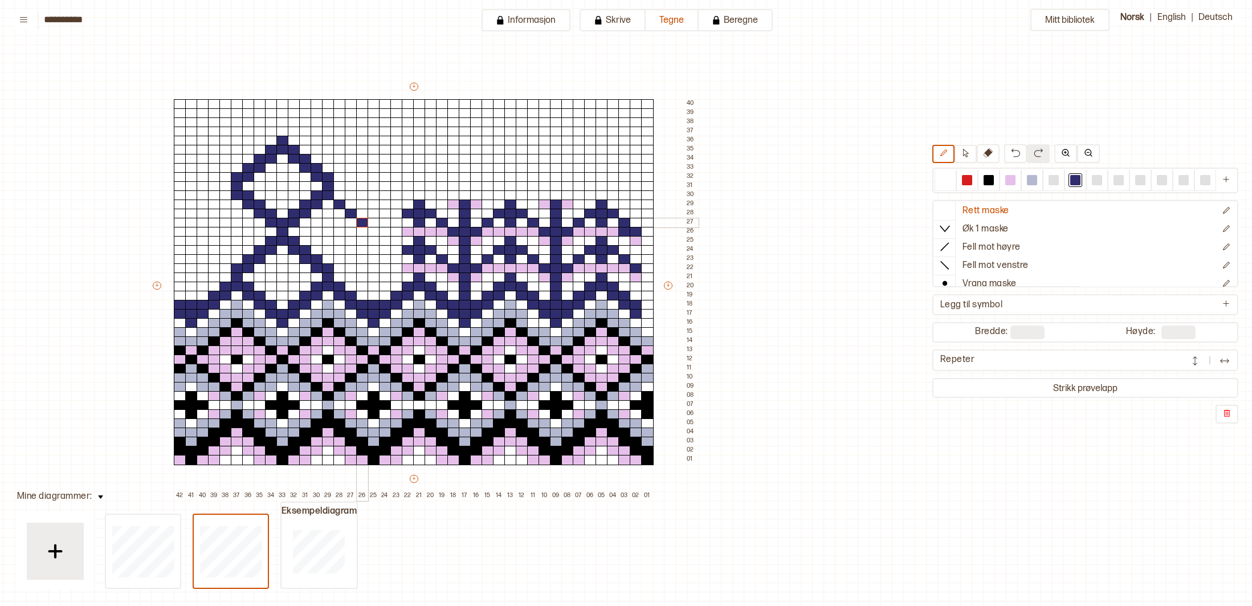
click at [361, 222] on div at bounding box center [362, 223] width 13 height 10
click at [371, 230] on div at bounding box center [373, 232] width 13 height 10
click at [359, 242] on div at bounding box center [362, 241] width 13 height 10
click at [350, 248] on div at bounding box center [351, 250] width 13 height 10
click at [344, 259] on div at bounding box center [339, 259] width 13 height 10
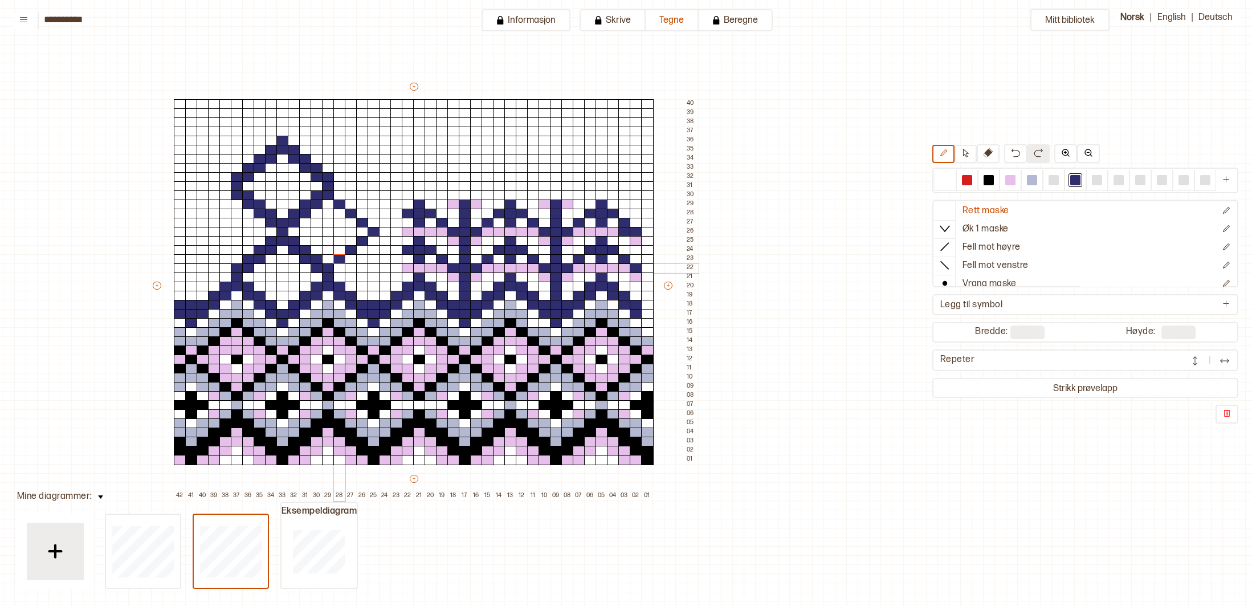
click at [342, 266] on div at bounding box center [339, 268] width 13 height 10
click at [352, 255] on div at bounding box center [351, 259] width 13 height 10
click at [362, 249] on div at bounding box center [362, 250] width 13 height 10
drag, startPoint x: 371, startPoint y: 242, endPoint x: 380, endPoint y: 235, distance: 11.1
click at [374, 240] on div at bounding box center [373, 241] width 13 height 10
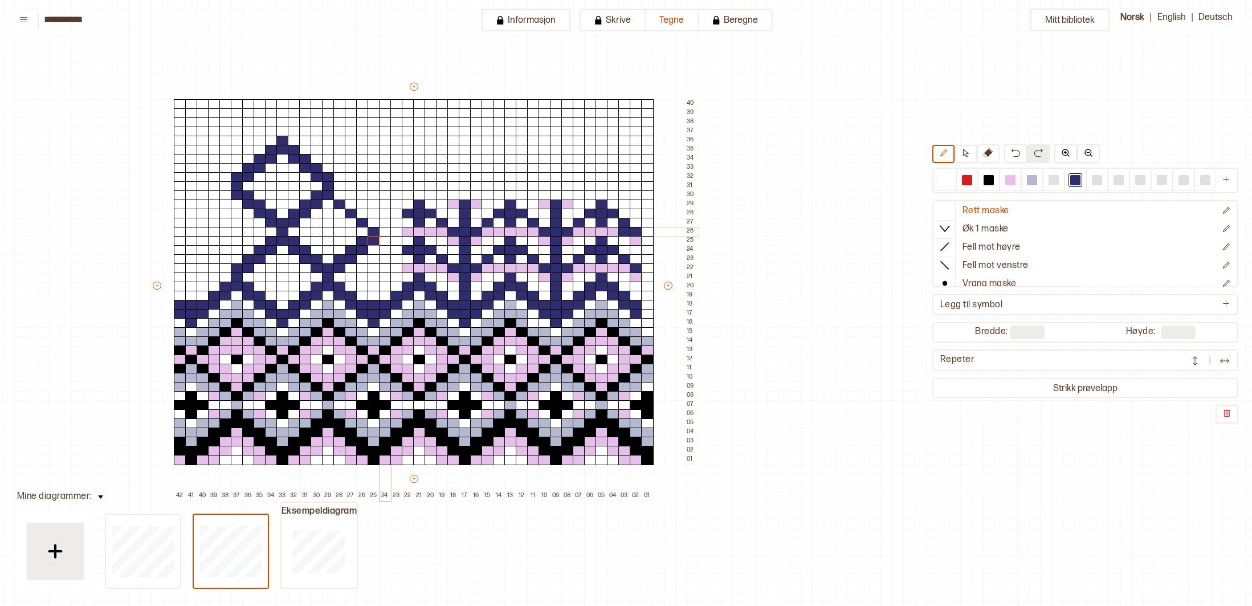
drag, startPoint x: 383, startPoint y: 231, endPoint x: 381, endPoint y: 222, distance: 9.3
click at [383, 230] on div at bounding box center [385, 232] width 13 height 10
click at [374, 219] on div at bounding box center [373, 223] width 13 height 10
click at [362, 211] on div at bounding box center [362, 214] width 13 height 10
click at [350, 201] on div at bounding box center [351, 204] width 13 height 10
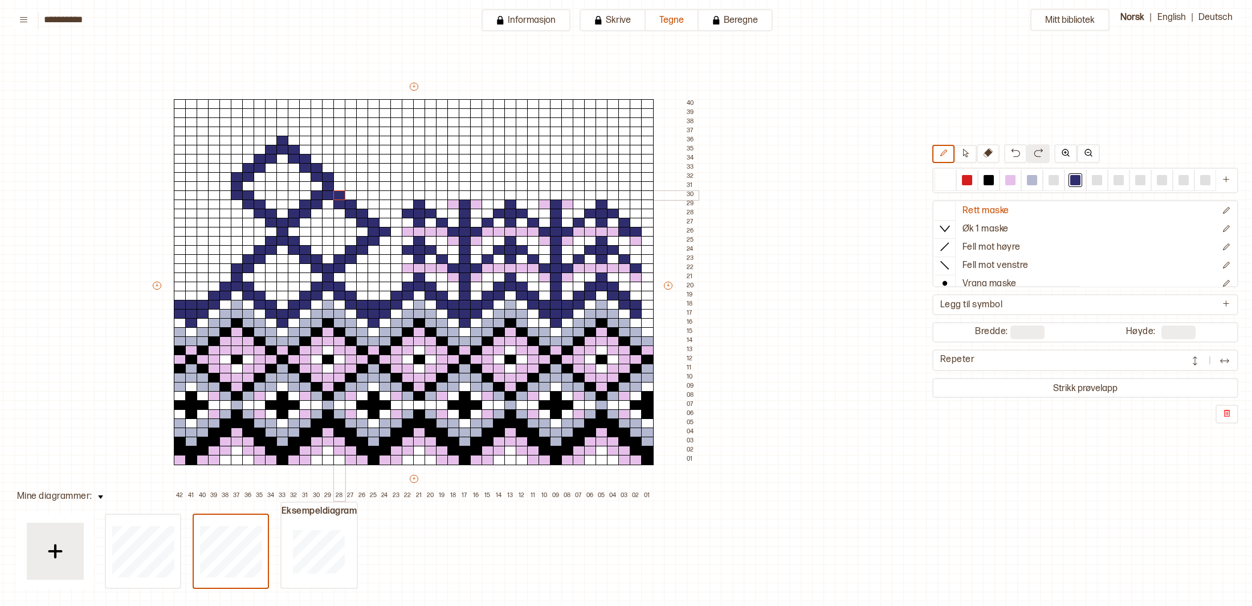
click at [338, 191] on div at bounding box center [339, 195] width 13 height 10
click at [222, 265] on div at bounding box center [225, 268] width 13 height 10
click at [210, 258] on div at bounding box center [214, 259] width 13 height 10
drag, startPoint x: 202, startPoint y: 251, endPoint x: 197, endPoint y: 243, distance: 9.8
click at [202, 248] on div at bounding box center [203, 250] width 13 height 10
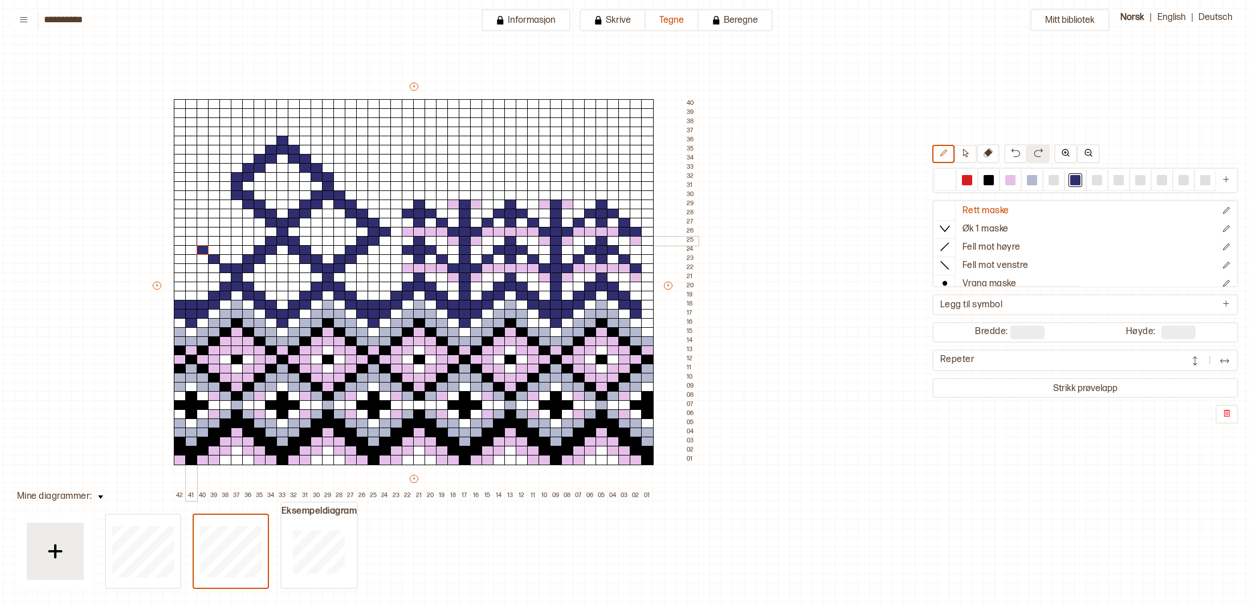
click at [191, 236] on div at bounding box center [191, 241] width 13 height 10
drag, startPoint x: 175, startPoint y: 228, endPoint x: 185, endPoint y: 223, distance: 10.5
click at [178, 227] on div at bounding box center [180, 232] width 13 height 10
drag, startPoint x: 189, startPoint y: 220, endPoint x: 196, endPoint y: 216, distance: 8.2
click at [189, 220] on div at bounding box center [191, 223] width 13 height 10
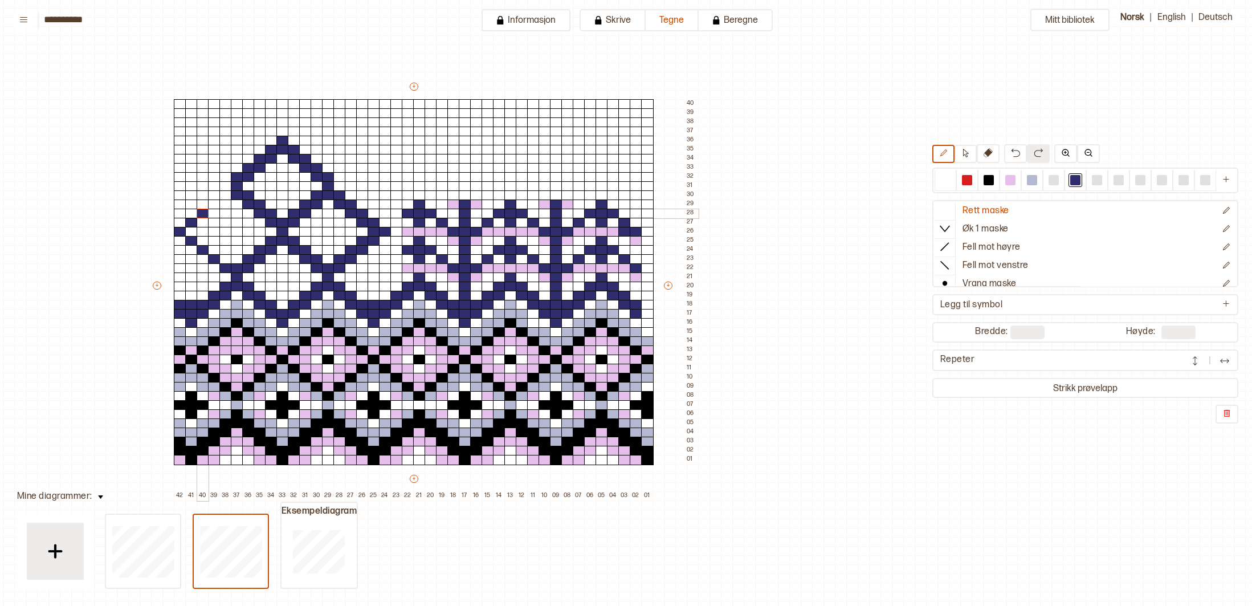
drag, startPoint x: 200, startPoint y: 214, endPoint x: 208, endPoint y: 207, distance: 10.5
click at [200, 213] on div at bounding box center [203, 214] width 13 height 10
click at [215, 202] on div at bounding box center [214, 204] width 13 height 10
click at [223, 196] on div at bounding box center [225, 195] width 13 height 10
click at [224, 201] on div at bounding box center [225, 204] width 13 height 10
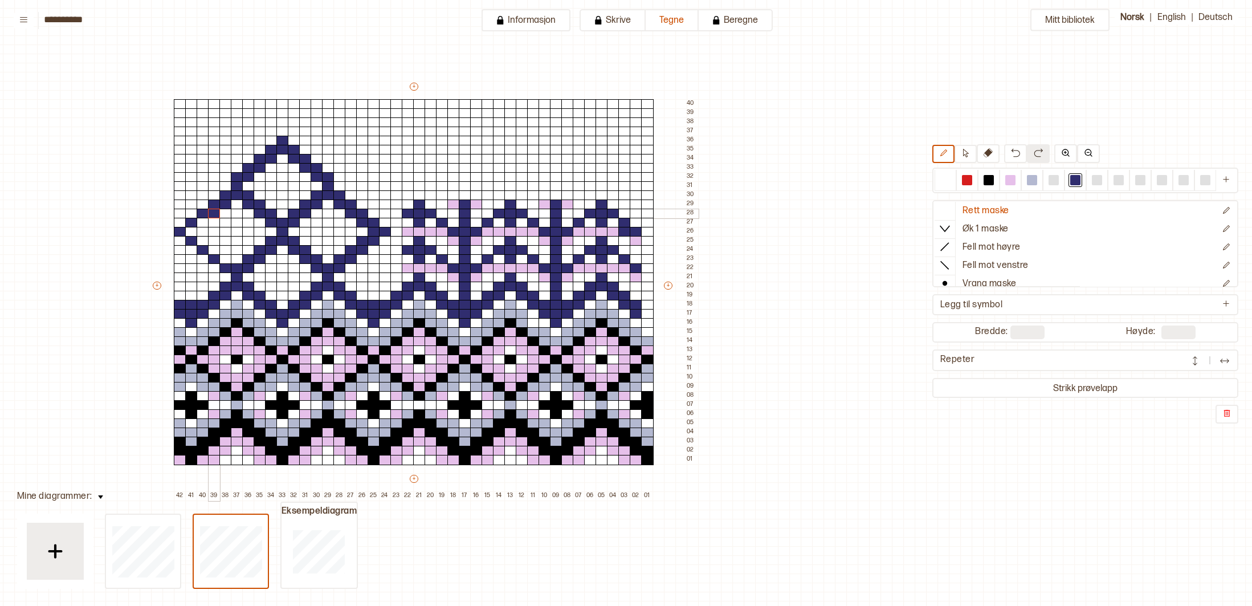
drag, startPoint x: 211, startPoint y: 213, endPoint x: 206, endPoint y: 216, distance: 6.4
click at [211, 213] on div at bounding box center [214, 214] width 13 height 10
click at [201, 221] on div at bounding box center [203, 223] width 13 height 10
click at [191, 229] on div at bounding box center [191, 232] width 13 height 10
drag, startPoint x: 202, startPoint y: 238, endPoint x: 207, endPoint y: 242, distance: 6.6
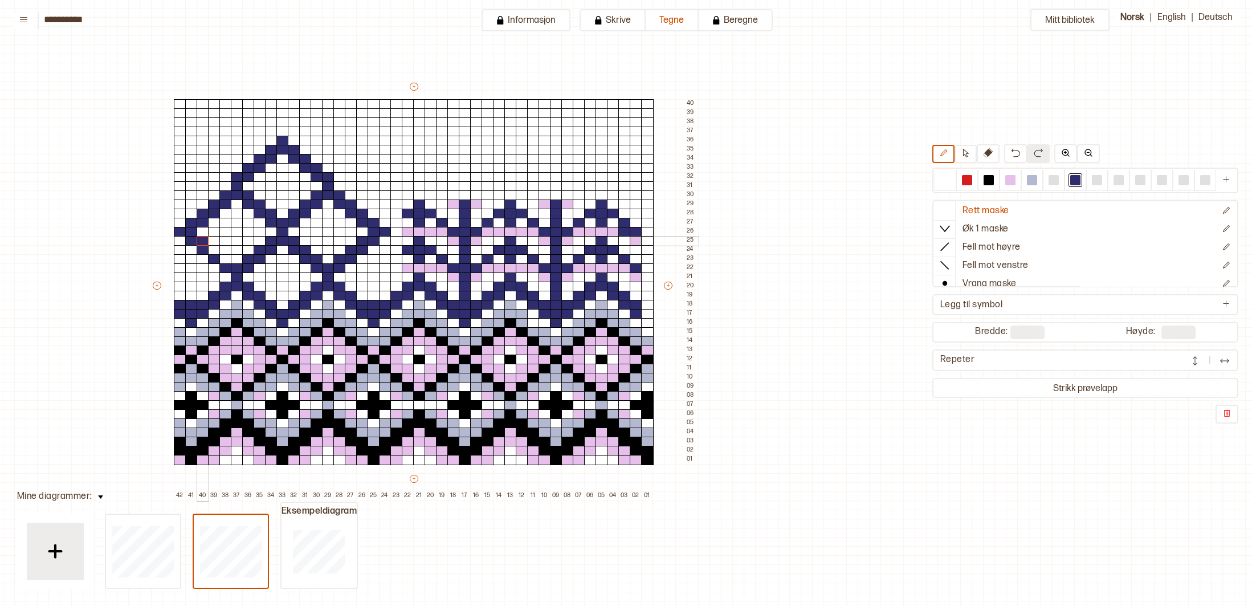
click at [202, 239] on div at bounding box center [203, 241] width 13 height 10
click at [215, 248] on div at bounding box center [214, 250] width 13 height 10
click at [227, 257] on div at bounding box center [225, 259] width 13 height 10
click at [946, 179] on div at bounding box center [945, 180] width 10 height 10
drag, startPoint x: 415, startPoint y: 216, endPoint x: 415, endPoint y: 272, distance: 56.4
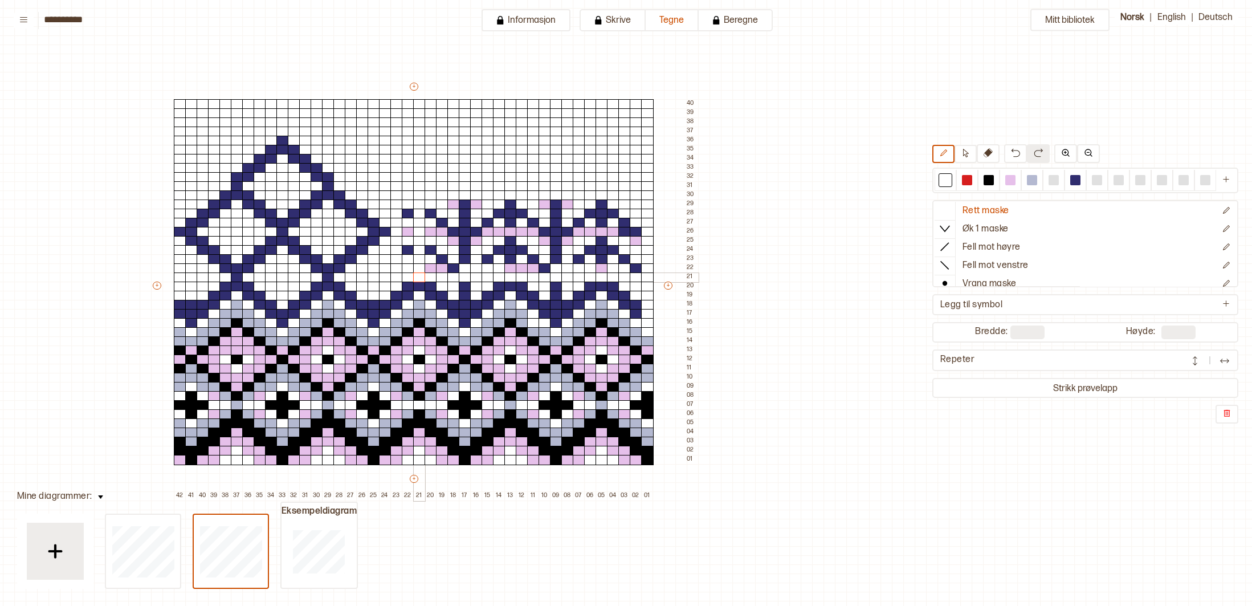
click at [415, 273] on div "+ + + + 42 41 40 39 38 37 36 35 34 33 32 31 30 29 28 27 26 25 24 23 22 21 20 19…" at bounding box center [424, 290] width 547 height 419
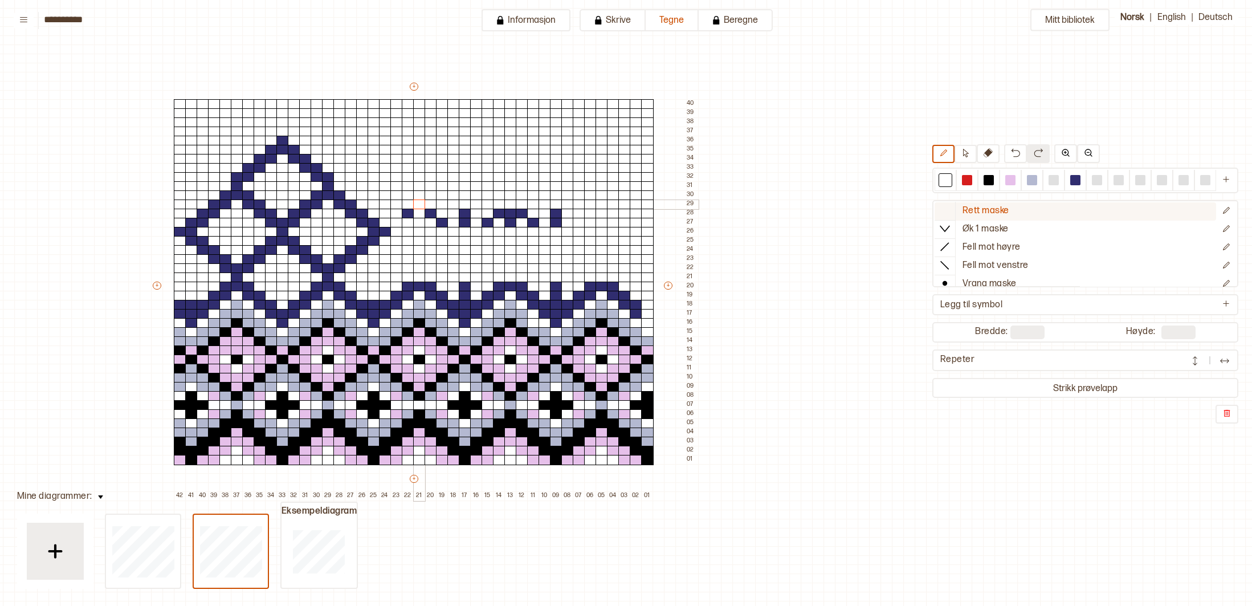
drag, startPoint x: 416, startPoint y: 265, endPoint x: 1010, endPoint y: 207, distance: 596.5
click at [496, 206] on div "+ + + + 42 41 40 39 38 37 36 35 34 33 32 31 30 29 28 27 26 25 24 23 22 21 20 19…" at bounding box center [424, 290] width 547 height 419
drag, startPoint x: 419, startPoint y: 209, endPoint x: 571, endPoint y: 218, distance: 152.4
click at [571, 218] on div "+ + + + 42 41 40 39 38 37 36 35 34 33 32 31 30 29 28 27 26 25 24 23 22 21 20 19…" at bounding box center [424, 290] width 547 height 419
drag, startPoint x: 530, startPoint y: 223, endPoint x: 591, endPoint y: 224, distance: 61.6
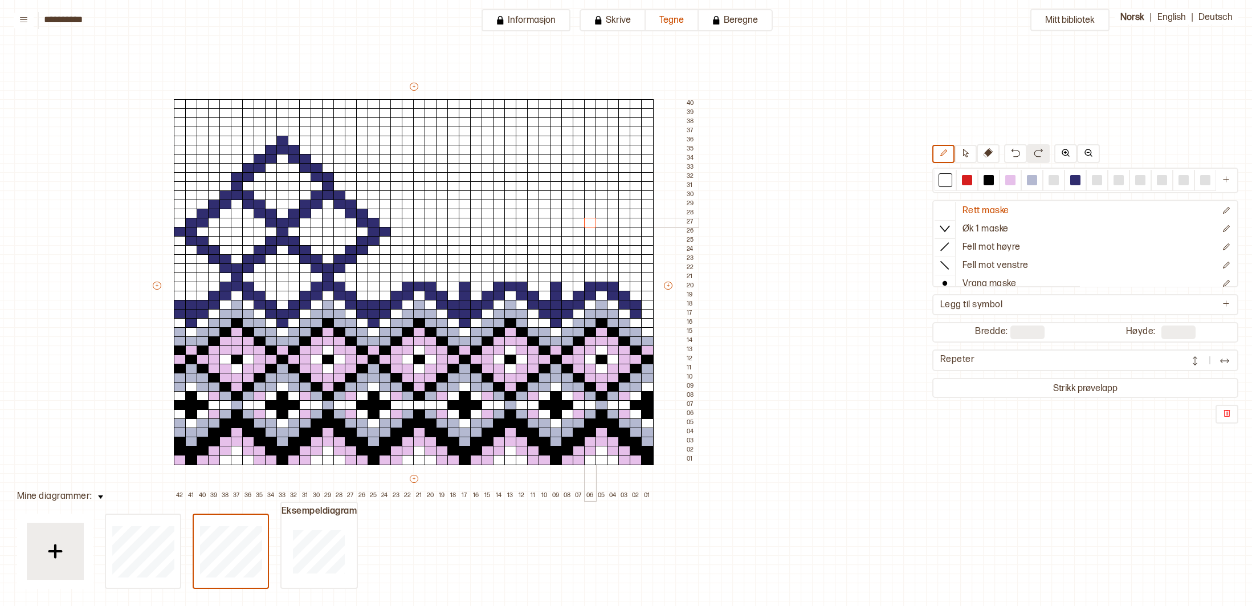
click at [592, 225] on div "+ + + + 42 41 40 39 38 37 36 35 34 33 32 31 30 29 28 27 26 25 24 23 22 21 20 19…" at bounding box center [424, 290] width 547 height 419
click at [416, 279] on div at bounding box center [419, 277] width 13 height 10
click at [1073, 179] on div at bounding box center [1075, 180] width 10 height 10
click at [416, 277] on div at bounding box center [419, 277] width 13 height 10
drag, startPoint x: 509, startPoint y: 277, endPoint x: 529, endPoint y: 277, distance: 19.9
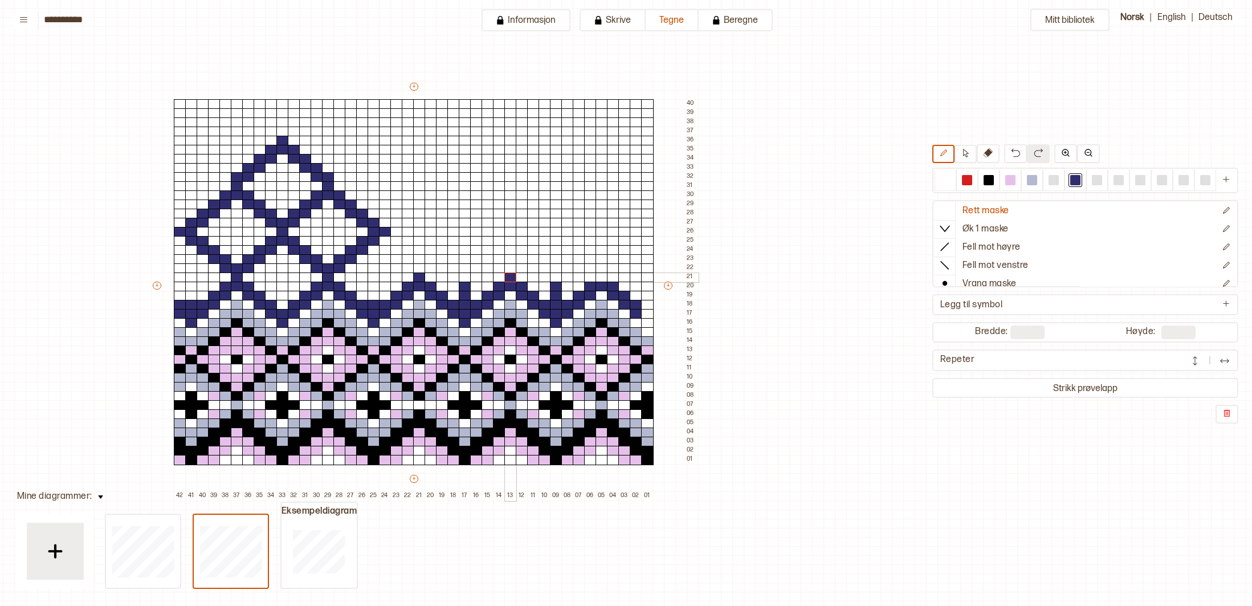
click at [510, 277] on div at bounding box center [510, 277] width 13 height 10
click at [605, 275] on div "+ + + + 42 41 40 39 38 37 36 35 34 33 32 31 30 29 28 27 26 25 24 23 22 21 20 19…" at bounding box center [424, 290] width 547 height 419
click at [943, 178] on div at bounding box center [945, 180] width 10 height 10
drag, startPoint x: 555, startPoint y: 282, endPoint x: 555, endPoint y: 301, distance: 18.8
click at [555, 301] on div "+ + + + 42 41 40 39 38 37 36 35 34 33 32 31 30 29 28 27 26 25 24 23 22 21 20 19…" at bounding box center [424, 290] width 547 height 419
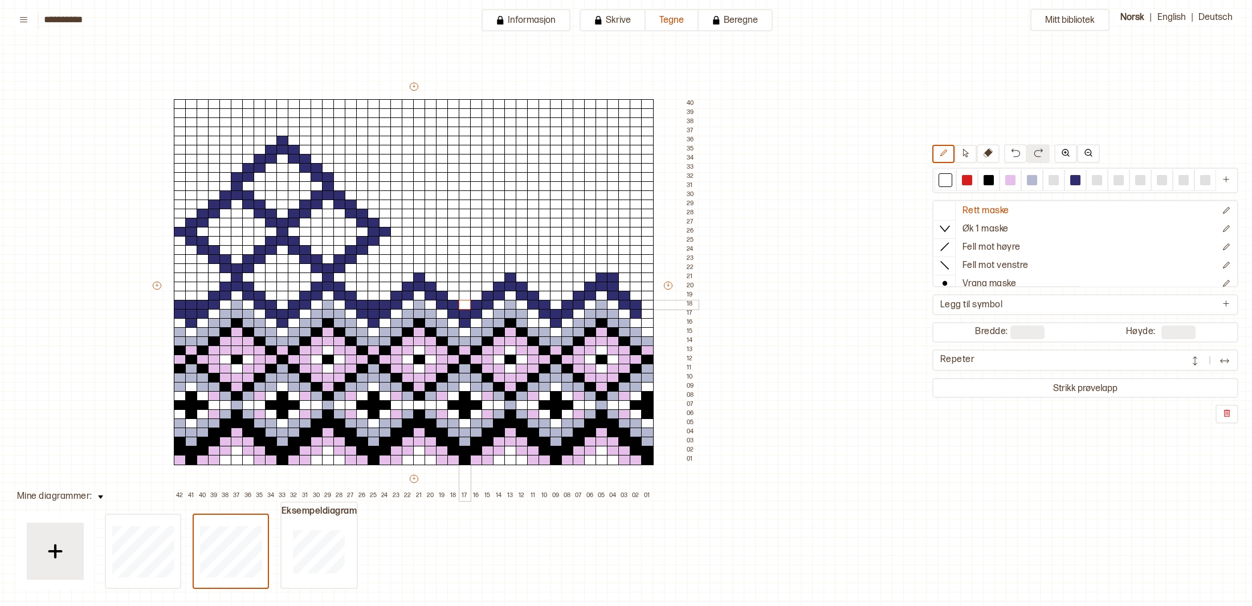
drag, startPoint x: 465, startPoint y: 284, endPoint x: 465, endPoint y: 300, distance: 15.4
click at [465, 300] on div "+ + + + 42 41 40 39 38 37 36 35 34 33 32 31 30 29 28 27 26 25 24 23 22 21 20 19…" at bounding box center [424, 290] width 547 height 419
click at [374, 307] on div at bounding box center [373, 305] width 13 height 10
click at [188, 306] on div at bounding box center [191, 305] width 13 height 10
drag, startPoint x: 614, startPoint y: 278, endPoint x: 619, endPoint y: 286, distance: 9.5
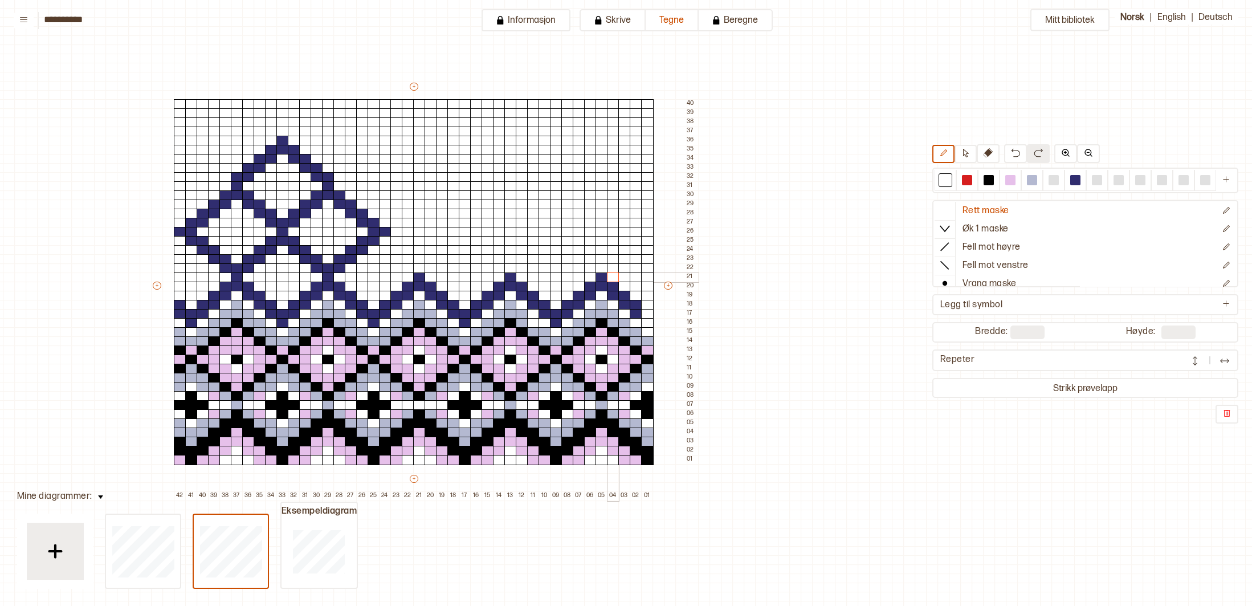
click at [614, 279] on div at bounding box center [613, 277] width 13 height 10
click at [1073, 180] on div at bounding box center [1075, 180] width 10 height 10
click at [648, 313] on div at bounding box center [647, 314] width 13 height 10
click at [648, 322] on div at bounding box center [647, 323] width 13 height 10
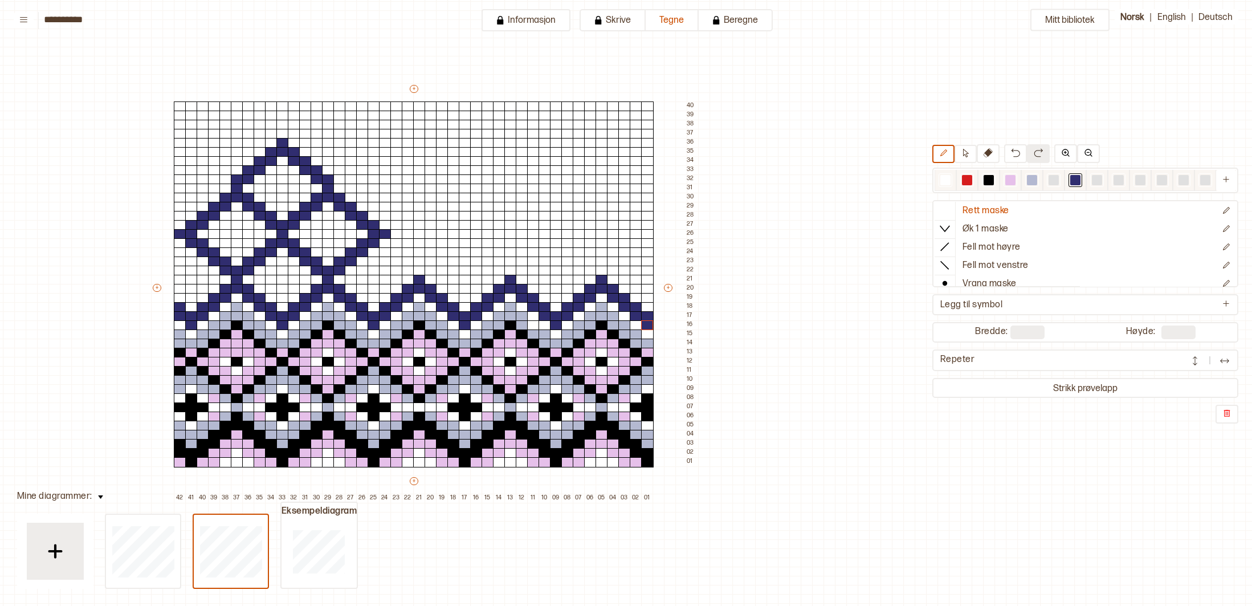
drag, startPoint x: 1009, startPoint y: 180, endPoint x: 1037, endPoint y: 185, distance: 28.4
click at [1010, 179] on div at bounding box center [1010, 180] width 10 height 10
drag, startPoint x: 283, startPoint y: 190, endPoint x: 284, endPoint y: 177, distance: 13.7
click at [284, 177] on div "+ + + + 42 41 40 39 38 37 36 35 34 33 32 31 30 29 28 27 26 25 24 23 22 21 20 19…" at bounding box center [424, 292] width 547 height 419
drag, startPoint x: 281, startPoint y: 197, endPoint x: 271, endPoint y: 189, distance: 13.3
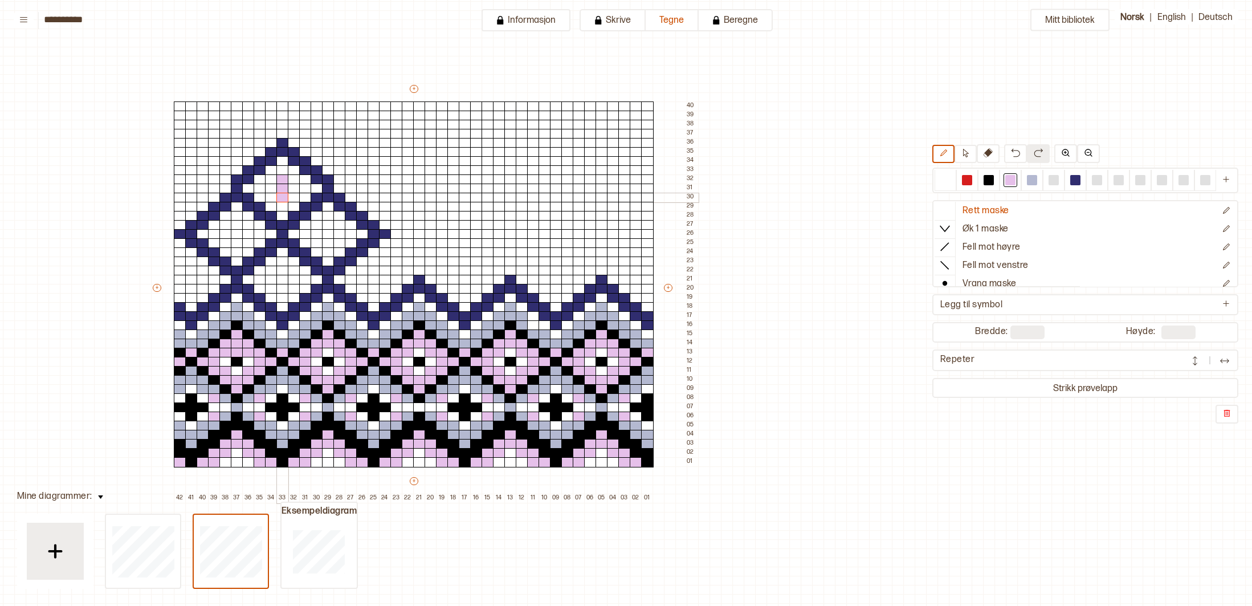
click at [281, 197] on div at bounding box center [282, 198] width 13 height 10
drag, startPoint x: 269, startPoint y: 187, endPoint x: 278, endPoint y: 187, distance: 8.5
click at [272, 187] on div at bounding box center [271, 188] width 13 height 10
click at [289, 189] on div at bounding box center [294, 188] width 13 height 10
click at [945, 178] on div at bounding box center [945, 180] width 10 height 10
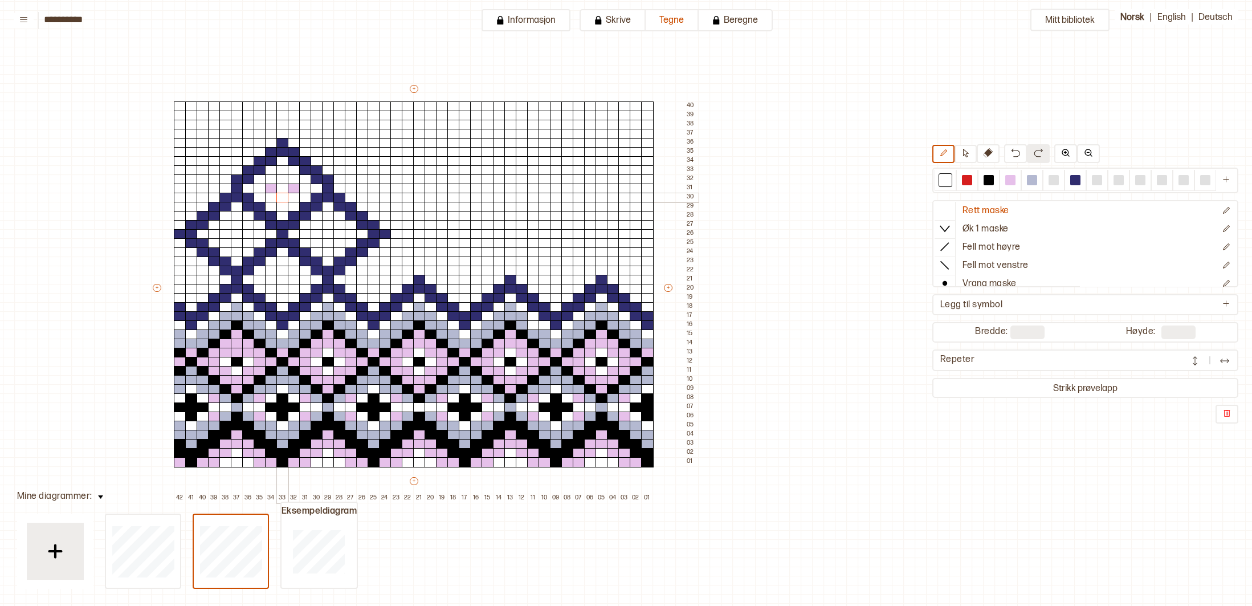
drag, startPoint x: 283, startPoint y: 177, endPoint x: 291, endPoint y: 189, distance: 14.4
click at [287, 193] on div "+ + + + 42 41 40 39 38 37 36 35 34 33 32 31 30 29 28 27 26 25 24 23 22 21 20 19…" at bounding box center [424, 292] width 547 height 419
drag, startPoint x: 296, startPoint y: 189, endPoint x: 275, endPoint y: 187, distance: 21.7
click at [275, 187] on div "+ + + + 42 41 40 39 38 37 36 35 34 33 32 31 30 29 28 27 26 25 24 23 22 21 20 19…" at bounding box center [424, 292] width 547 height 419
